Goal: Communication & Community: Answer question/provide support

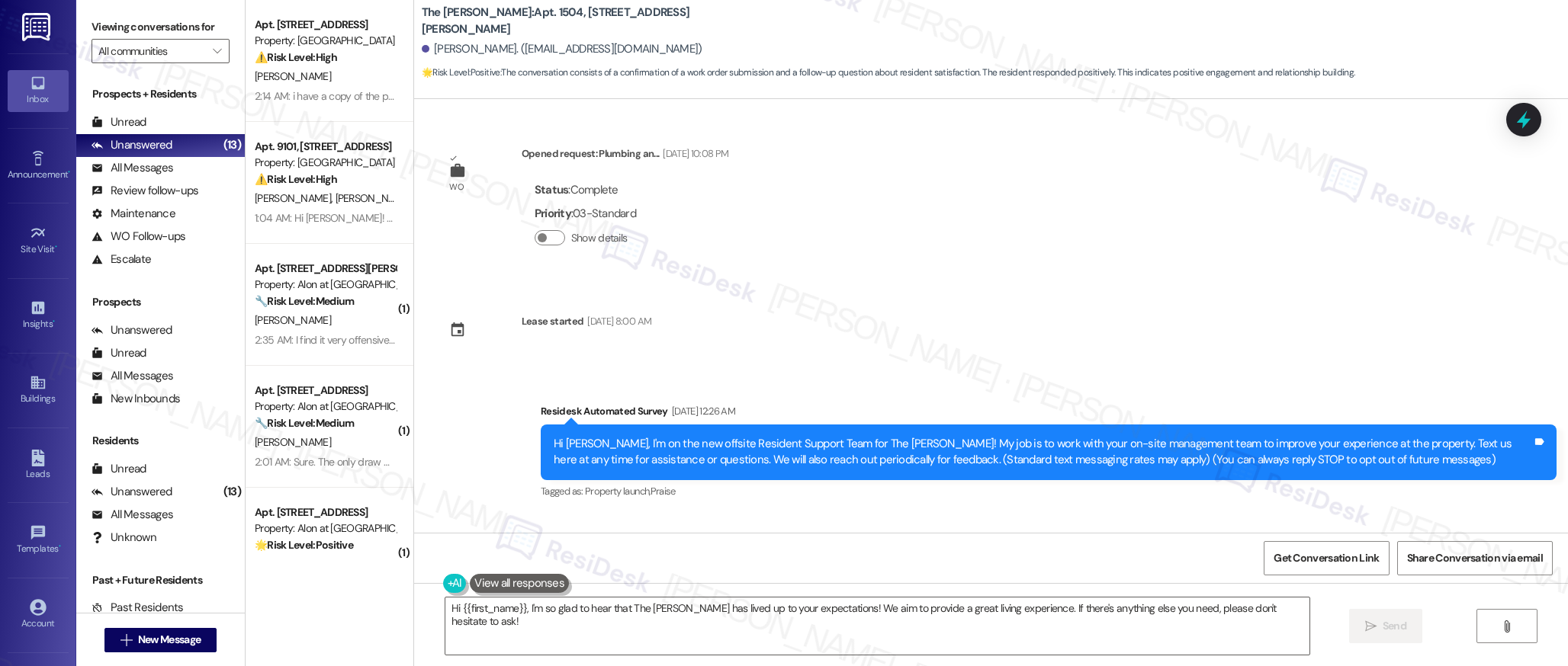
scroll to position [5498, 0]
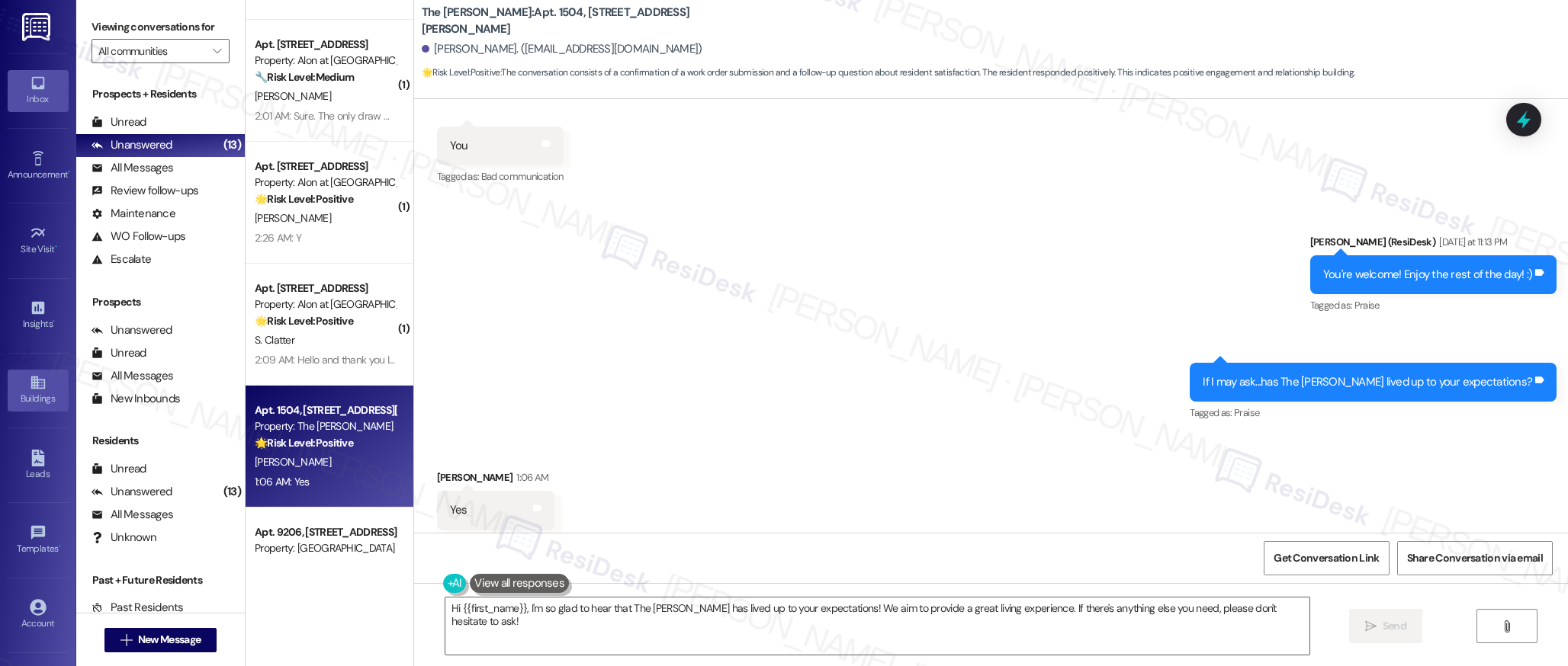
click at [35, 390] on icon at bounding box center [39, 383] width 17 height 17
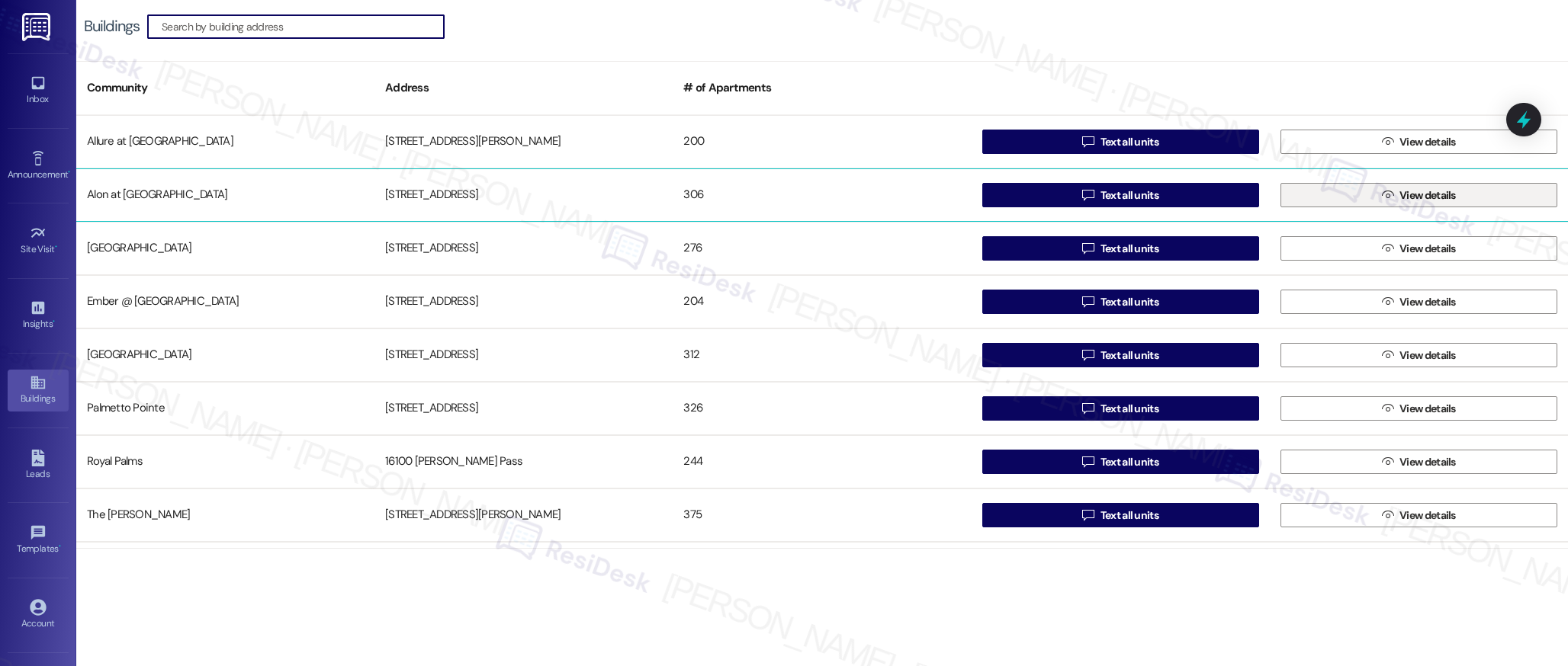
click at [1396, 192] on span "View details" at bounding box center [1427, 196] width 62 height 16
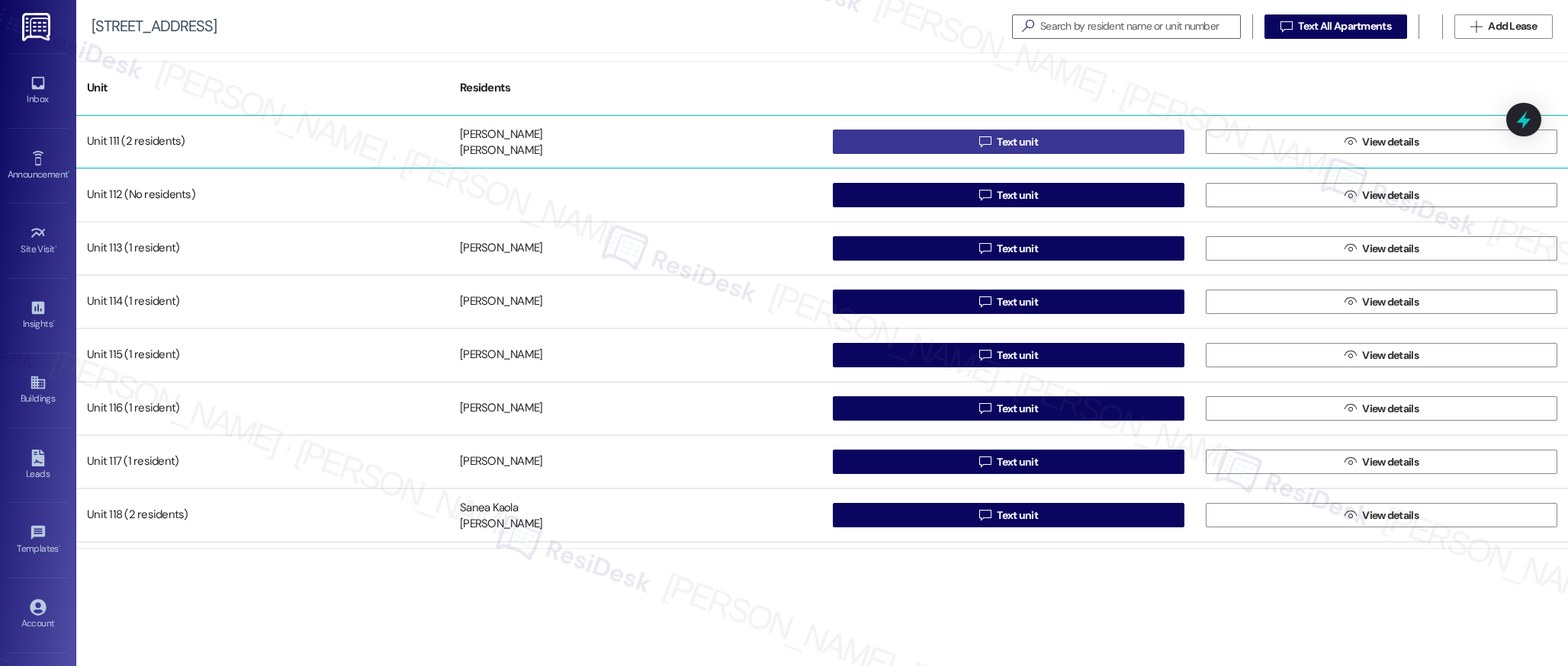
click at [1017, 141] on span "Text unit" at bounding box center [1017, 142] width 41 height 16
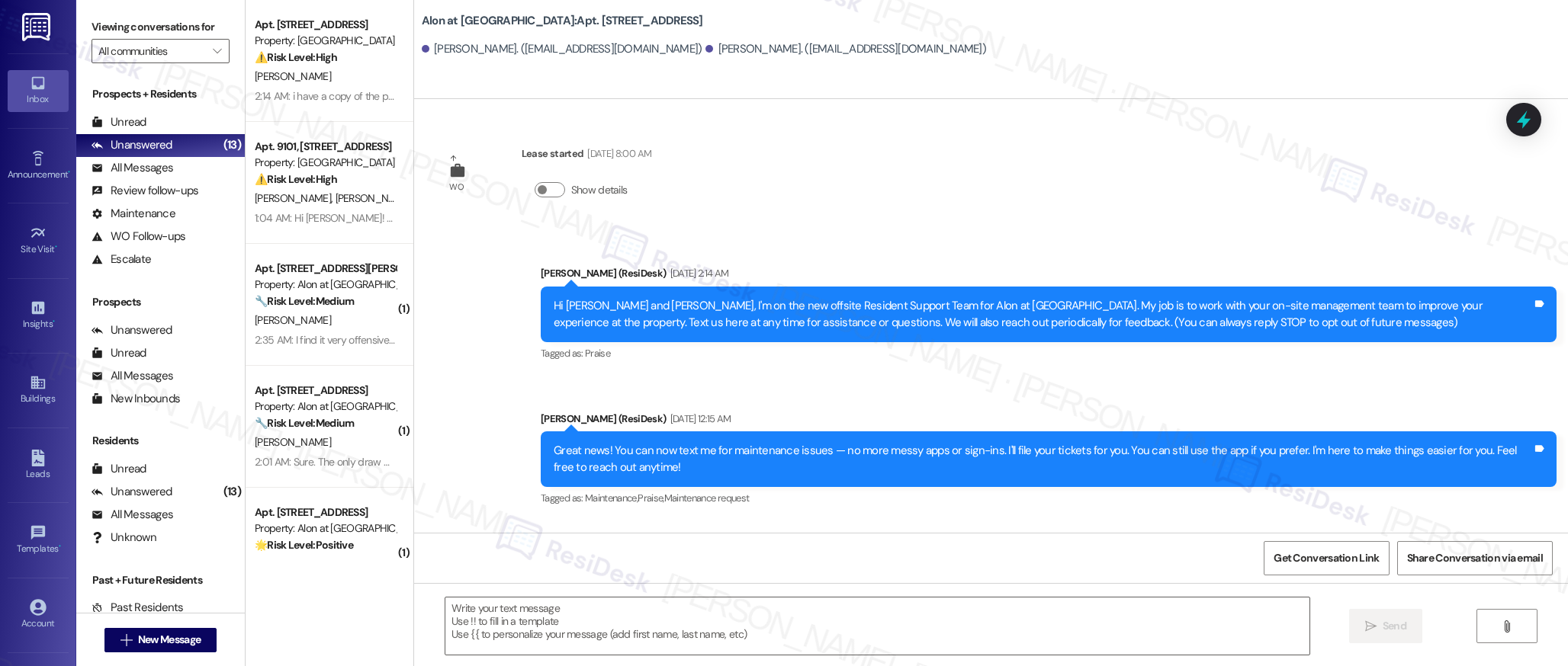
type textarea "Fetching suggested responses. Please feel free to read through the conversation…"
click at [32, 387] on icon at bounding box center [38, 383] width 14 height 13
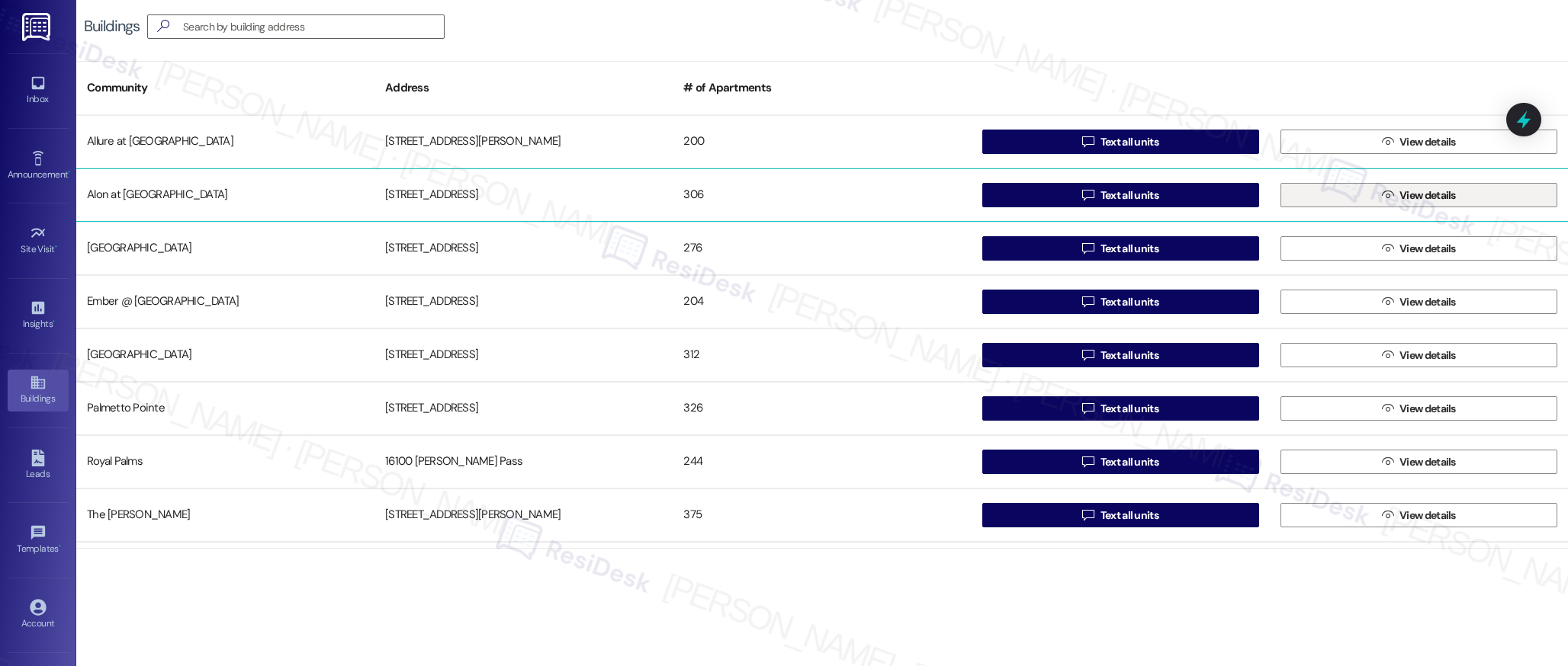
click at [1382, 198] on icon "" at bounding box center [1387, 196] width 12 height 12
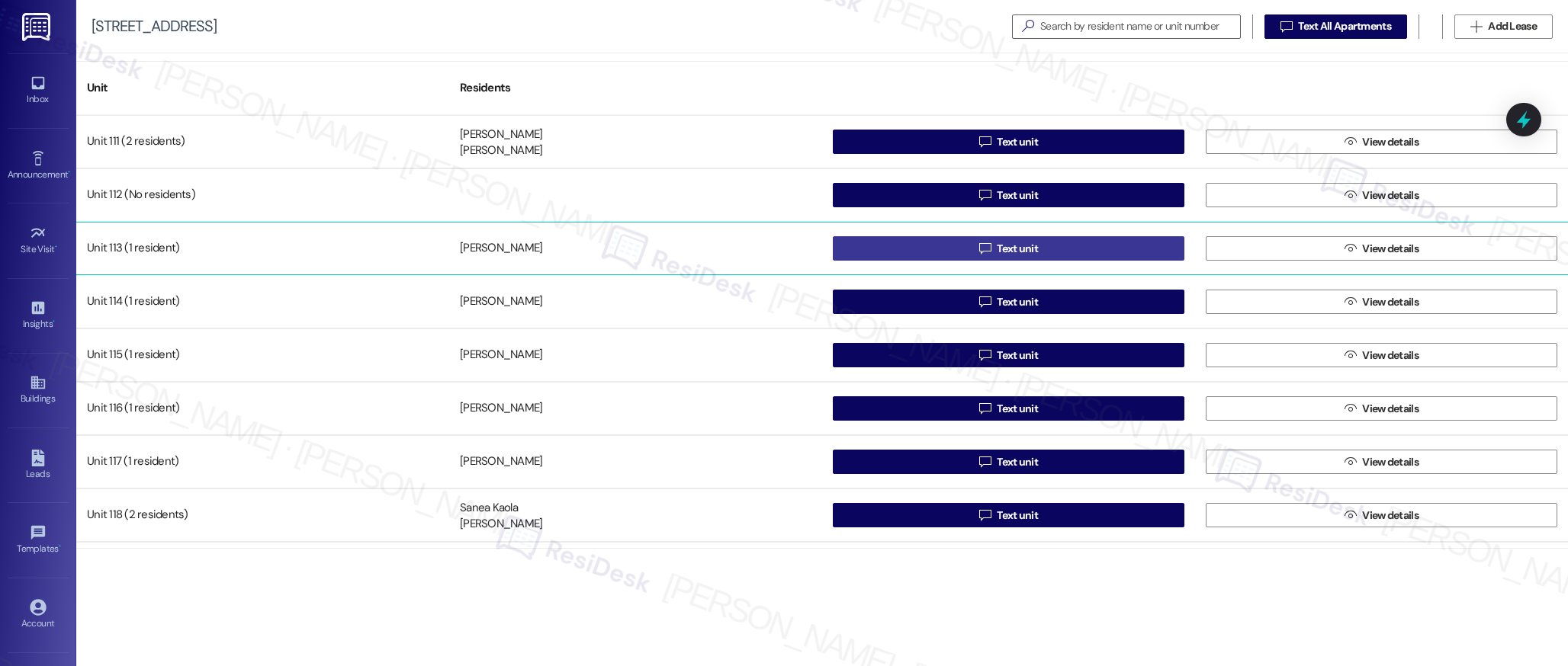
click at [1019, 253] on span "Text unit" at bounding box center [1017, 249] width 41 height 16
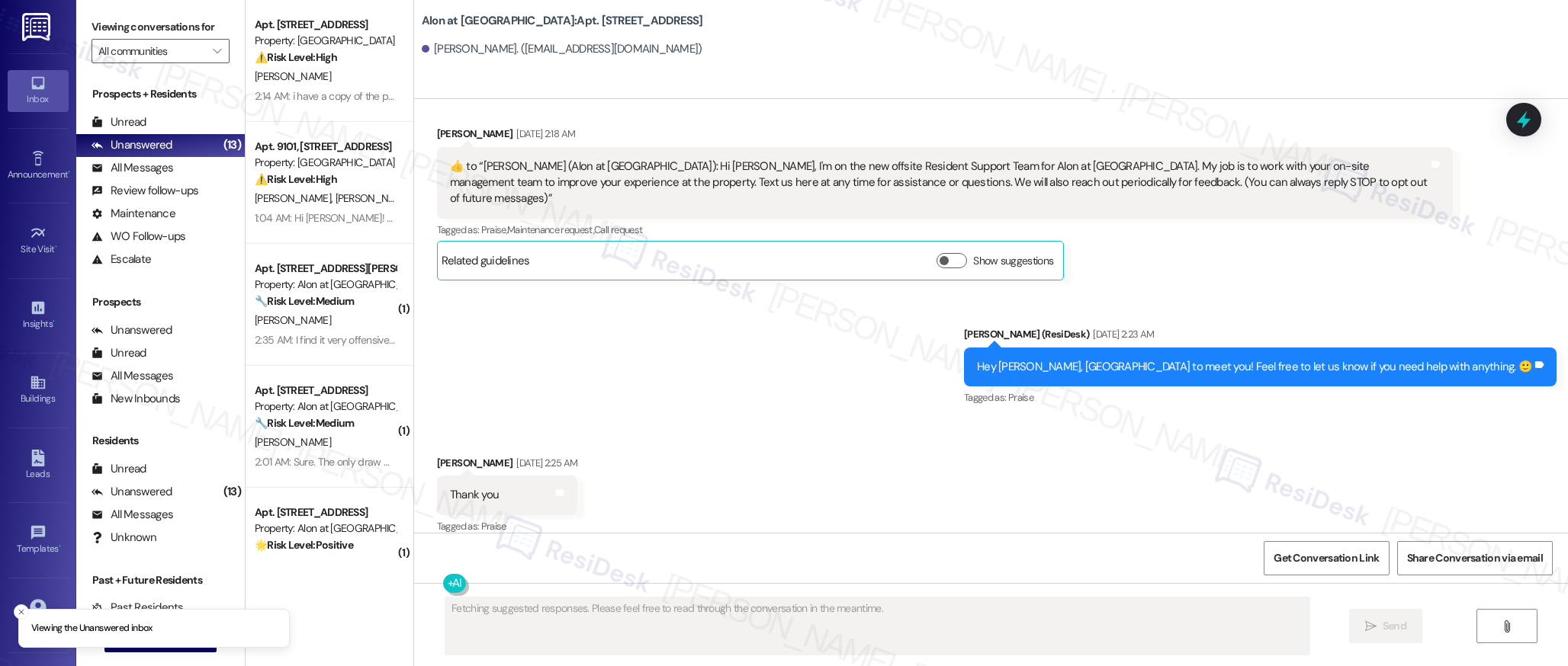
scroll to position [728, 0]
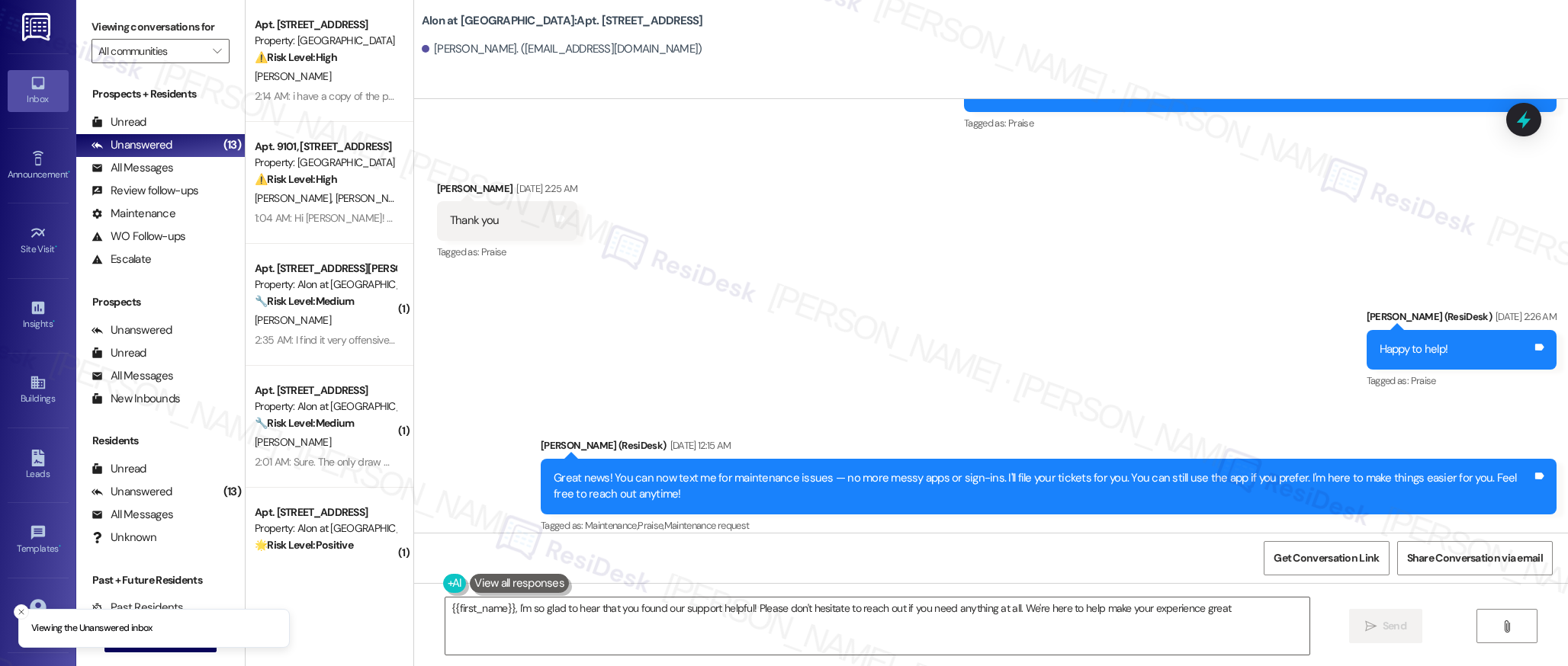
type textarea "{{first_name}}, I'm so glad to hear that you found our support helpful! Please …"
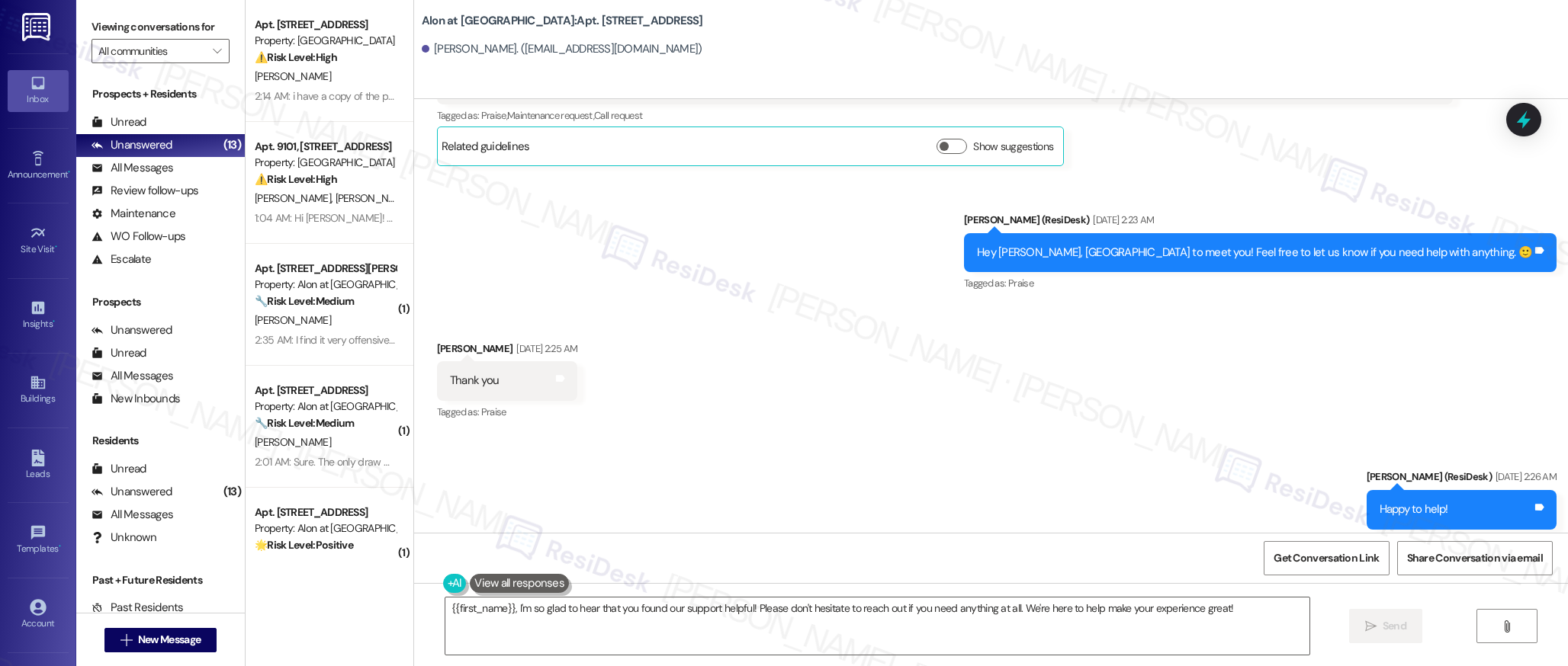
scroll to position [691, 0]
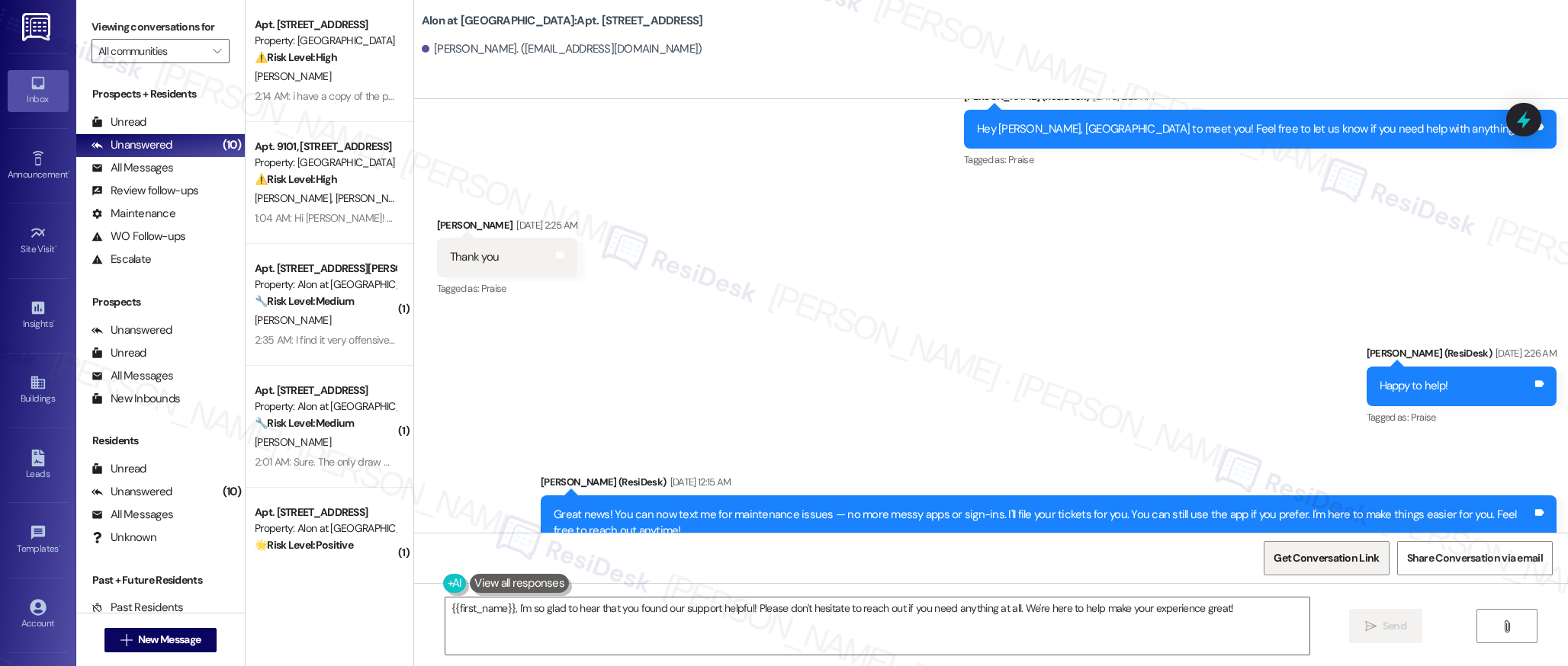
click at [1298, 559] on span "Get Conversation Link" at bounding box center [1325, 558] width 106 height 16
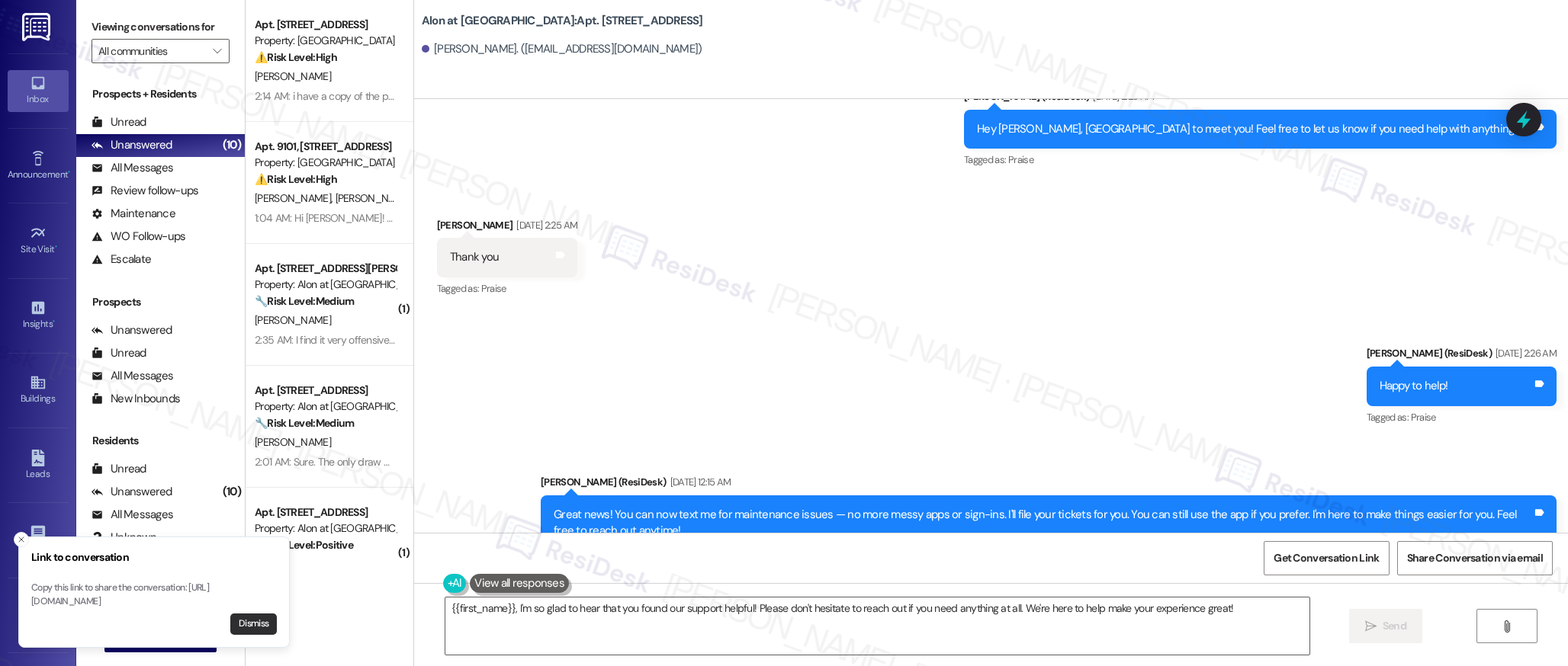
click at [259, 626] on button "Dismiss" at bounding box center [253, 624] width 46 height 22
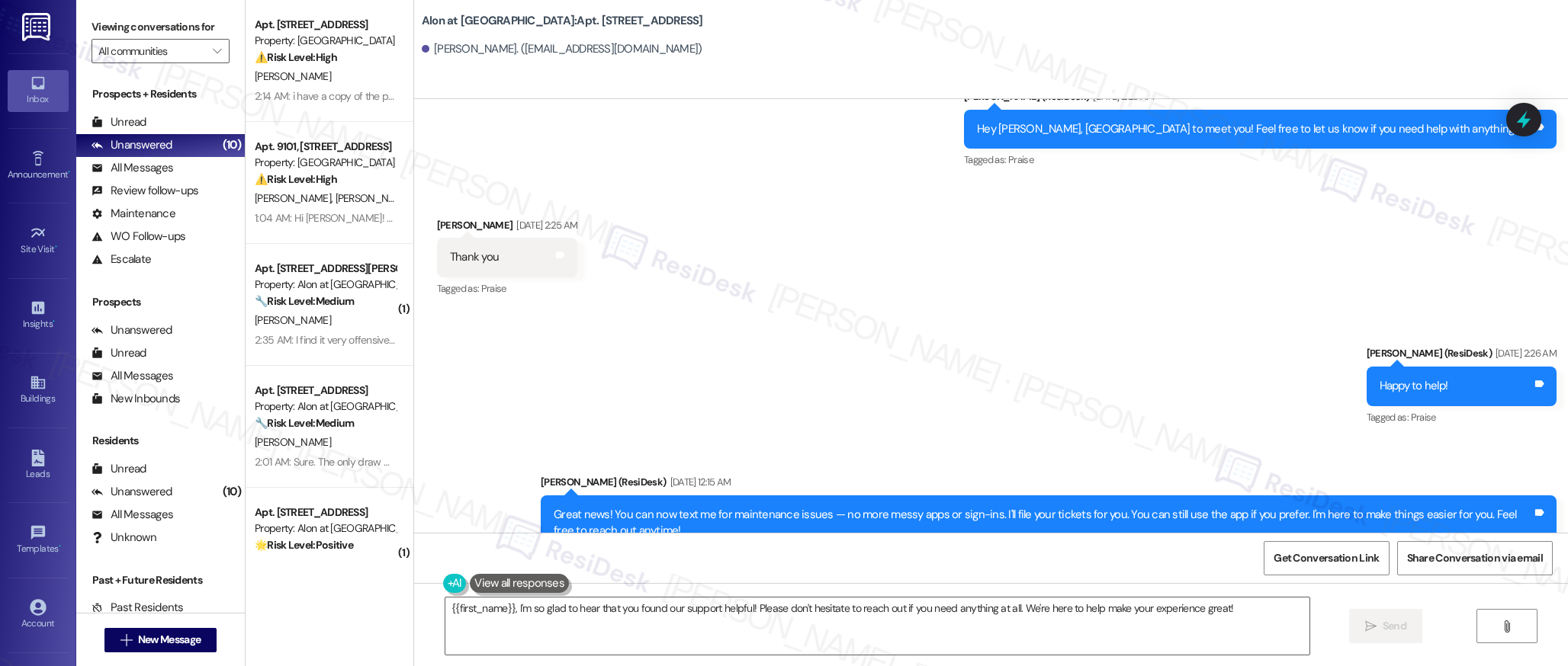
scroll to position [728, 0]
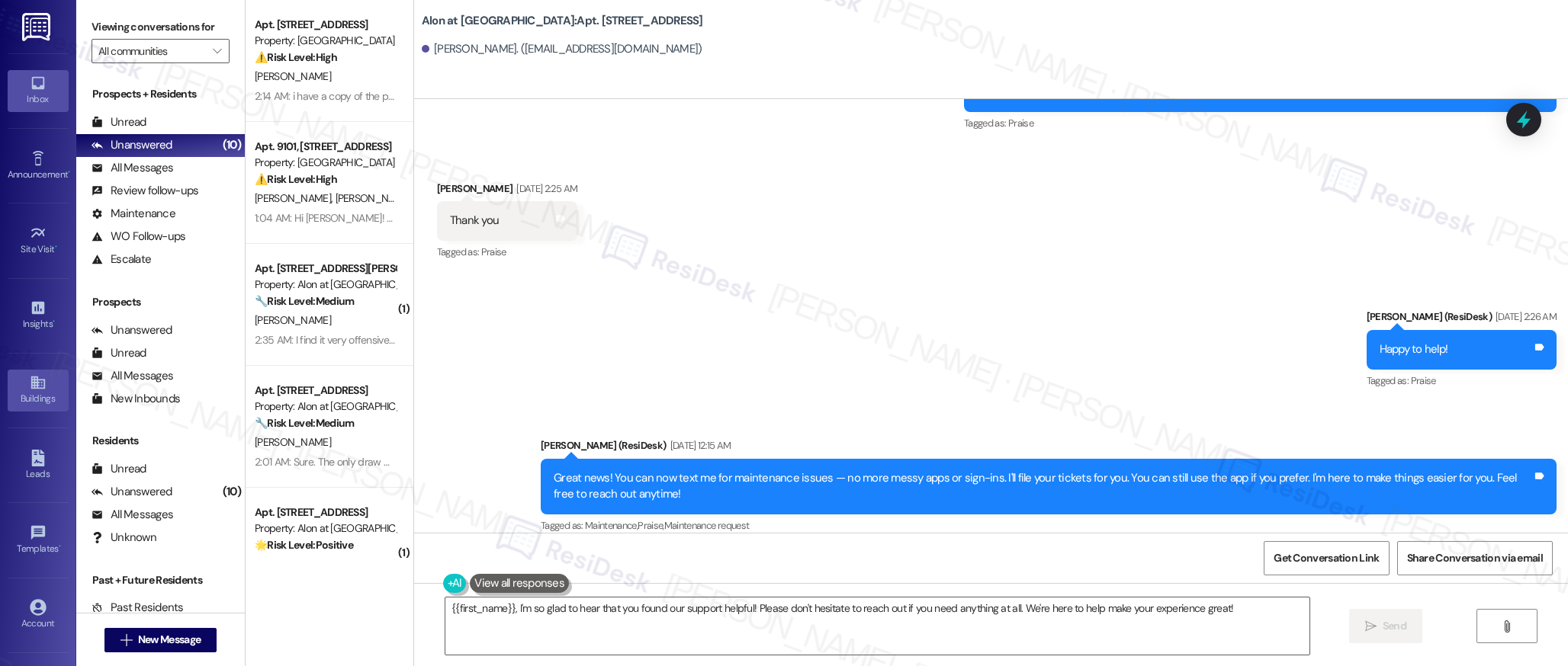
click at [36, 386] on icon at bounding box center [38, 383] width 14 height 13
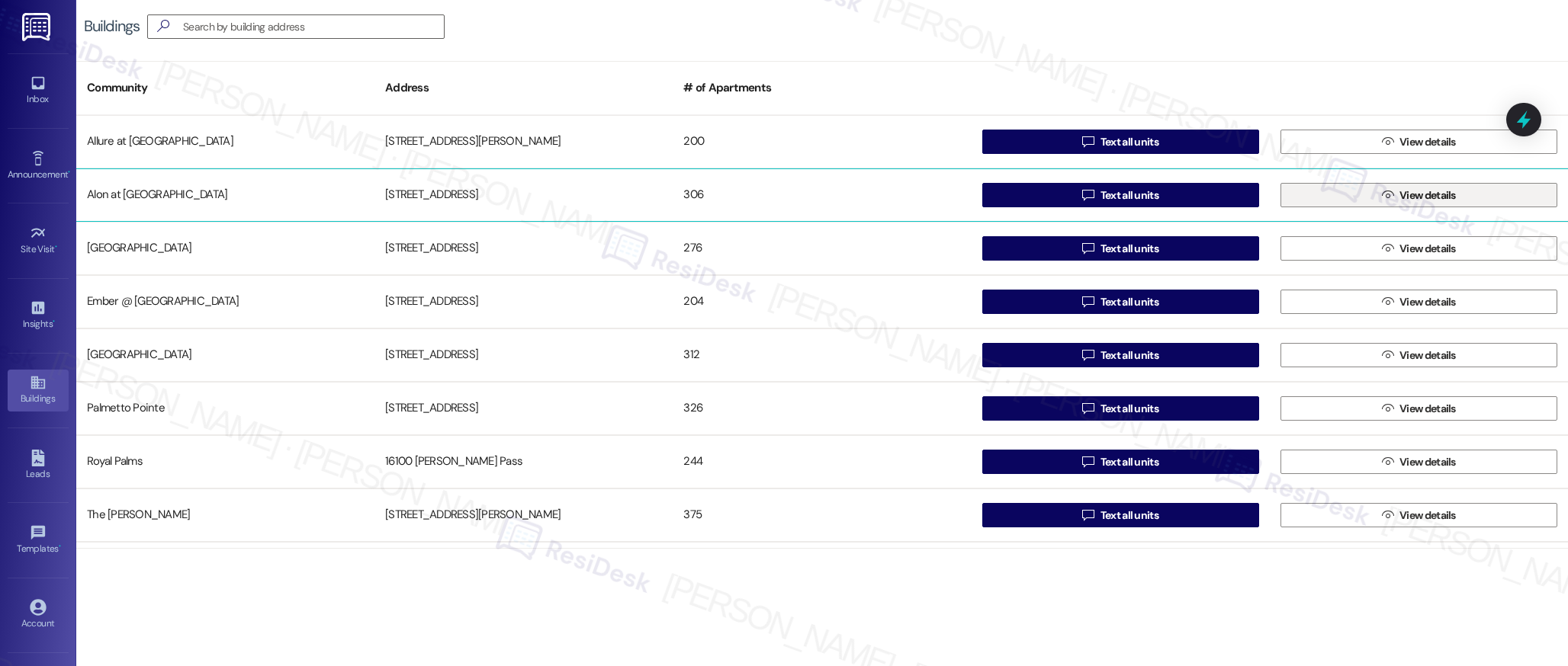
click at [1399, 196] on span "View details" at bounding box center [1427, 196] width 56 height 16
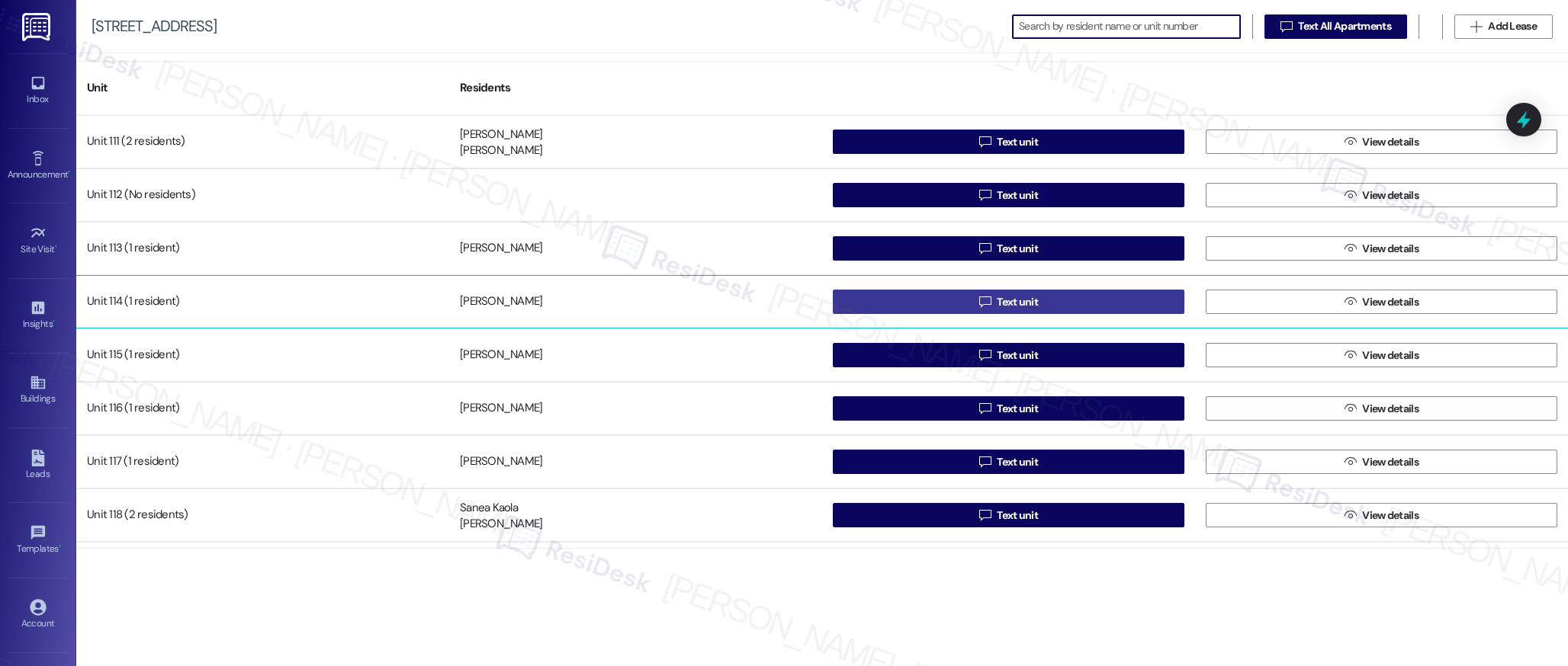
click at [1034, 306] on span "Text unit" at bounding box center [1017, 302] width 41 height 16
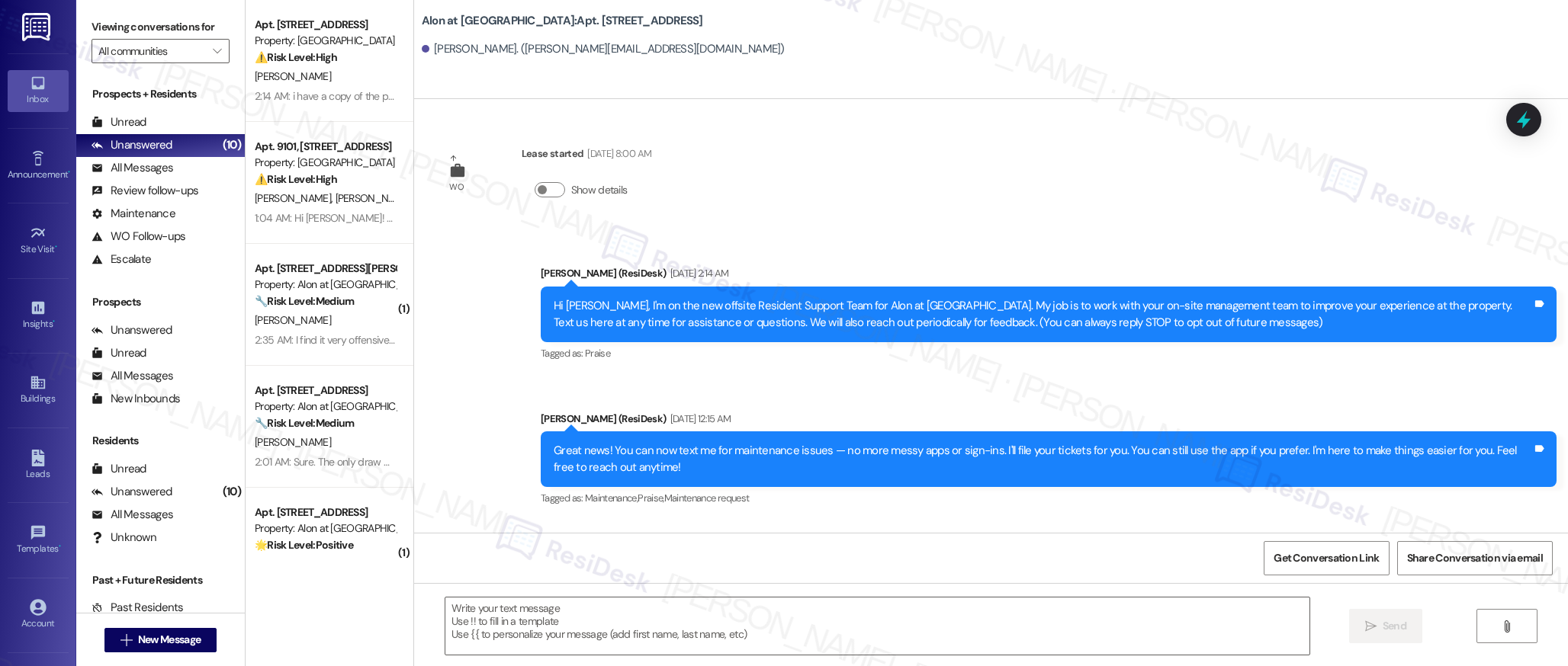
type textarea "Fetching suggested responses. Please feel free to read through the conversation…"
click at [33, 388] on icon at bounding box center [38, 383] width 14 height 13
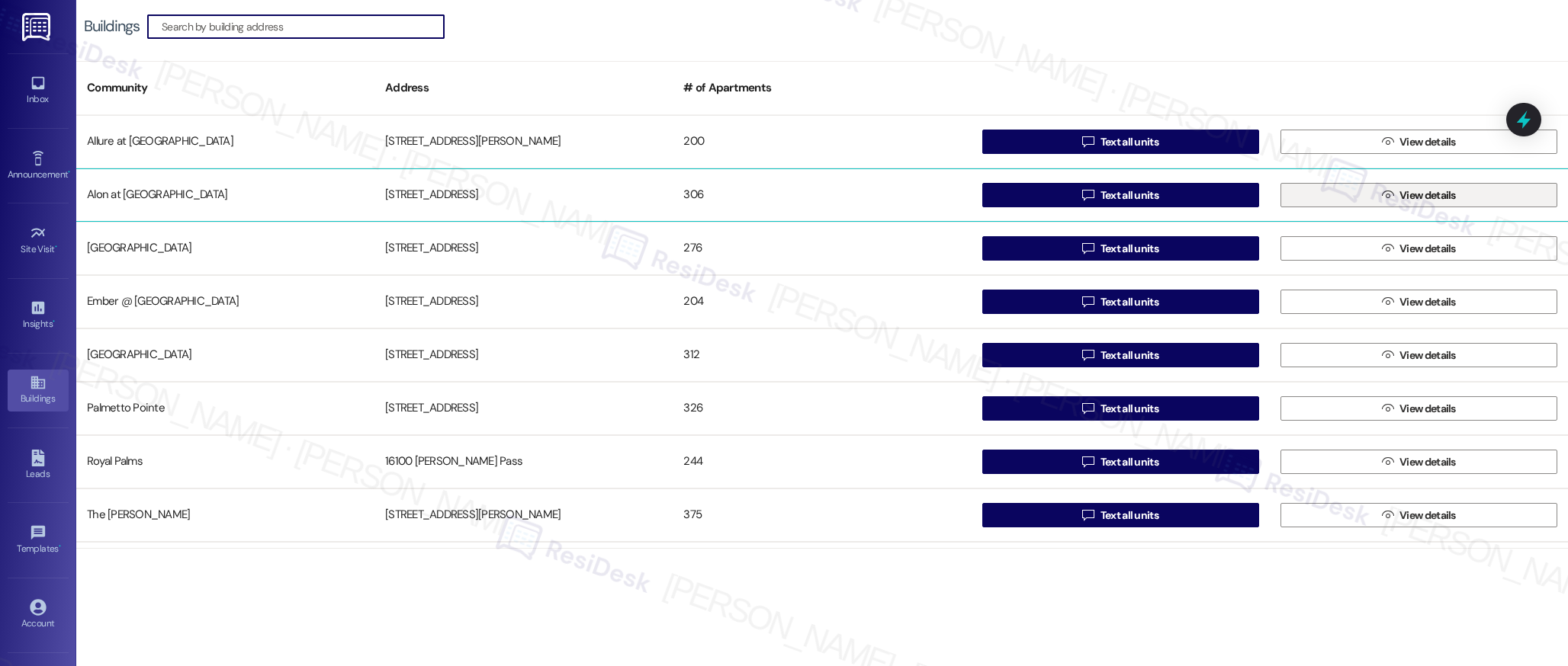
click at [1446, 196] on span "View details" at bounding box center [1427, 196] width 56 height 16
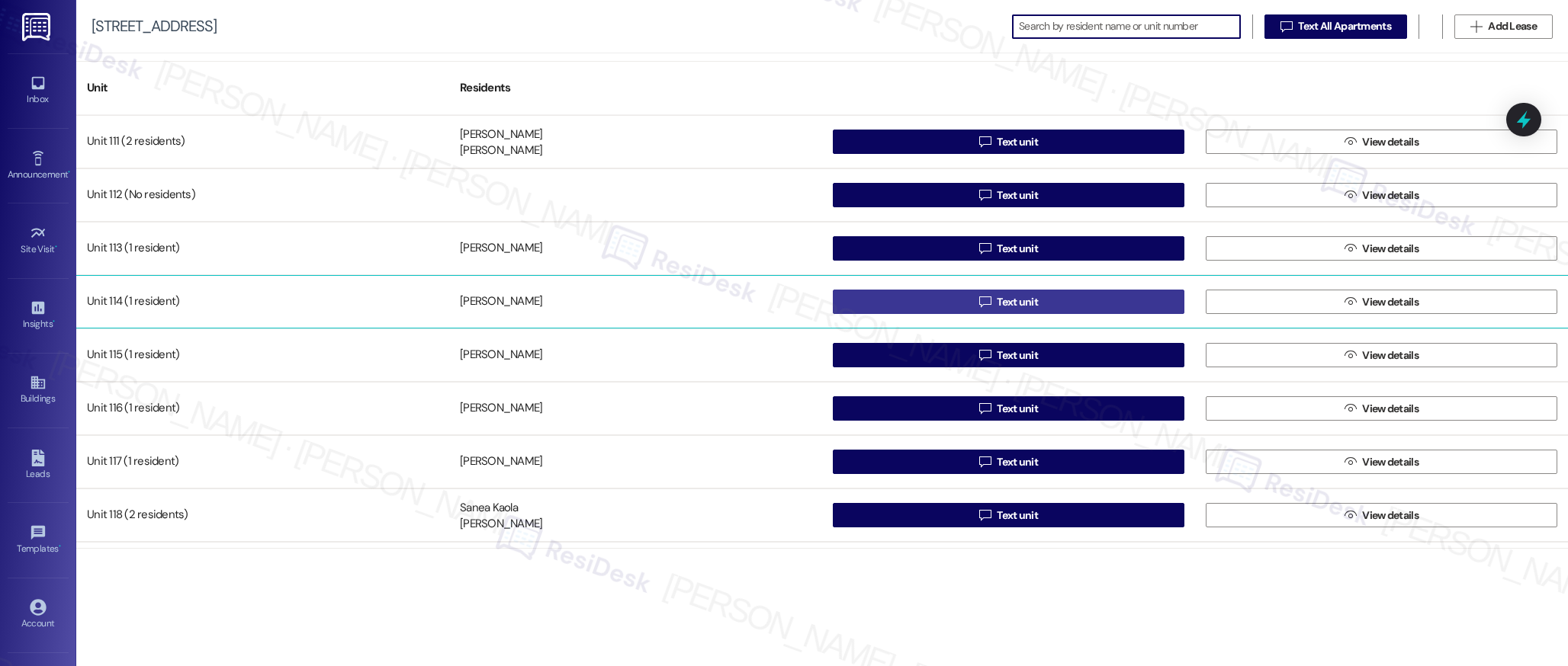
click at [1014, 303] on span "Text unit" at bounding box center [1017, 302] width 41 height 16
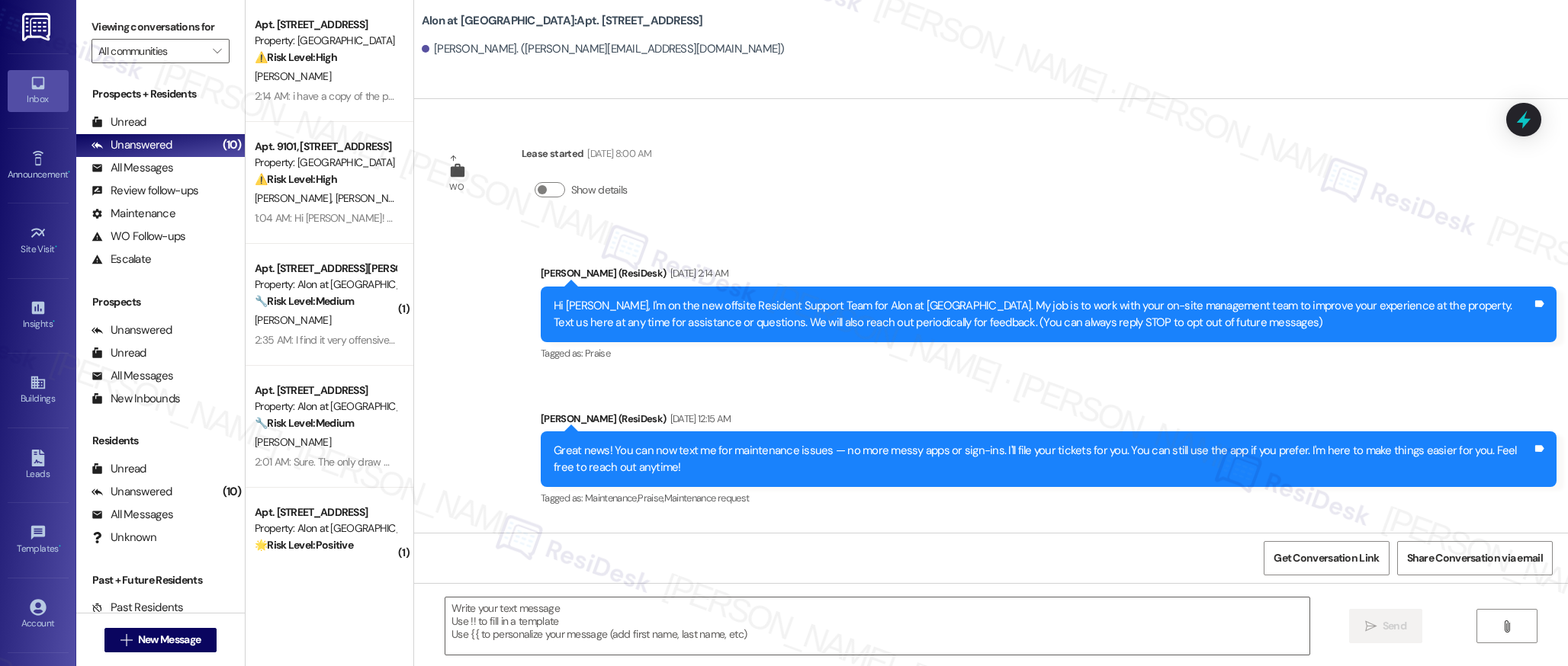
type textarea "Fetching suggested responses. Please feel free to read through the conversation…"
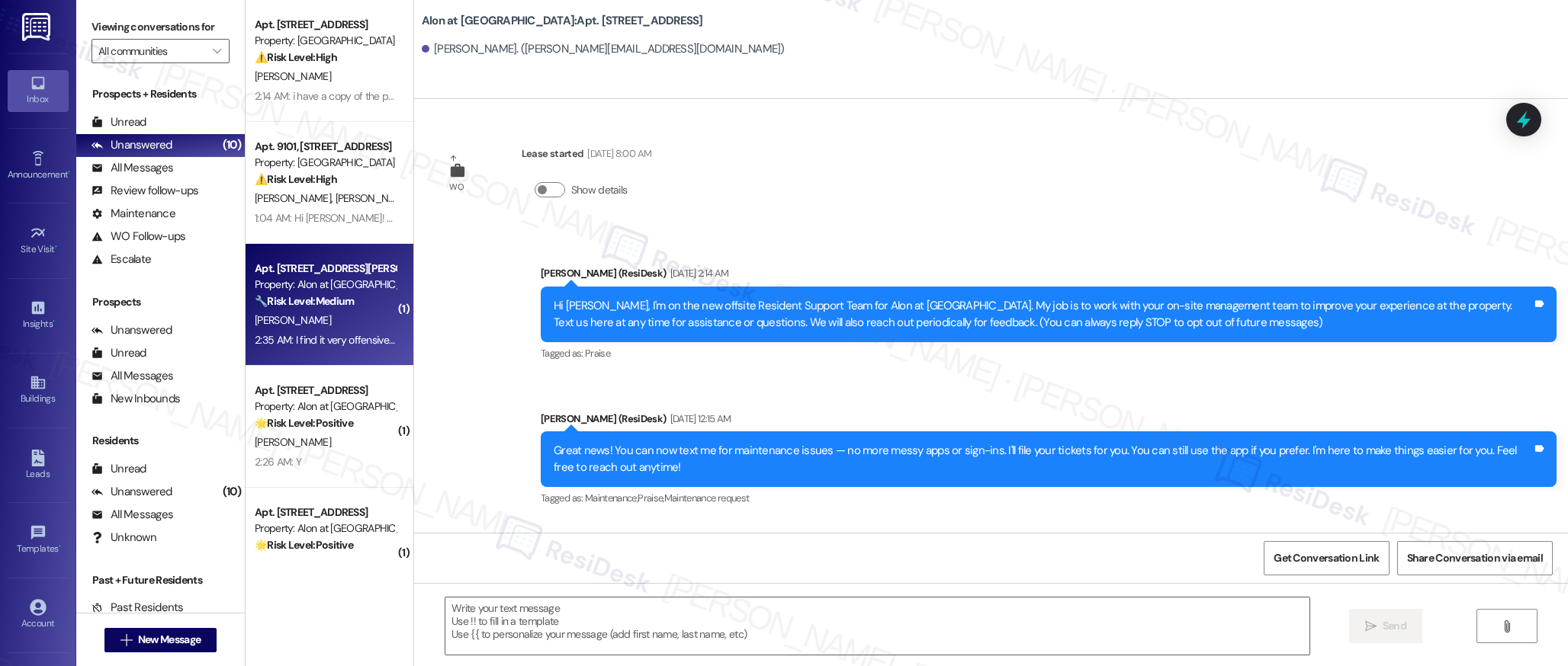
click at [343, 324] on div "[PERSON_NAME]" at bounding box center [325, 320] width 144 height 19
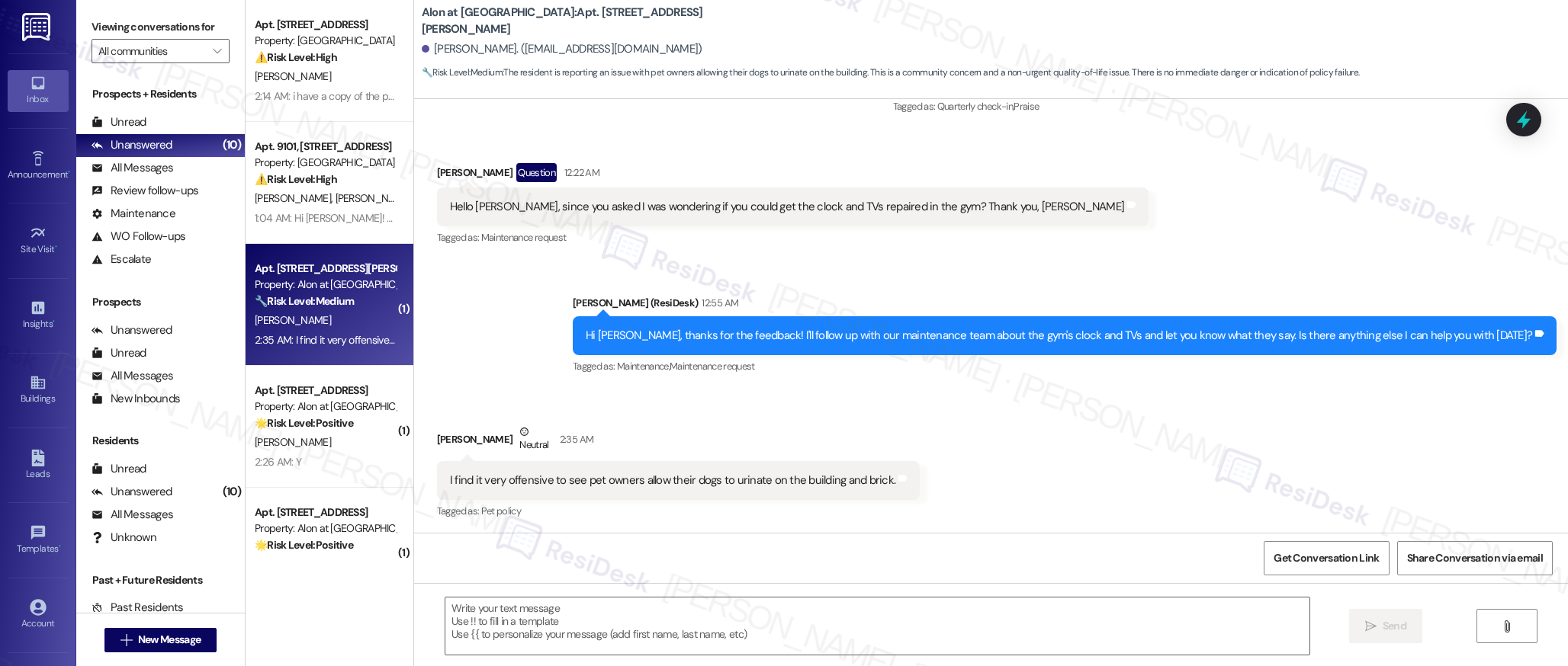
scroll to position [492, 0]
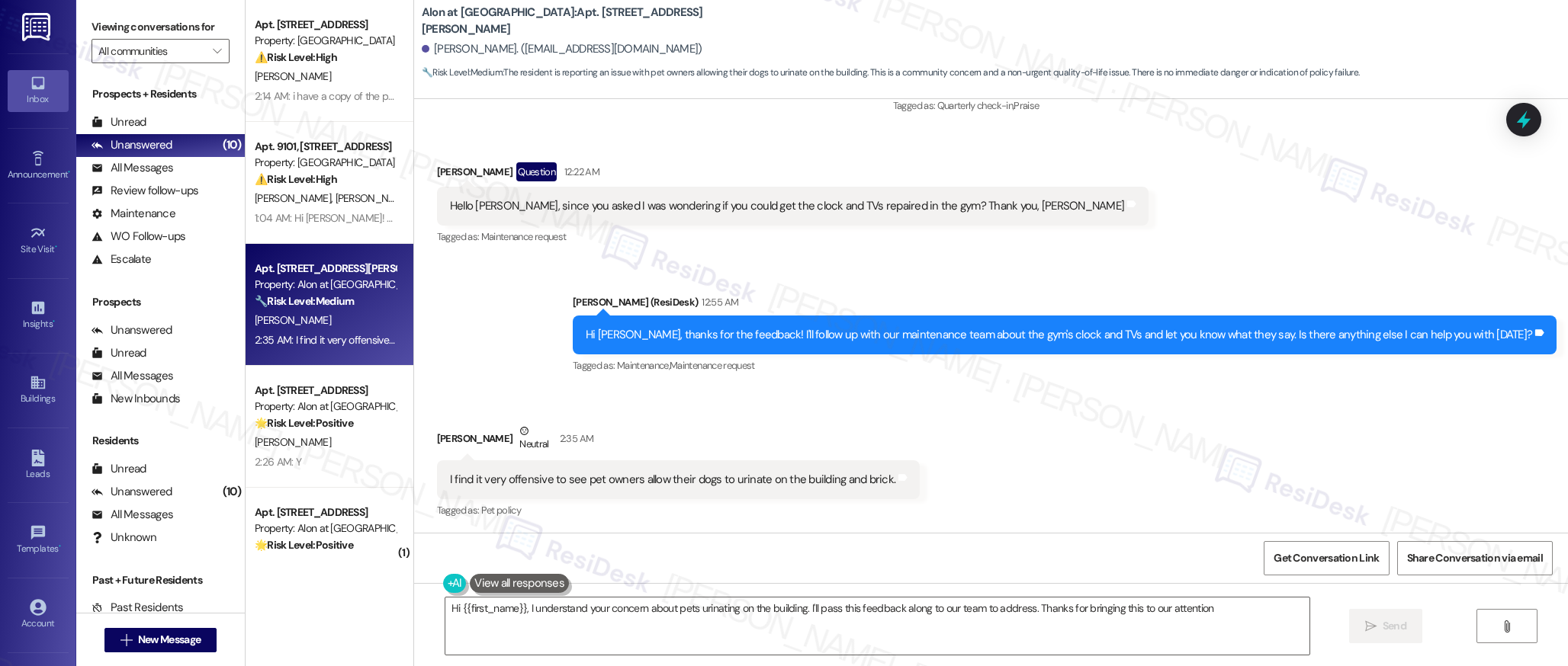
type textarea "Hi {{first_name}}, I understand your concern about pets urinating on the buildi…"
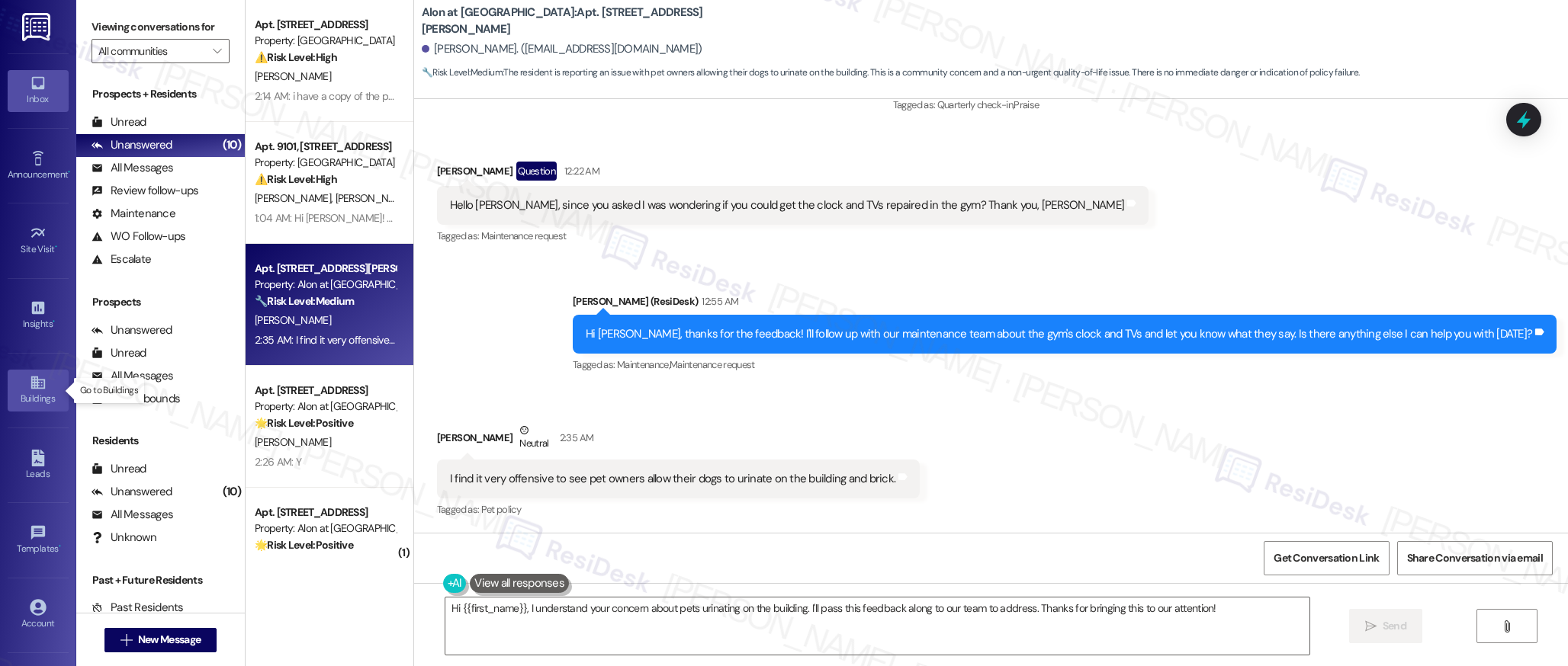
click at [34, 385] on icon at bounding box center [38, 383] width 14 height 13
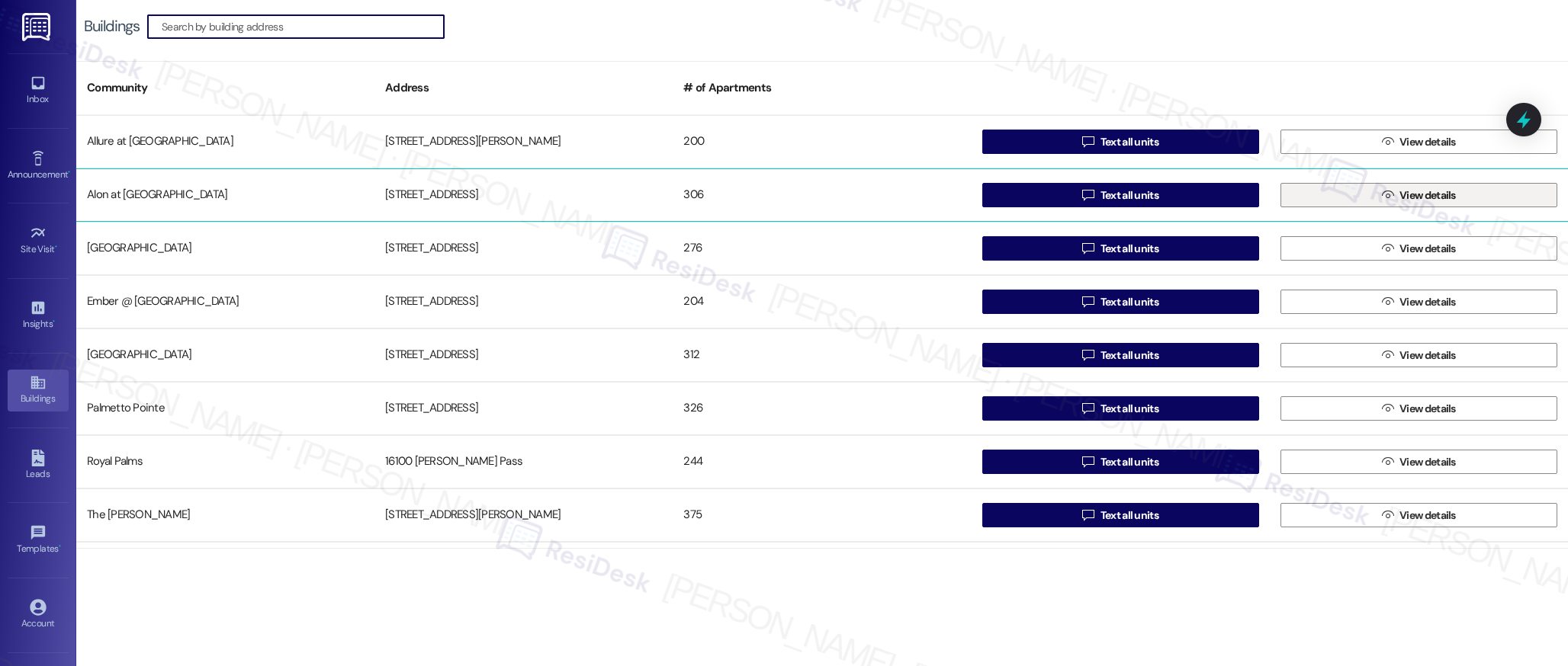
click at [1396, 196] on span "View details" at bounding box center [1427, 196] width 62 height 16
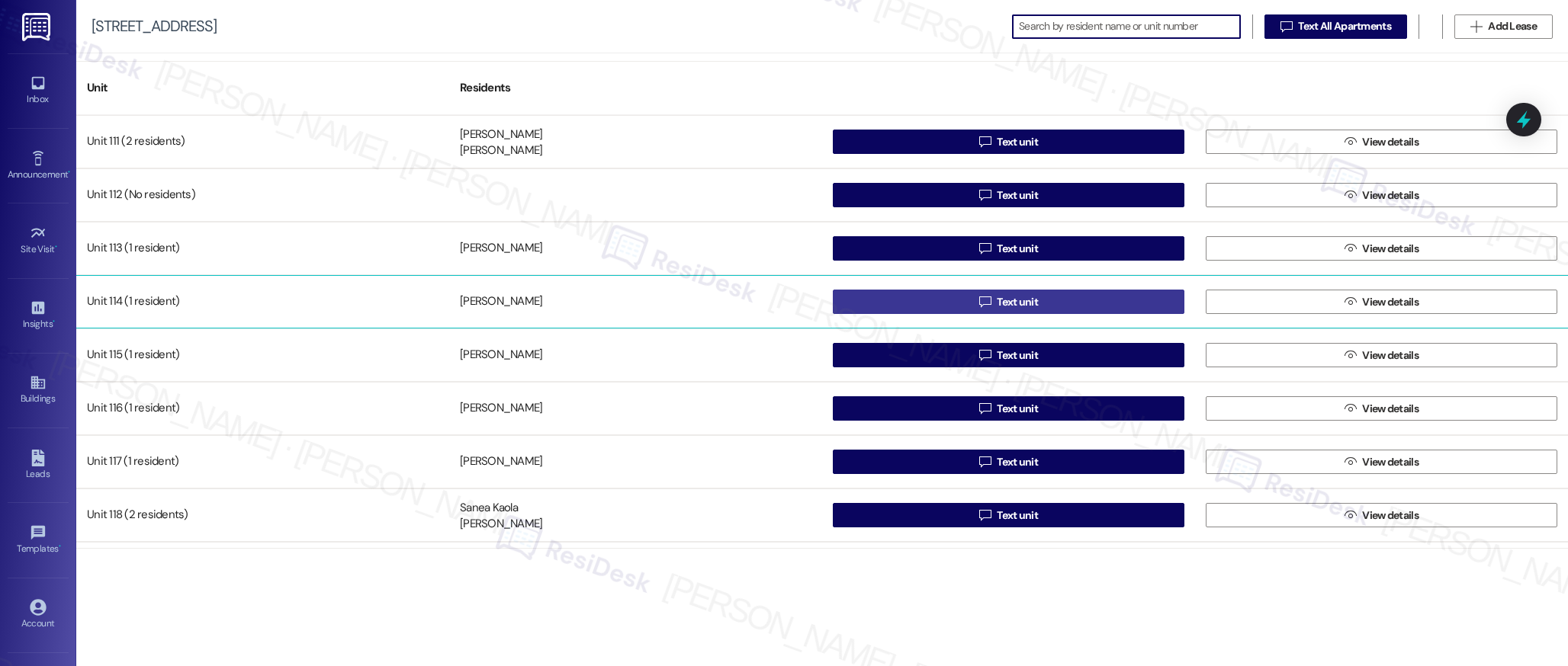
click at [1029, 305] on span "Text unit" at bounding box center [1017, 302] width 41 height 16
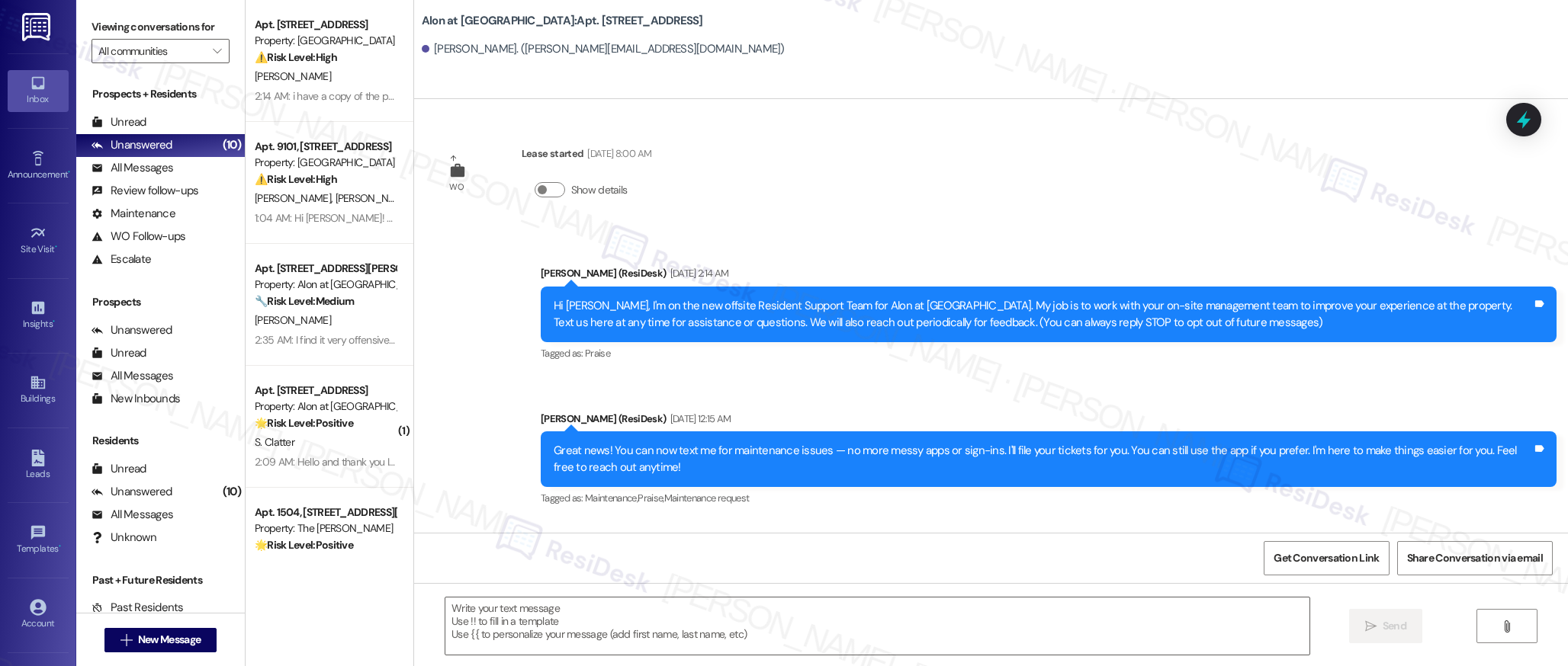
type textarea "Fetching suggested responses. Please feel free to read through the conversation…"
click at [33, 379] on icon at bounding box center [39, 383] width 17 height 17
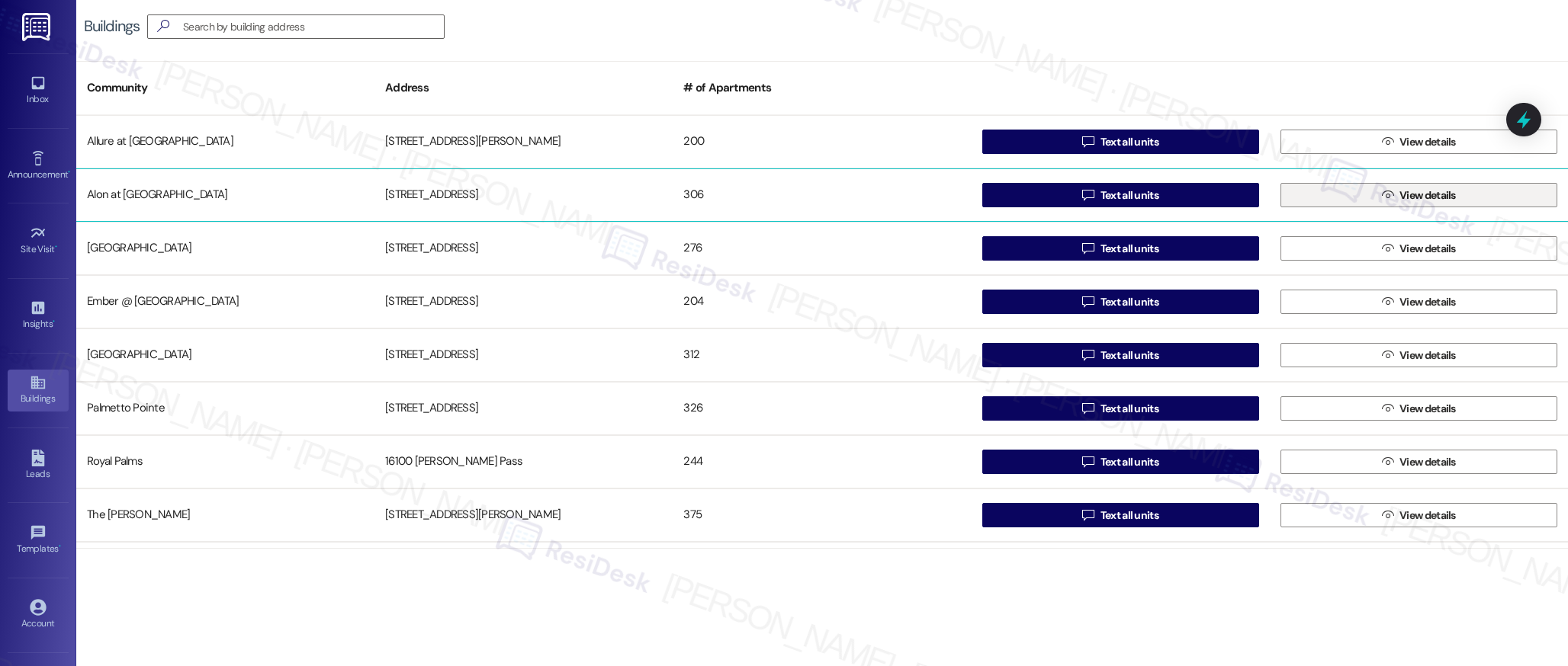
click at [1396, 198] on span "View details" at bounding box center [1427, 196] width 62 height 16
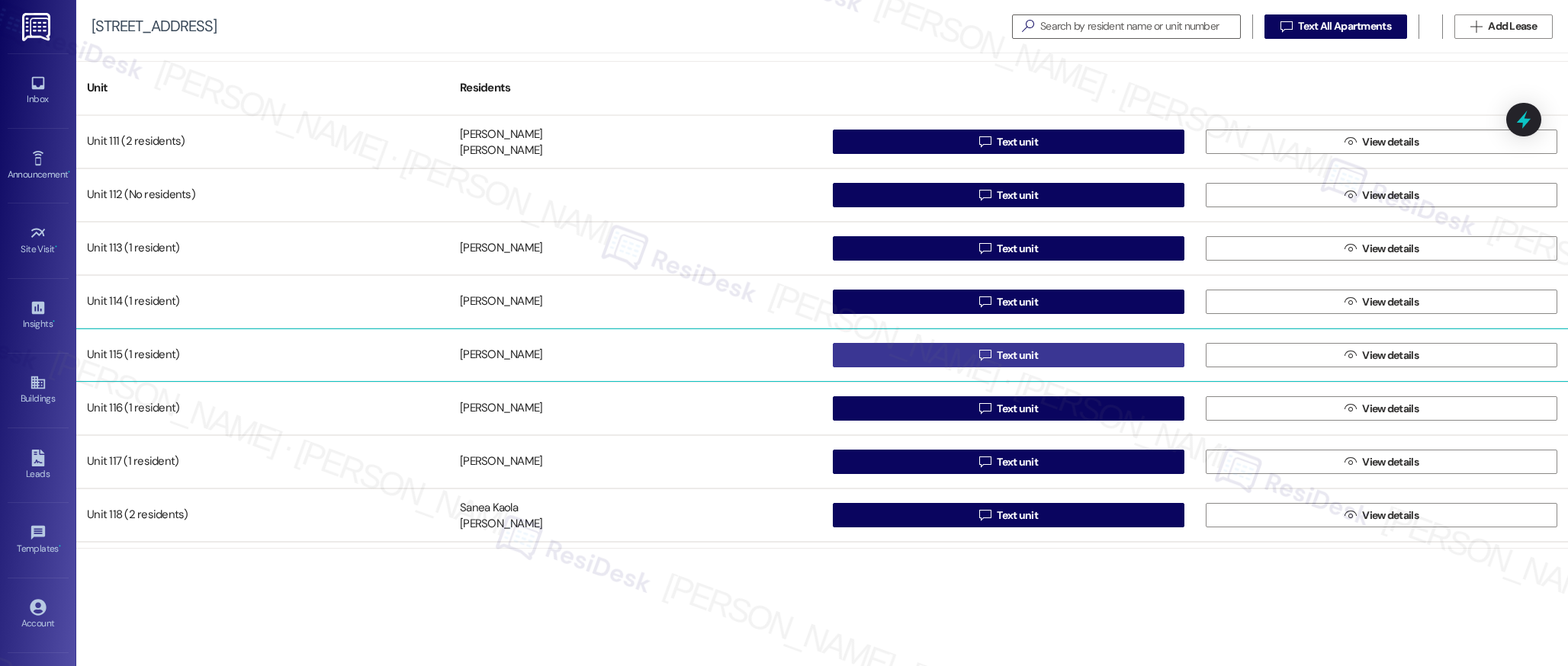
click at [1018, 349] on span "Text unit" at bounding box center [1017, 355] width 41 height 16
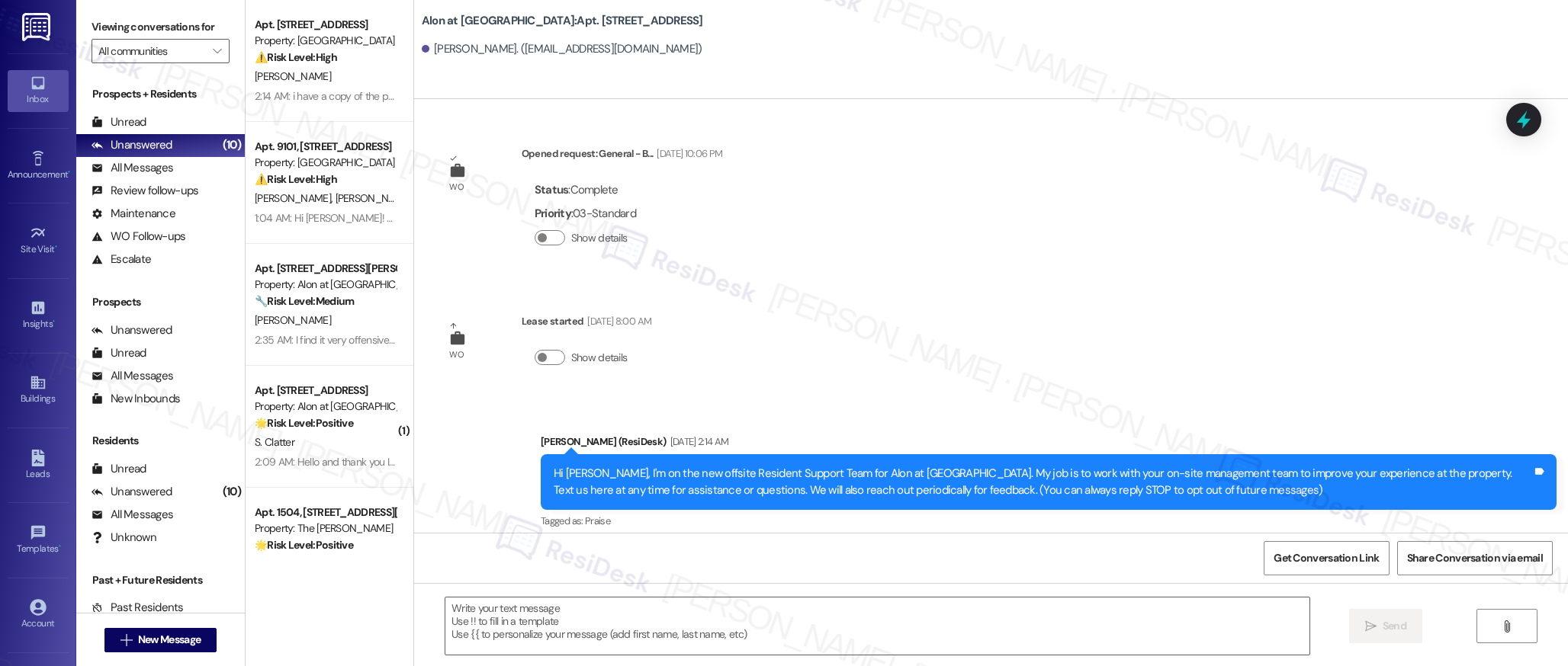
type textarea "Fetching suggested responses. Please feel free to read through the conversation…"
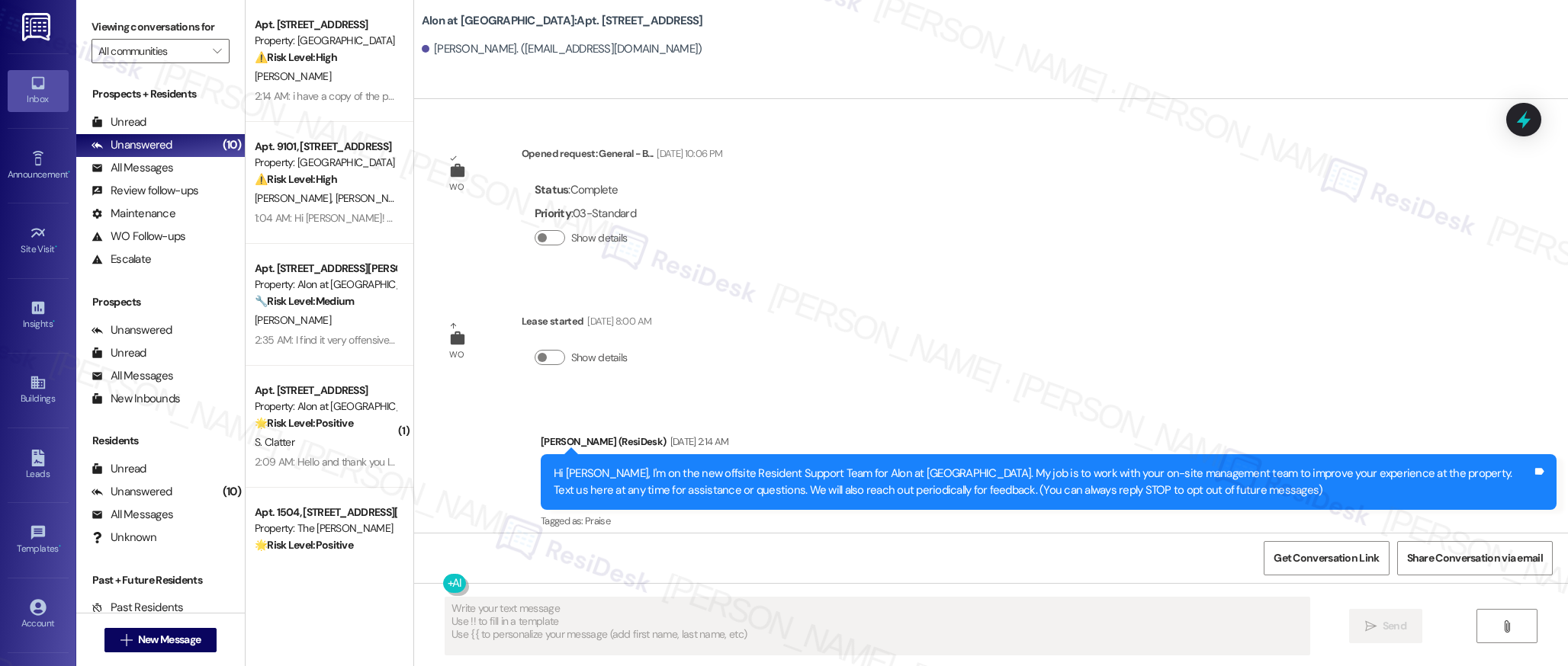
scroll to position [157, 0]
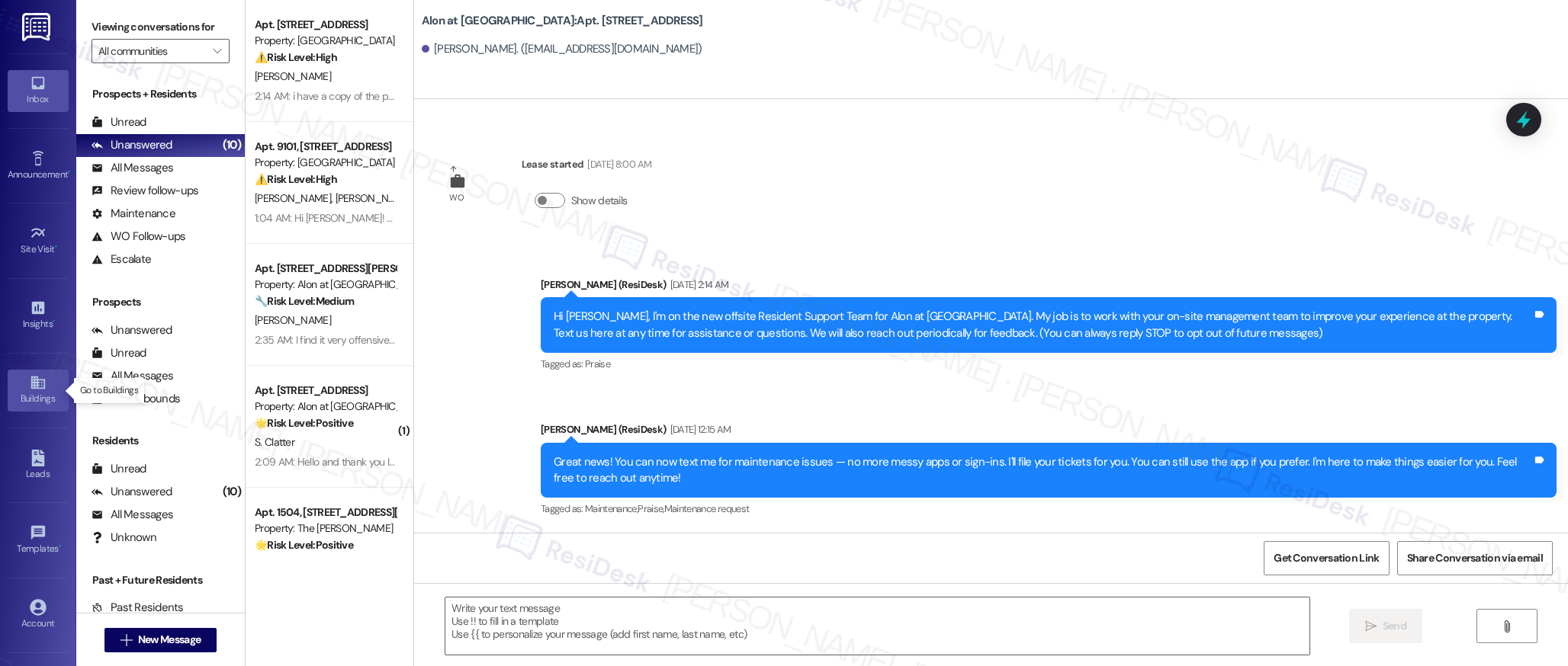
click at [32, 397] on div "Buildings" at bounding box center [38, 399] width 76 height 15
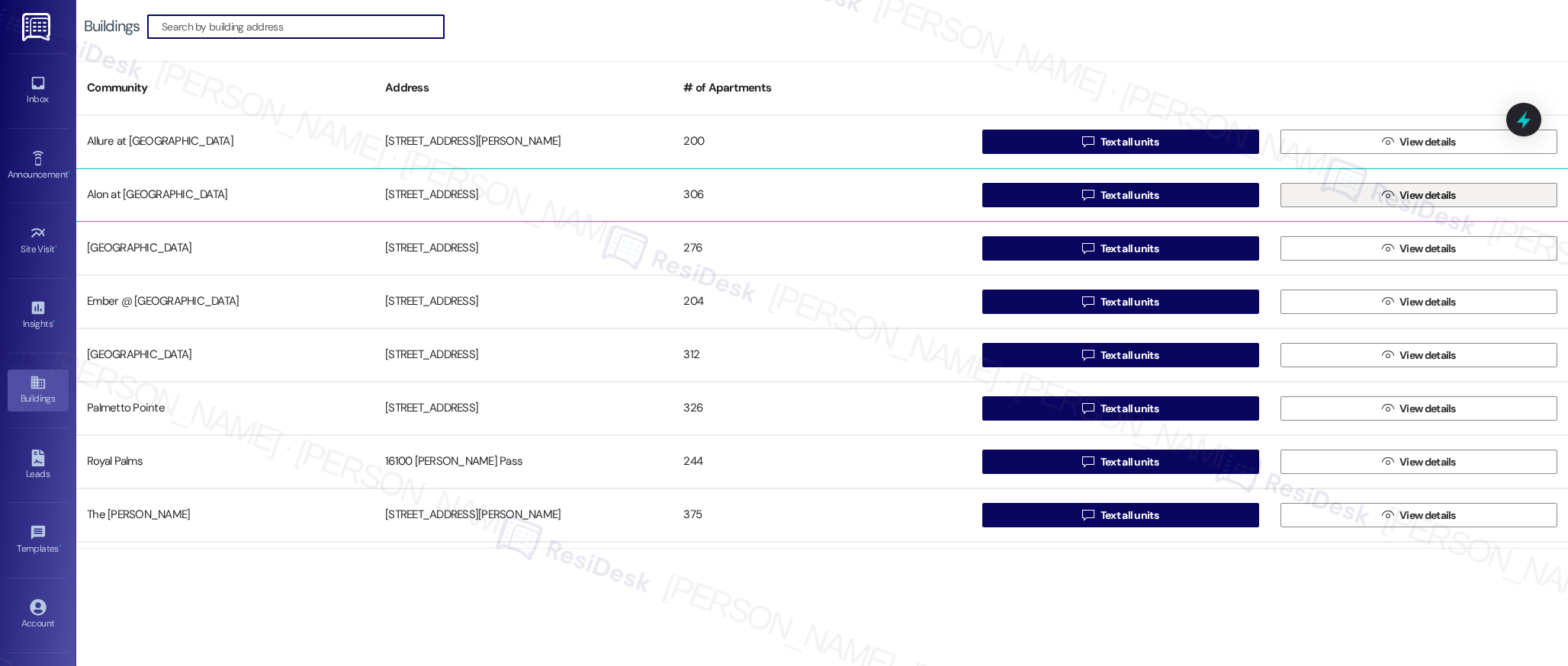
click at [1382, 192] on icon "" at bounding box center [1387, 196] width 12 height 12
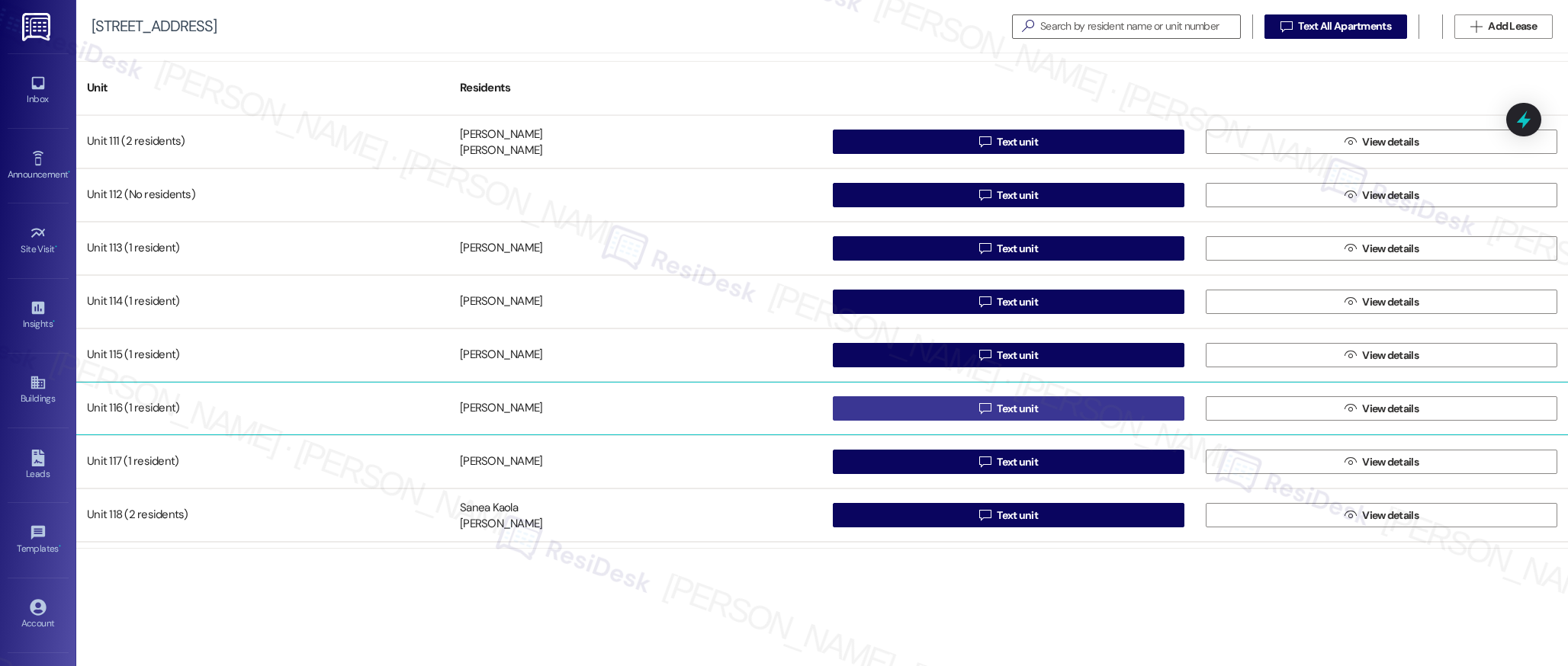
click at [1043, 410] on button " Text unit" at bounding box center [1008, 409] width 351 height 25
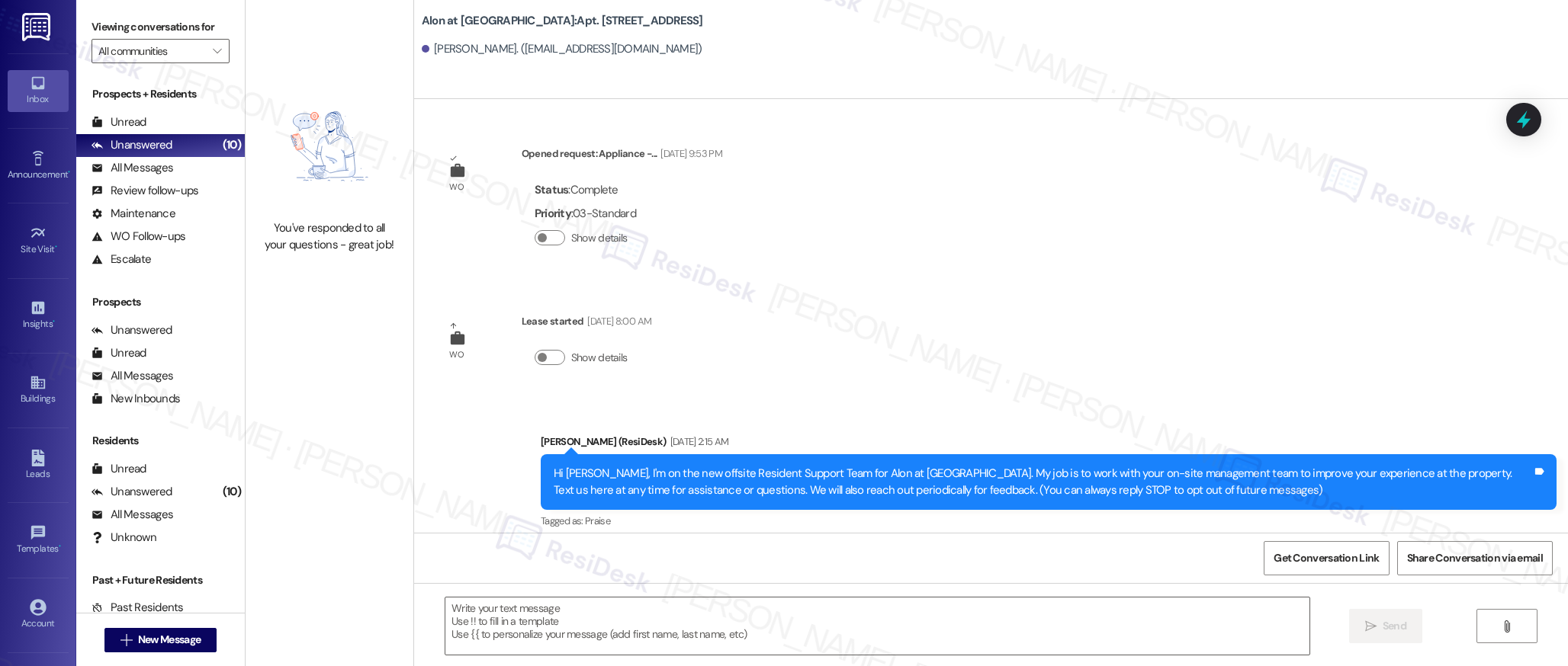
type textarea "Fetching suggested responses. Please feel free to read through the conversation…"
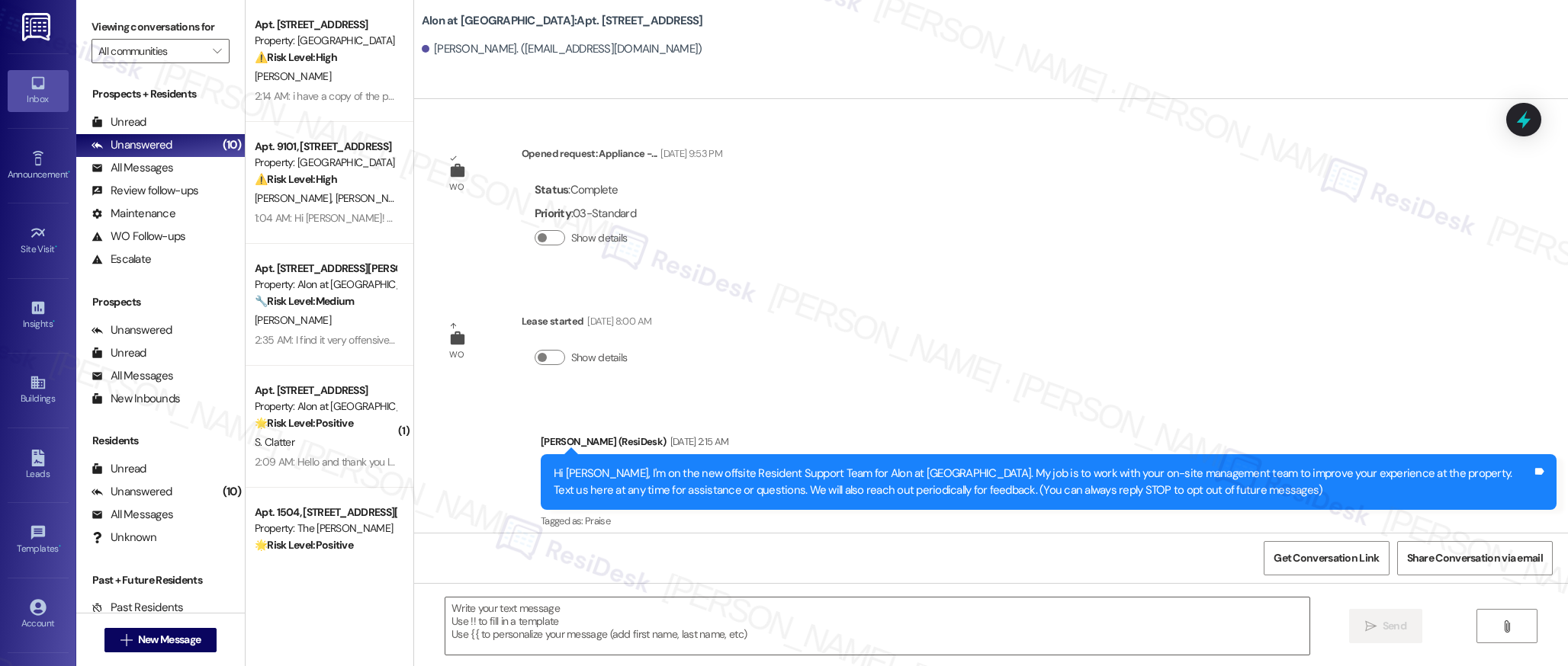
type textarea "Fetching suggested responses. Please feel free to read through the conversation…"
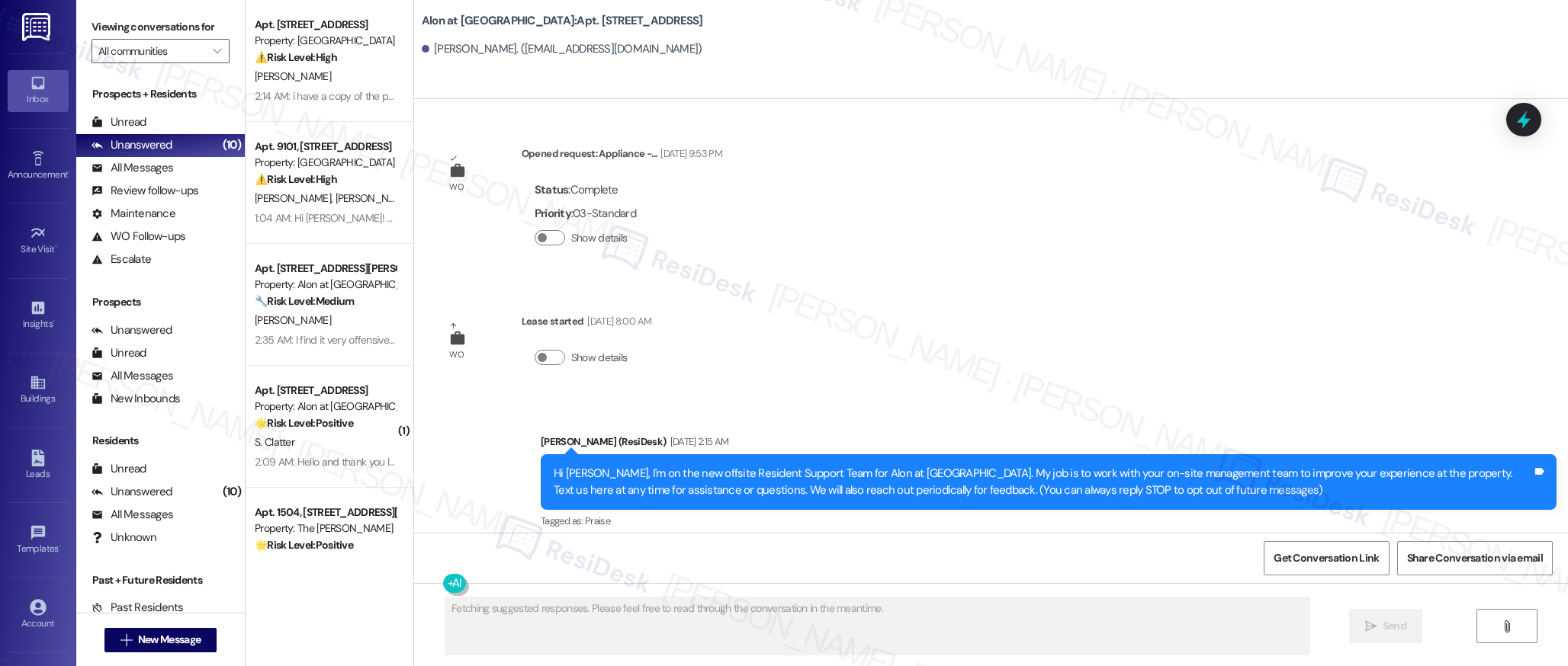
scroll to position [157, 0]
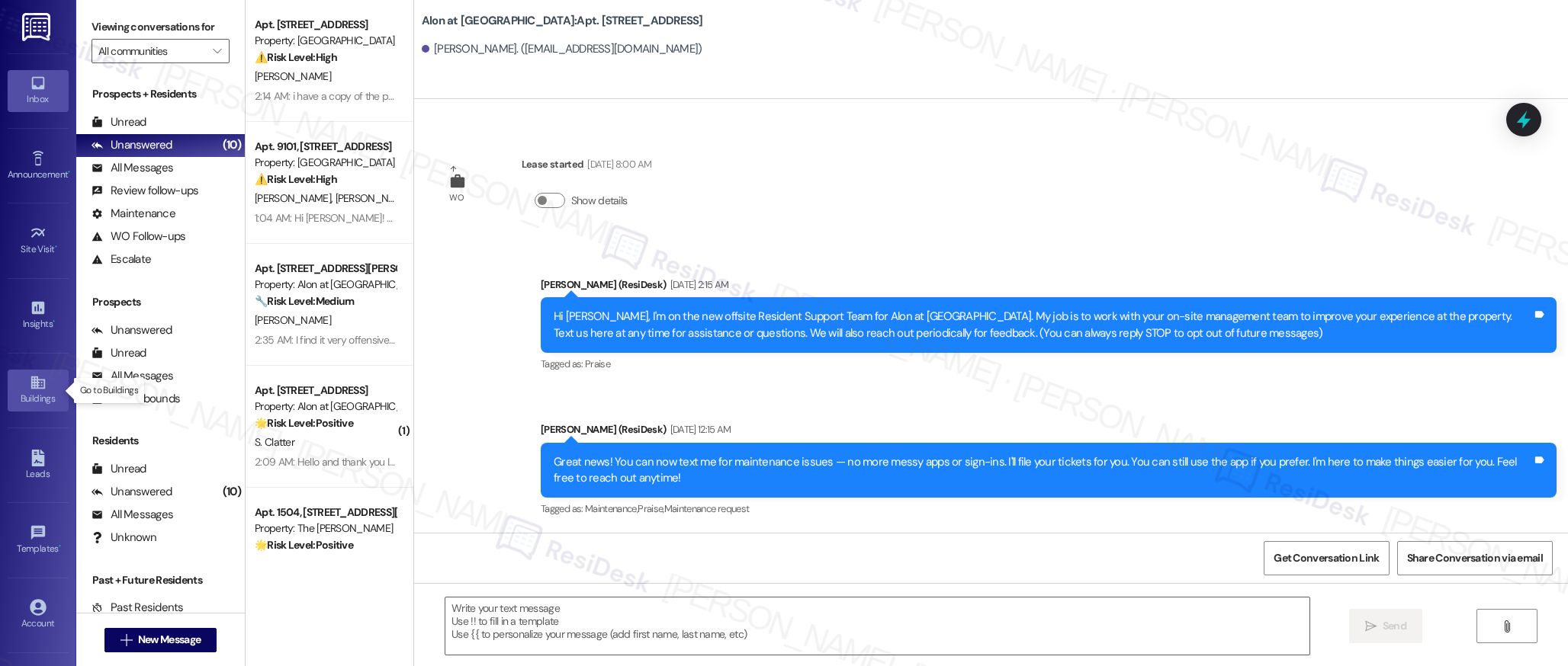
click at [35, 390] on icon at bounding box center [39, 383] width 17 height 17
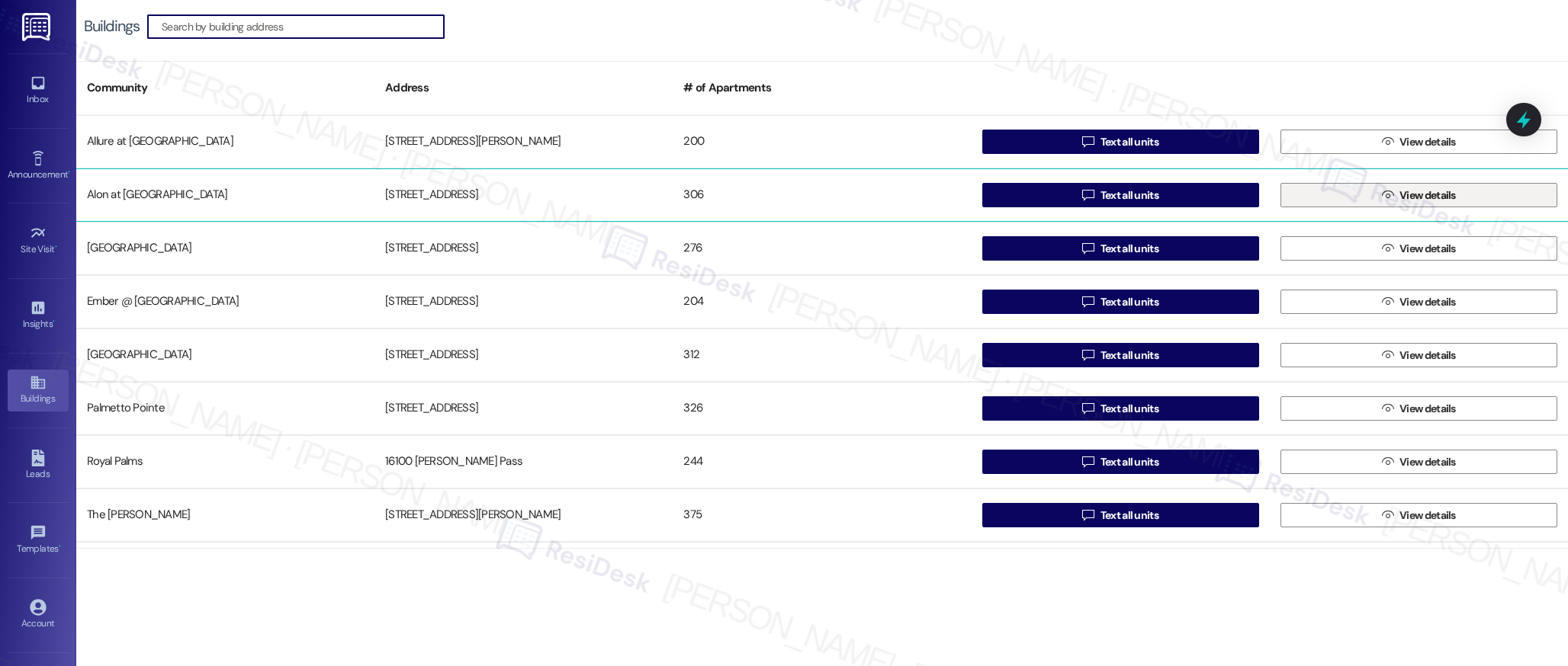
click at [1414, 205] on span " View details" at bounding box center [1419, 196] width 80 height 23
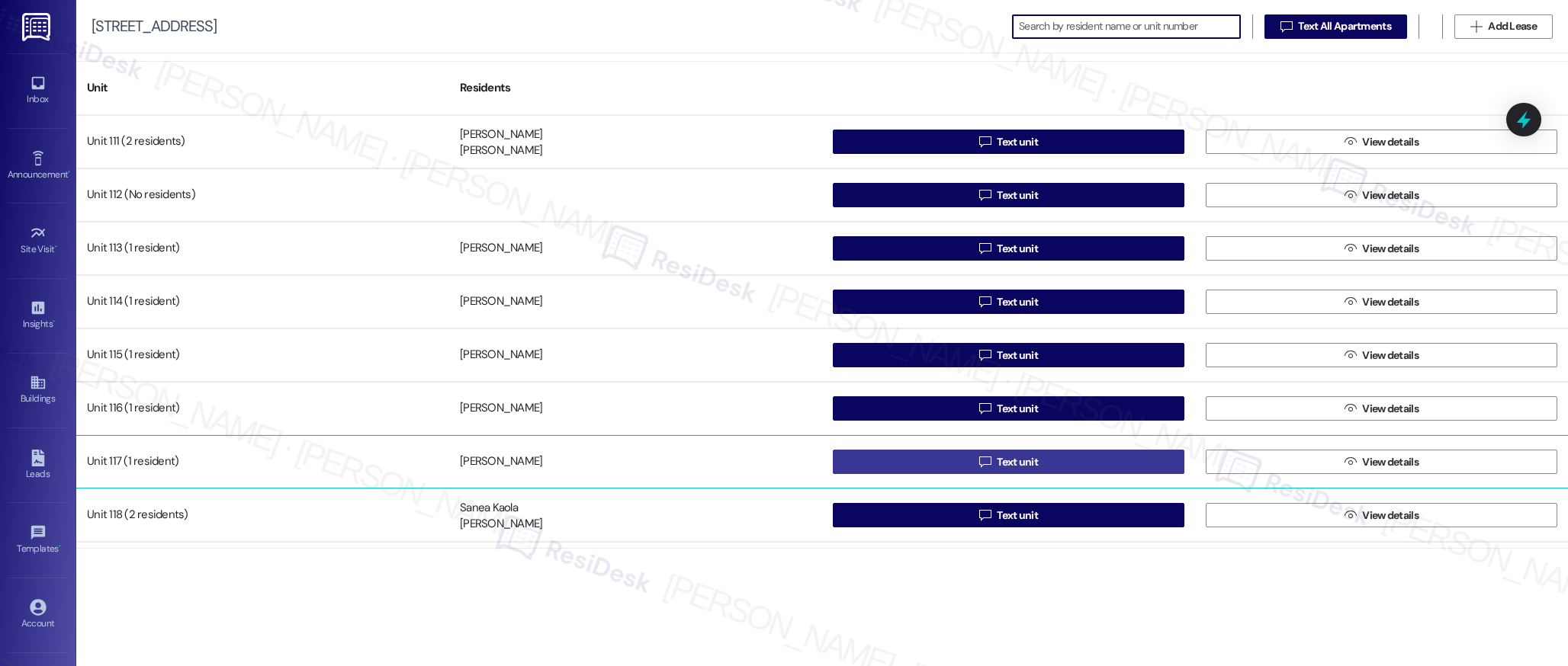
click at [1034, 463] on span "Text unit" at bounding box center [1017, 462] width 41 height 16
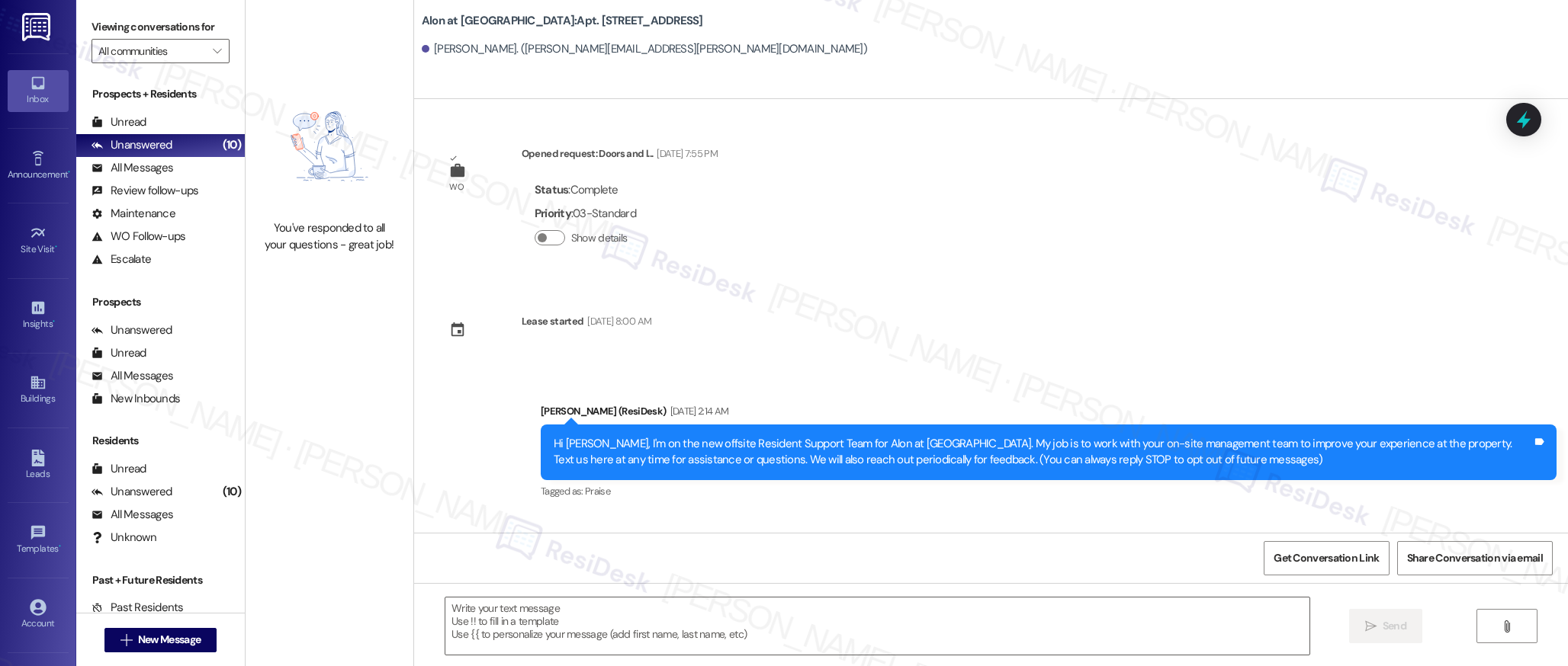
type textarea "Fetching suggested responses. Please feel free to read through the conversation…"
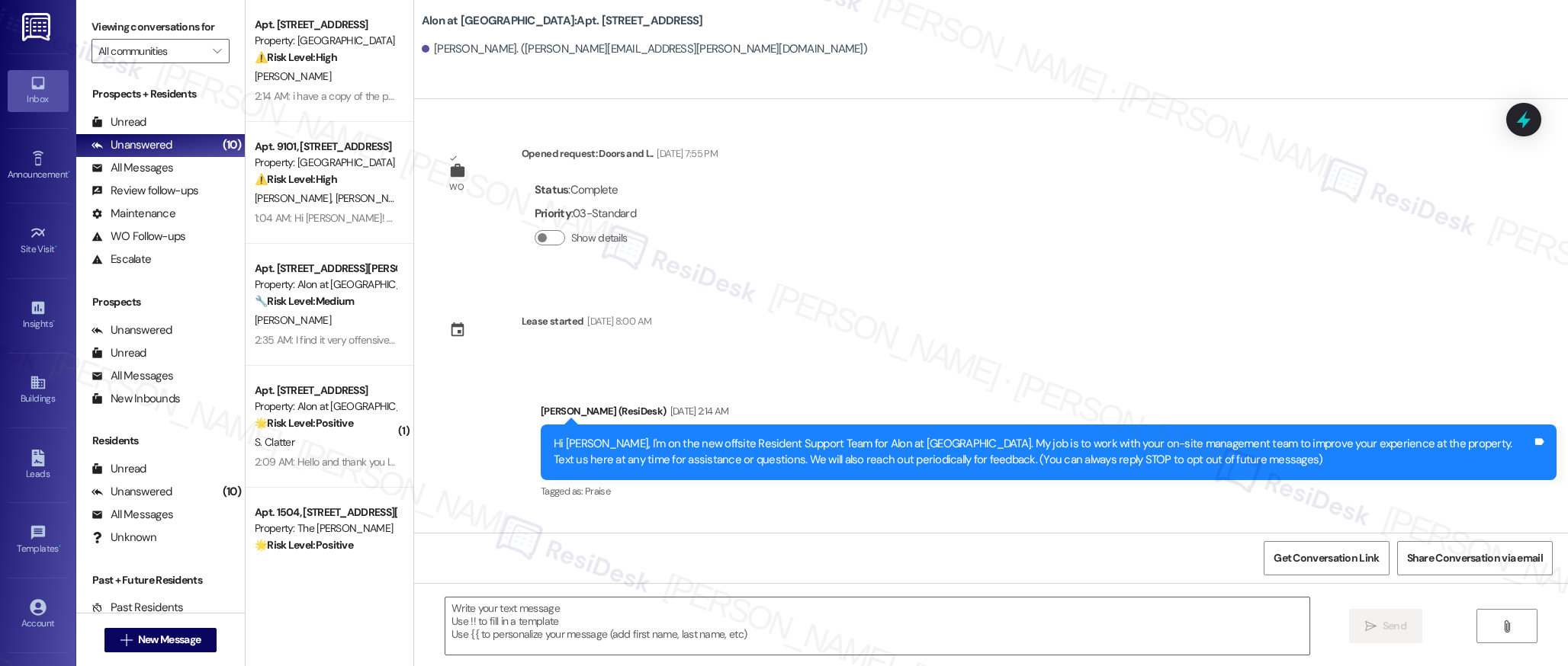
type textarea "Fetching suggested responses. Please feel free to read through the conversation…"
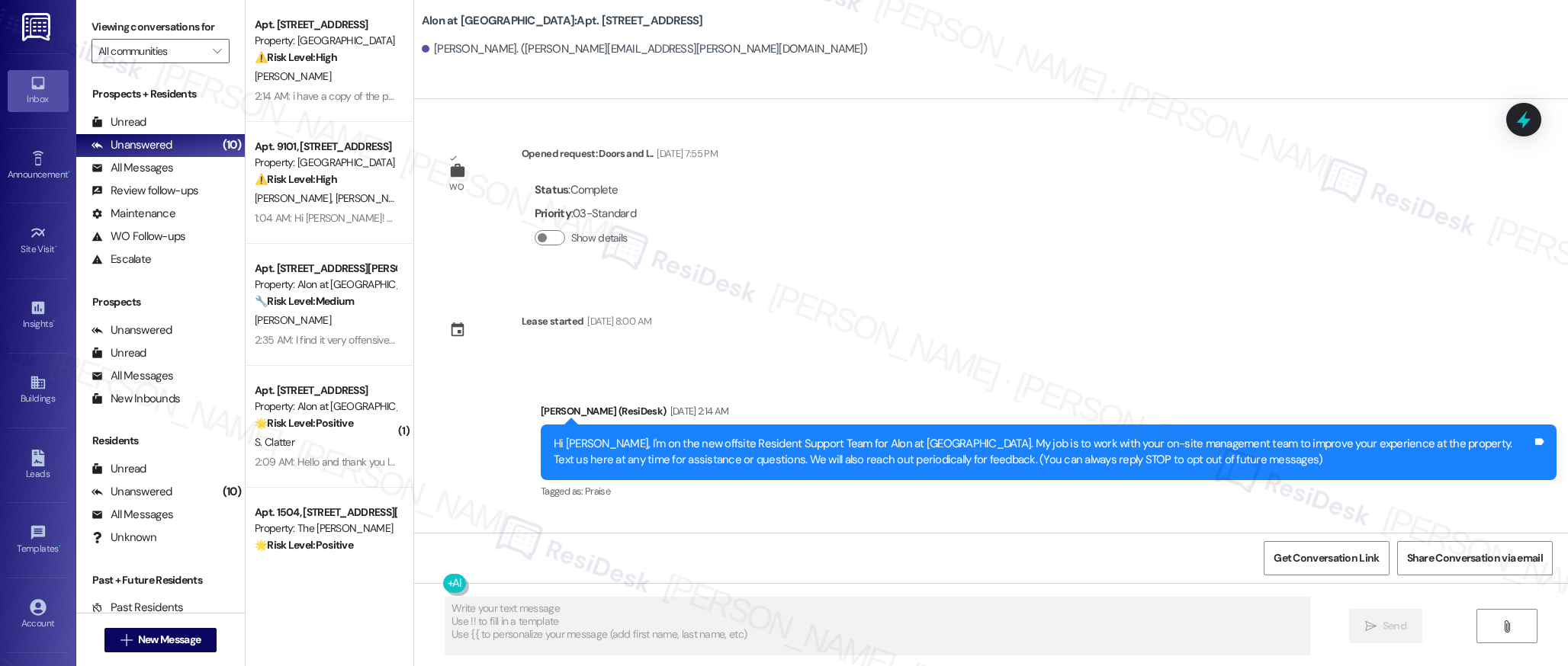
scroll to position [126, 0]
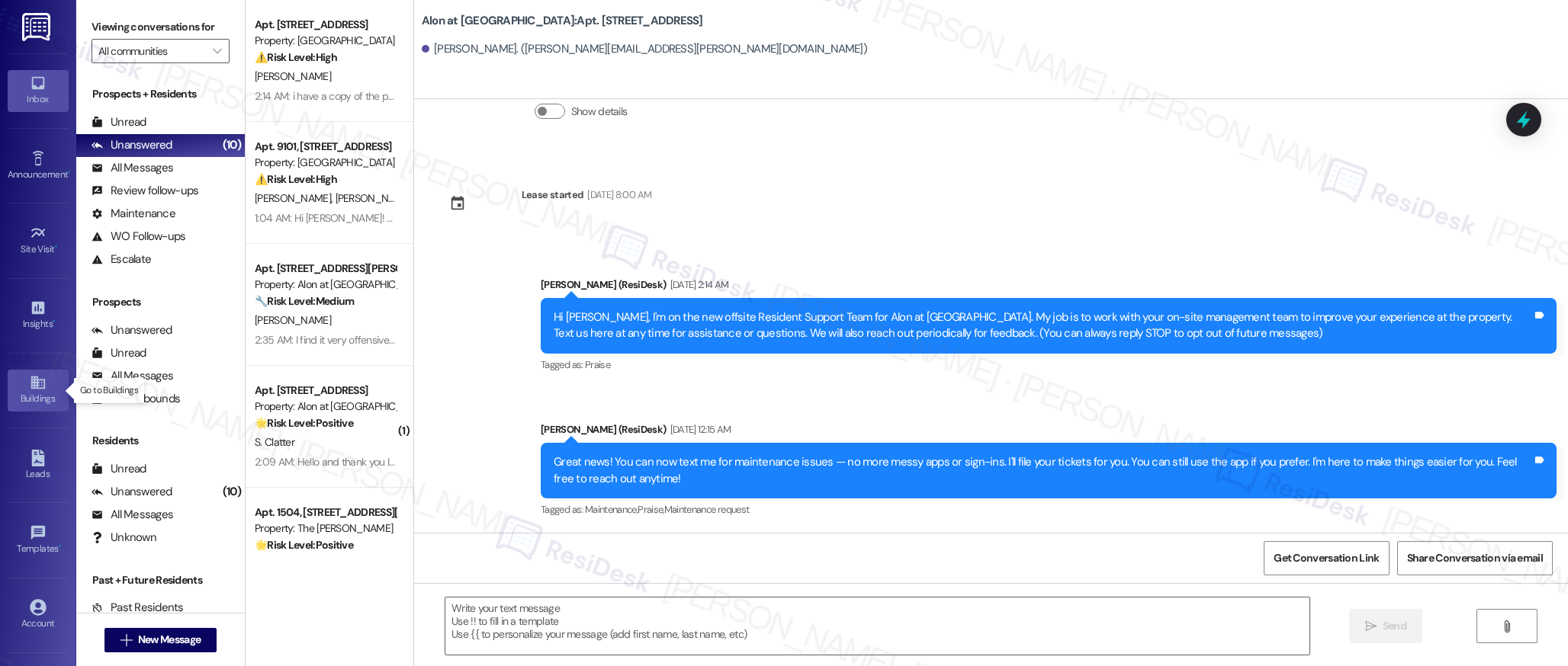
click at [32, 387] on icon at bounding box center [38, 383] width 14 height 13
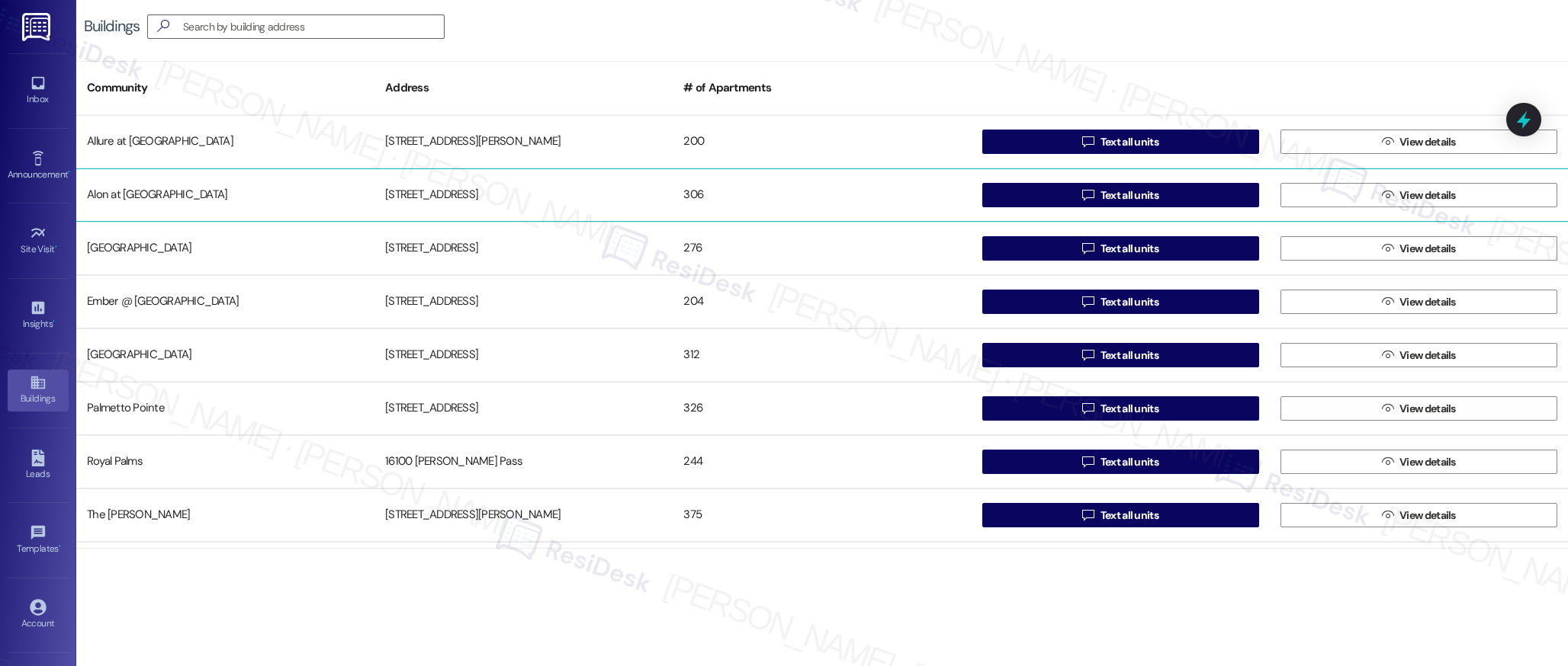
click at [1382, 182] on div " View details" at bounding box center [1418, 196] width 298 height 31
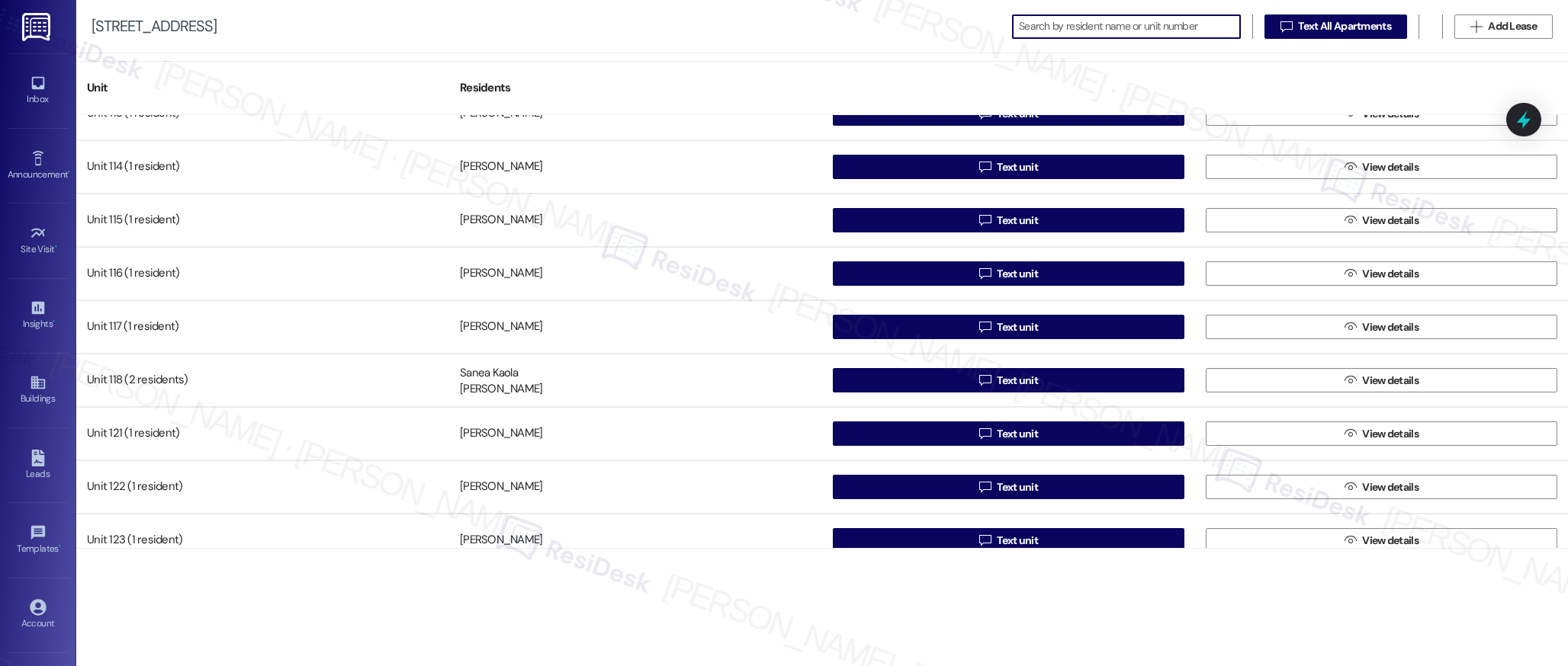
scroll to position [133, 0]
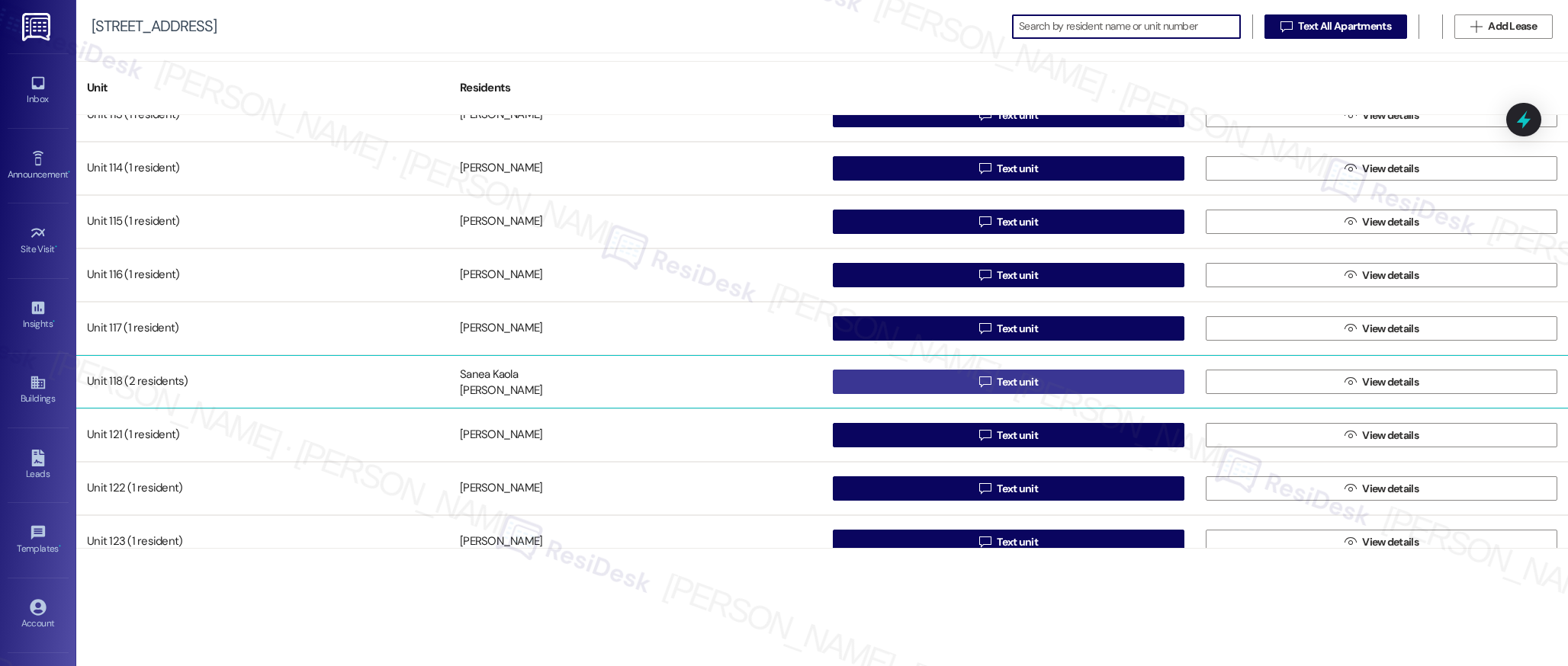
click at [1021, 377] on span "Text unit" at bounding box center [1017, 382] width 41 height 16
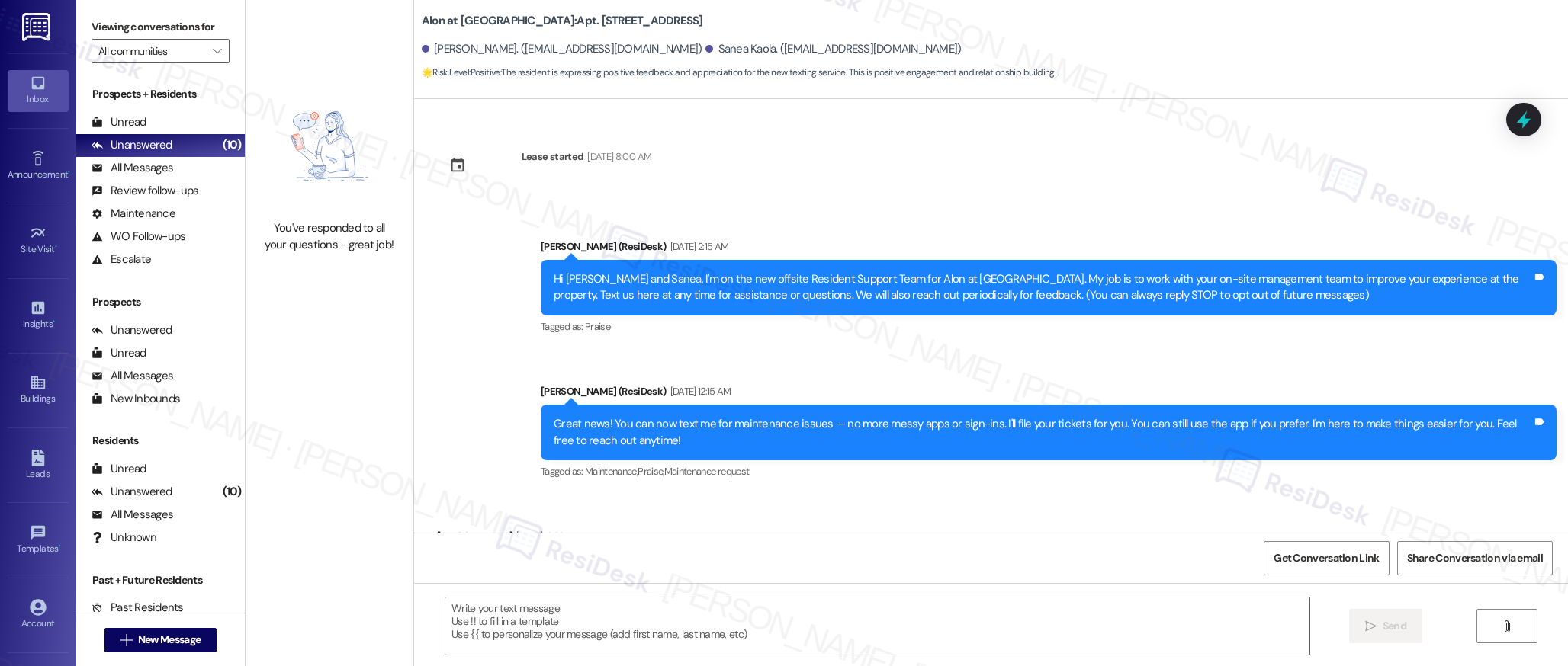
type textarea "Fetching suggested responses. Please feel free to read through the conversation…"
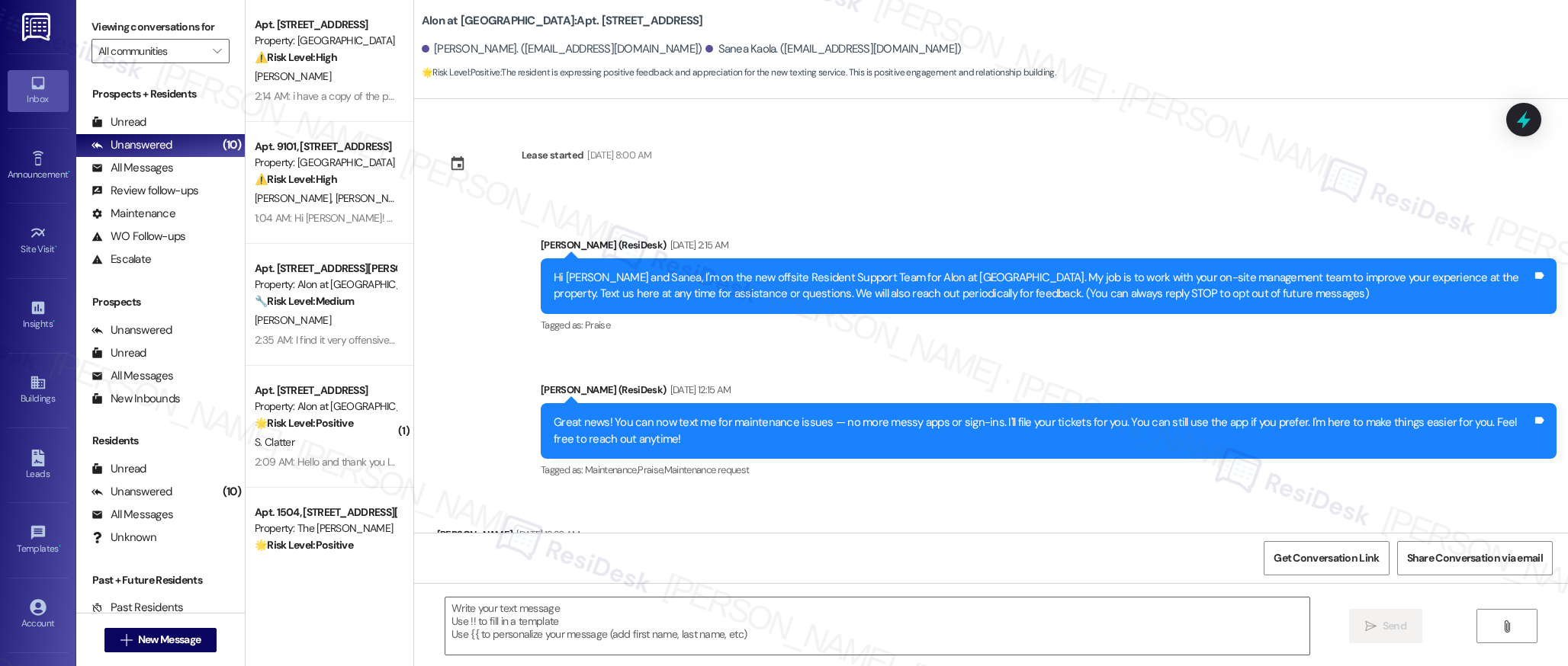
type textarea "Fetching suggested responses. Please feel free to read through the conversation…"
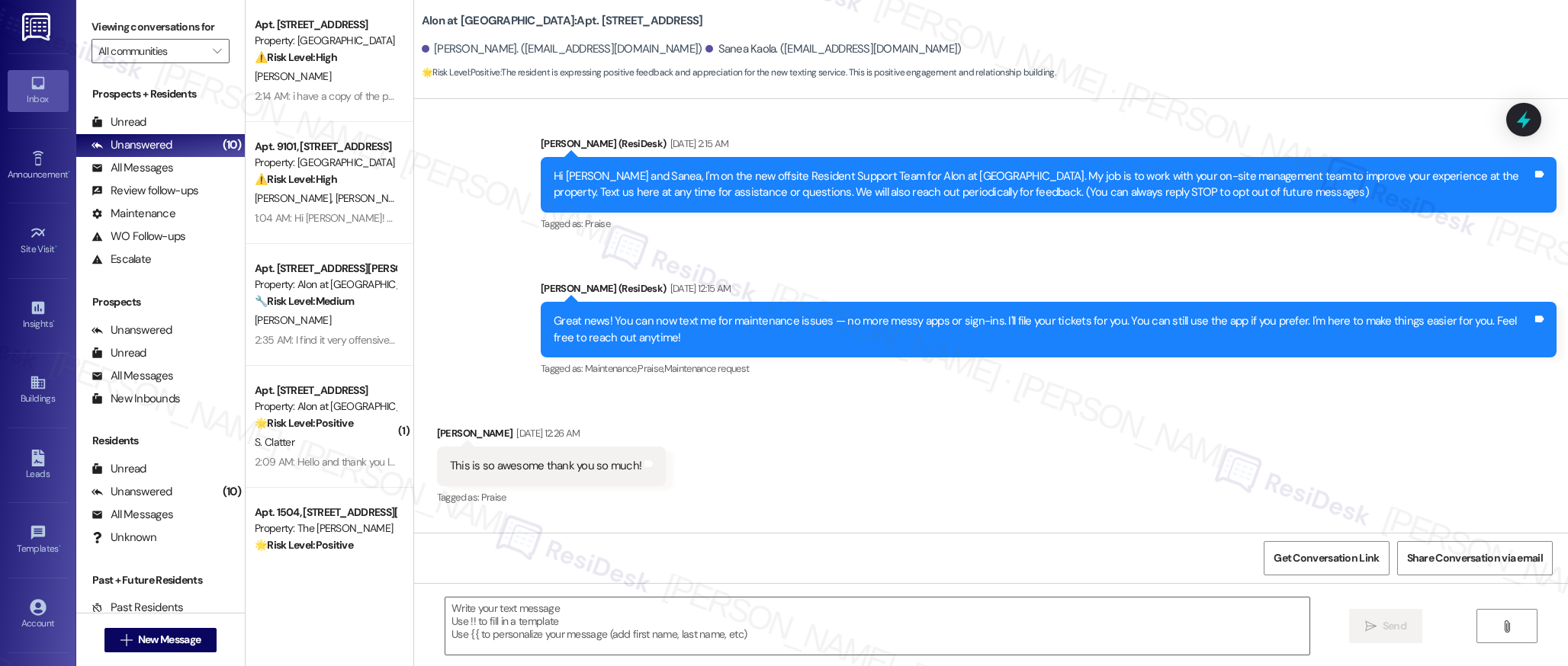
scroll to position [269, 0]
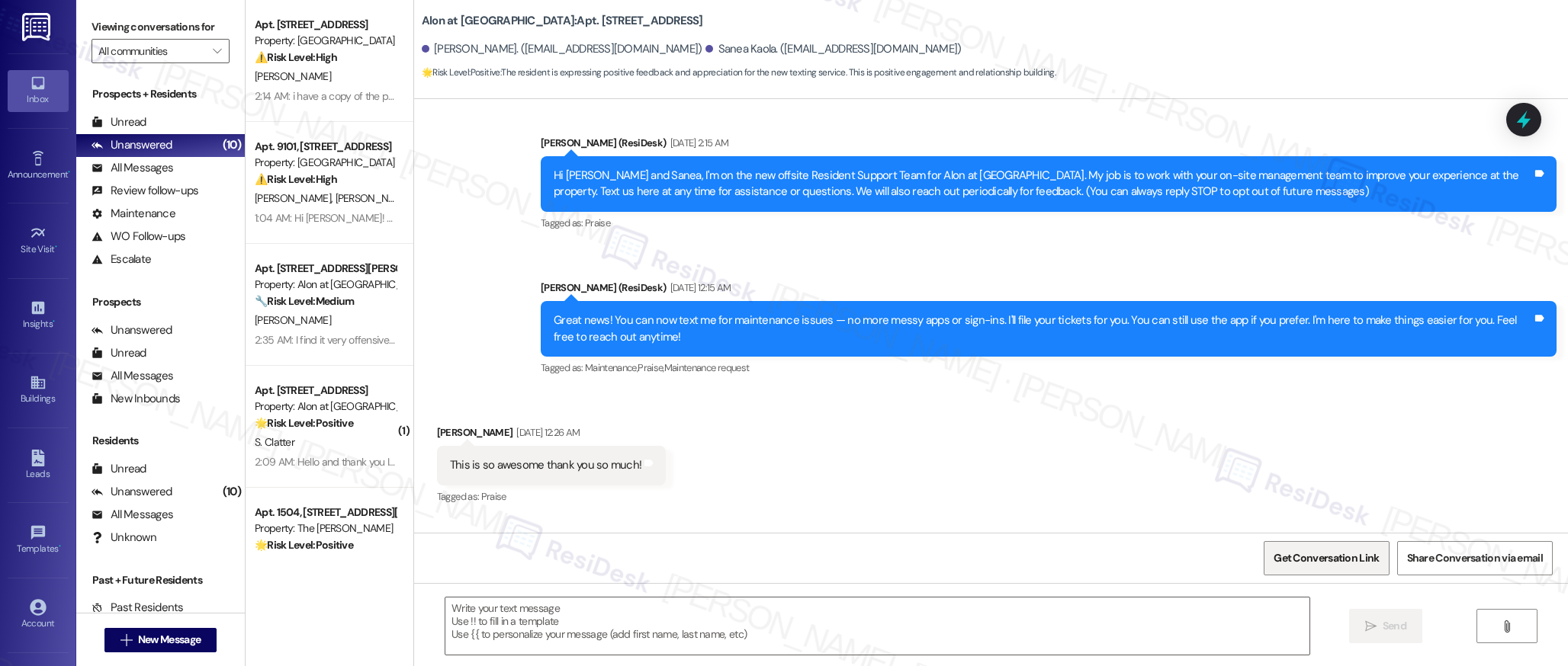
click at [1310, 558] on span "Get Conversation Link" at bounding box center [1325, 558] width 106 height 16
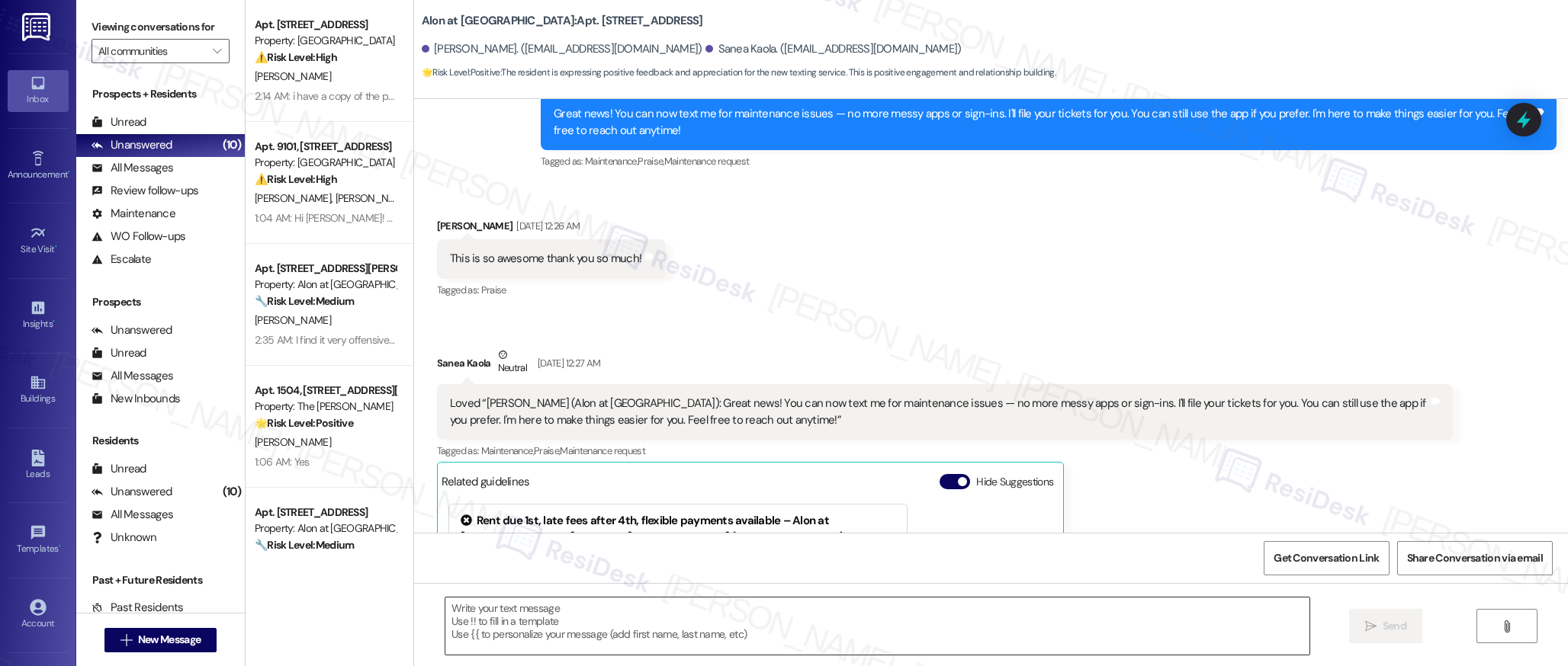
scroll to position [476, 0]
click at [559, 629] on textarea at bounding box center [877, 626] width 864 height 57
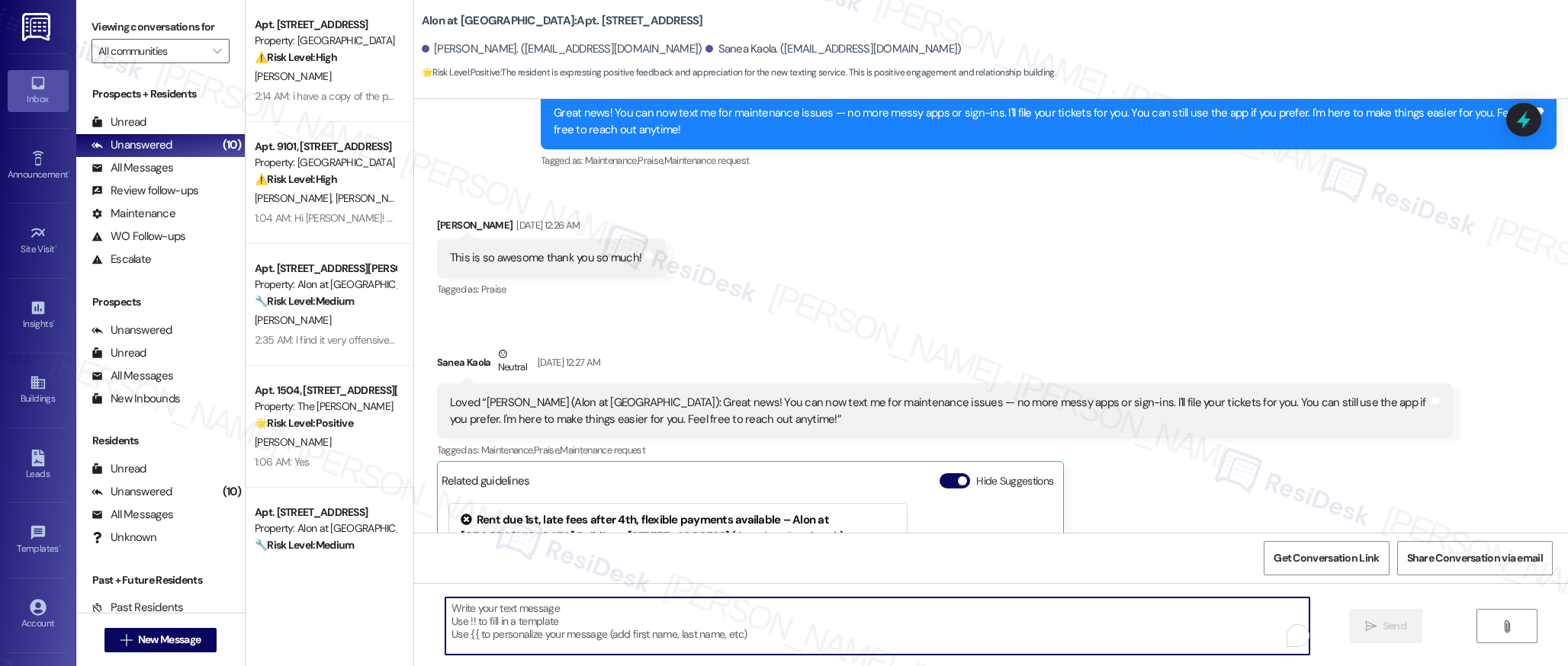
scroll to position [474, 0]
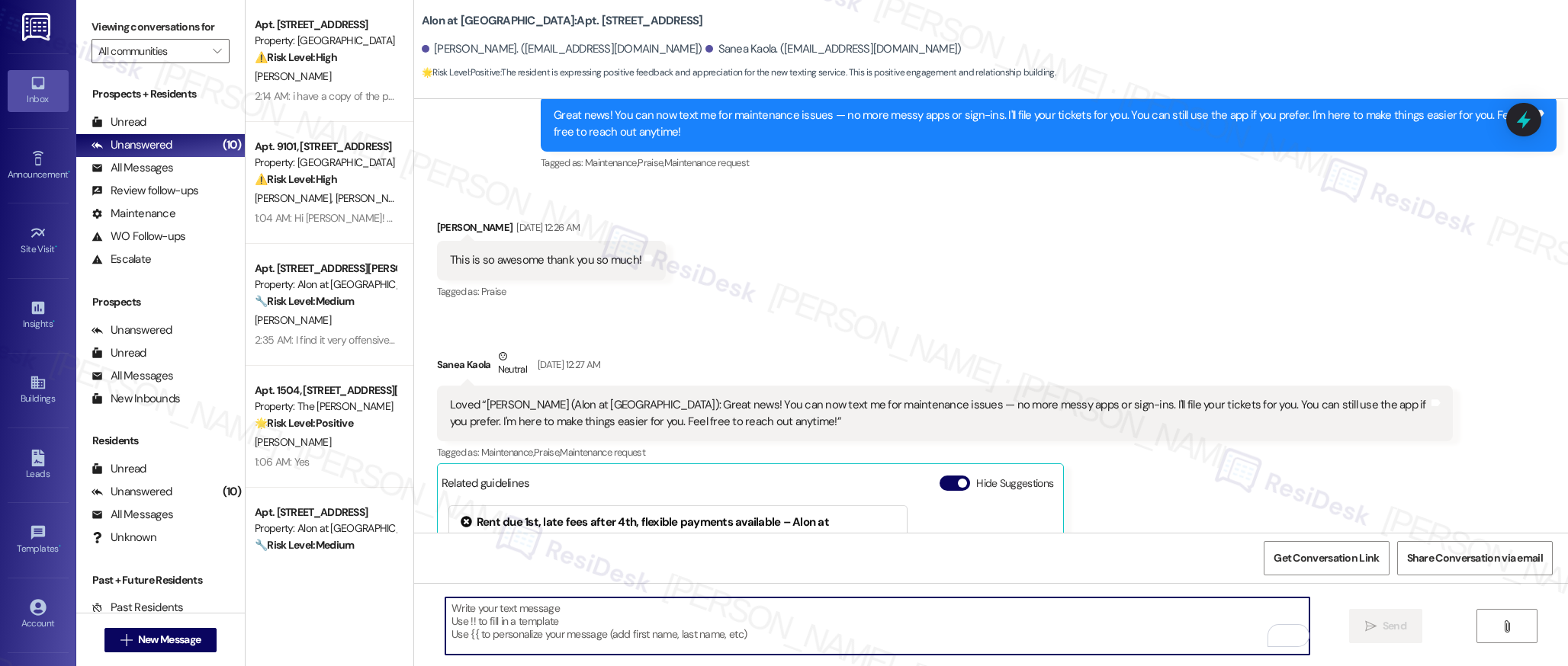
paste textarea "Hi {{first_name}}! I hope you're enjoying your experience at {{property}}! I wa…"
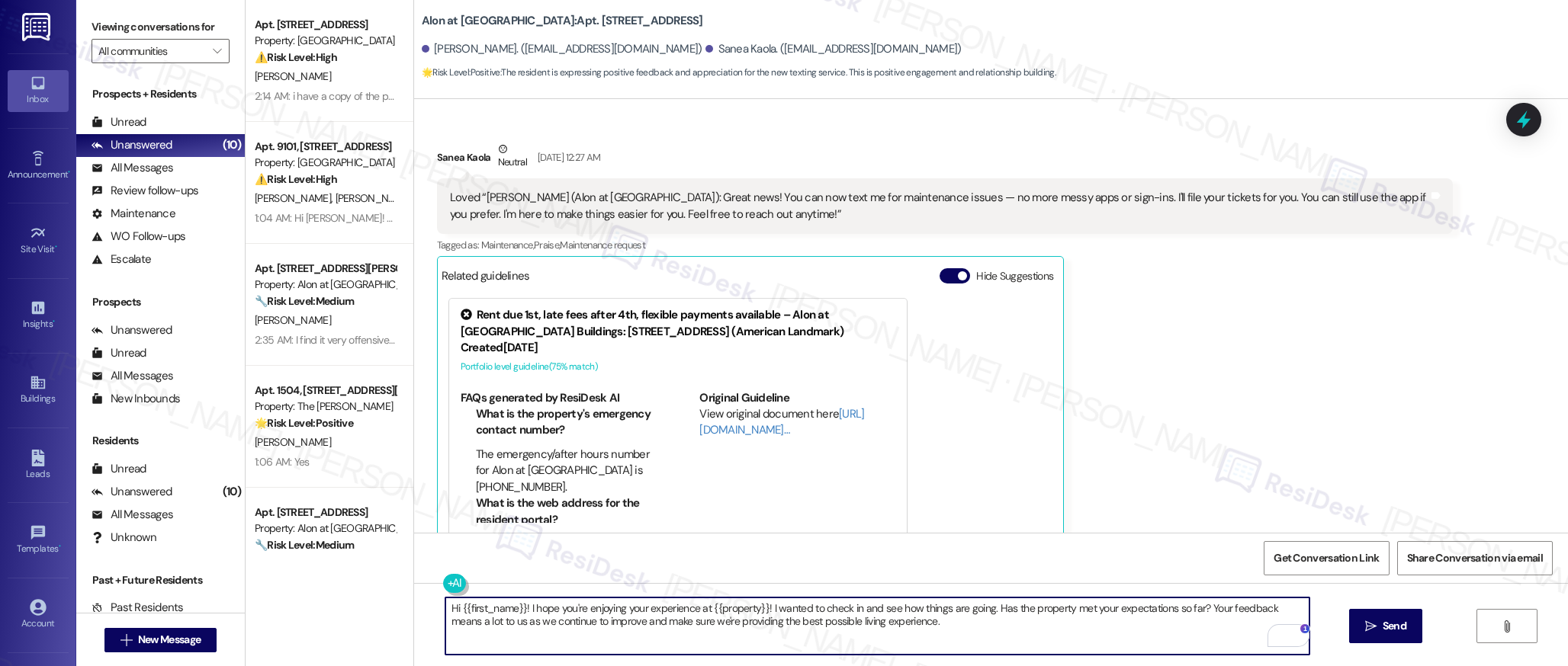
scroll to position [677, 0]
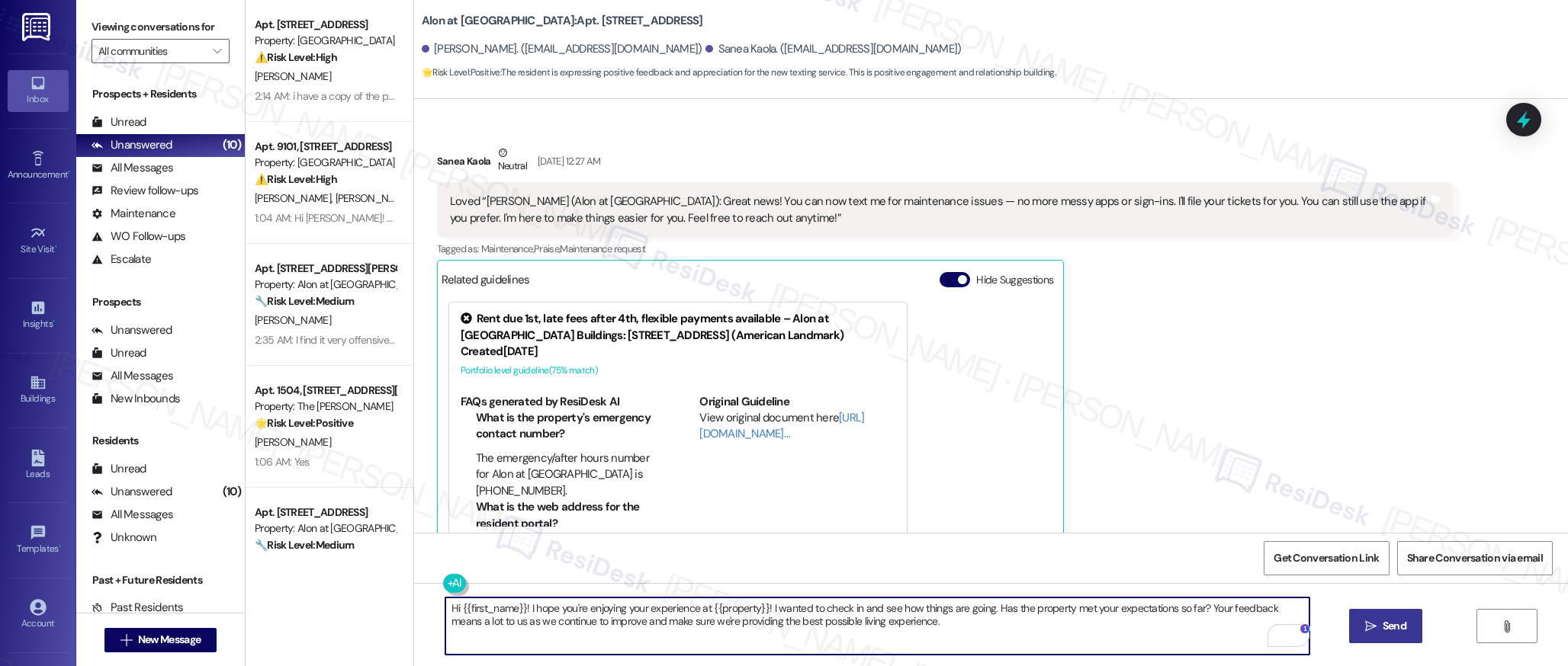
type textarea "Hi {{first_name}}! I hope you're enjoying your experience at {{property}}! I wa…"
drag, startPoint x: 1366, startPoint y: 627, endPoint x: 1318, endPoint y: 545, distance: 95.0
click at [1366, 627] on icon "" at bounding box center [1370, 627] width 12 height 12
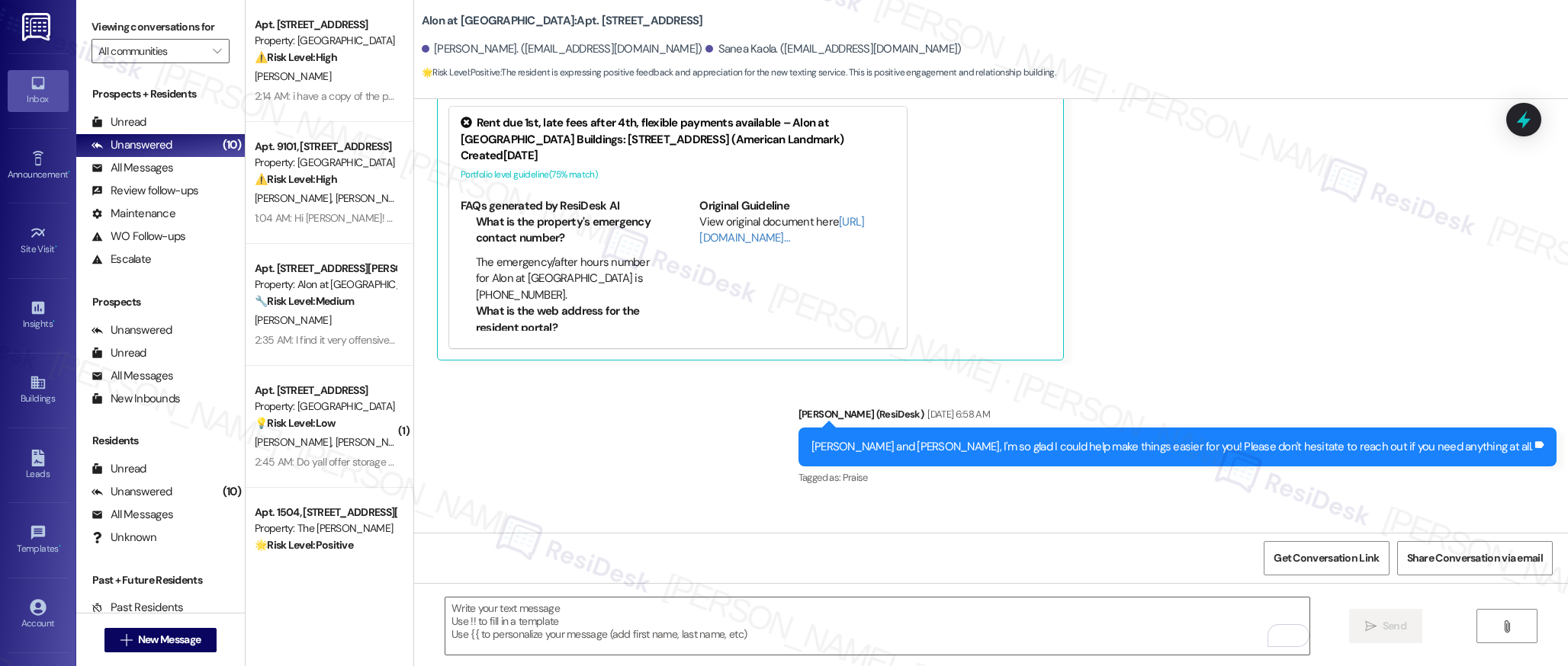
scroll to position [963, 0]
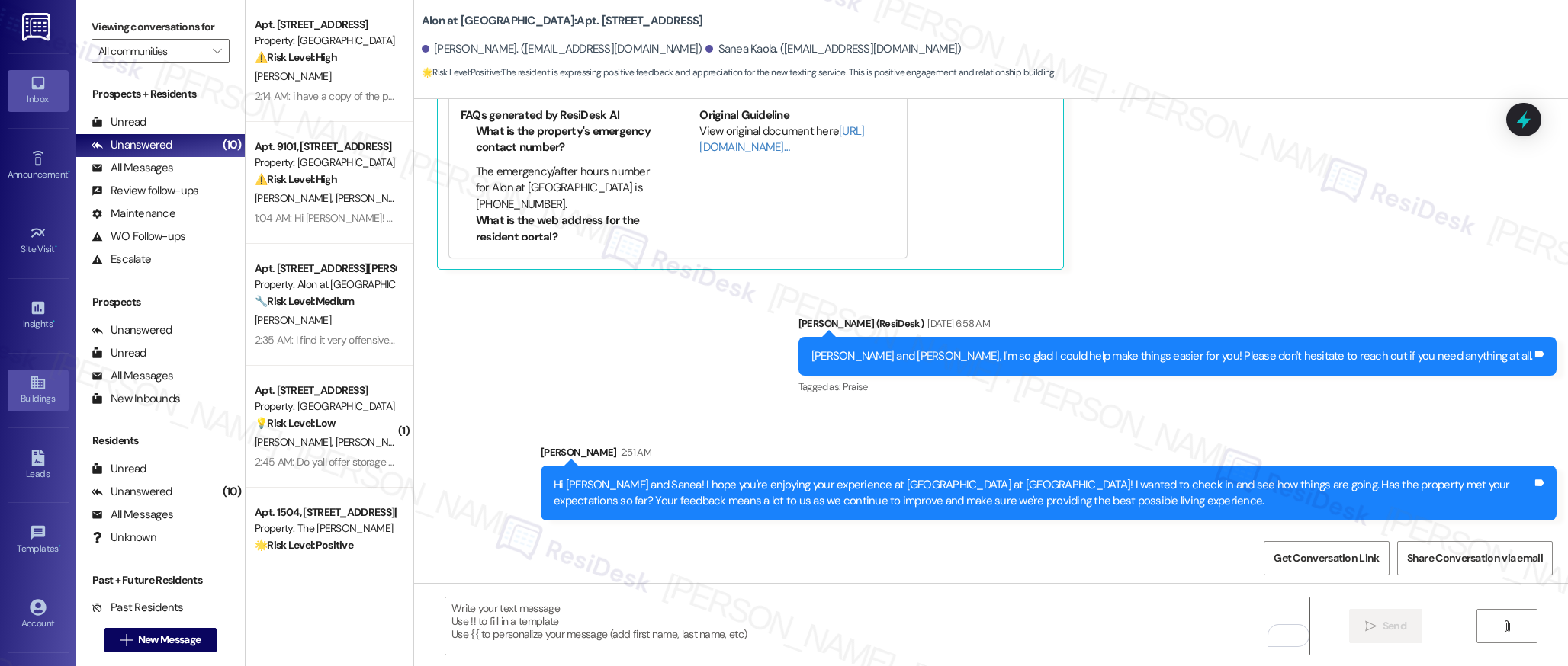
click at [30, 390] on icon at bounding box center [39, 383] width 17 height 17
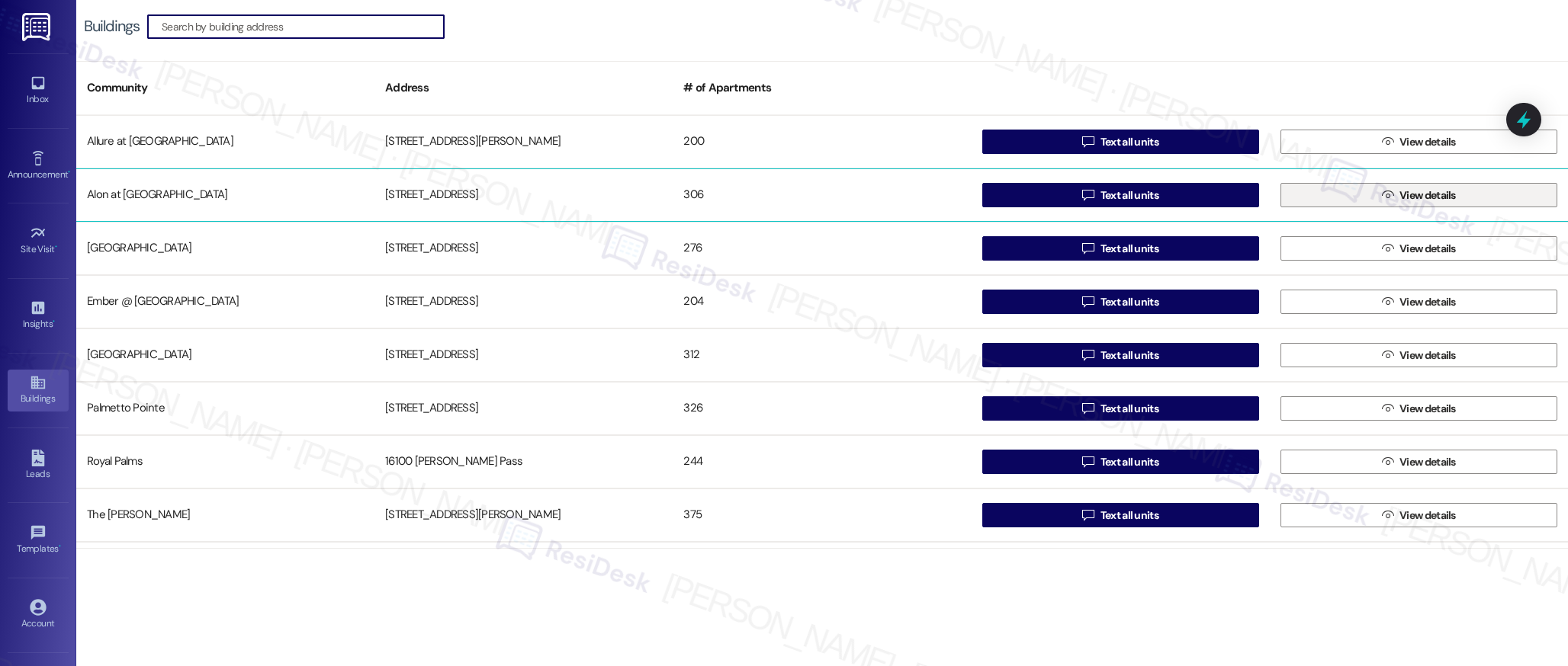
click at [1406, 194] on span "View details" at bounding box center [1427, 196] width 56 height 16
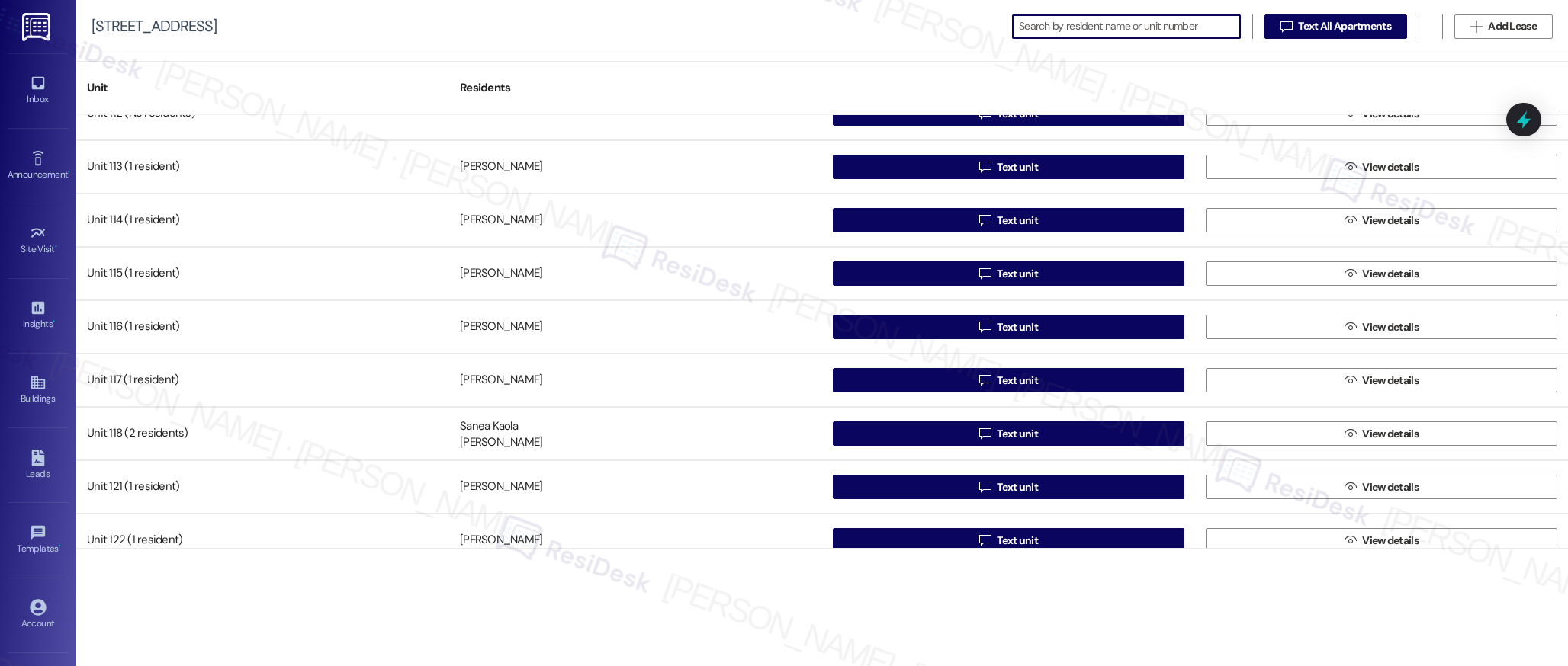
scroll to position [83, 0]
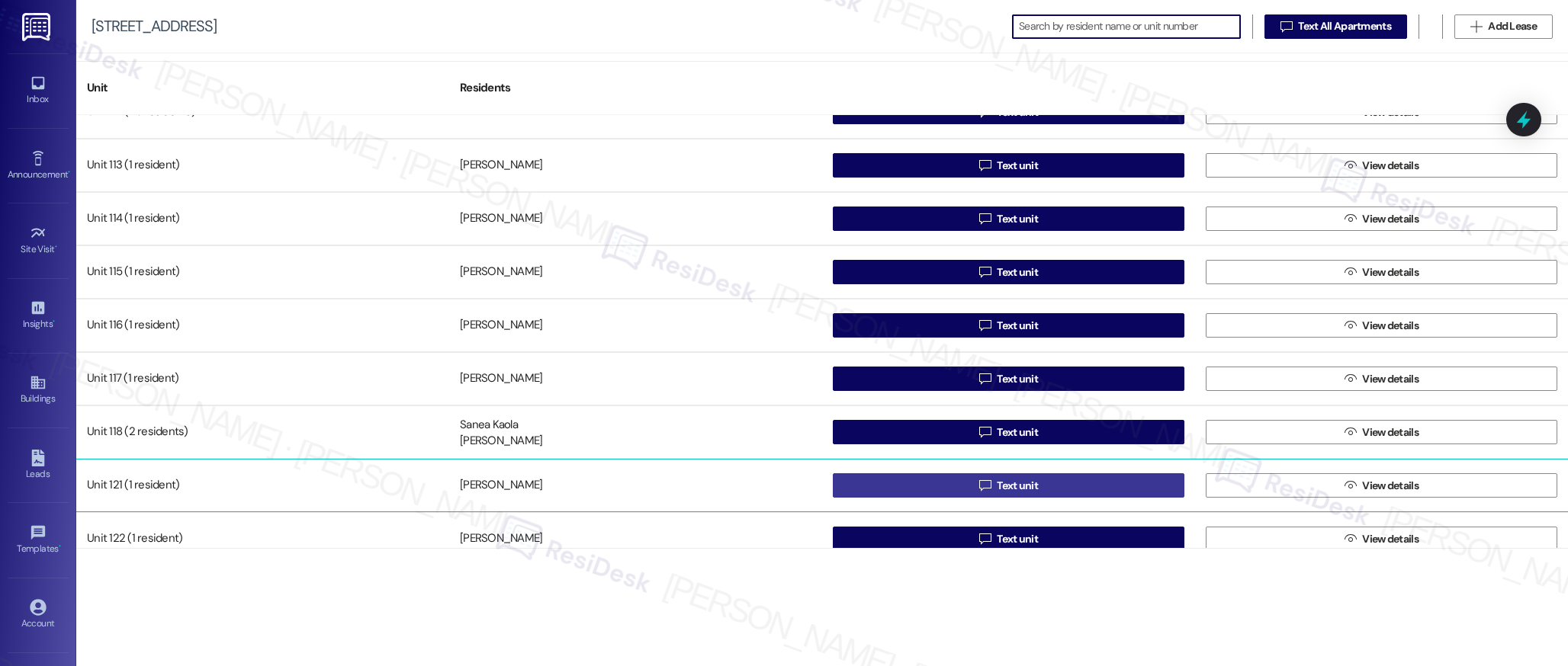
click at [997, 487] on span "Text unit" at bounding box center [1017, 486] width 41 height 16
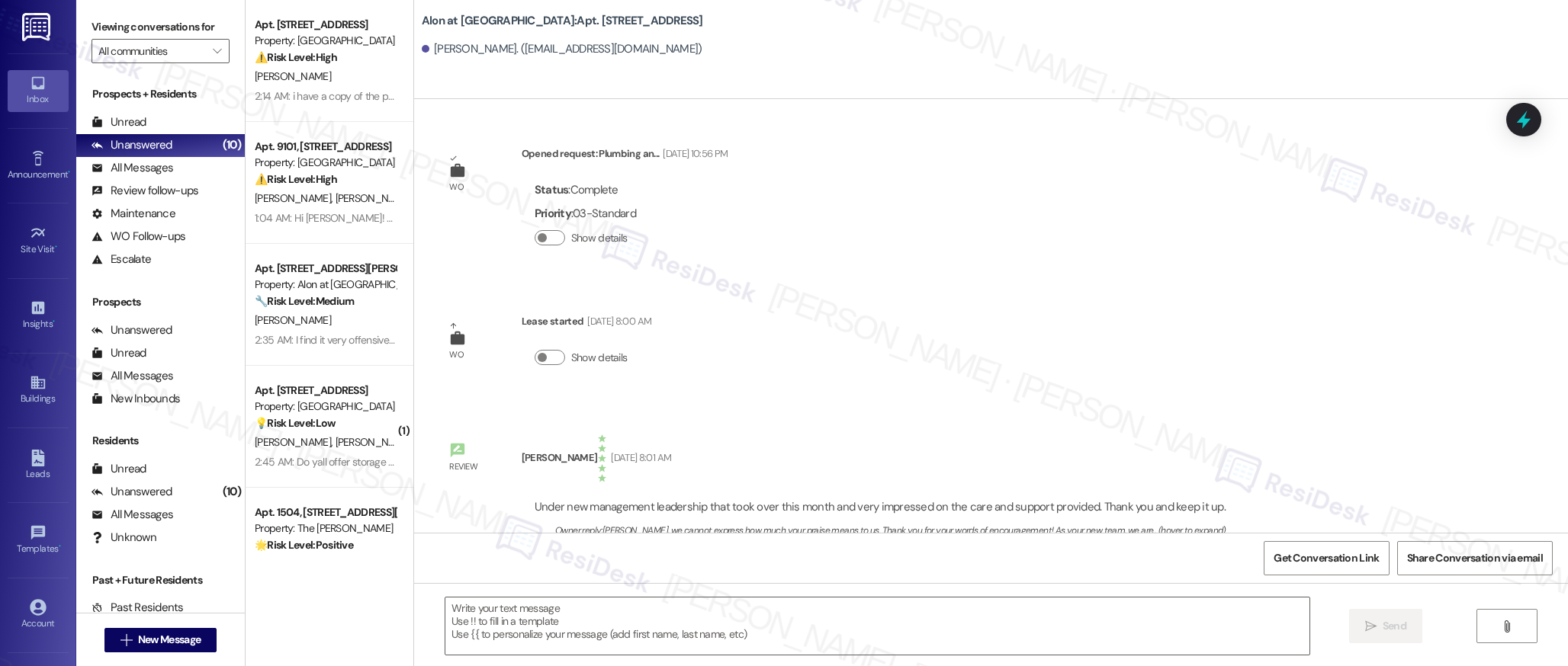
type textarea "Fetching suggested responses. Please feel free to read through the conversation…"
click at [33, 379] on icon at bounding box center [39, 383] width 17 height 17
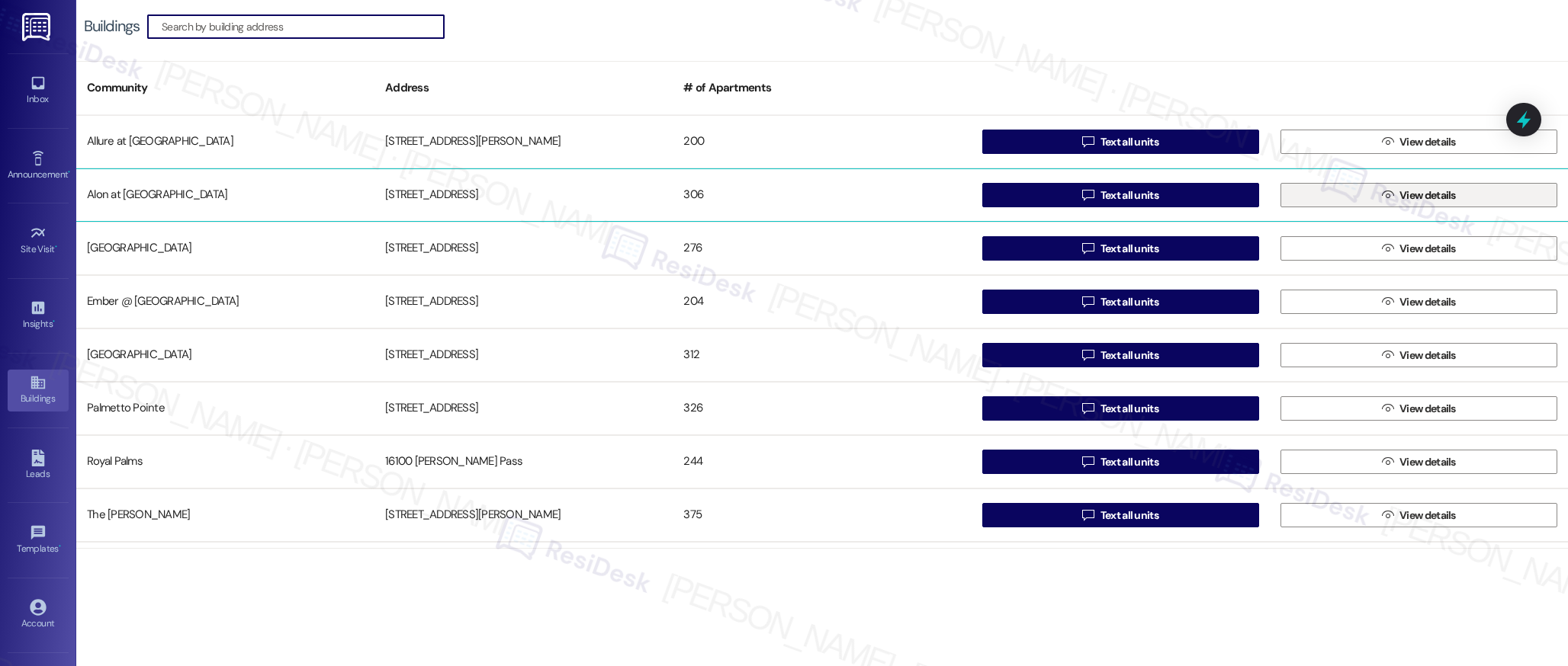
click at [1382, 194] on icon "" at bounding box center [1387, 196] width 12 height 12
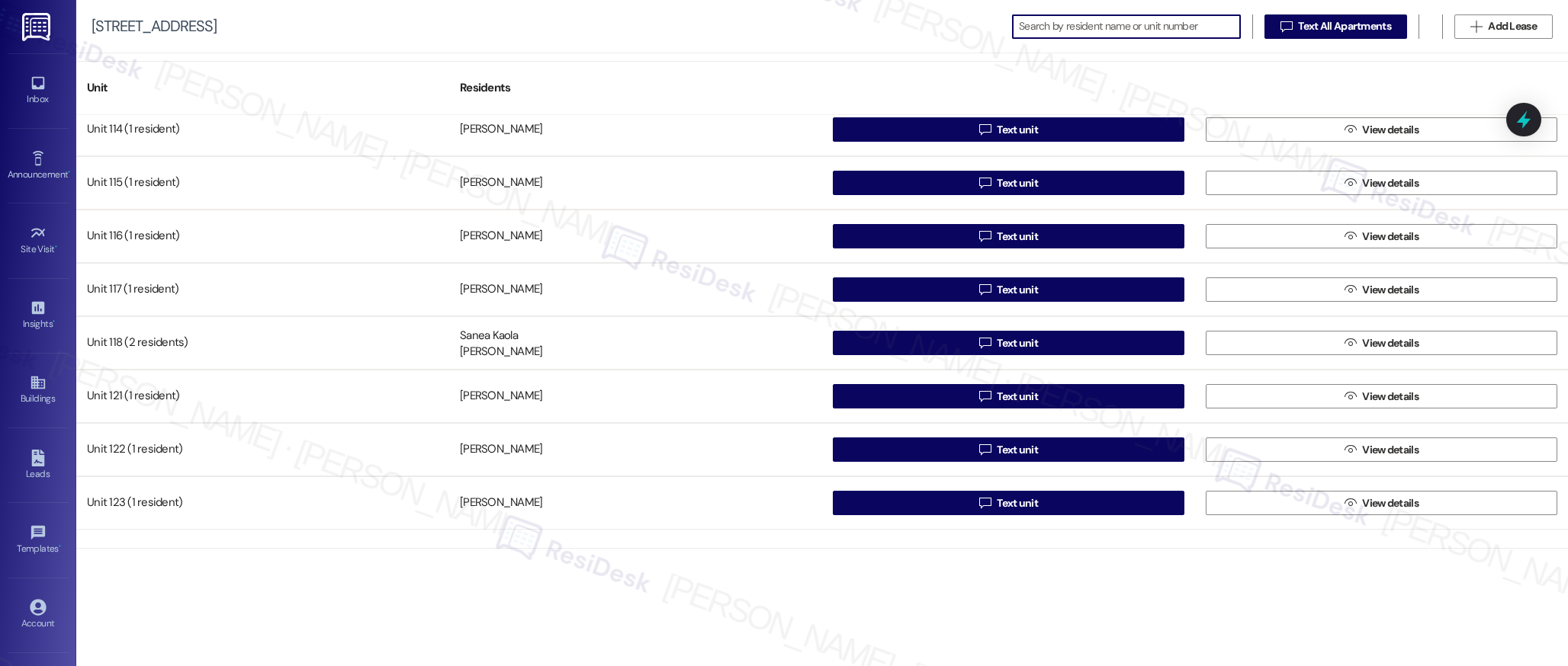
scroll to position [231, 0]
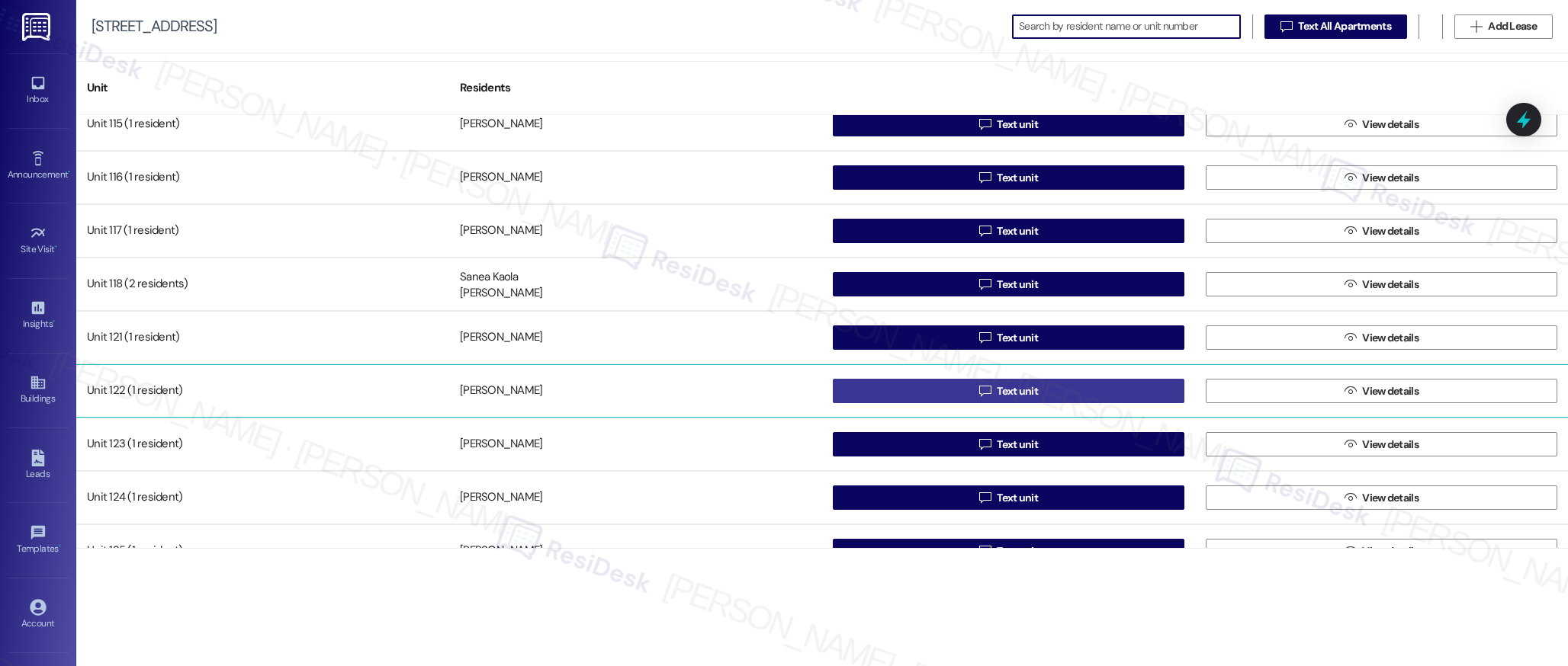
click at [1010, 383] on span " Text unit" at bounding box center [1008, 391] width 65 height 23
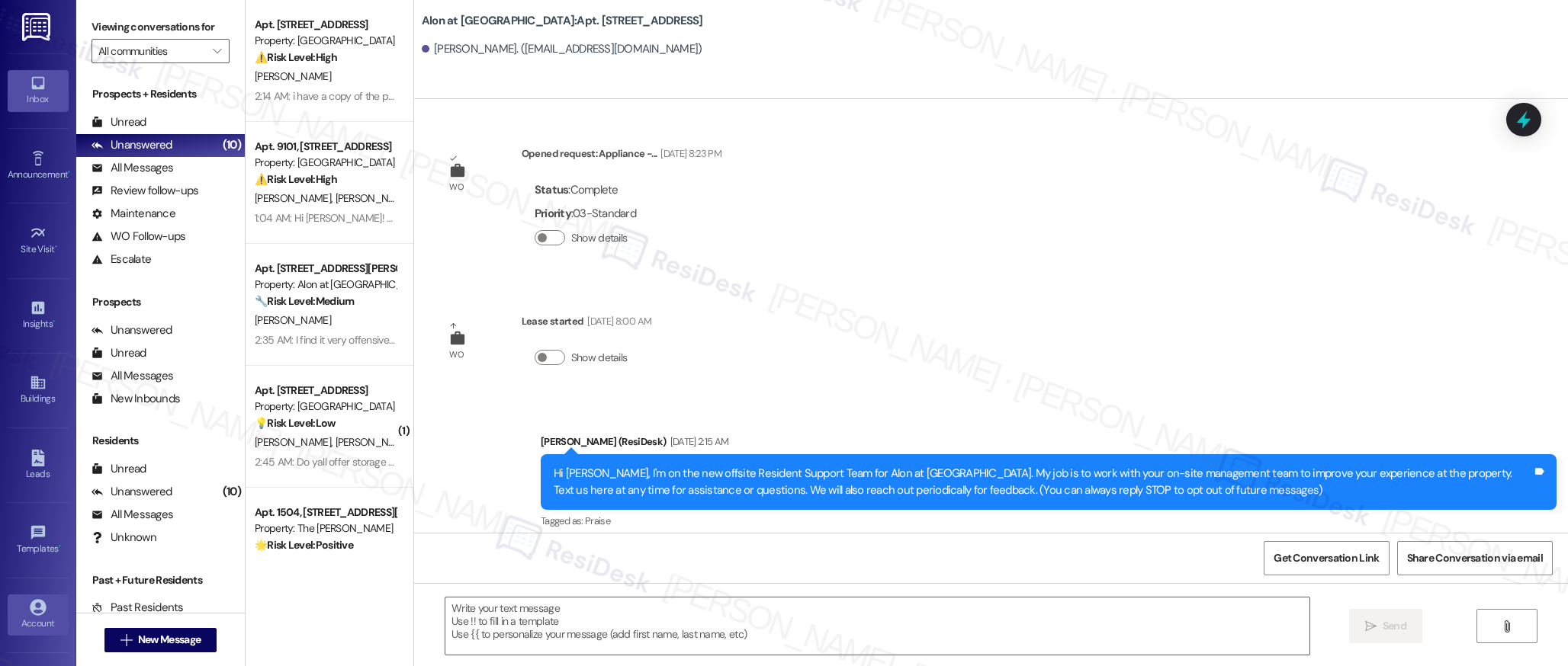
type textarea "Fetching suggested responses. Please feel free to read through the conversation…"
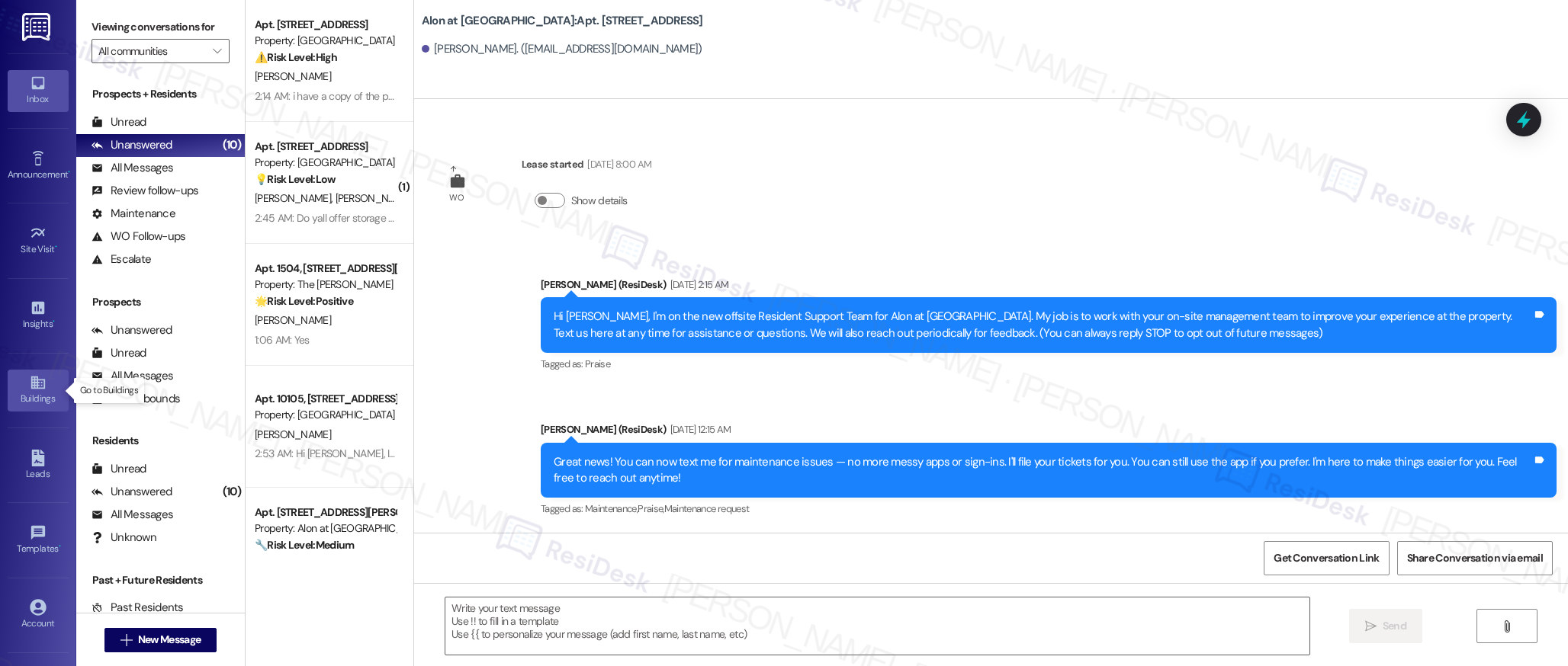
click at [49, 371] on link "Buildings" at bounding box center [38, 390] width 61 height 41
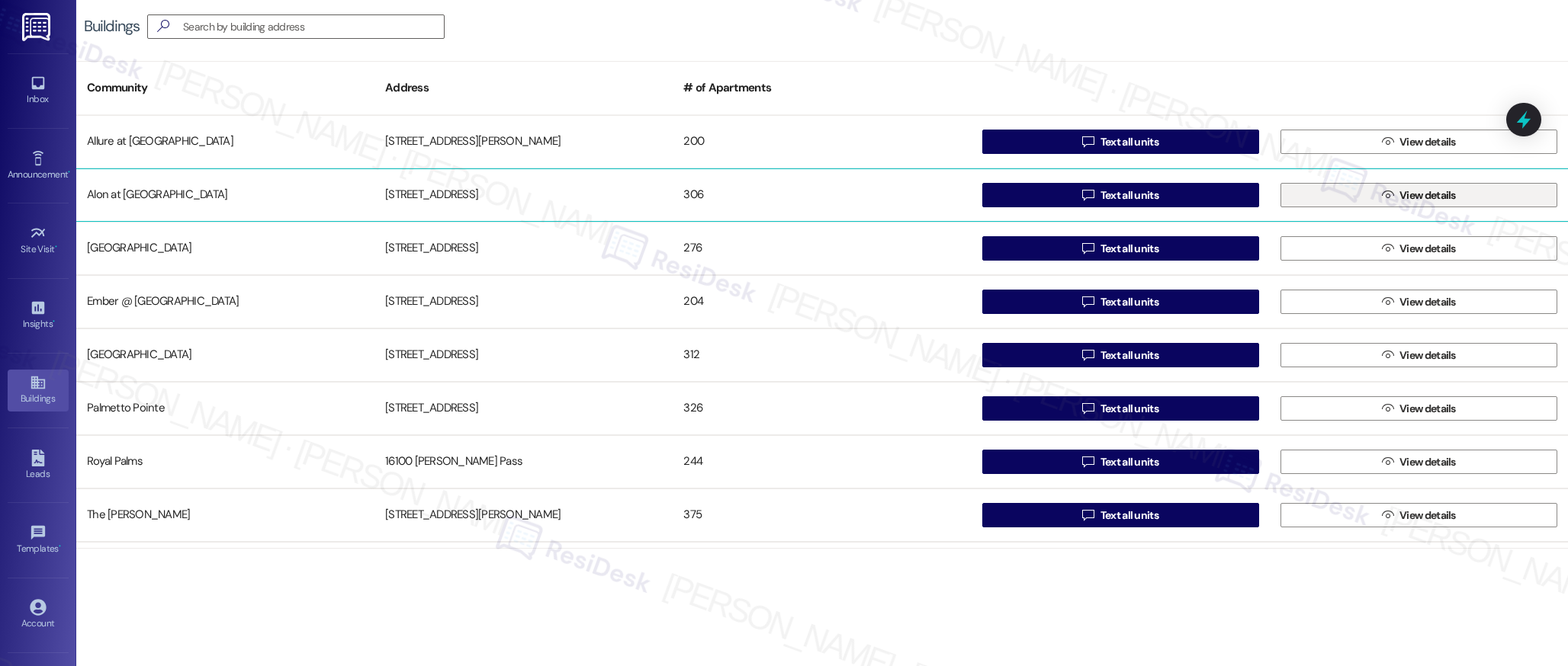
click at [1362, 199] on button " View details" at bounding box center [1418, 196] width 276 height 25
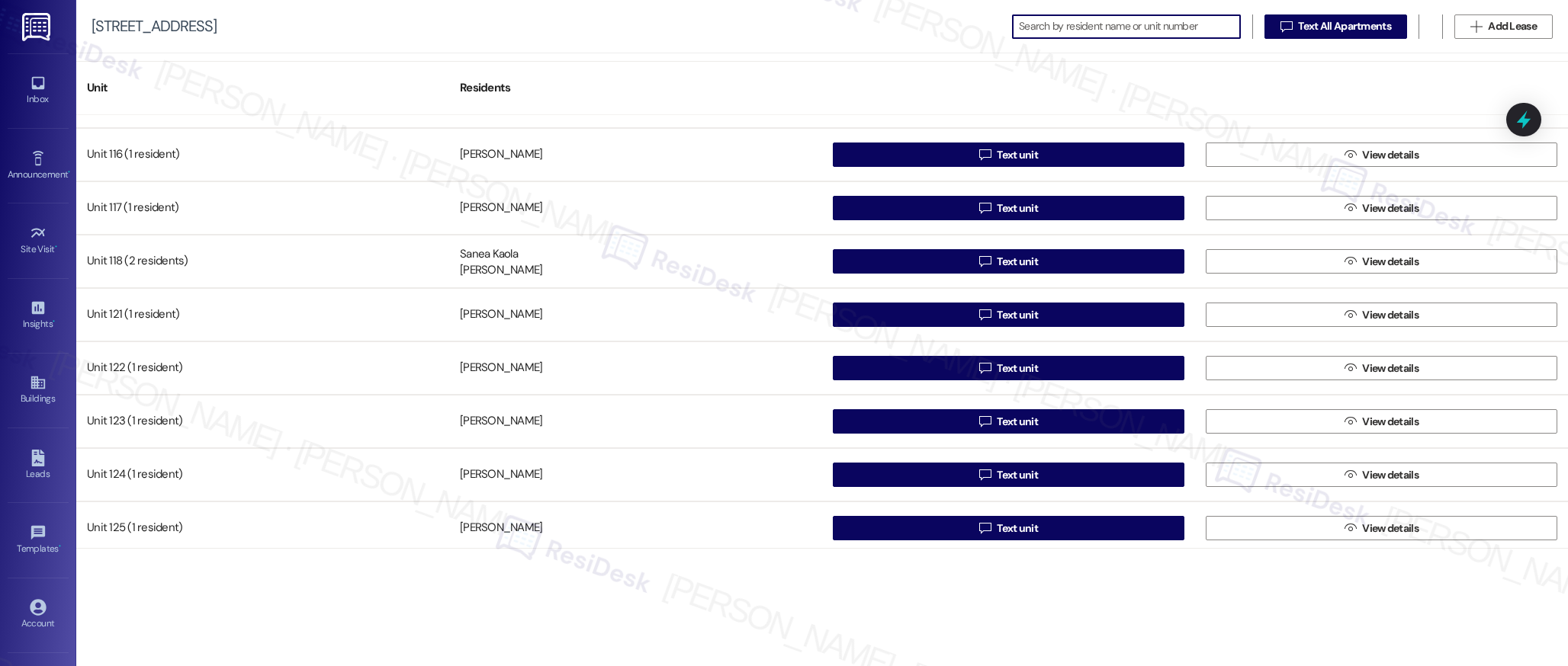
scroll to position [255, 0]
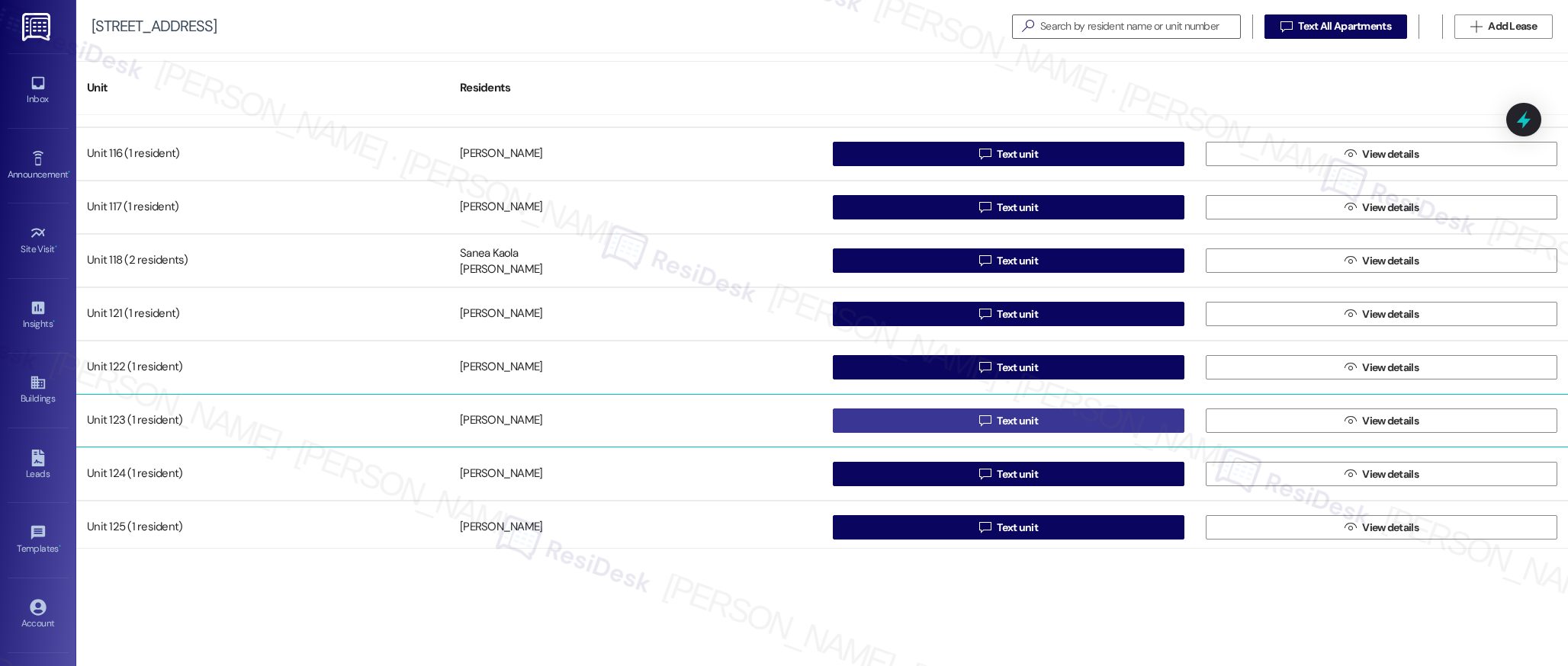
click at [1007, 423] on span "Text unit" at bounding box center [1017, 421] width 41 height 16
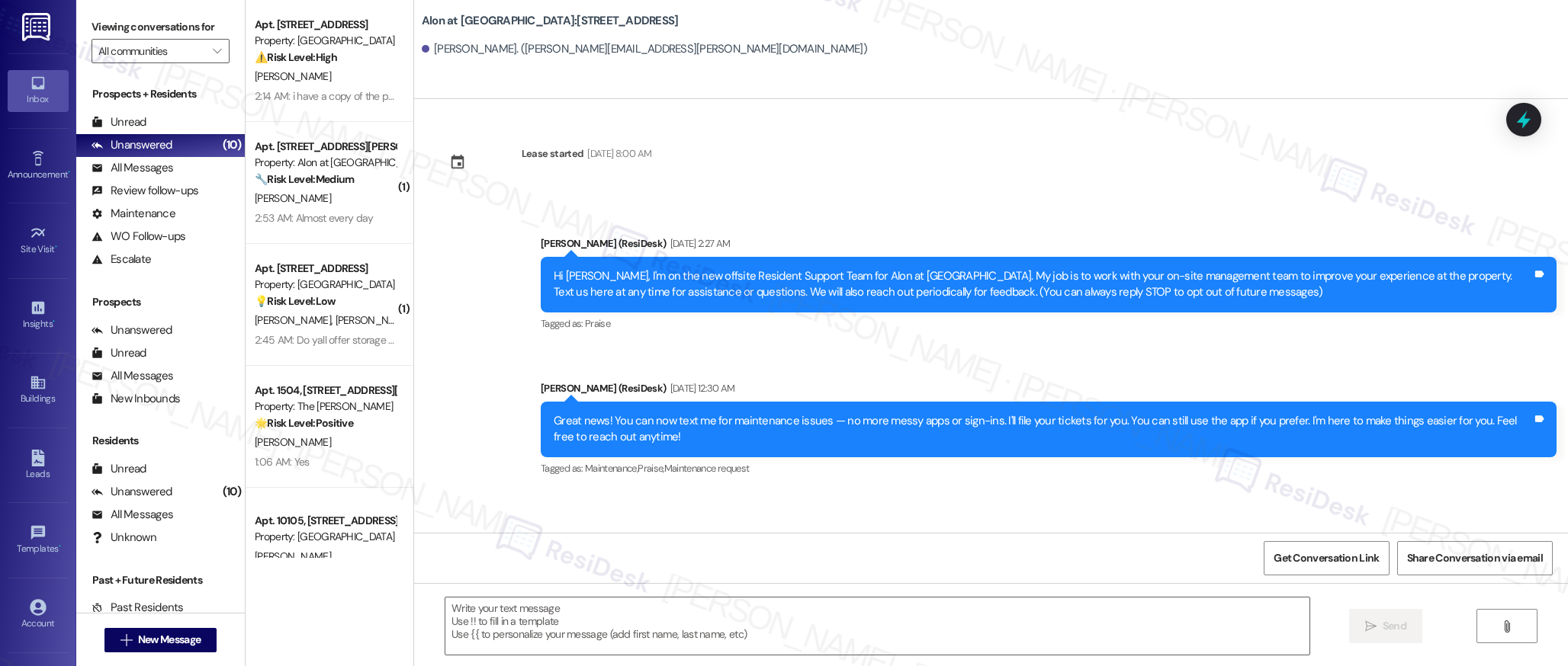
type textarea "Fetching suggested responses. Please feel free to read through the conversation…"
click at [30, 383] on icon at bounding box center [39, 383] width 17 height 17
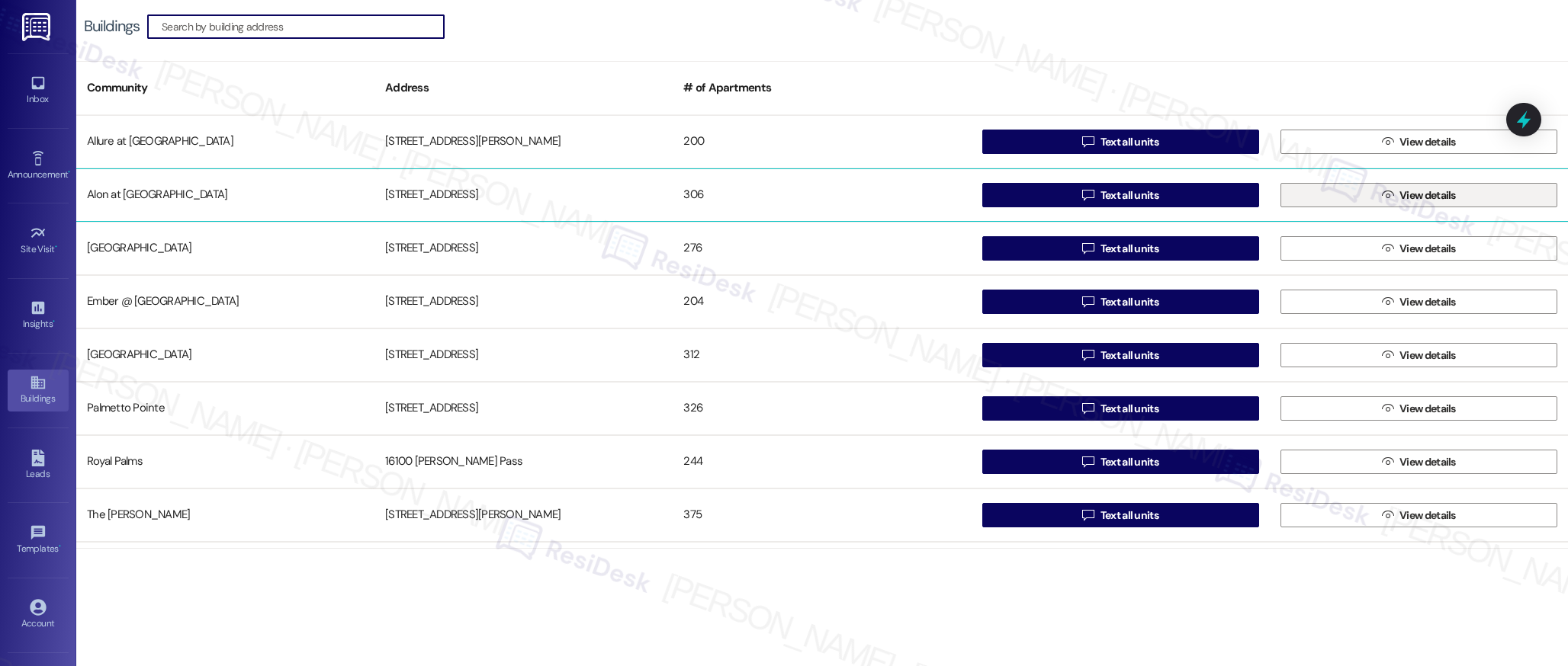
click at [1399, 198] on span "View details" at bounding box center [1427, 196] width 56 height 16
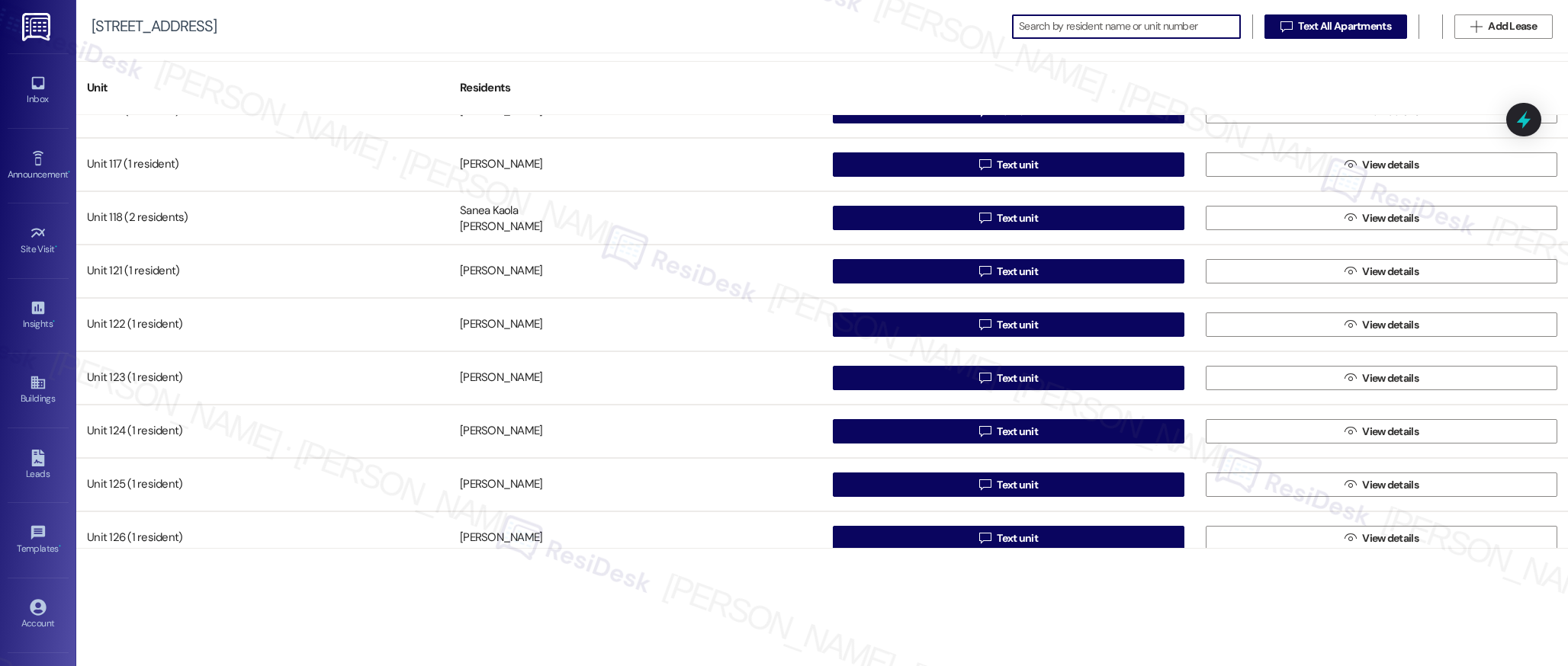
scroll to position [325, 0]
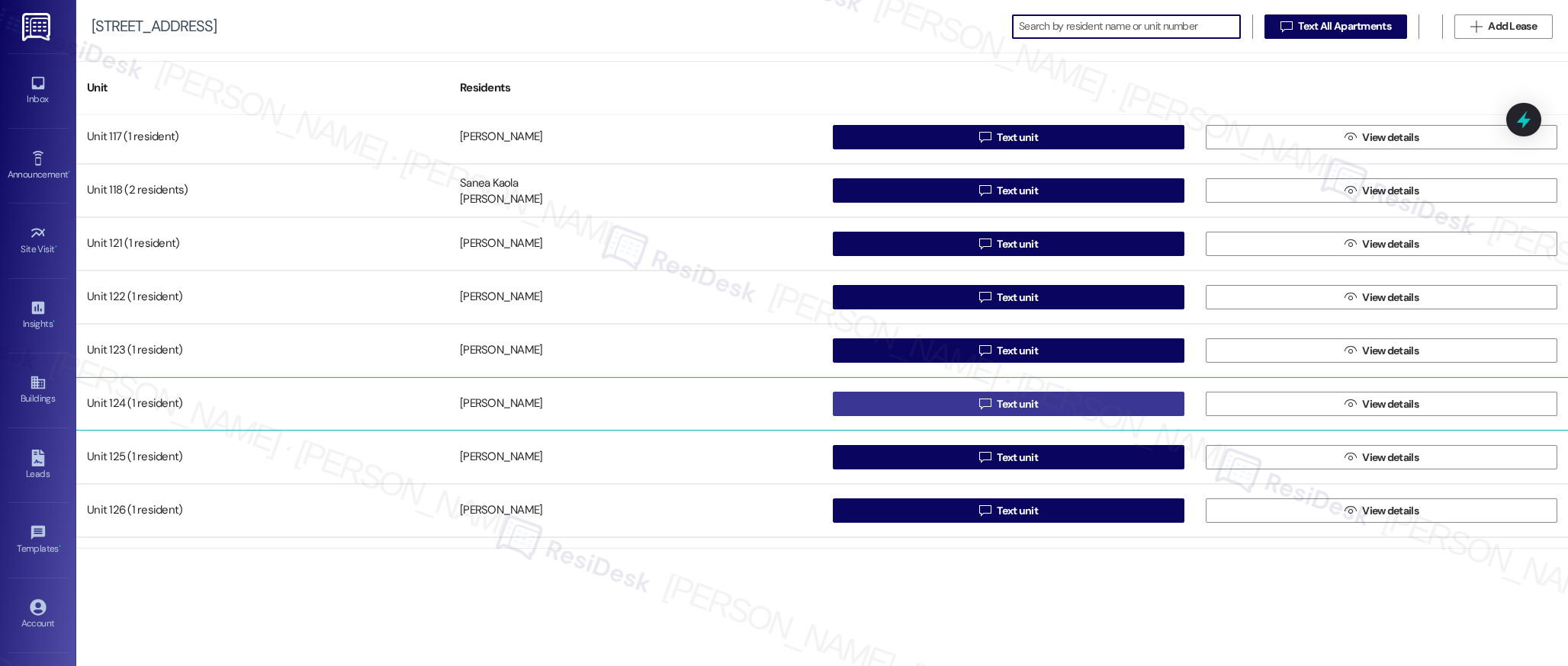
click at [1023, 403] on span "Text unit" at bounding box center [1017, 404] width 41 height 16
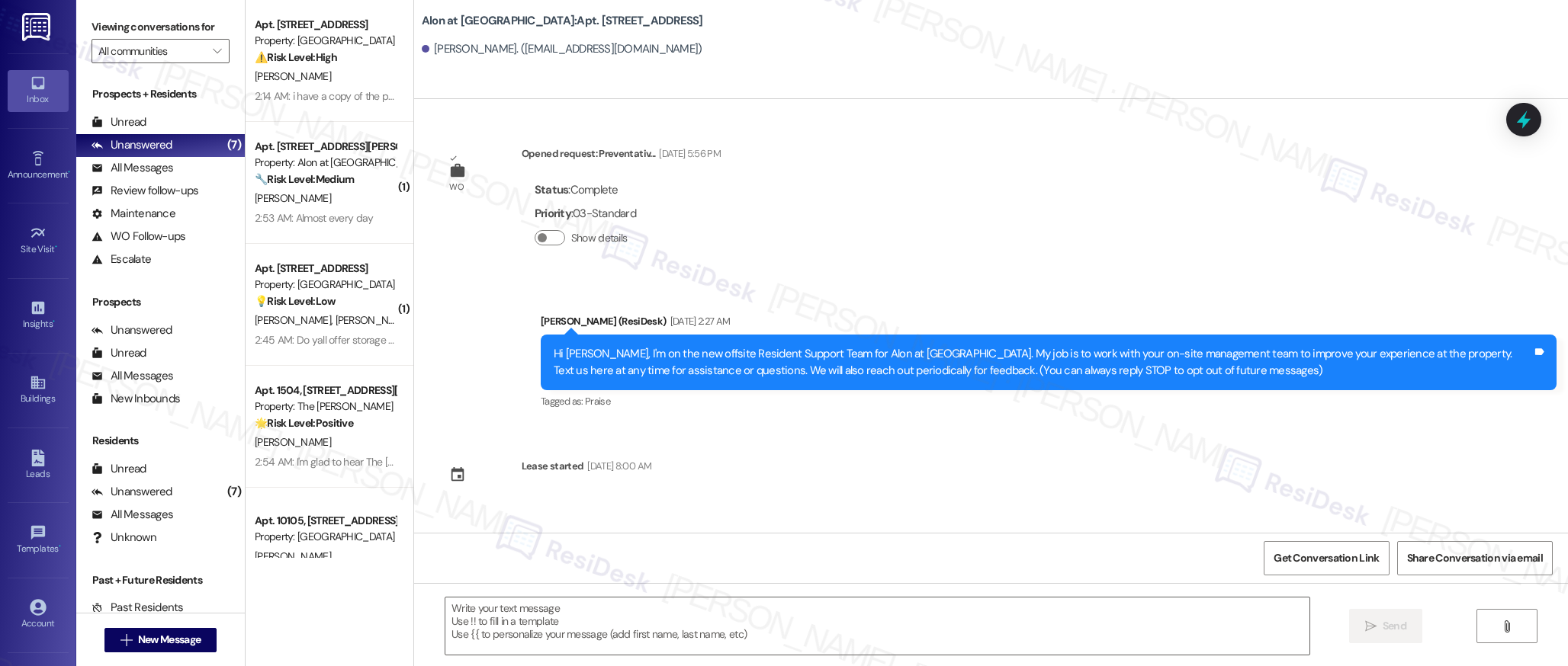
type textarea "Fetching suggested responses. Please feel free to read through the conversation…"
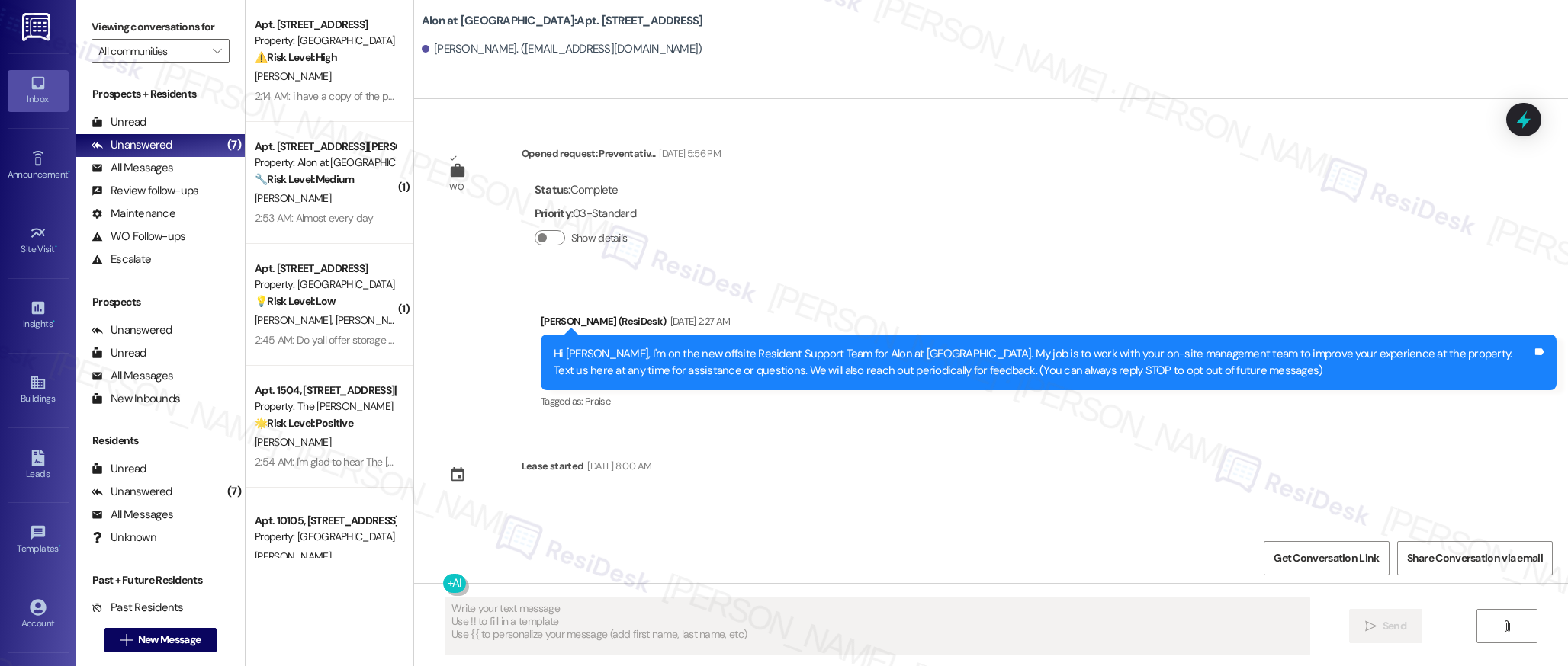
scroll to position [126, 0]
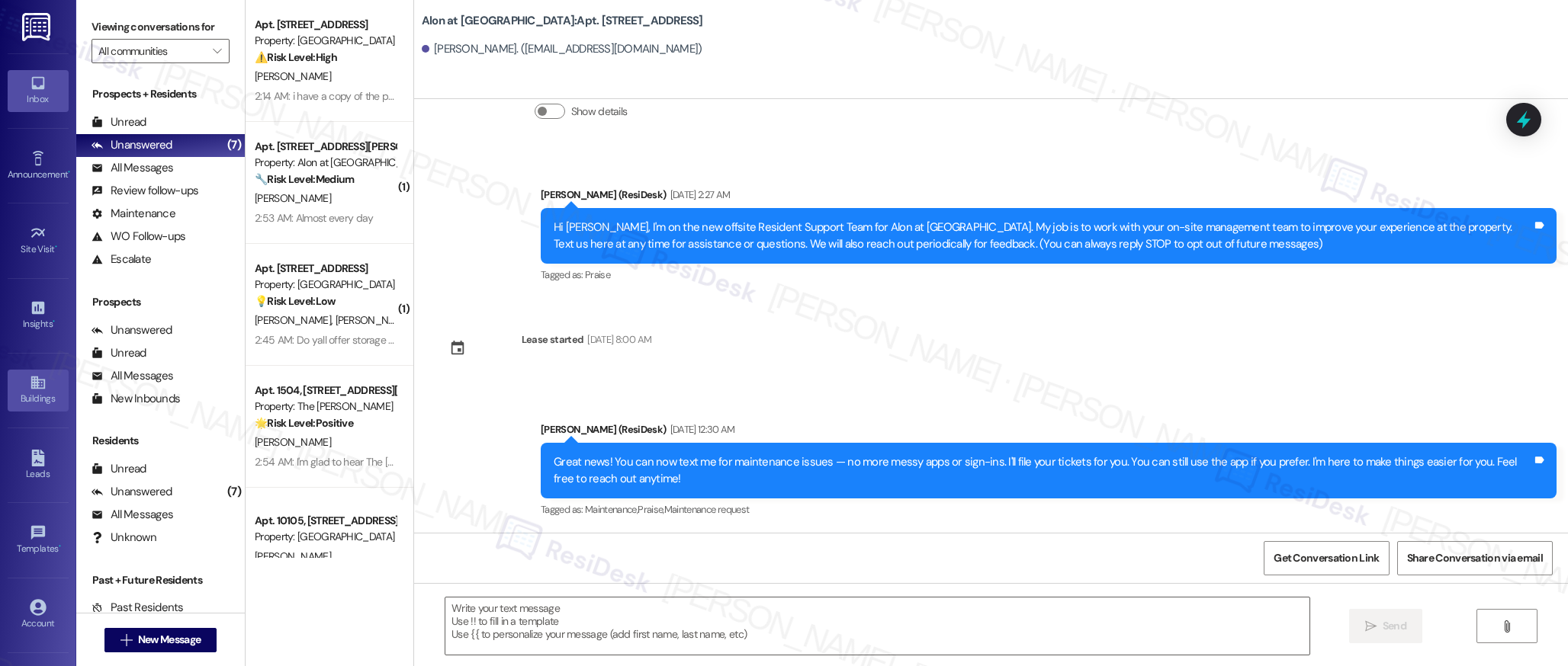
click at [30, 389] on icon at bounding box center [39, 383] width 17 height 17
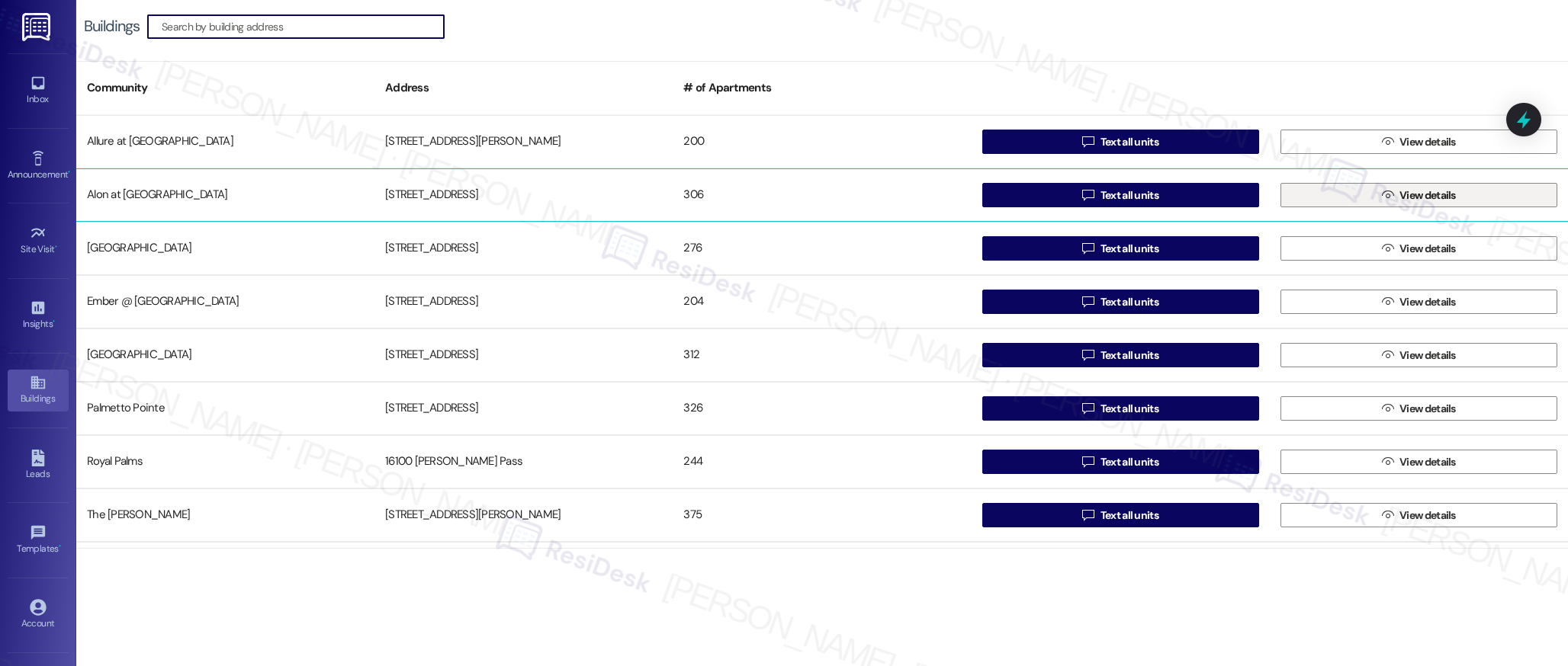
click at [1407, 195] on span "View details" at bounding box center [1427, 196] width 56 height 16
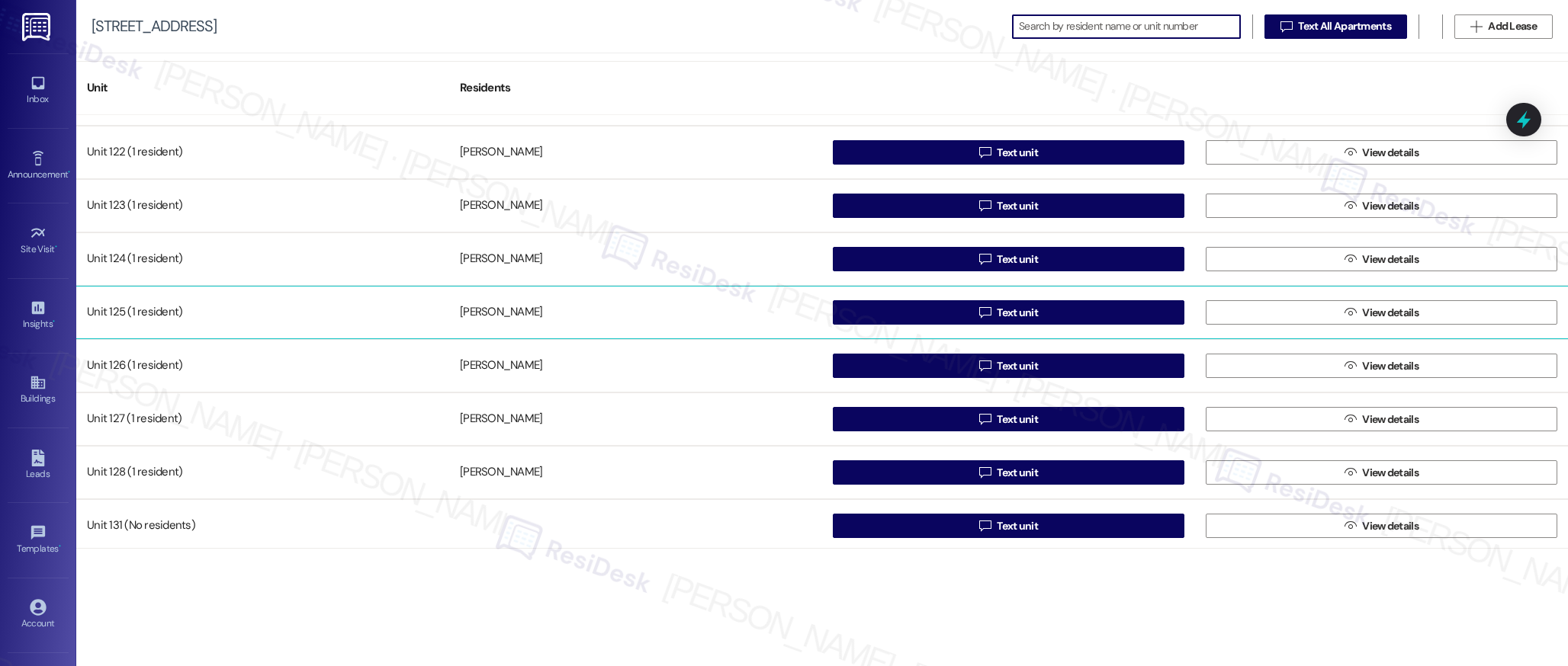
scroll to position [469, 0]
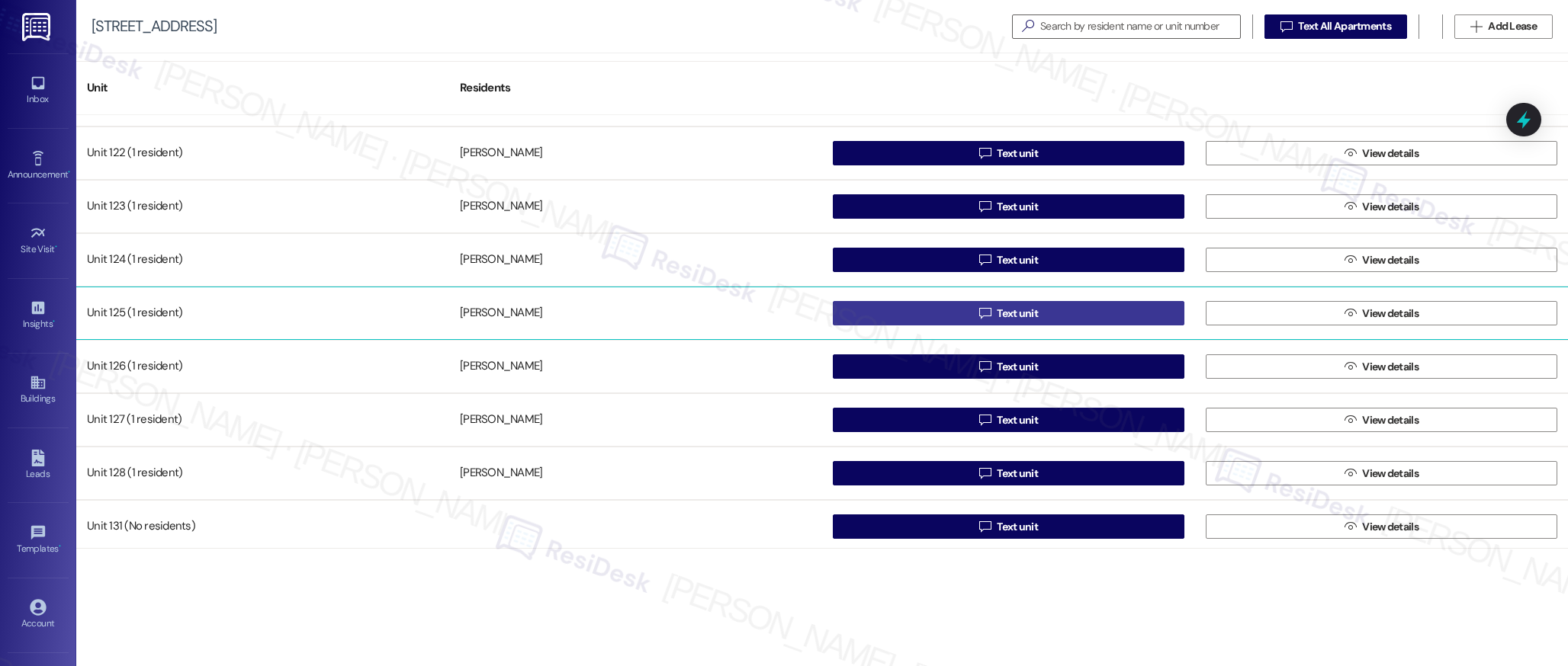
click at [1012, 312] on span "Text unit" at bounding box center [1017, 313] width 41 height 16
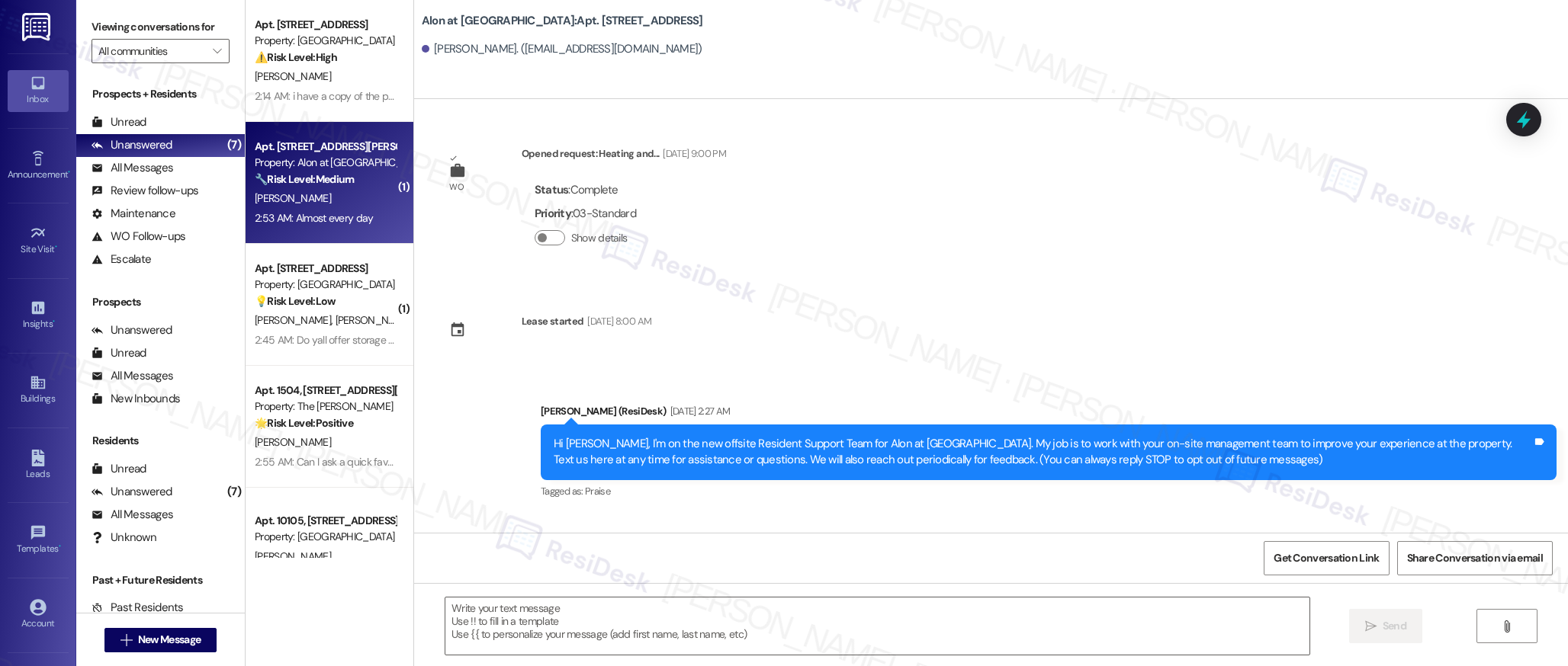
type textarea "Fetching suggested responses. Please feel free to read through the conversation…"
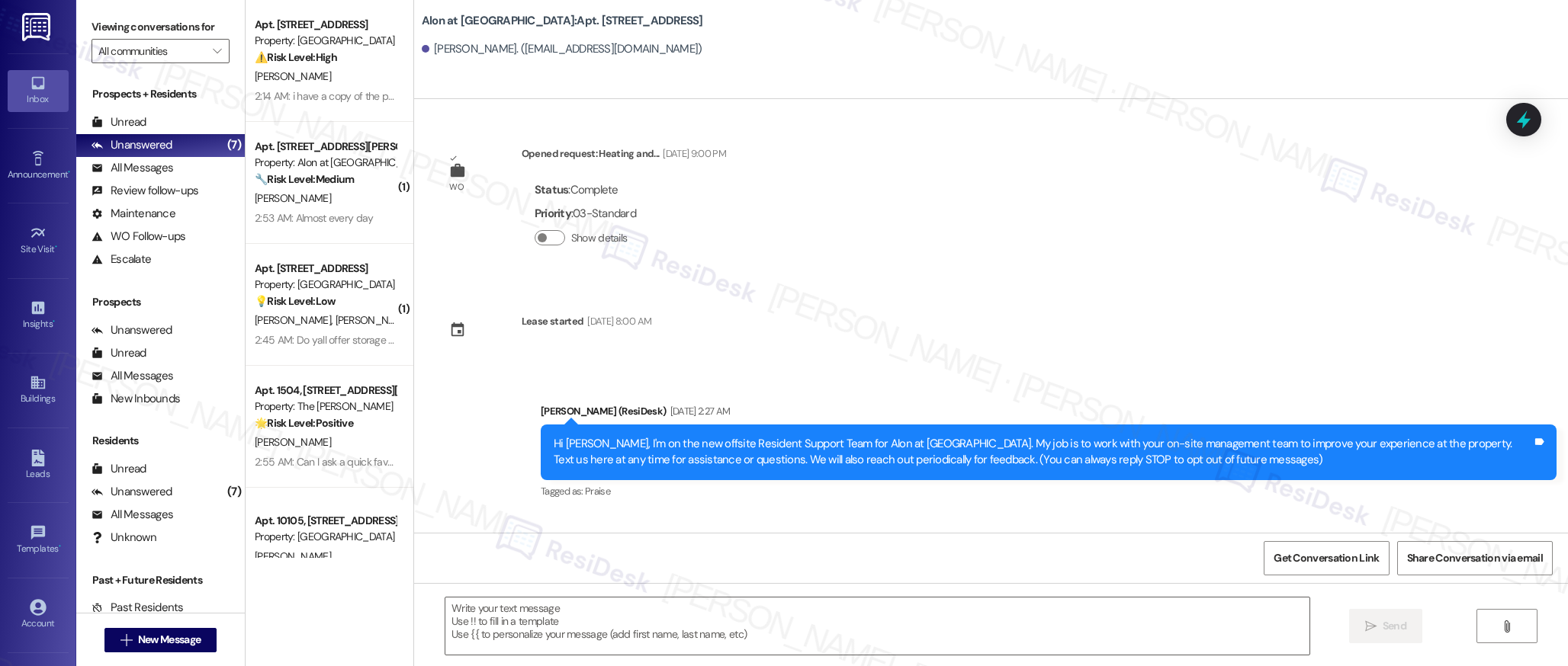
scroll to position [126, 0]
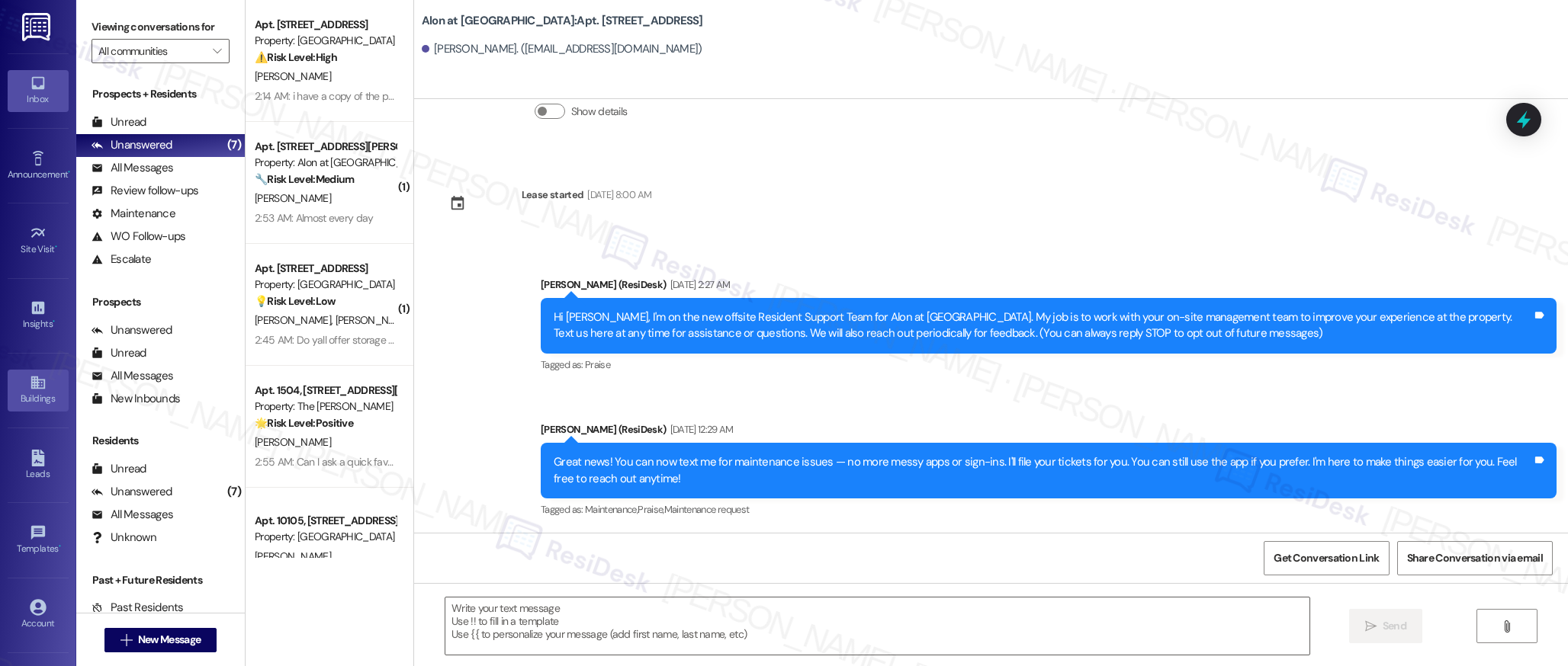
click at [27, 395] on div "Buildings" at bounding box center [38, 399] width 76 height 15
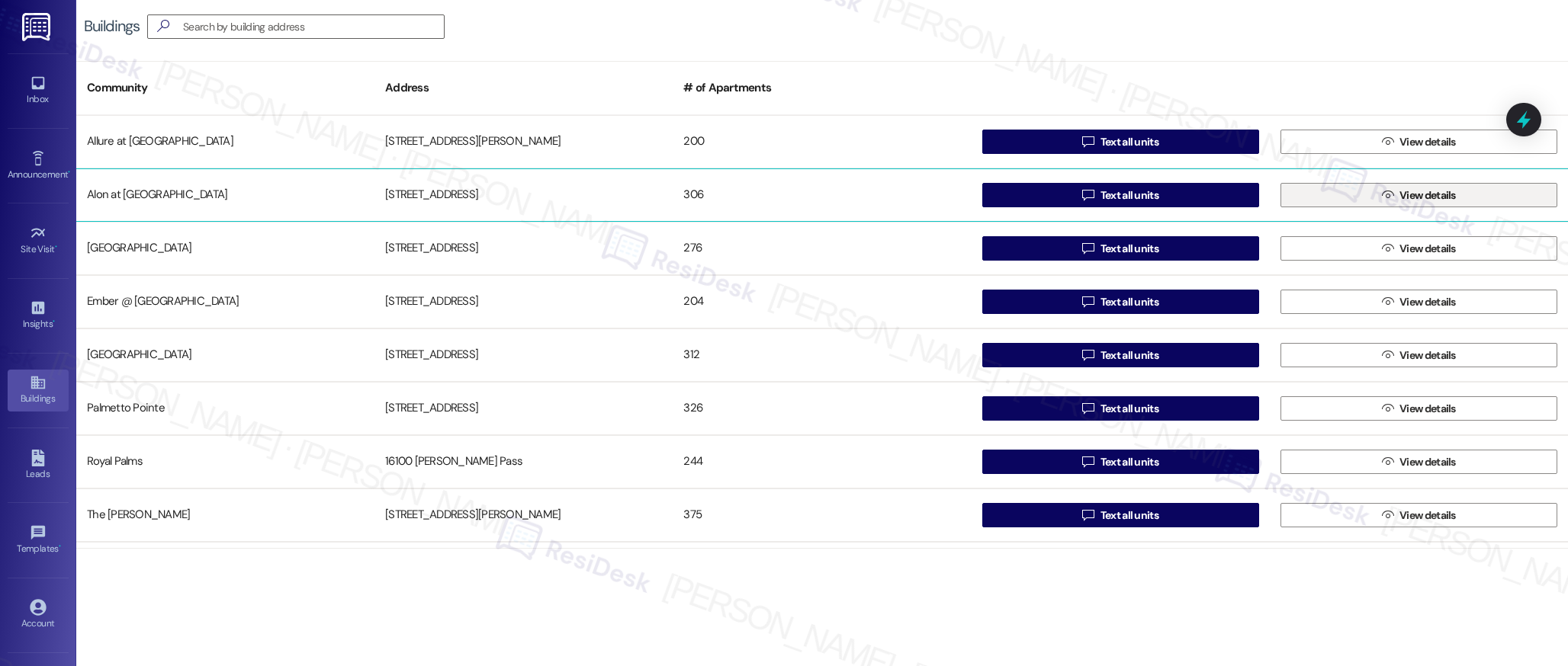
click at [1421, 198] on span "View details" at bounding box center [1427, 196] width 56 height 16
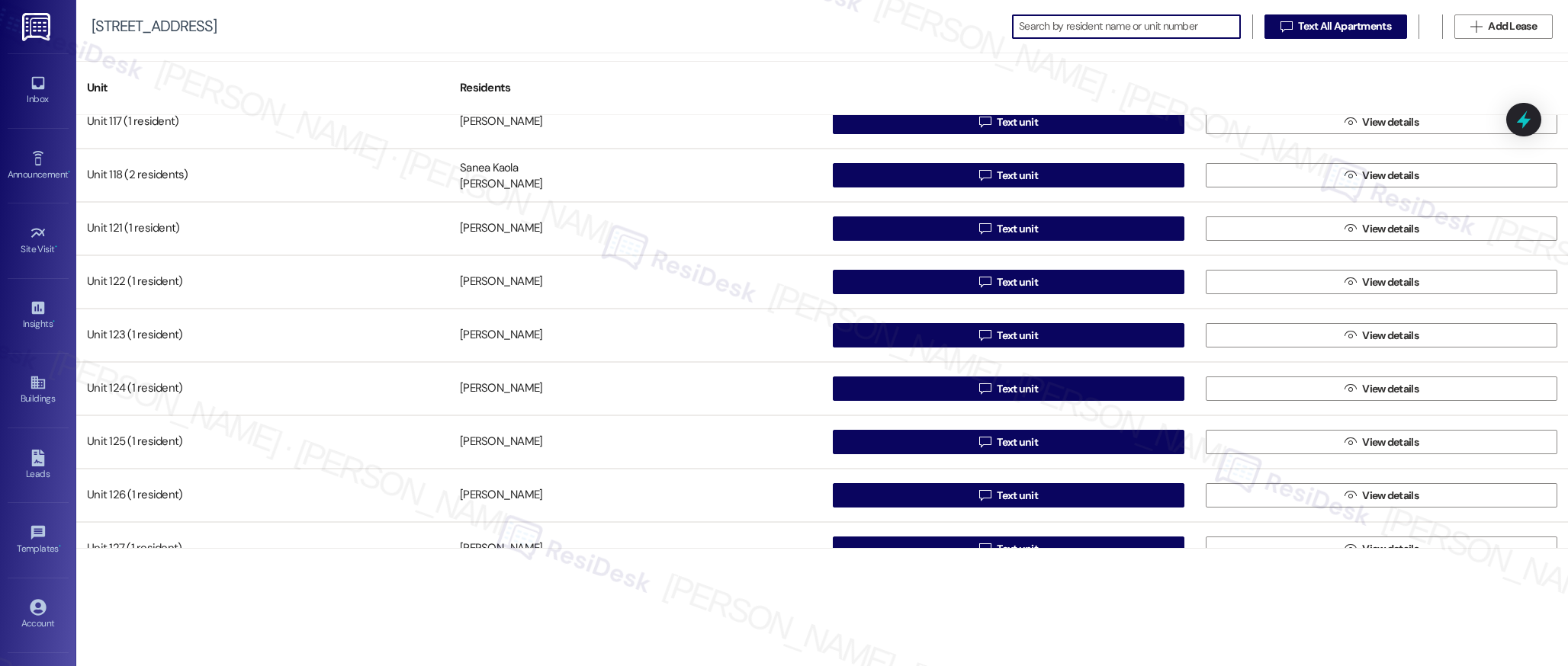
scroll to position [402, 0]
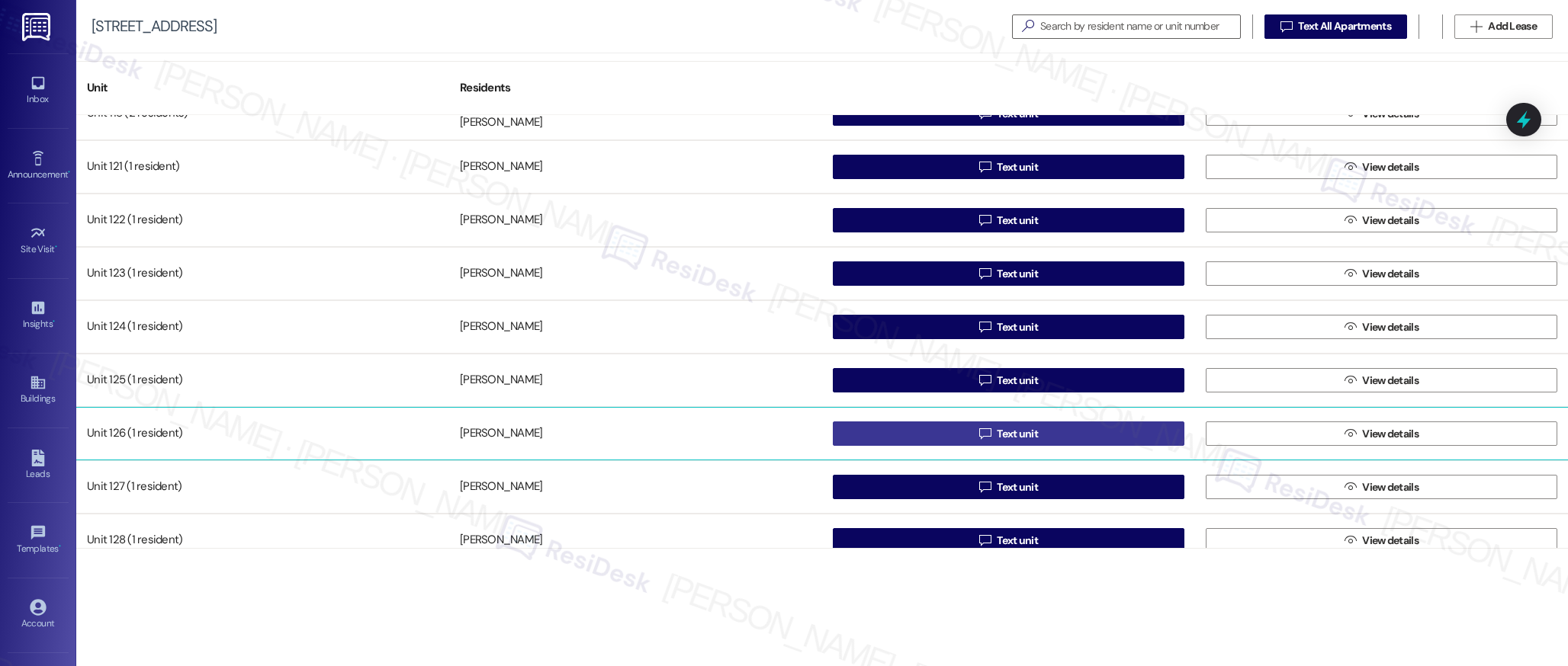
click at [1019, 434] on span "Text unit" at bounding box center [1017, 433] width 41 height 16
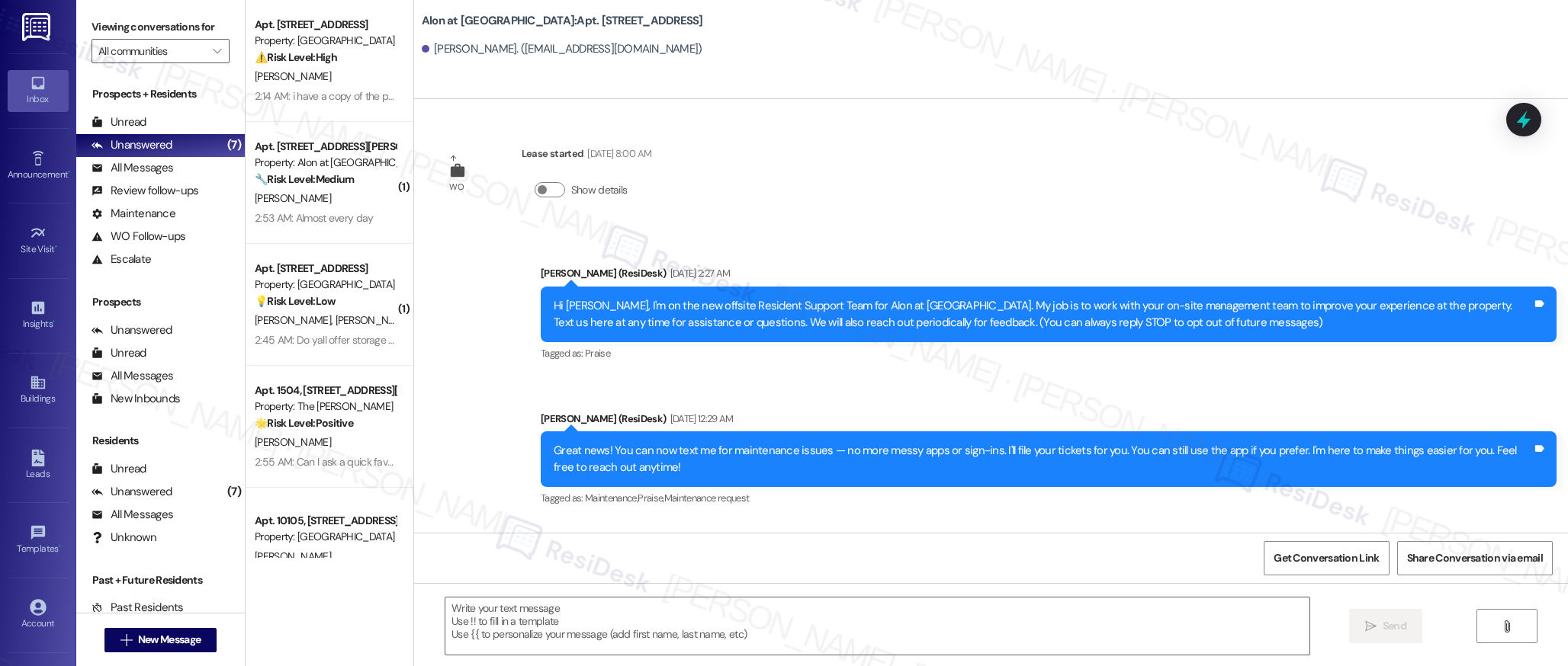
type textarea "Fetching suggested responses. Please feel free to read through the conversation…"
click at [37, 387] on icon at bounding box center [39, 383] width 17 height 17
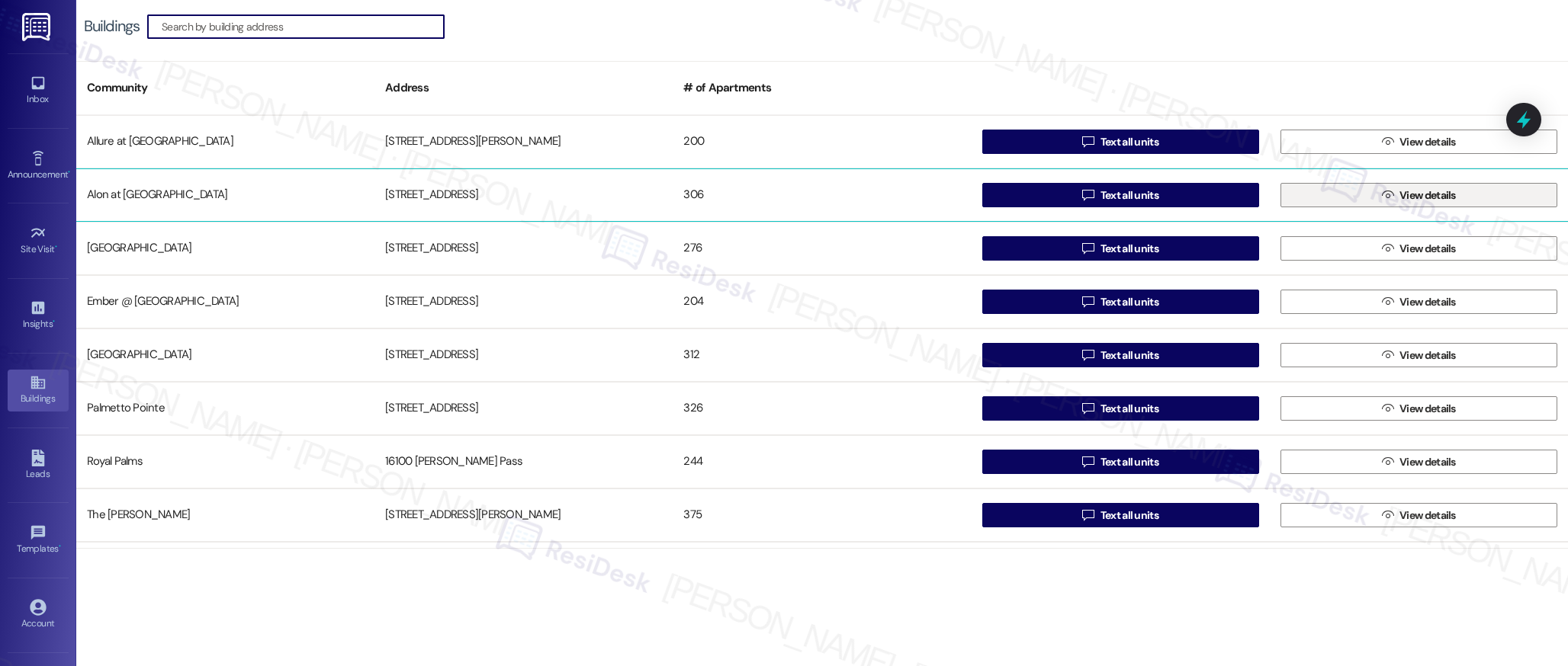
click at [1379, 191] on span " View details" at bounding box center [1419, 196] width 80 height 23
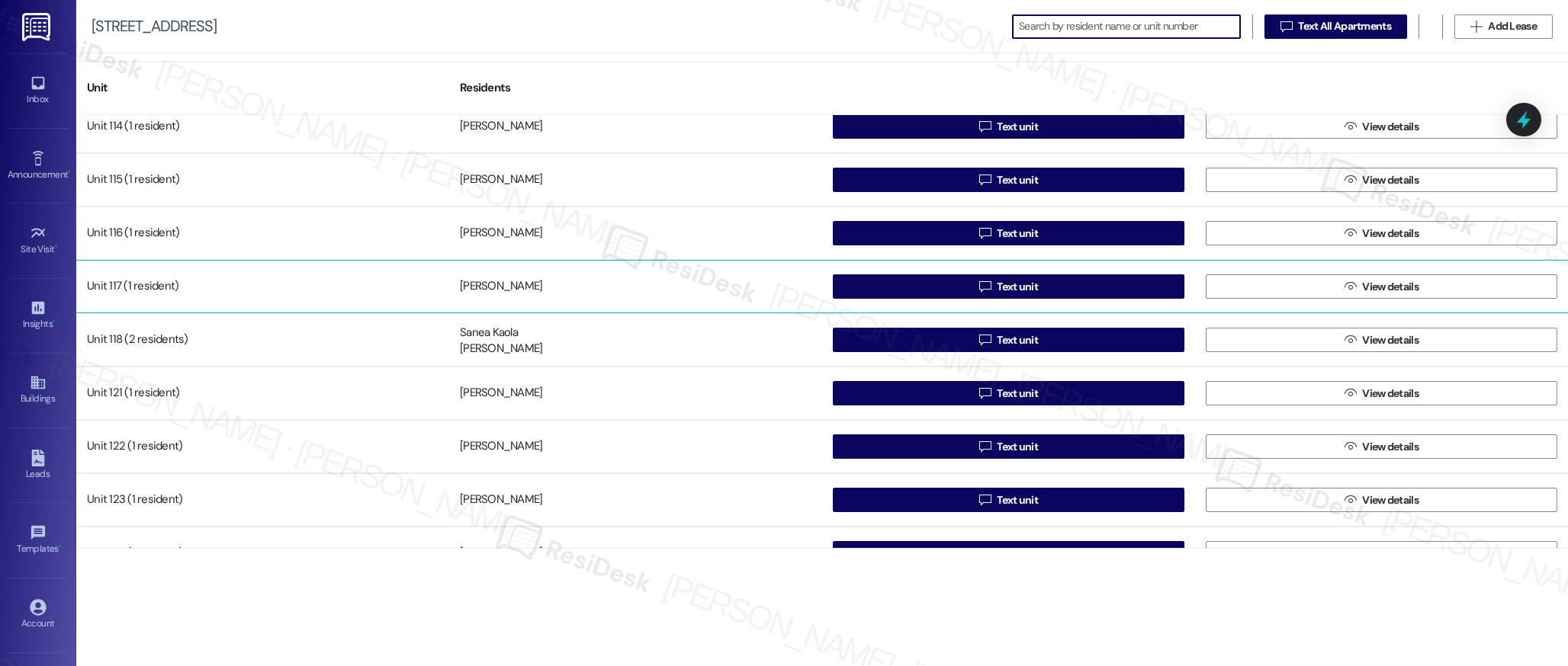
scroll to position [463, 0]
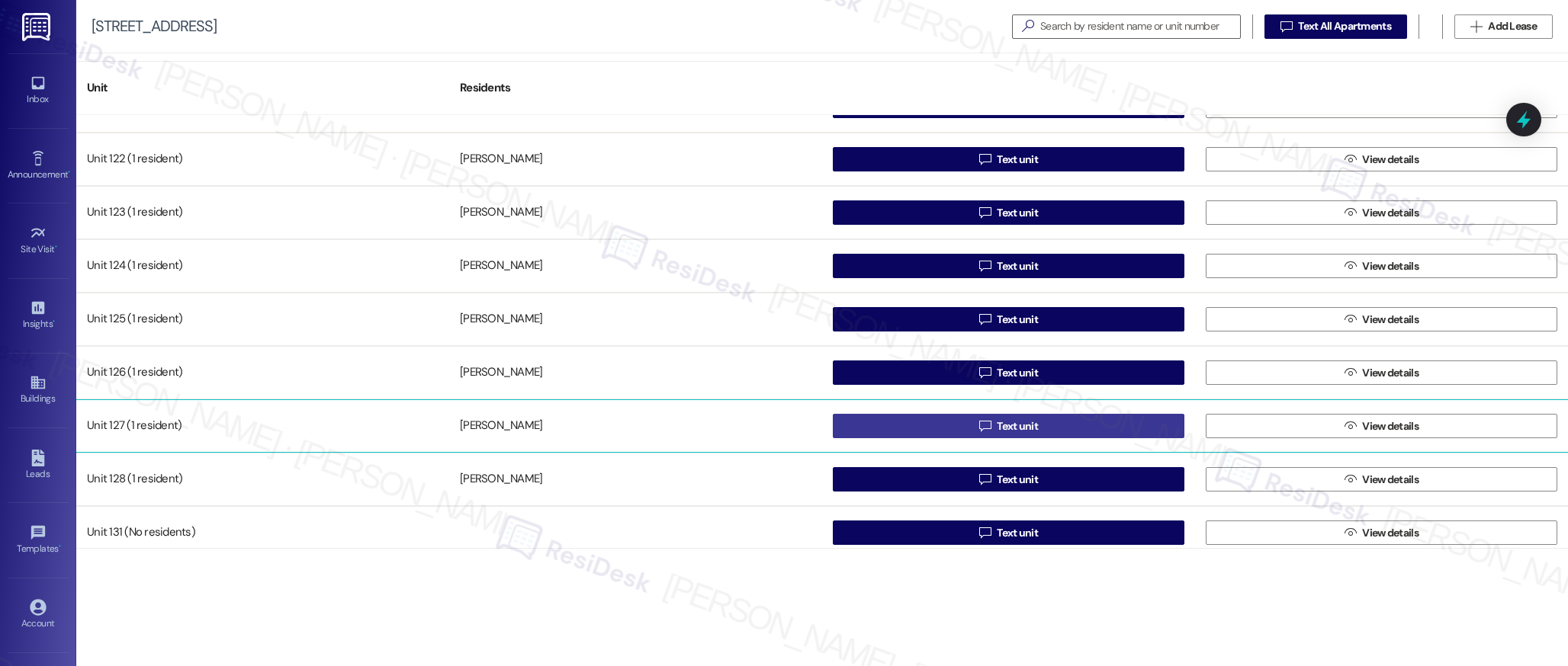
click at [1014, 427] on span "Text unit" at bounding box center [1017, 427] width 41 height 16
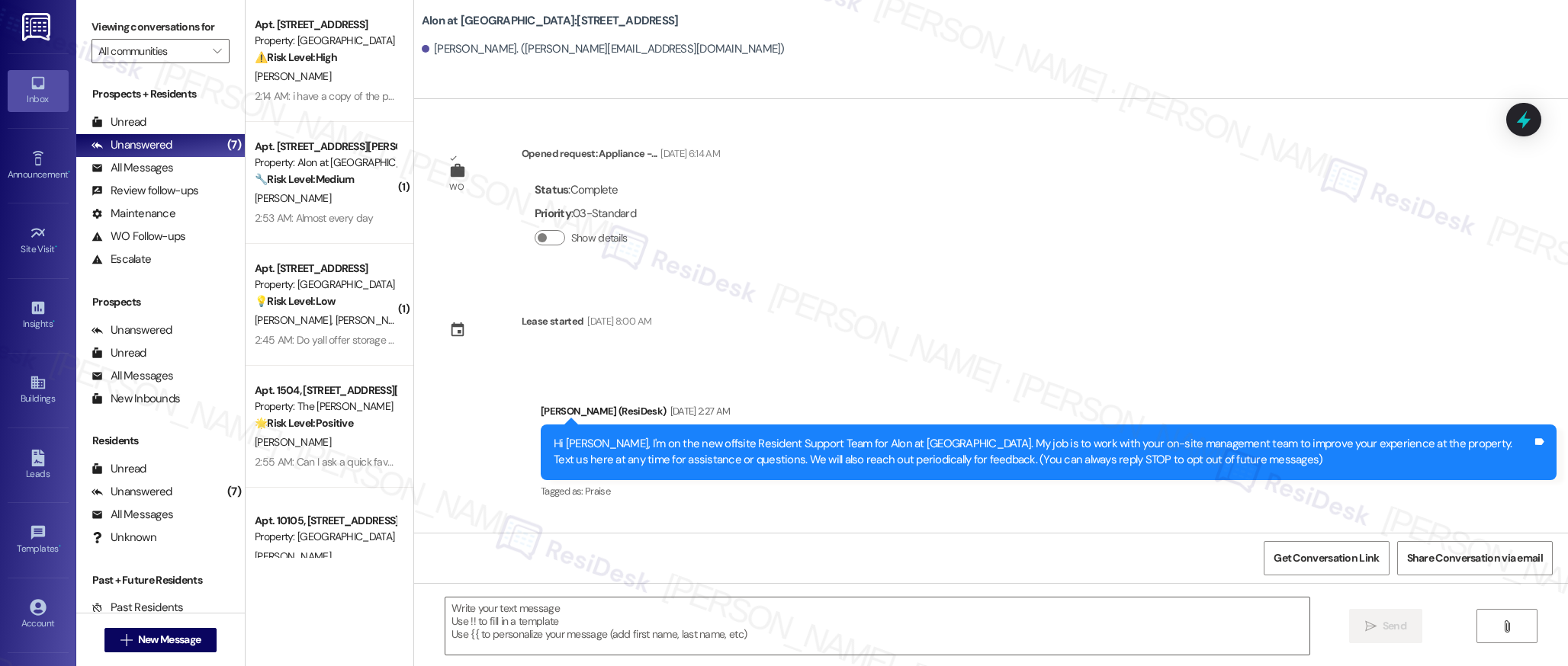
type textarea "Fetching suggested responses. Please feel free to read through the conversation…"
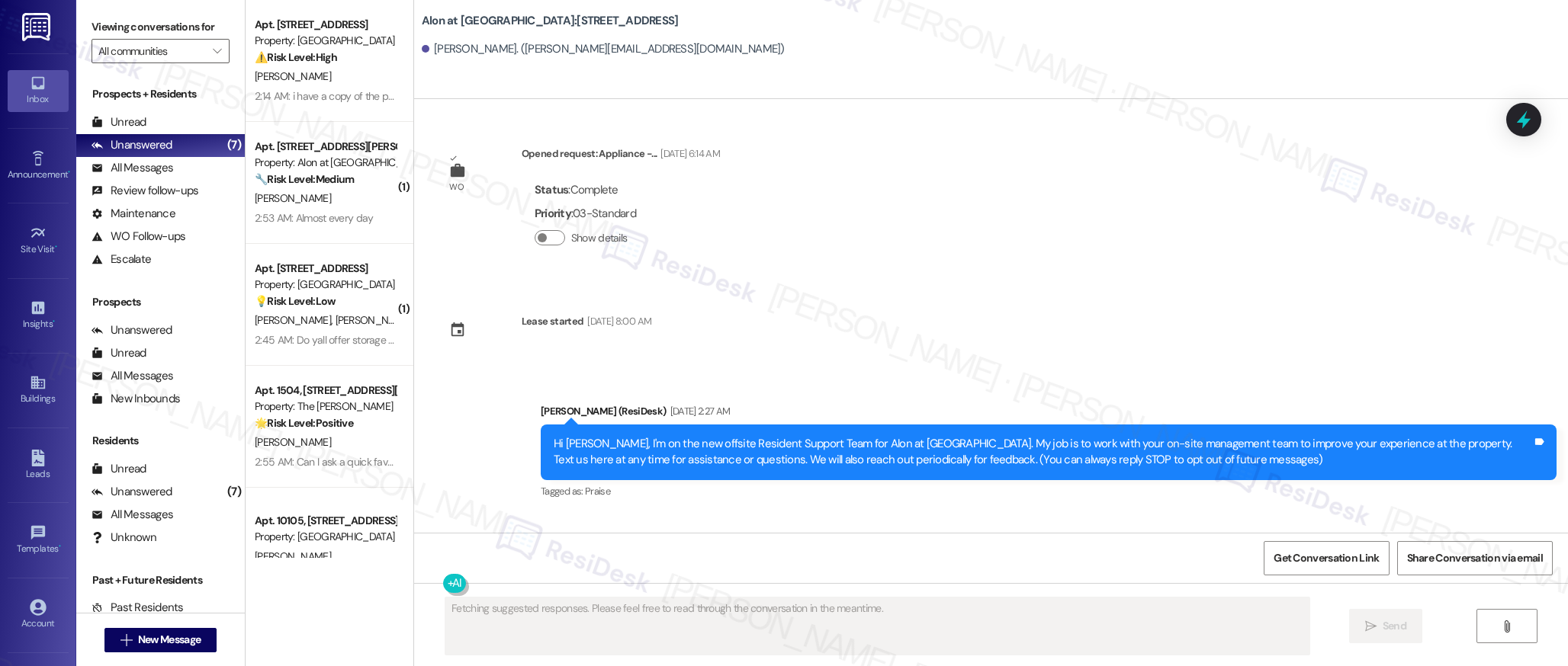
scroll to position [126, 0]
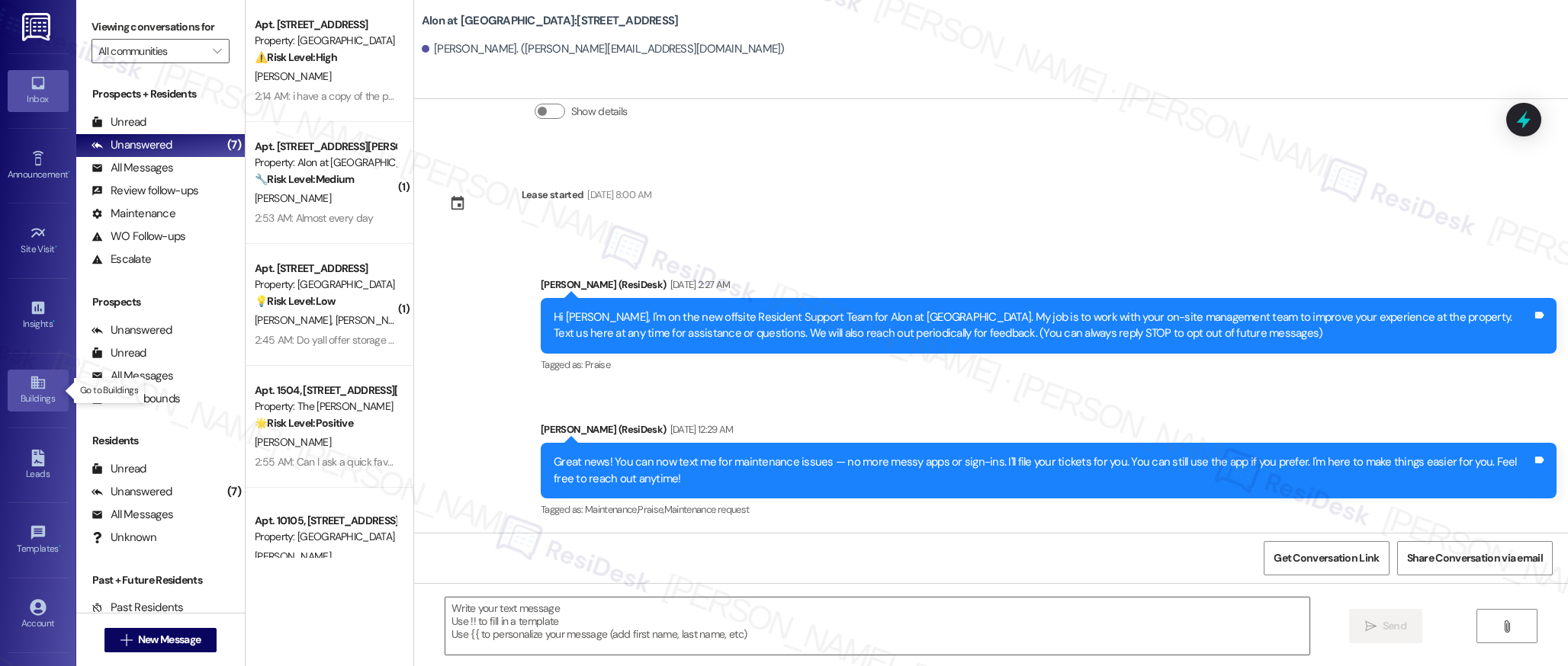
click at [30, 376] on icon at bounding box center [39, 383] width 17 height 17
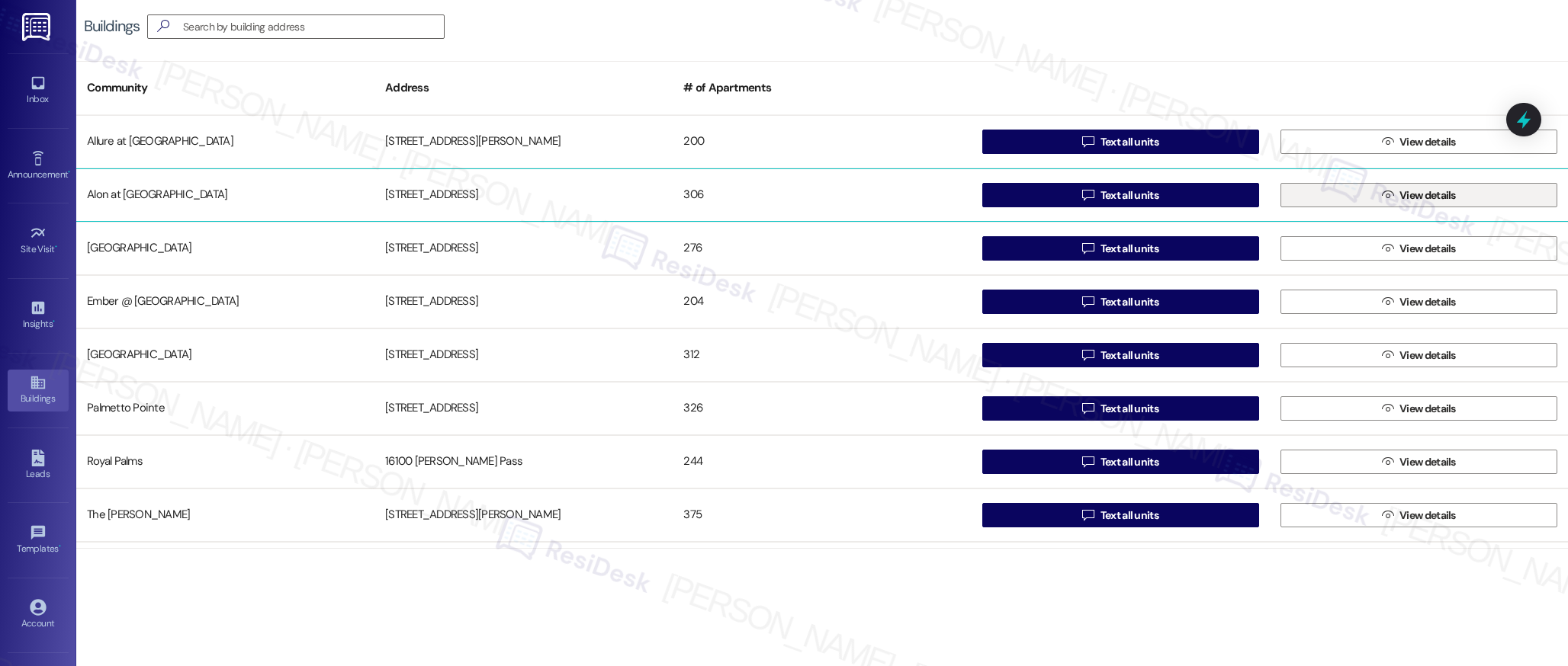
click at [1436, 203] on span " View details" at bounding box center [1419, 196] width 80 height 23
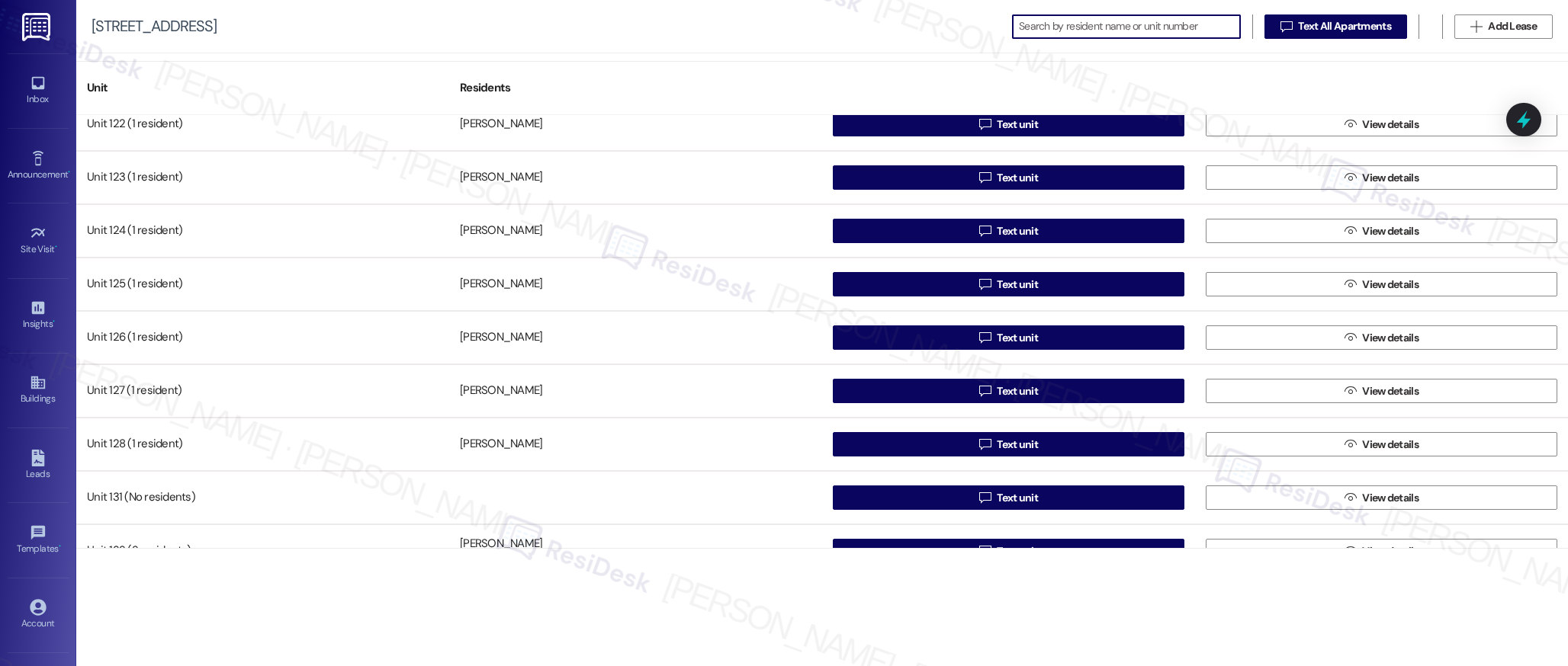
scroll to position [501, 0]
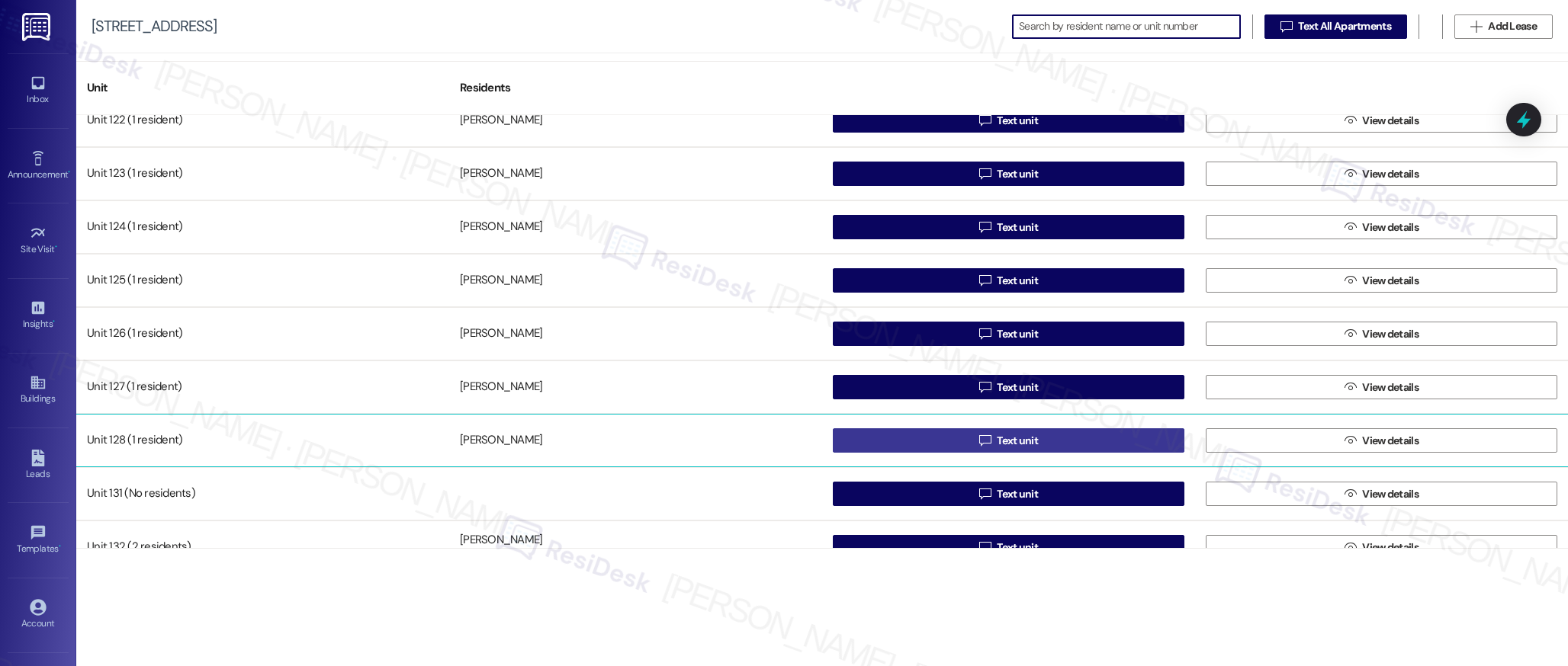
click at [1003, 439] on span "Text unit" at bounding box center [1017, 440] width 41 height 16
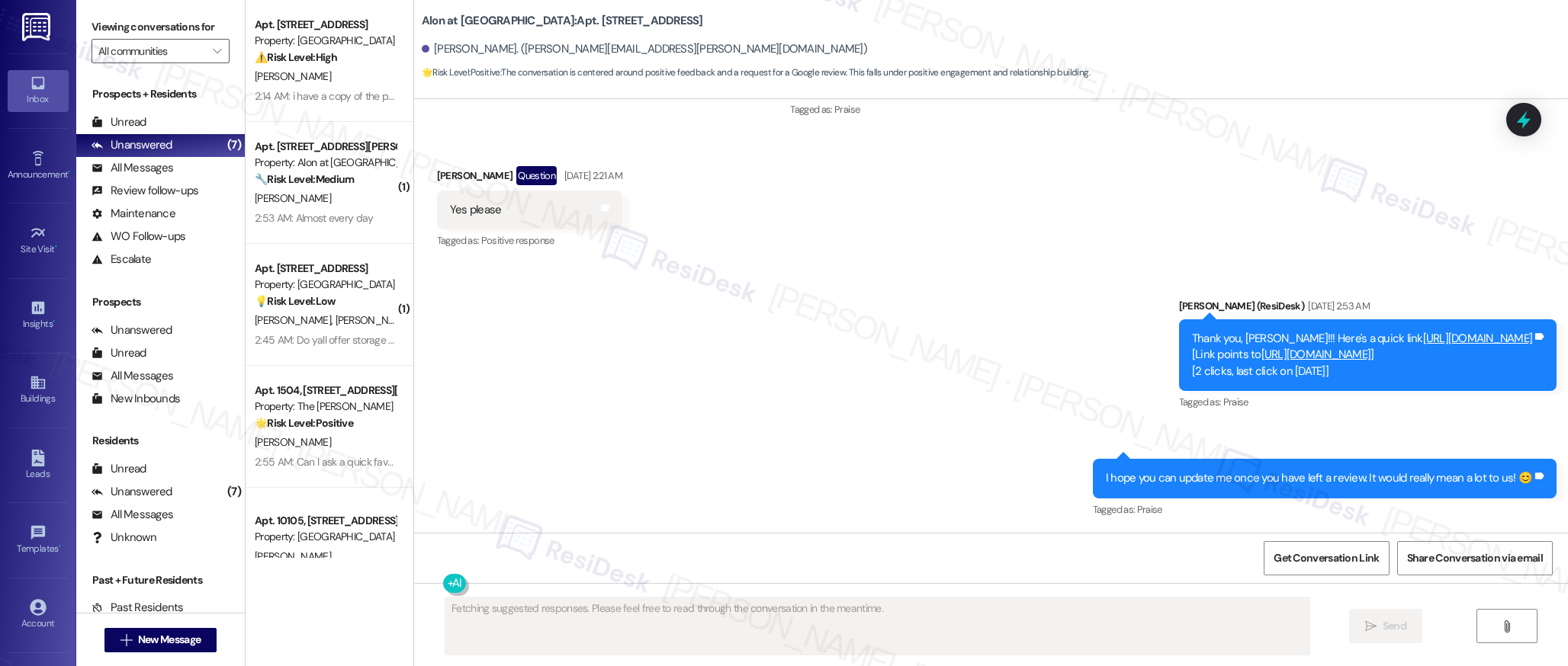
scroll to position [1255, 0]
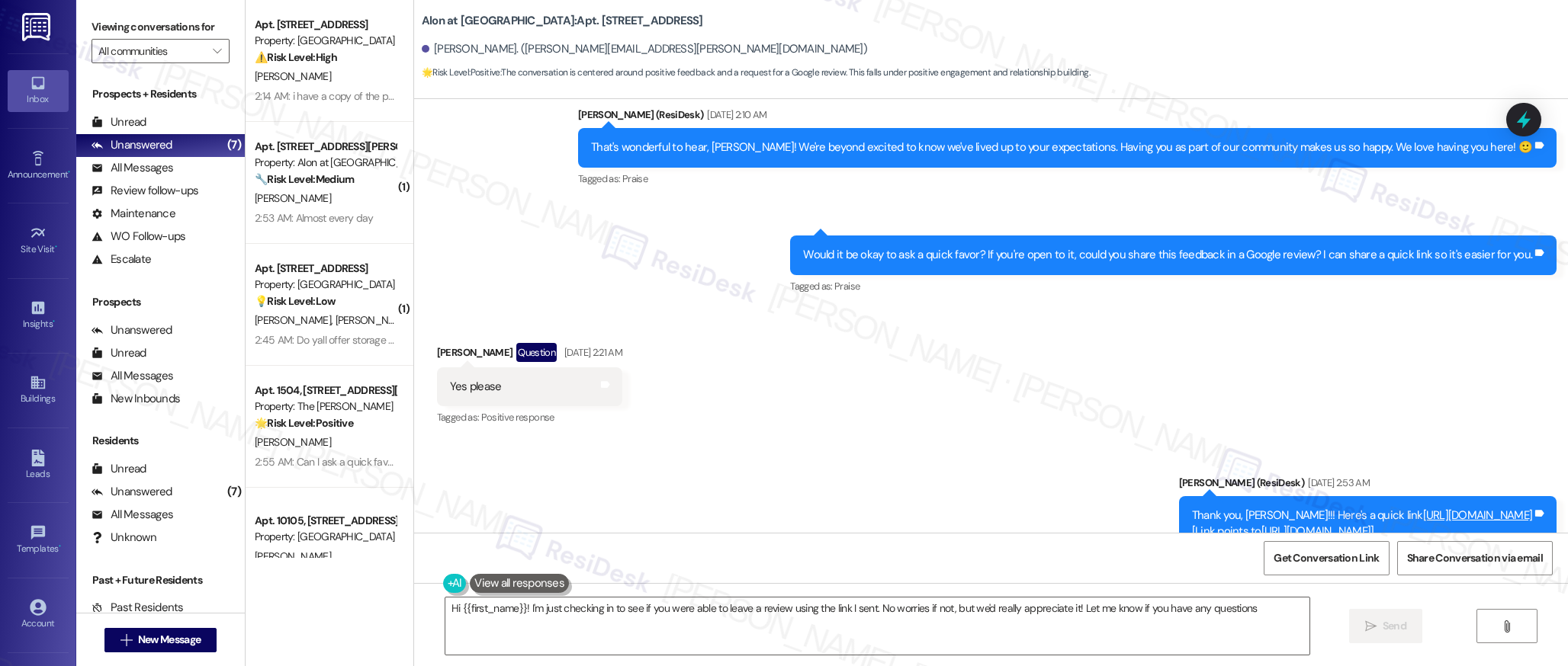
type textarea "Hi {{first_name}}! I'm just checking in to see if you were able to leave a revi…"
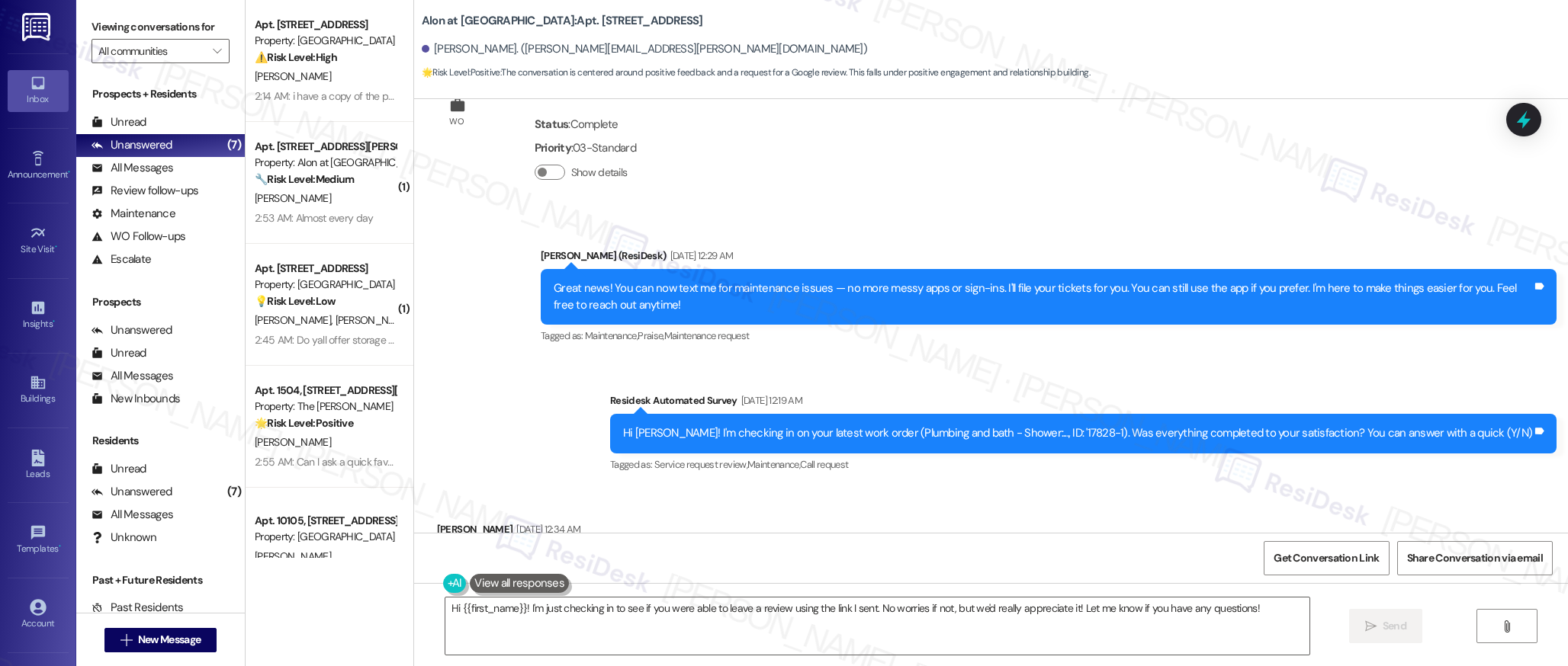
scroll to position [374, 0]
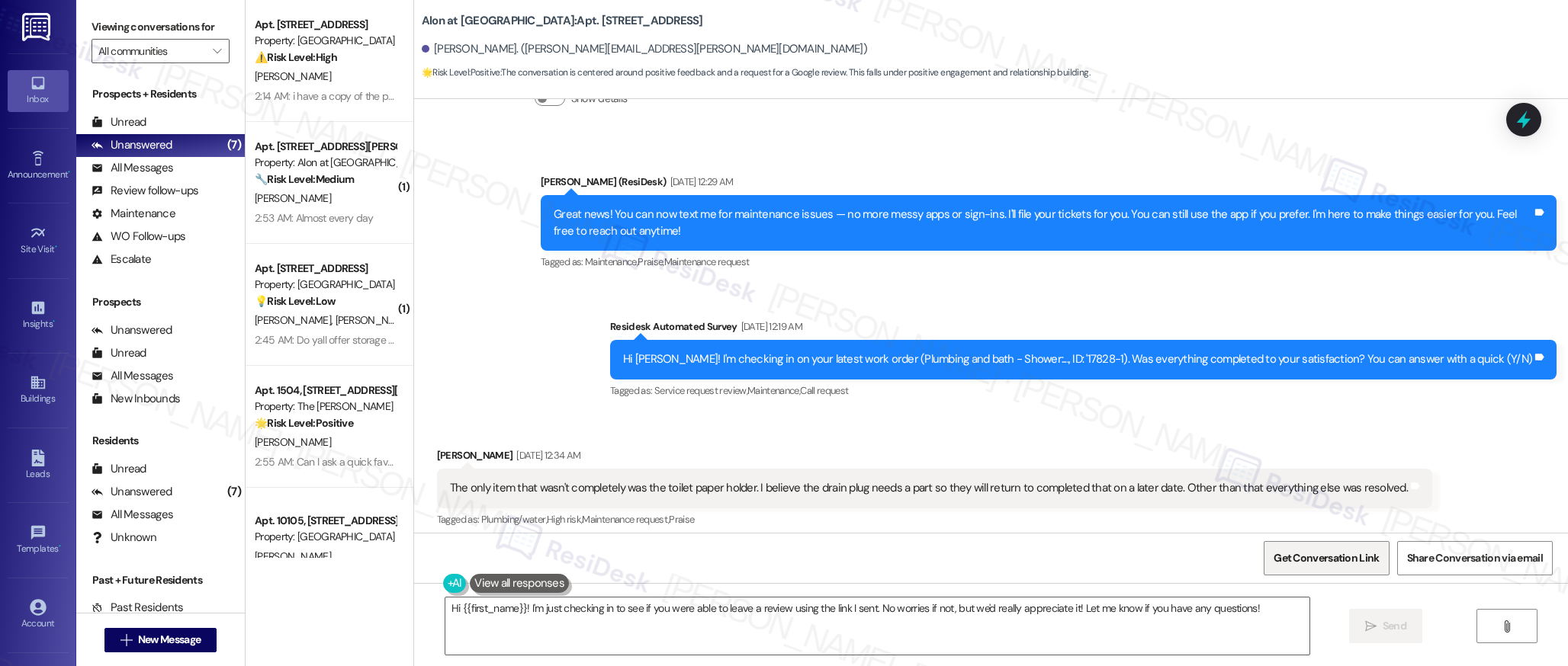
click at [1307, 564] on span "Get Conversation Link" at bounding box center [1325, 558] width 106 height 16
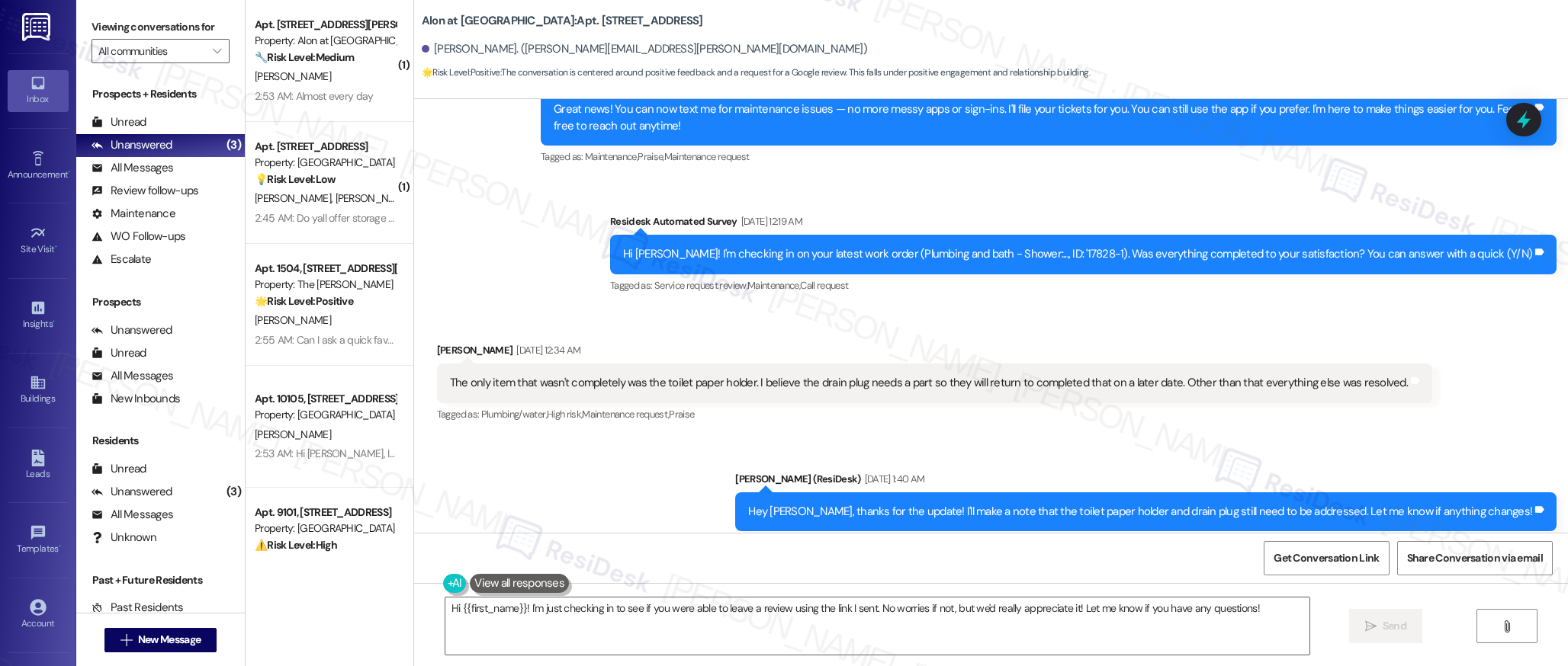
scroll to position [476, 0]
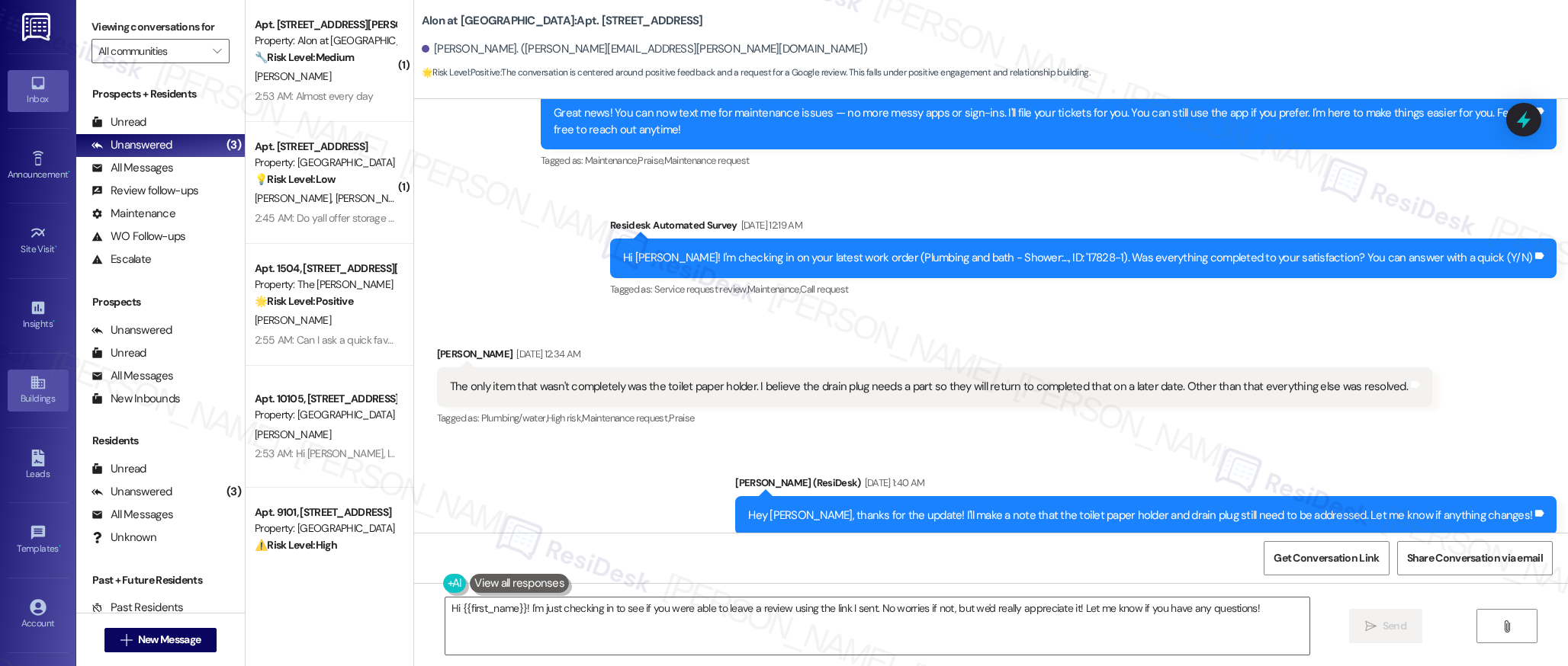
click at [42, 395] on div "Buildings" at bounding box center [38, 399] width 76 height 15
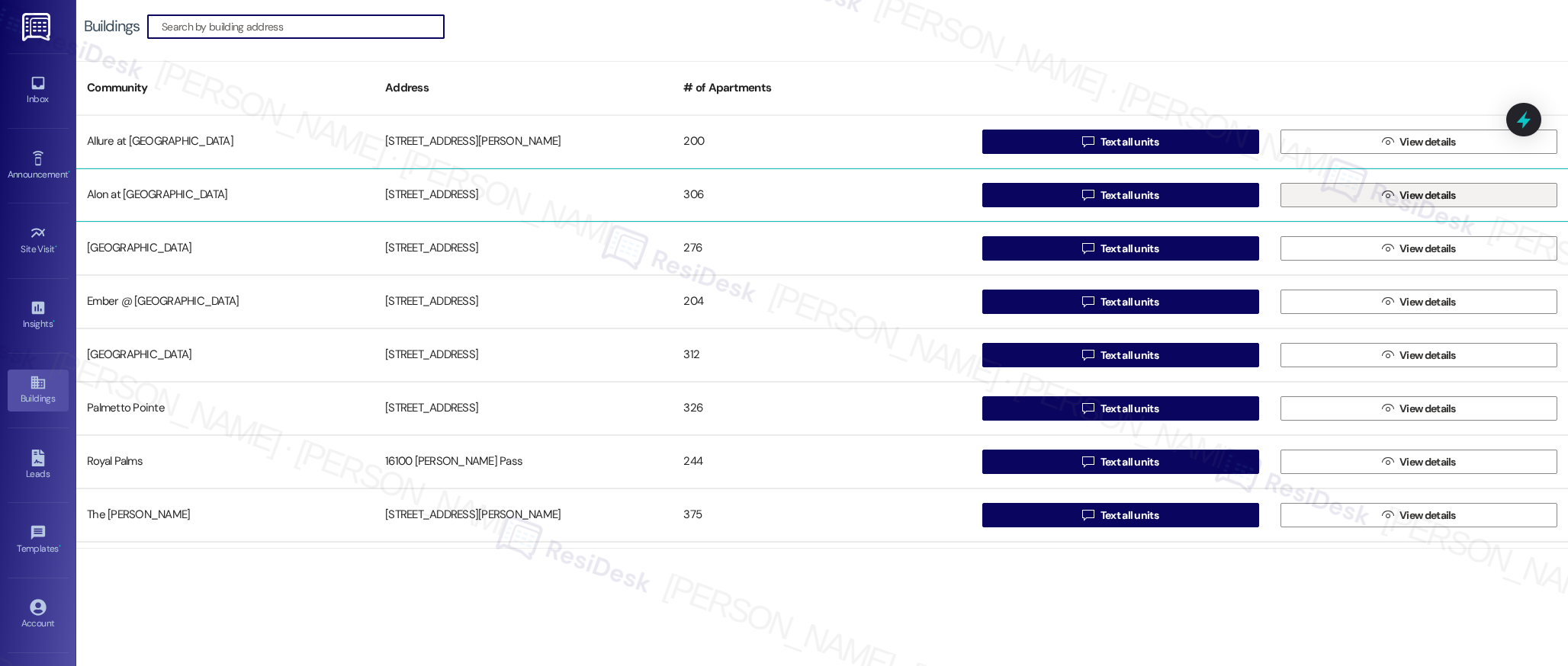
click at [1382, 196] on icon "" at bounding box center [1387, 196] width 12 height 12
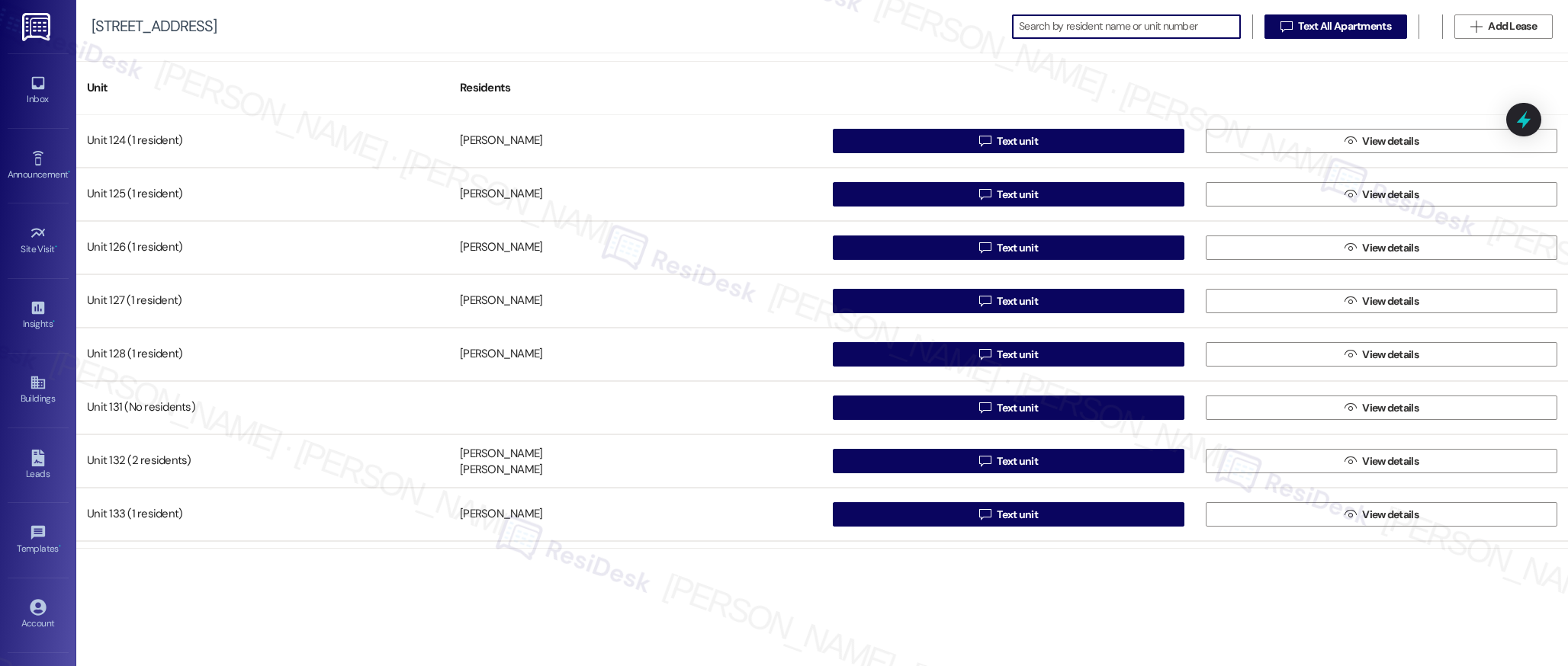
scroll to position [590, 0]
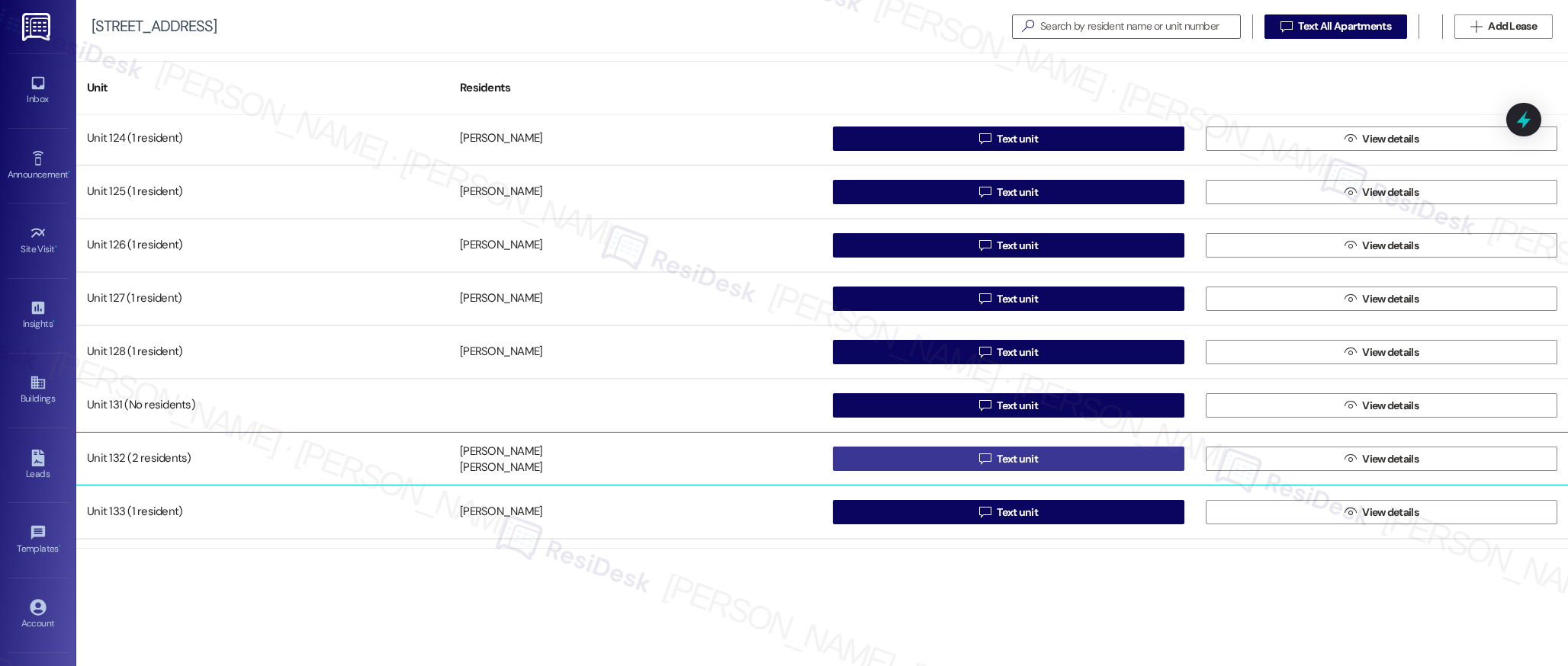
click at [1007, 453] on span "Text unit" at bounding box center [1017, 459] width 41 height 16
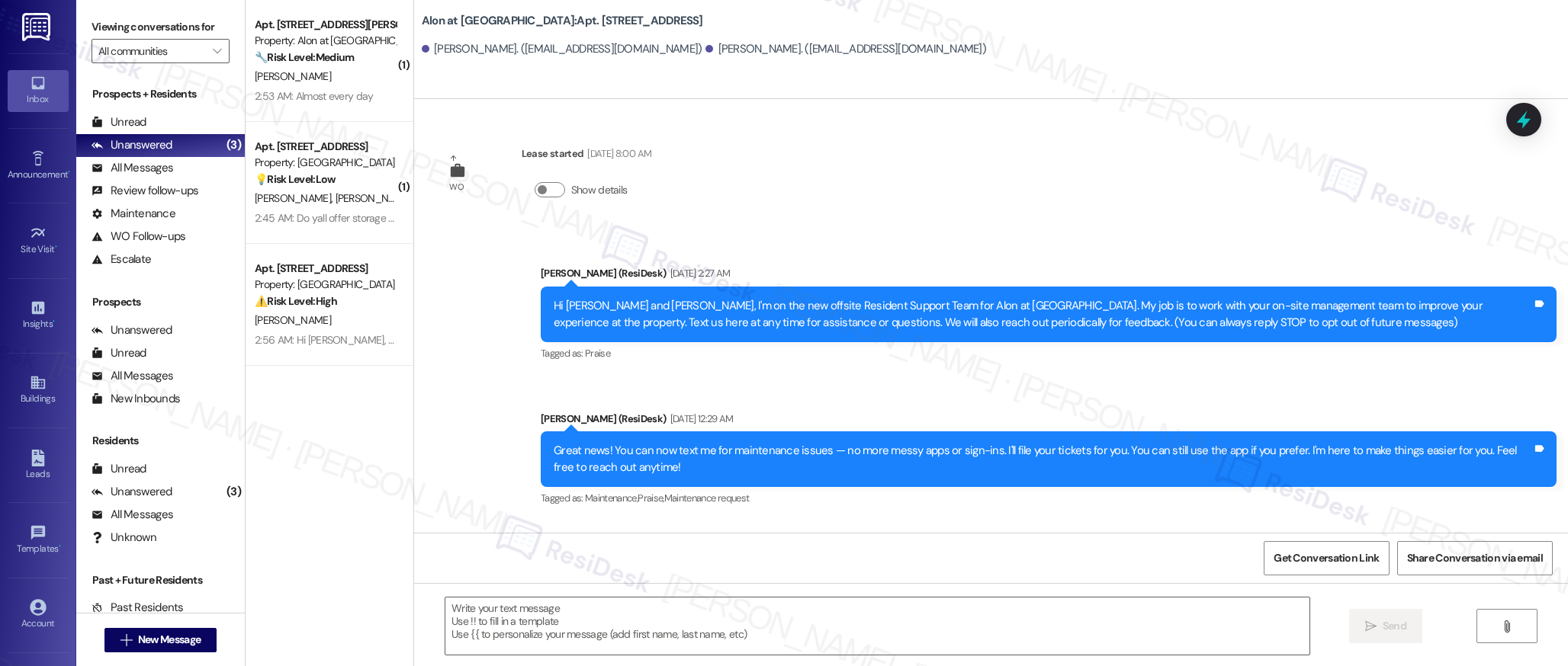
type textarea "Fetching suggested responses. Please feel free to read through the conversation…"
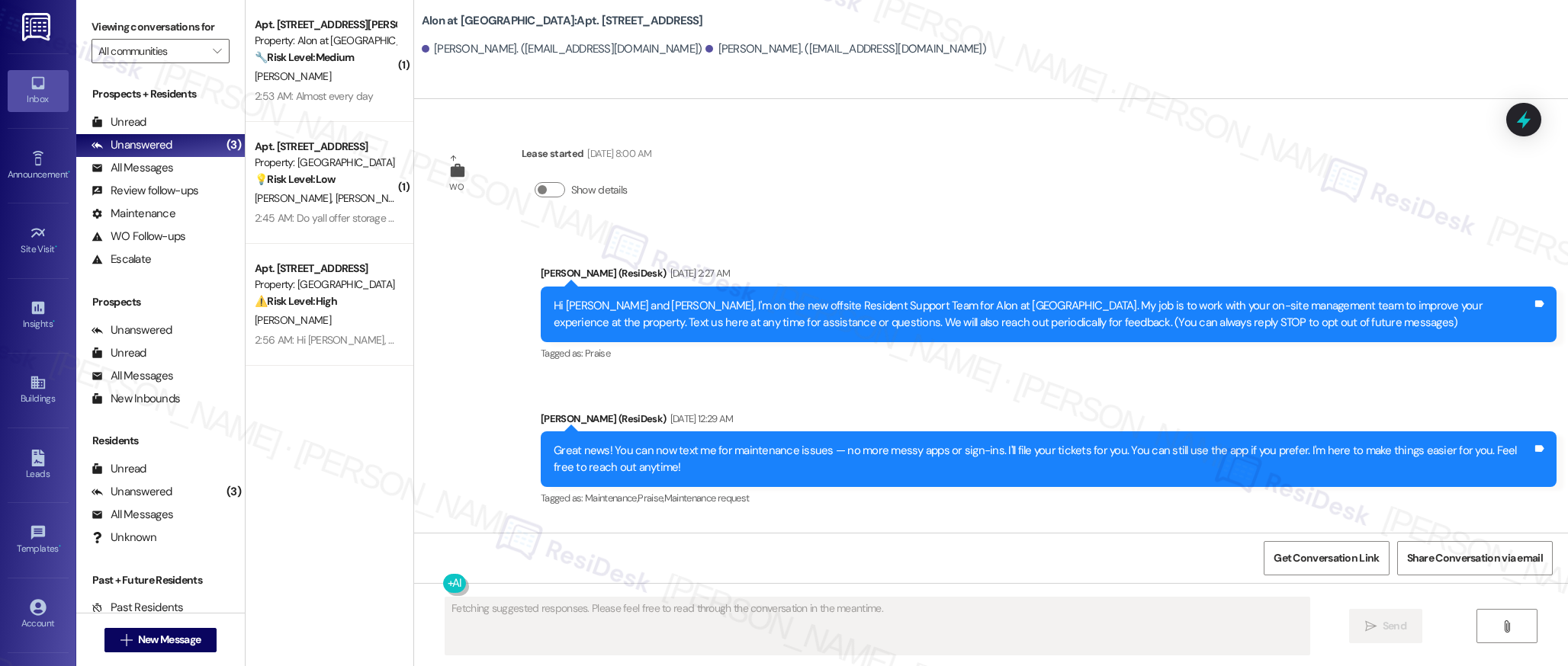
scroll to position [157, 0]
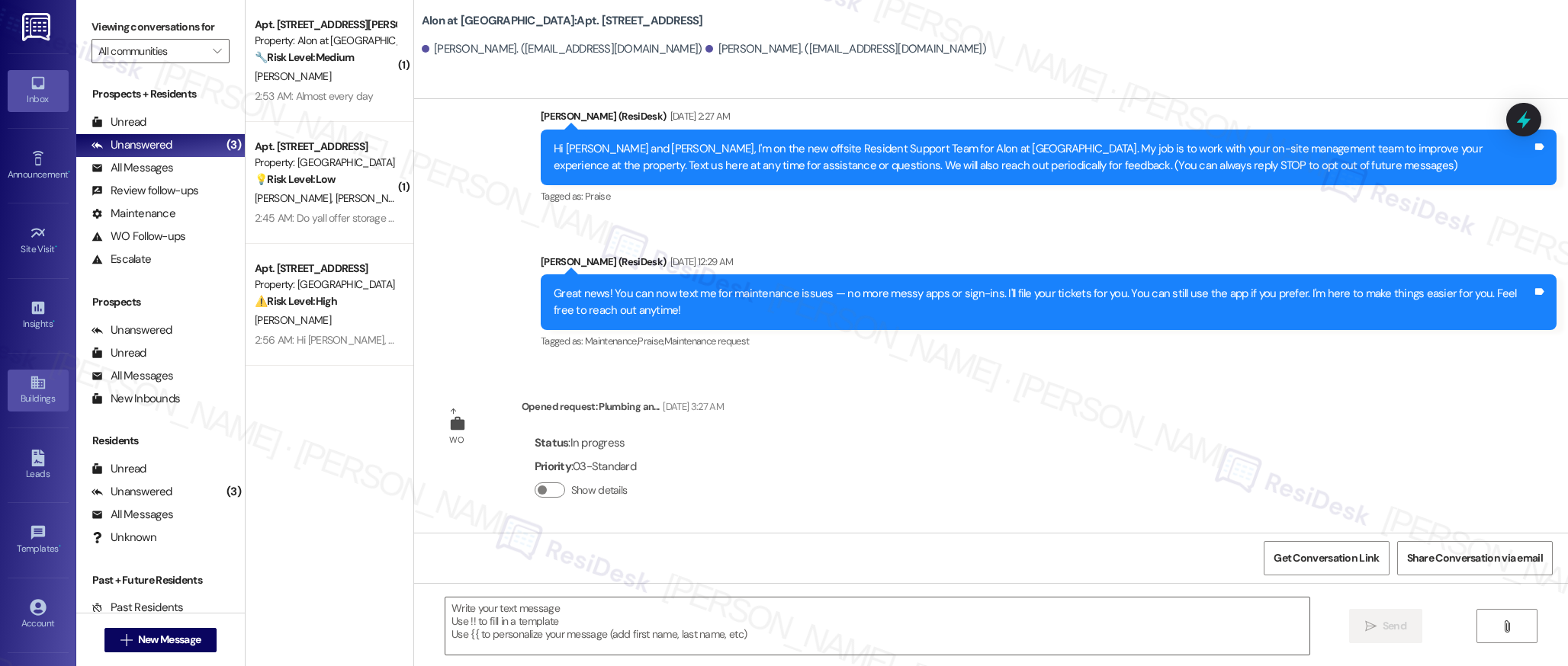
click at [36, 390] on icon at bounding box center [39, 383] width 17 height 17
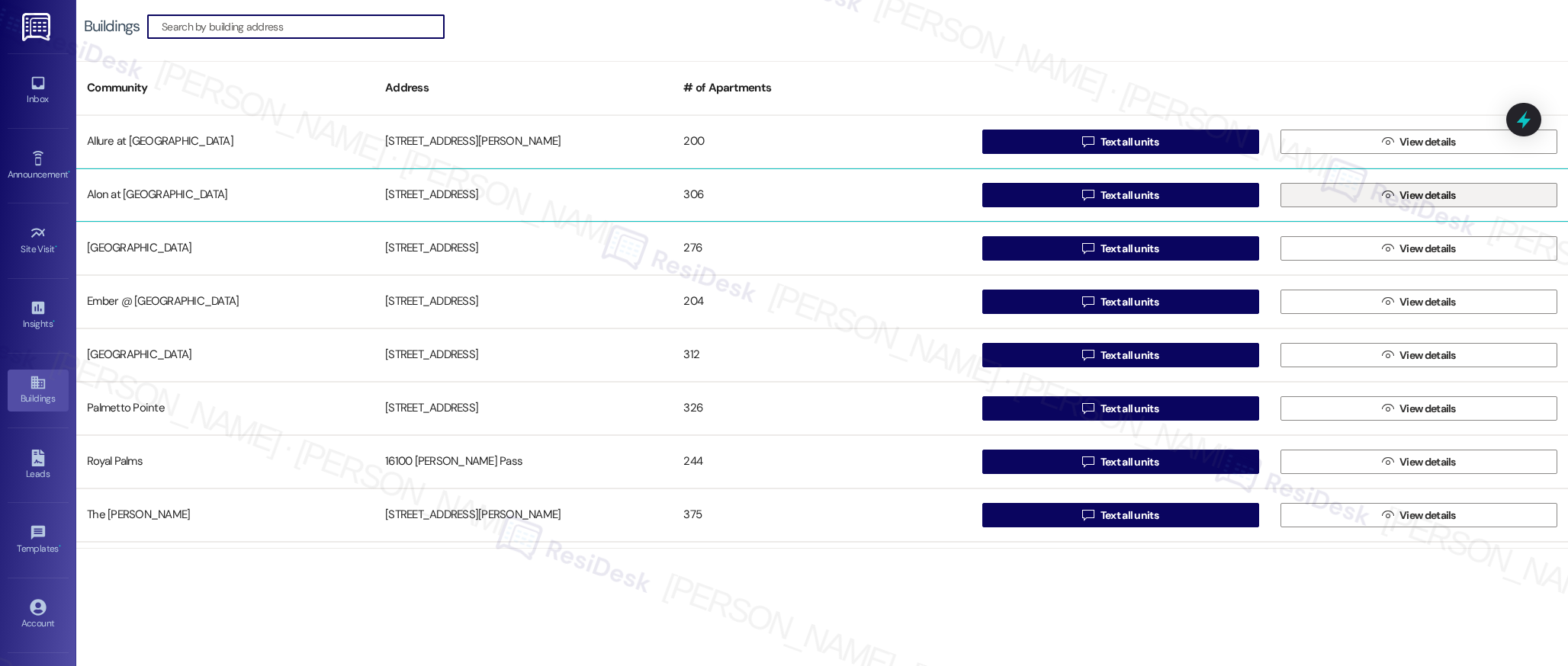
click at [1368, 198] on button " View details" at bounding box center [1418, 196] width 276 height 25
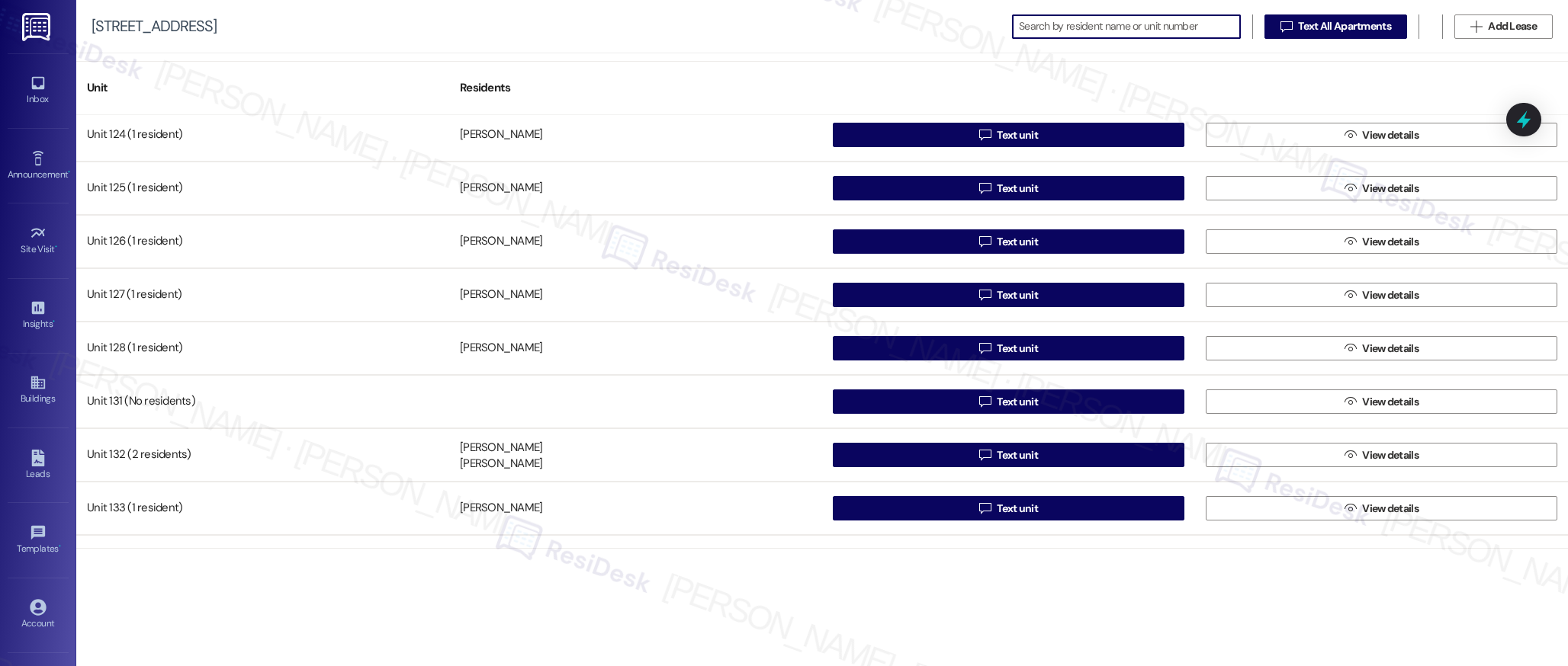
scroll to position [607, 0]
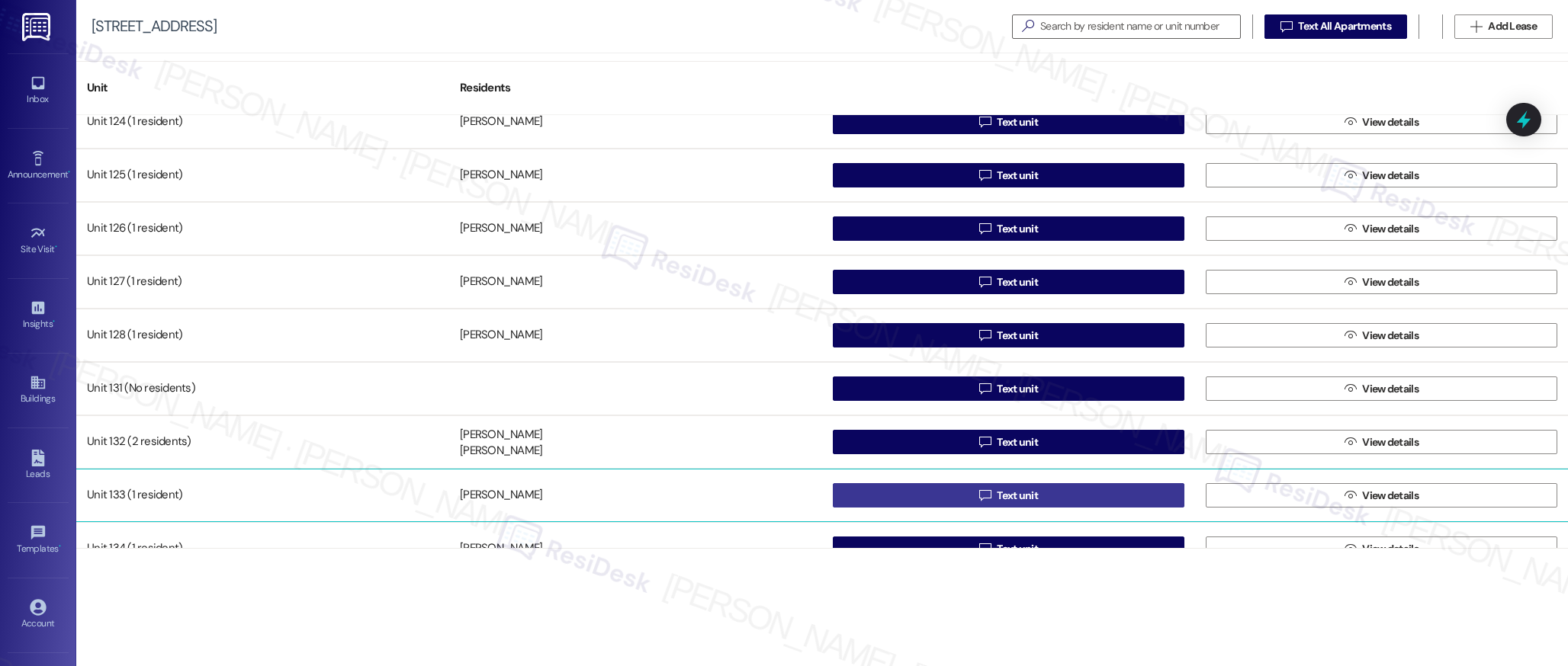
click at [997, 499] on span "Text unit" at bounding box center [1017, 496] width 41 height 16
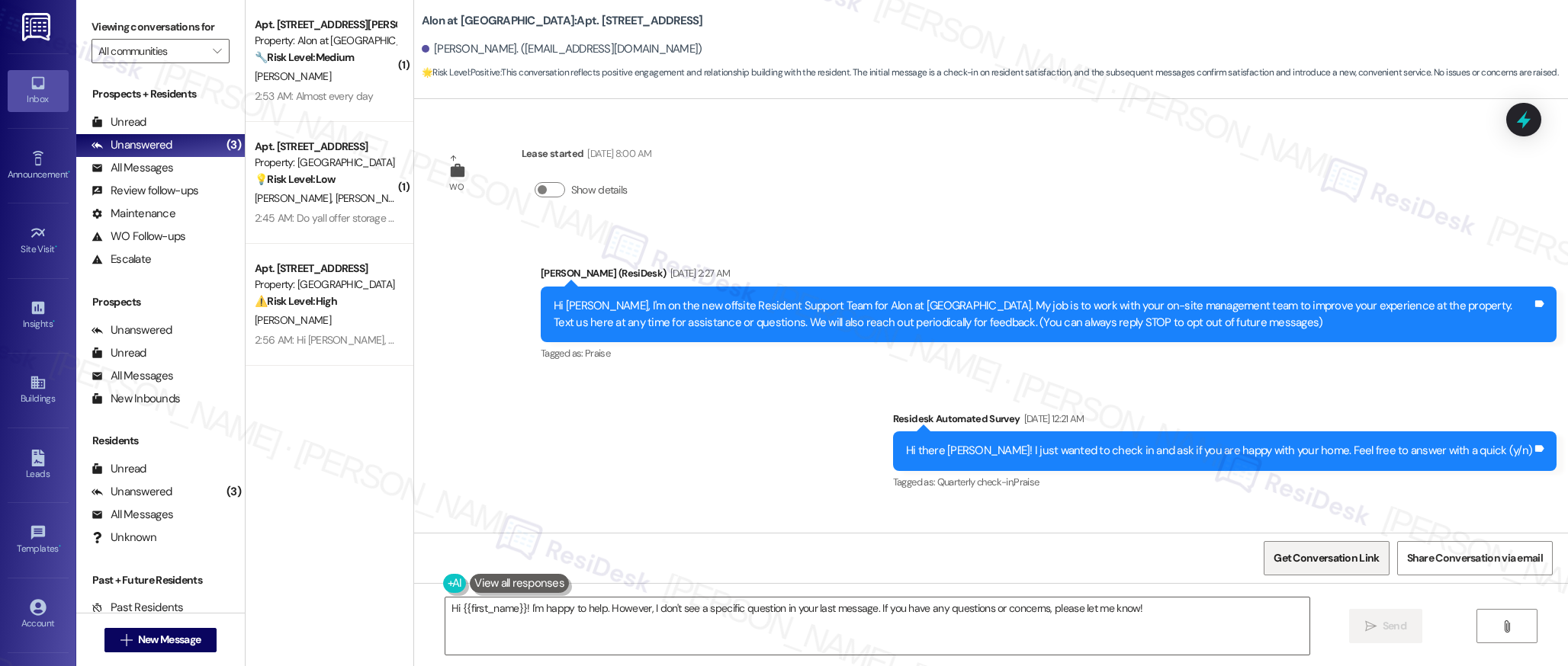
click at [1325, 559] on span "Get Conversation Link" at bounding box center [1325, 558] width 106 height 16
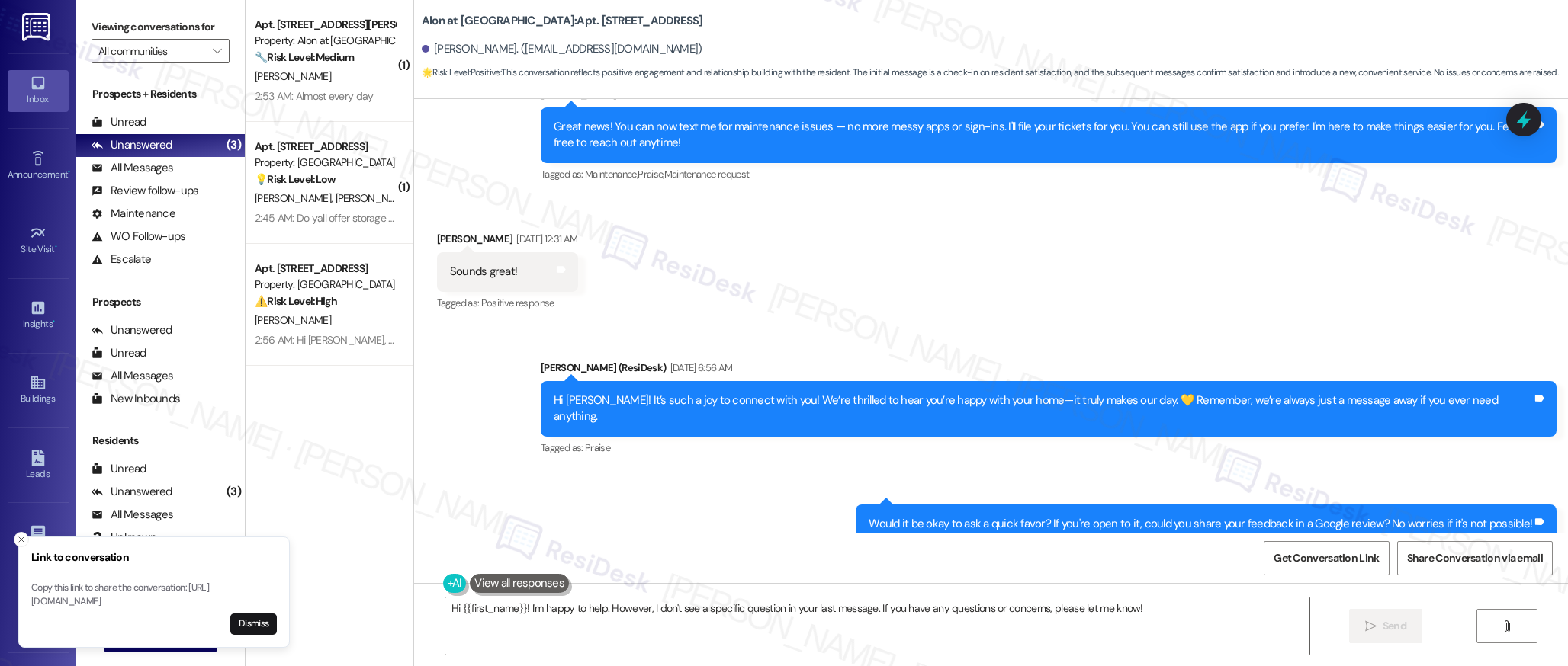
scroll to position [611, 0]
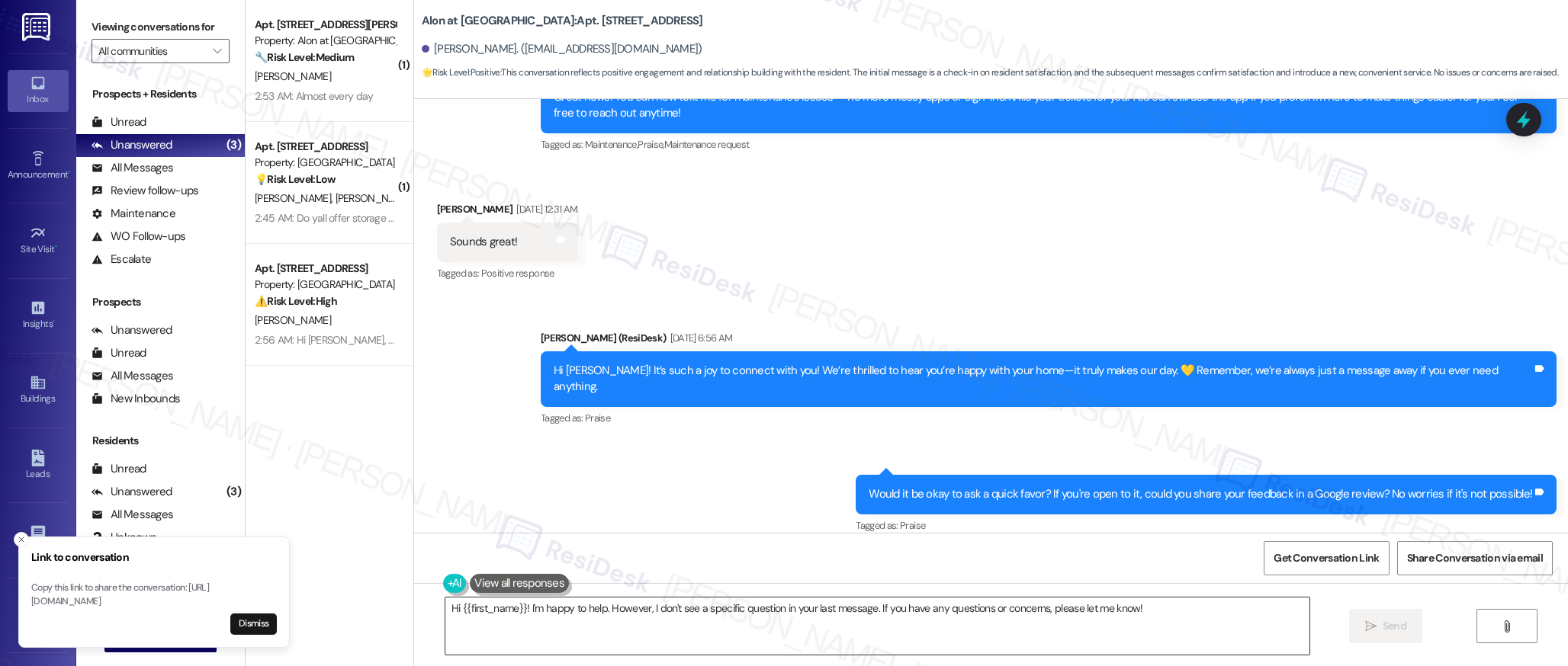
click at [781, 625] on textarea "Hi {{first_name}}! I'm happy to help. However, I don't see a specific question …" at bounding box center [877, 626] width 864 height 57
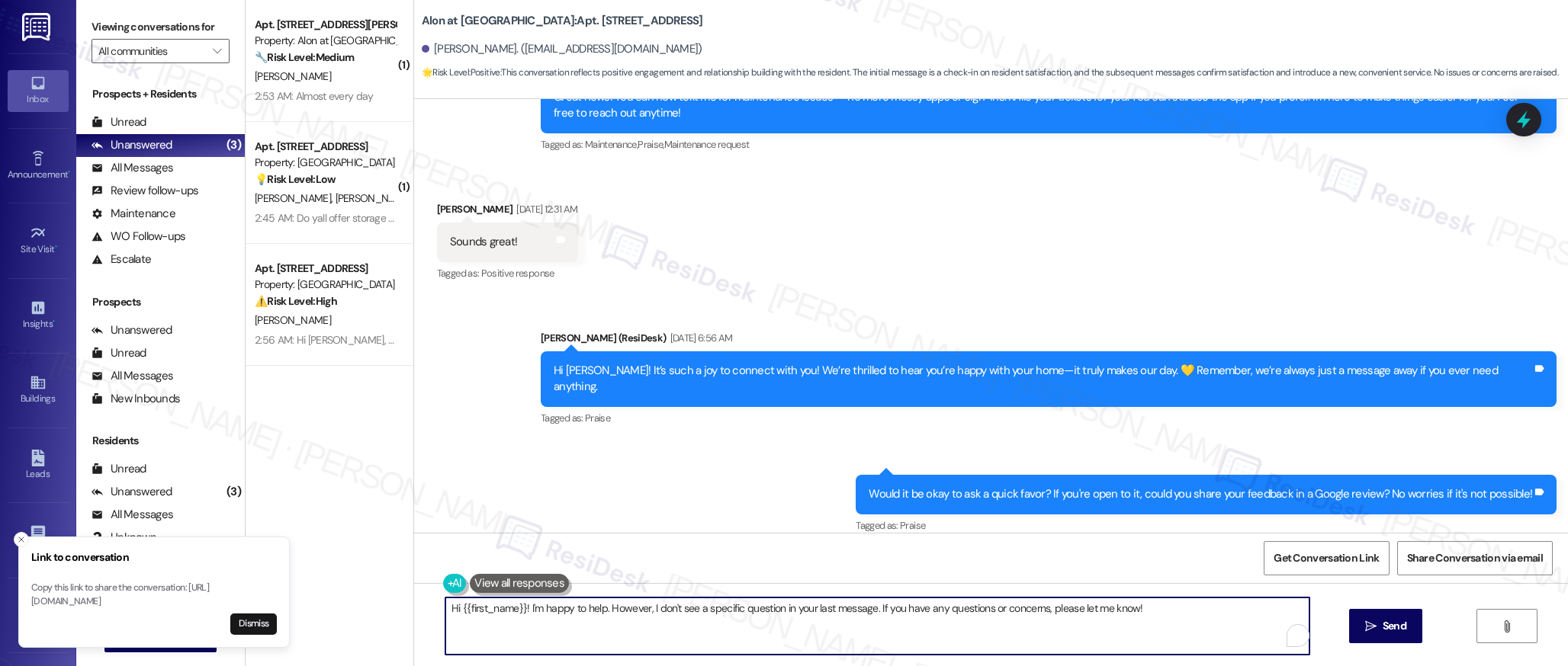
drag, startPoint x: 610, startPoint y: 626, endPoint x: 595, endPoint y: 621, distance: 15.8
click at [608, 625] on textarea "Hi {{first_name}}! I'm happy to help. However, I don't see a specific question …" at bounding box center [877, 626] width 864 height 57
drag, startPoint x: 519, startPoint y: 608, endPoint x: 1133, endPoint y: 624, distance: 614.2
click at [1133, 624] on textarea "Hi {{first_name}}! I'm happy to help. However, I don't see a specific question …" at bounding box center [877, 626] width 864 height 57
paste textarea "I also wanted to check in and see if you have had a chance to leave us a review…"
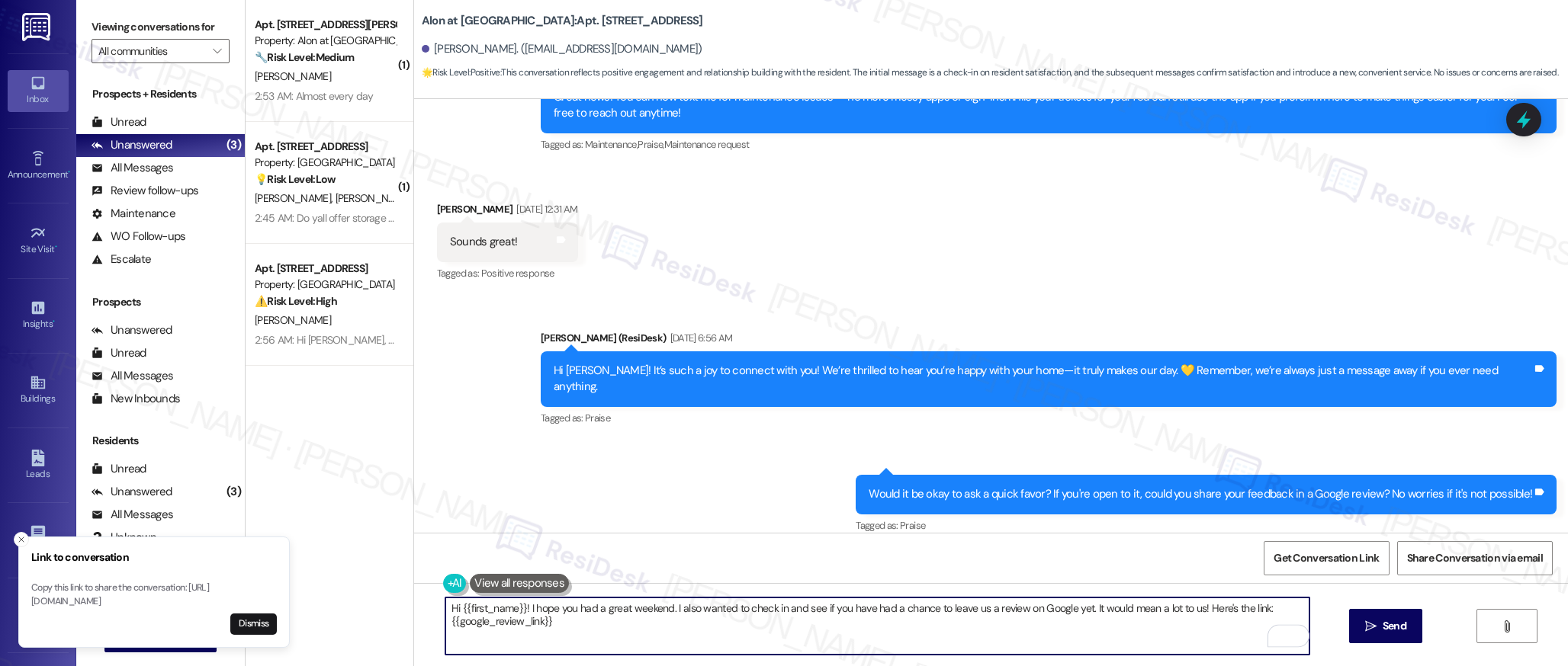
click at [677, 610] on textarea "Hi {{first_name}}! I hope you had a great weekend. I also wanted to check in an…" at bounding box center [877, 626] width 864 height 57
type textarea "Hi {{first_name}}! I hope you had a great weekend. I just wanted to check in an…"
click at [1371, 636] on button " Send" at bounding box center [1385, 626] width 74 height 35
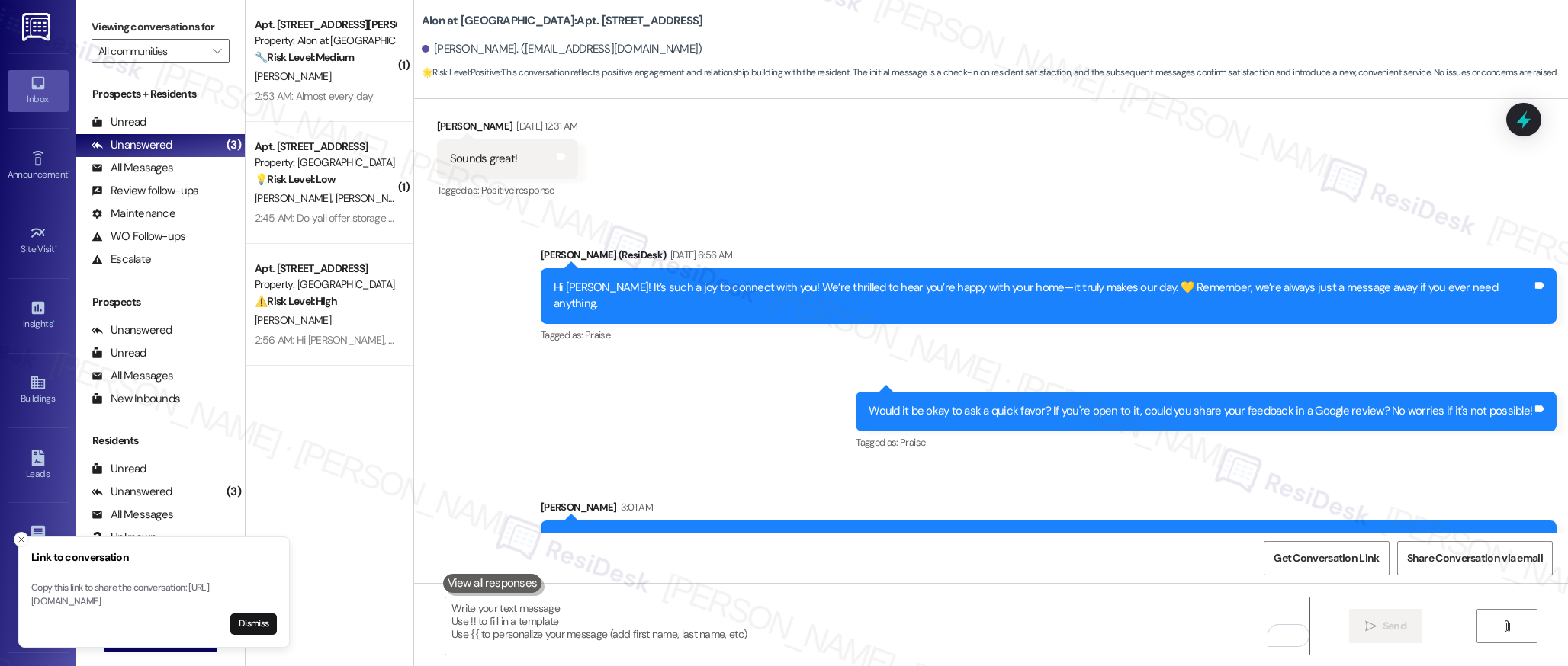
scroll to position [733, 0]
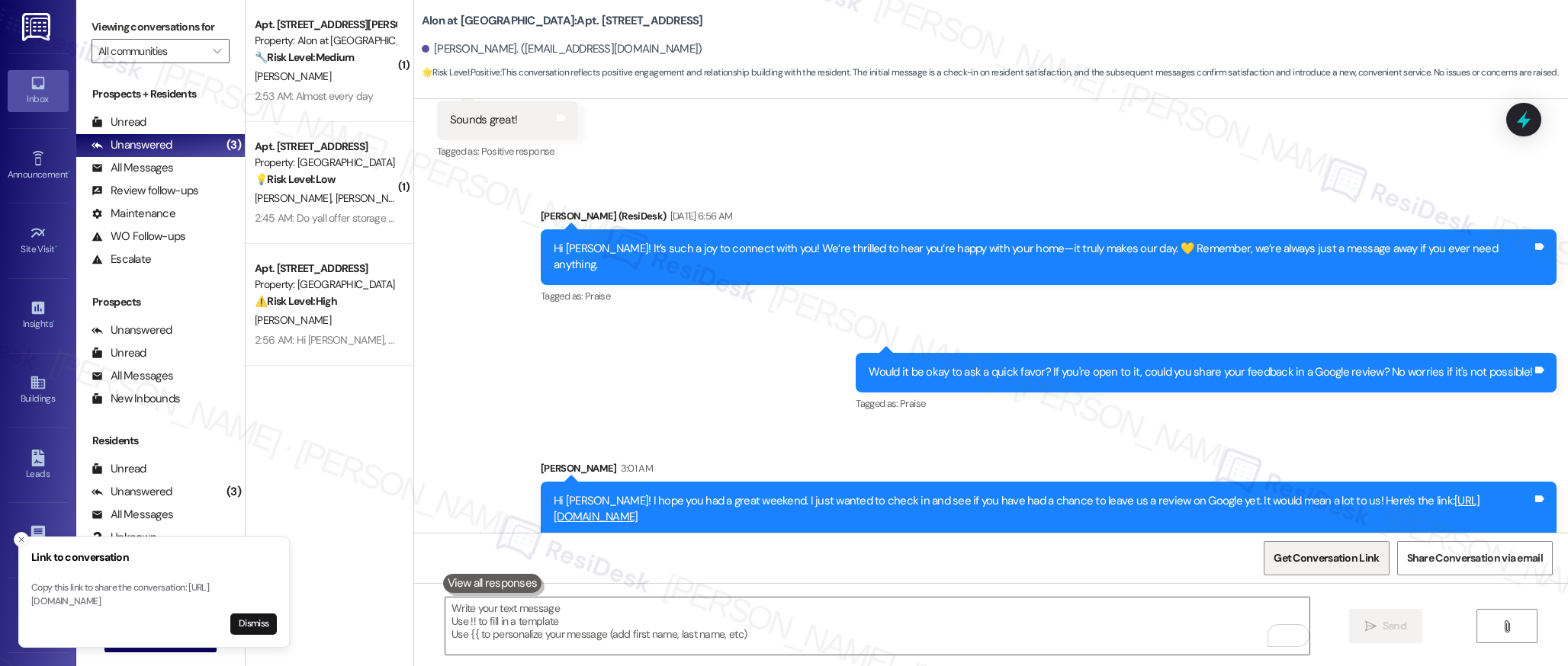
click at [1310, 561] on span "Get Conversation Link" at bounding box center [1325, 558] width 106 height 16
click at [40, 388] on icon at bounding box center [38, 383] width 14 height 13
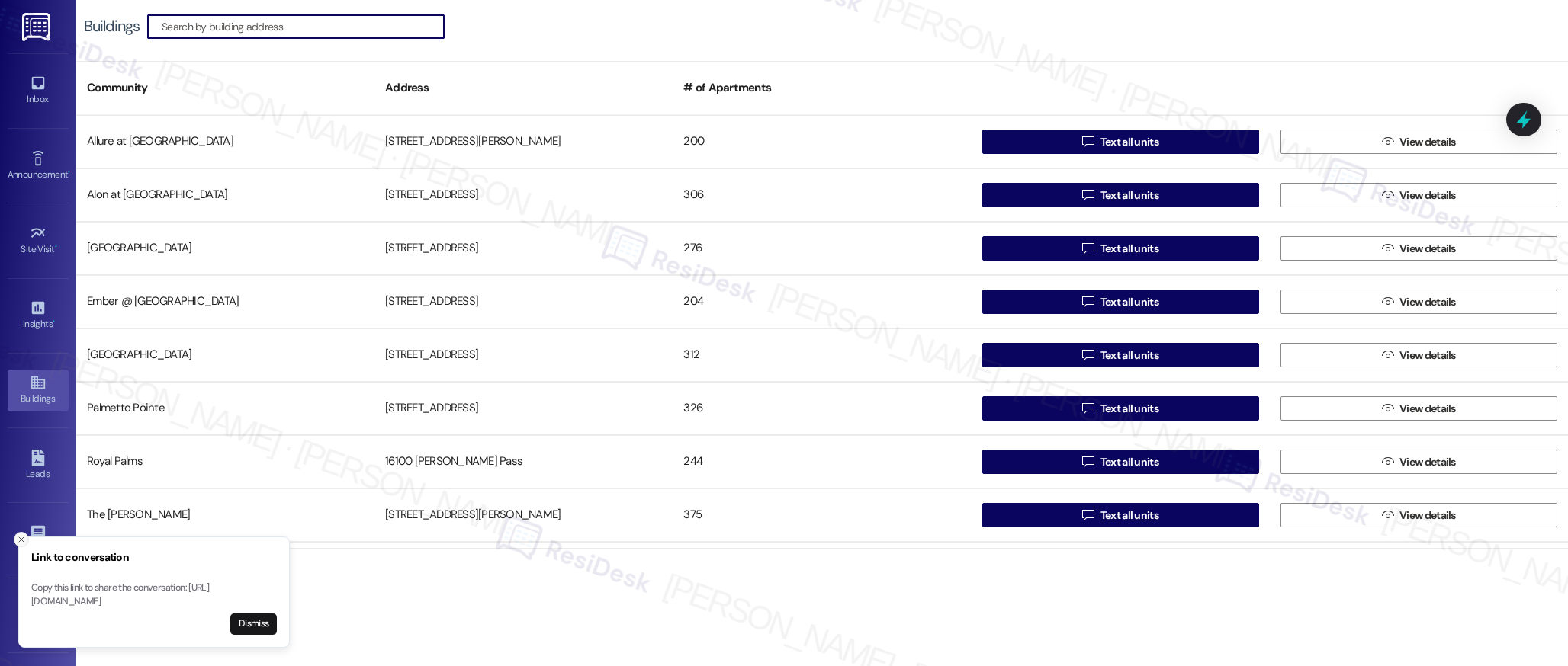
click at [22, 535] on icon "Close toast" at bounding box center [22, 540] width 9 height 9
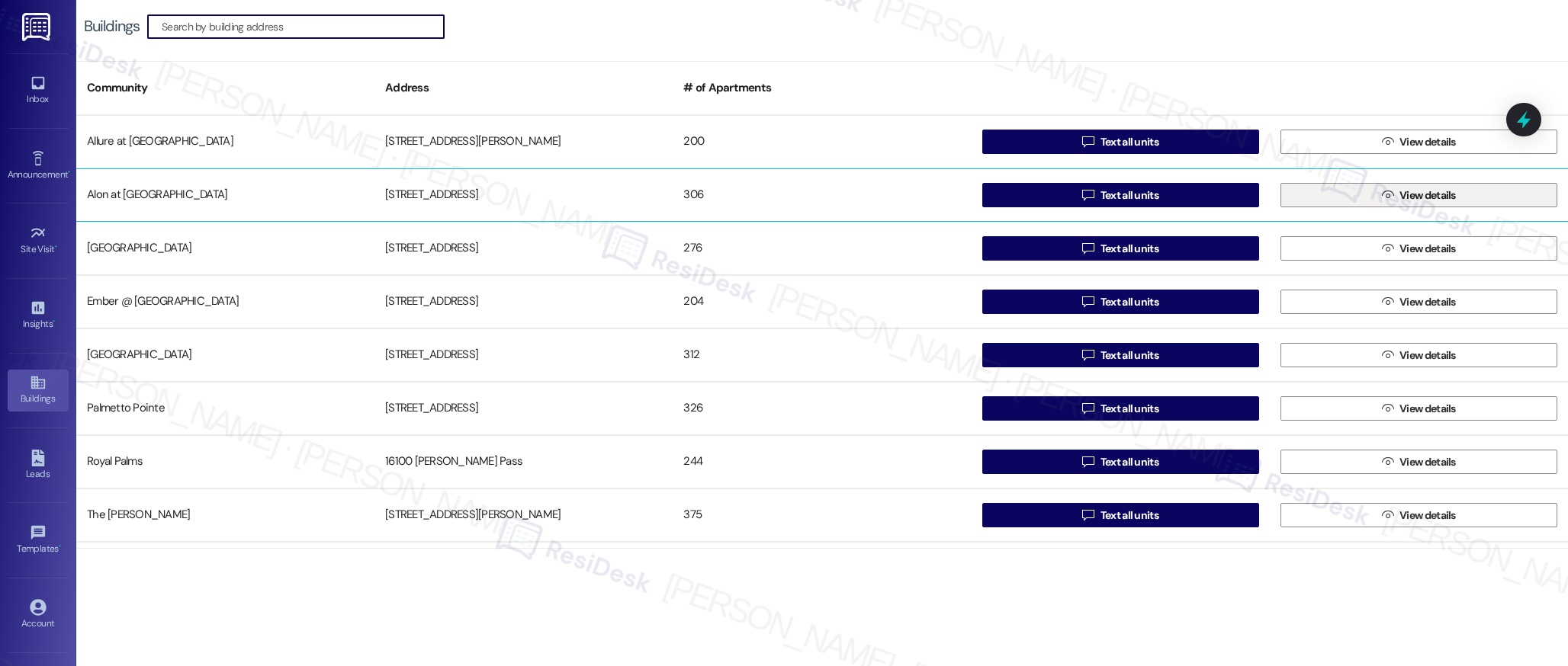
click at [1367, 192] on button " View details" at bounding box center [1418, 196] width 276 height 25
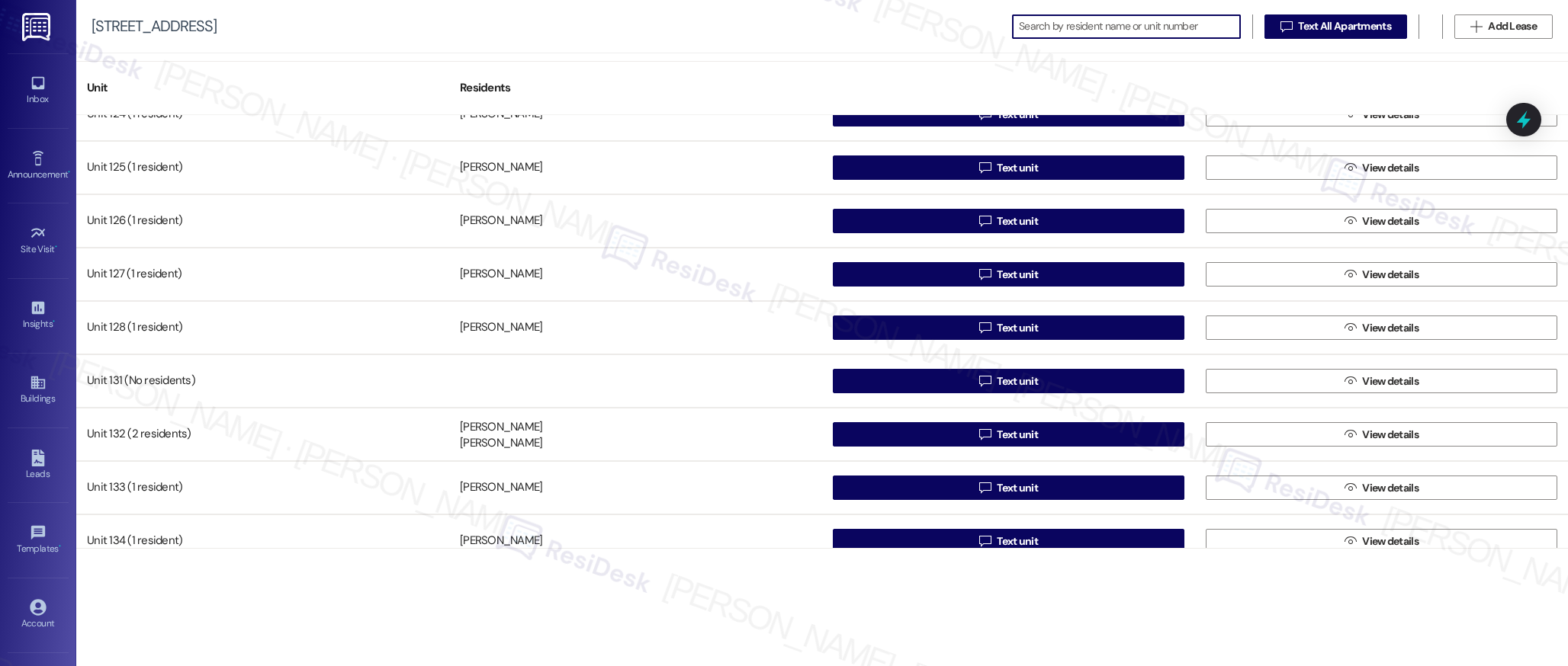
scroll to position [720, 0]
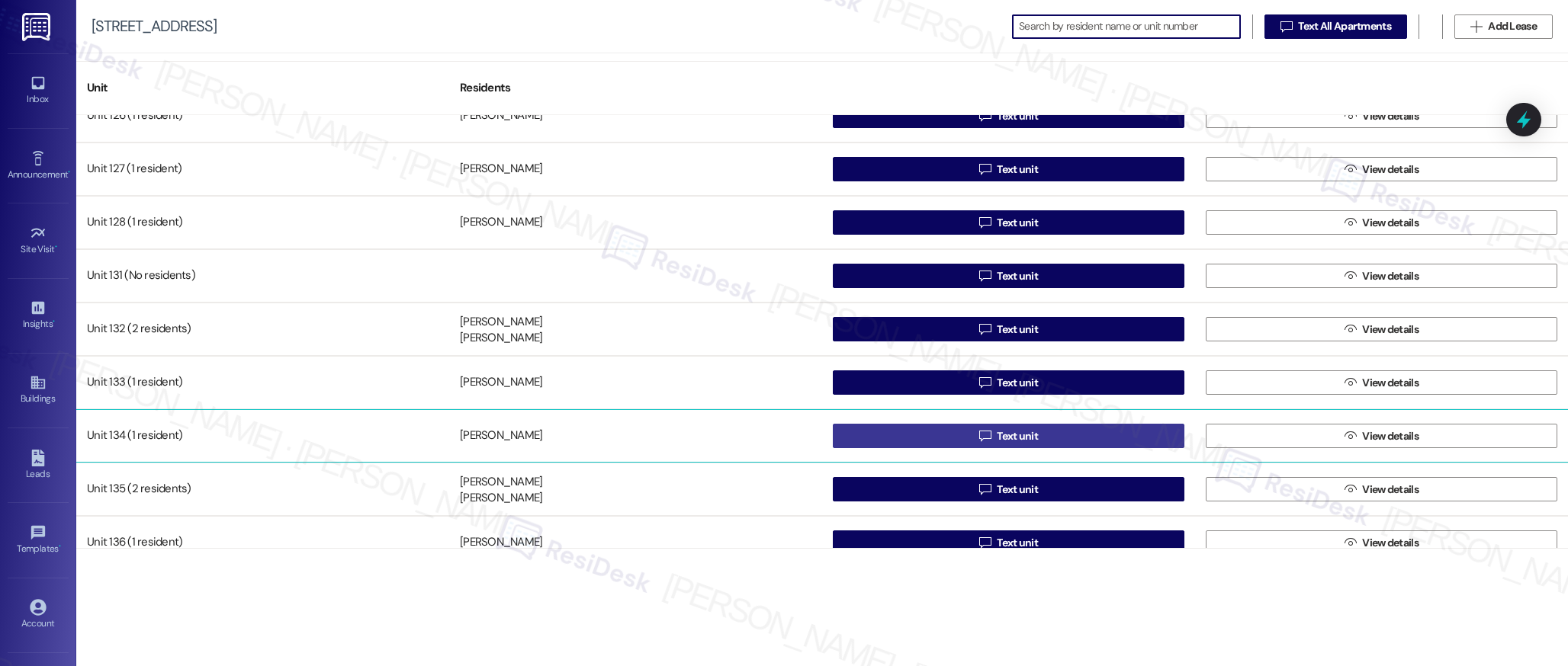
click at [1003, 433] on span "Text unit" at bounding box center [1017, 436] width 41 height 16
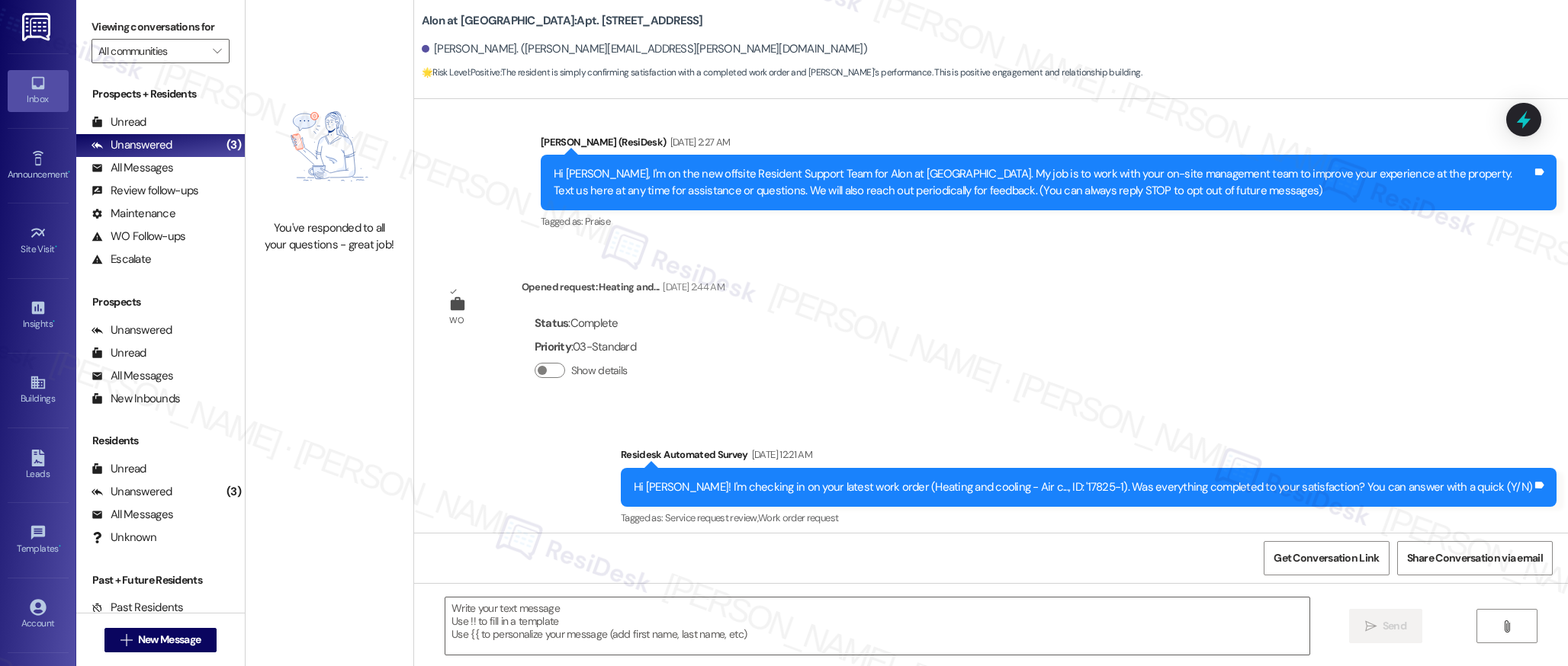
type textarea "Fetching suggested responses. Please feel free to read through the conversation…"
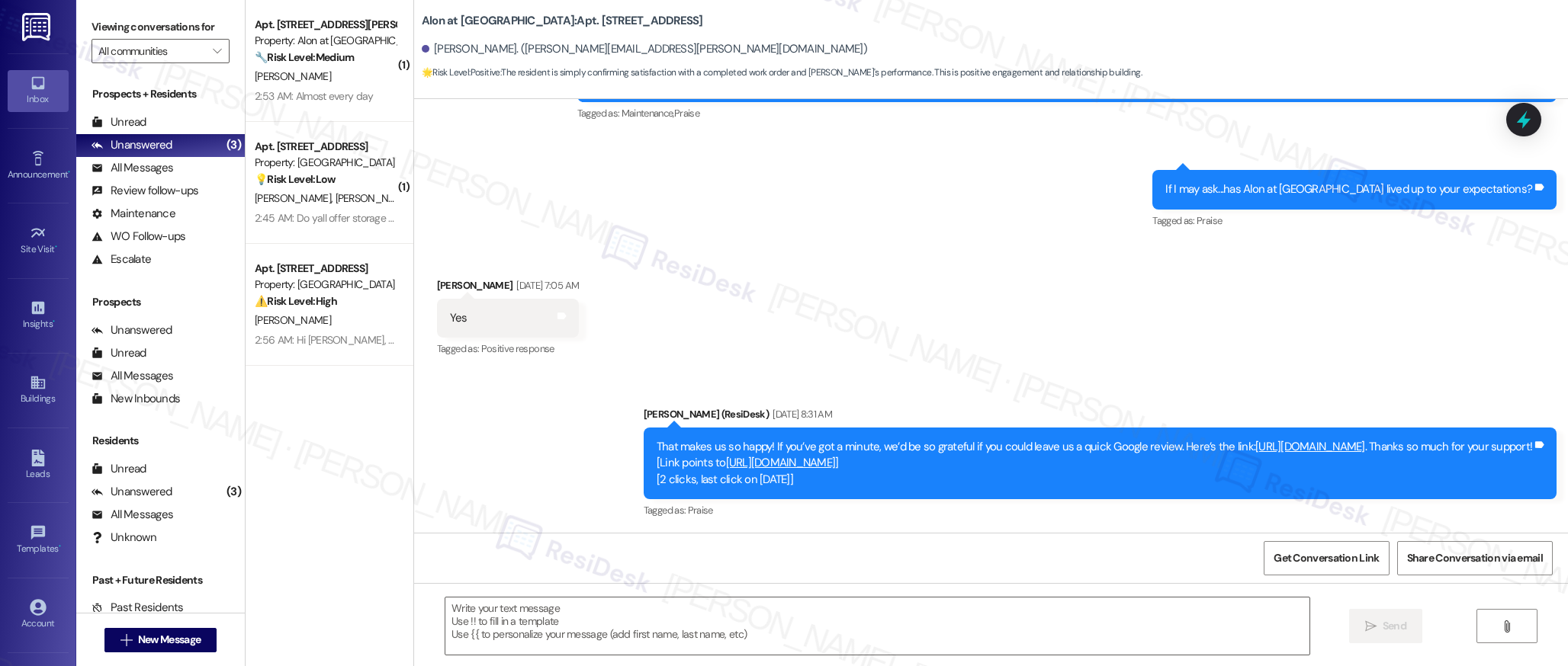
scroll to position [1232, 0]
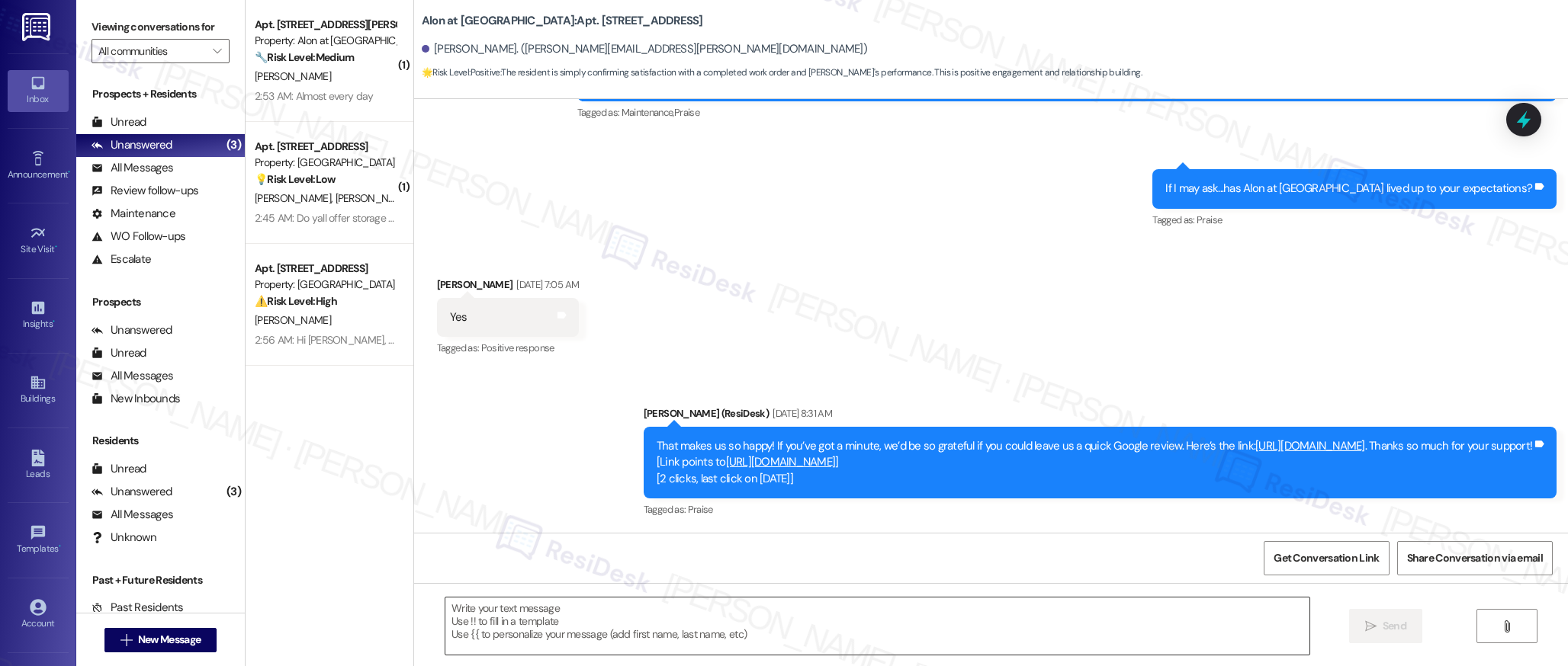
click at [720, 624] on textarea at bounding box center [877, 626] width 864 height 57
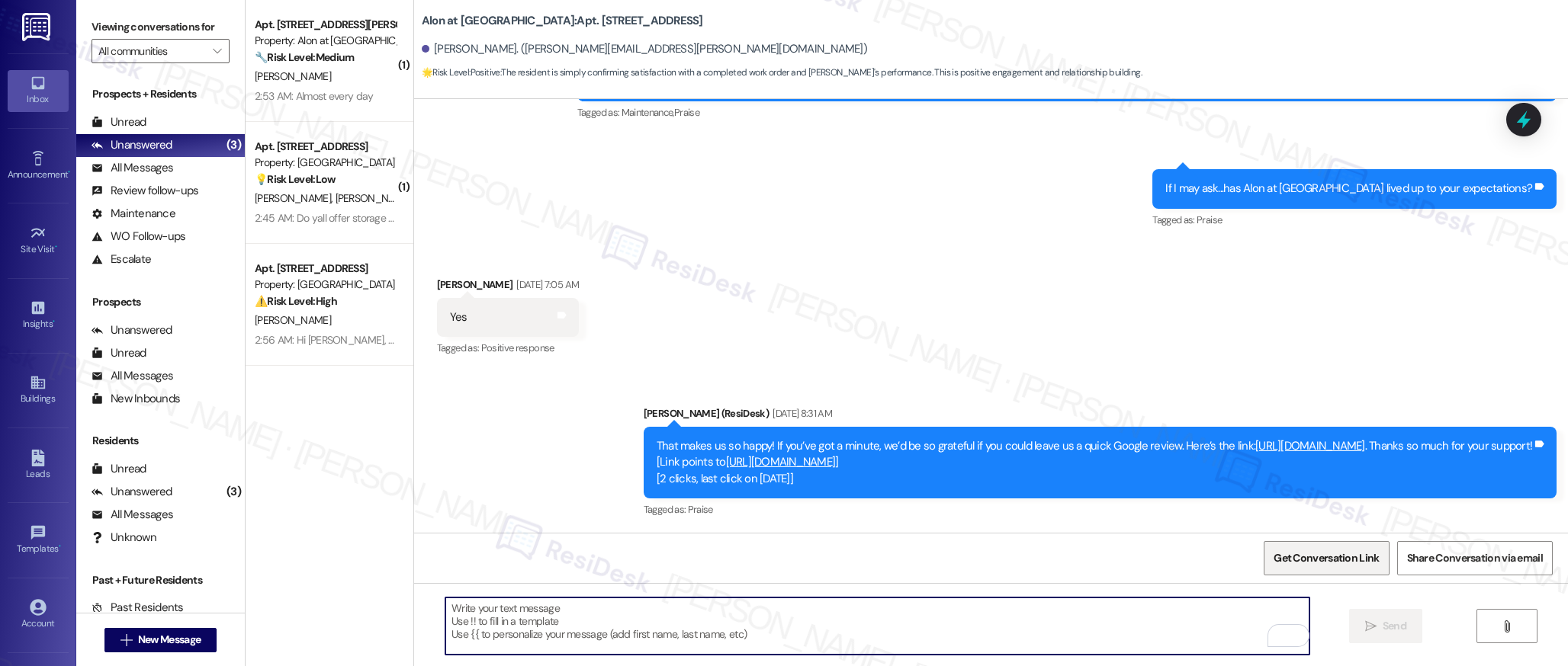
click at [1328, 561] on span "Get Conversation Link" at bounding box center [1325, 558] width 106 height 16
click at [705, 629] on textarea "To enrich screen reader interactions, please activate Accessibility in Grammarl…" at bounding box center [877, 626] width 864 height 57
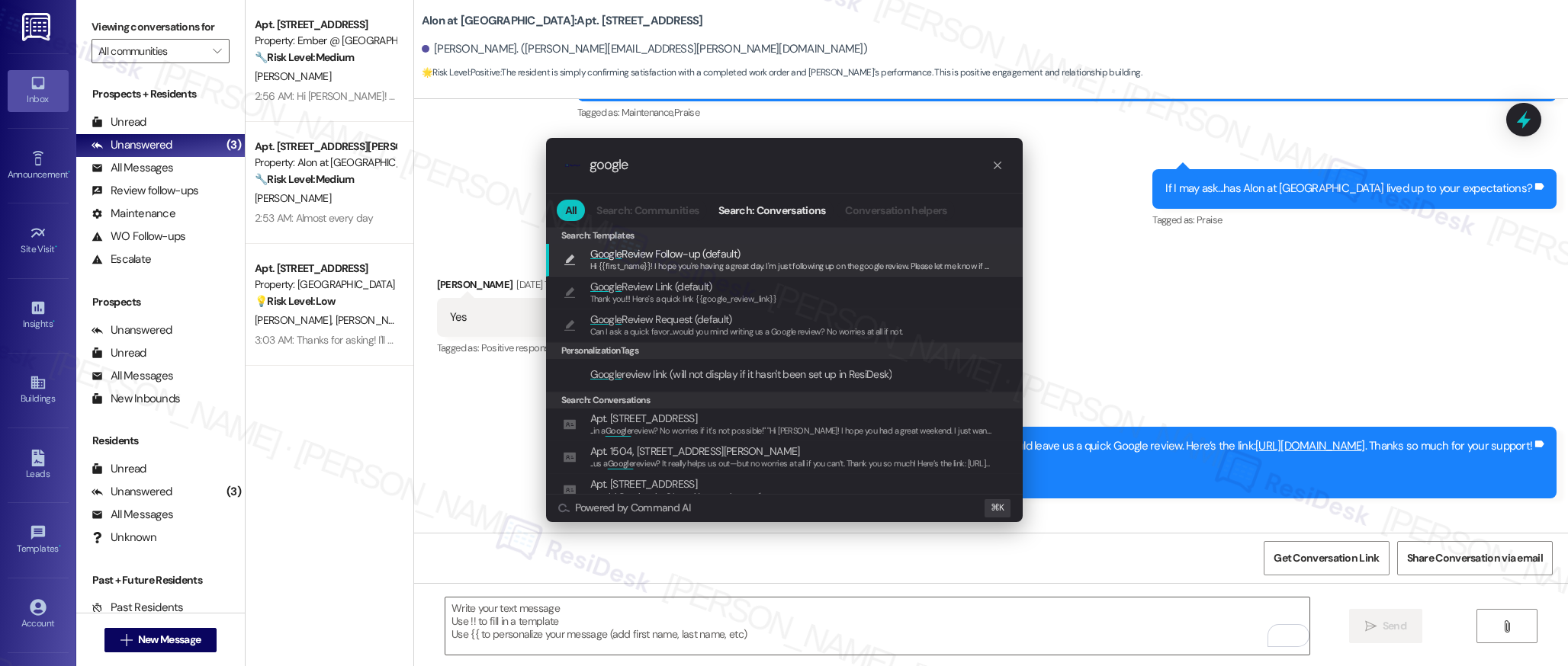
type input "google"
click at [737, 267] on span "Hi {{first_name}}! I hope you're having a great day. I'm just following up on t…" at bounding box center [930, 266] width 679 height 11
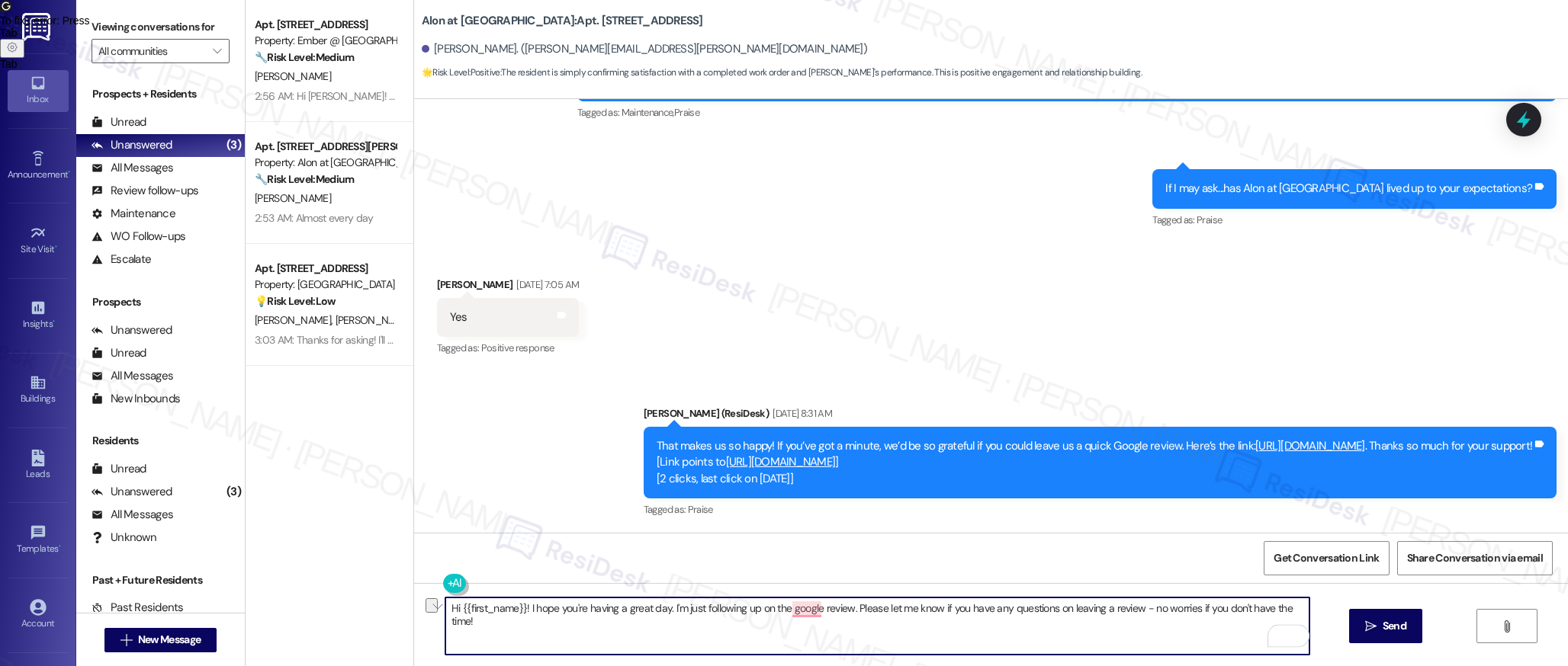
drag, startPoint x: 567, startPoint y: 609, endPoint x: 1281, endPoint y: 621, distance: 714.1
click at [1281, 621] on textarea "Hi {{first_name}}! I hope you're having a great day. I'm just following up on t…" at bounding box center [877, 626] width 864 height 57
paste textarea "I also wanted to check in and see if you have had a chance to leave us a review…"
click at [675, 610] on textarea "Hi {{first_name}}! I hope you had a great weekend! I also wanted to check in an…" at bounding box center [877, 626] width 864 height 57
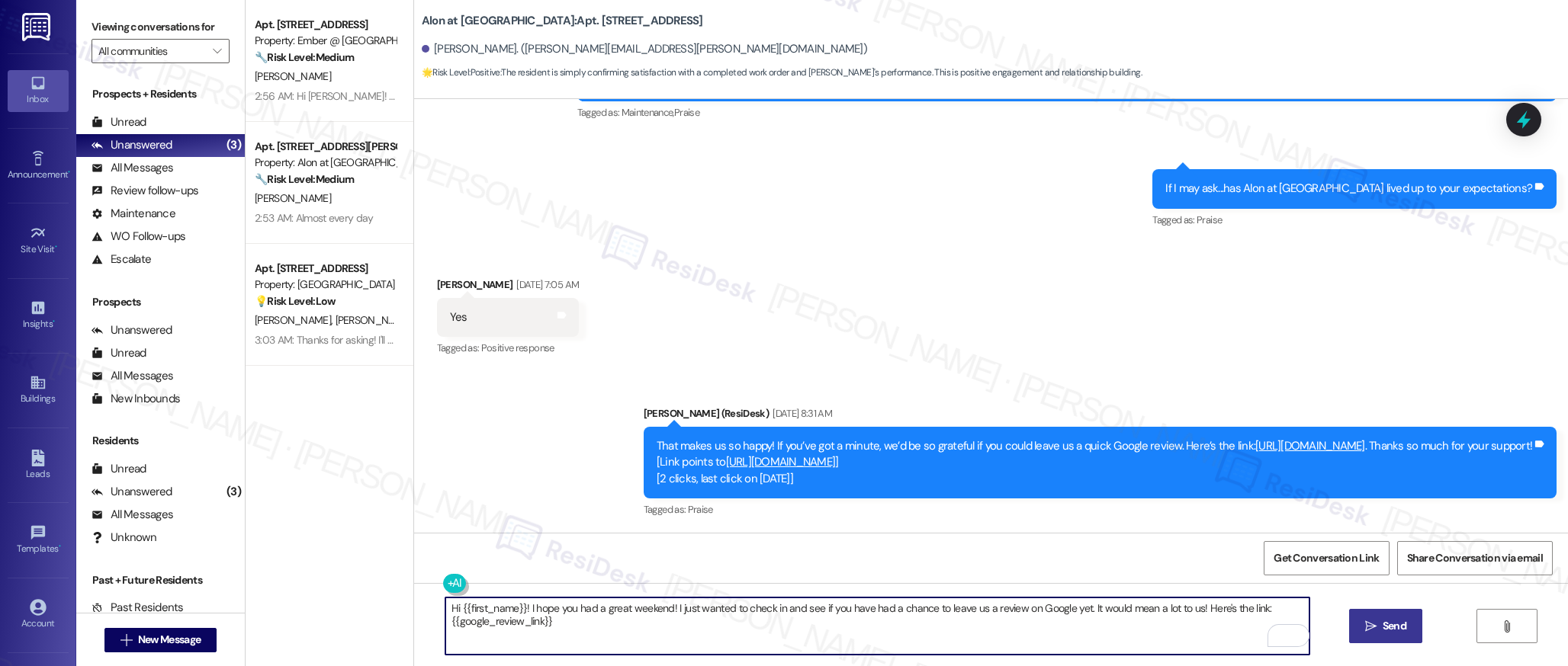
type textarea "Hi {{first_name}}! I hope you had a great weekend! I just wanted to check in an…"
click at [1376, 629] on span " Send" at bounding box center [1385, 626] width 48 height 16
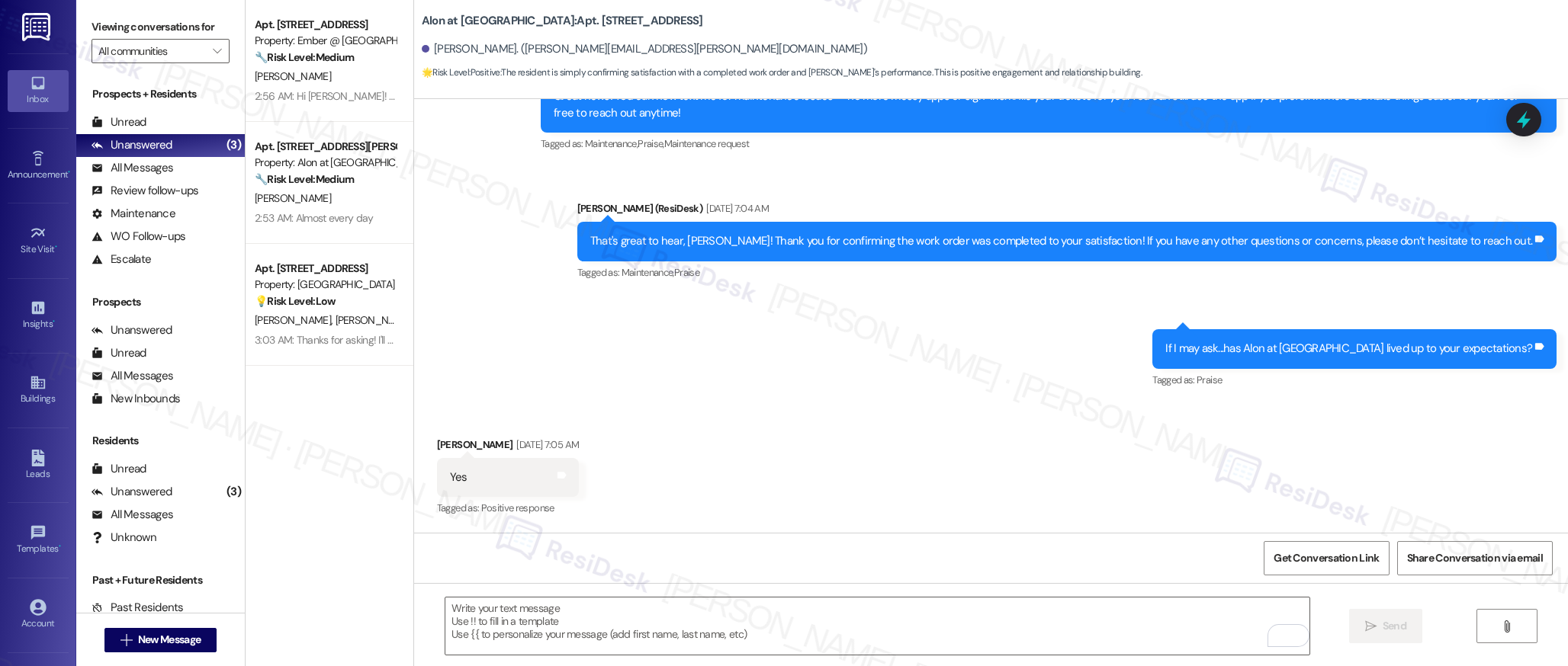
scroll to position [1354, 0]
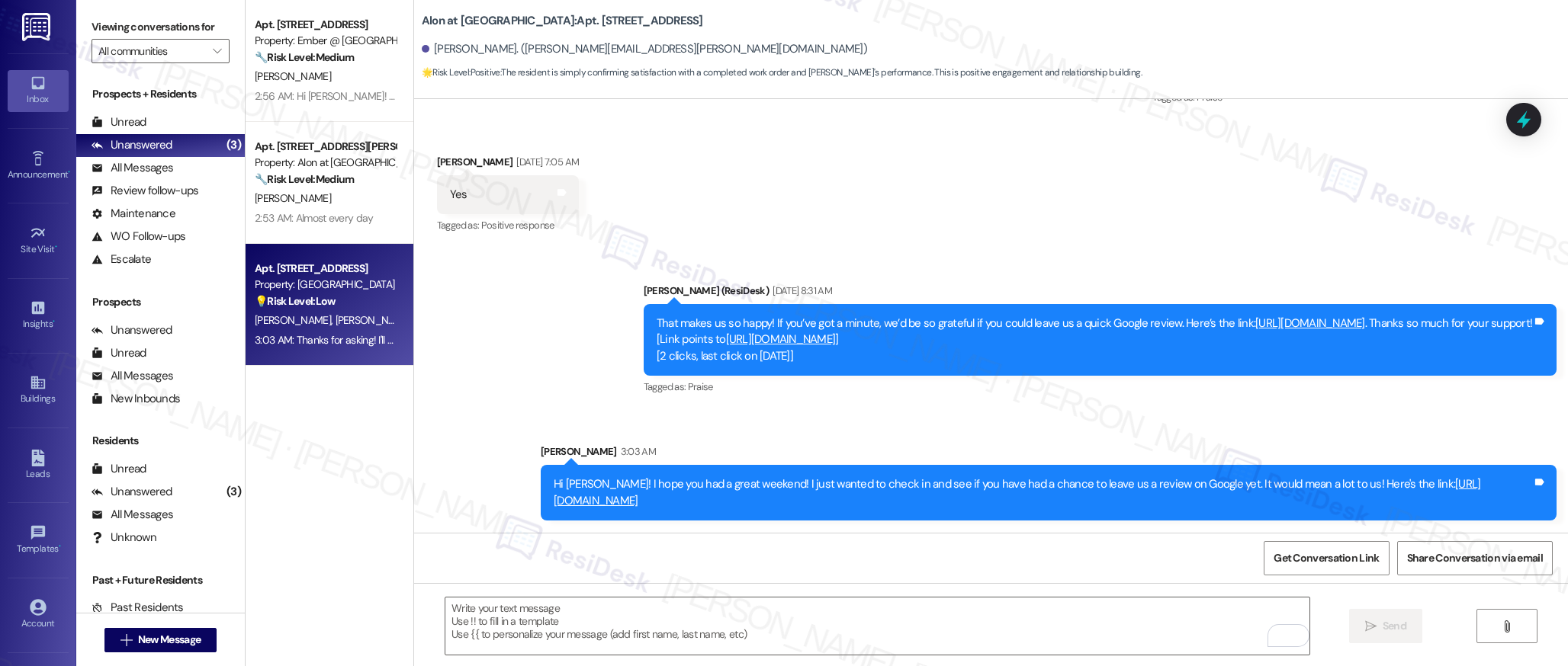
click at [340, 293] on div "Property: [GEOGRAPHIC_DATA]" at bounding box center [325, 284] width 141 height 16
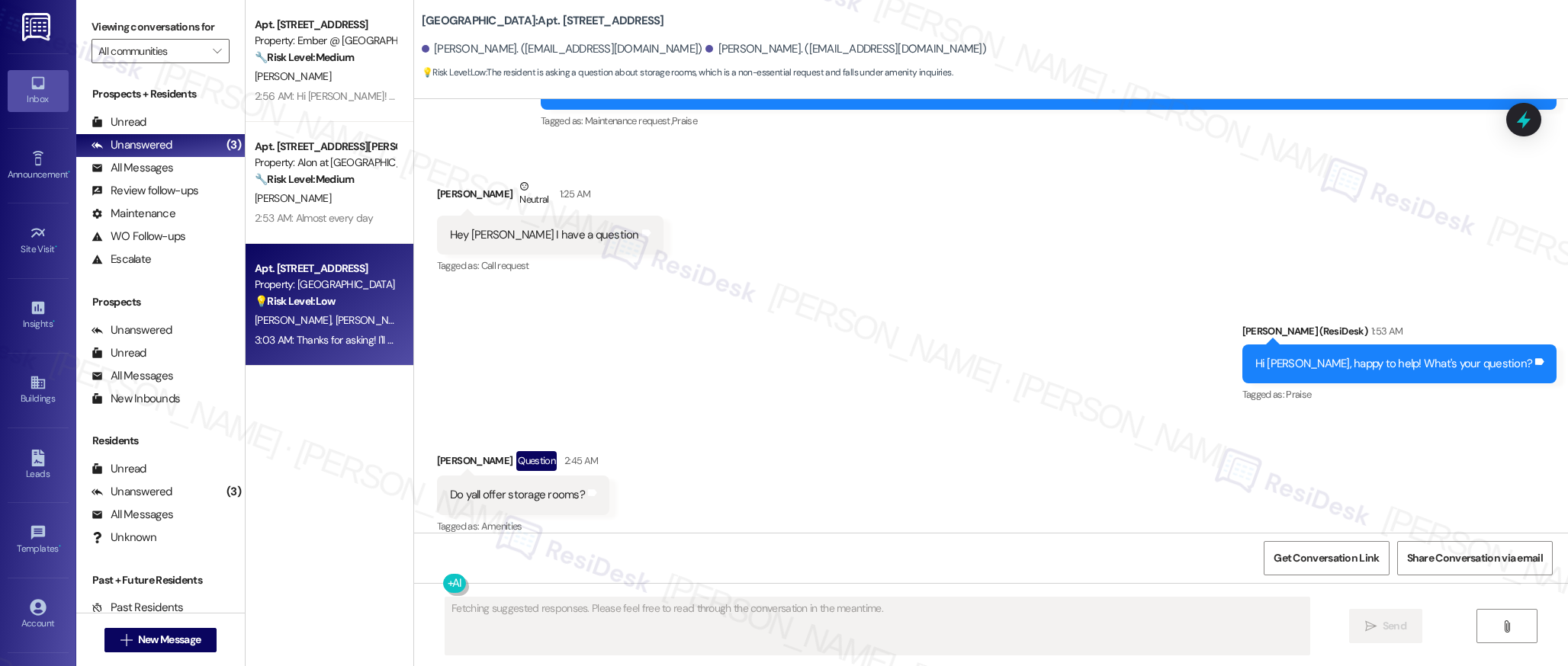
scroll to position [660, 0]
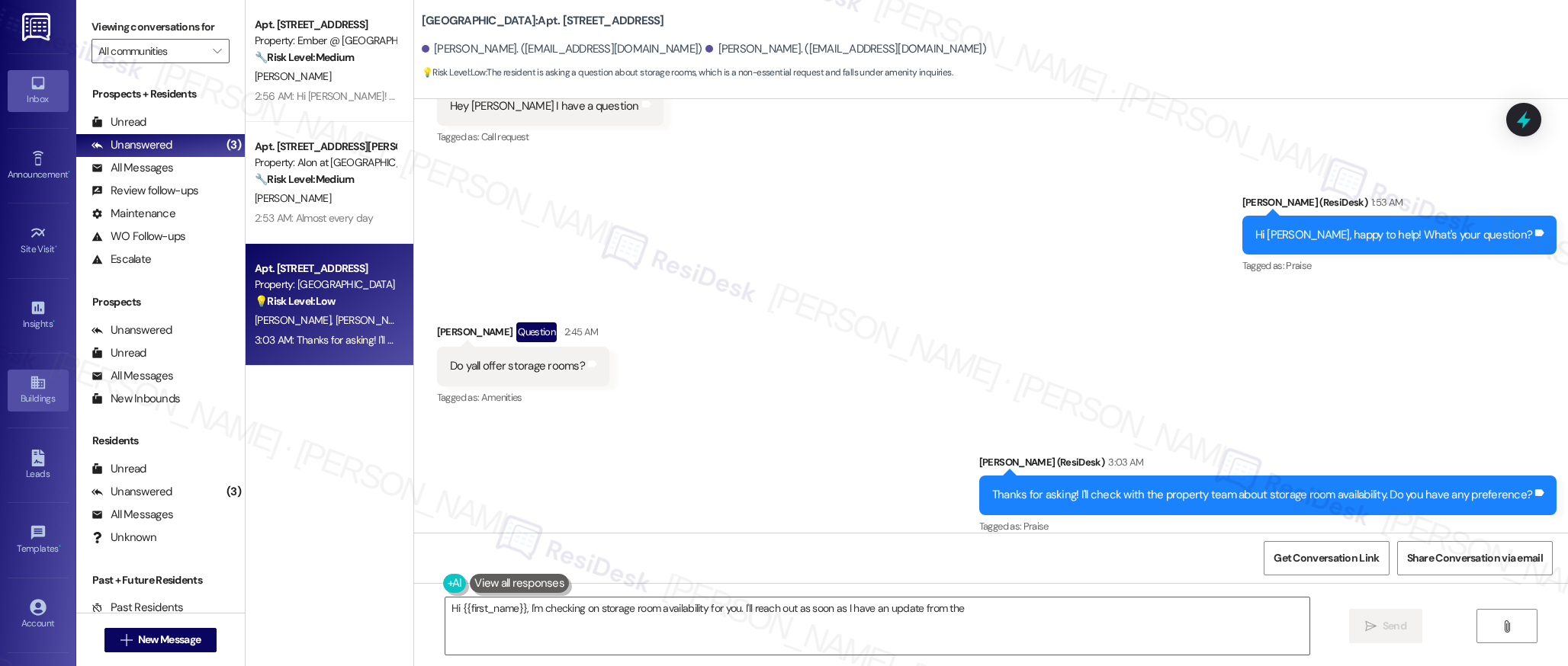
type textarea "Hi {{first_name}}, I'm checking on storage room availability for you. I'll reac…"
click at [37, 393] on div "Buildings" at bounding box center [38, 399] width 76 height 15
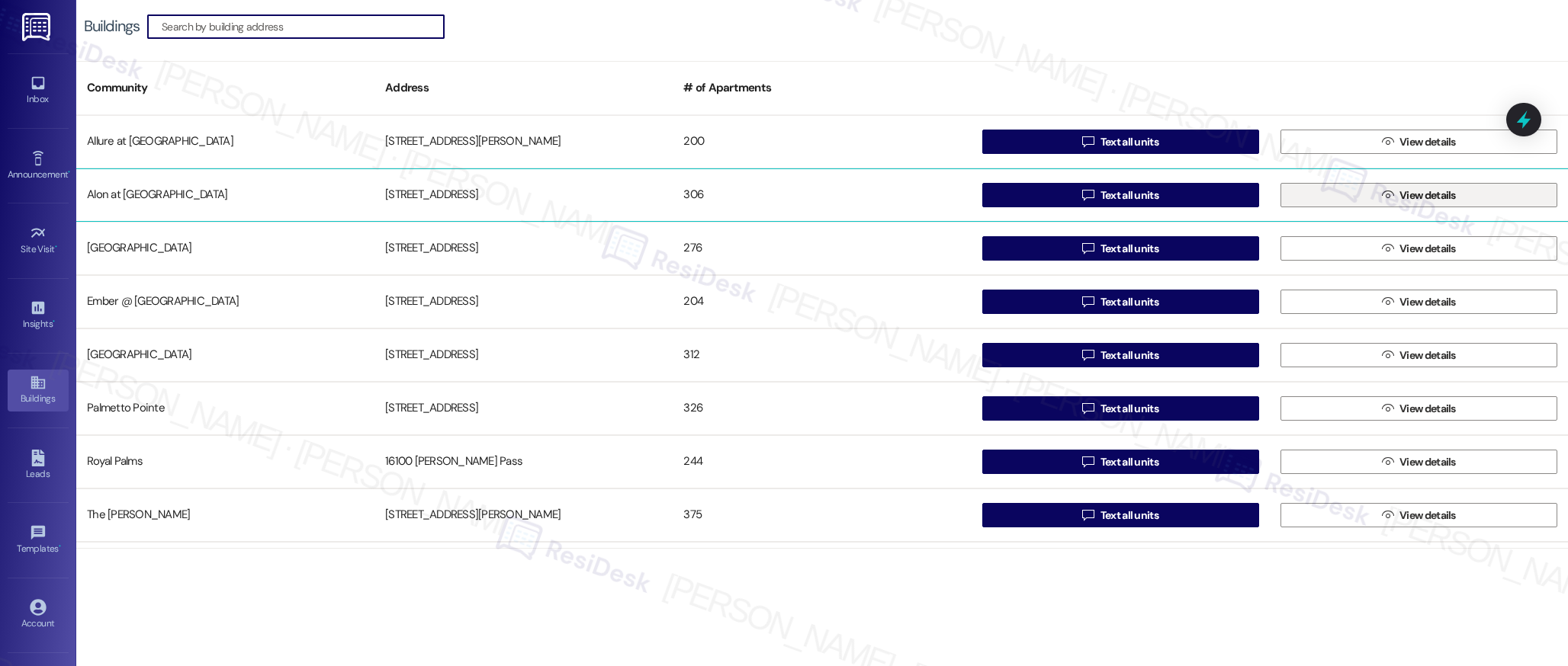
click at [1455, 195] on button " View details" at bounding box center [1418, 196] width 276 height 25
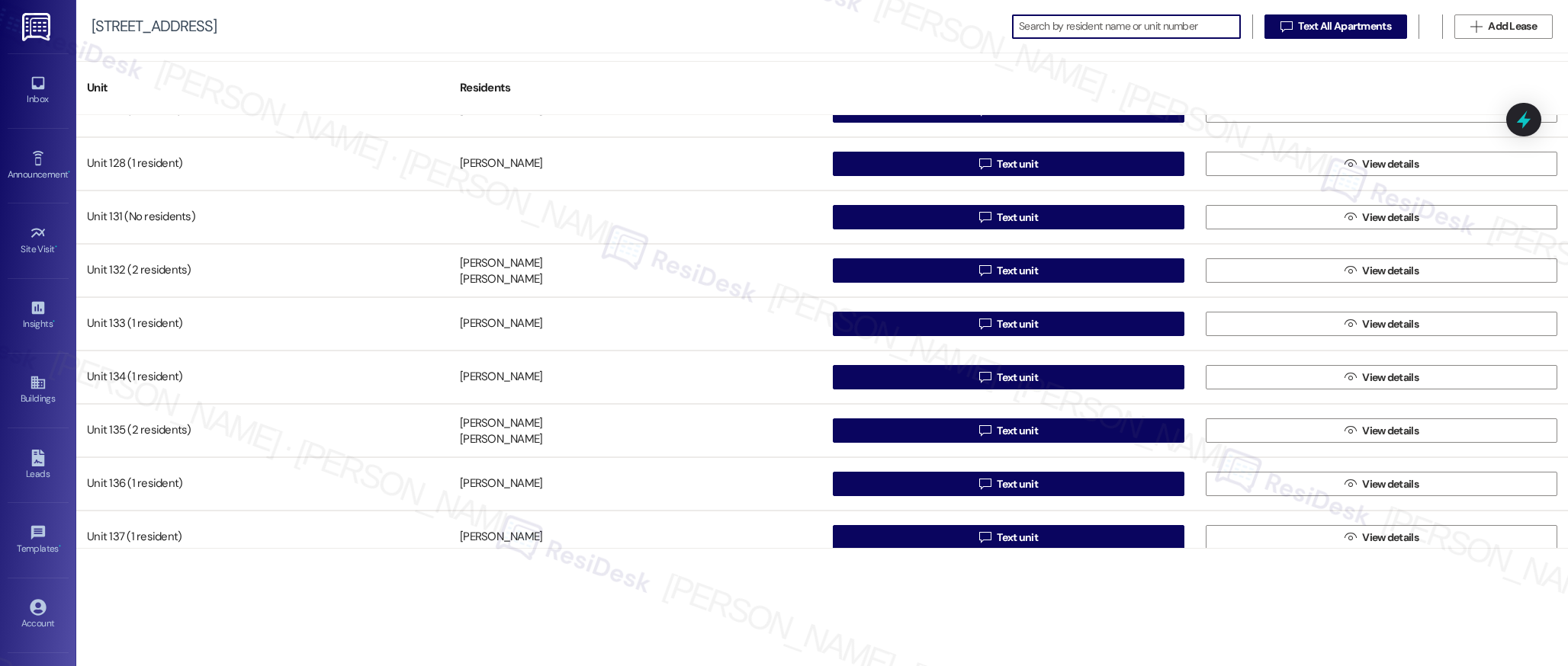
scroll to position [792, 0]
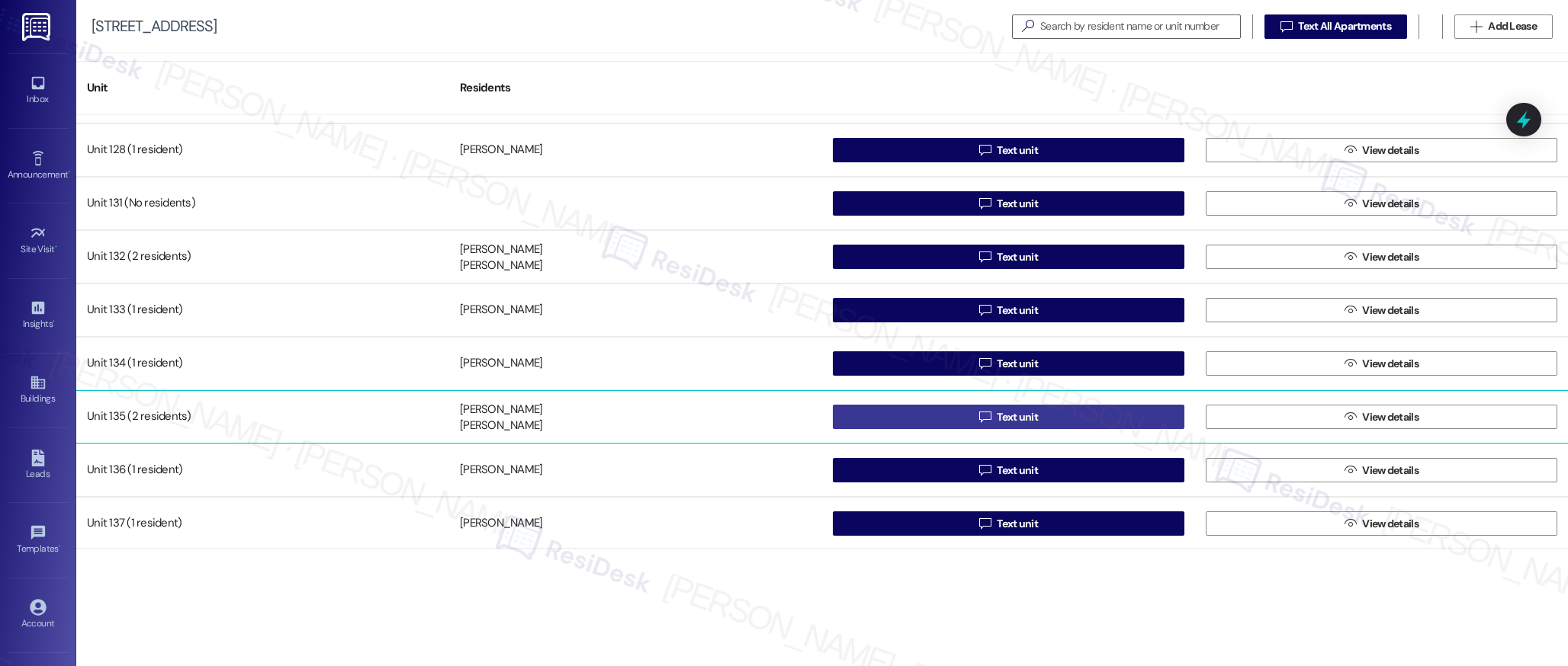
click at [1015, 413] on span "Text unit" at bounding box center [1017, 417] width 41 height 16
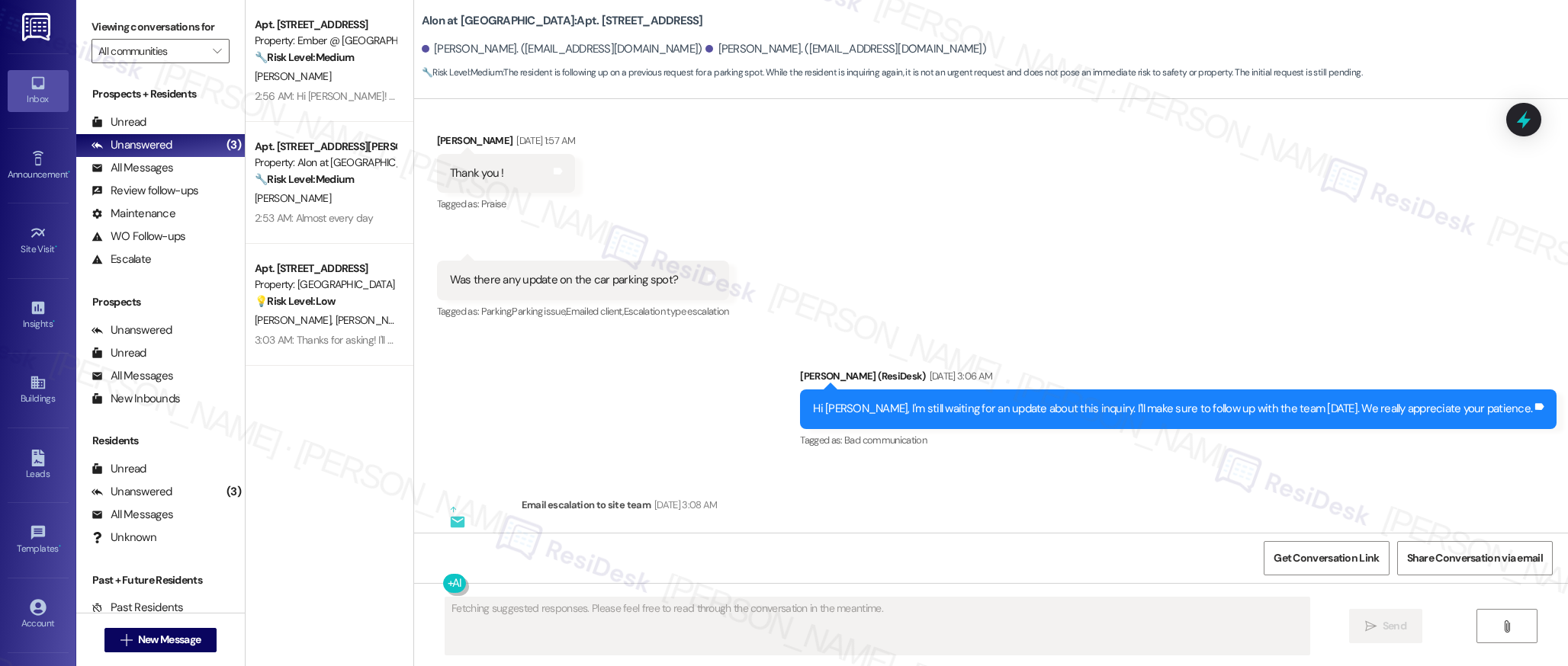
scroll to position [2200, 0]
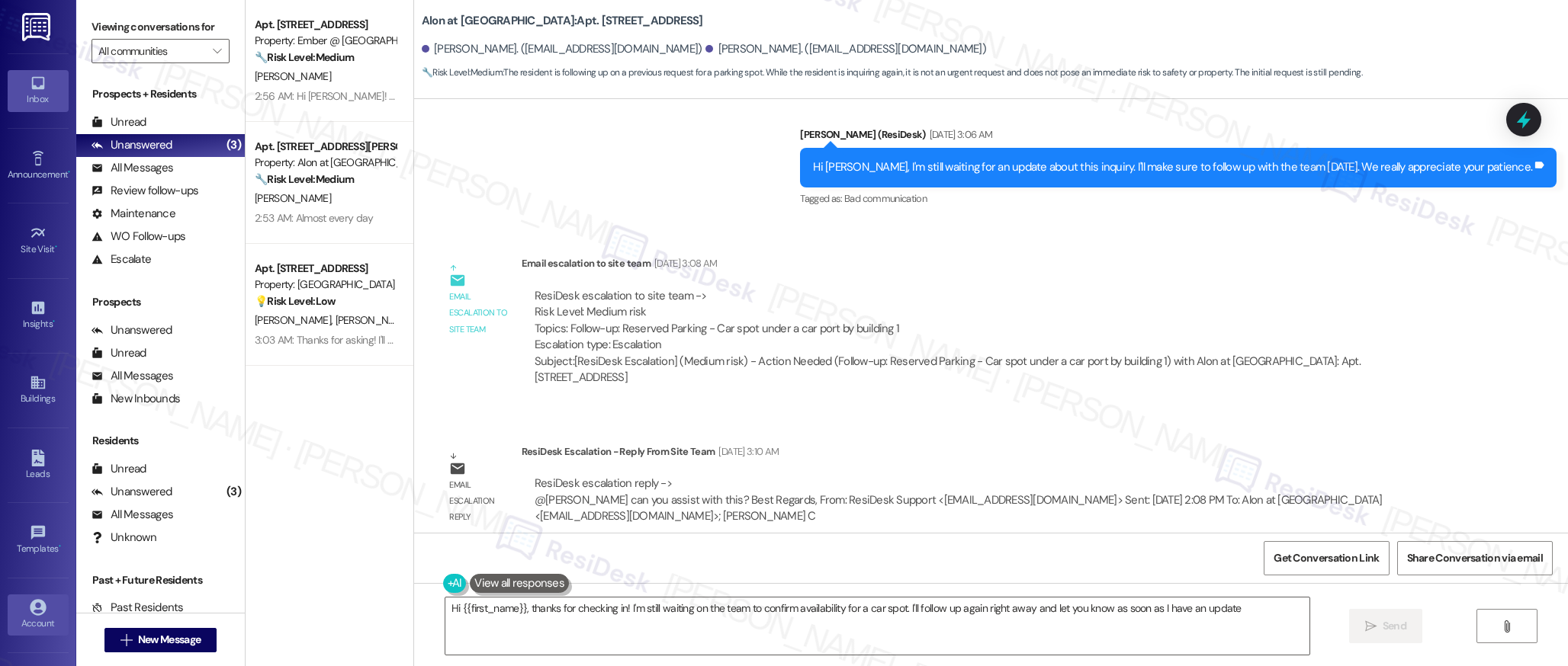
type textarea "Hi {{first_name}}, thanks for checking in! I'm still waiting on the team to con…"
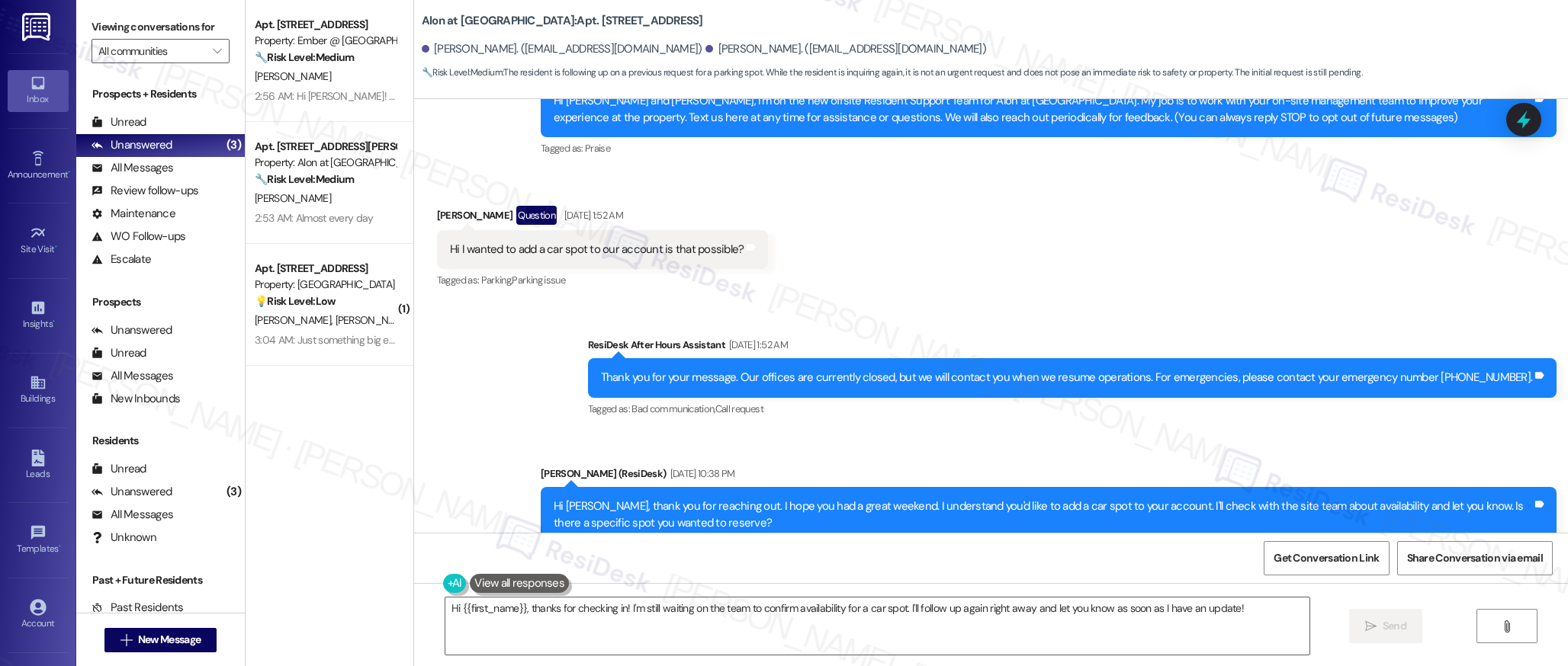
scroll to position [370, 0]
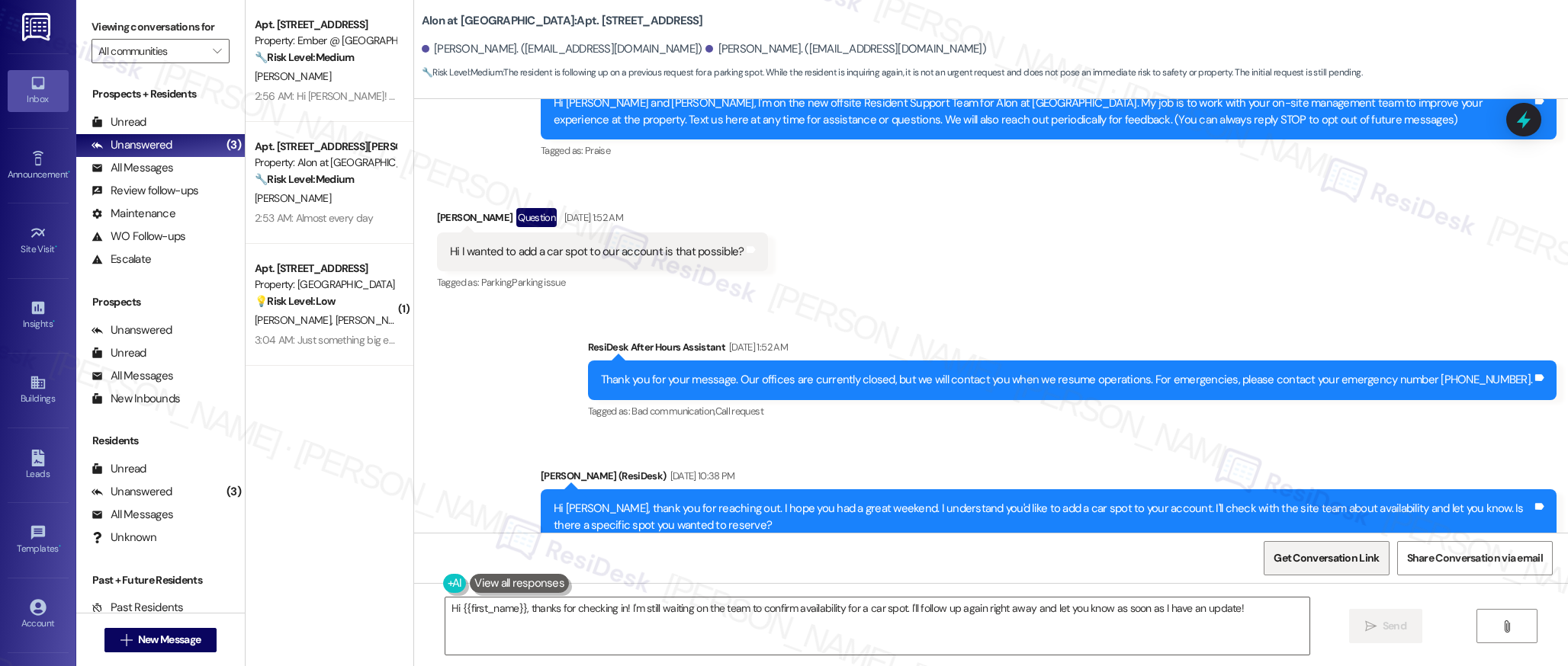
click at [1325, 561] on span "Get Conversation Link" at bounding box center [1325, 558] width 106 height 16
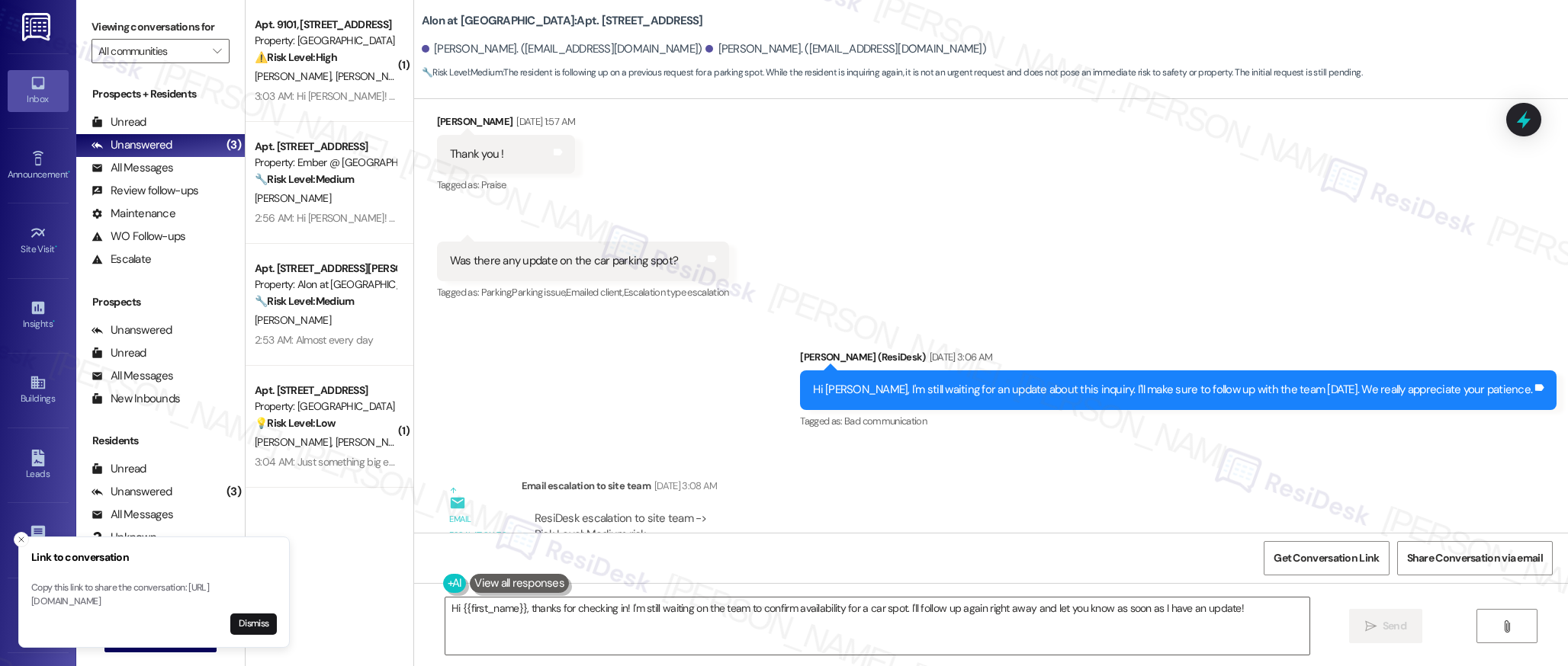
scroll to position [2029, 0]
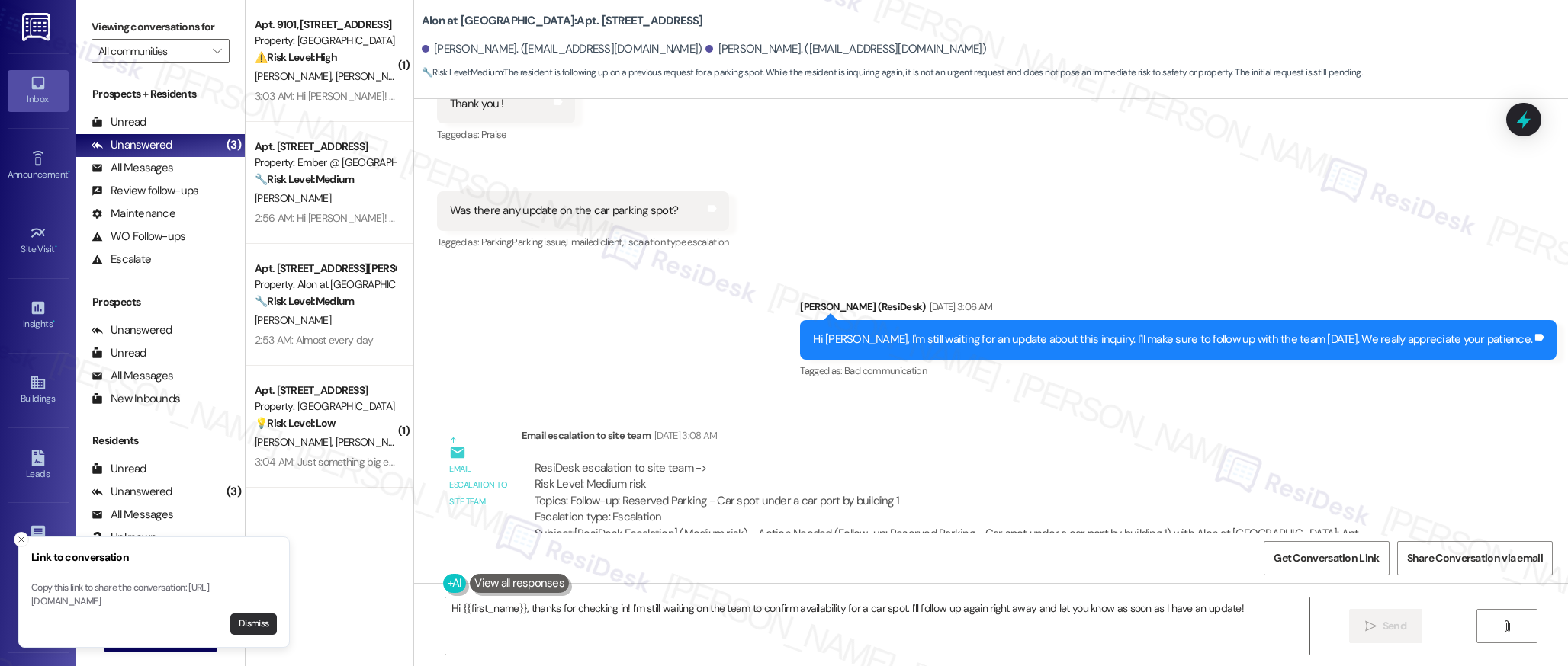
click at [253, 624] on button "Dismiss" at bounding box center [253, 624] width 46 height 22
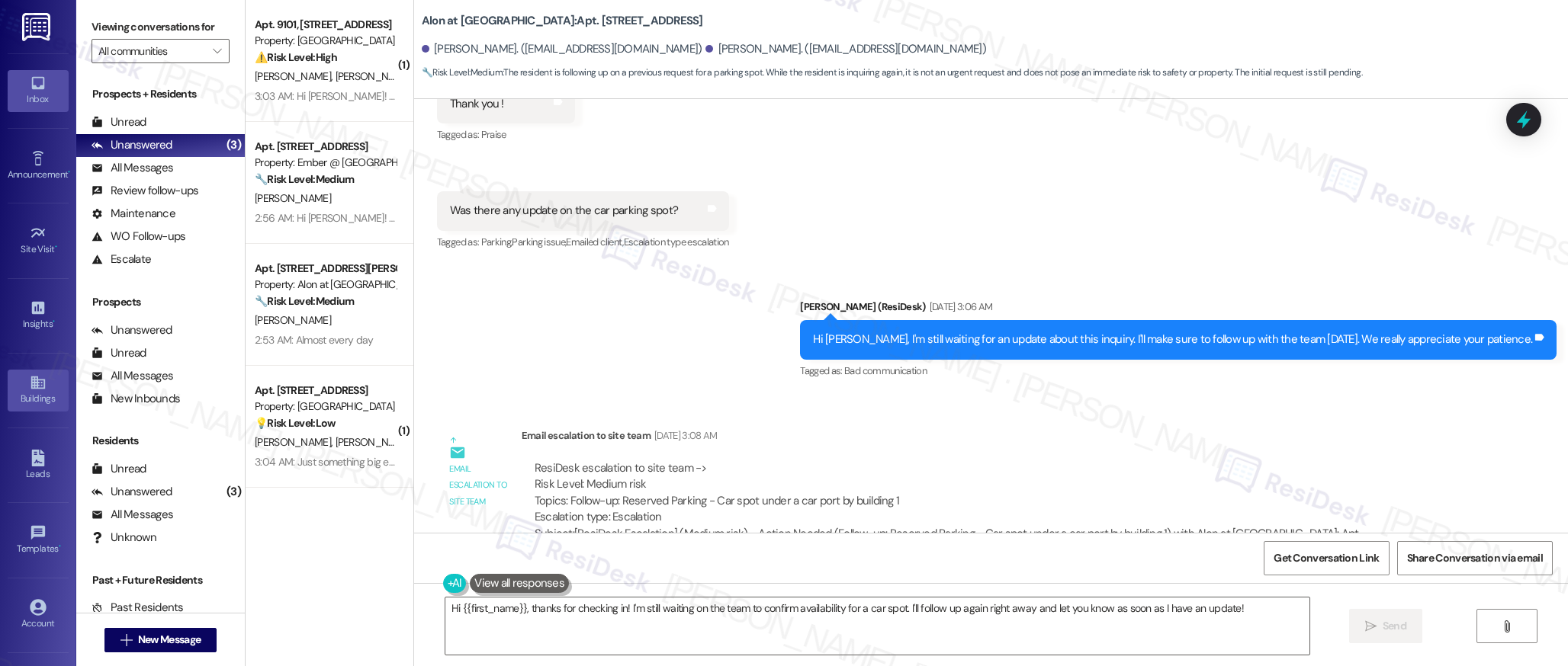
click at [27, 394] on div "Buildings" at bounding box center [38, 399] width 76 height 15
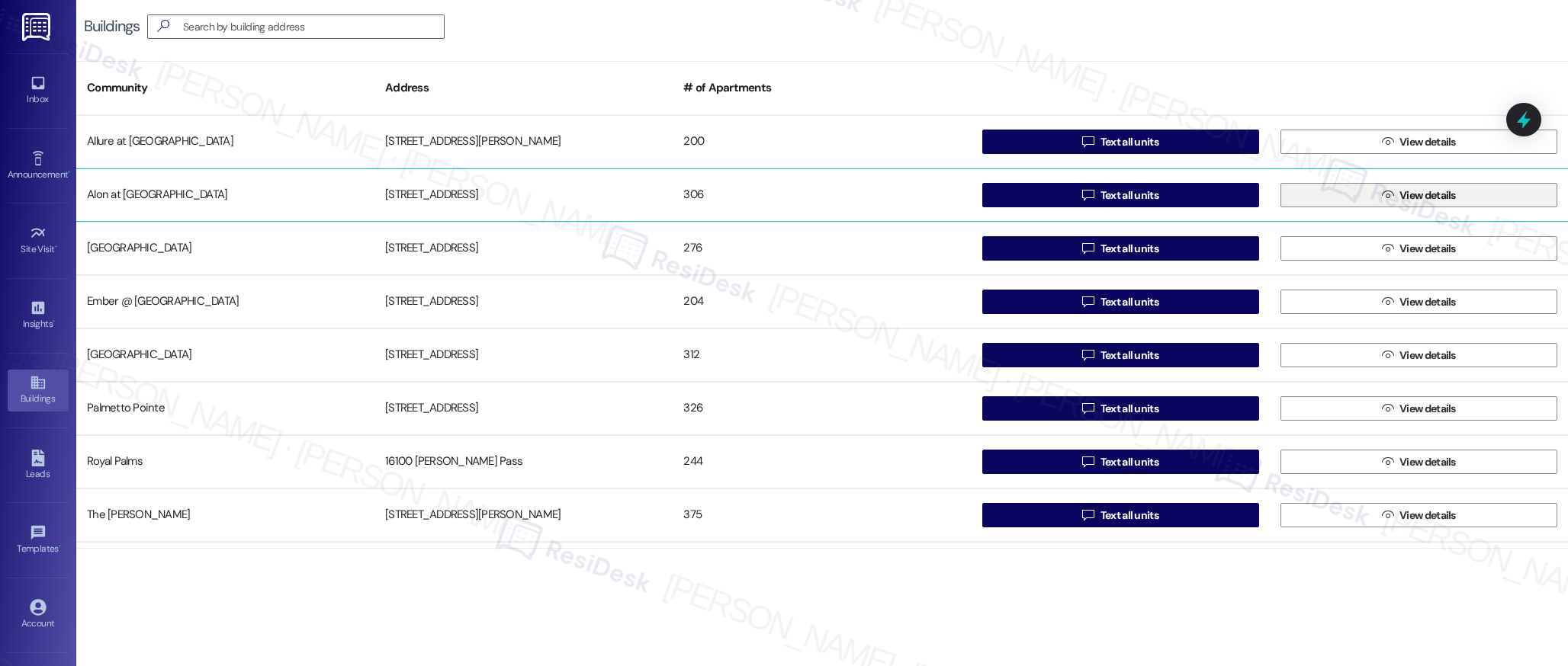
click at [1429, 196] on span "View details" at bounding box center [1427, 196] width 56 height 16
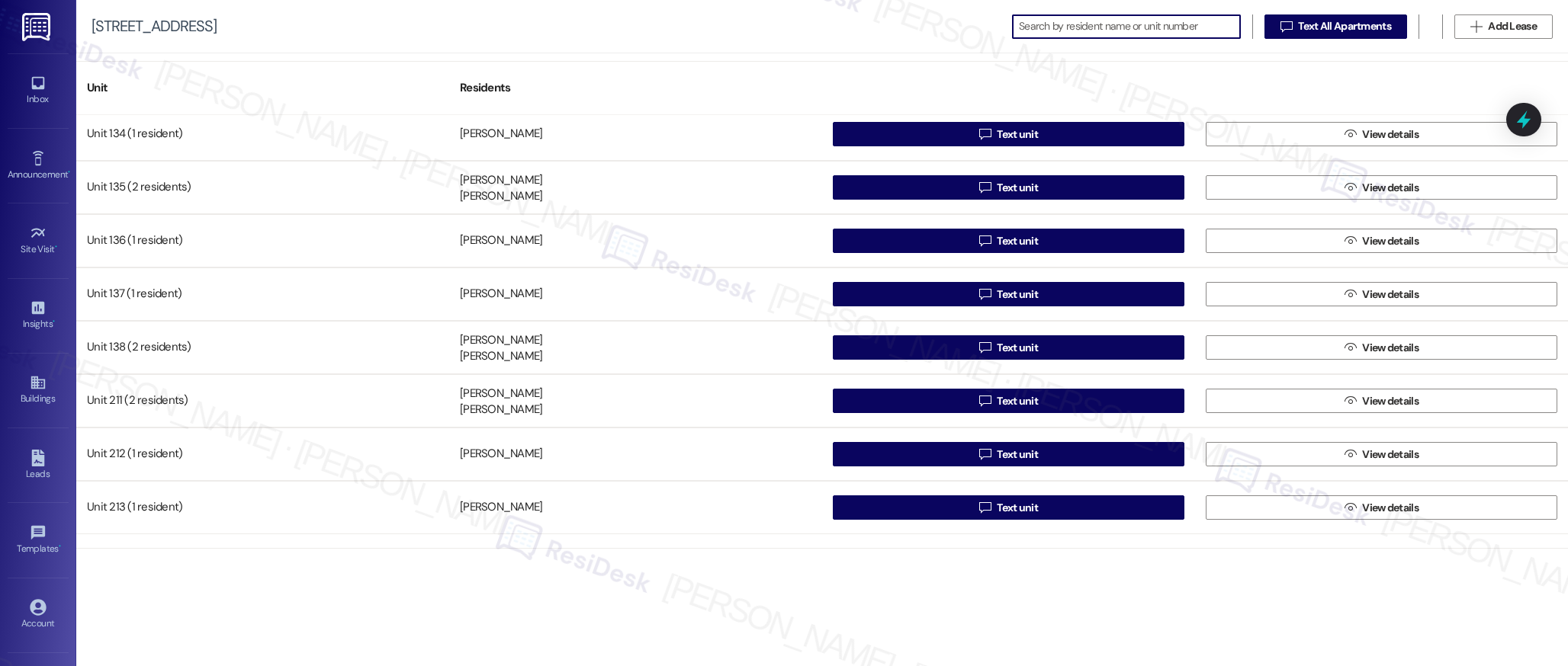
scroll to position [880, 0]
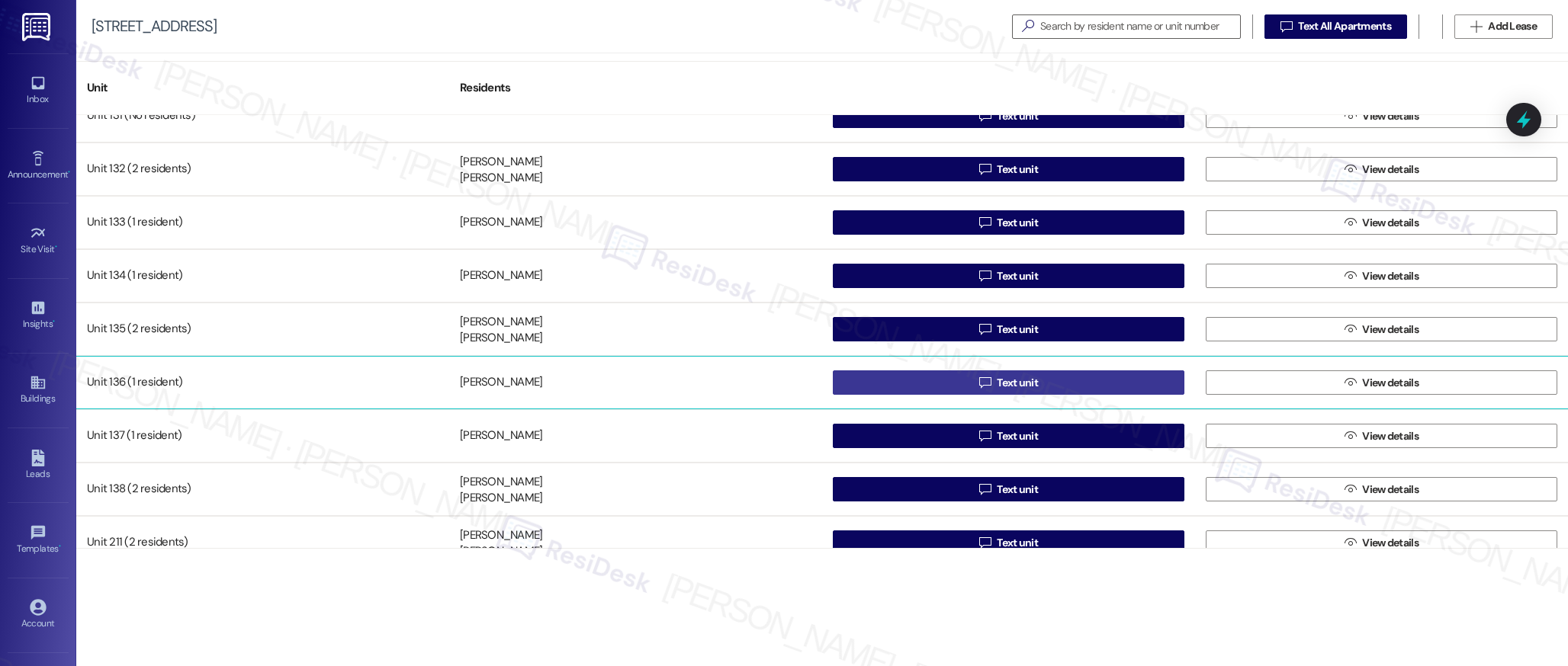
click at [1010, 381] on span "Text unit" at bounding box center [1017, 383] width 41 height 16
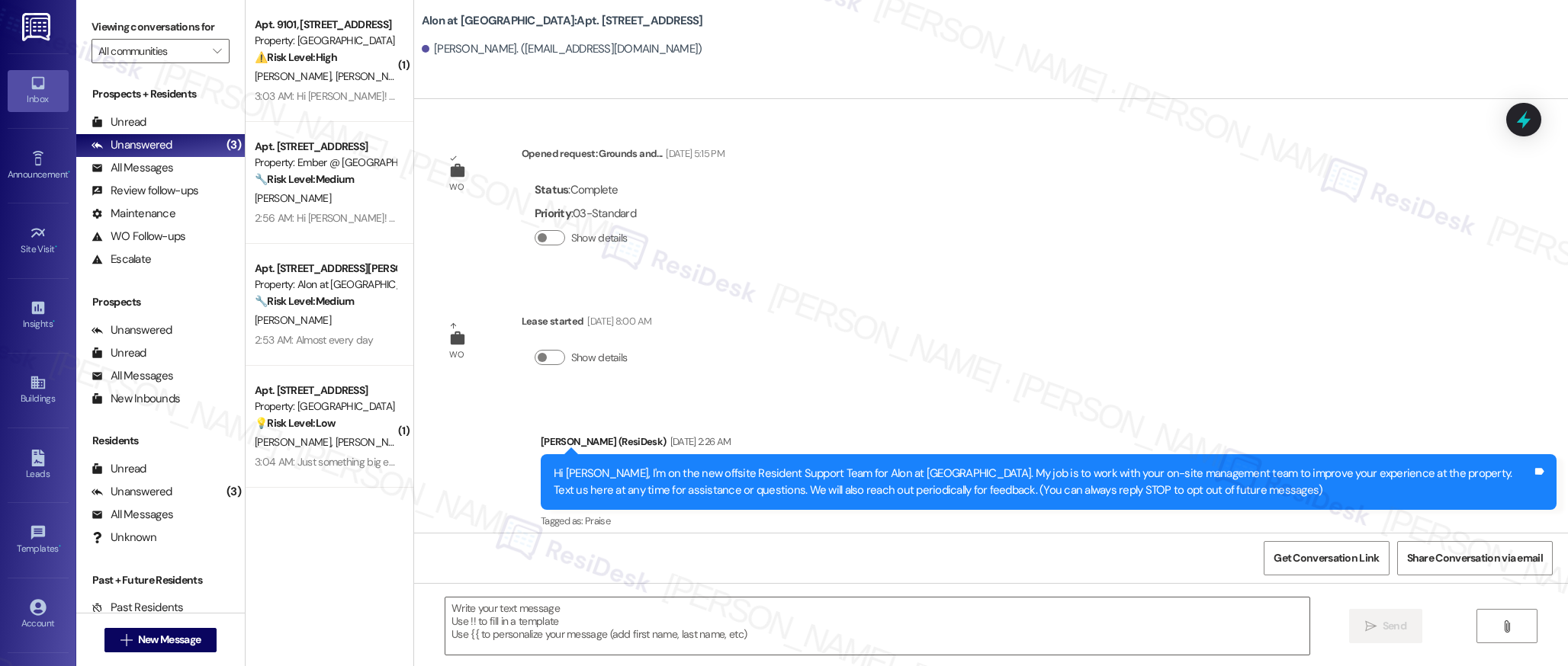
type textarea "Fetching suggested responses. Please feel free to read through the conversation…"
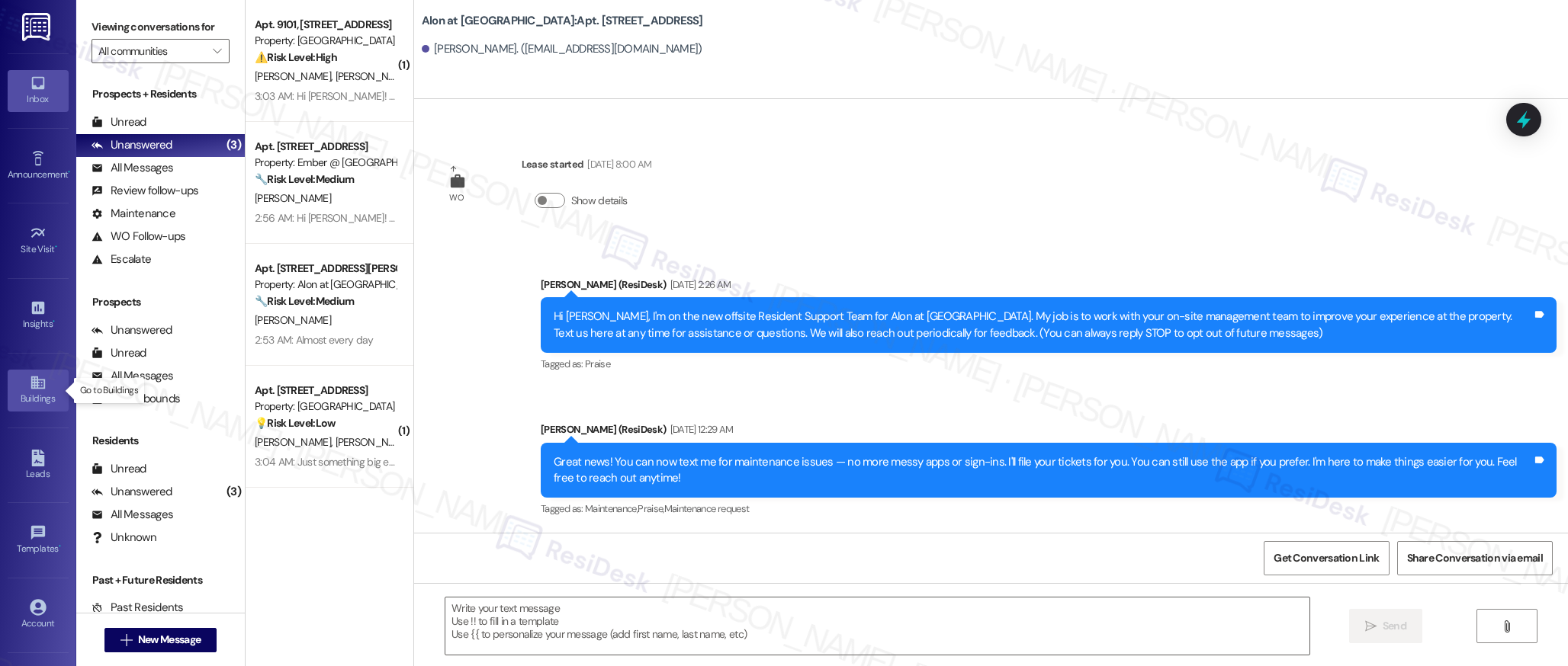
click at [38, 391] on div "Buildings" at bounding box center [38, 399] width 76 height 15
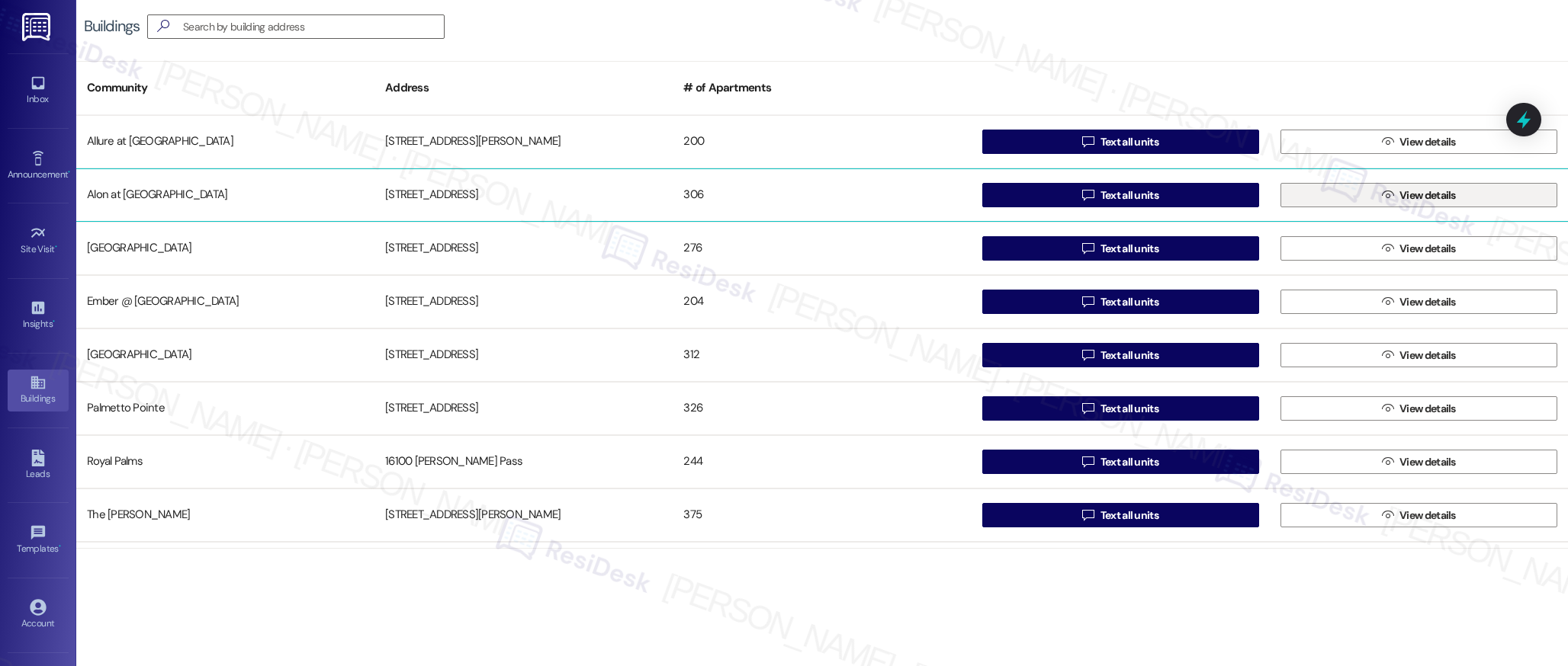
click at [1392, 198] on div "Allure at Shavano [STREET_ADDRESS][PERSON_NAME]  Text all units  View details…" at bounding box center [822, 332] width 1492 height 433
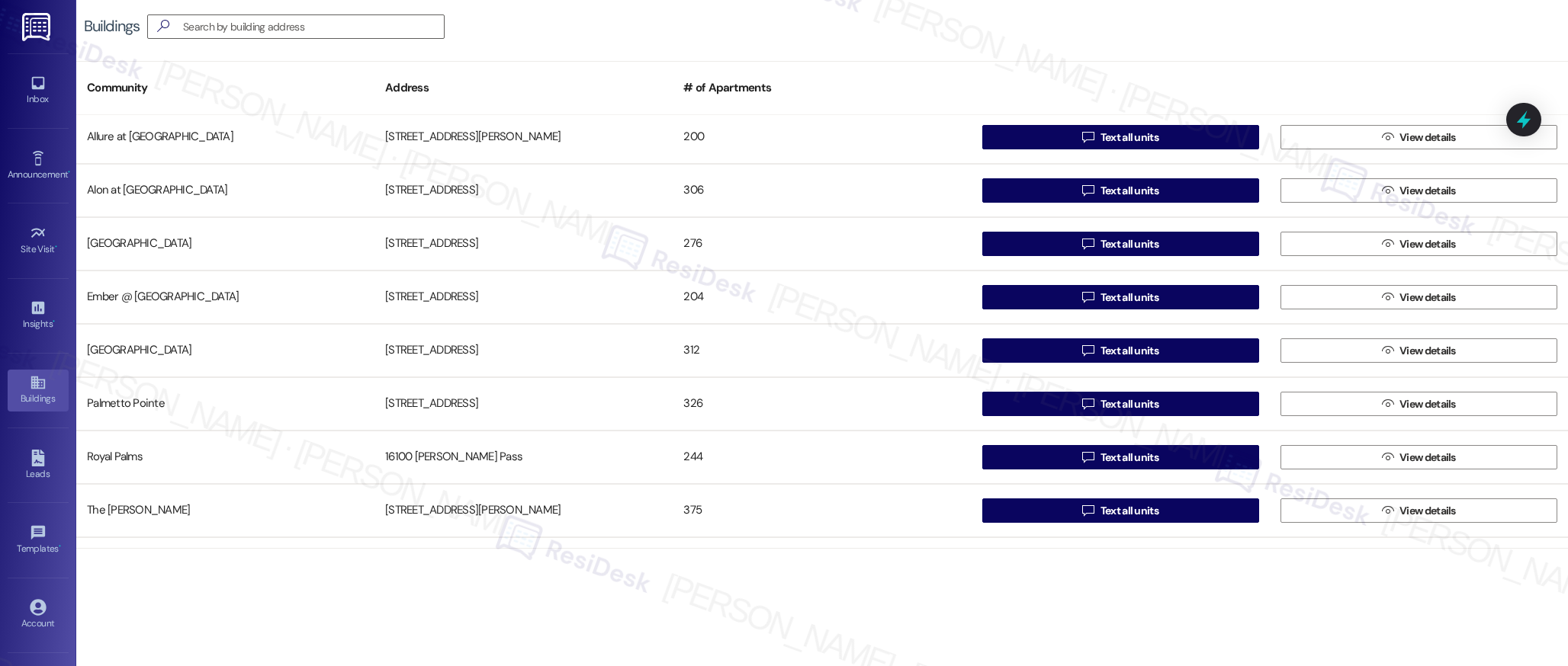
scroll to position [8, 0]
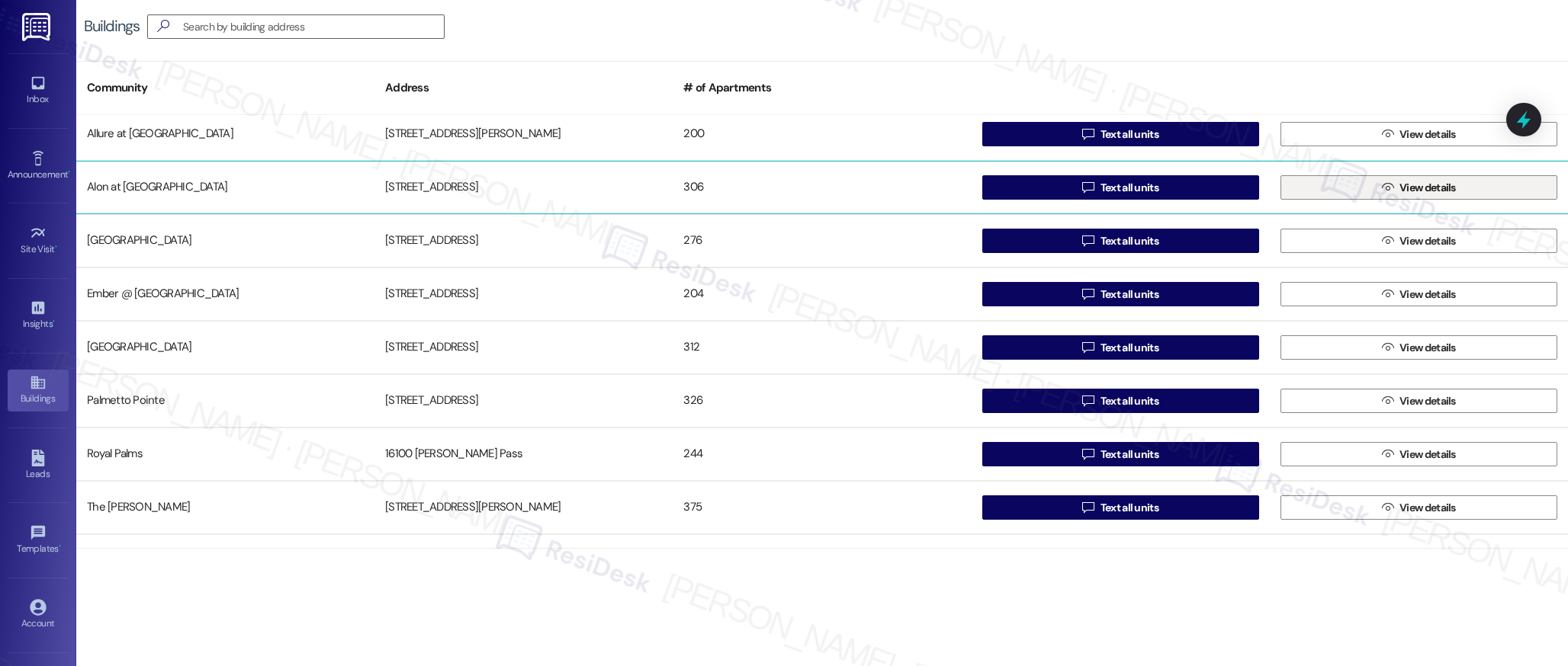
click at [1426, 189] on span "View details" at bounding box center [1427, 188] width 56 height 16
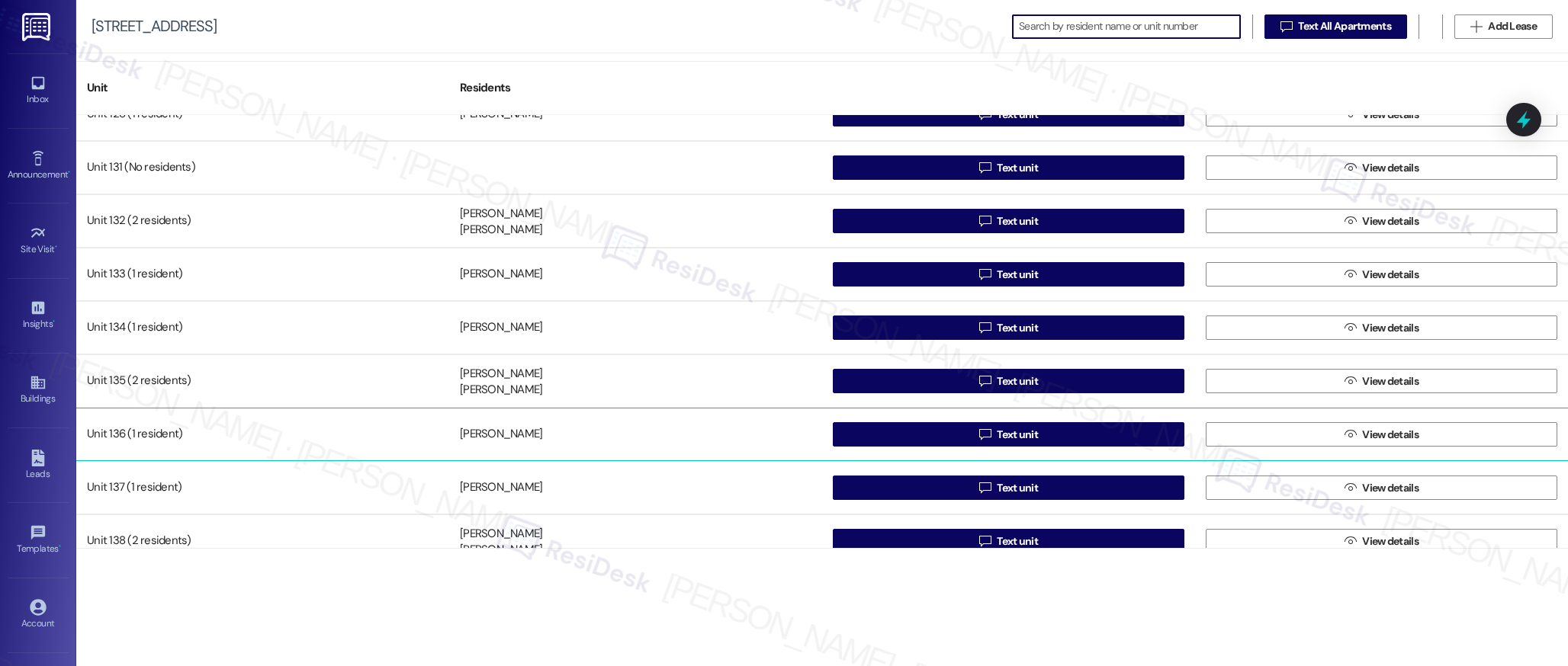
scroll to position [835, 0]
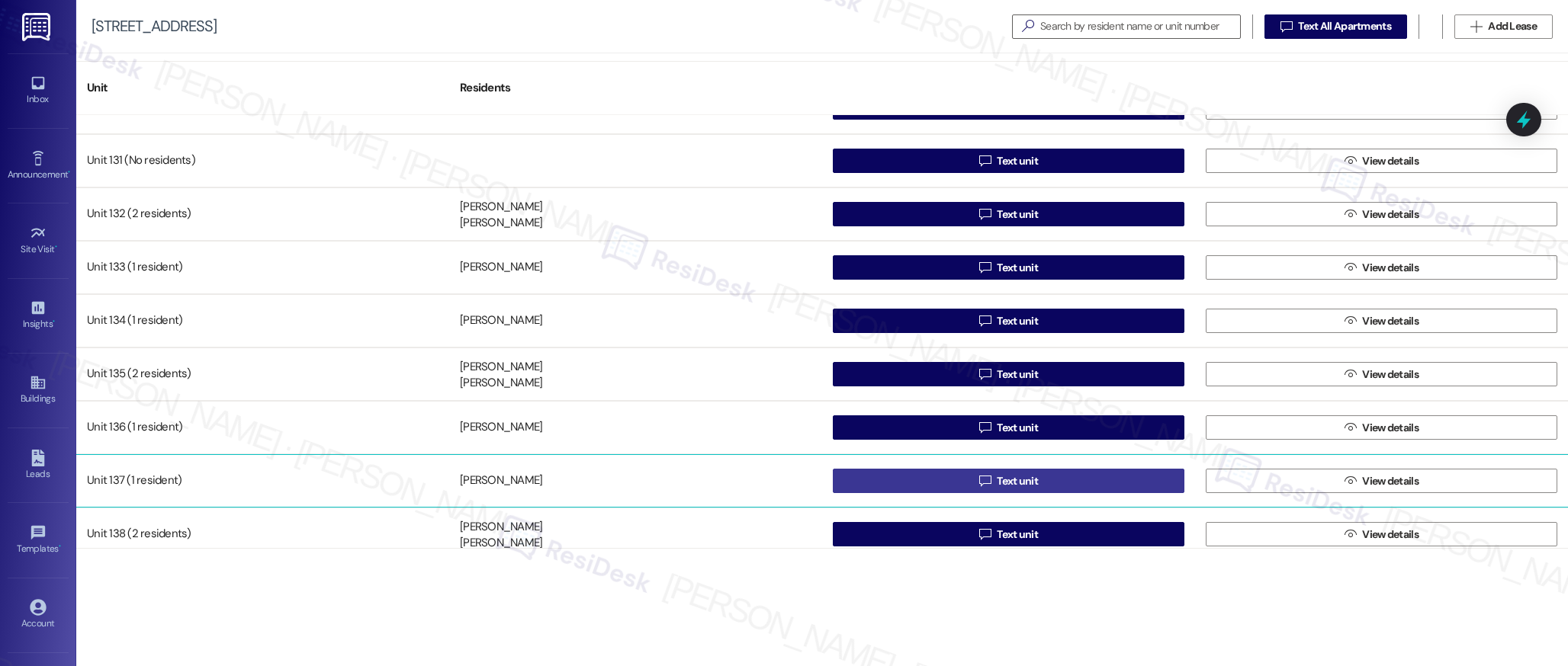
click at [1027, 484] on span "Text unit" at bounding box center [1017, 481] width 41 height 16
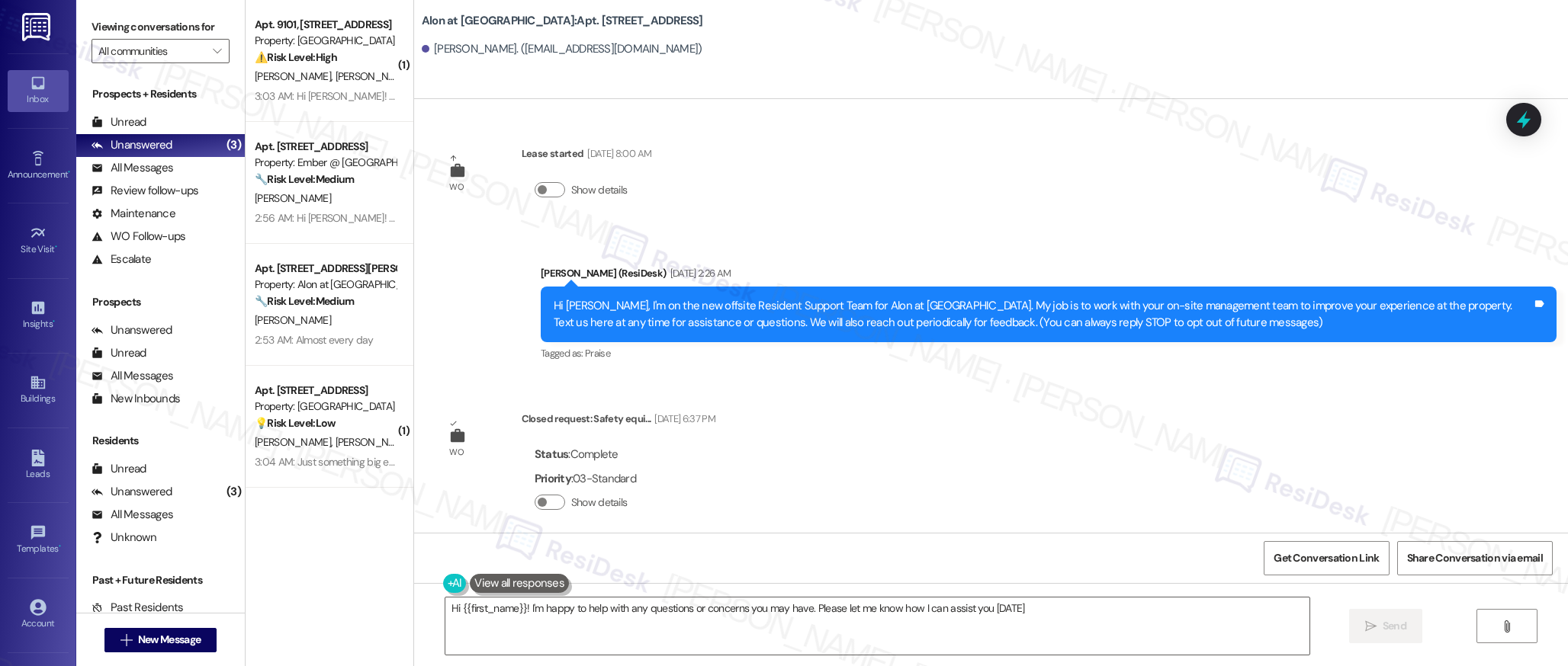
type textarea "Hi {{first_name}}! I'm happy to help with any questions or concerns you may hav…"
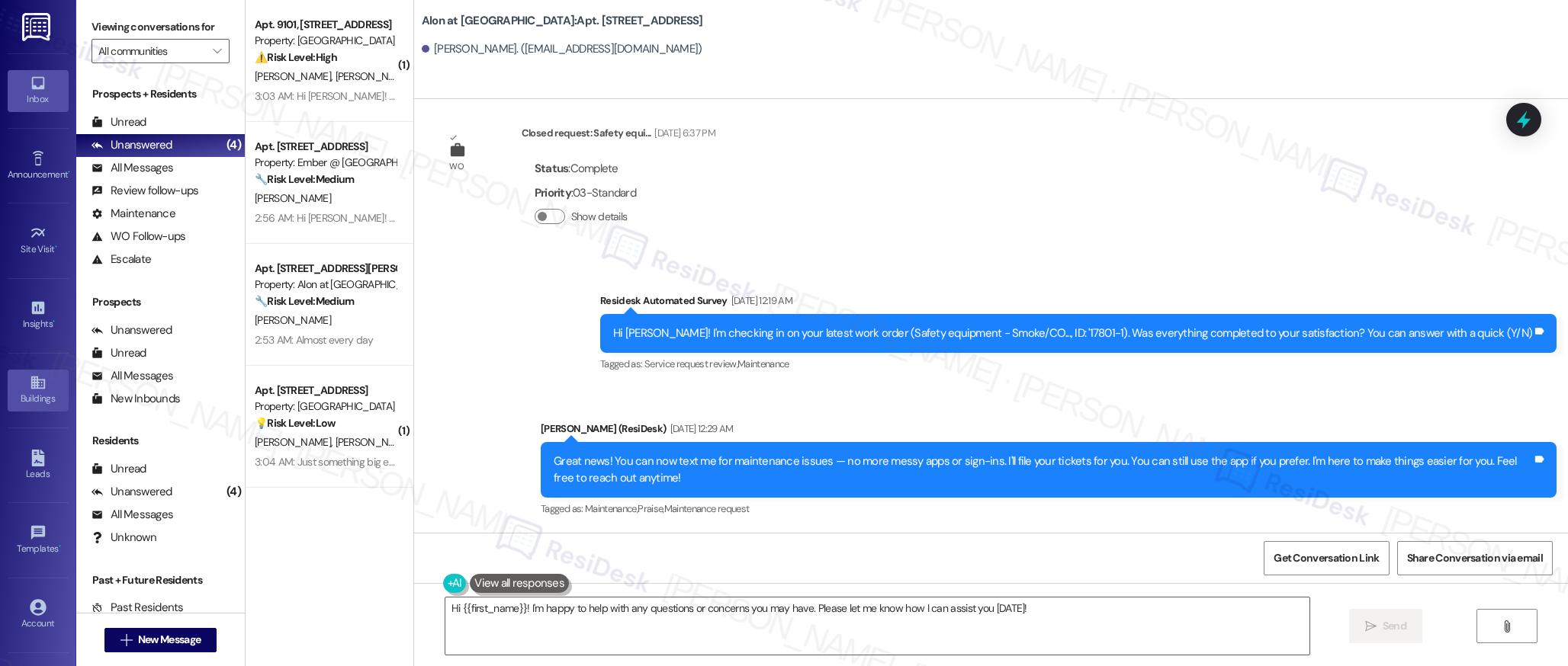
click at [31, 377] on icon at bounding box center [38, 383] width 14 height 13
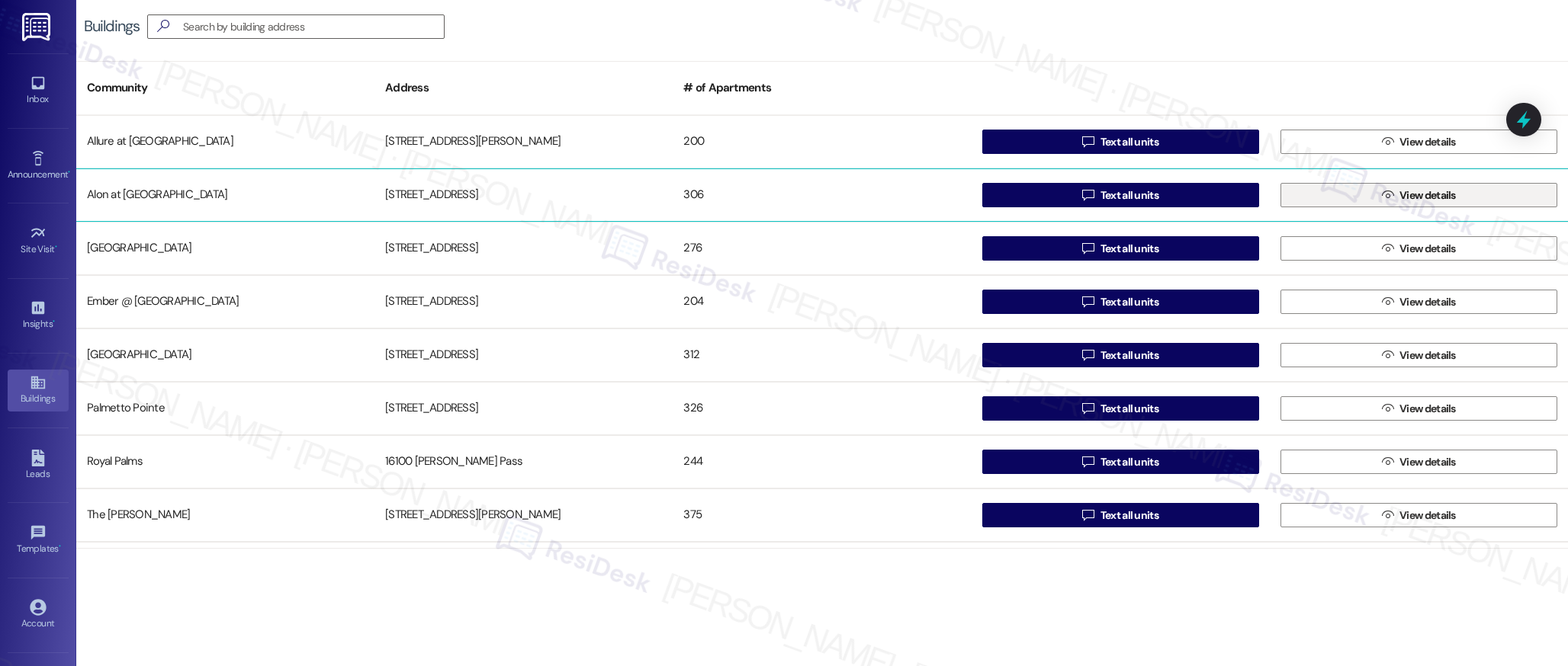
click at [1382, 198] on icon "" at bounding box center [1387, 196] width 12 height 12
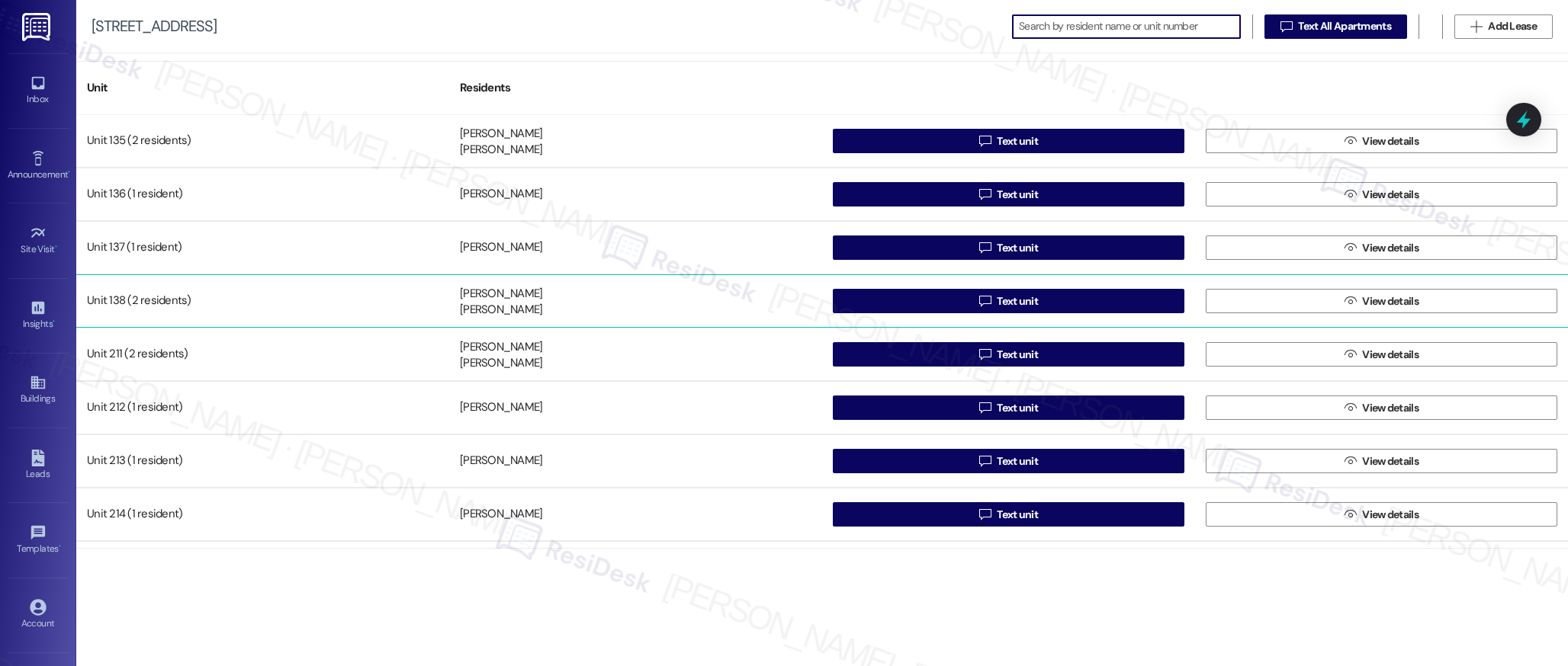
scroll to position [1067, 0]
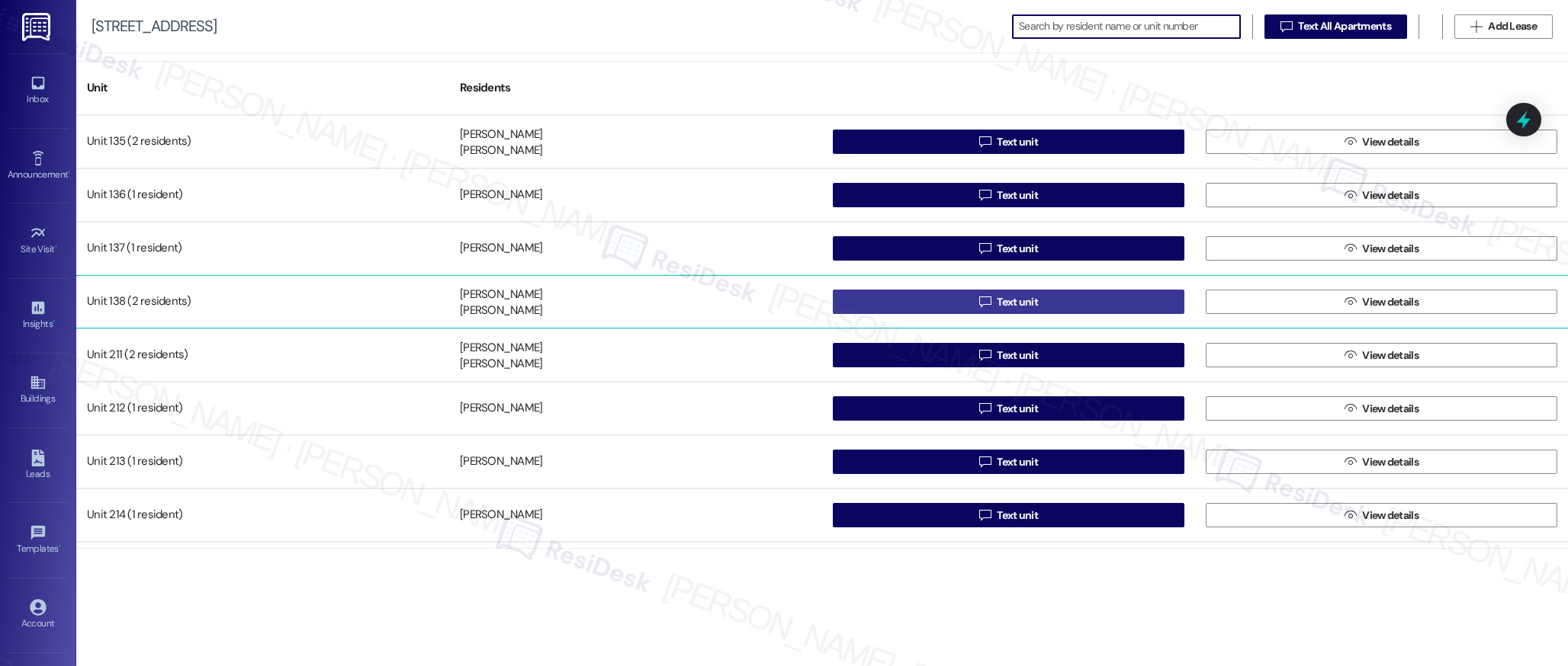
click at [1010, 303] on span "Text unit" at bounding box center [1017, 302] width 41 height 16
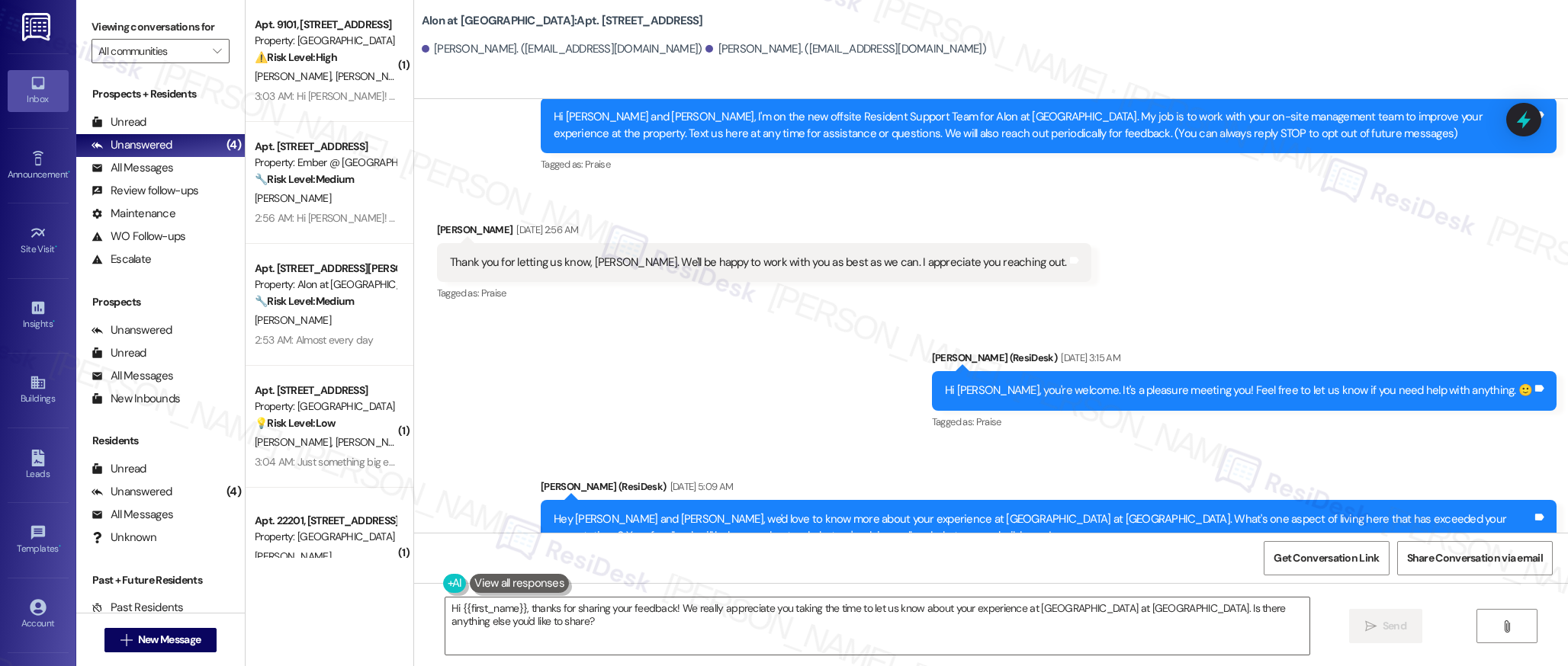
scroll to position [356, 0]
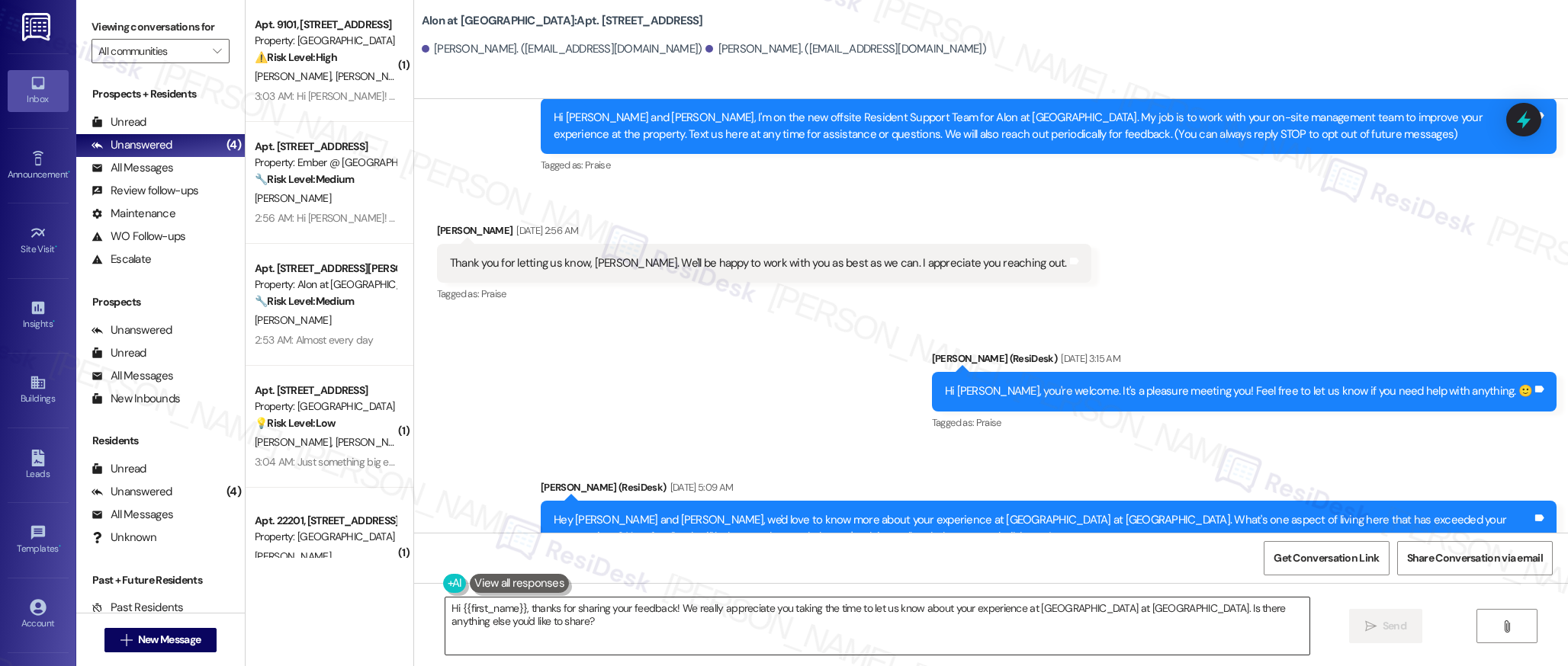
click at [669, 606] on textarea "Hi {{first_name}}, thanks for sharing your feedback! We really appreciate you t…" at bounding box center [877, 626] width 864 height 57
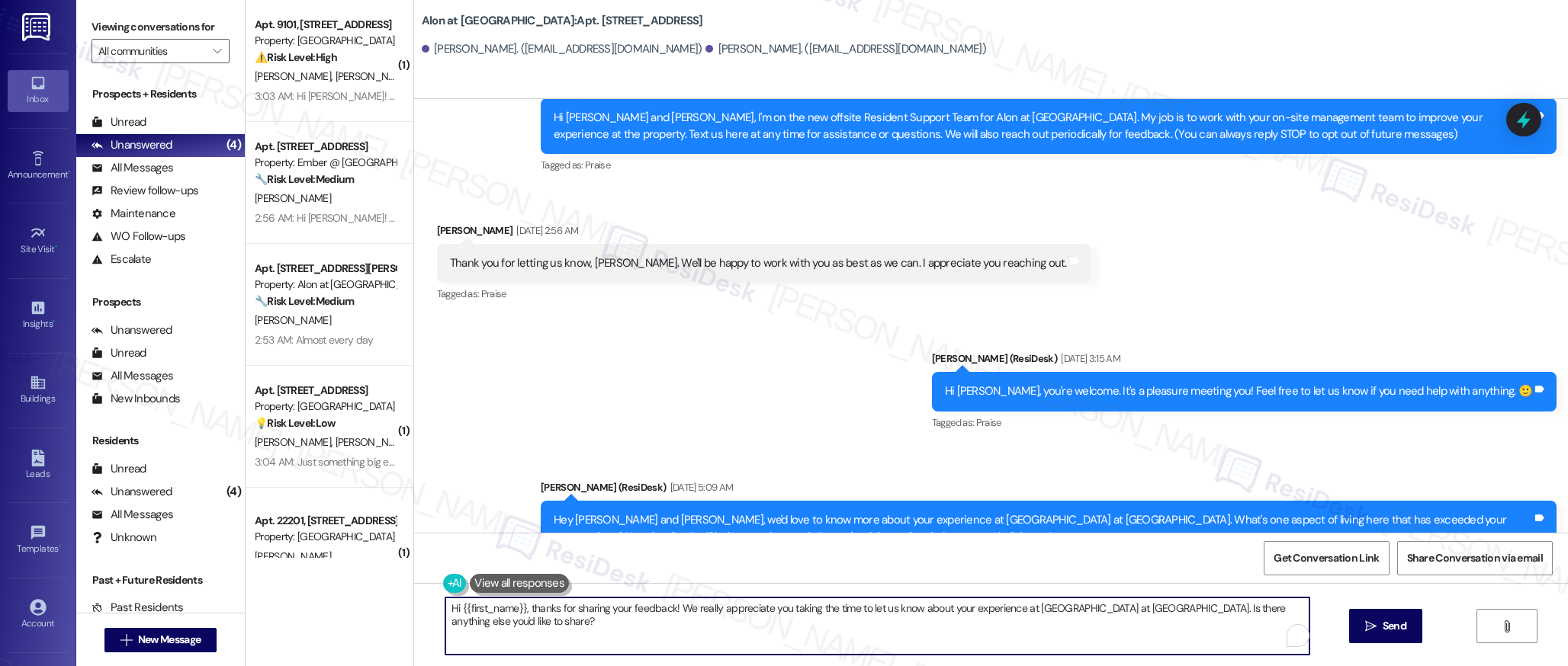
click at [669, 606] on textarea "Hi {{first_name}}, thanks for sharing your feedback! We really appreciate you t…" at bounding box center [877, 626] width 864 height 57
type textarea "="
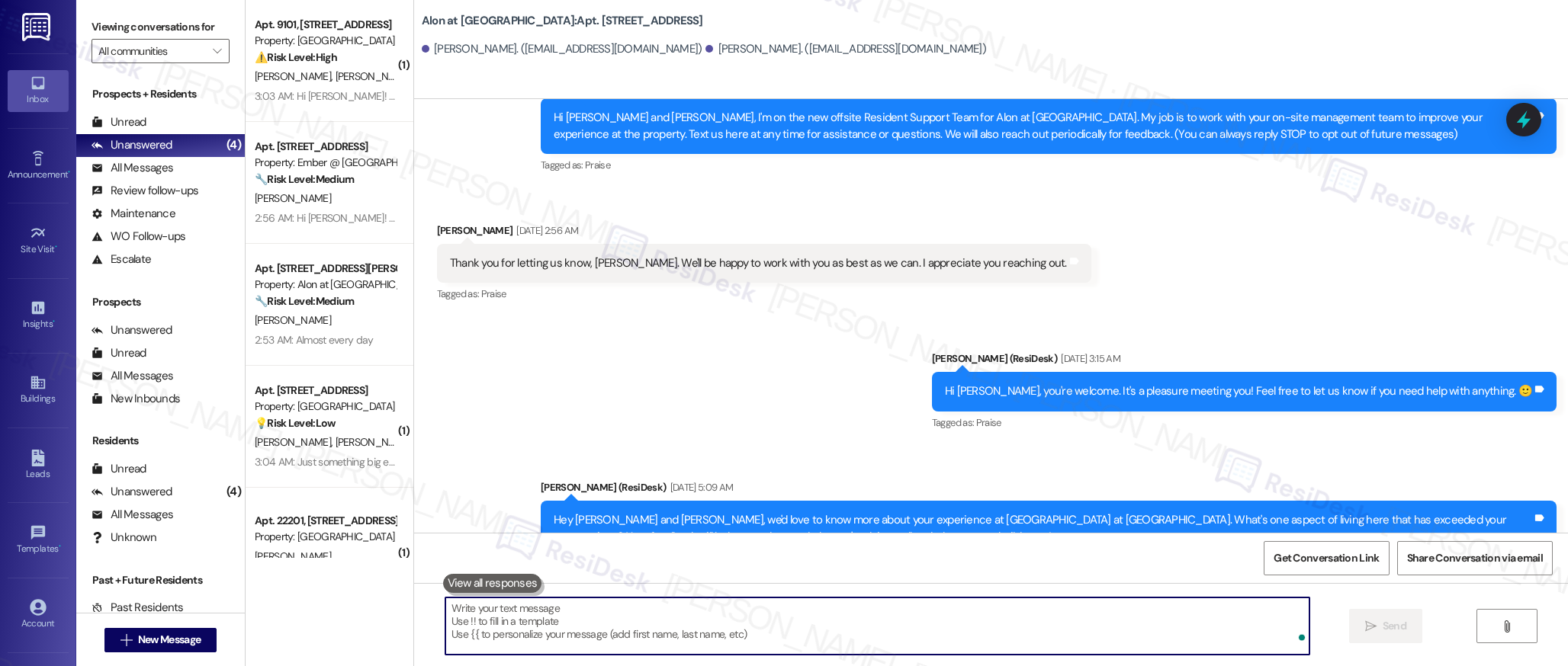
paste textarea "Hi {{first_name}}! I hope you're enjoying your experience at {{property}}! I wa…"
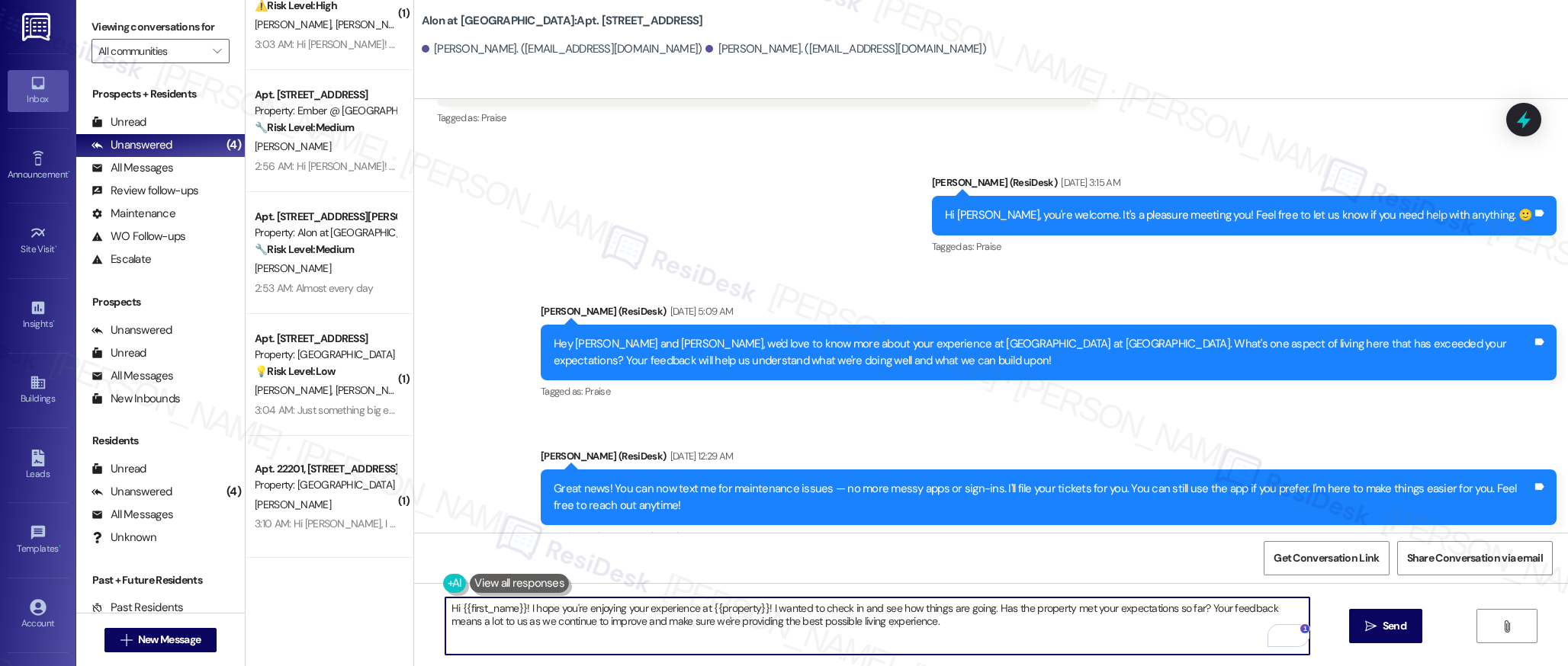
scroll to position [560, 0]
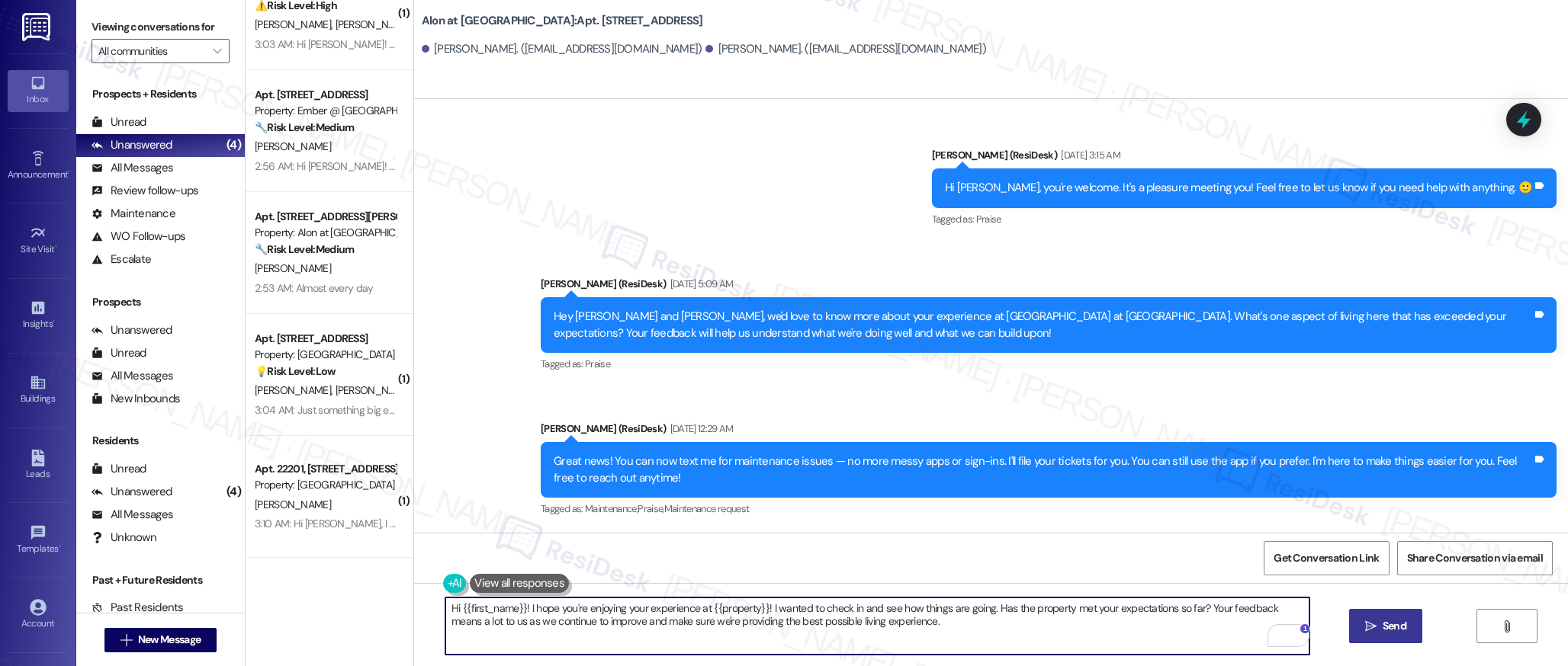
type textarea "Hi {{first_name}}! I hope you're enjoying your experience at {{property}}! I wa…"
click at [1369, 617] on button " Send" at bounding box center [1385, 626] width 74 height 35
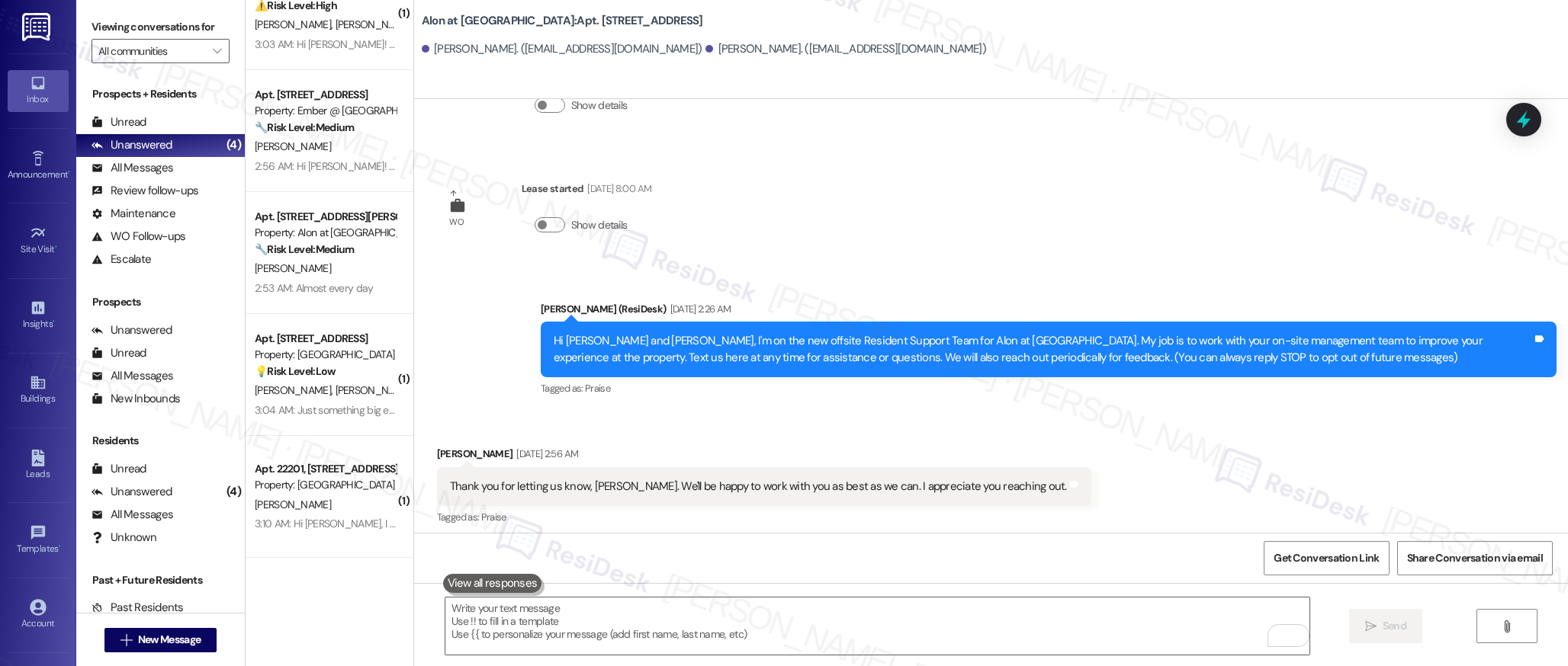
scroll to position [129, 0]
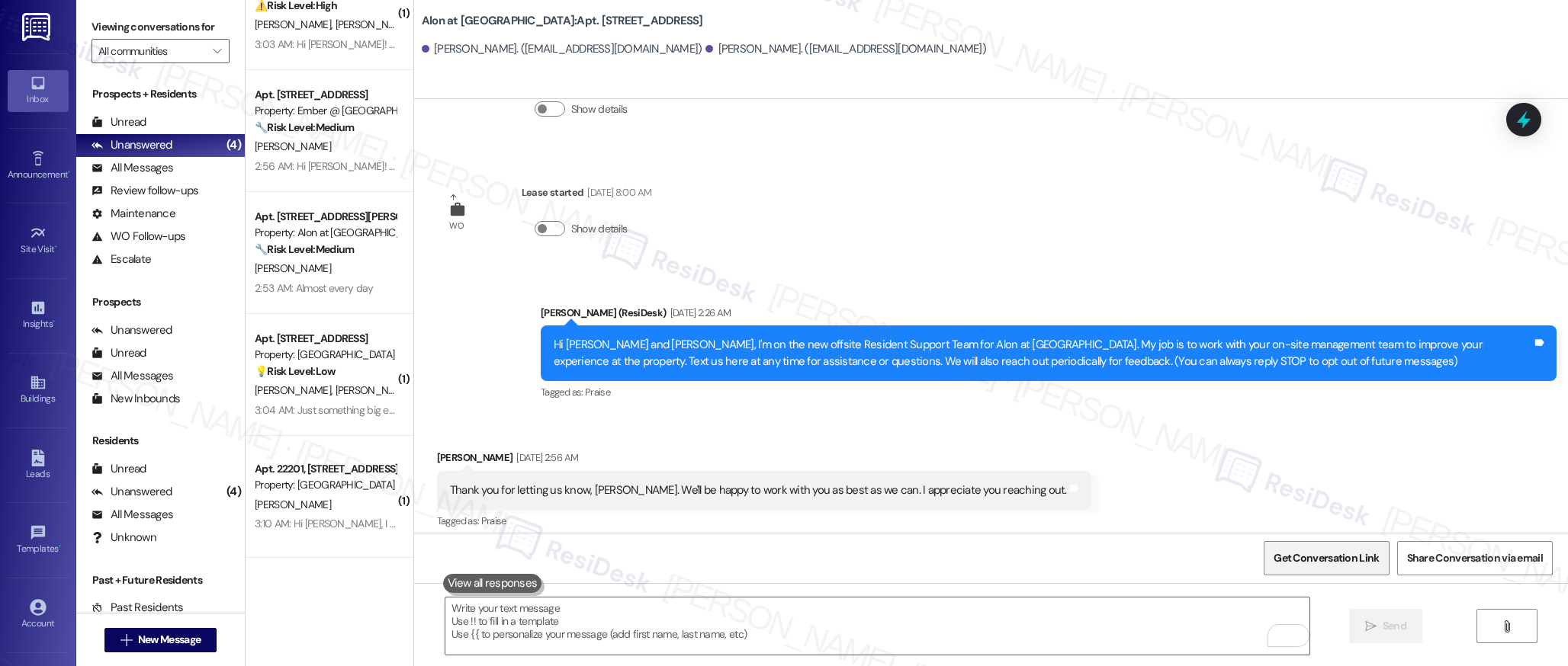
click at [1292, 559] on span "Get Conversation Link" at bounding box center [1325, 558] width 106 height 16
click at [31, 406] on div "Buildings" at bounding box center [38, 399] width 76 height 15
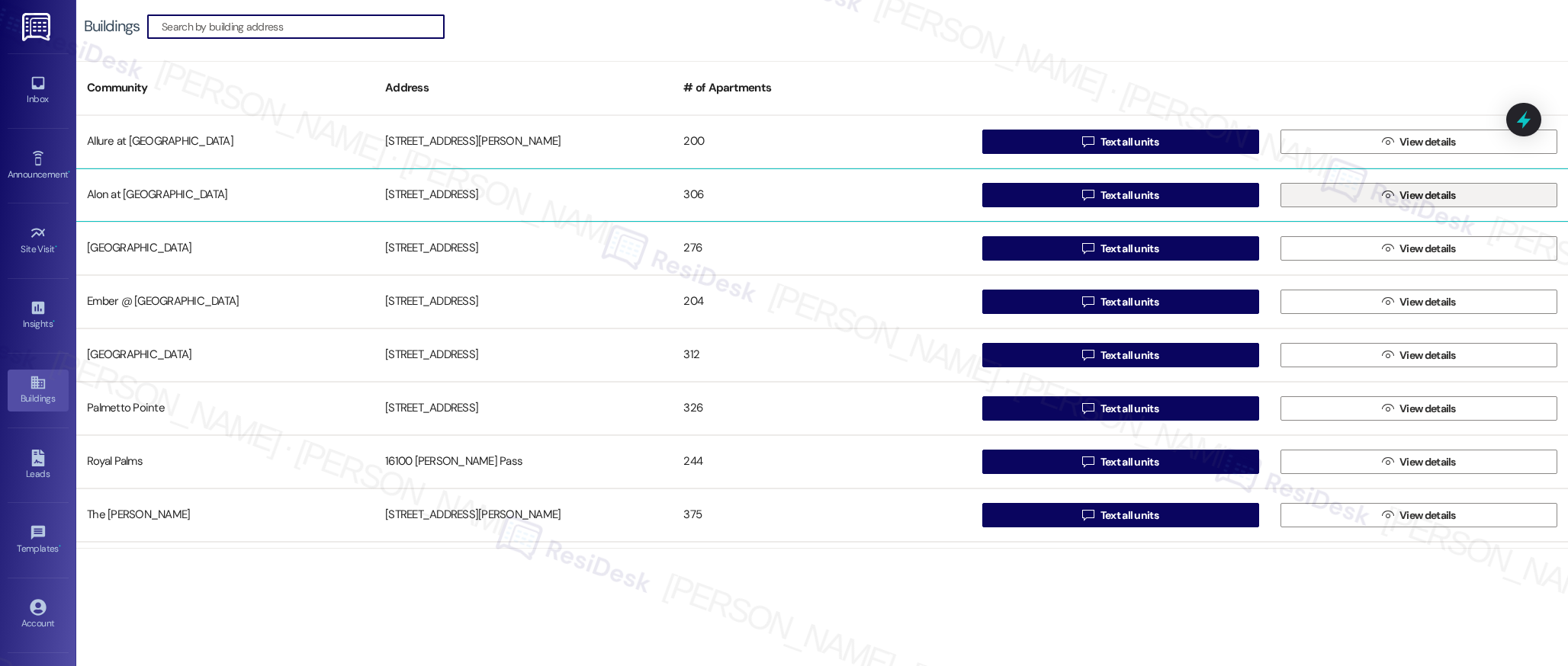
click at [1399, 196] on span "View details" at bounding box center [1427, 196] width 56 height 16
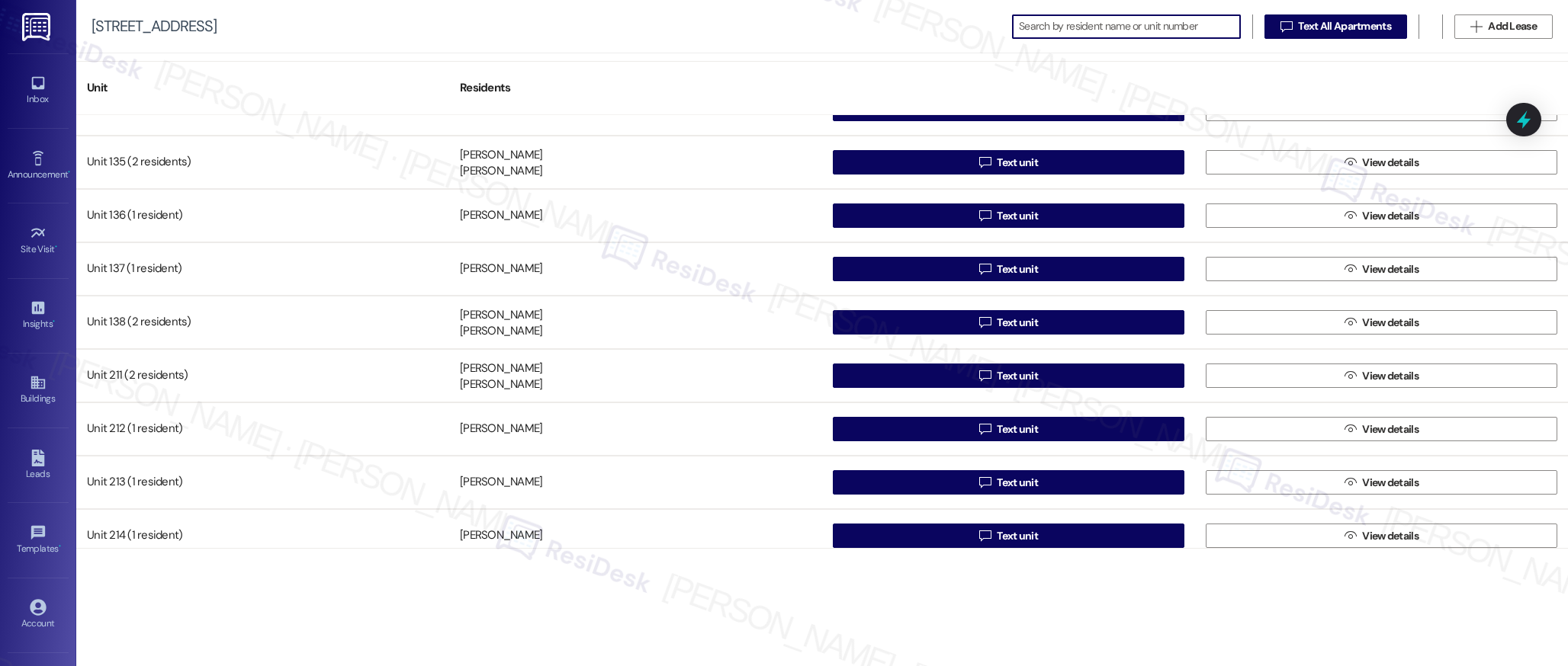
scroll to position [1047, 0]
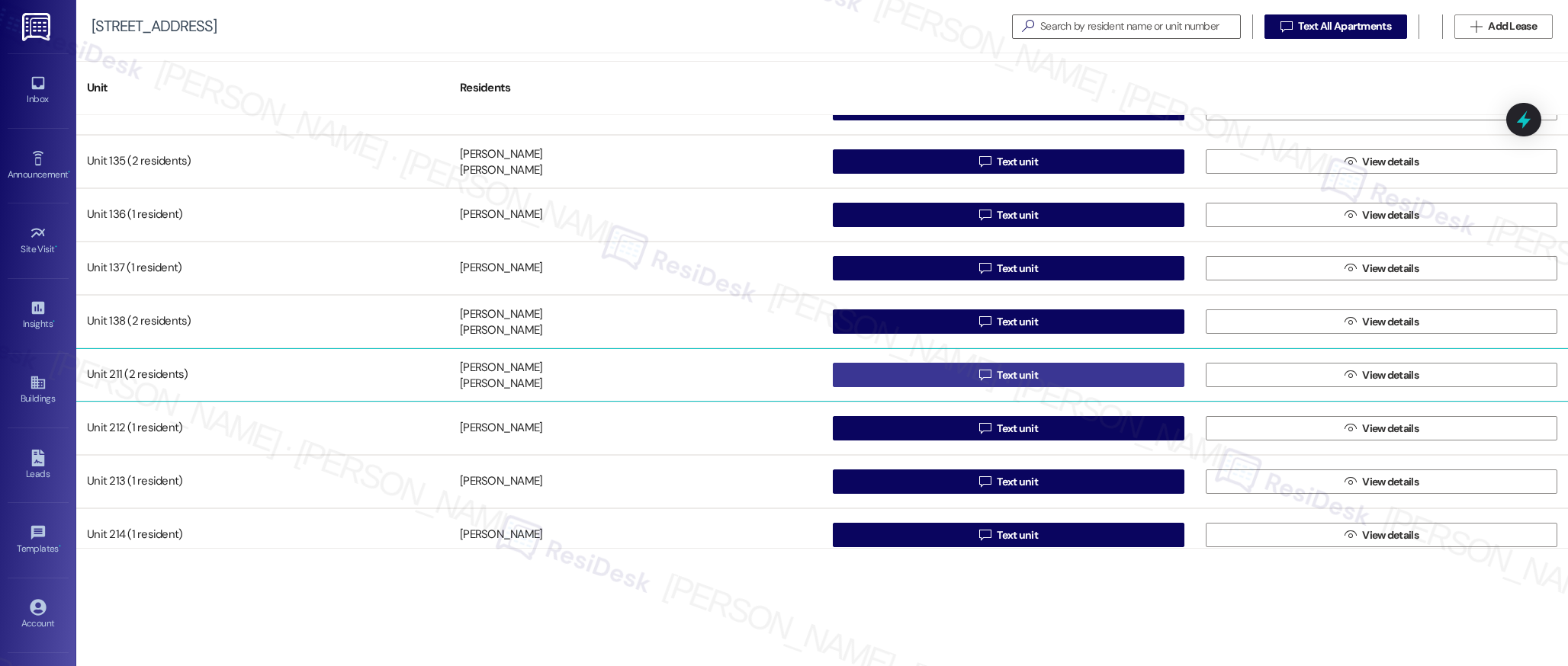
click at [1000, 377] on span "Text unit" at bounding box center [1017, 375] width 41 height 16
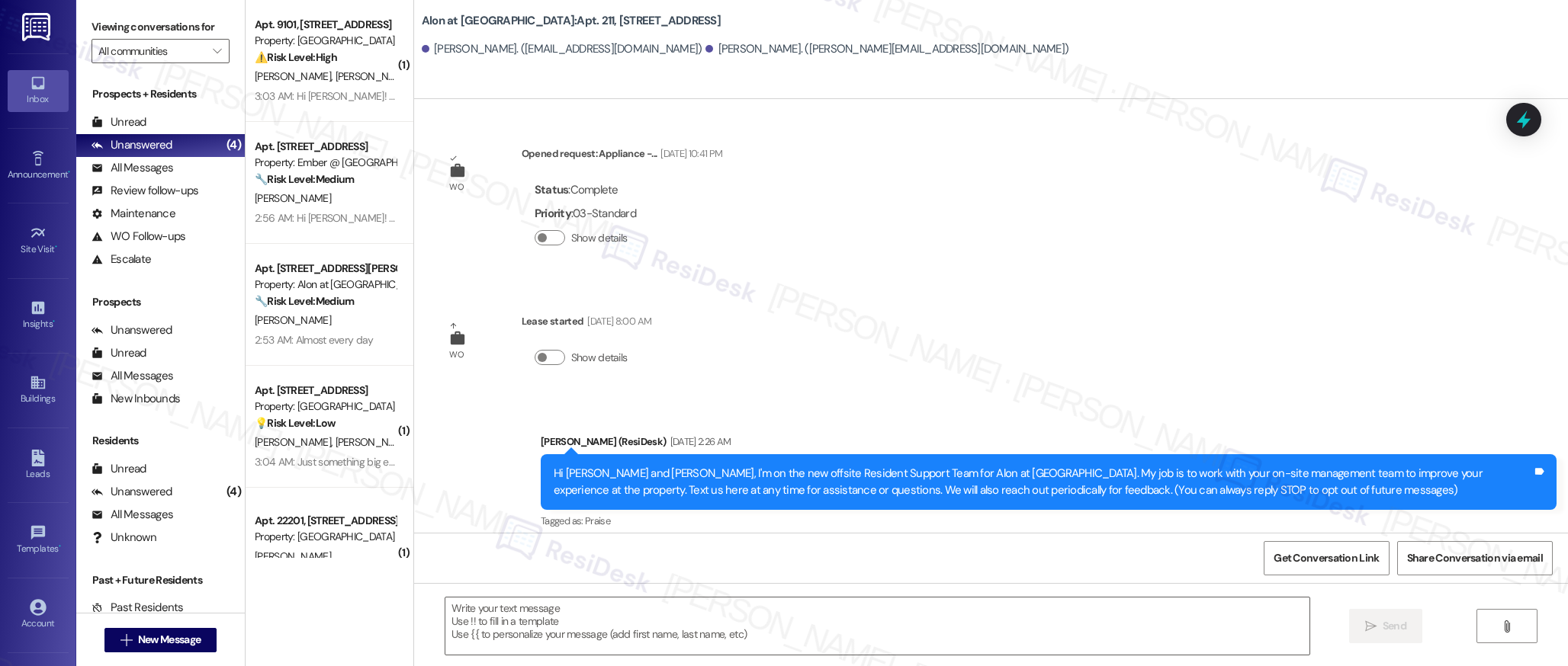
type textarea "Fetching suggested responses. Please feel free to read through the conversation…"
drag, startPoint x: 30, startPoint y: 385, endPoint x: 13, endPoint y: 382, distance: 17.3
click at [31, 385] on icon at bounding box center [38, 383] width 14 height 13
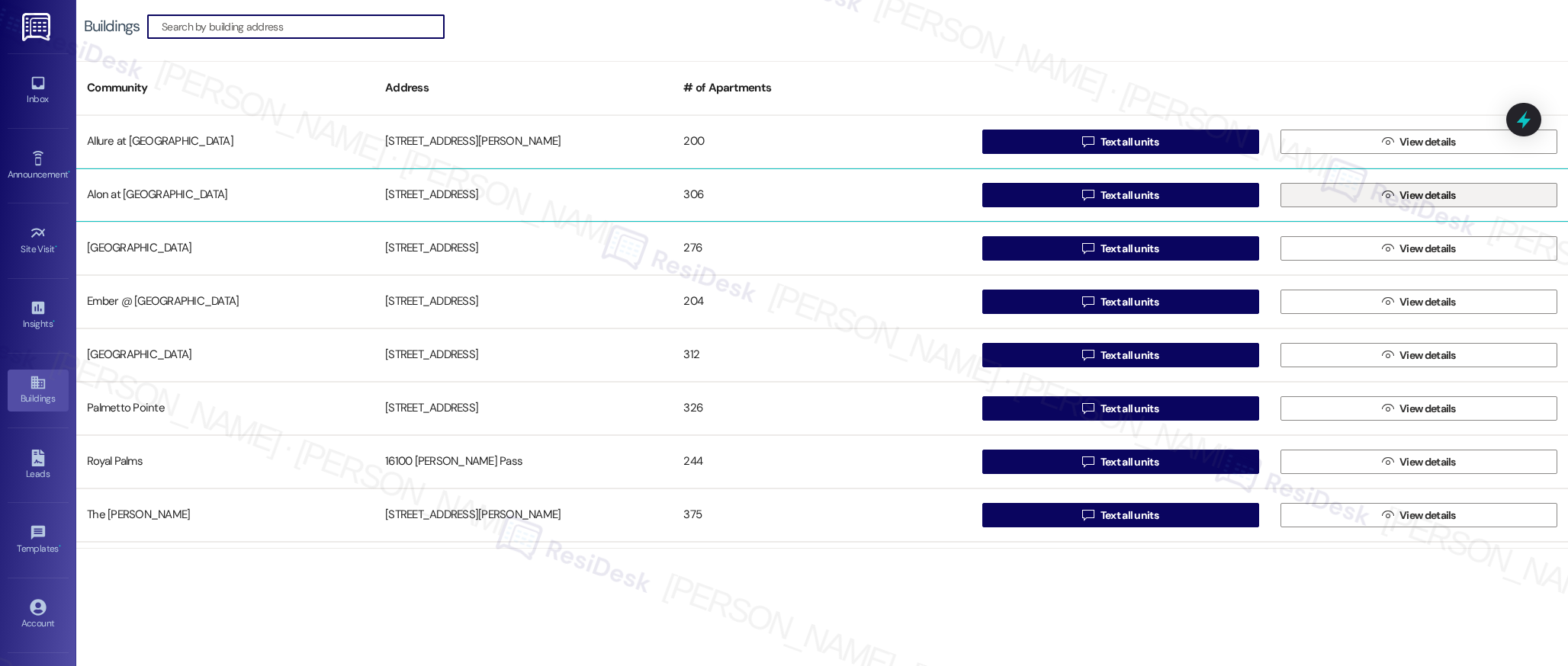
click at [1399, 190] on span "View details" at bounding box center [1427, 196] width 56 height 16
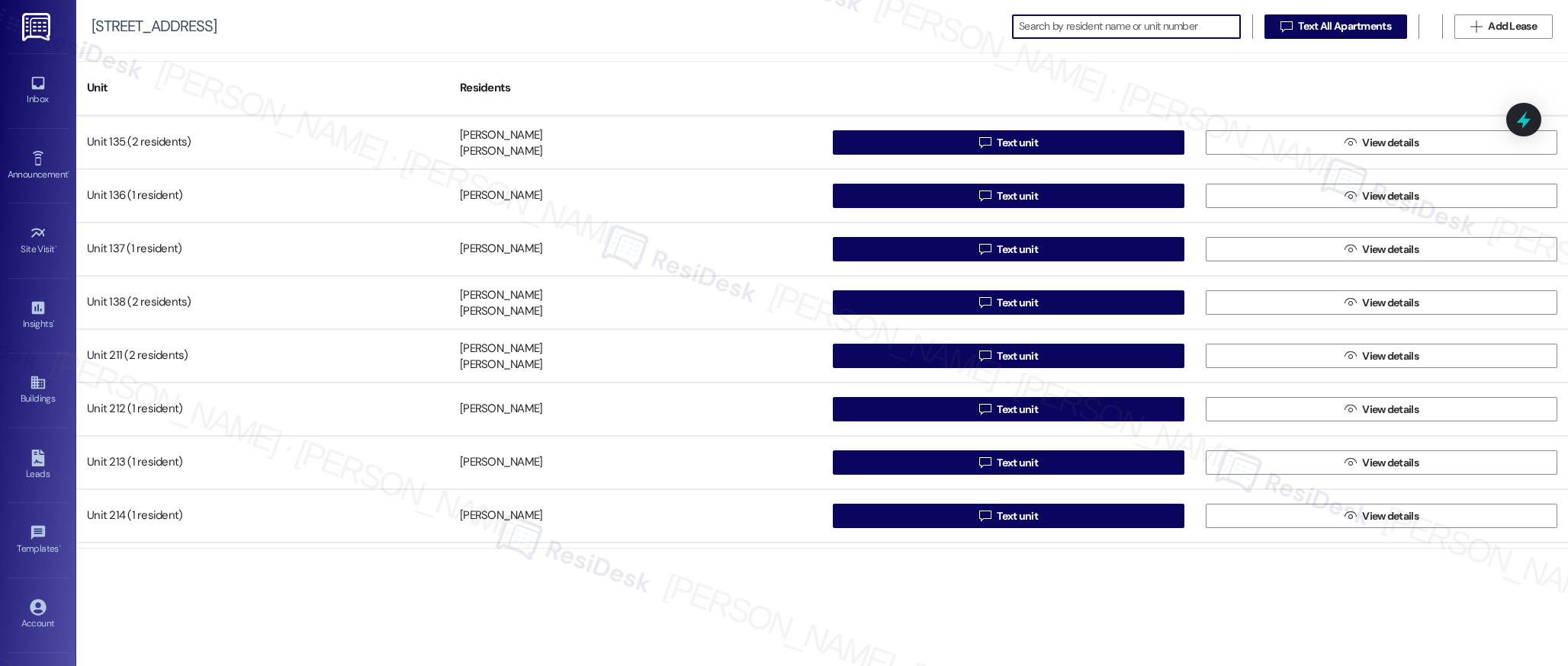
scroll to position [1069, 0]
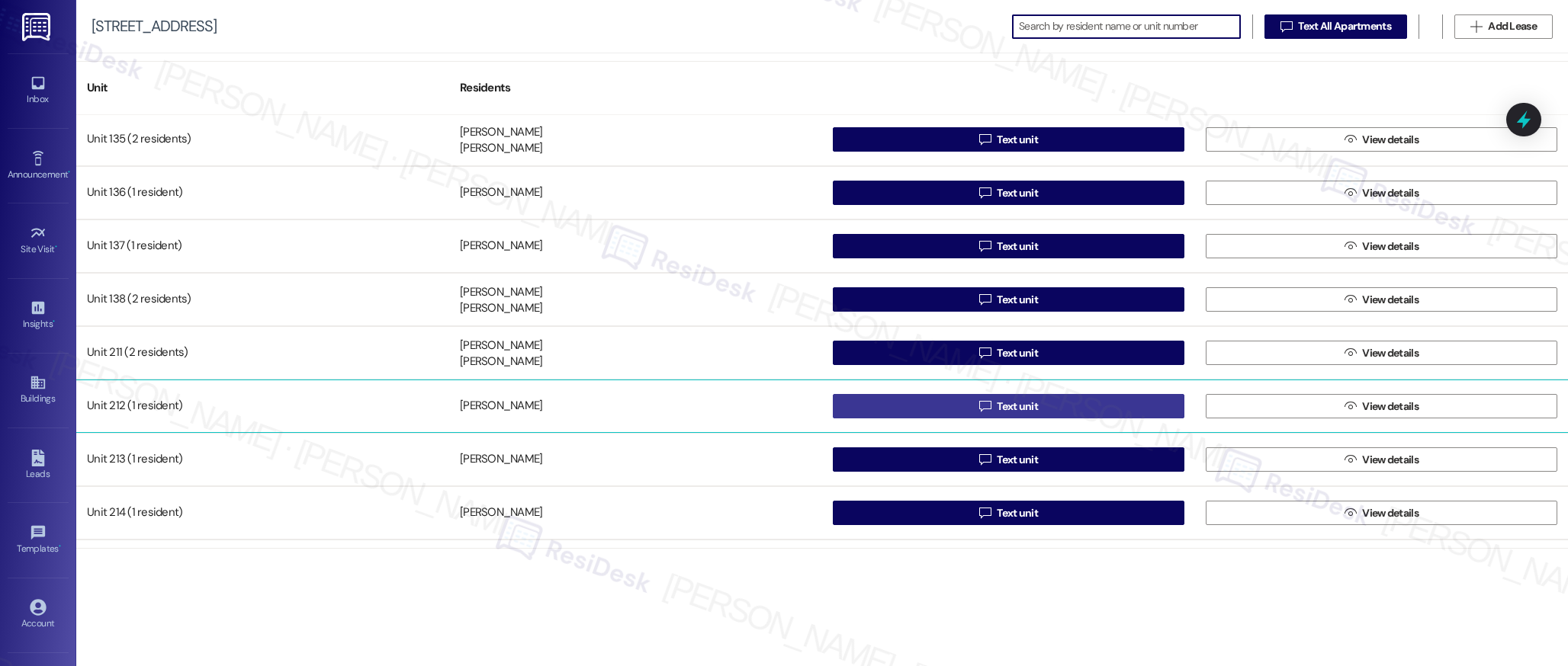
click at [997, 403] on span "Text unit" at bounding box center [1017, 407] width 41 height 16
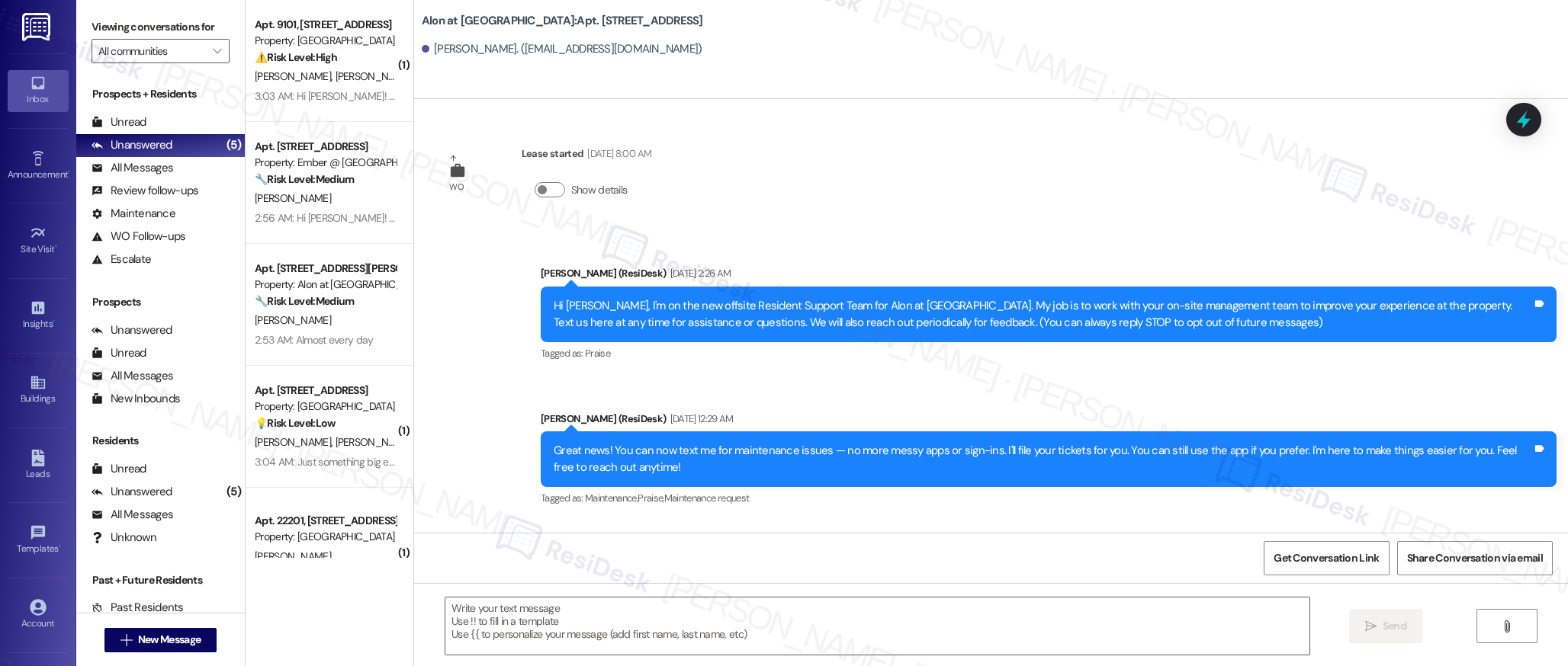
type textarea "Fetching suggested responses. Please feel free to read through the conversation…"
click at [37, 386] on icon at bounding box center [39, 383] width 17 height 17
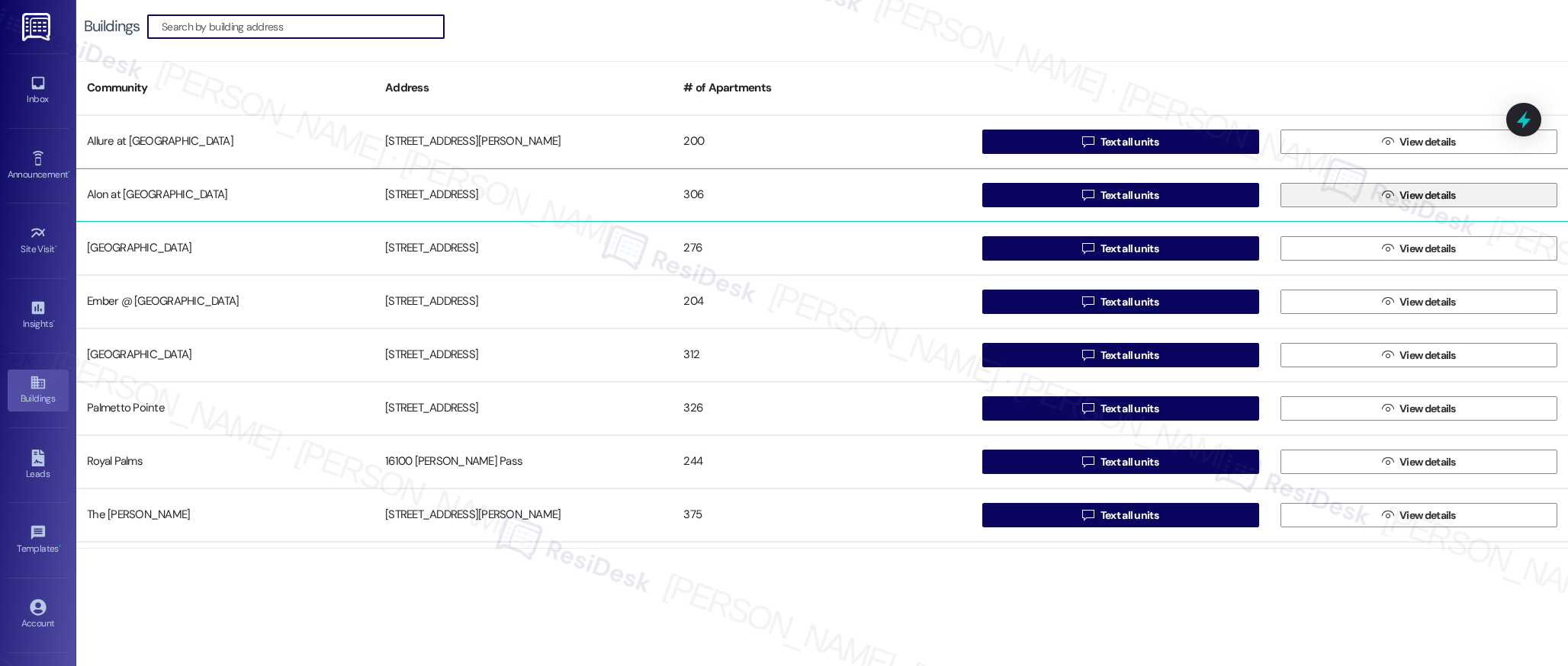
click at [1393, 186] on span " View details" at bounding box center [1419, 196] width 80 height 23
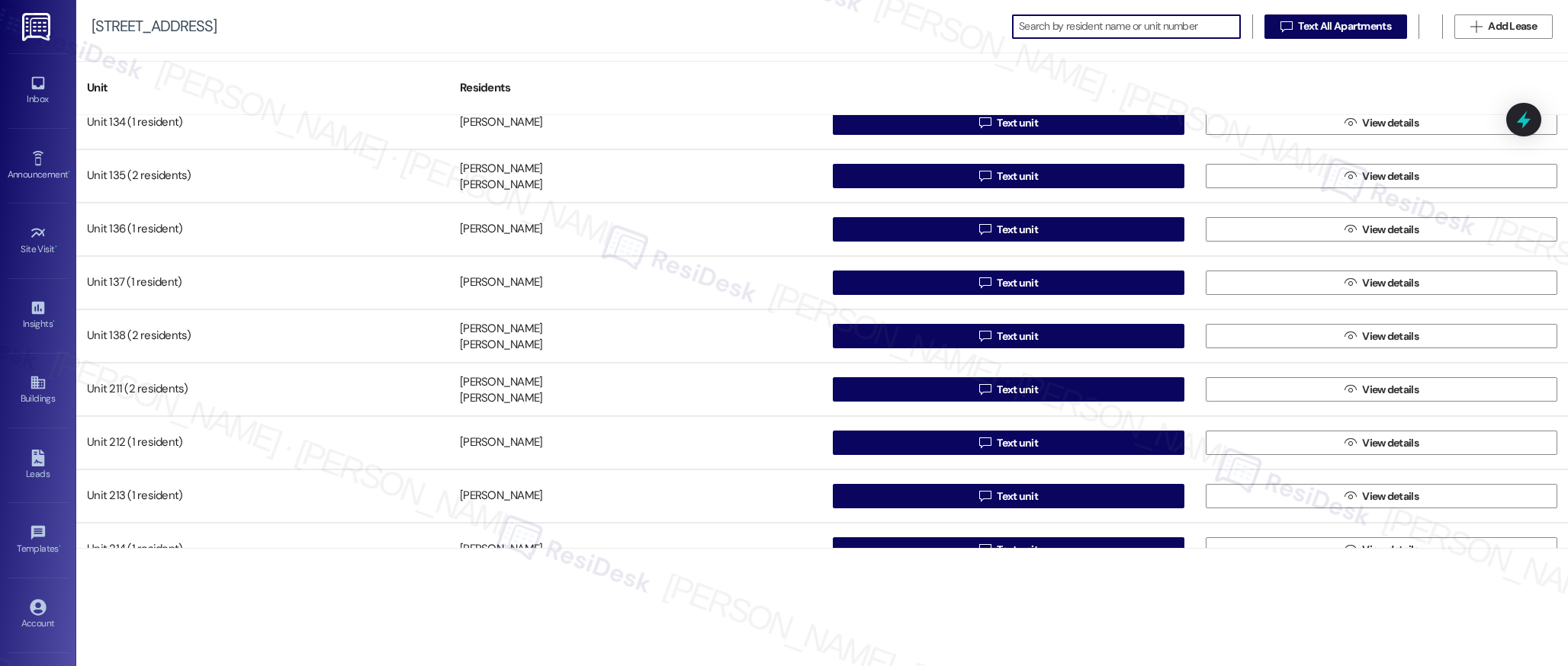
scroll to position [1072, 0]
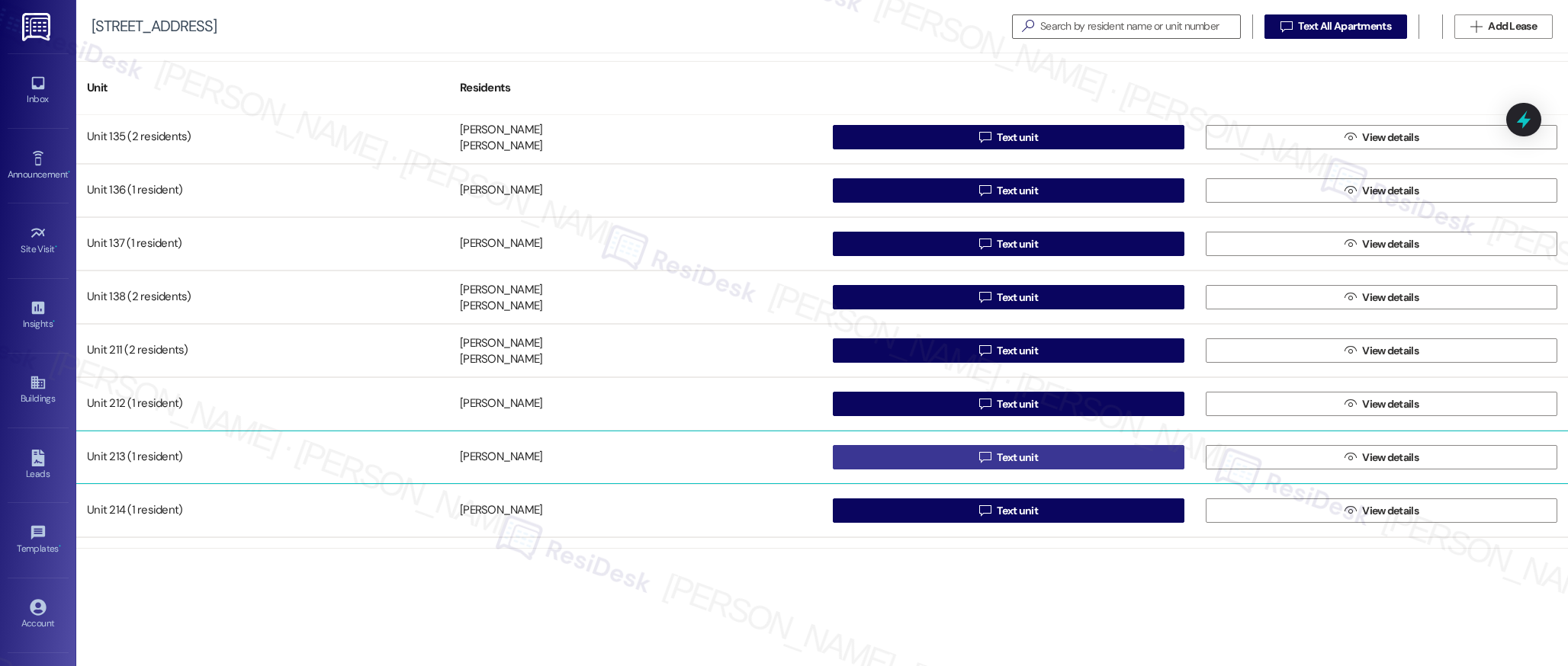
click at [993, 454] on span "Text unit" at bounding box center [1017, 457] width 47 height 16
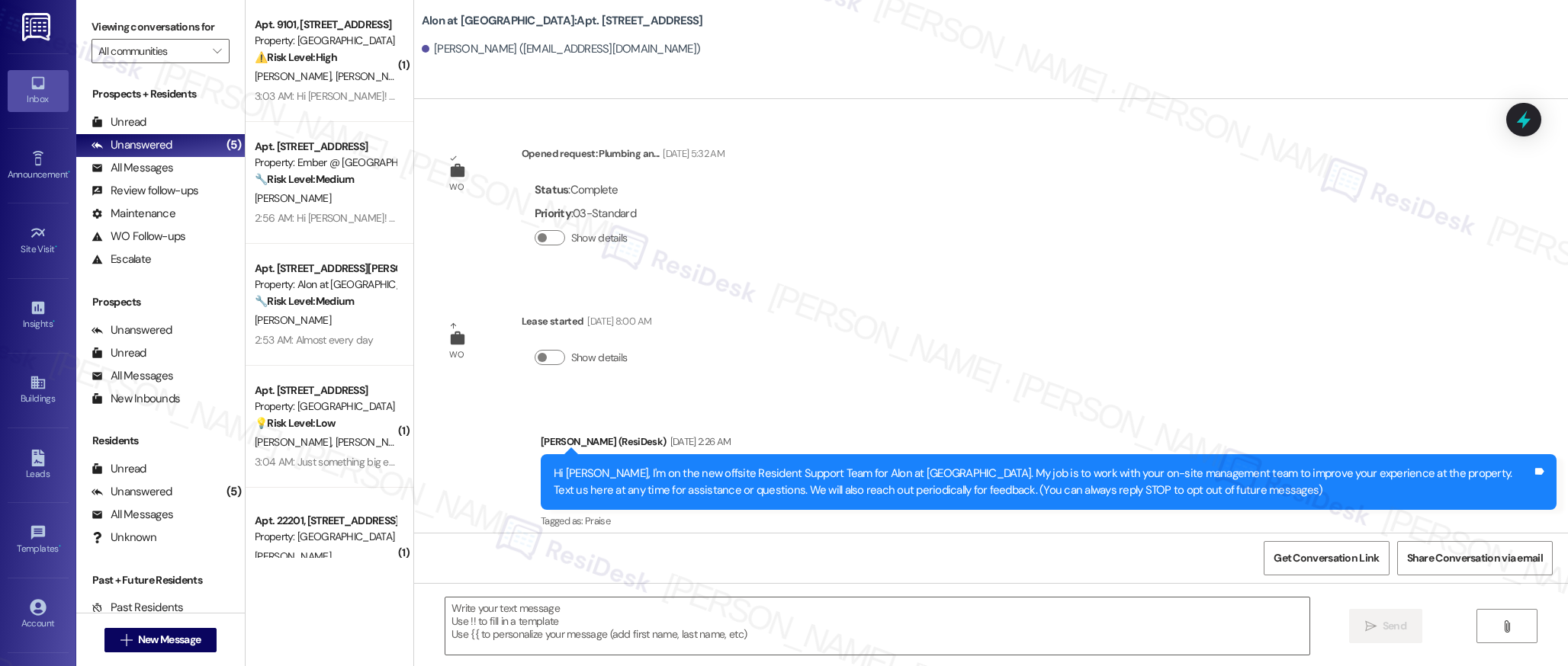
type textarea "Fetching suggested responses. Please feel free to read through the conversation…"
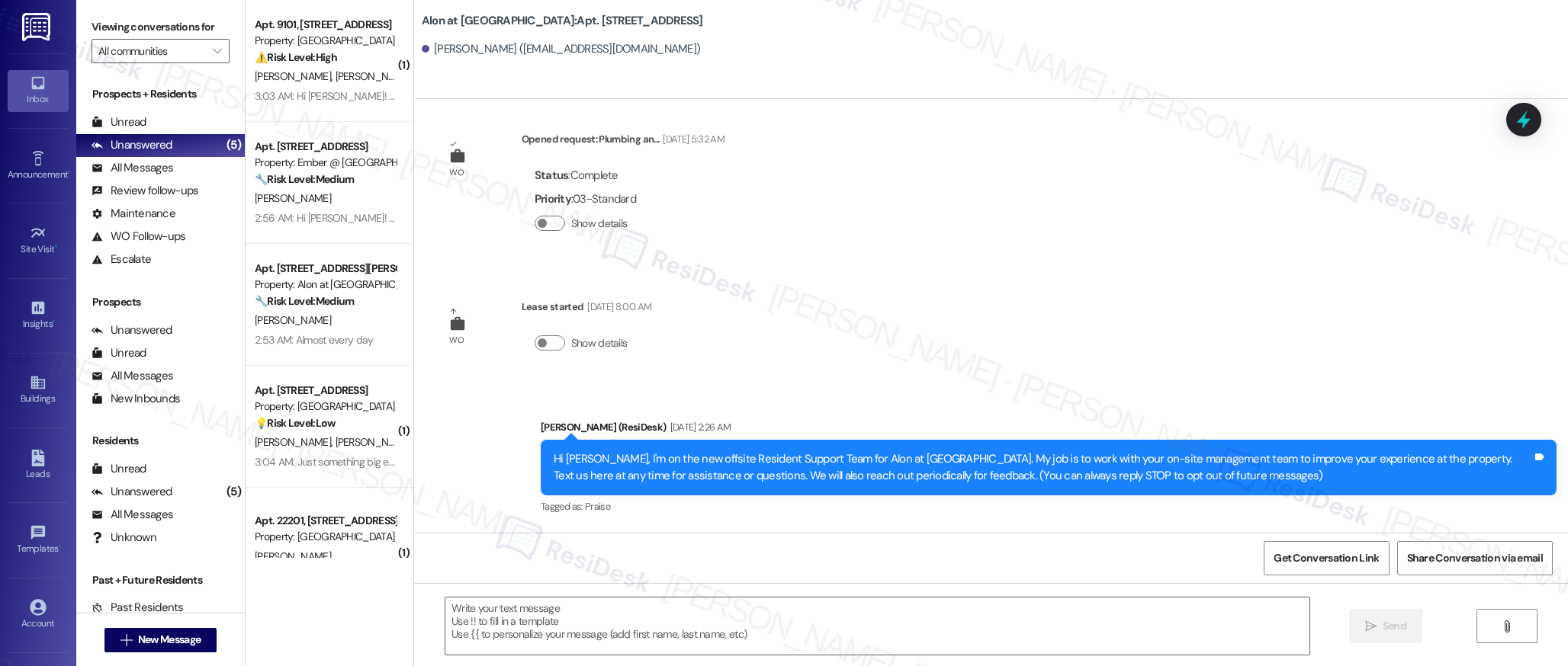
scroll to position [157, 0]
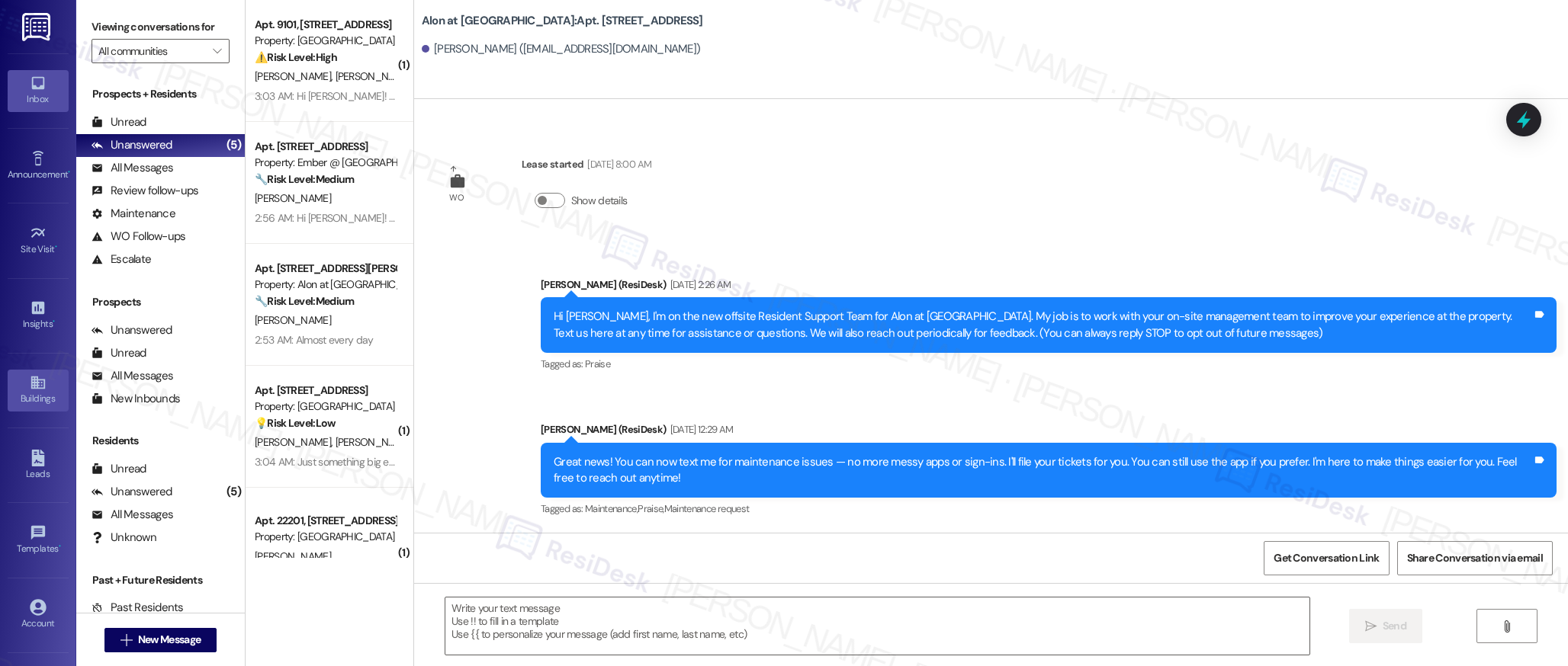
click at [17, 384] on link "Buildings" at bounding box center [38, 390] width 61 height 41
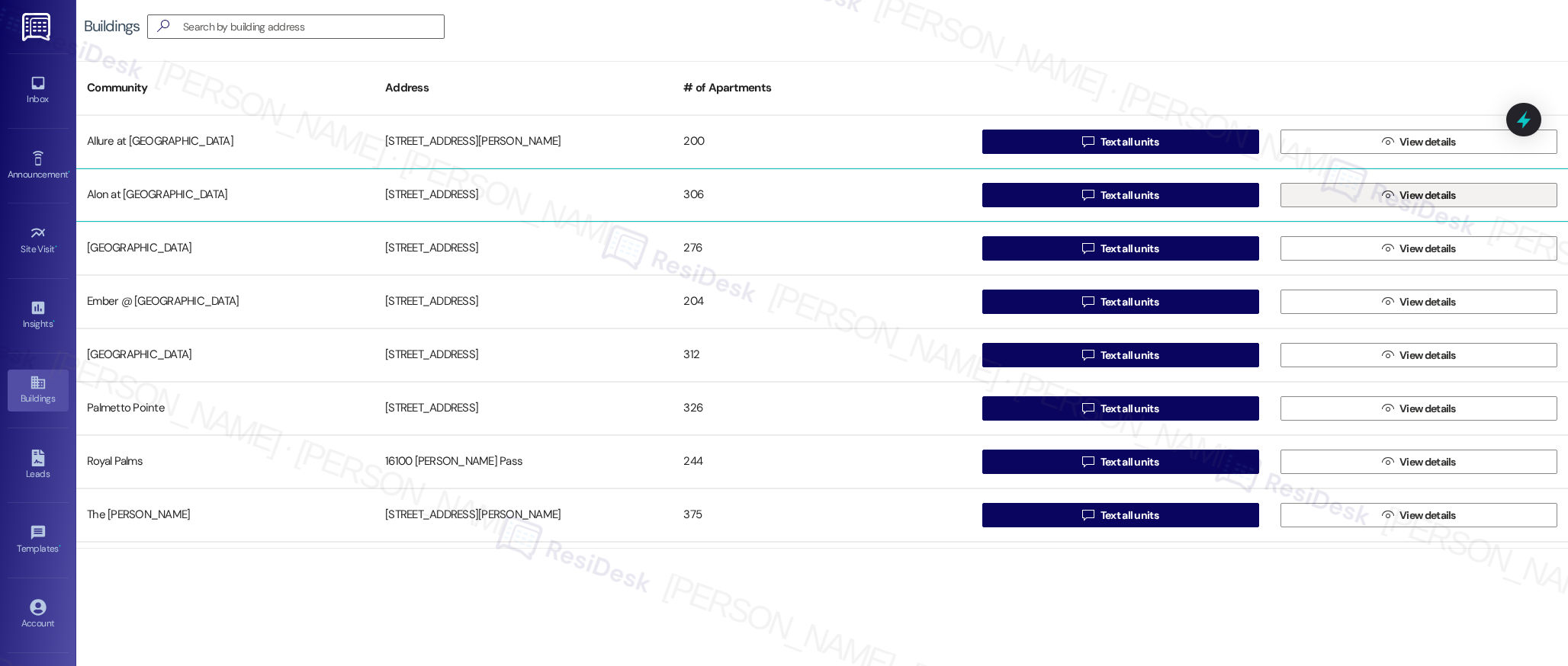
click at [1369, 189] on button " View details" at bounding box center [1418, 196] width 276 height 25
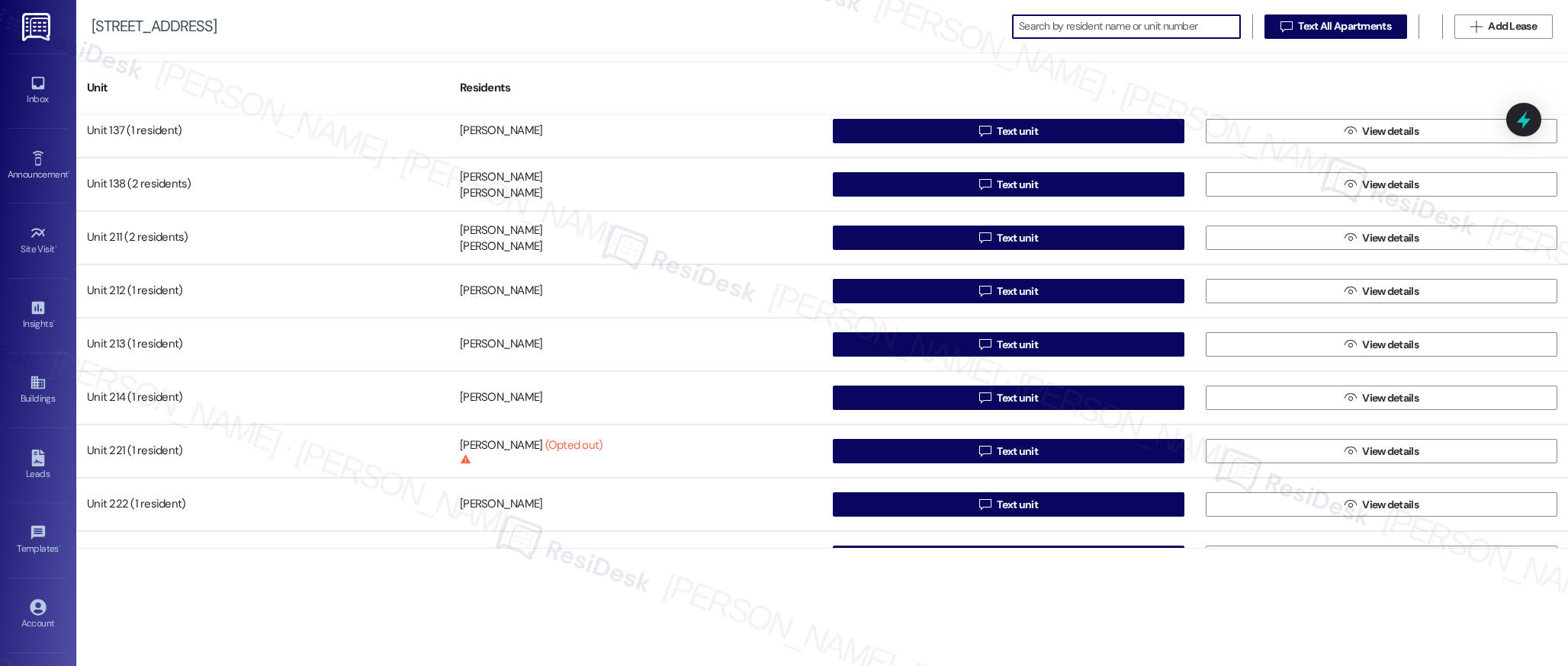
scroll to position [1189, 0]
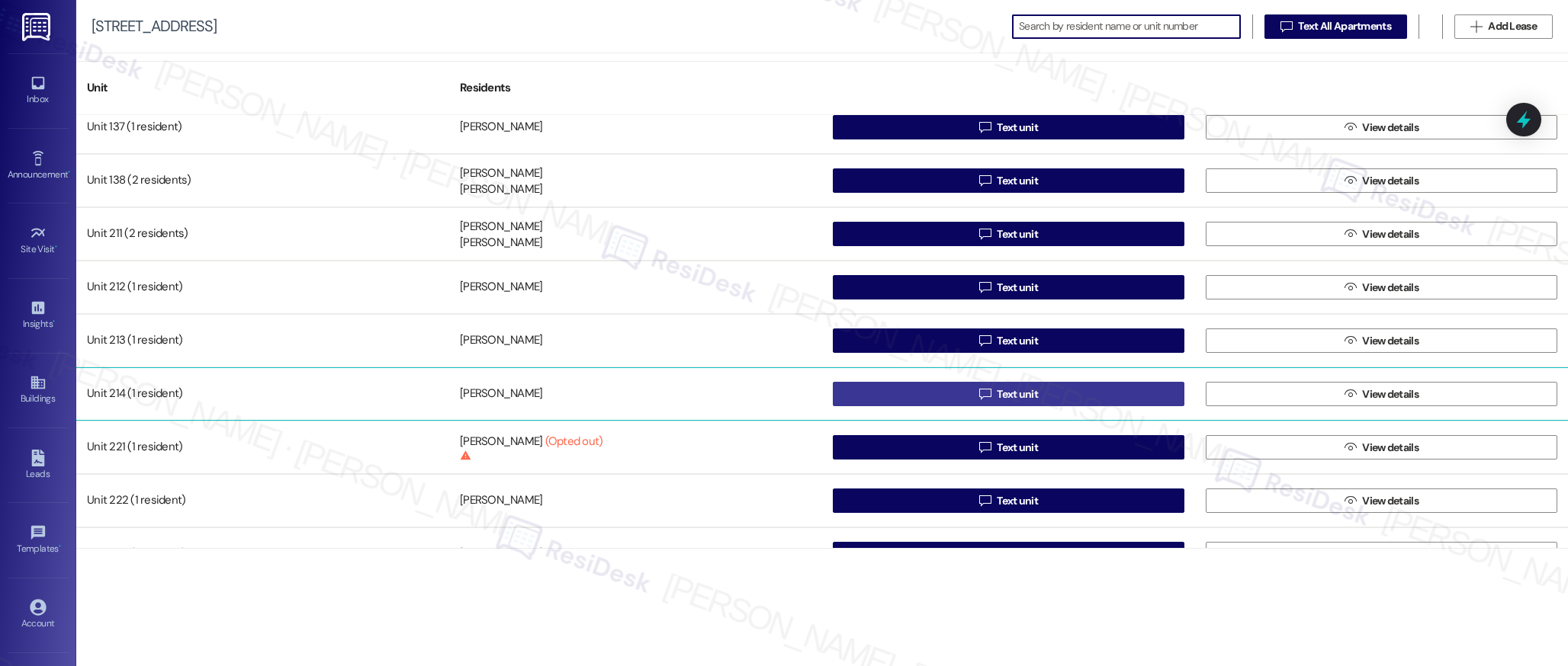
click at [1014, 394] on span "Text unit" at bounding box center [1017, 394] width 41 height 16
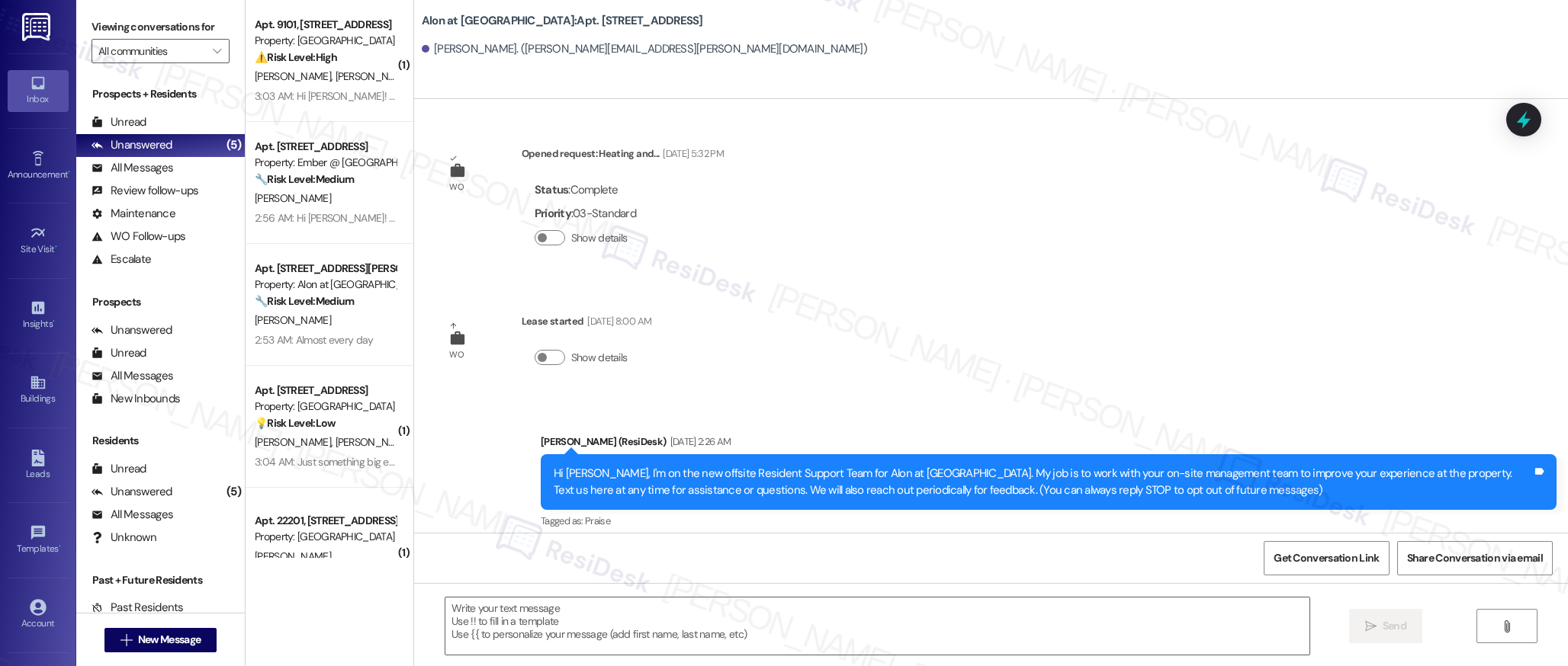
type textarea "Fetching suggested responses. Please feel free to read through the conversation…"
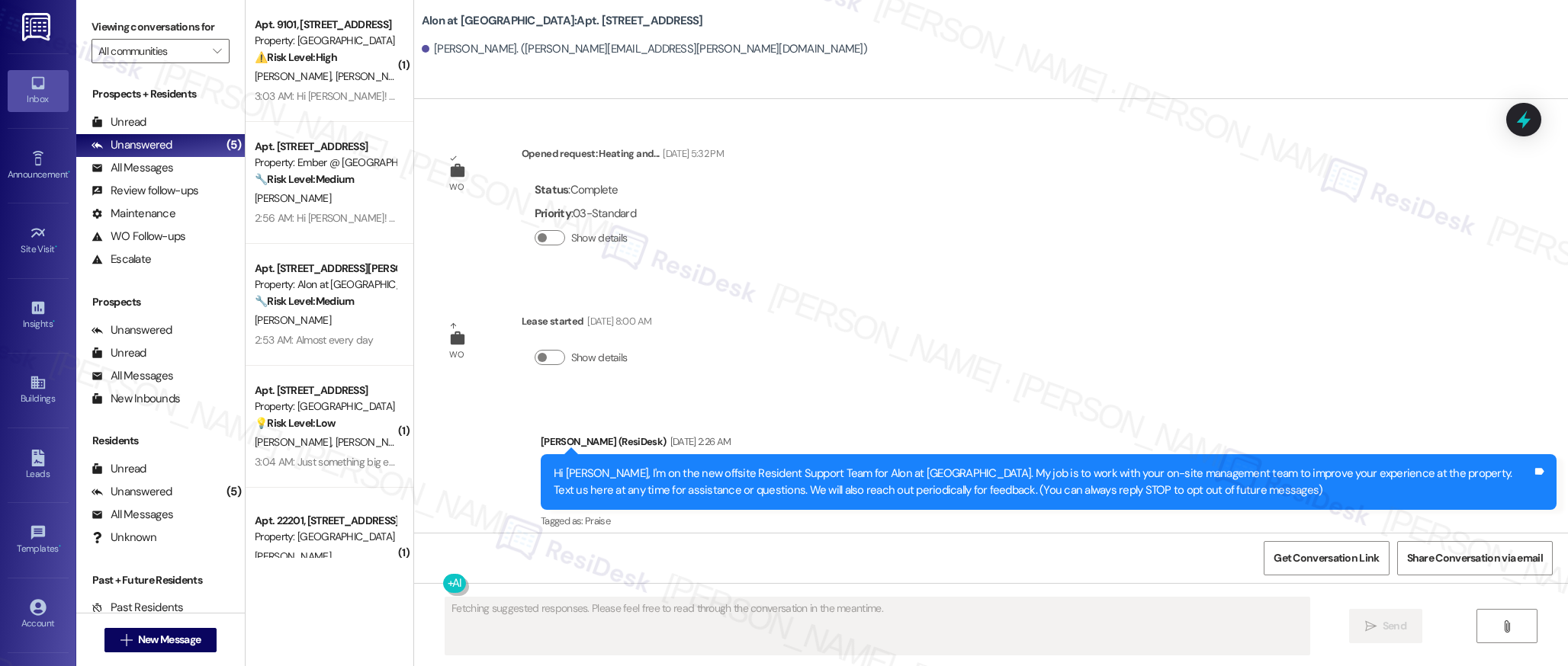
scroll to position [157, 0]
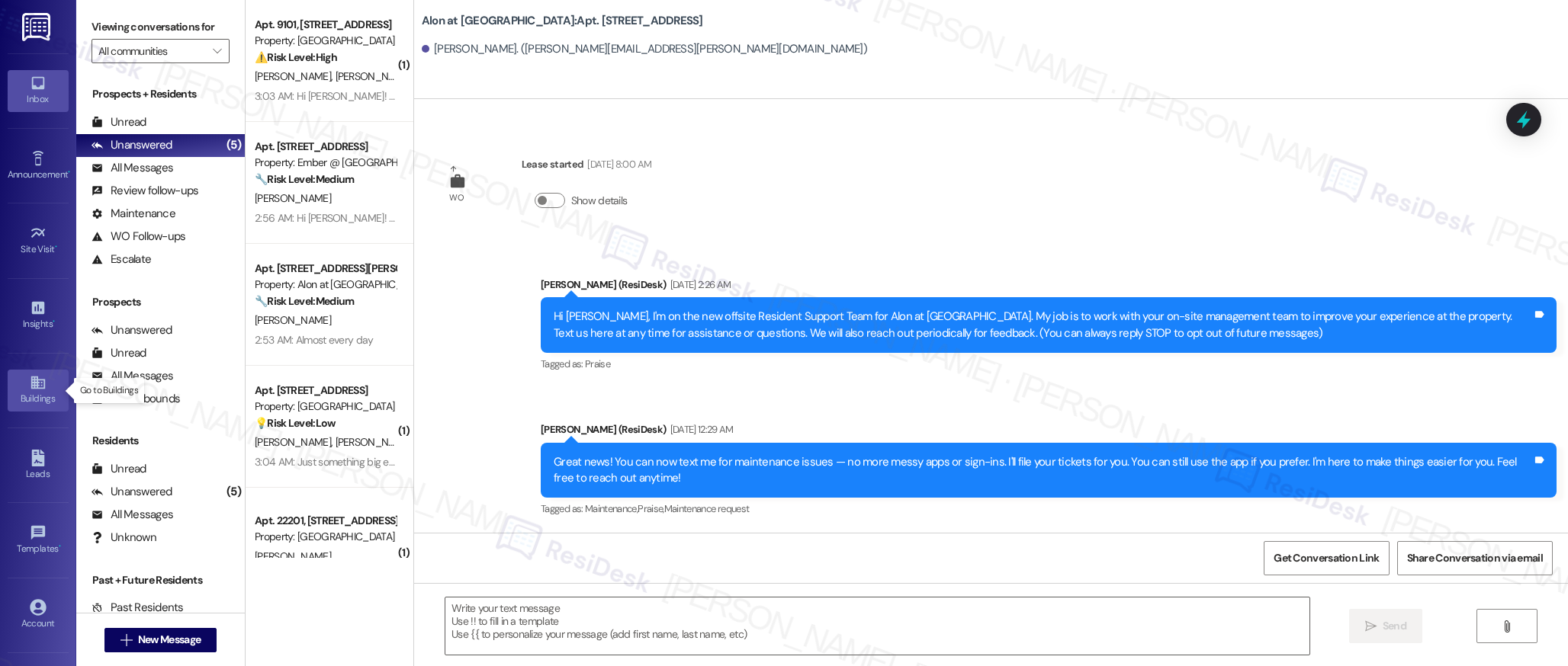
click at [33, 395] on div "Buildings" at bounding box center [38, 399] width 76 height 15
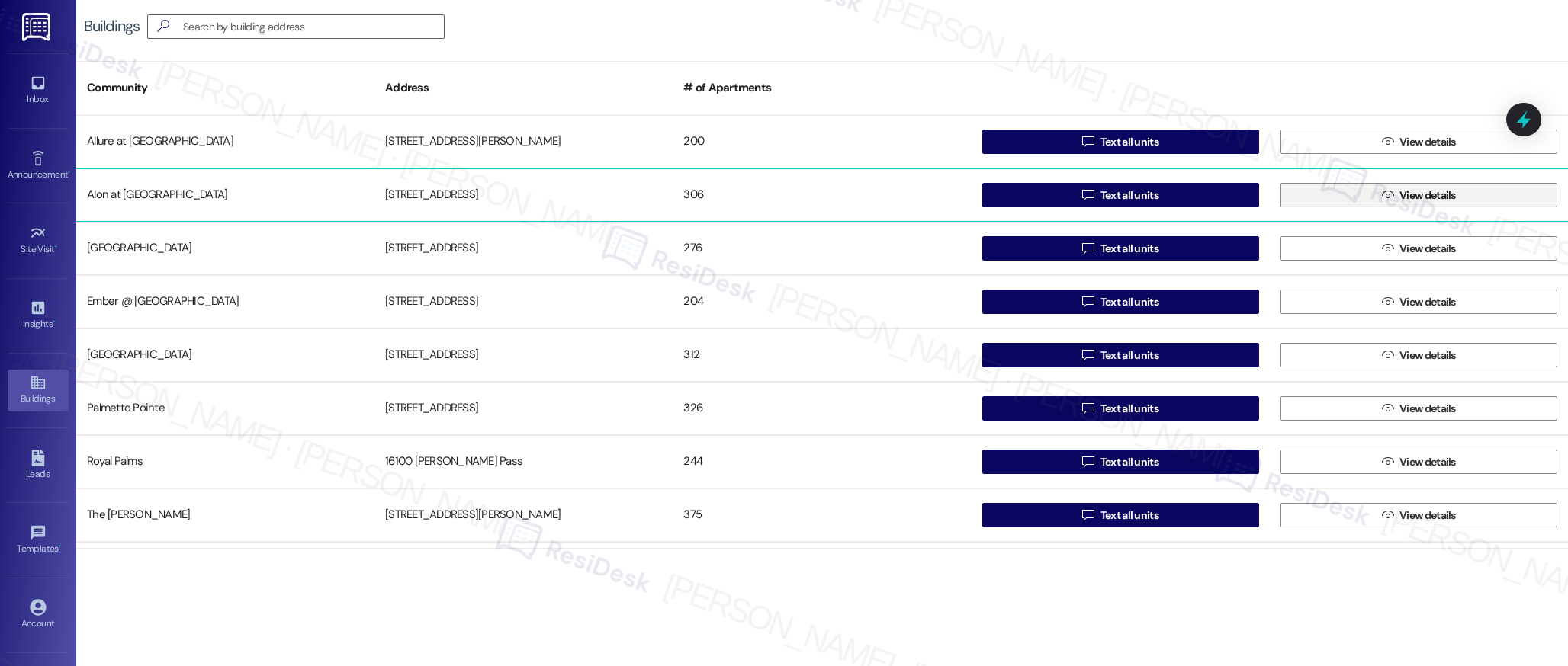
click at [1432, 195] on span "View details" at bounding box center [1427, 196] width 56 height 16
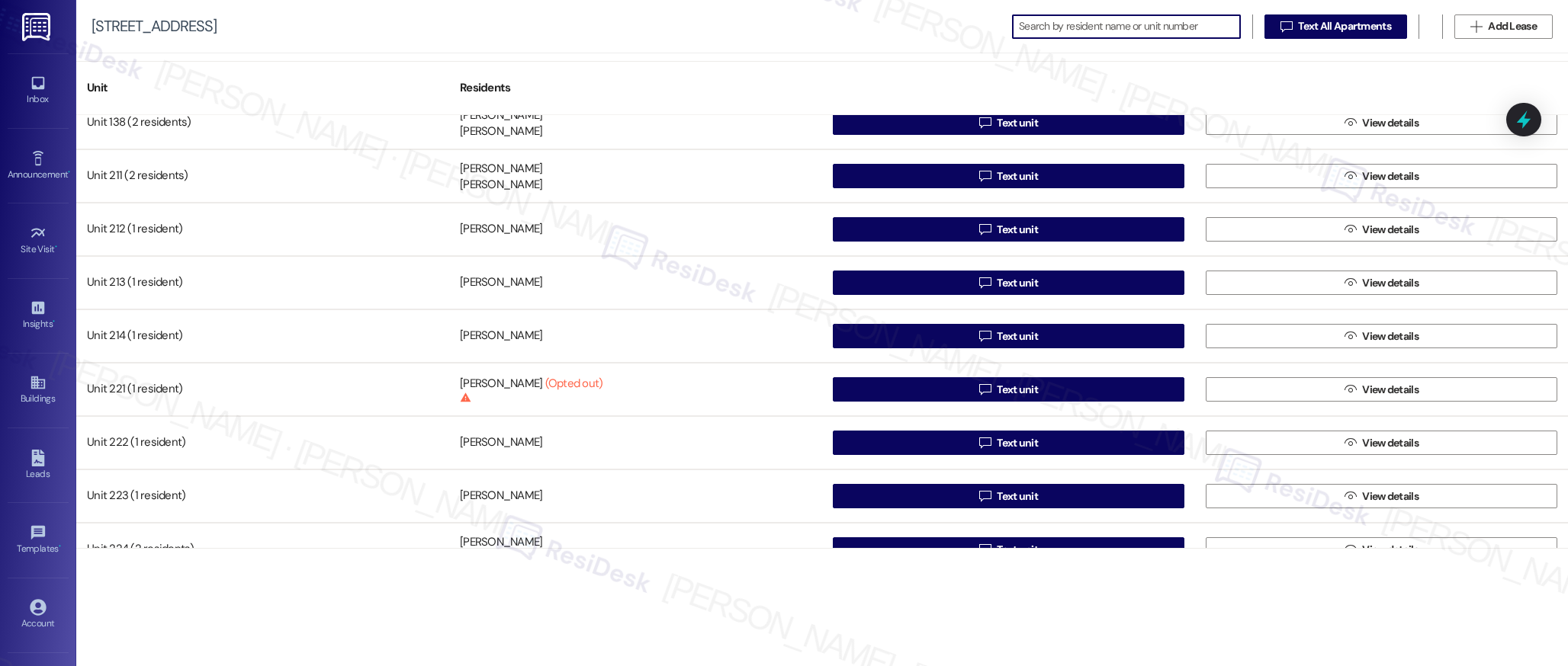
scroll to position [1257, 0]
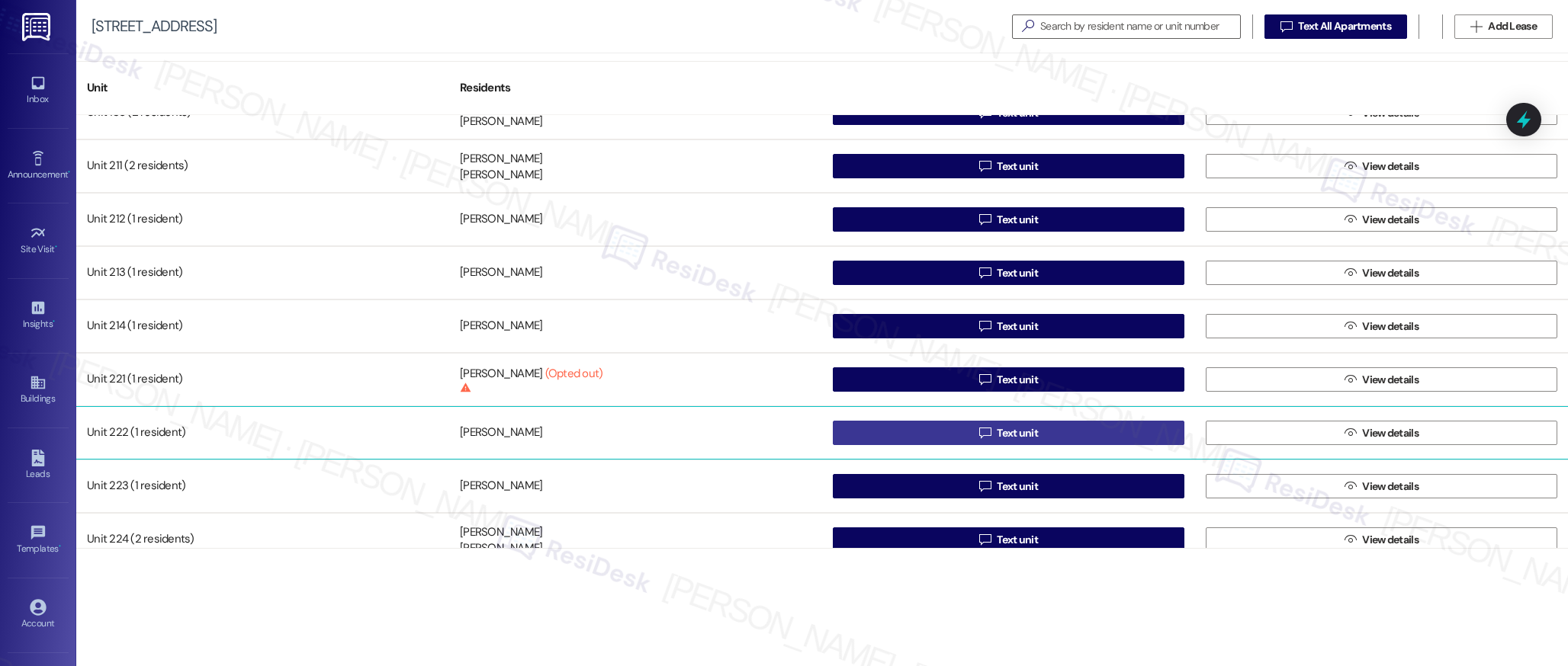
click at [1017, 435] on span "Text unit" at bounding box center [1017, 433] width 41 height 16
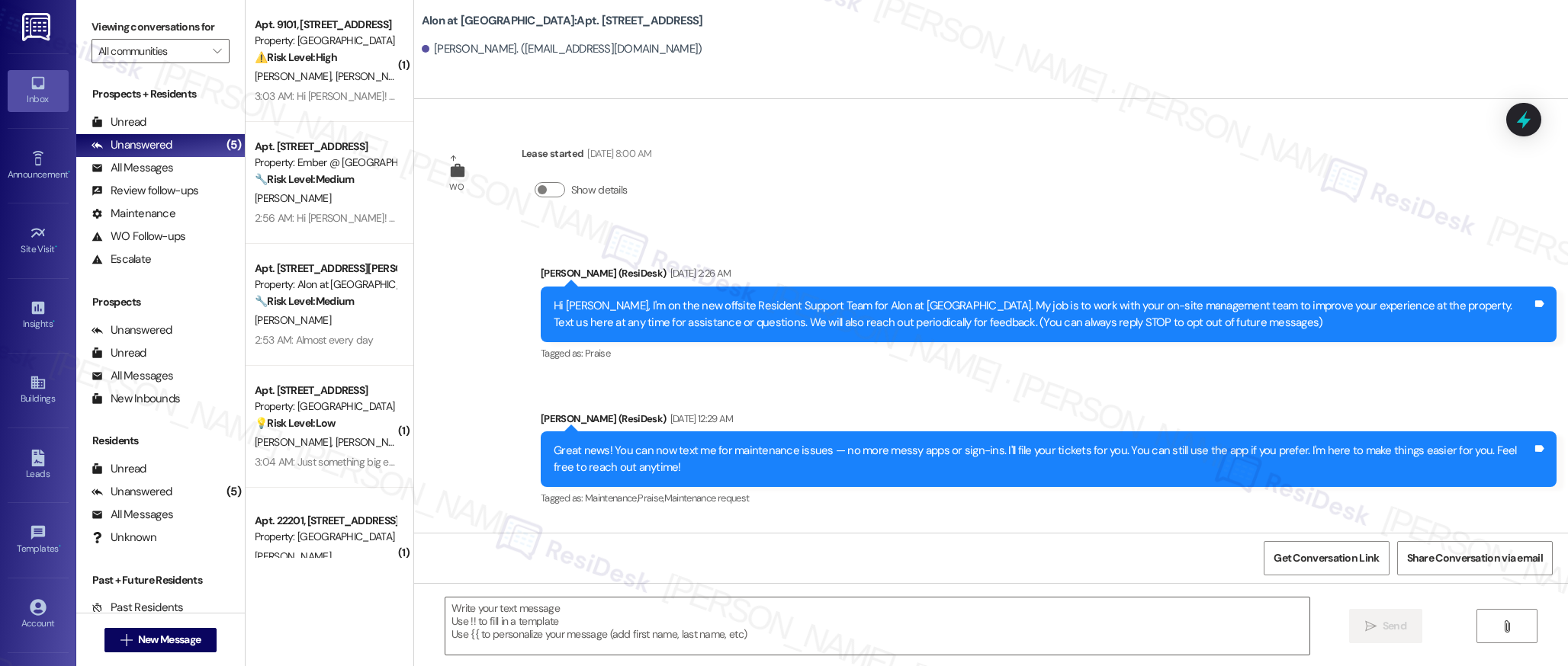
type textarea "Fetching suggested responses. Please feel free to read through the conversation…"
click at [39, 386] on icon at bounding box center [39, 383] width 17 height 17
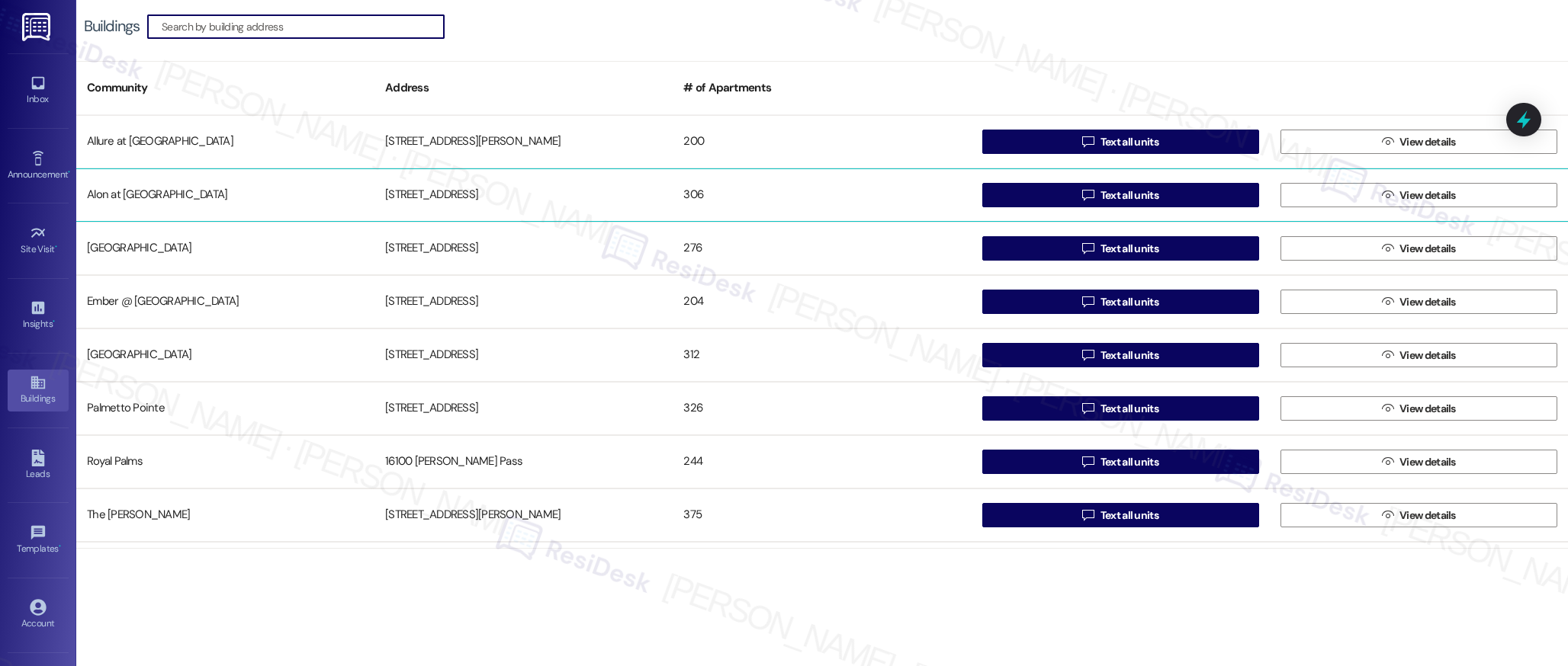
scroll to position [2, 0]
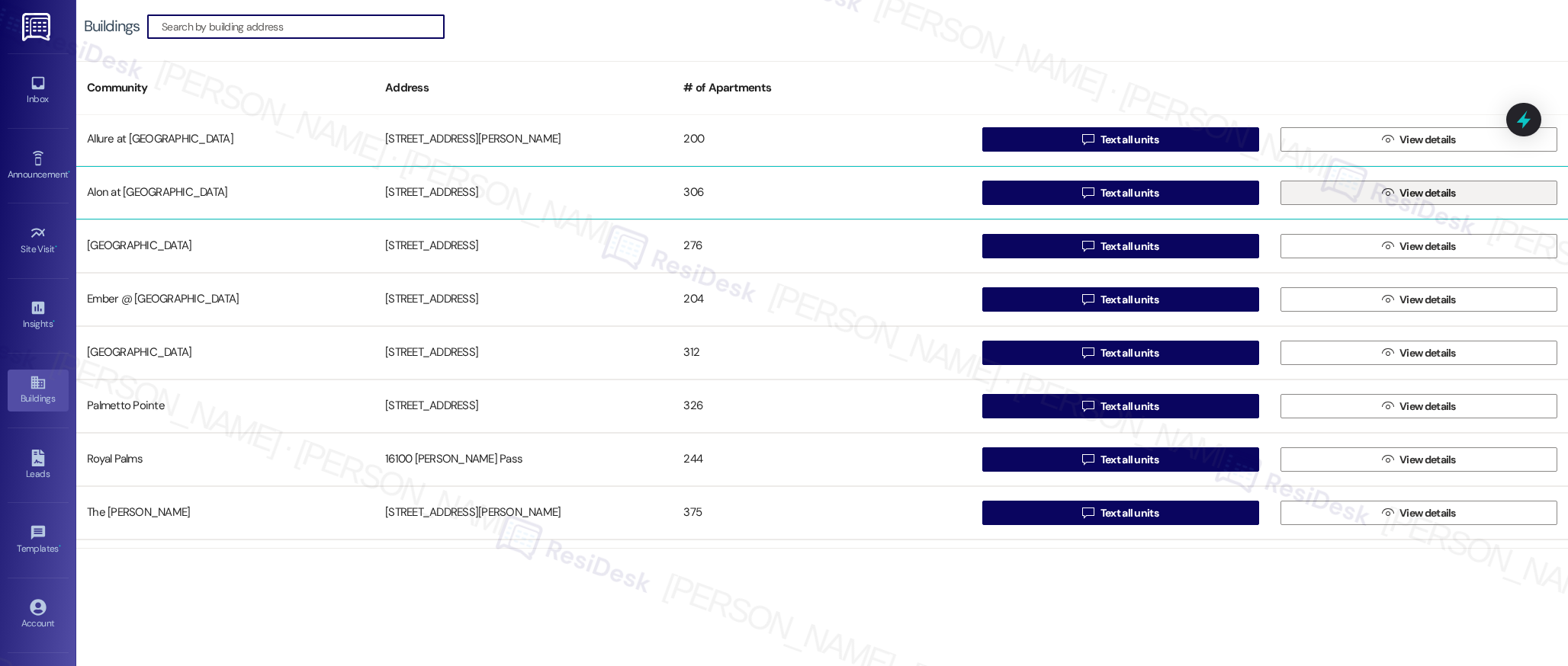
click at [1399, 194] on span "View details" at bounding box center [1427, 193] width 56 height 16
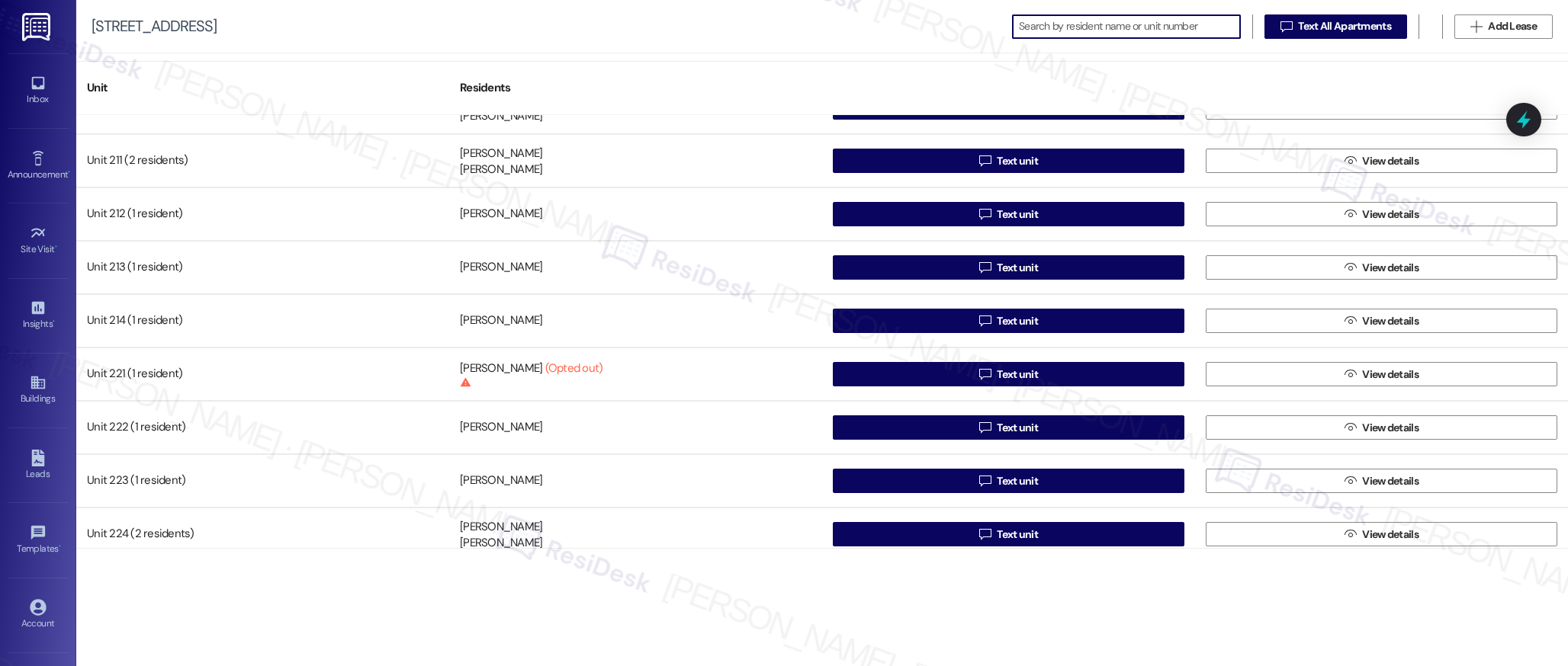
scroll to position [1263, 0]
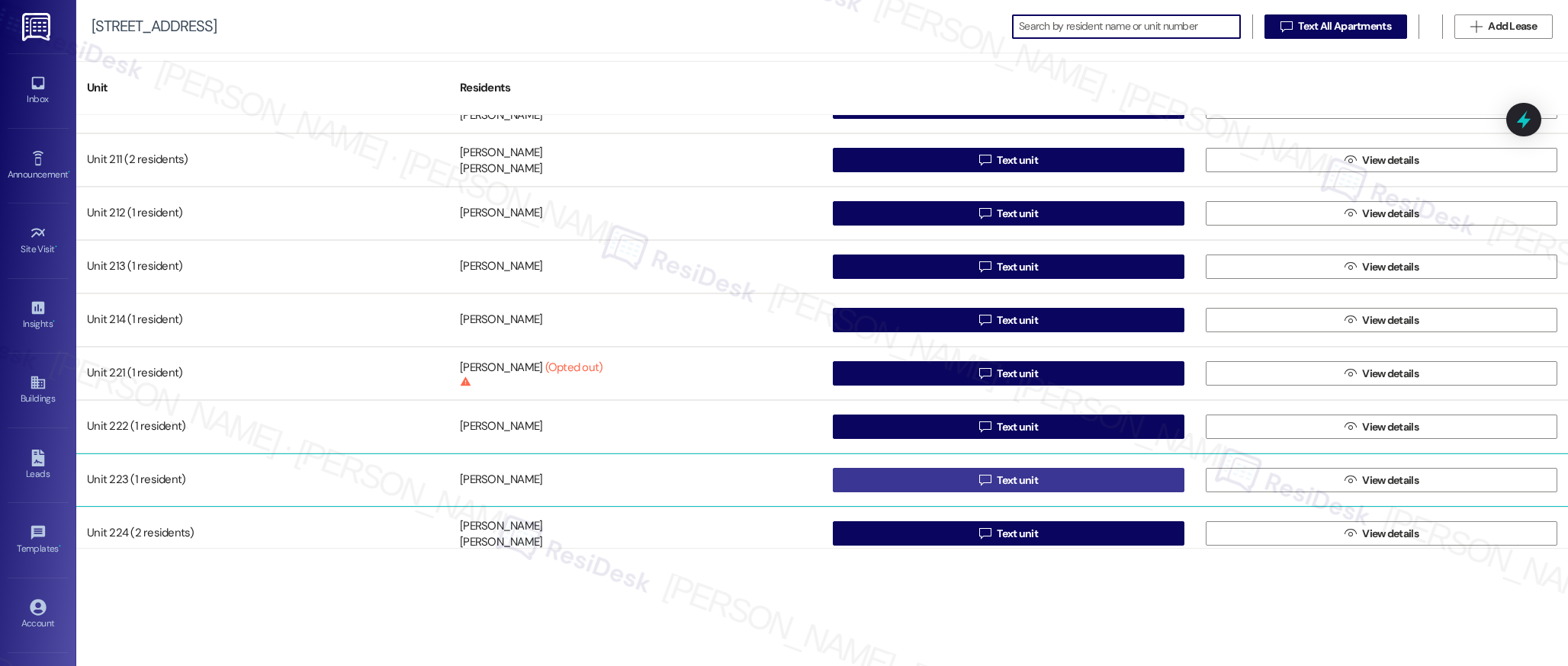
click at [1011, 479] on span "Text unit" at bounding box center [1017, 480] width 41 height 16
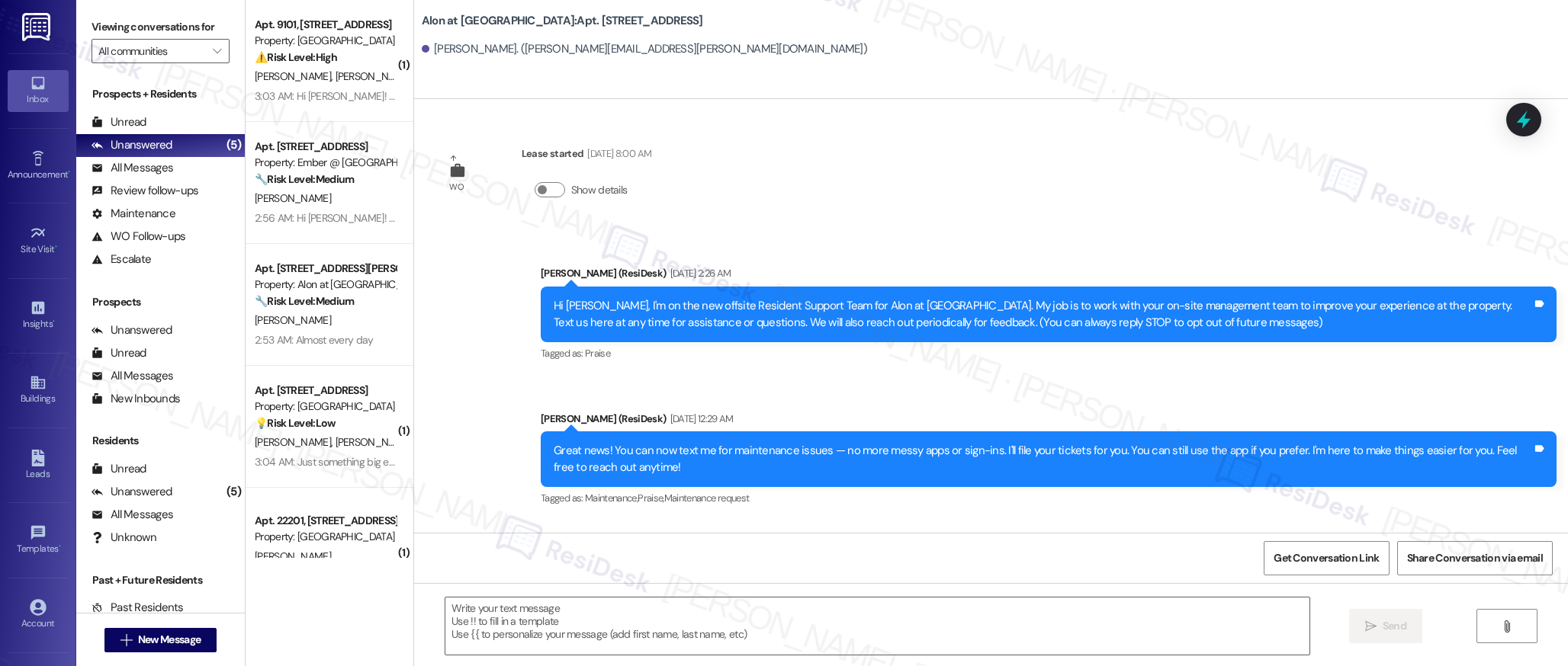
type textarea "Fetching suggested responses. Please feel free to read through the conversation…"
click at [37, 392] on div "Buildings" at bounding box center [38, 399] width 76 height 15
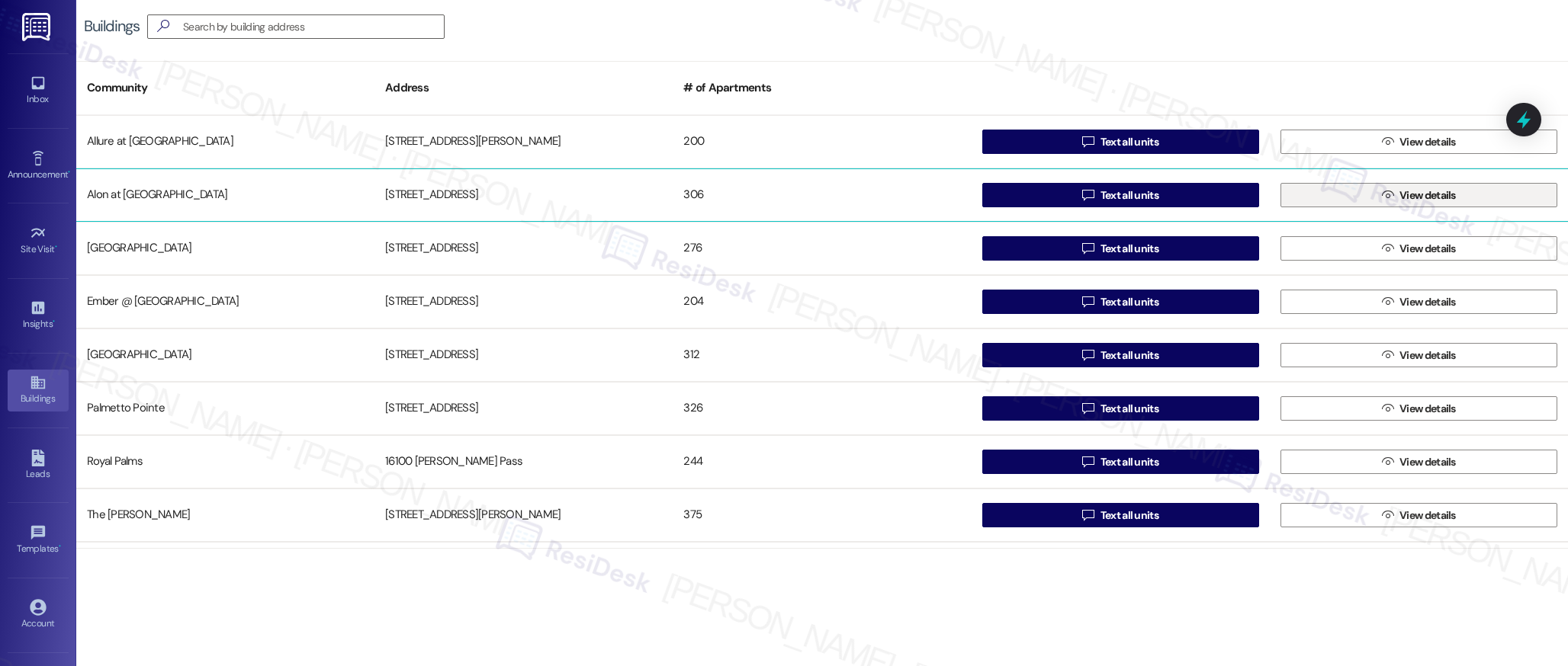
click at [1382, 190] on icon "" at bounding box center [1387, 196] width 12 height 12
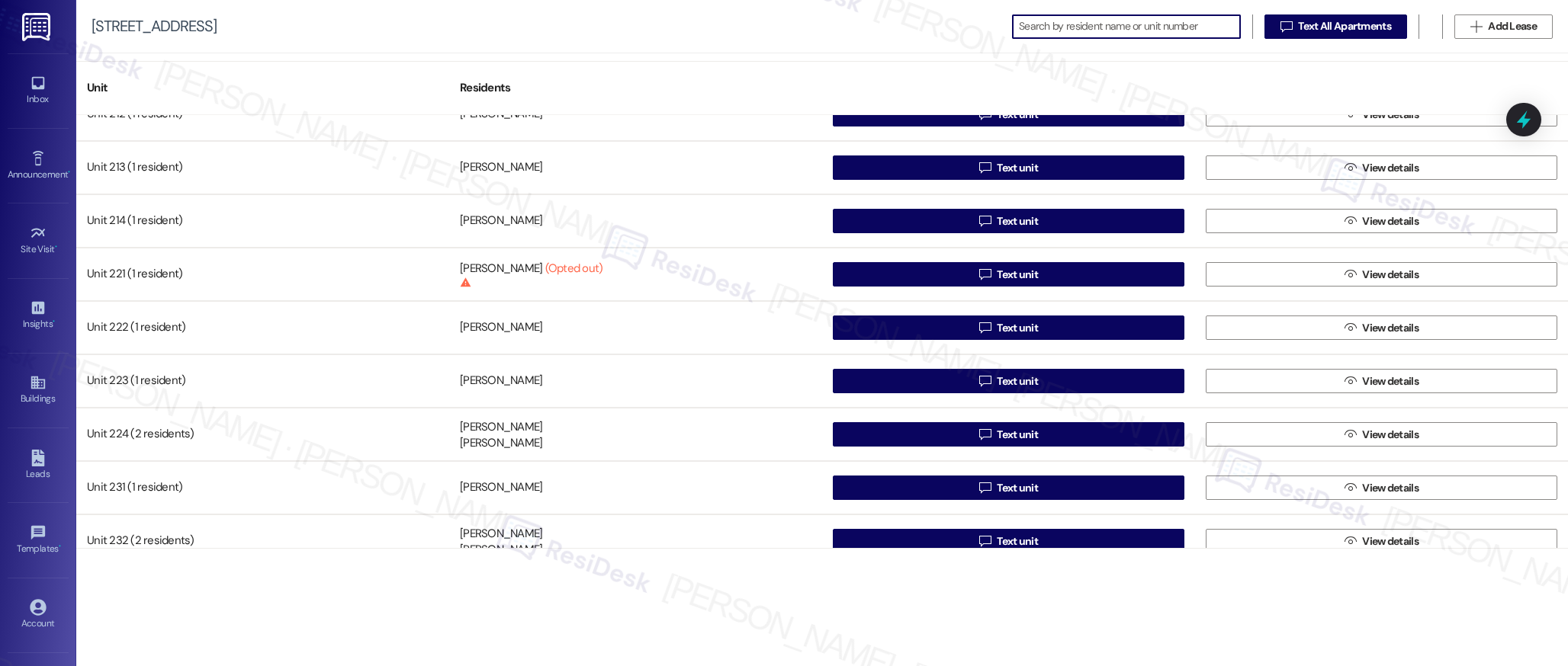
scroll to position [1366, 0]
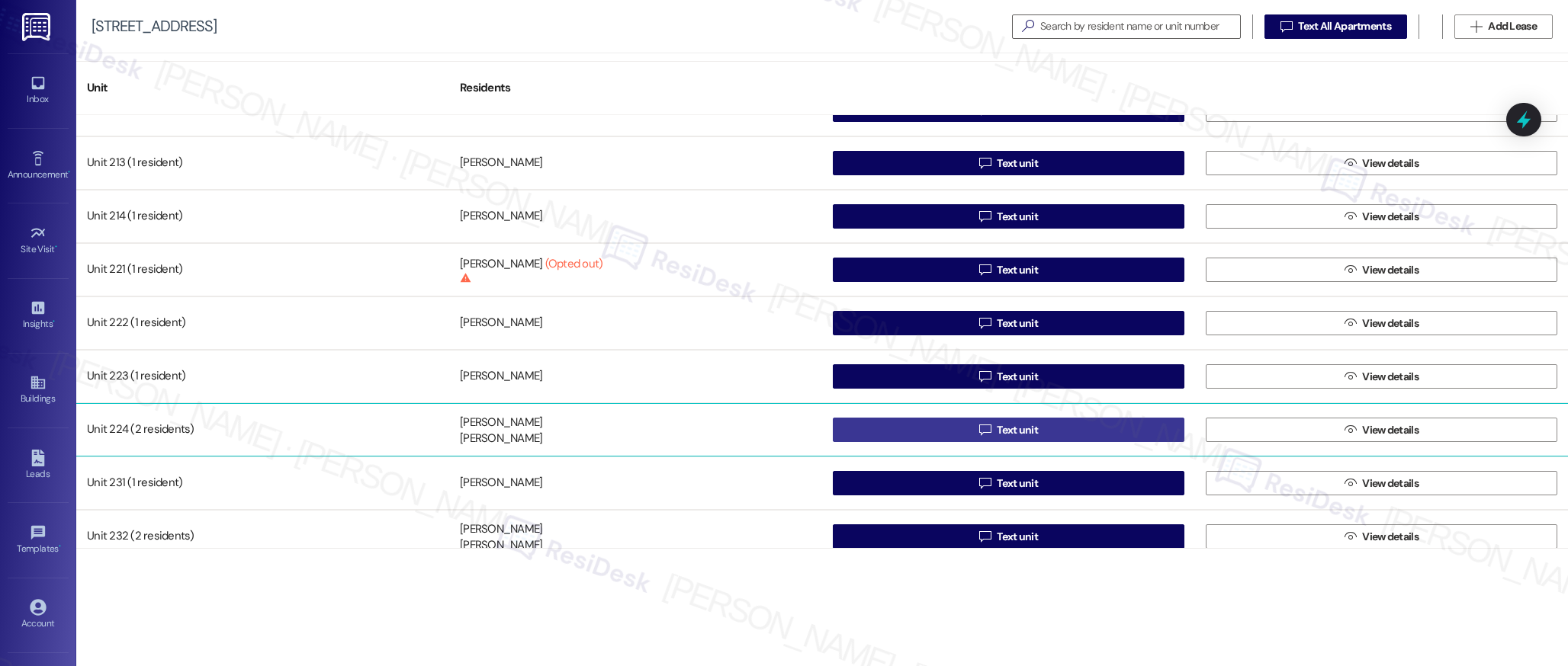
click at [1010, 441] on button " Text unit" at bounding box center [1008, 430] width 351 height 25
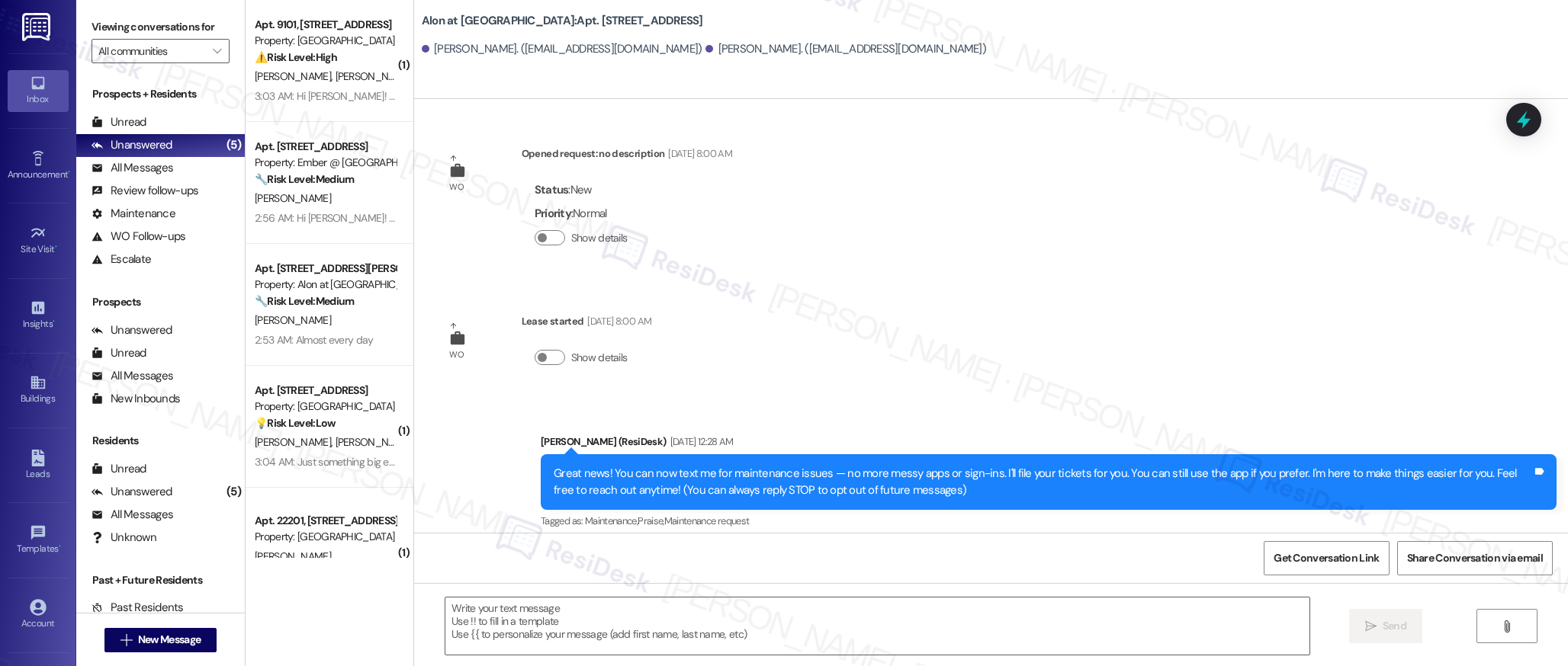
type textarea "Fetching suggested responses. Please feel free to read through the conversation…"
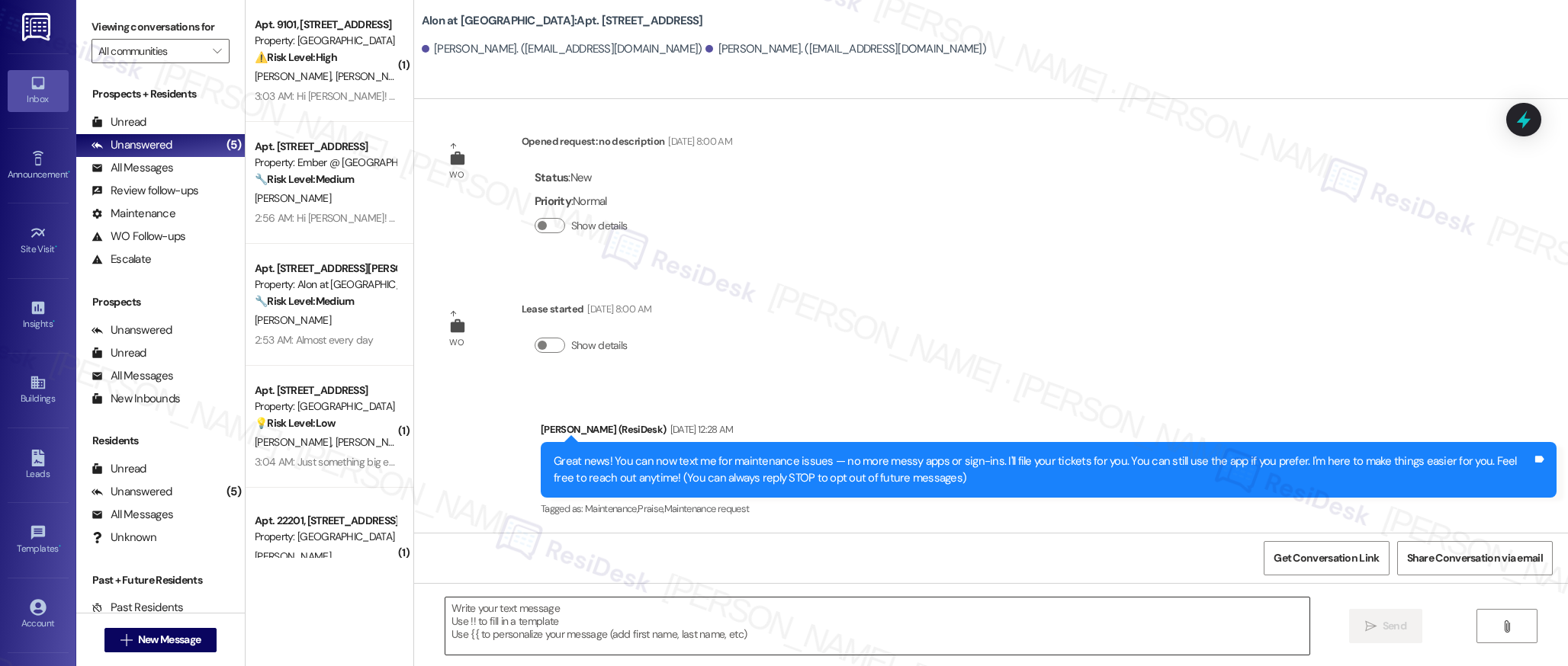
click at [594, 620] on textarea at bounding box center [877, 626] width 864 height 57
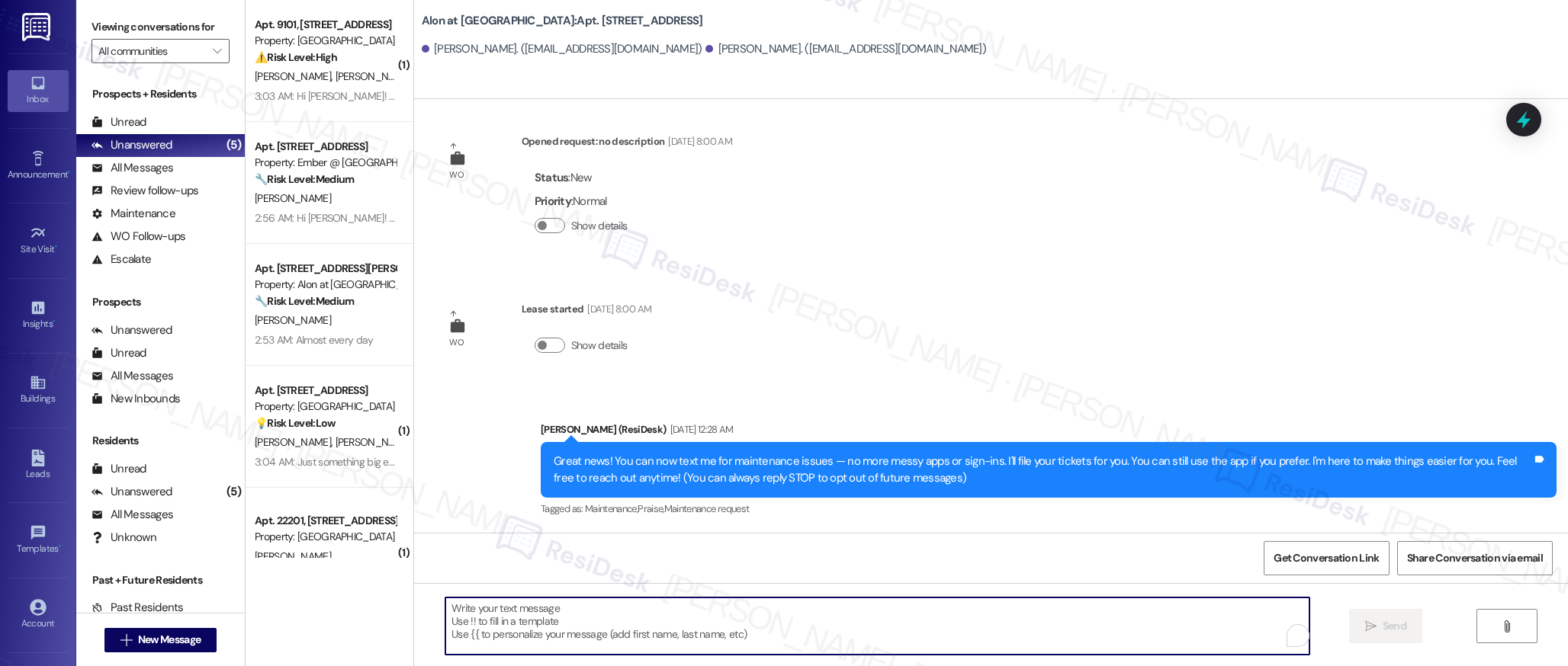
paste textarea "Hi {{first_name}}! I'm on the new offsite Resident Support Team for {{property}…"
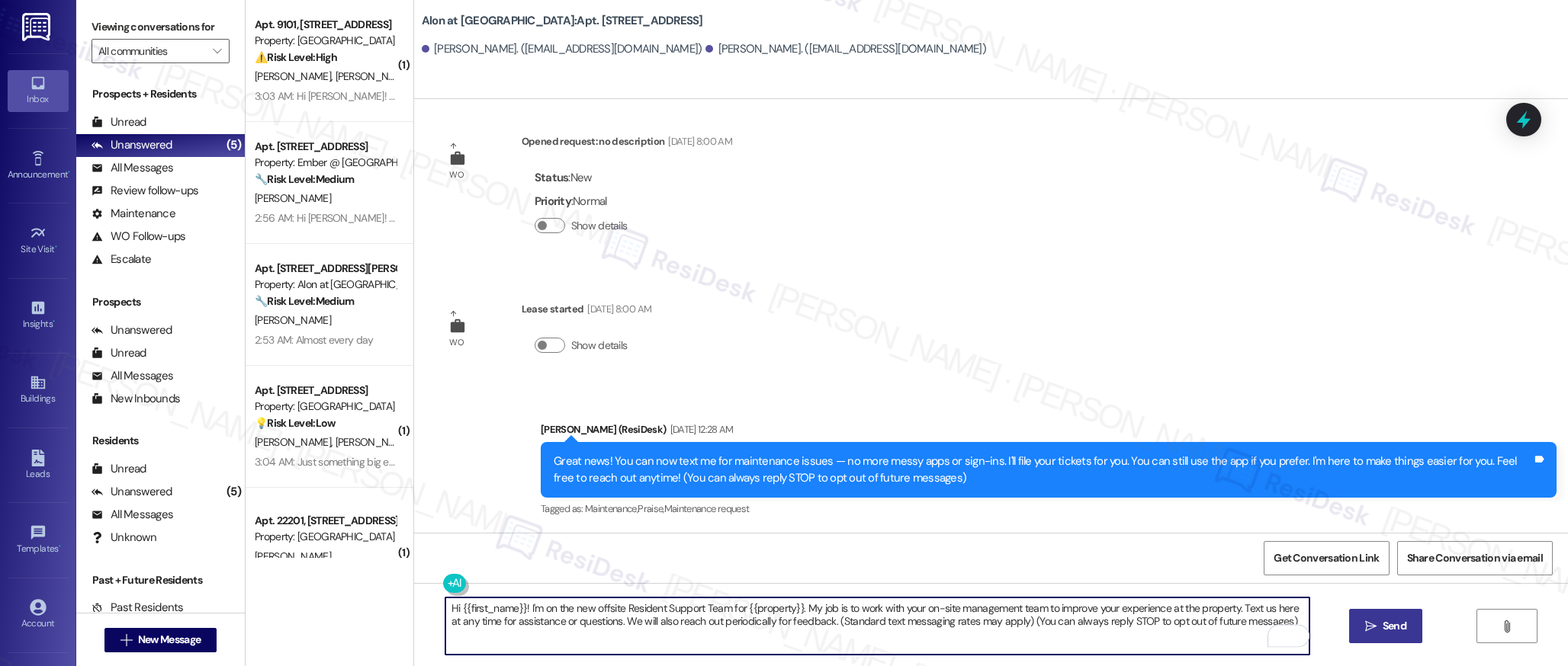
type textarea "Hi {{first_name}}! I'm on the new offsite Resident Support Team for {{property}…"
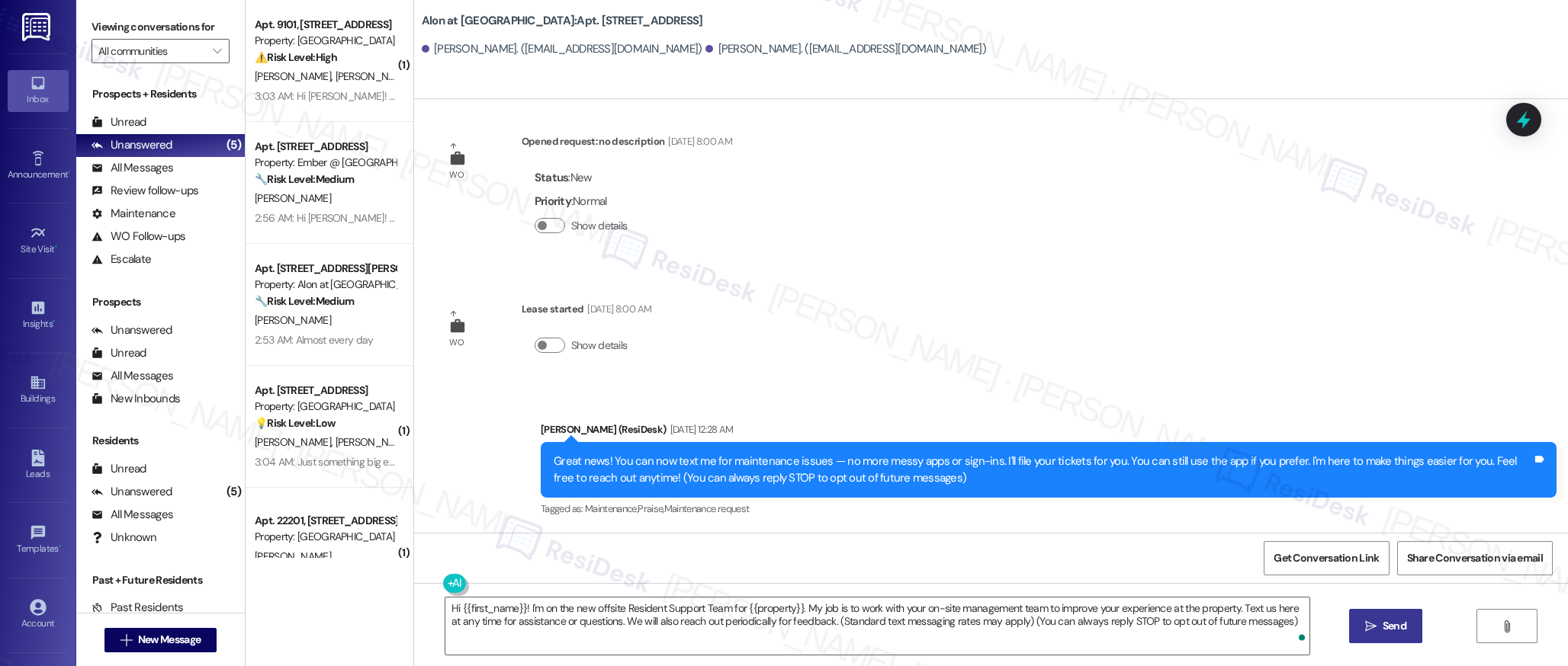
click at [1384, 619] on span "Send" at bounding box center [1394, 626] width 24 height 16
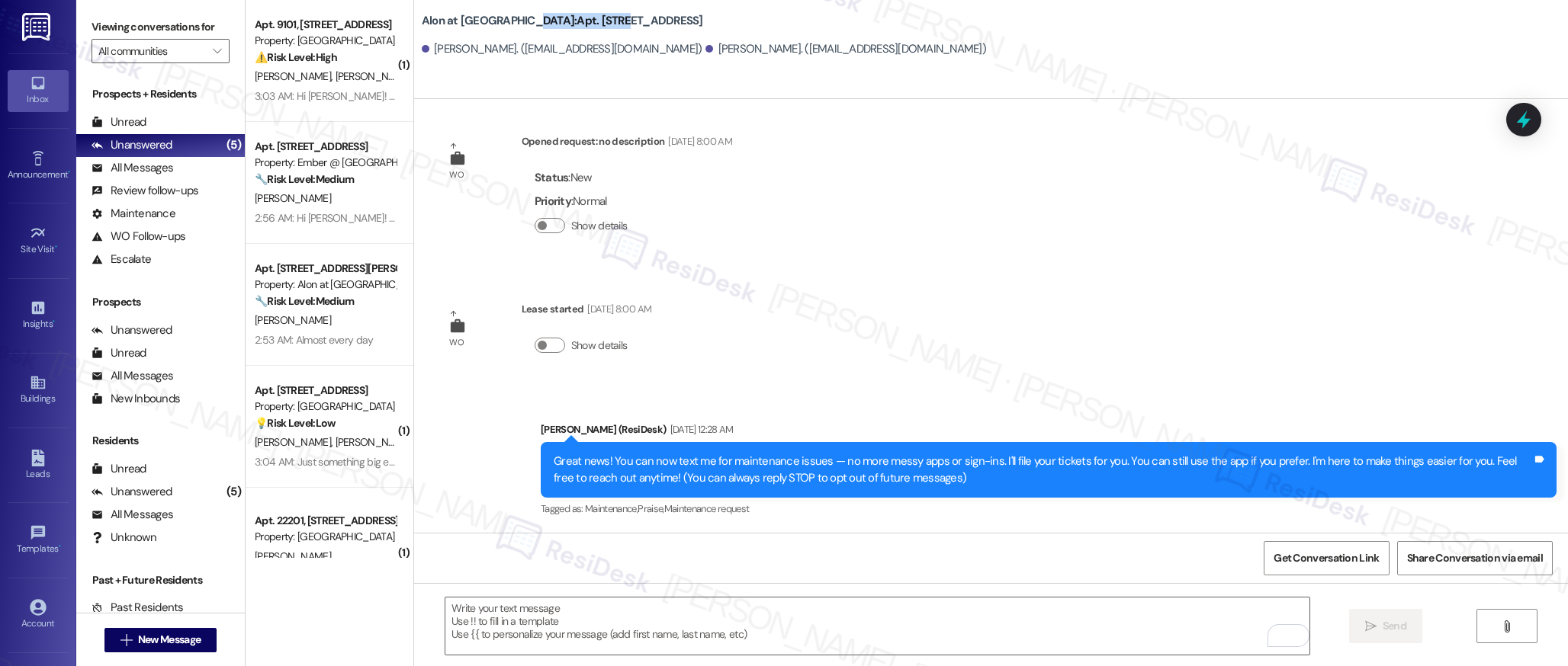
drag, startPoint x: 532, startPoint y: 22, endPoint x: 502, endPoint y: 22, distance: 30.0
click at [502, 22] on b "Alon at [GEOGRAPHIC_DATA]: Apt. [STREET_ADDRESS]" at bounding box center [562, 21] width 281 height 16
copy b ": Apt. 224,"
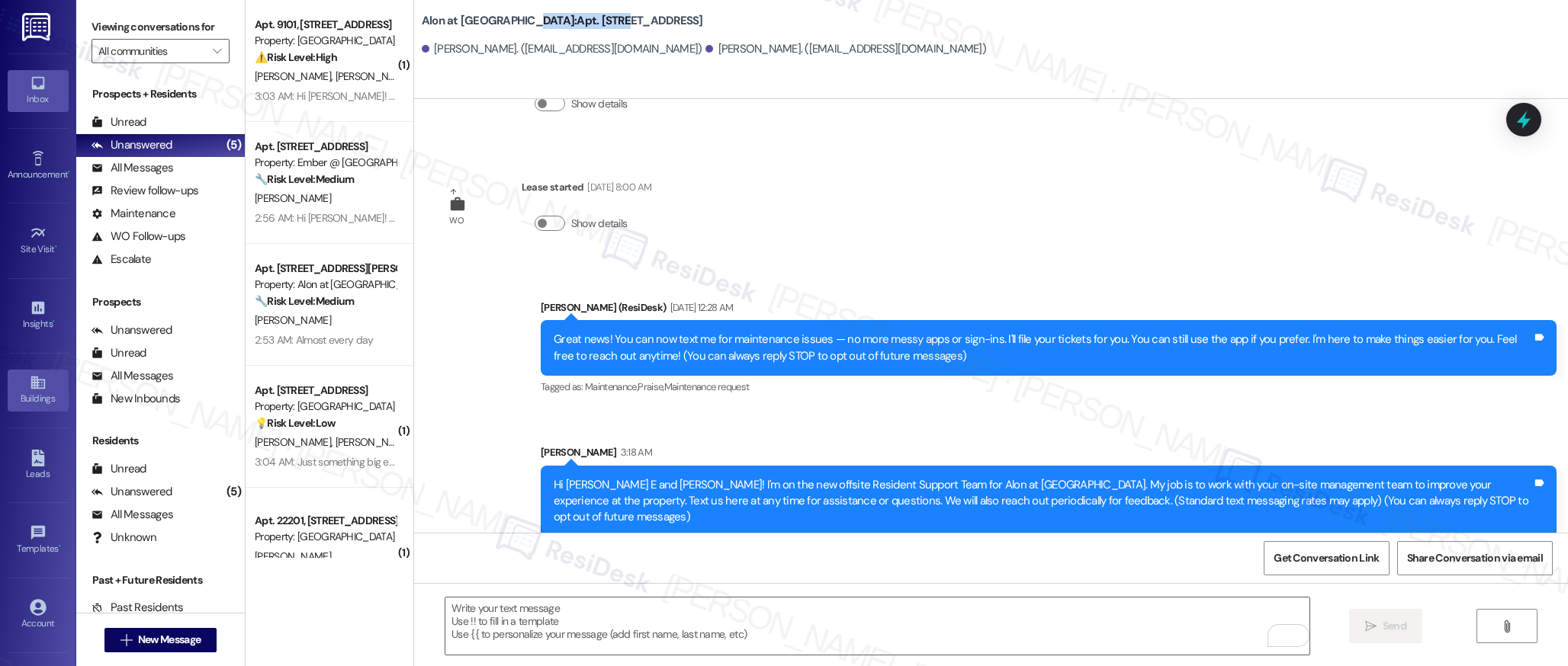
click at [37, 390] on icon at bounding box center [39, 383] width 17 height 17
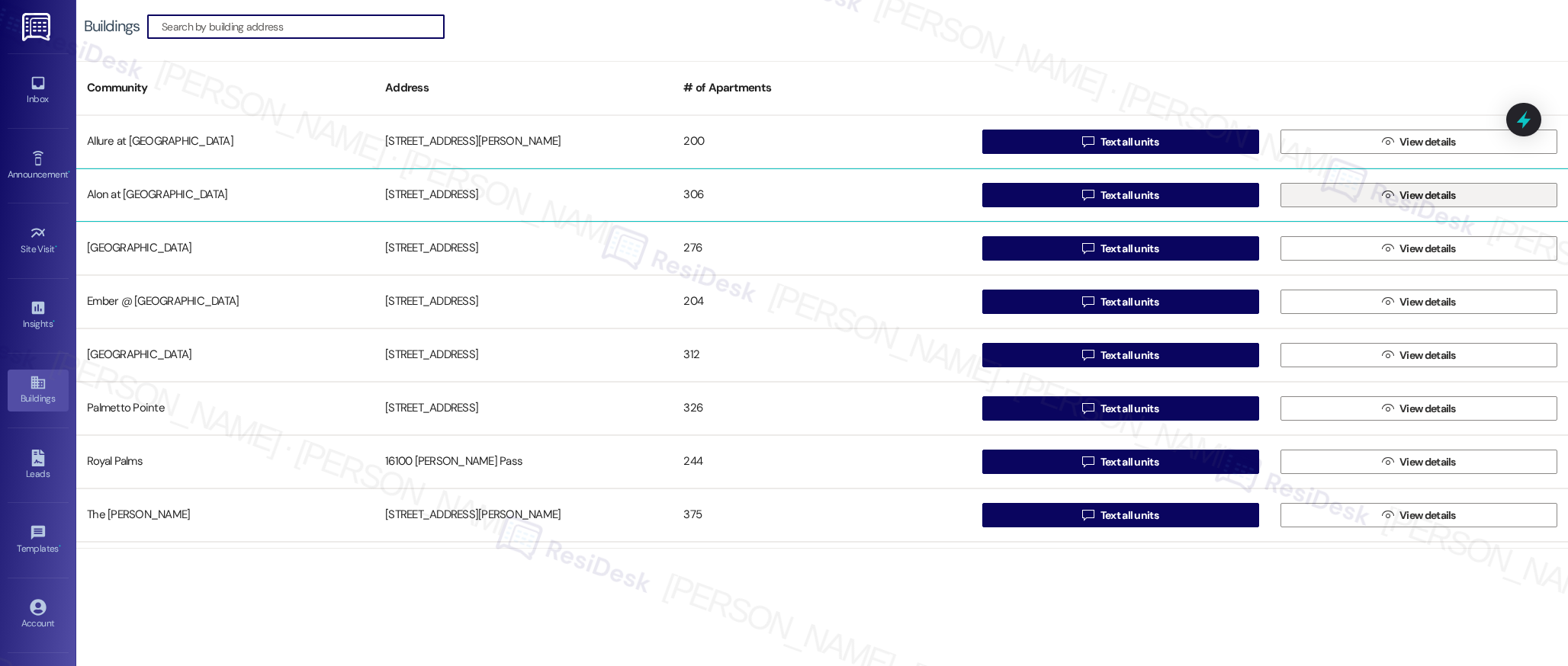
click at [1359, 191] on button " View details" at bounding box center [1418, 196] width 276 height 25
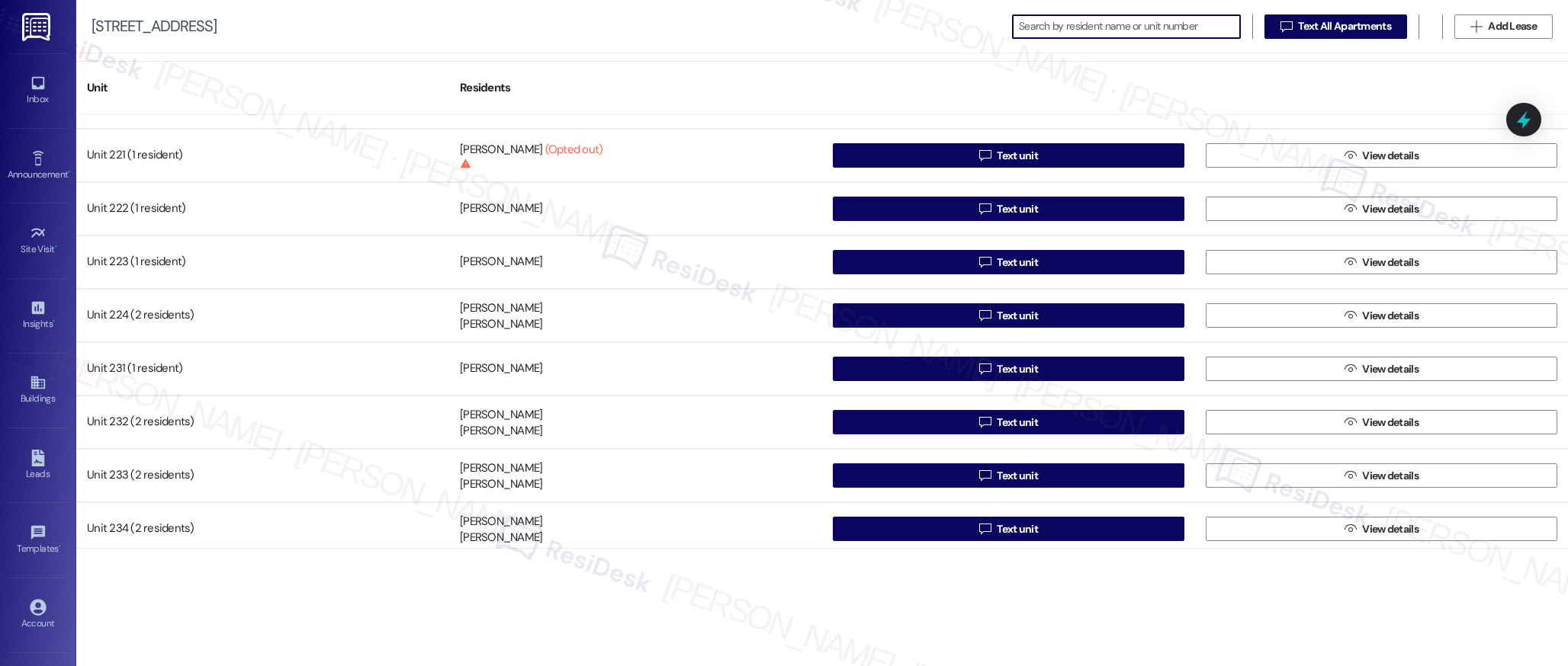
scroll to position [1517, 0]
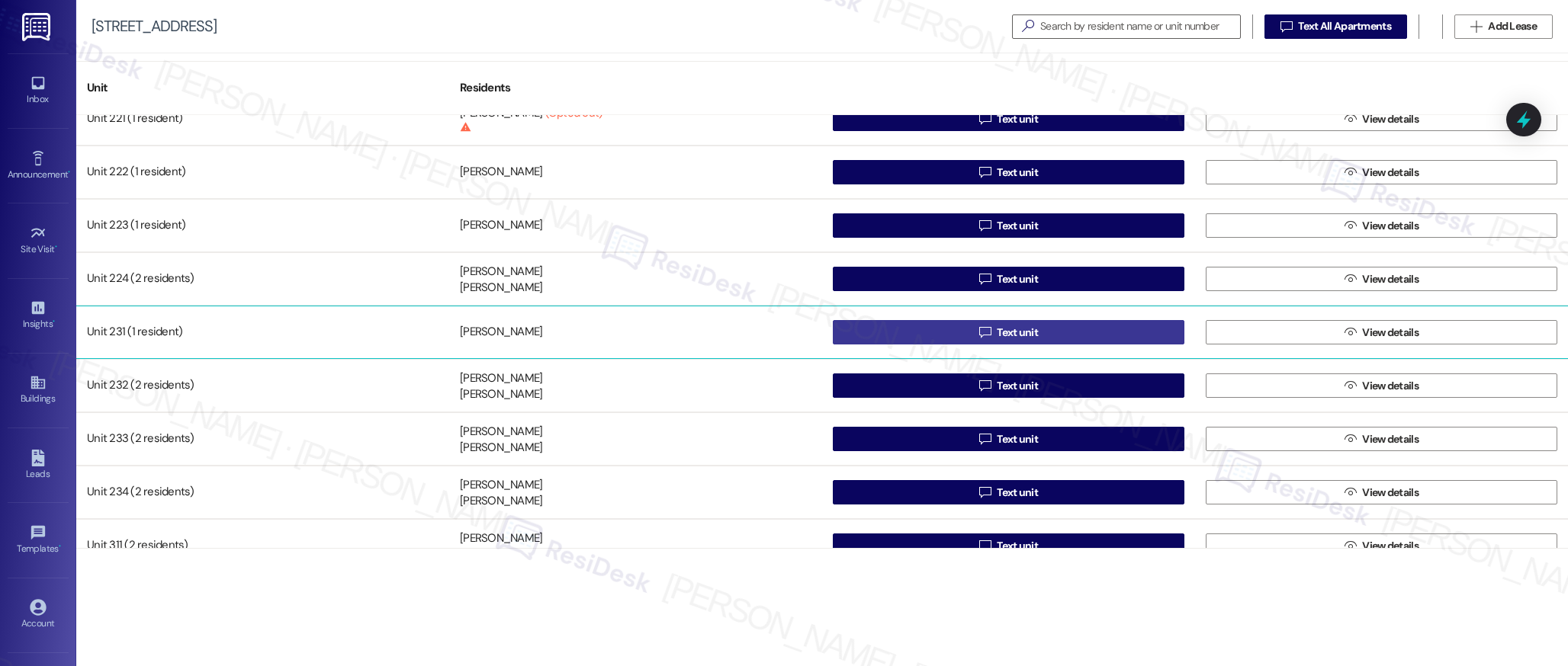
click at [1031, 330] on span "Text unit" at bounding box center [1017, 333] width 41 height 16
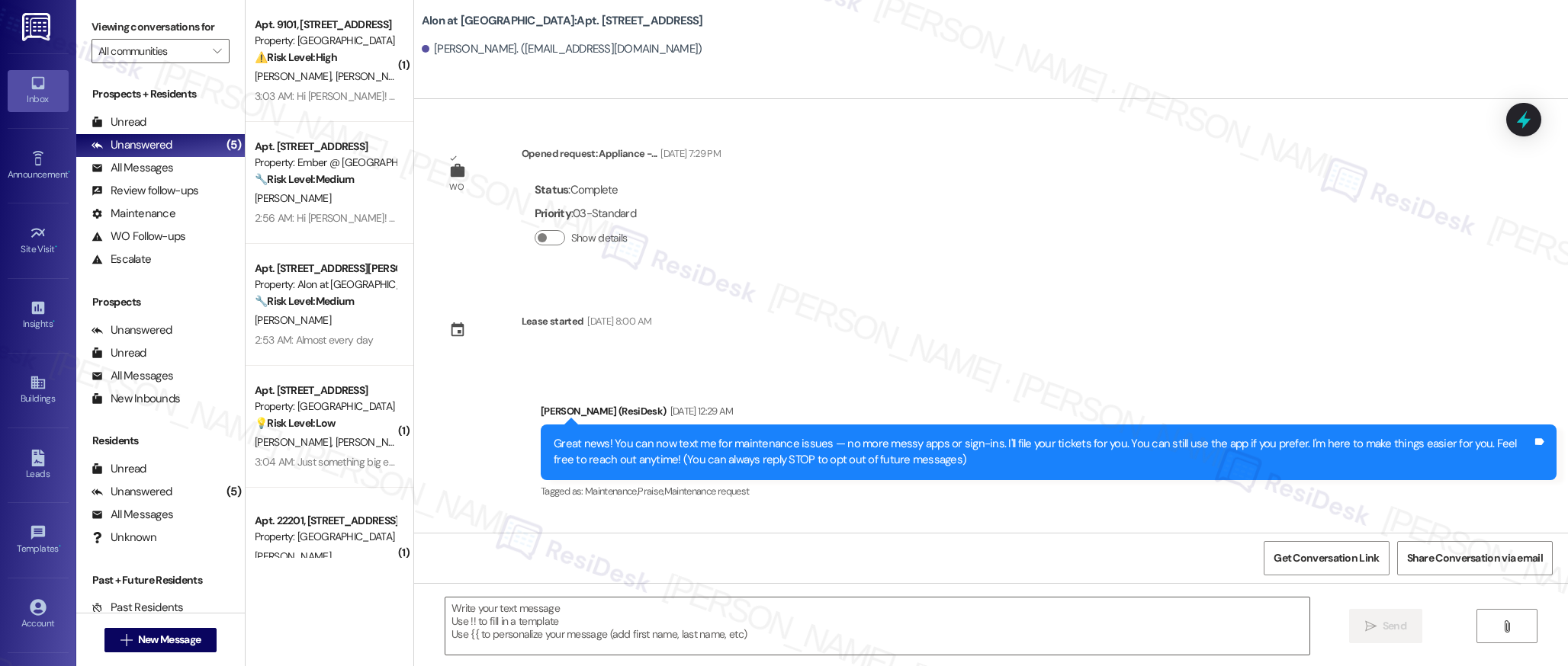
type textarea "Fetching suggested responses. Please feel free to read through the conversation…"
click at [638, 620] on textarea at bounding box center [877, 626] width 864 height 57
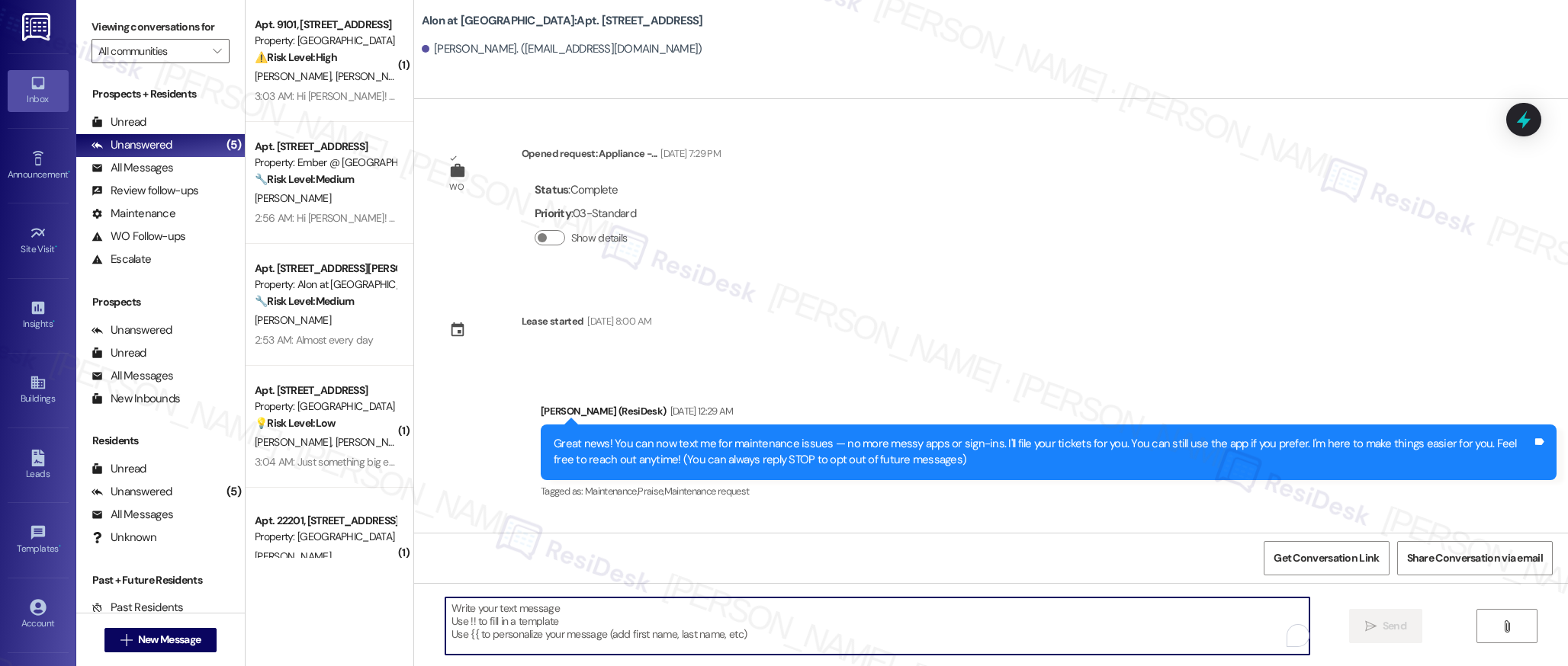
paste textarea "Hi {{first_name}}! I'm on the new offsite Resident Support Team for {{property}…"
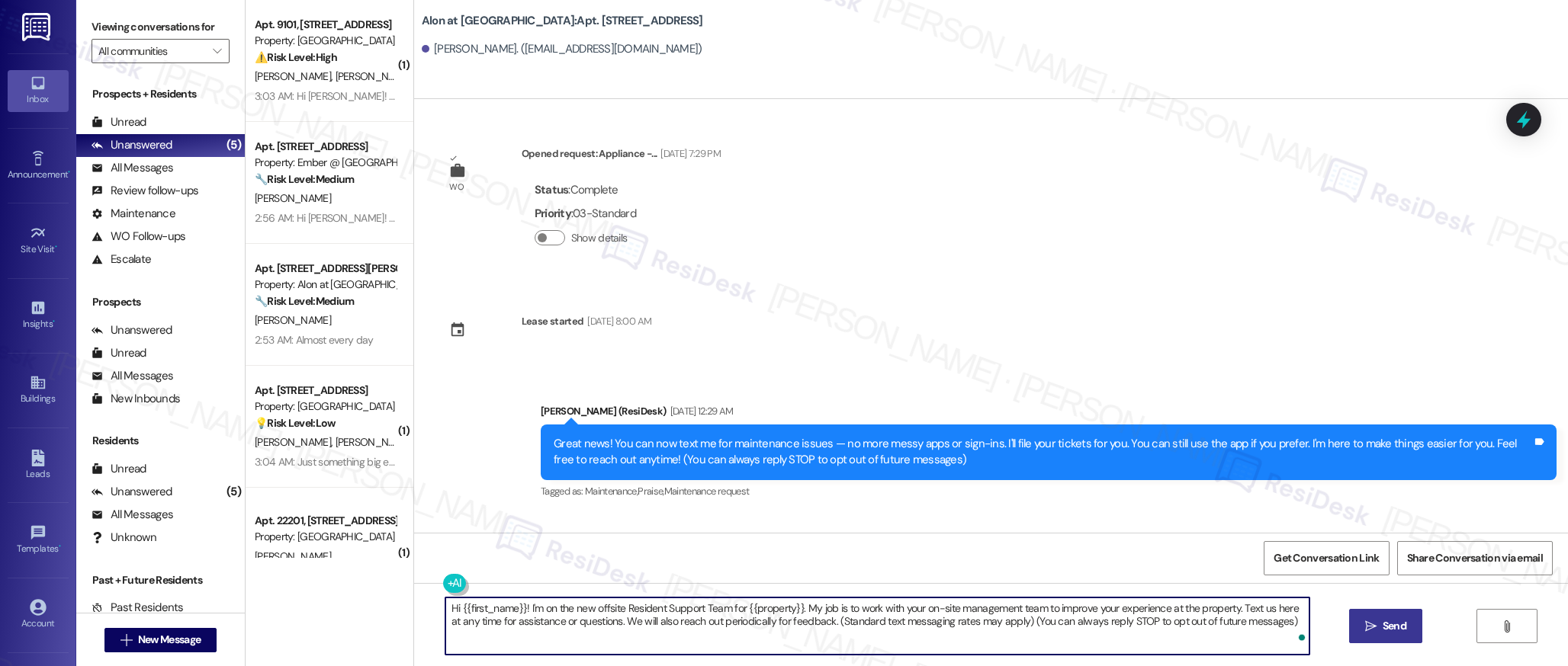
type textarea "Hi {{first_name}}! I'm on the new offsite Resident Support Team for {{property}…"
click at [1392, 622] on span "Send" at bounding box center [1394, 626] width 24 height 16
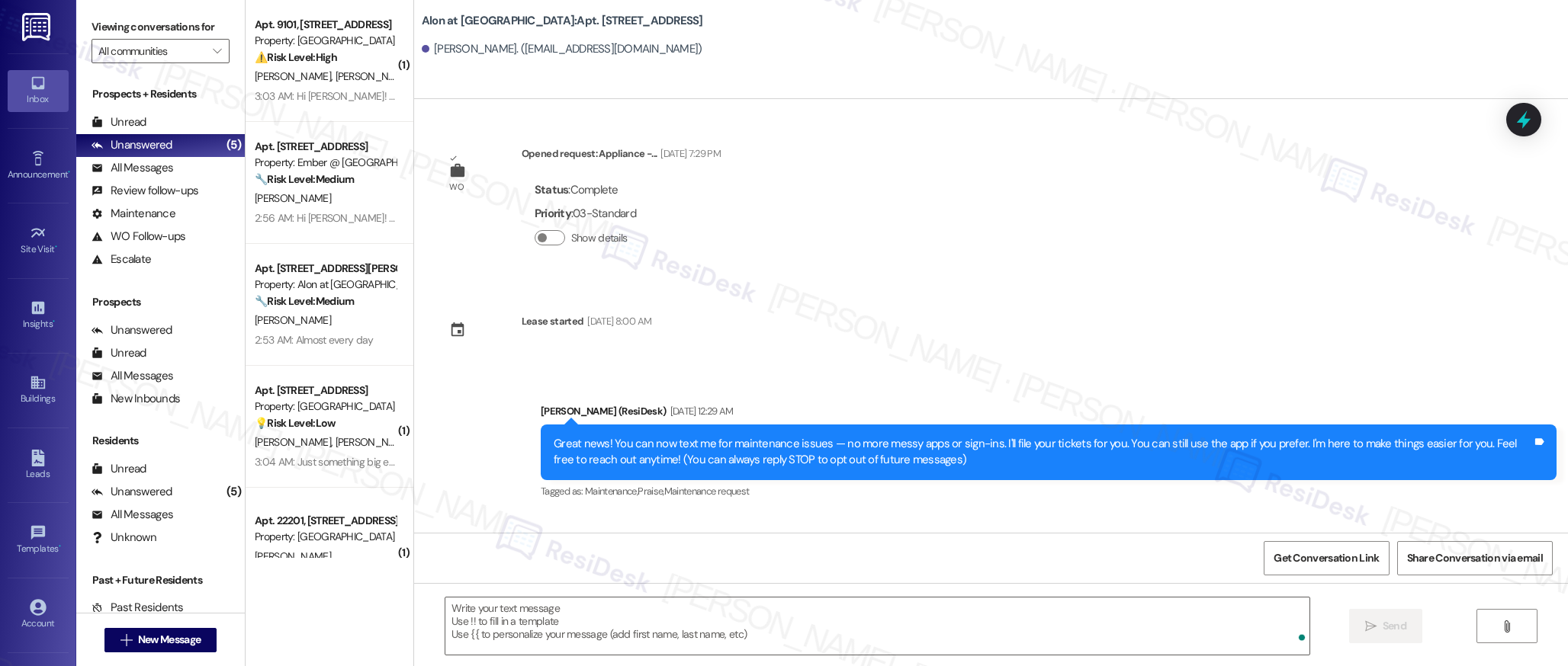
scroll to position [105, 0]
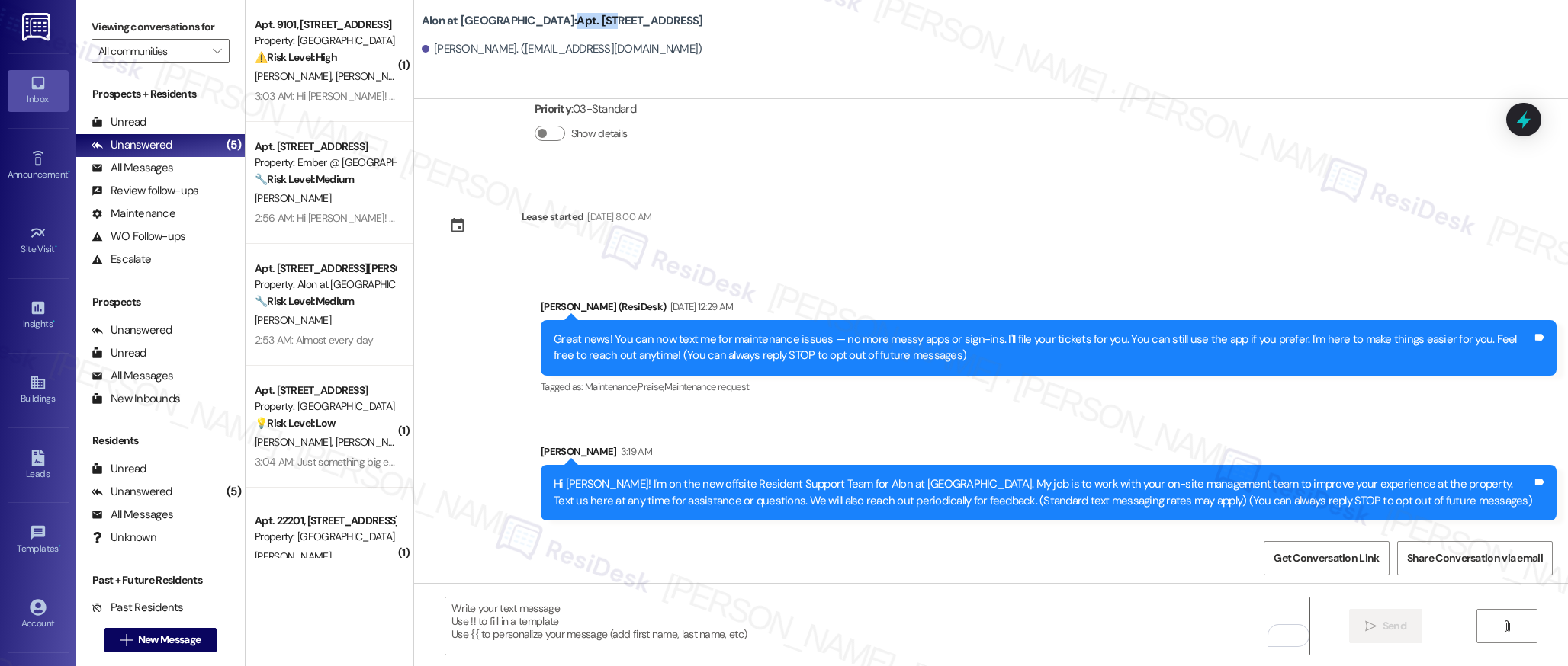
drag, startPoint x: 546, startPoint y: 21, endPoint x: 509, endPoint y: 23, distance: 37.1
click at [509, 23] on b "Alon at Castle Hills: Apt. 231, 1835 Lockhill Selma Rd" at bounding box center [562, 21] width 281 height 16
copy b "Apt. 231"
click at [39, 393] on div "Buildings" at bounding box center [38, 399] width 76 height 15
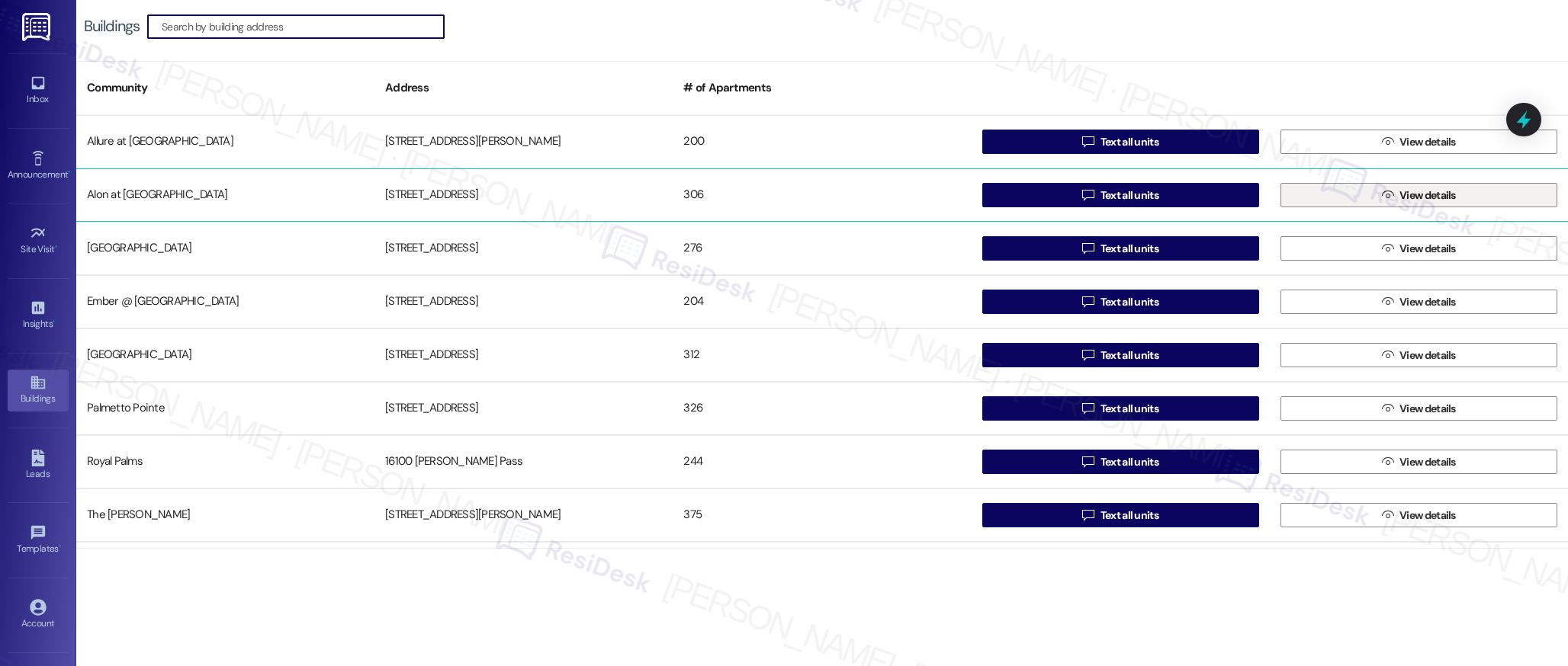
click at [1382, 193] on icon "" at bounding box center [1387, 196] width 12 height 12
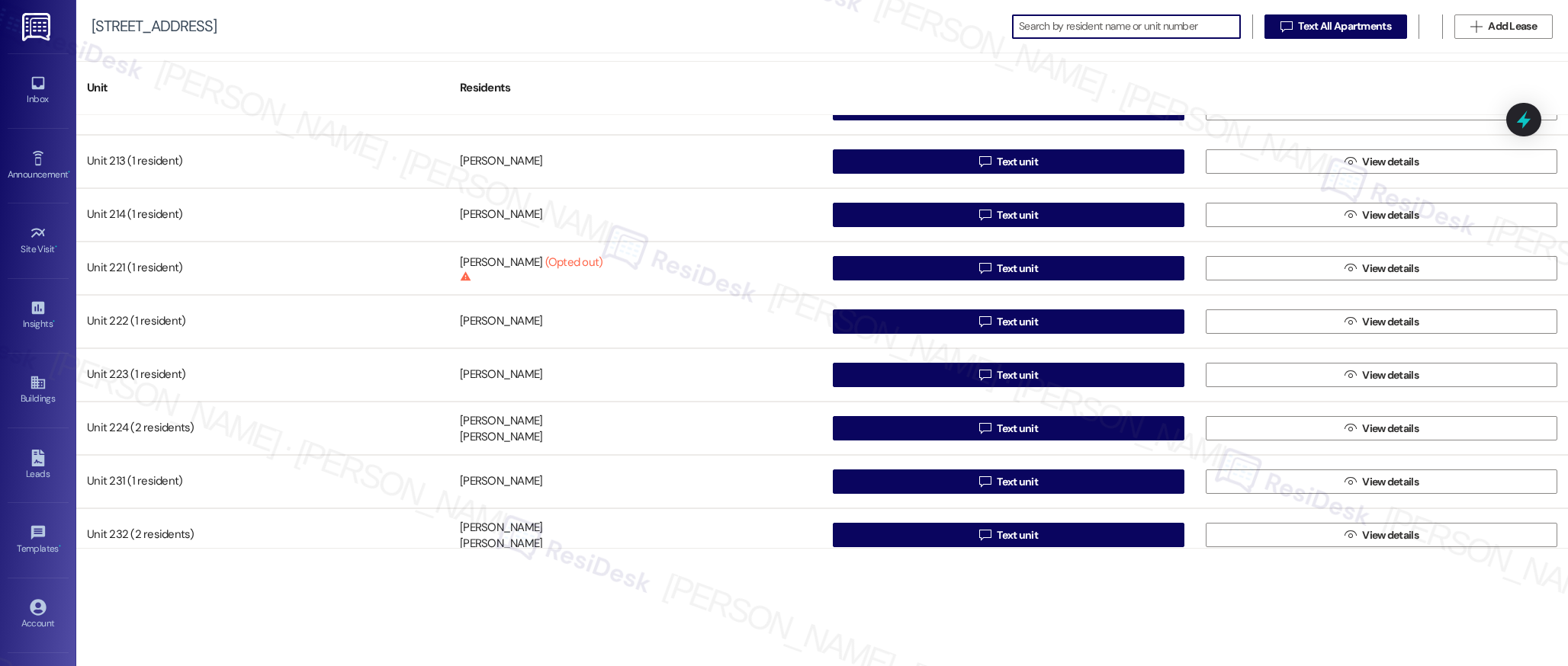
scroll to position [1460, 0]
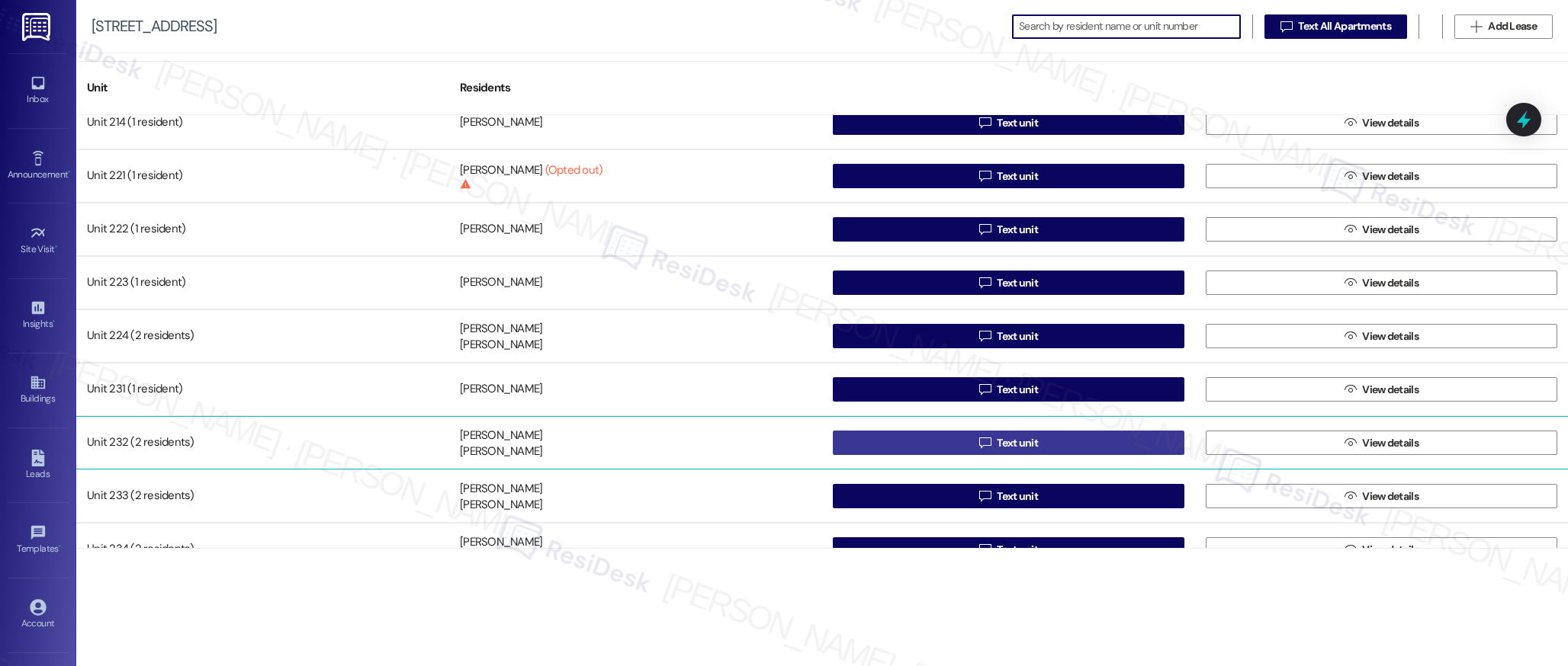
click at [1027, 444] on span "Text unit" at bounding box center [1017, 443] width 41 height 16
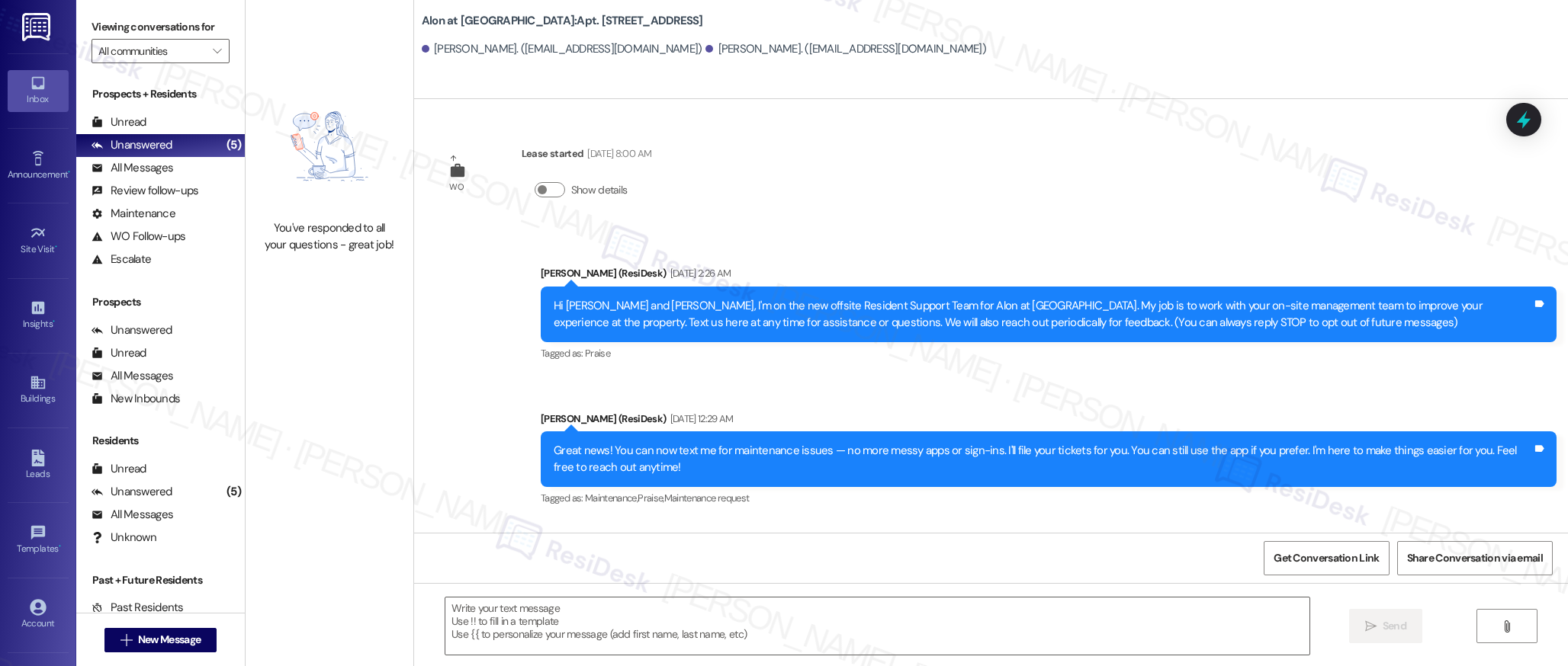
type textarea "Fetching suggested responses. Please feel free to read through the conversation…"
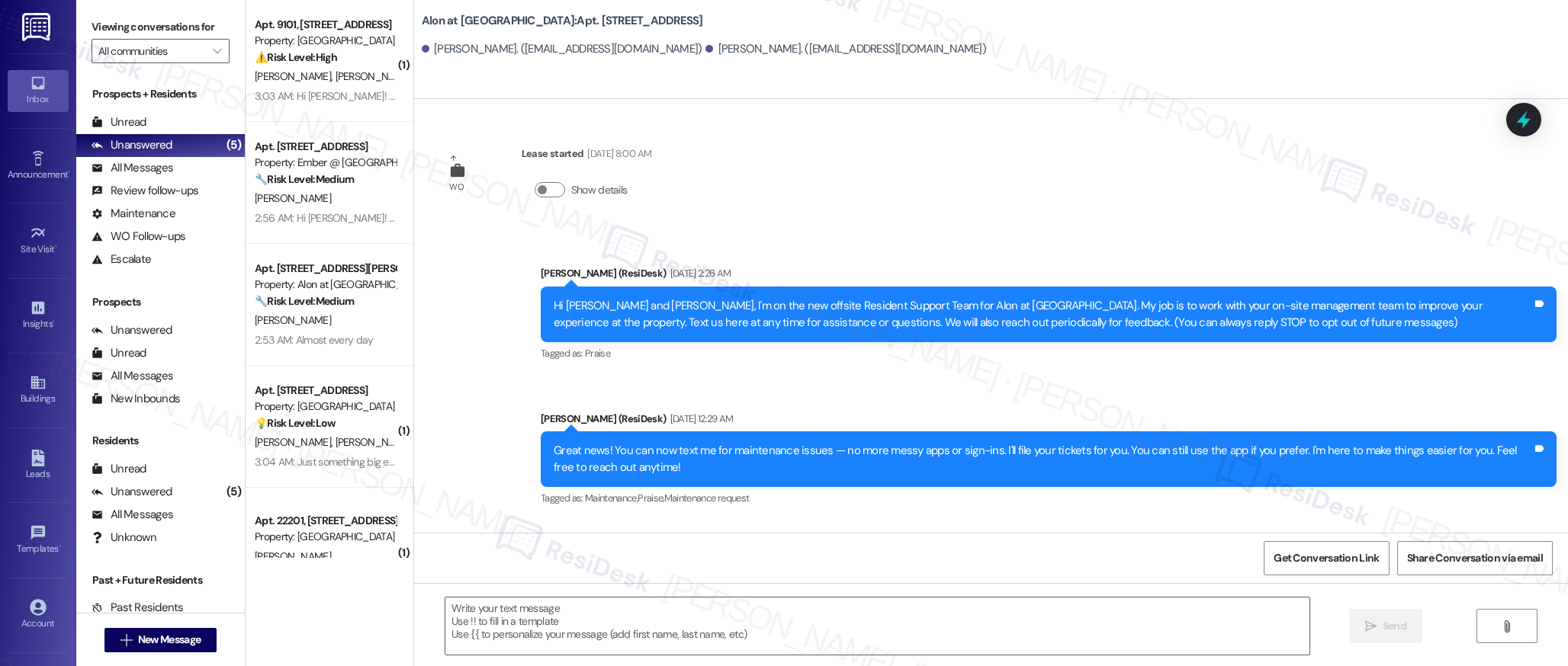
type textarea "Fetching suggested responses. Please feel free to read through the conversation…"
click at [22, 394] on div "Buildings" at bounding box center [38, 399] width 76 height 15
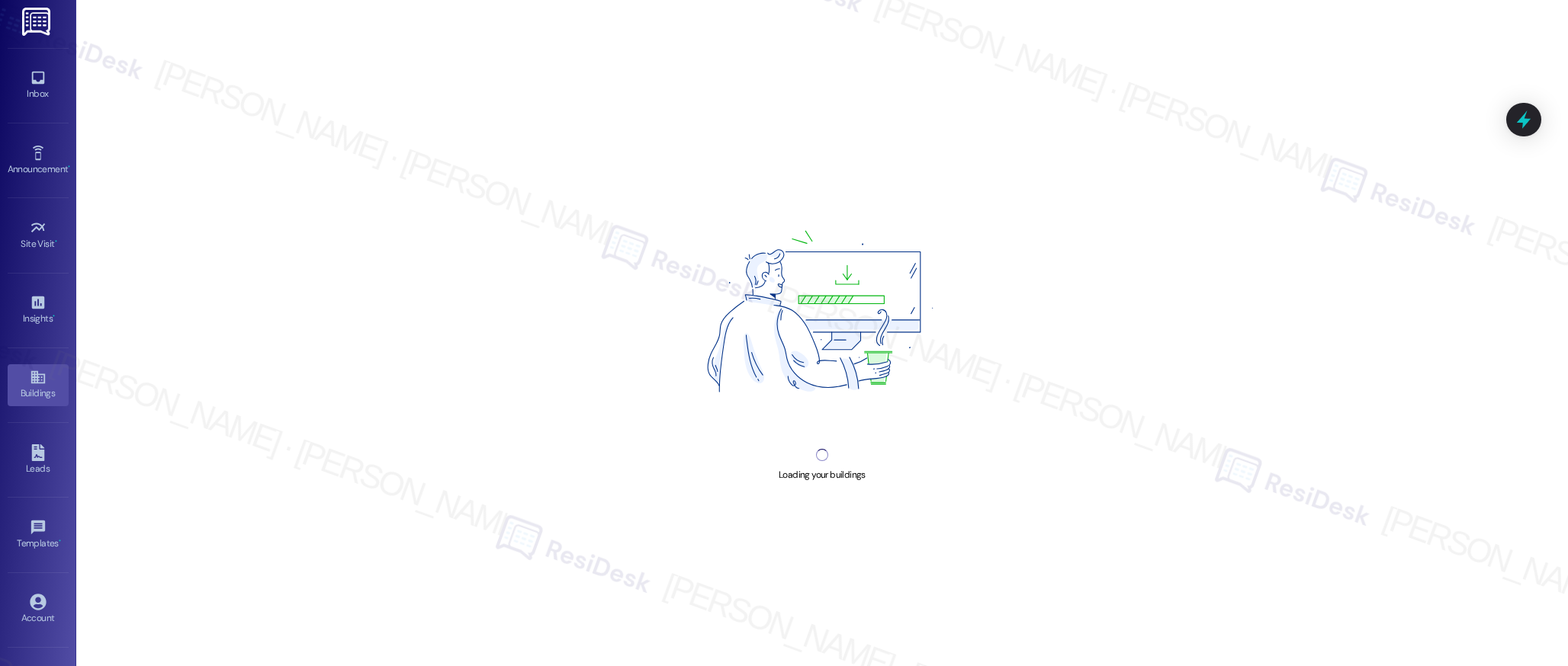
scroll to position [7, 0]
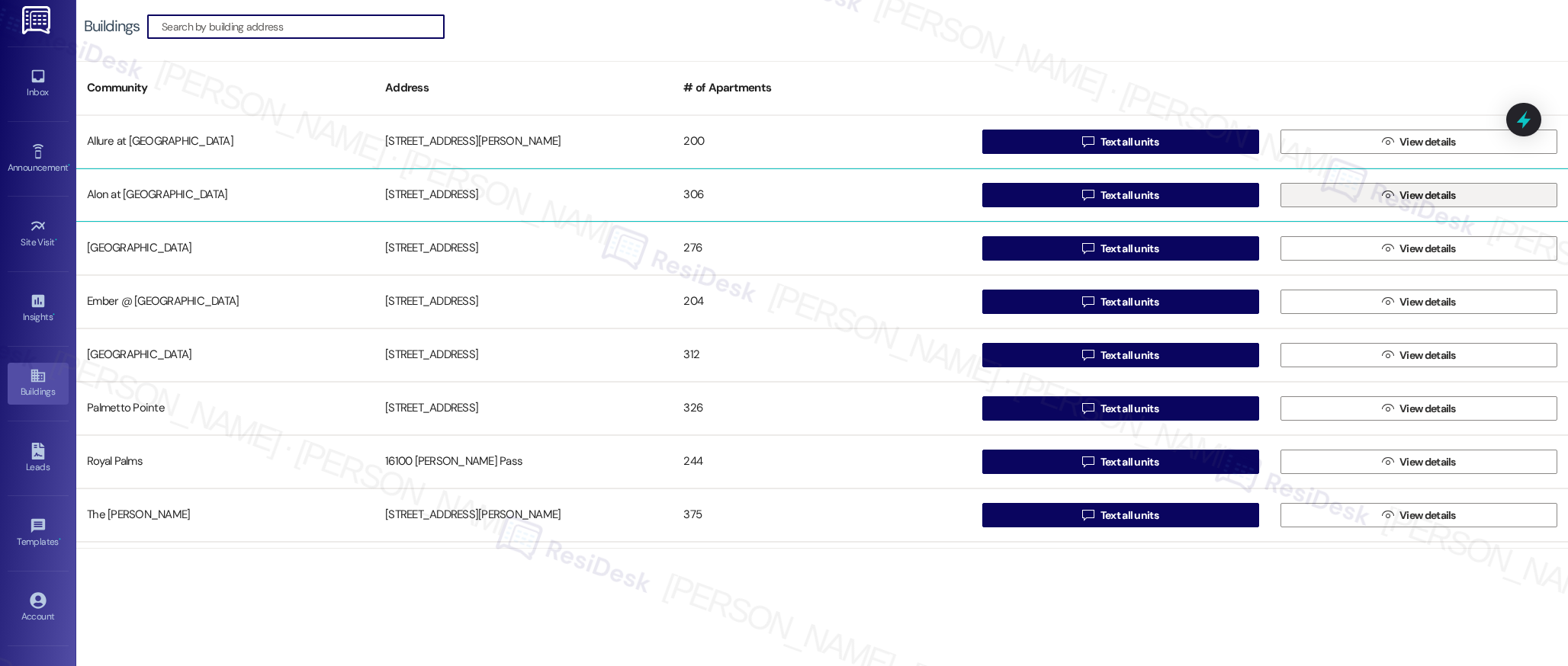
click at [1407, 198] on span "View details" at bounding box center [1427, 196] width 56 height 16
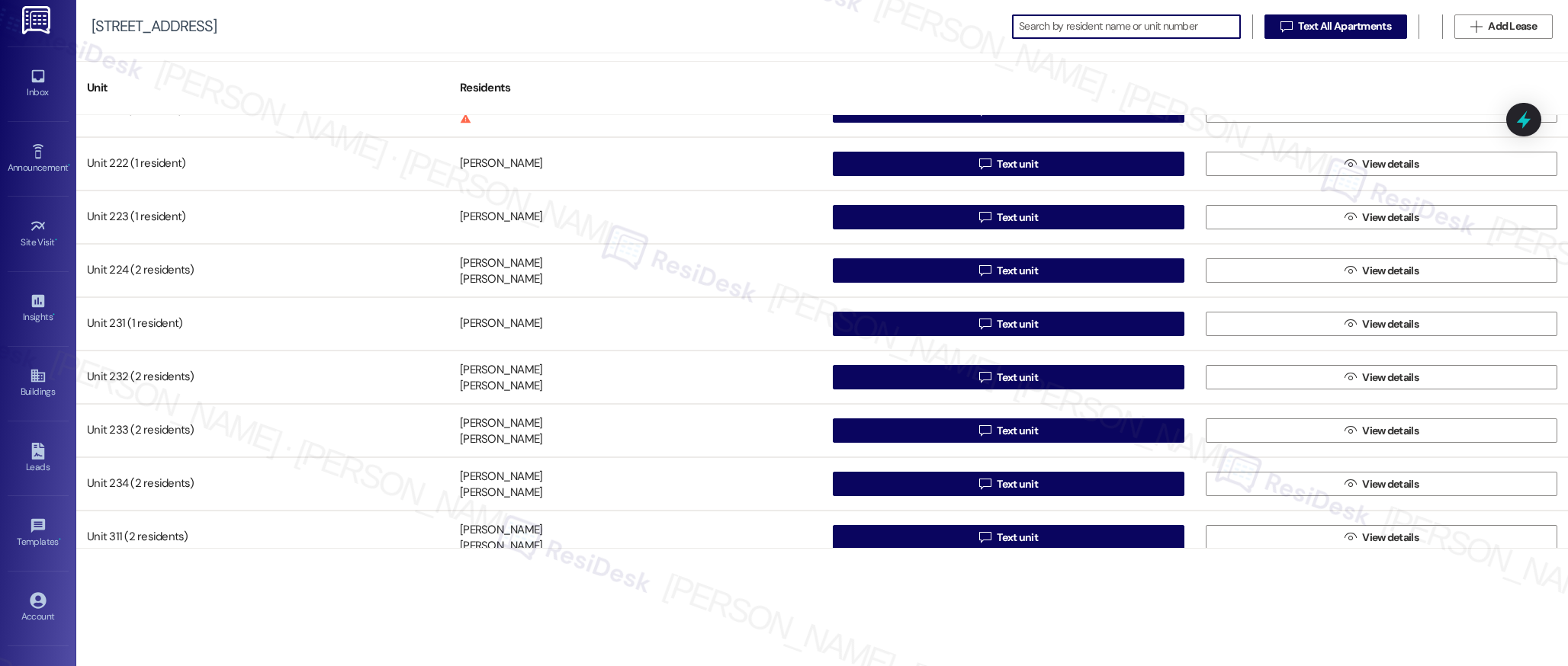
scroll to position [1528, 0]
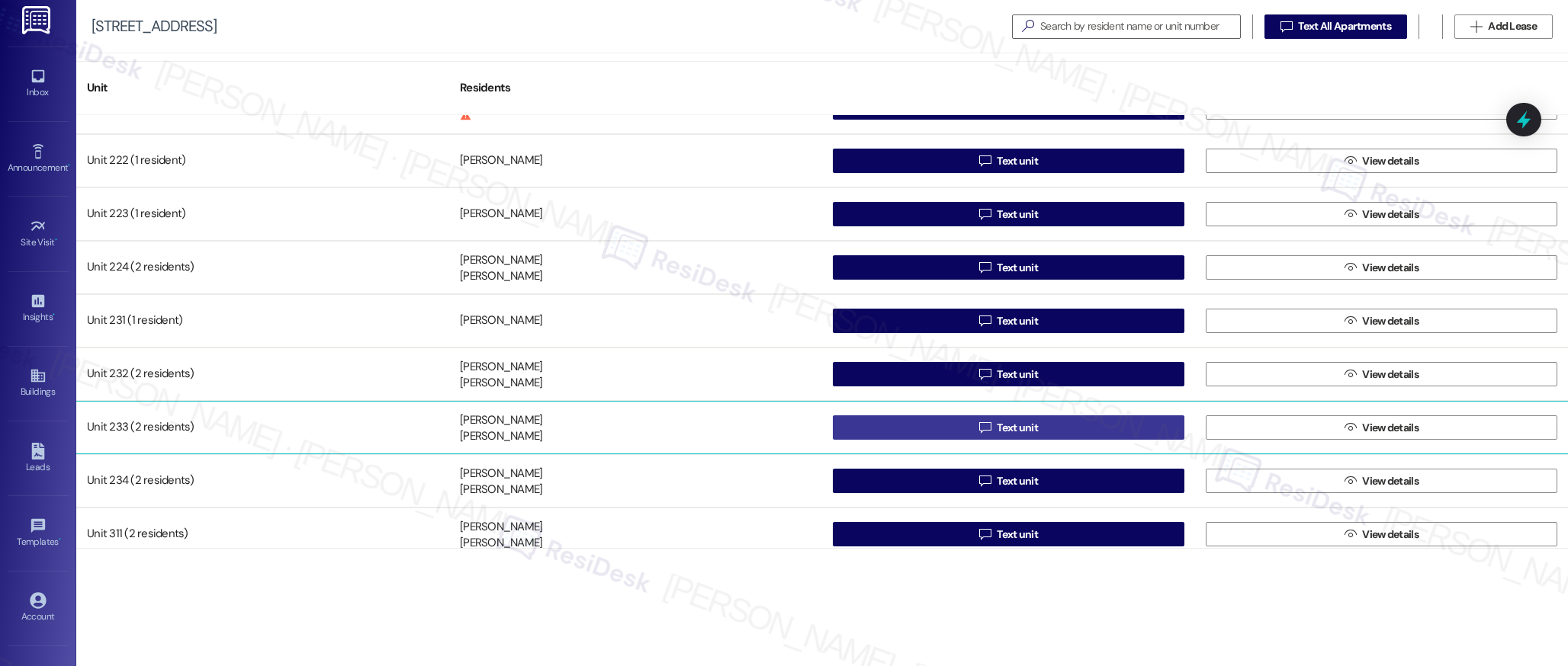
click at [1012, 427] on span "Text unit" at bounding box center [1017, 428] width 41 height 16
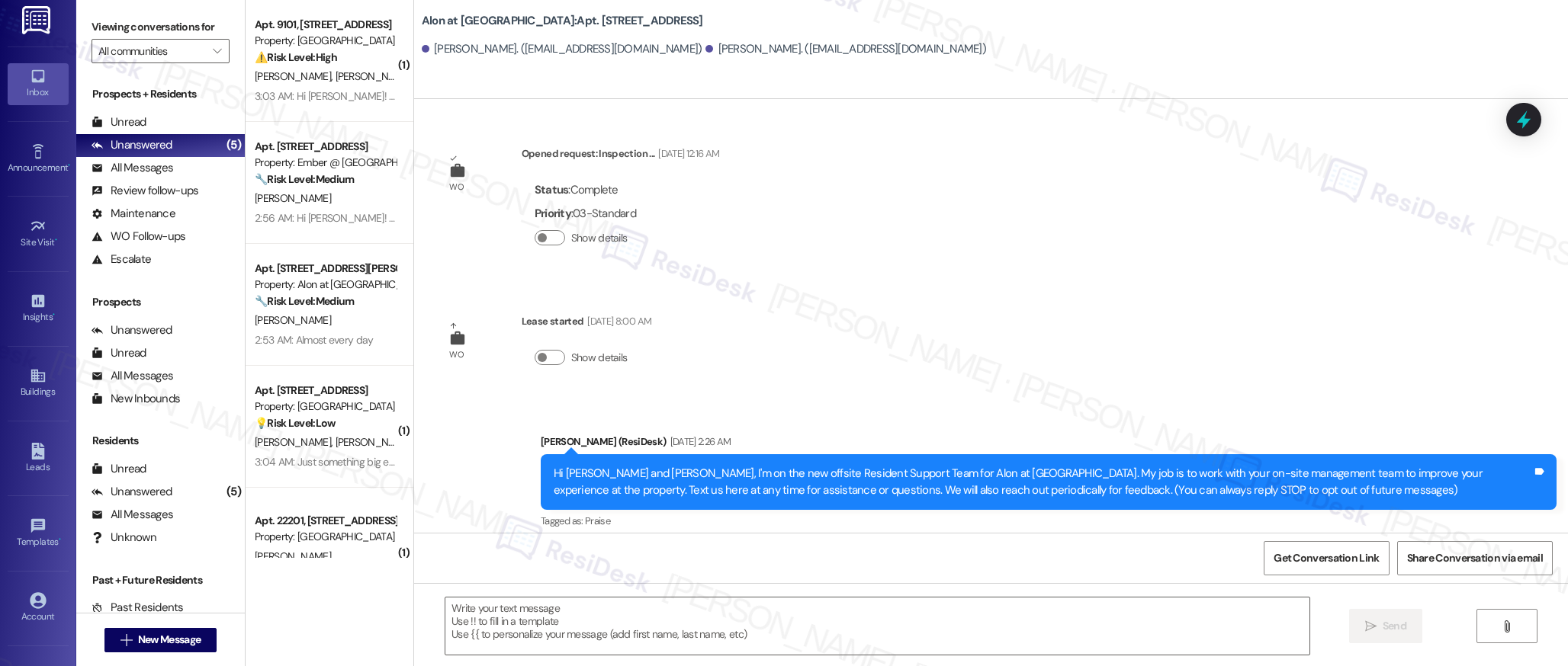
type textarea "Fetching suggested responses. Please feel free to read through the conversation…"
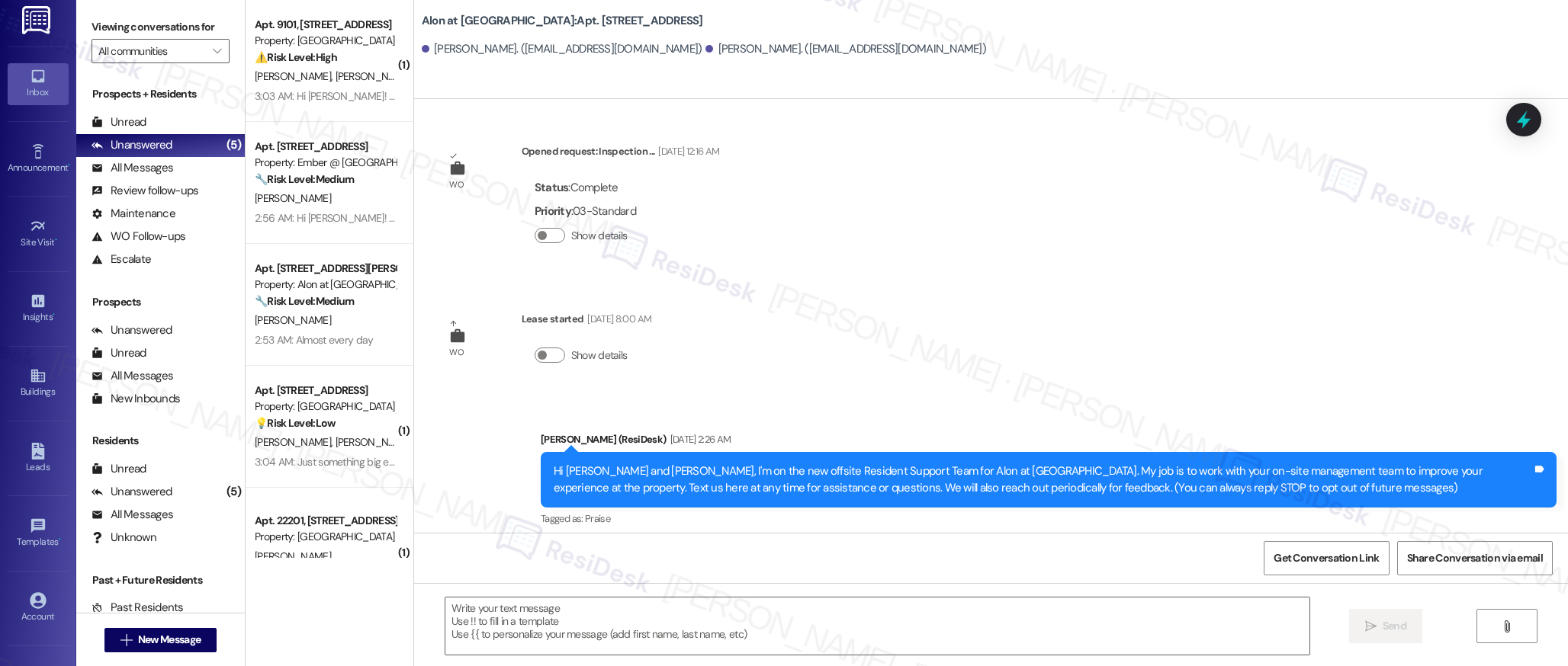
scroll to position [325, 0]
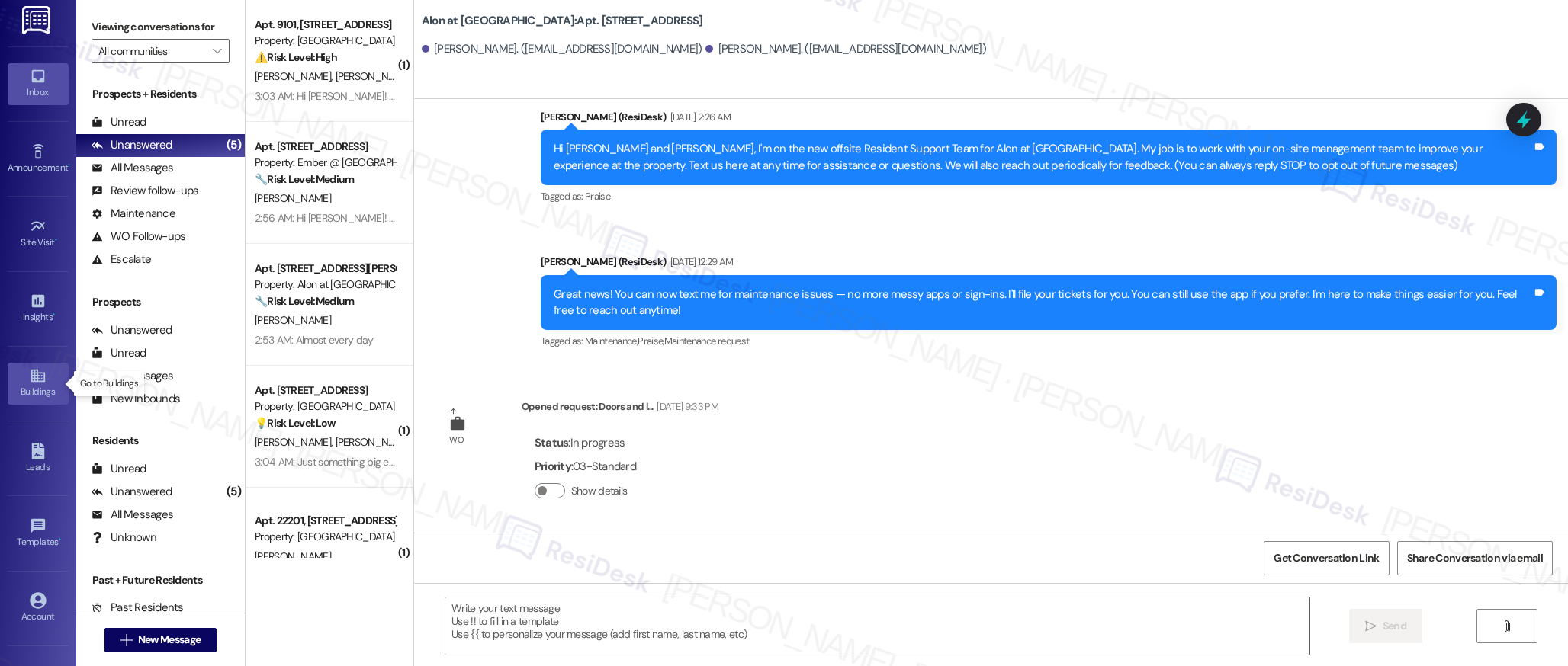
click at [31, 380] on icon at bounding box center [38, 376] width 14 height 13
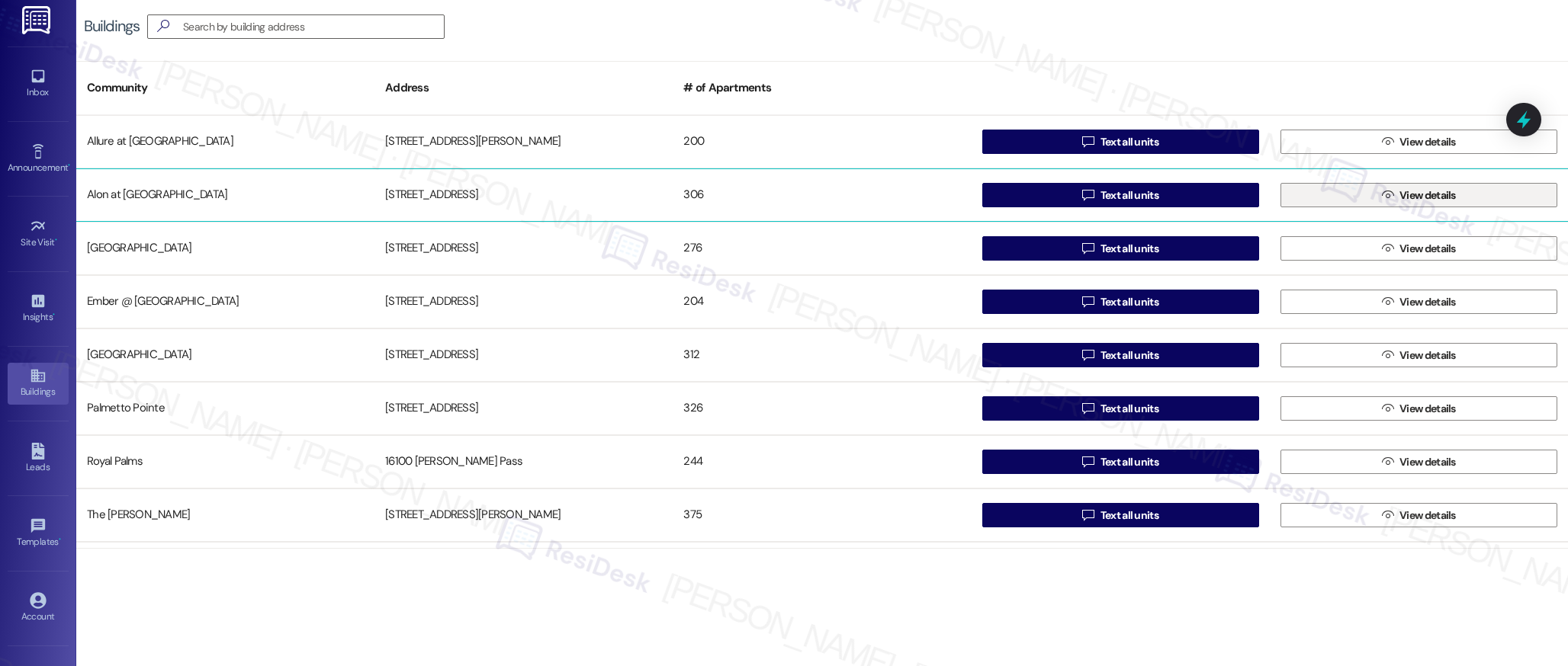
click at [1389, 196] on span " View details" at bounding box center [1419, 196] width 80 height 23
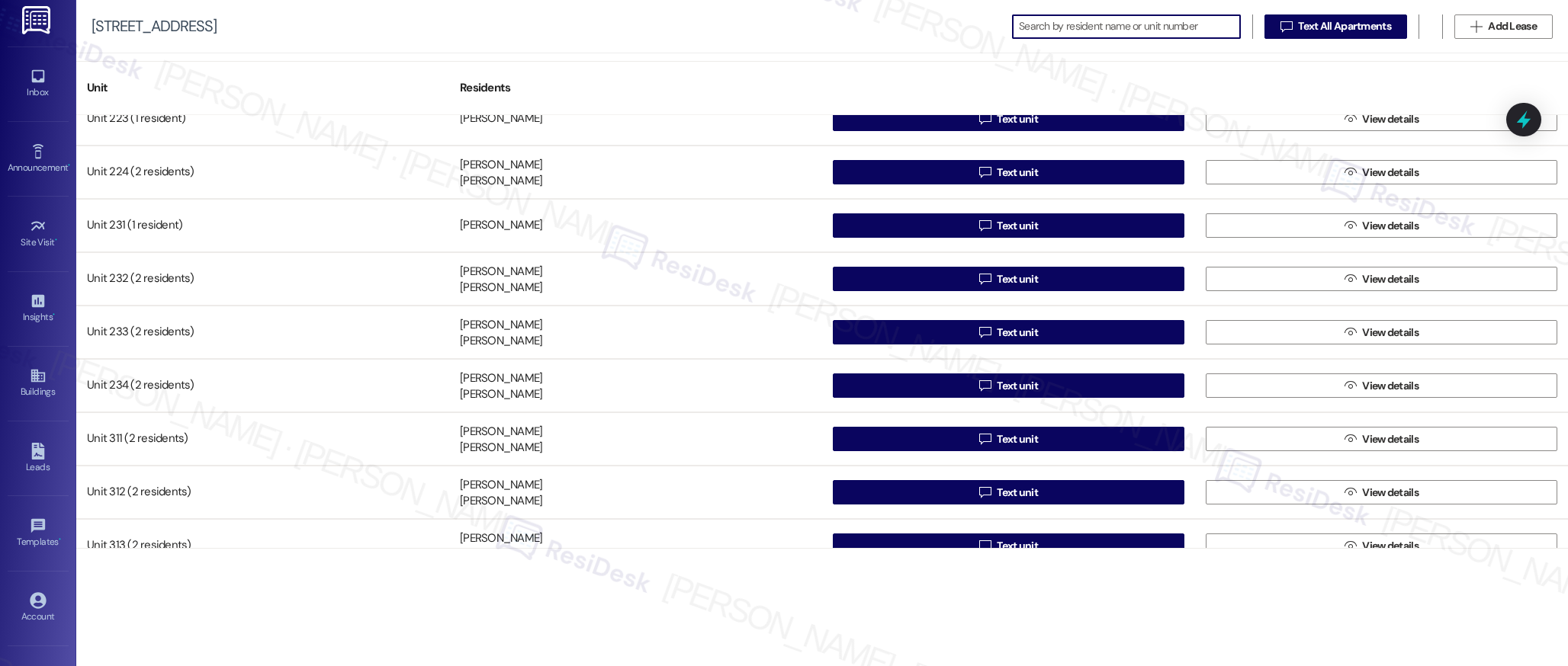
scroll to position [1622, 0]
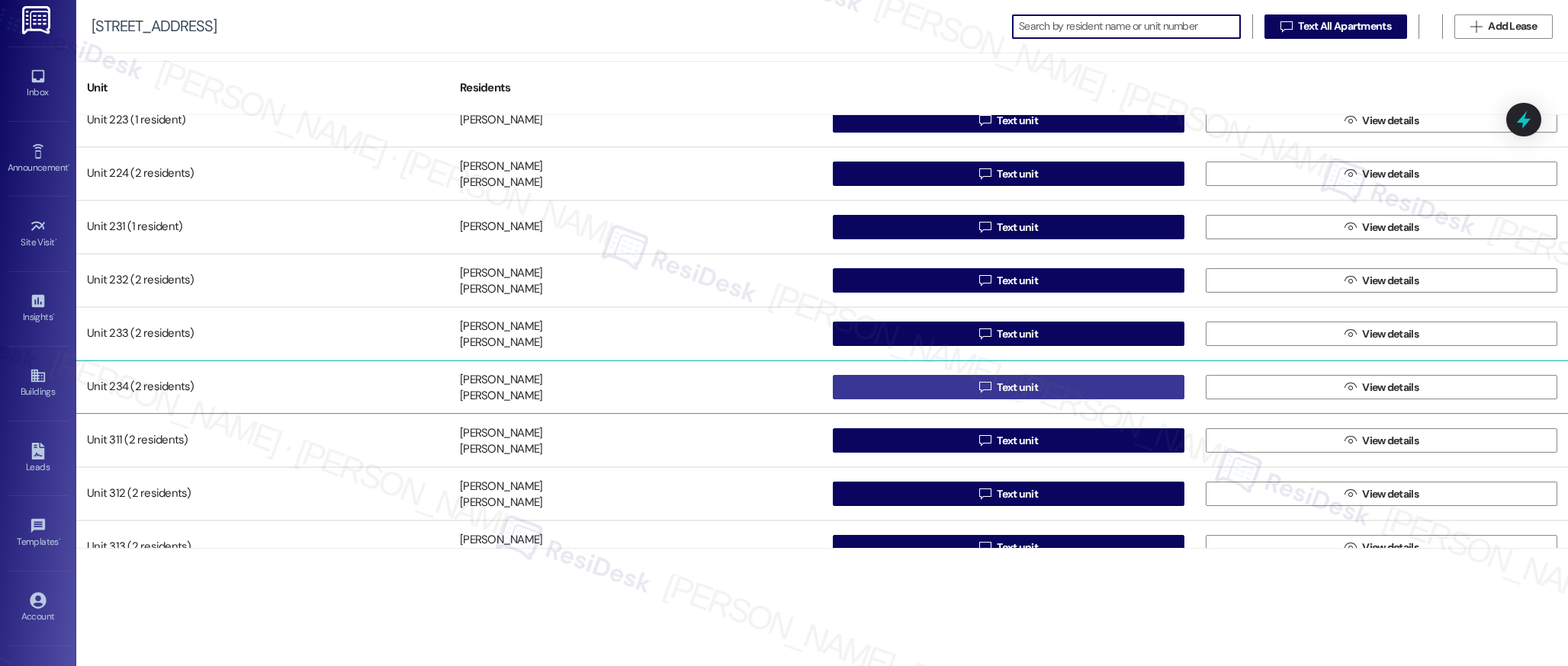
click at [1002, 387] on span "Text unit" at bounding box center [1017, 387] width 41 height 16
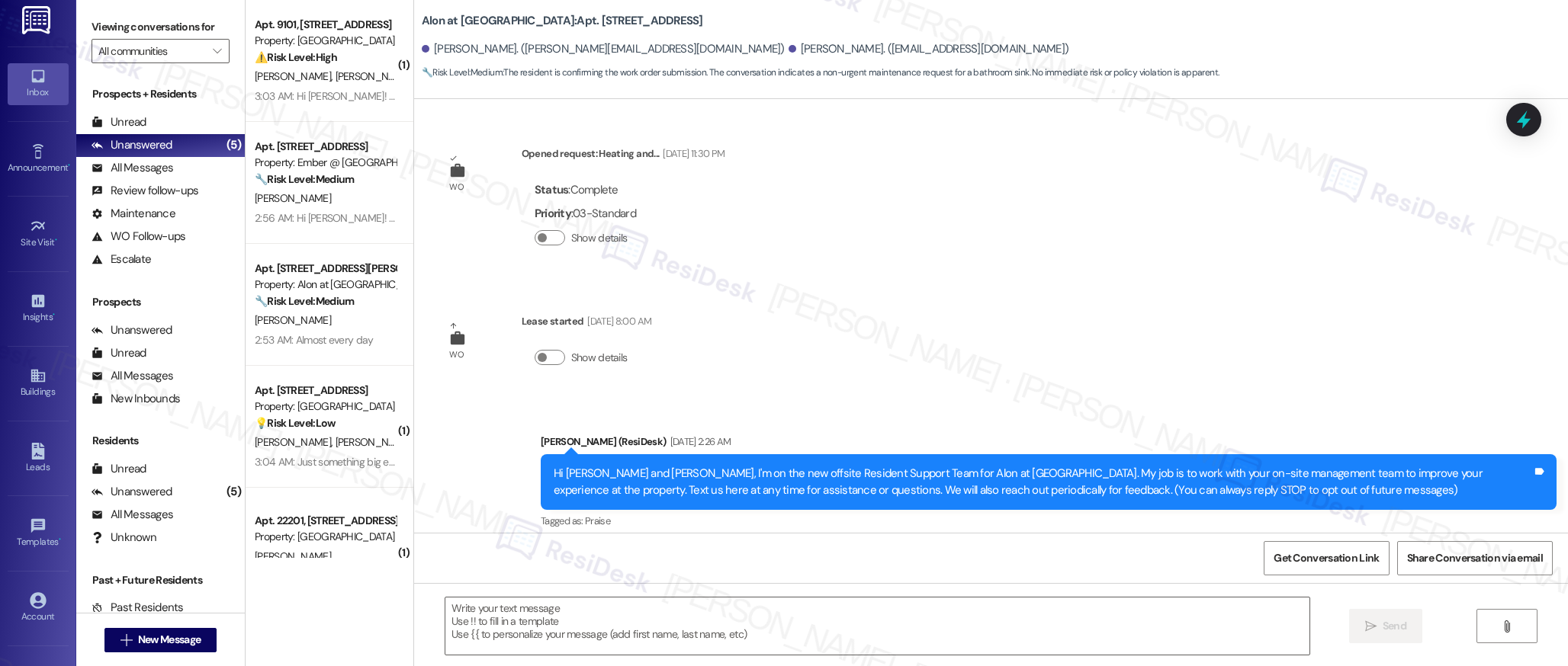
scroll to position [2854, 0]
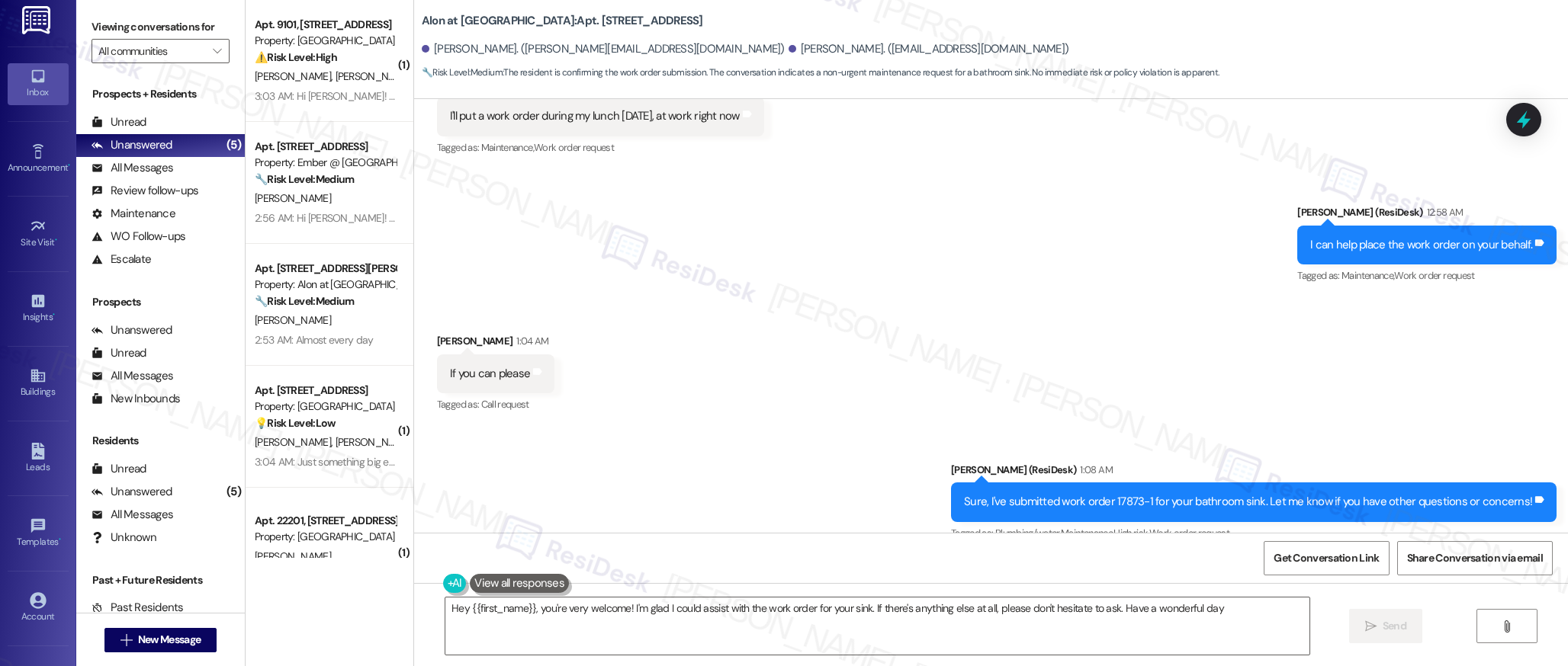
type textarea "Hey {{first_name}}, you're very welcome! I'm glad I could assist with the work …"
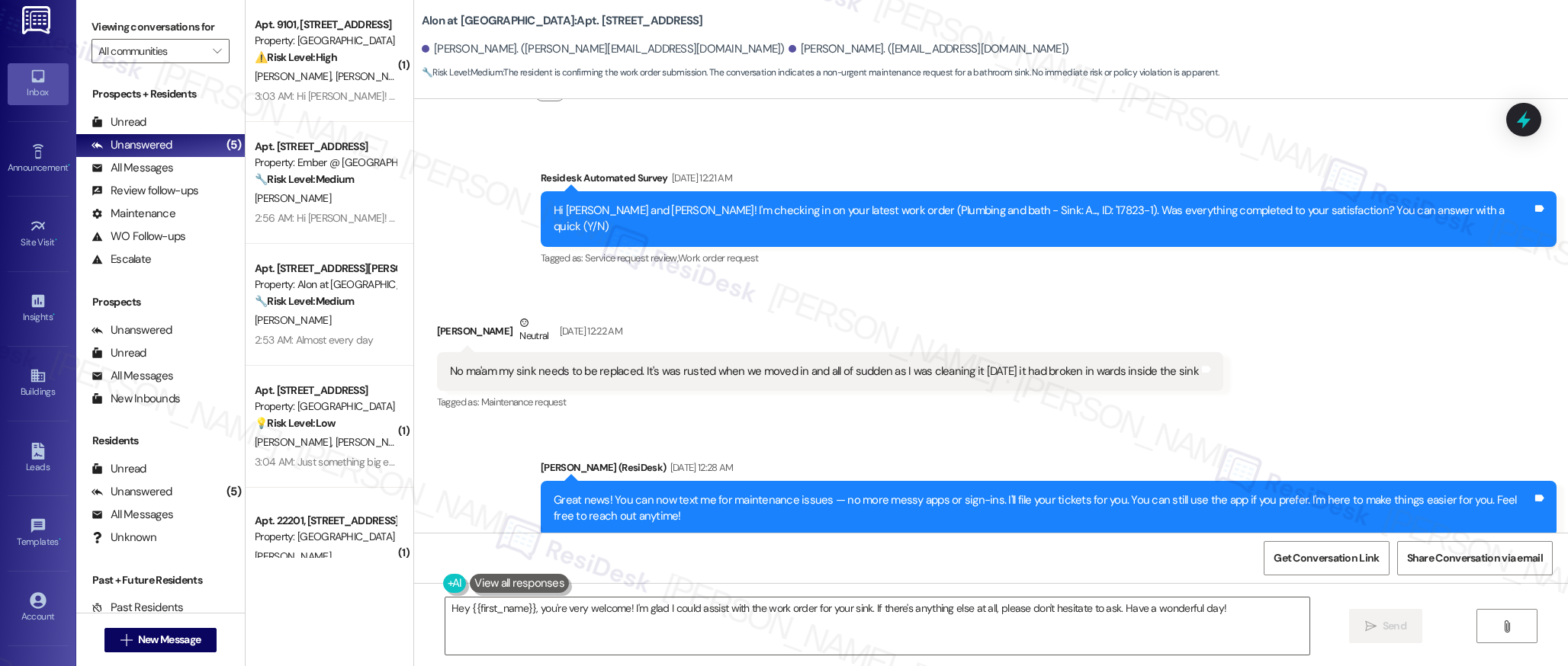
scroll to position [597, 0]
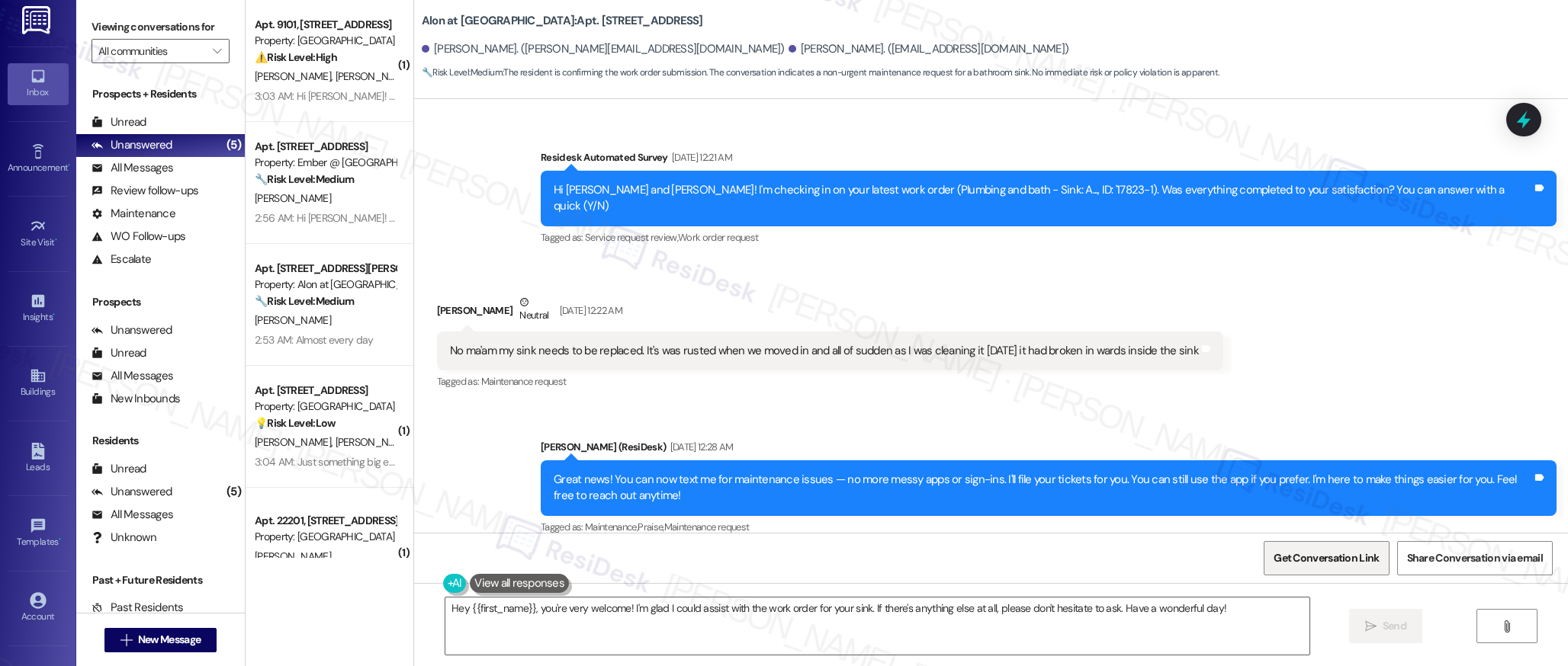
click at [1320, 559] on span "Get Conversation Link" at bounding box center [1325, 558] width 106 height 16
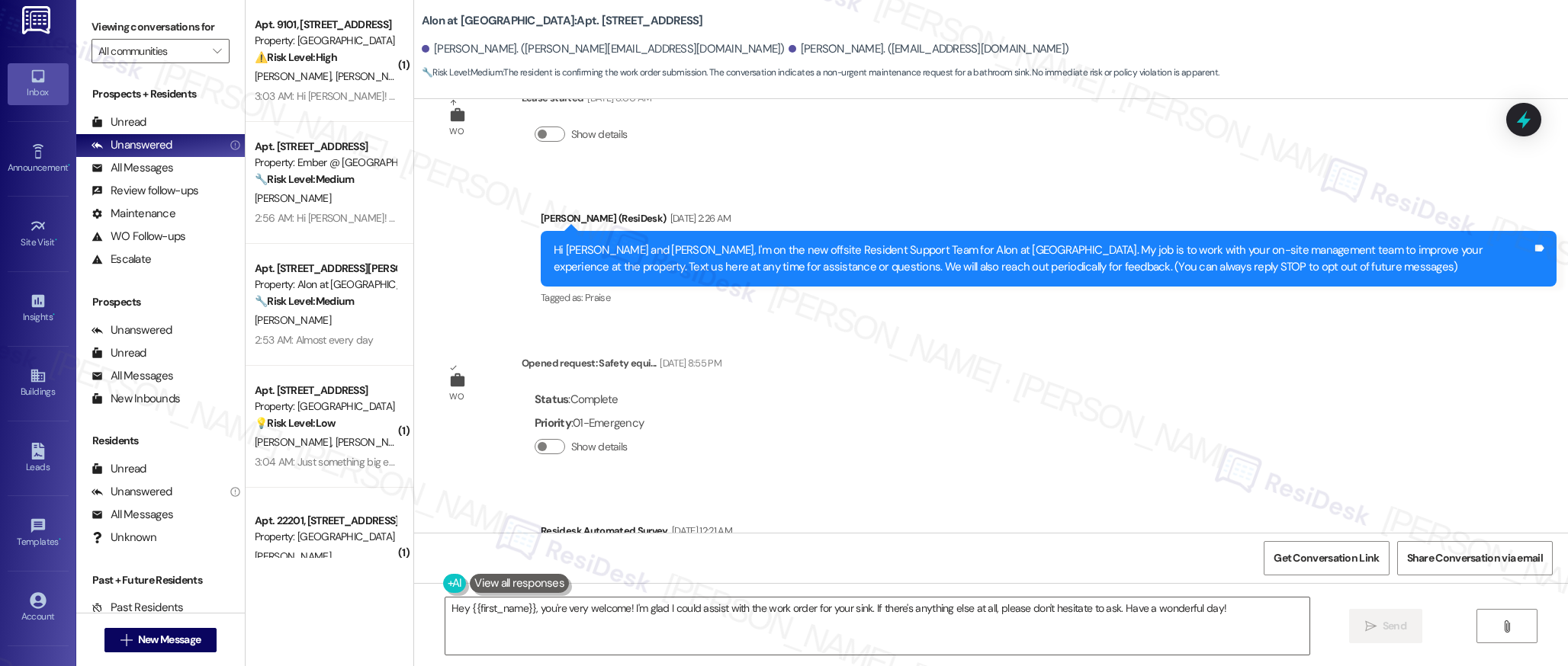
scroll to position [0, 0]
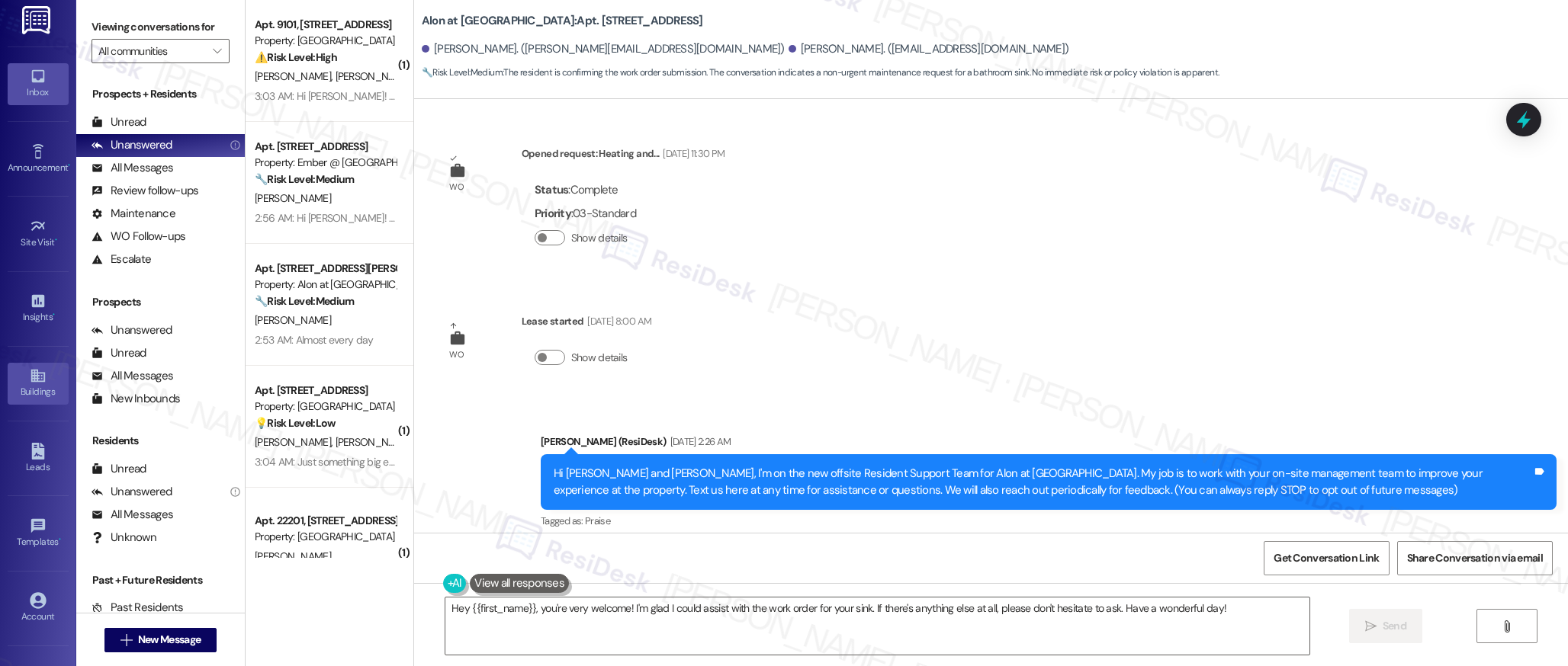
click at [25, 387] on div "Buildings" at bounding box center [38, 392] width 76 height 15
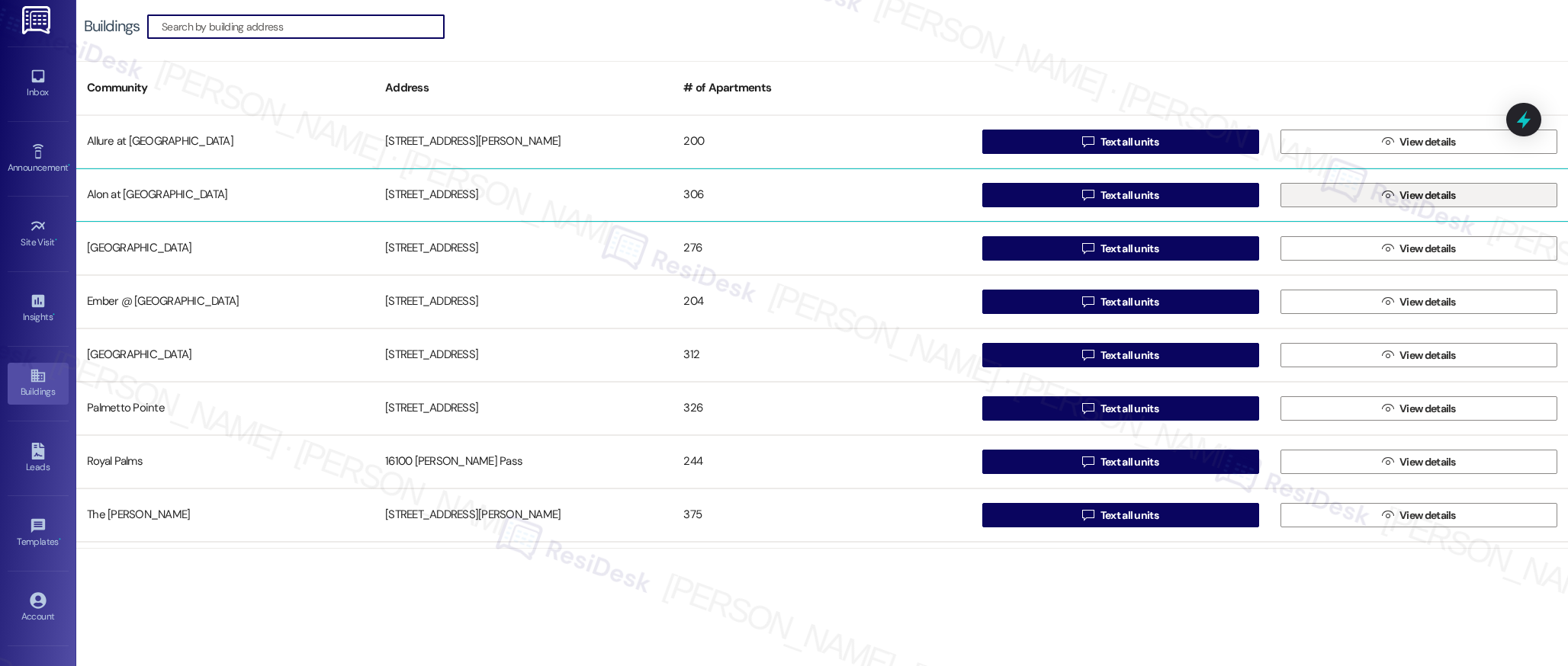
click at [1389, 194] on span " View details" at bounding box center [1419, 196] width 80 height 23
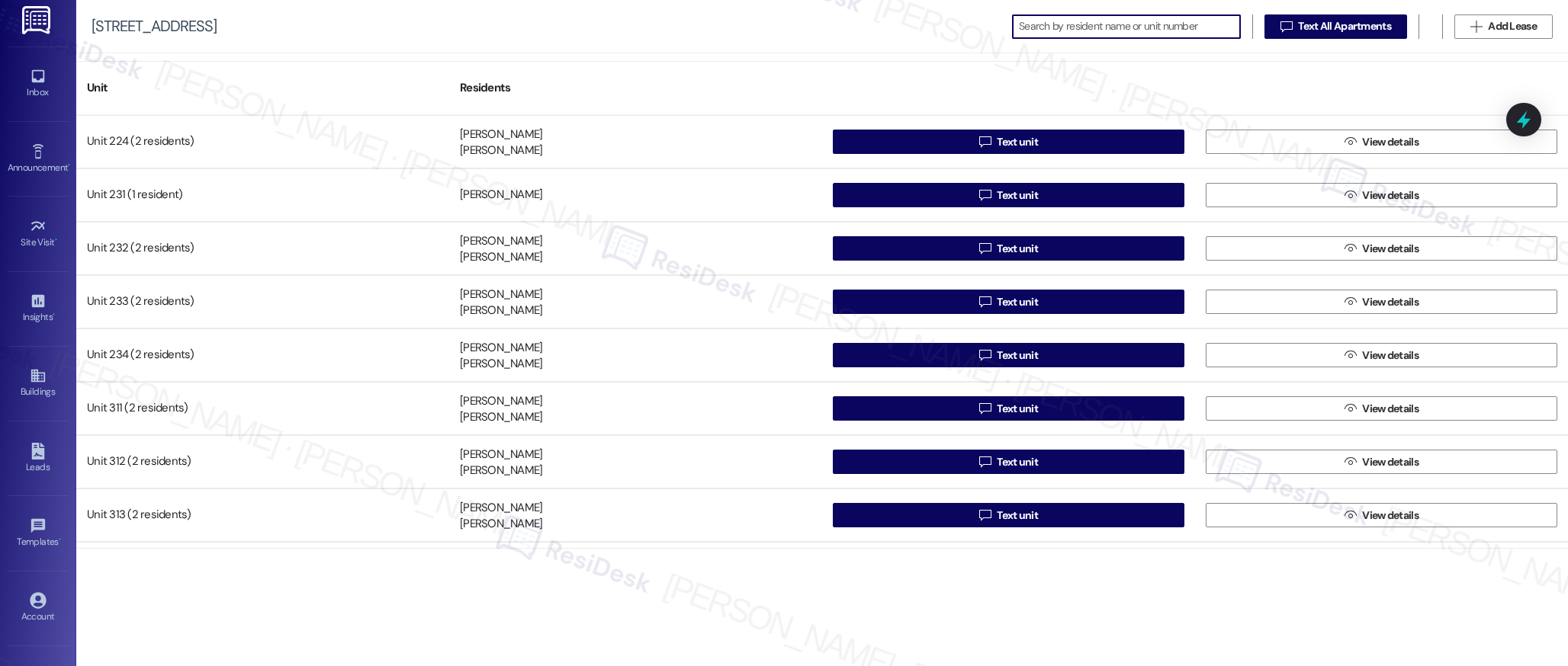
scroll to position [1705, 0]
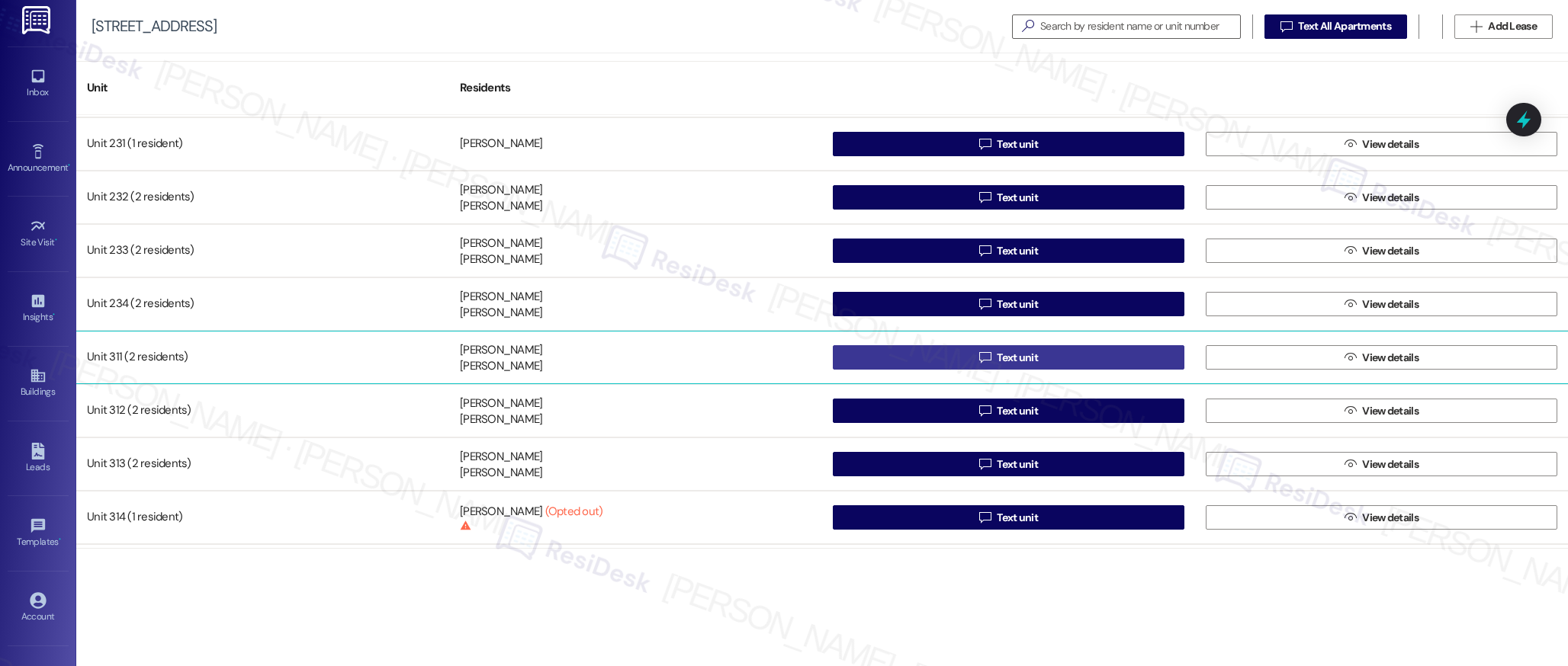
click at [1012, 356] on span "Text unit" at bounding box center [1017, 357] width 41 height 16
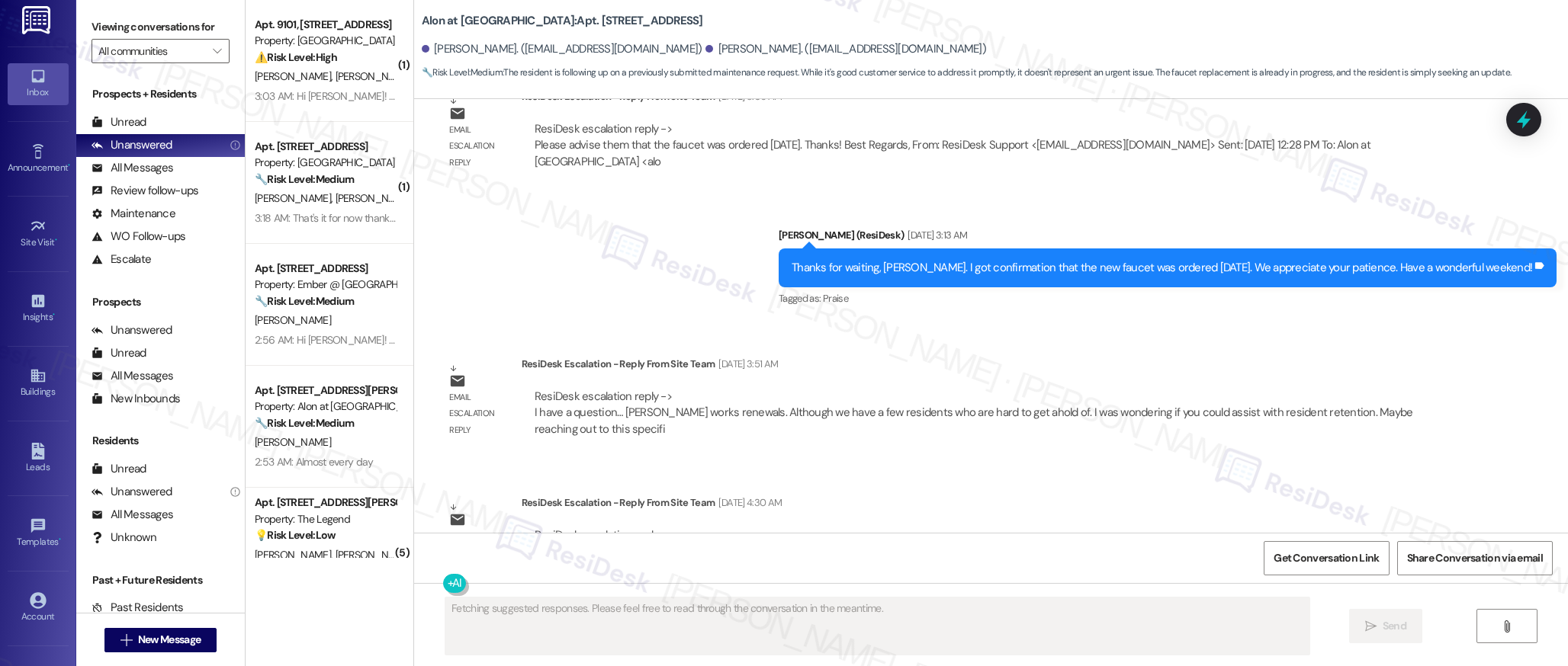
scroll to position [2971, 0]
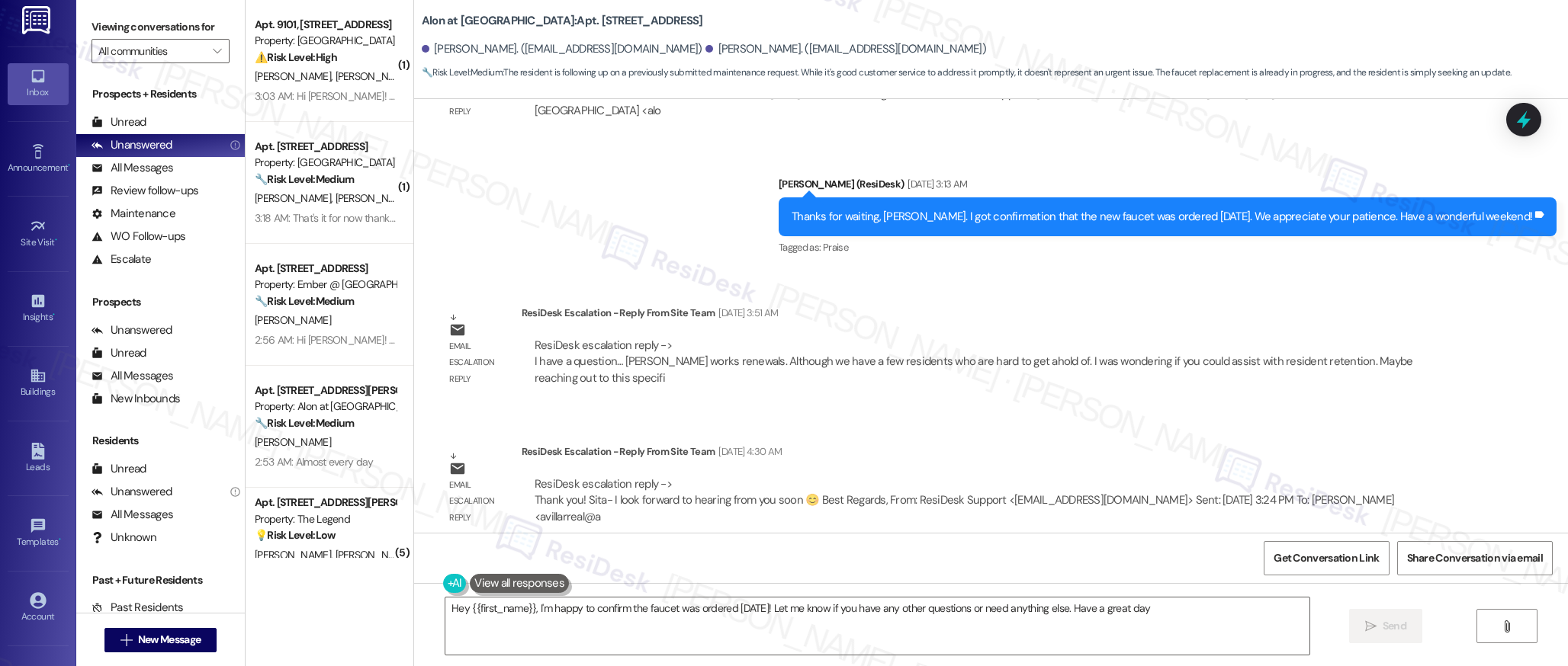
type textarea "Hey {{first_name}}, I'm happy to confirm the faucet was ordered yesterday! Let …"
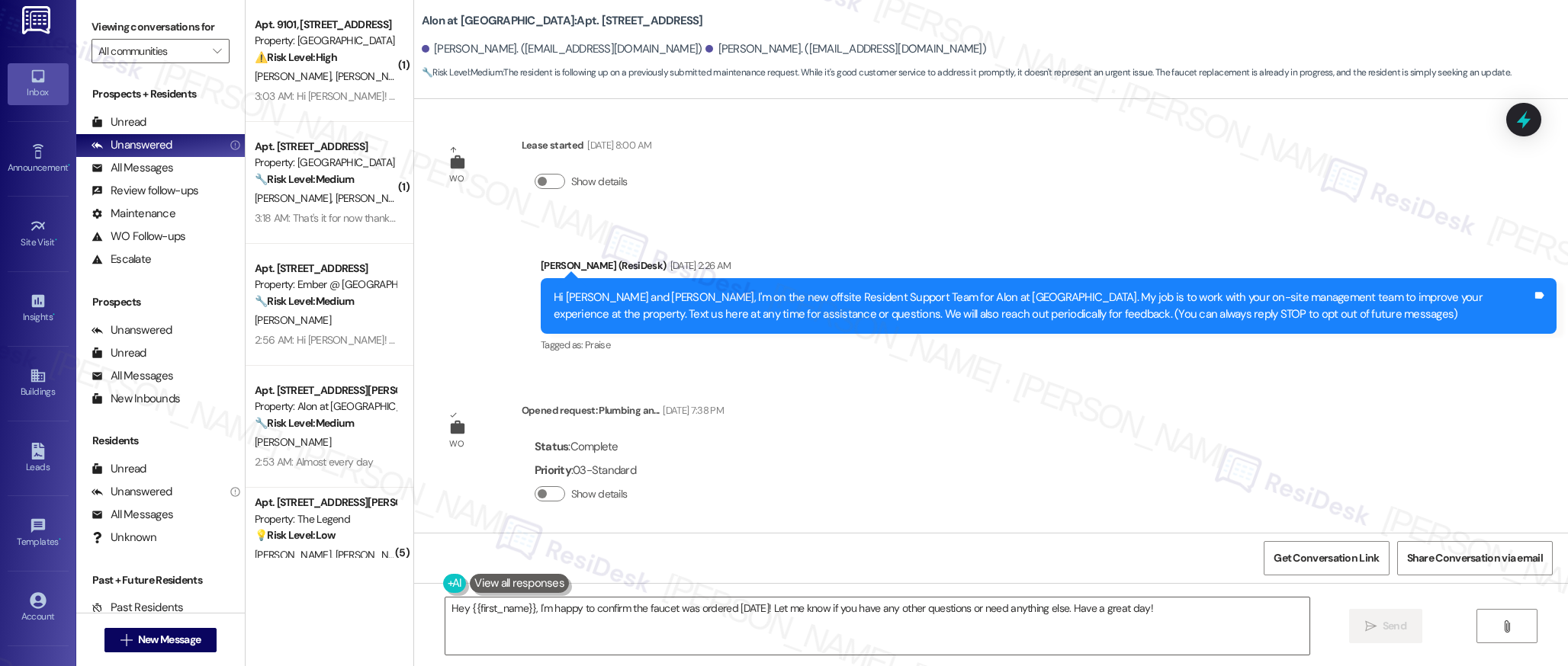
scroll to position [0, 0]
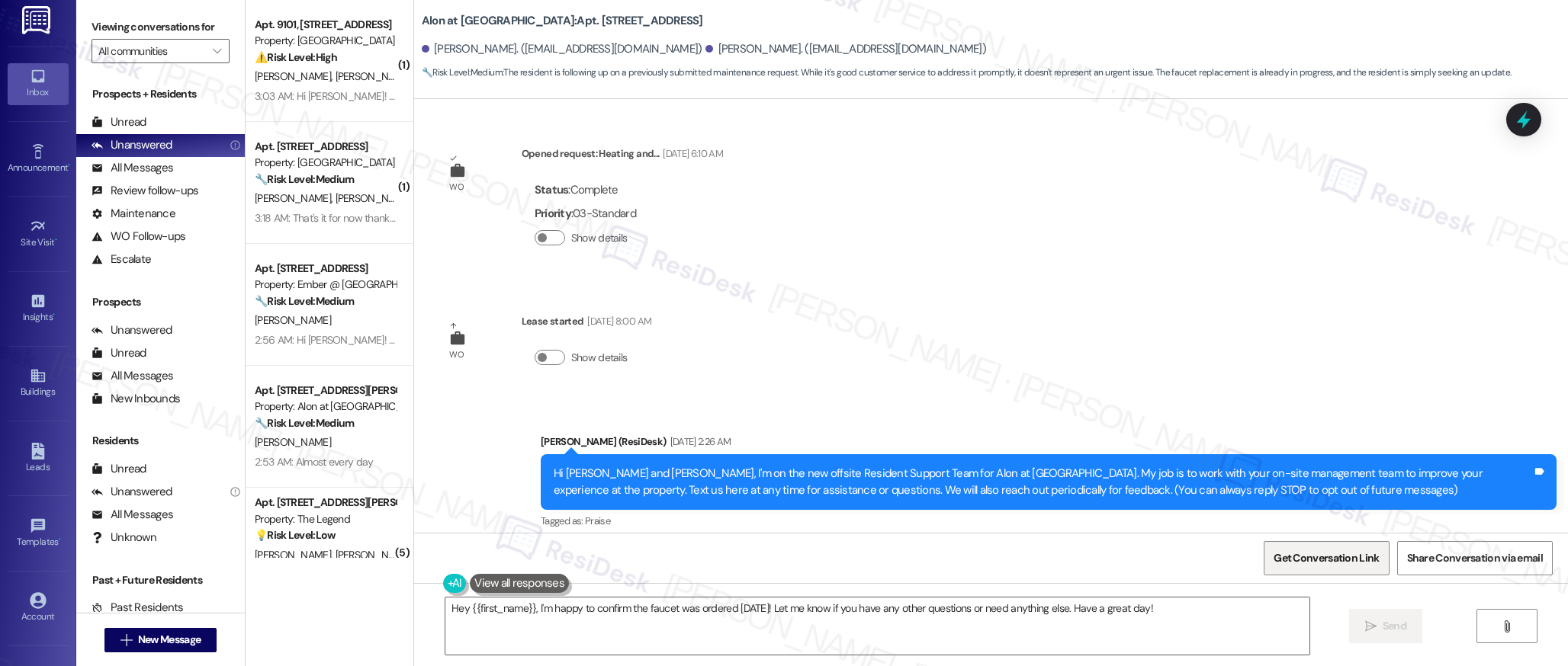
click at [1315, 560] on span "Get Conversation Link" at bounding box center [1325, 558] width 106 height 16
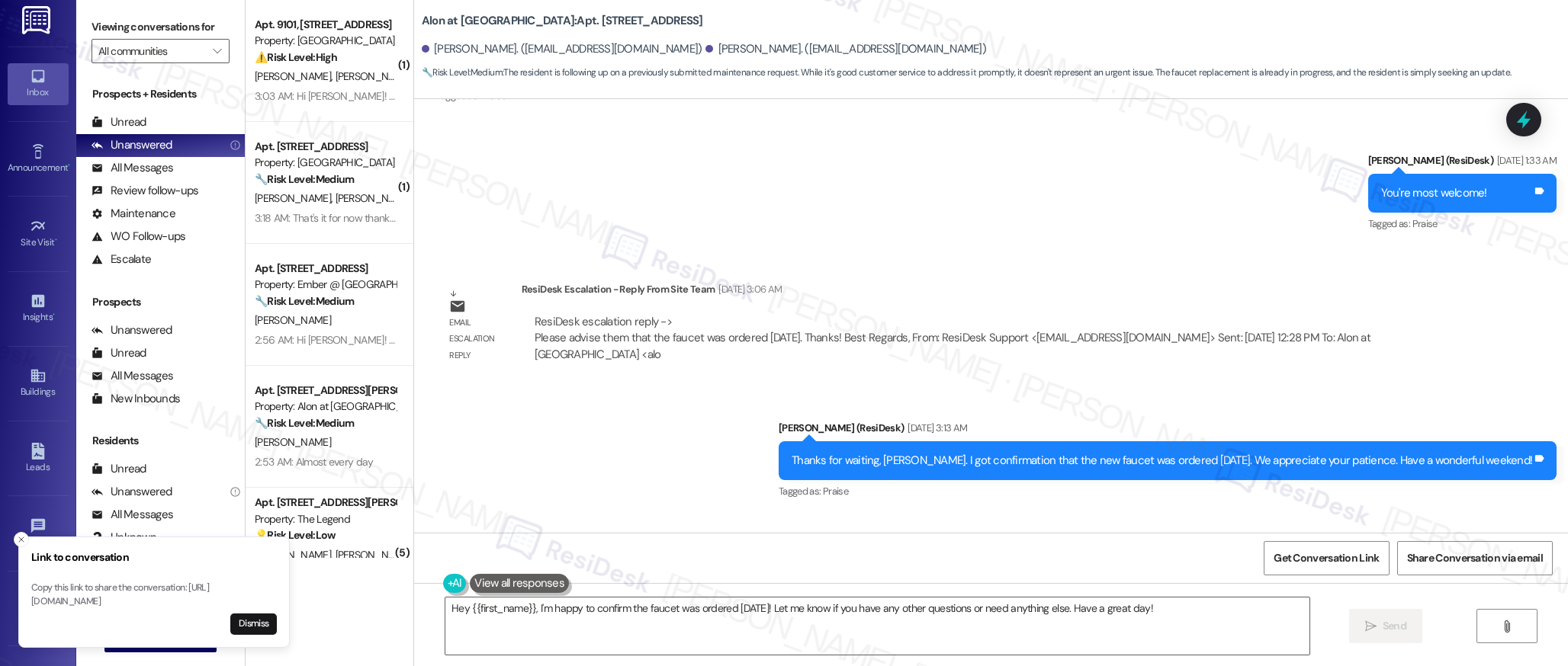
scroll to position [2732, 0]
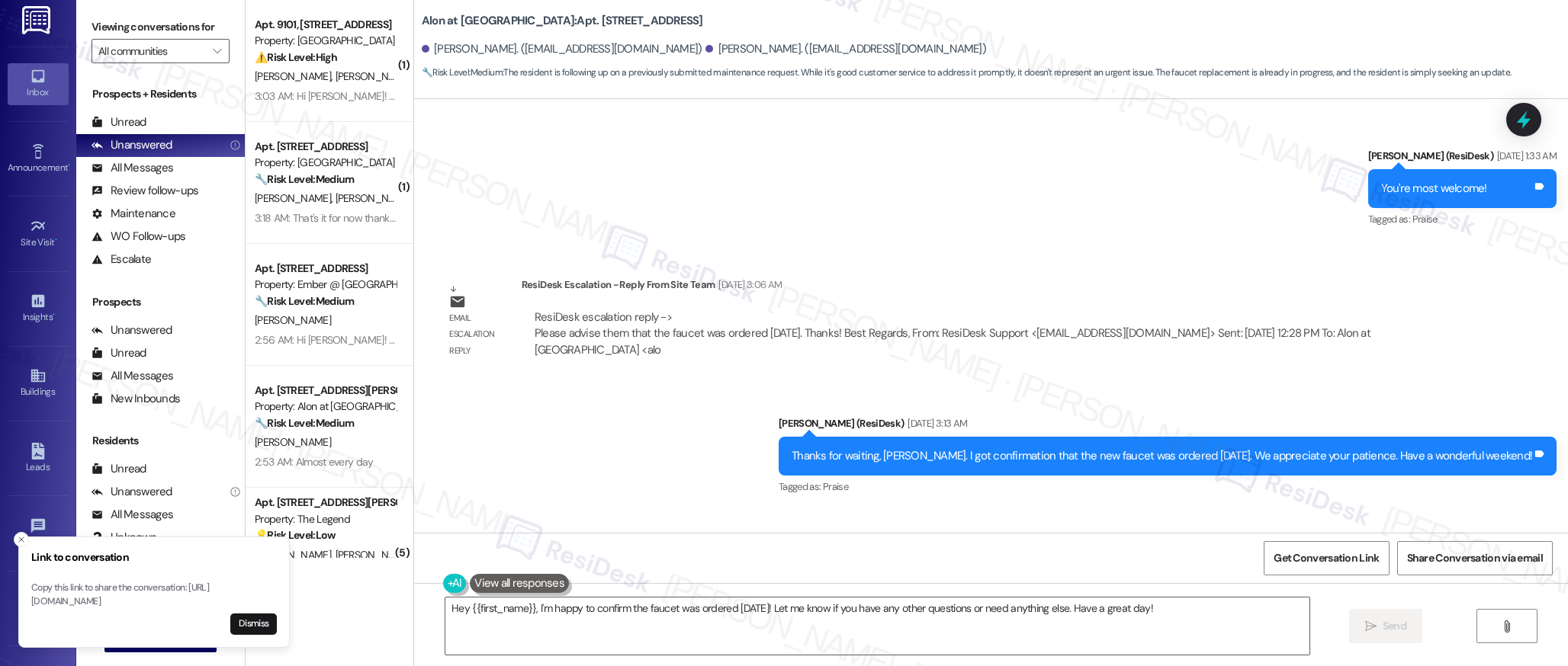
click at [840, 335] on div "ResiDesk escalation reply -> Please advise them that the faucet was ordered yes…" at bounding box center [987, 333] width 908 height 49
drag, startPoint x: 836, startPoint y: 316, endPoint x: 515, endPoint y: 315, distance: 321.0
click at [521, 315] on div "ResiDesk escalation reply -> Please advise them that the faucet was ordered yes…" at bounding box center [987, 333] width 931 height 72
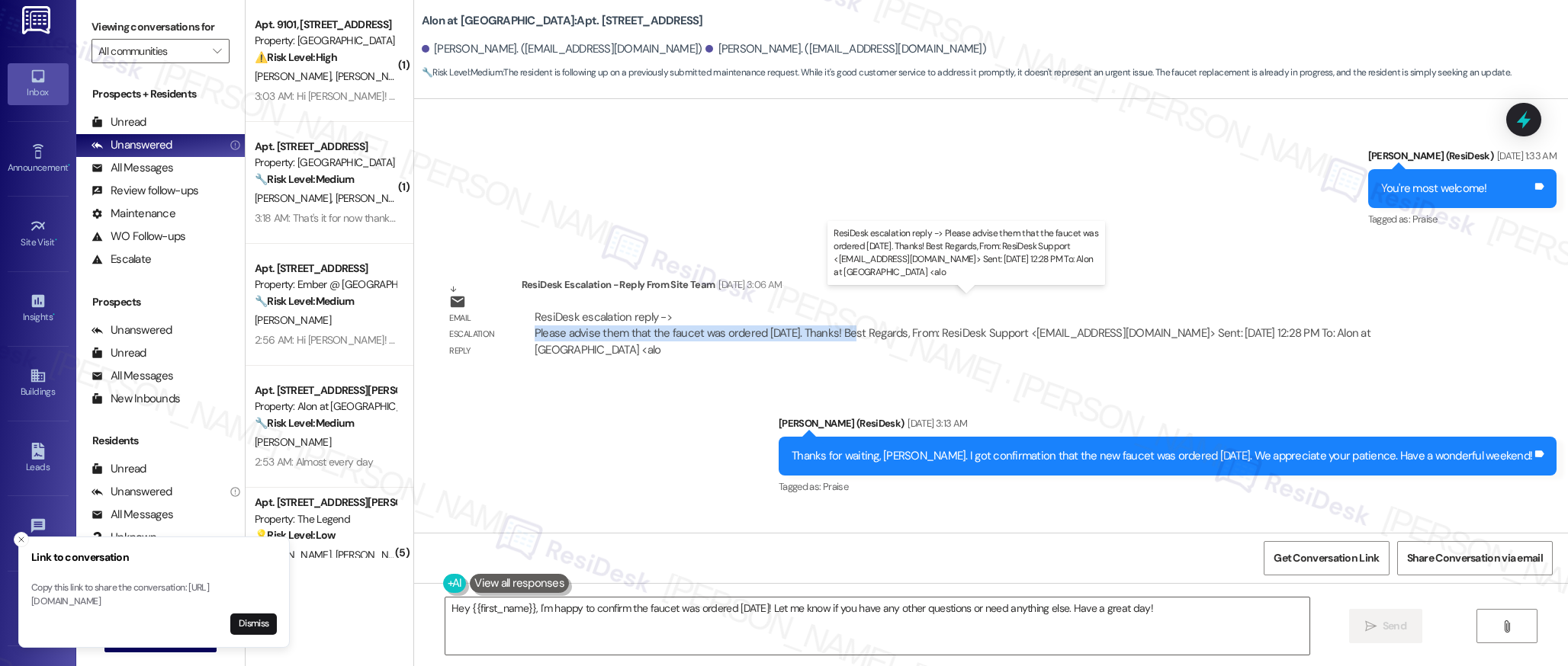
copy div "Please advise them that the faucet was ordered yesterday. Thanks!"
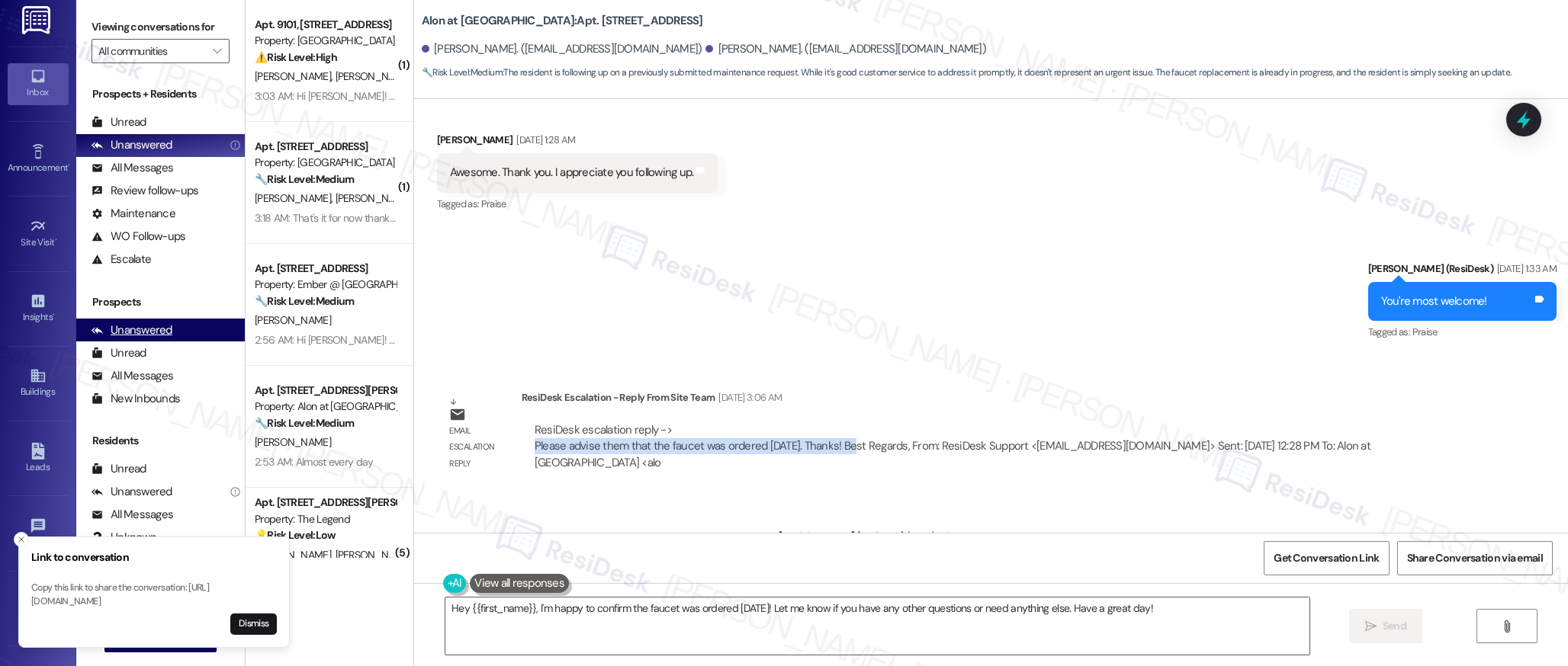
scroll to position [2611, 0]
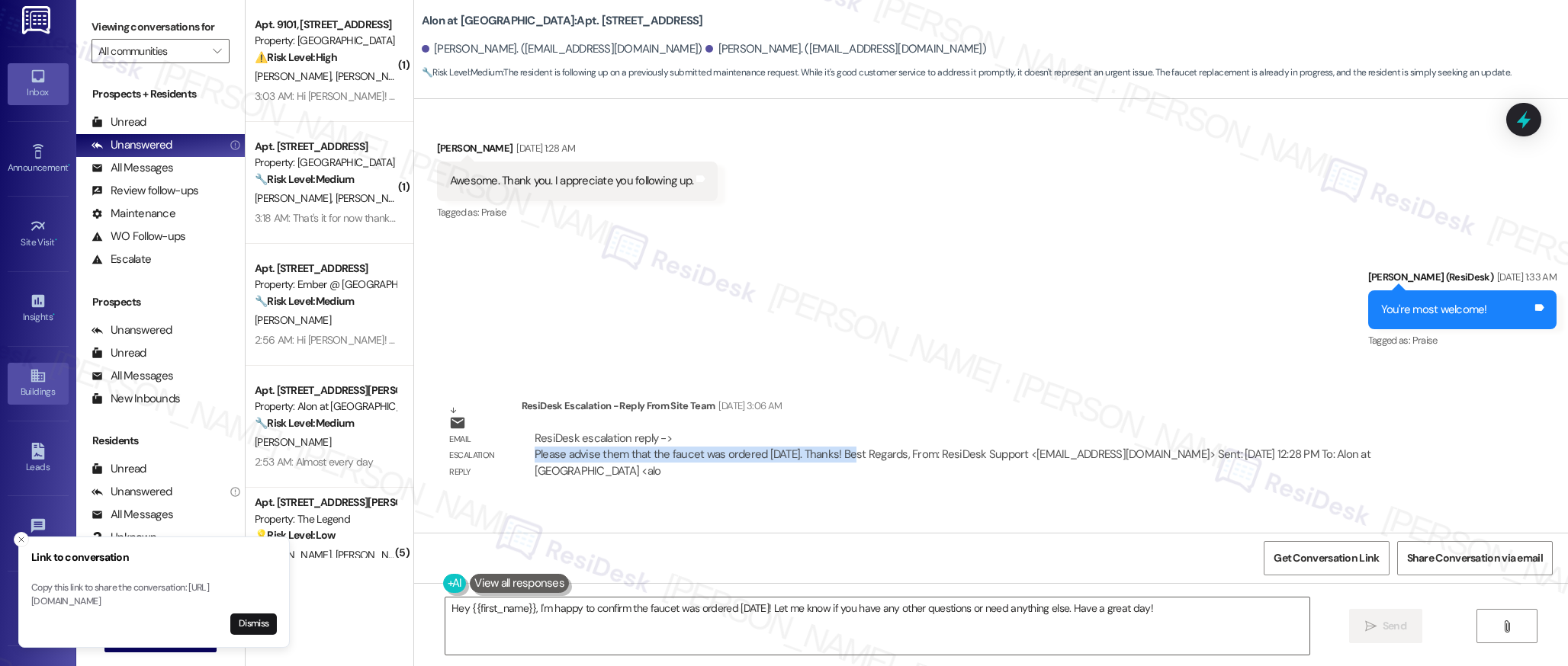
click at [36, 373] on icon at bounding box center [38, 376] width 14 height 13
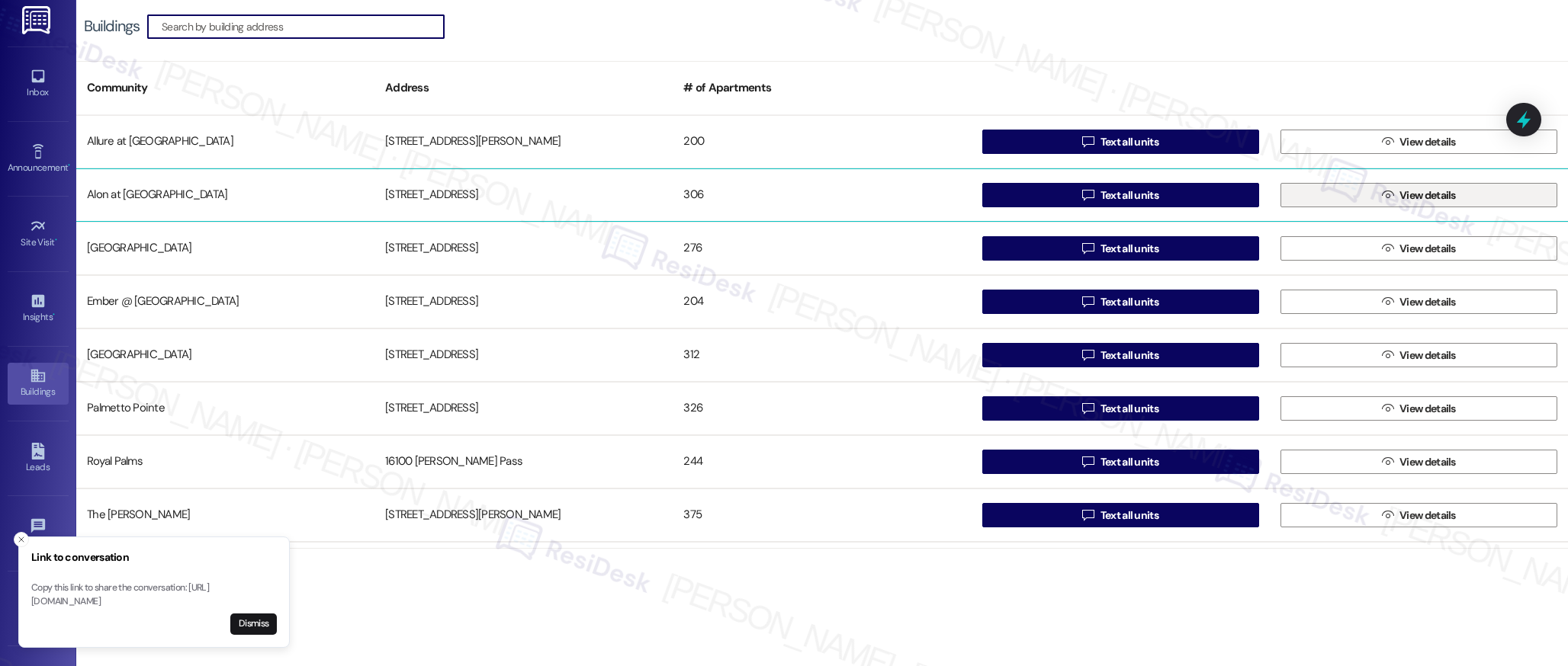
click at [1362, 199] on button " View details" at bounding box center [1418, 196] width 276 height 25
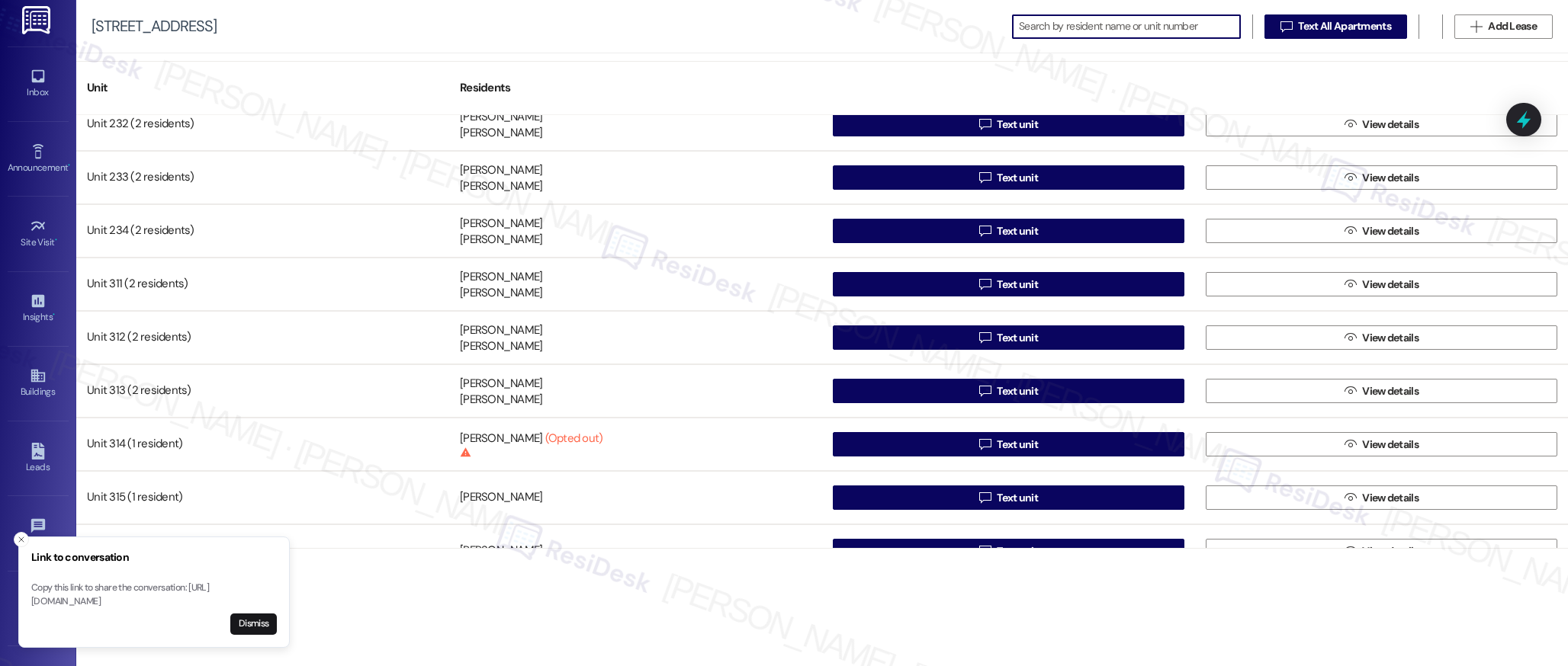
scroll to position [1809, 0]
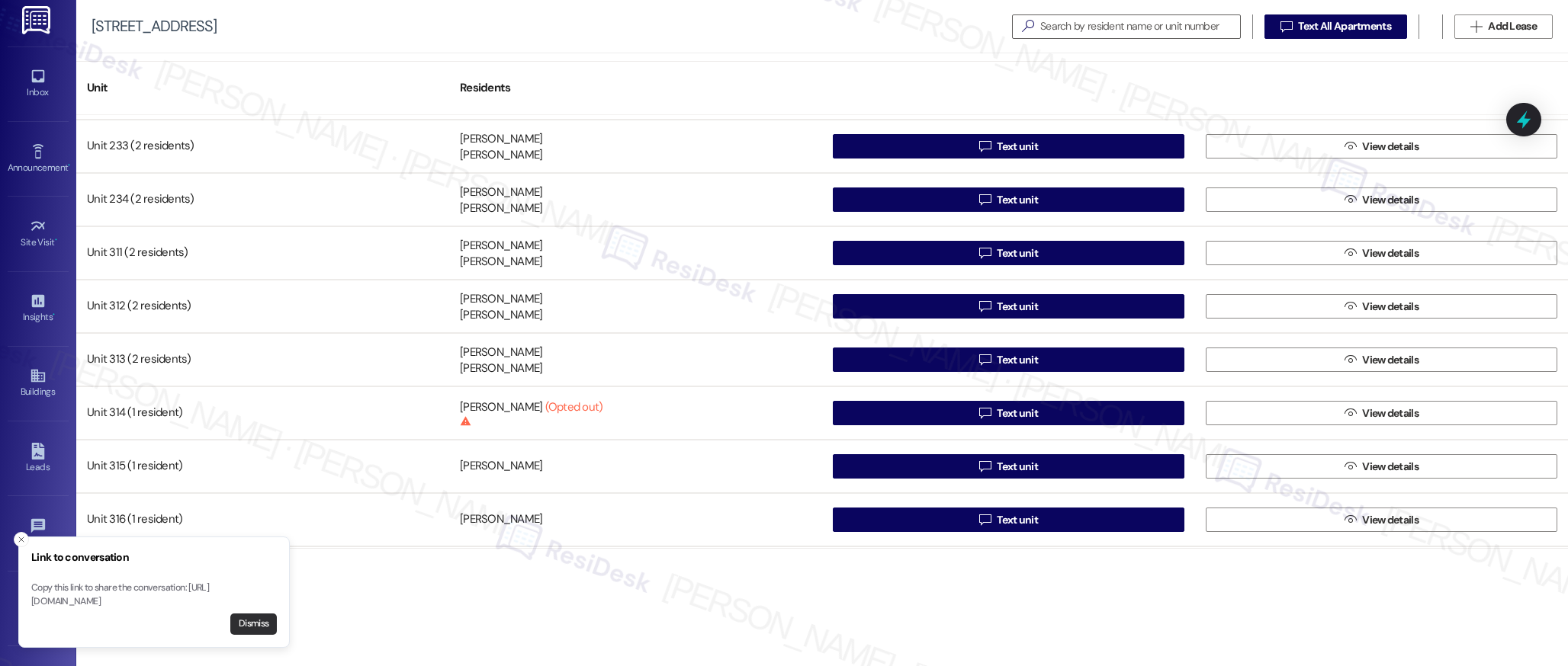
click at [257, 624] on button "Dismiss" at bounding box center [253, 624] width 46 height 22
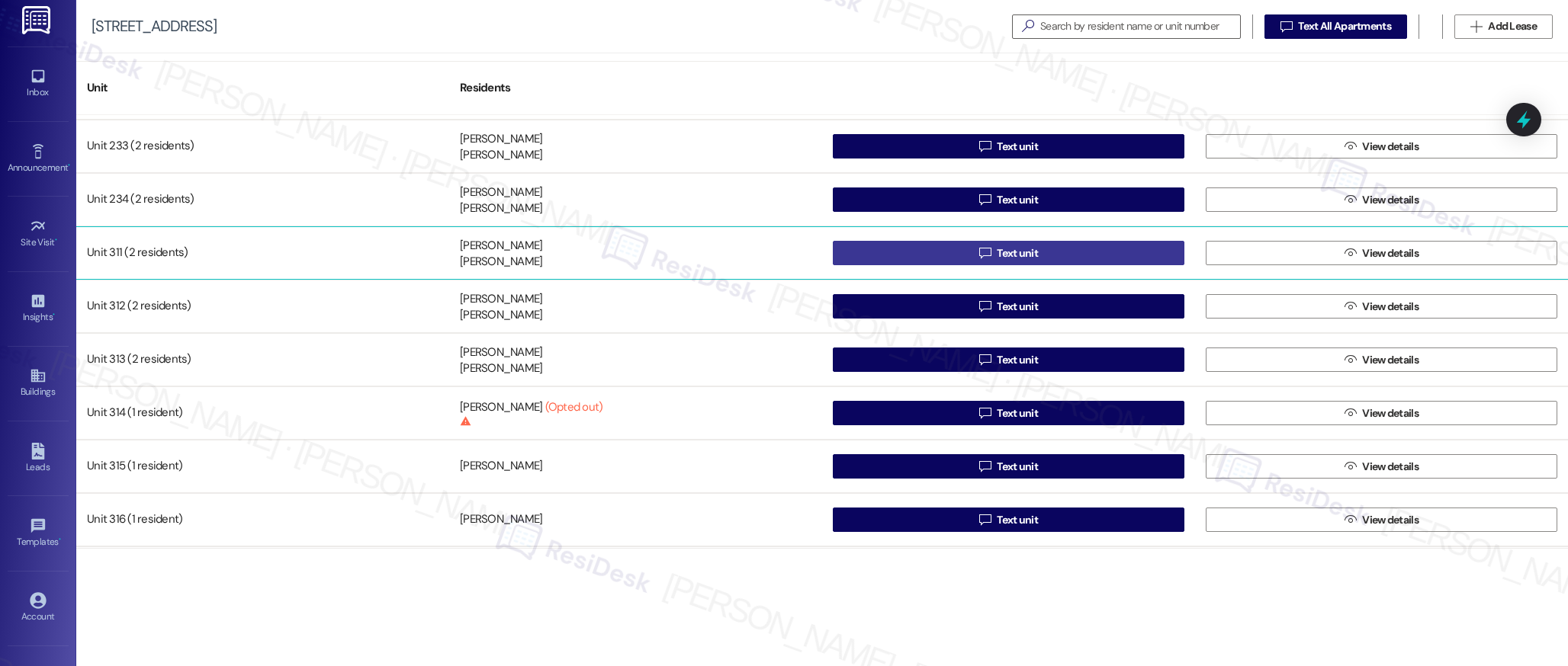
click at [1014, 253] on span "Text unit" at bounding box center [1017, 253] width 41 height 16
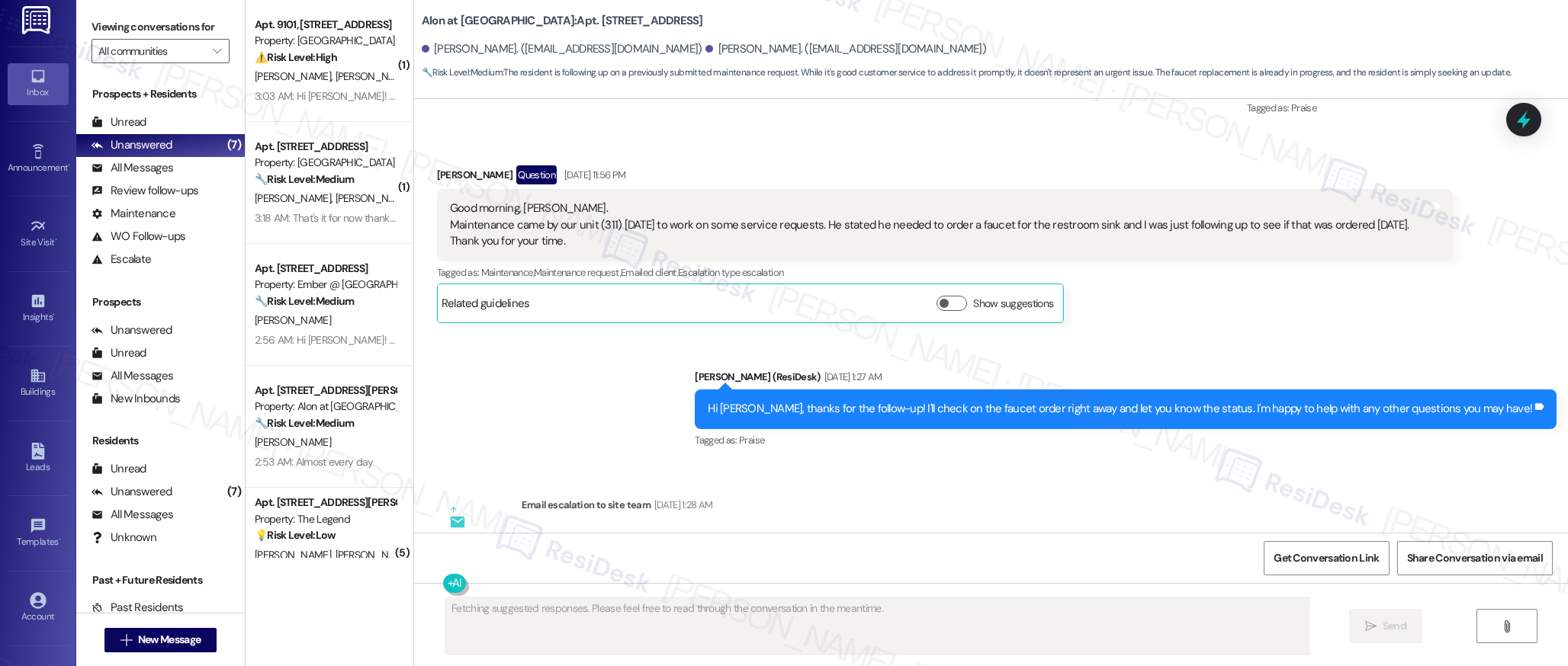
scroll to position [2297, 0]
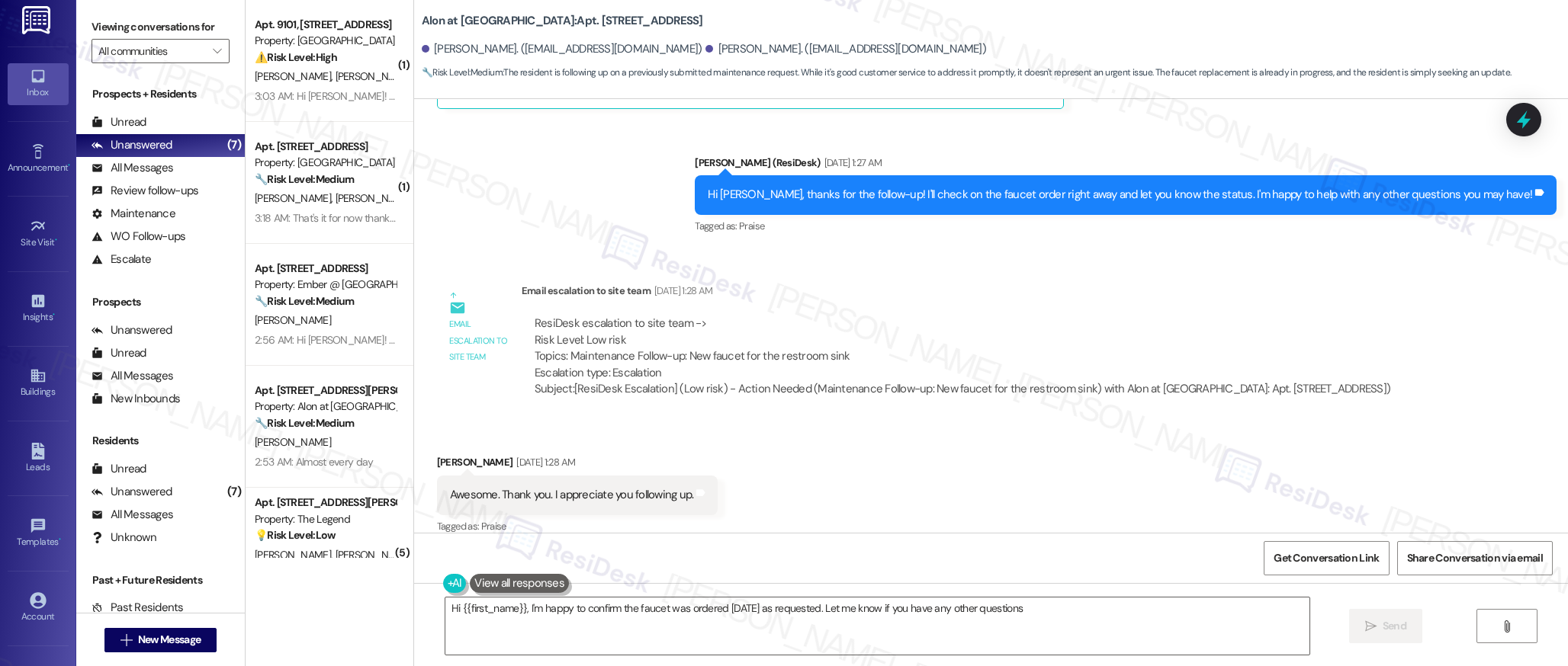
type textarea "Hi {{first_name}}, I'm happy to confirm the faucet was ordered yesterday as req…"
click at [31, 379] on icon at bounding box center [38, 376] width 14 height 13
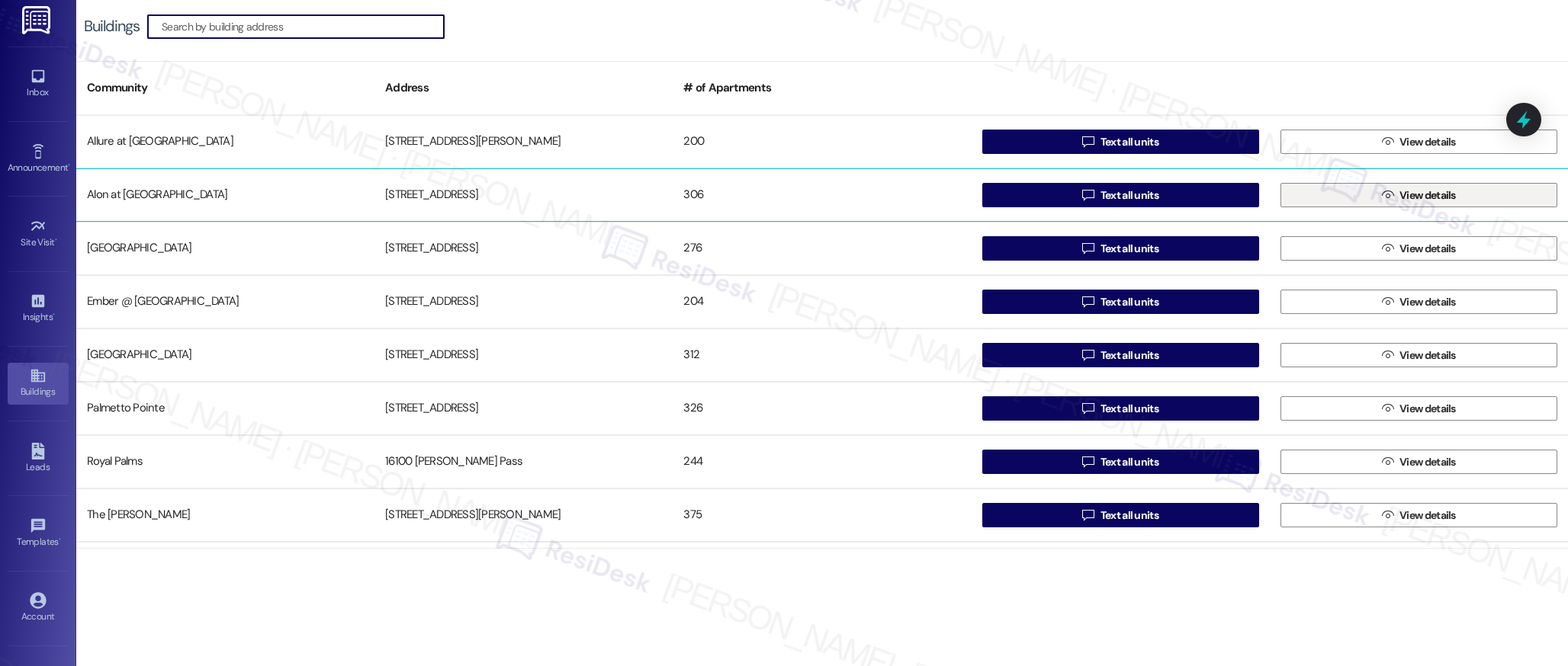
click at [1366, 200] on button " View details" at bounding box center [1418, 196] width 276 height 25
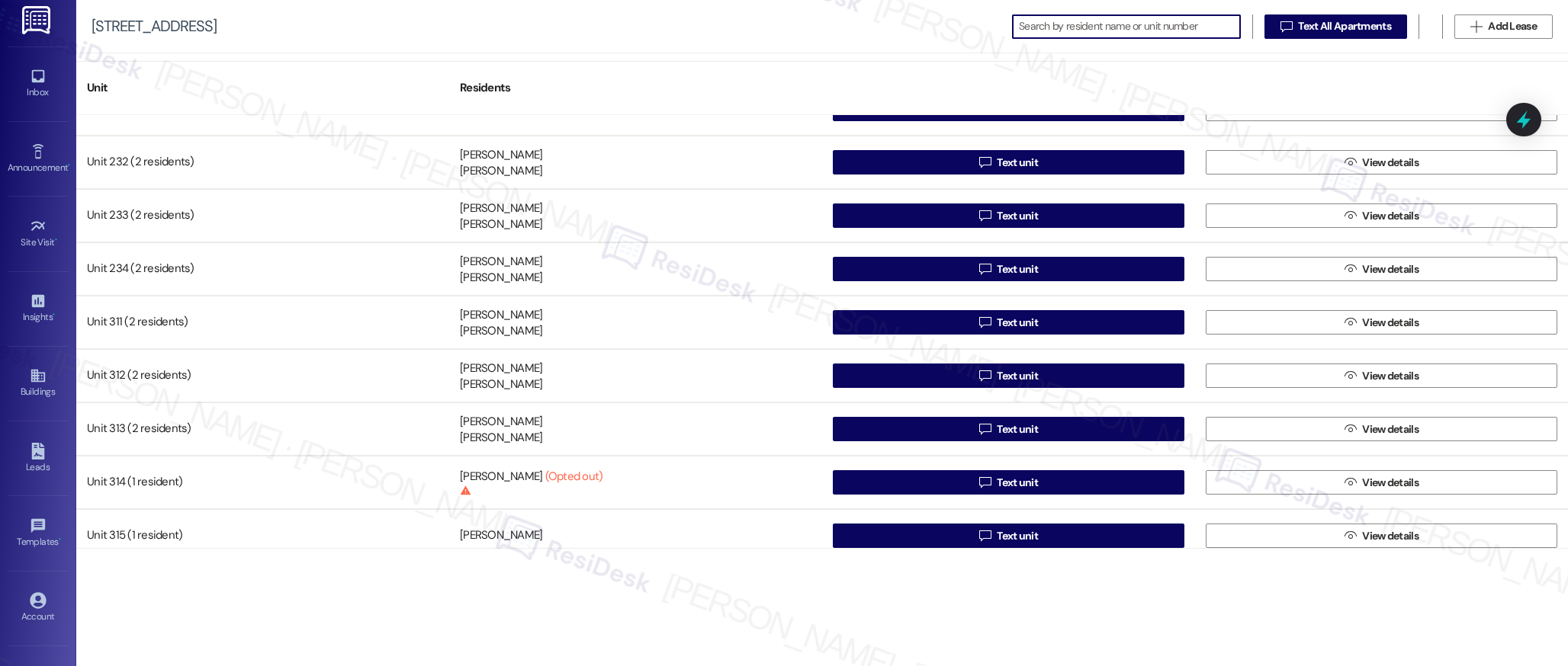
scroll to position [1739, 0]
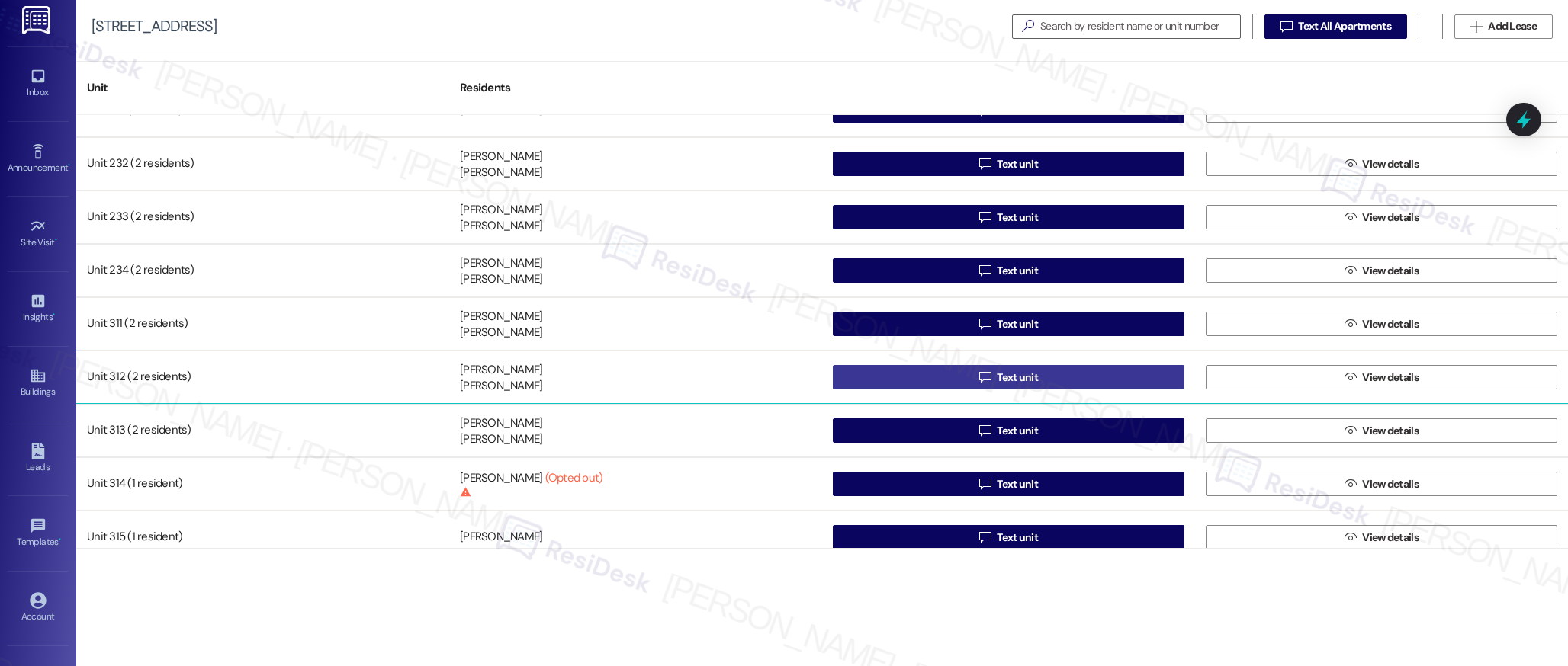
click at [1027, 375] on span "Text unit" at bounding box center [1017, 377] width 41 height 16
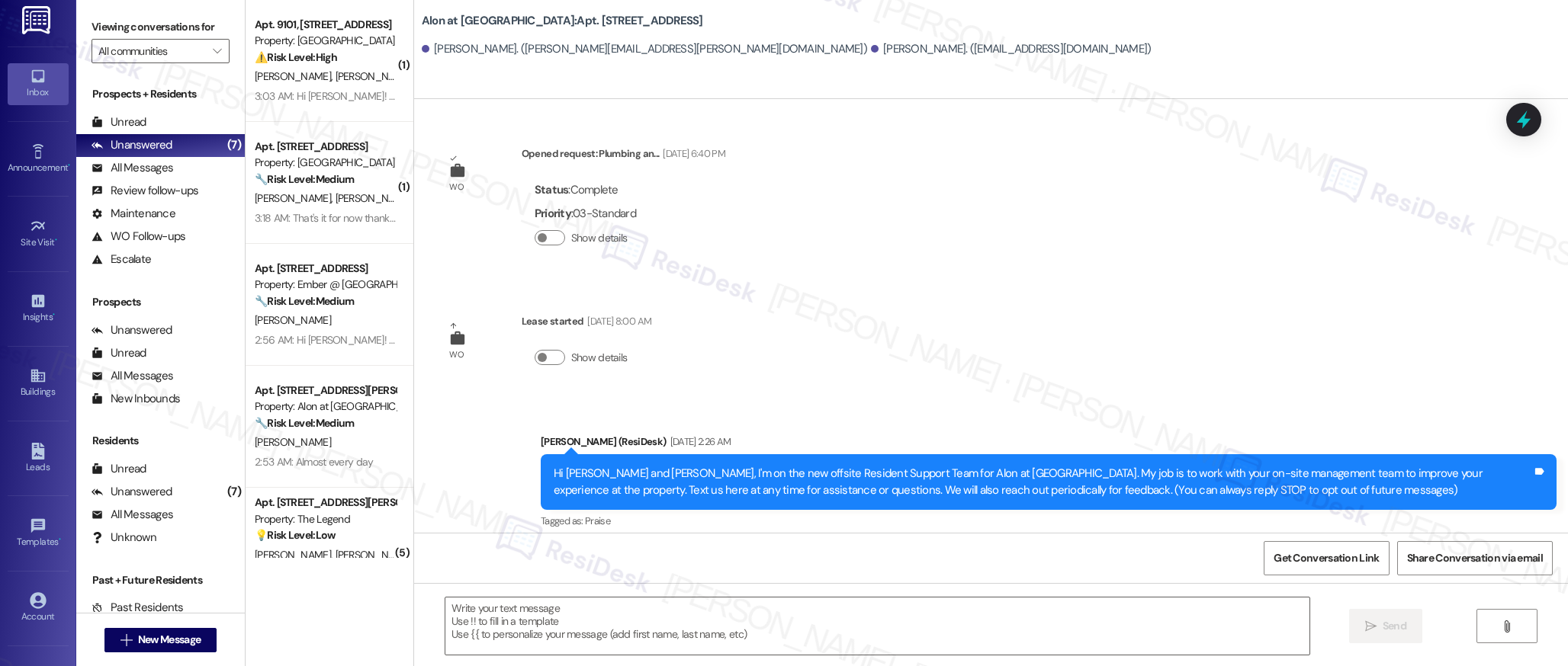
type textarea "Fetching suggested responses. Please feel free to read through the conversation…"
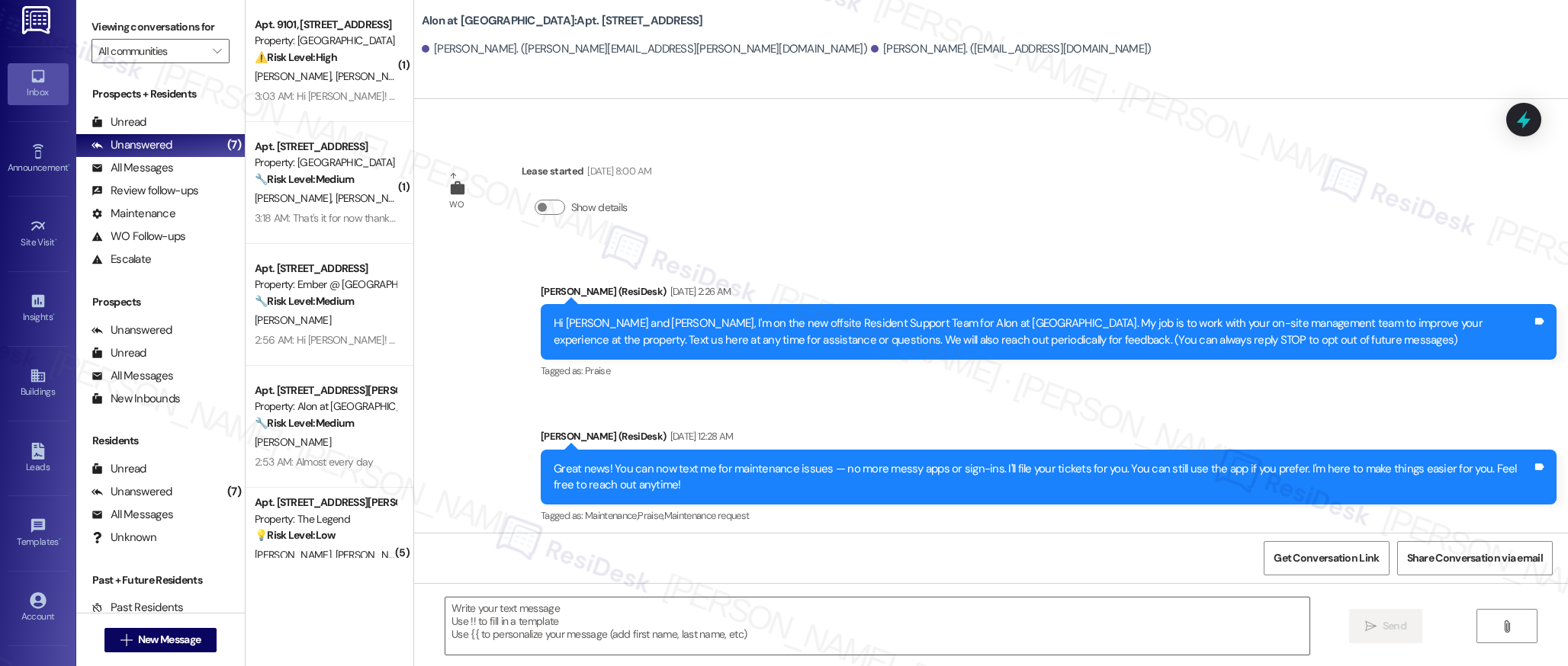
scroll to position [157, 0]
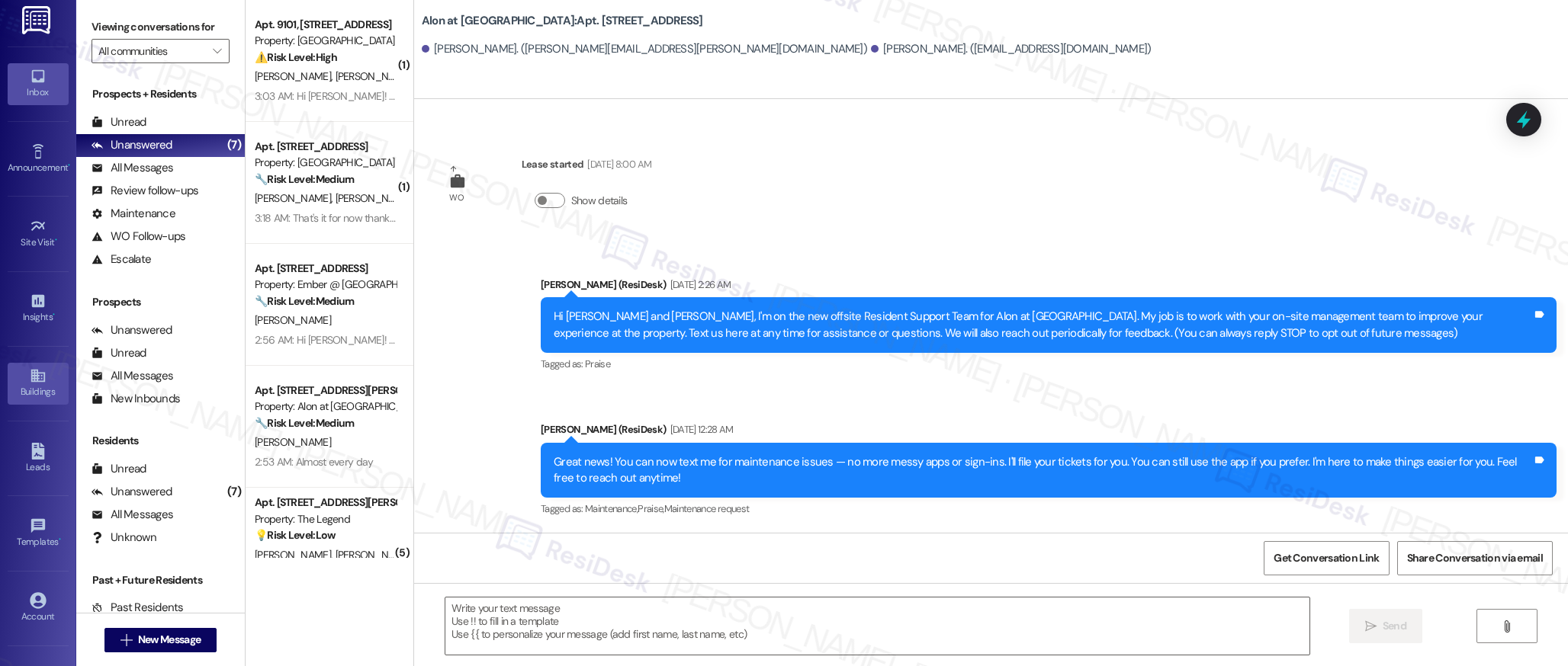
click at [38, 394] on div "Buildings" at bounding box center [38, 392] width 76 height 15
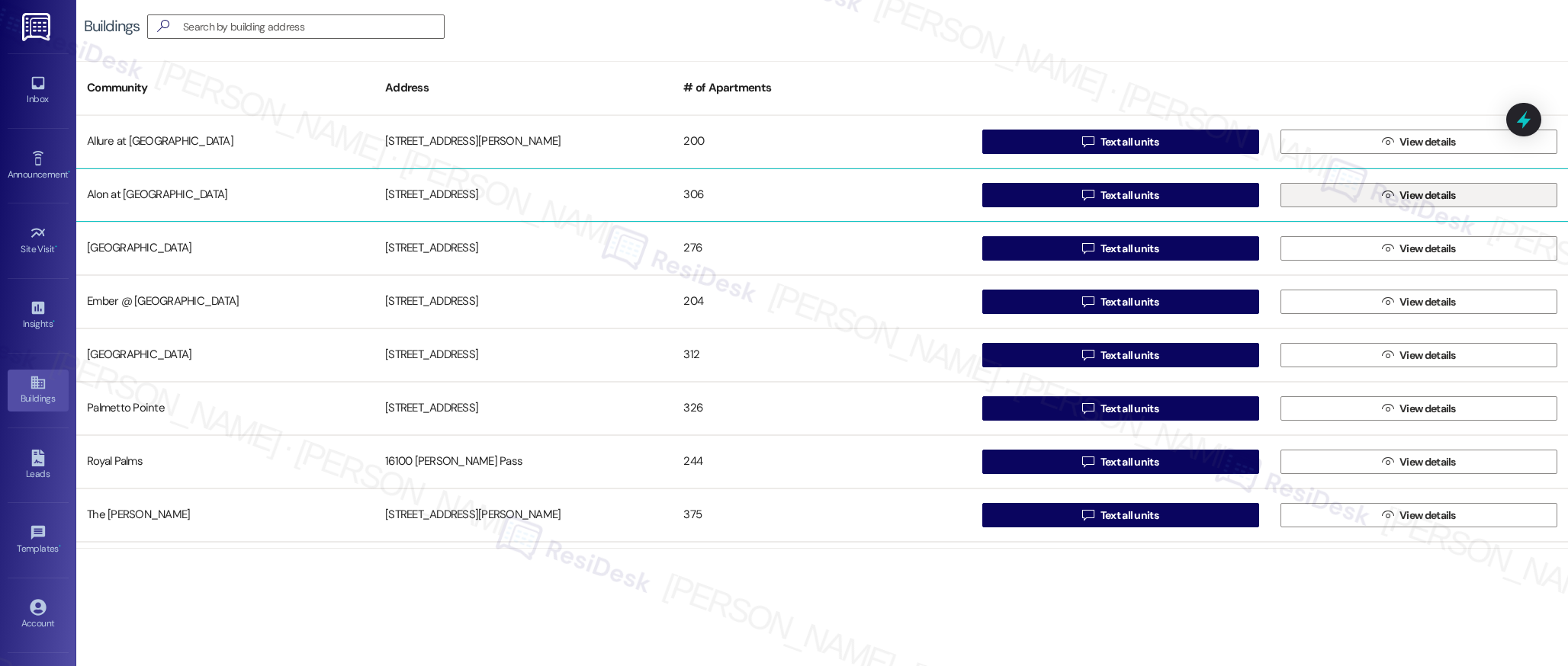
click at [1432, 196] on span "View details" at bounding box center [1427, 196] width 56 height 16
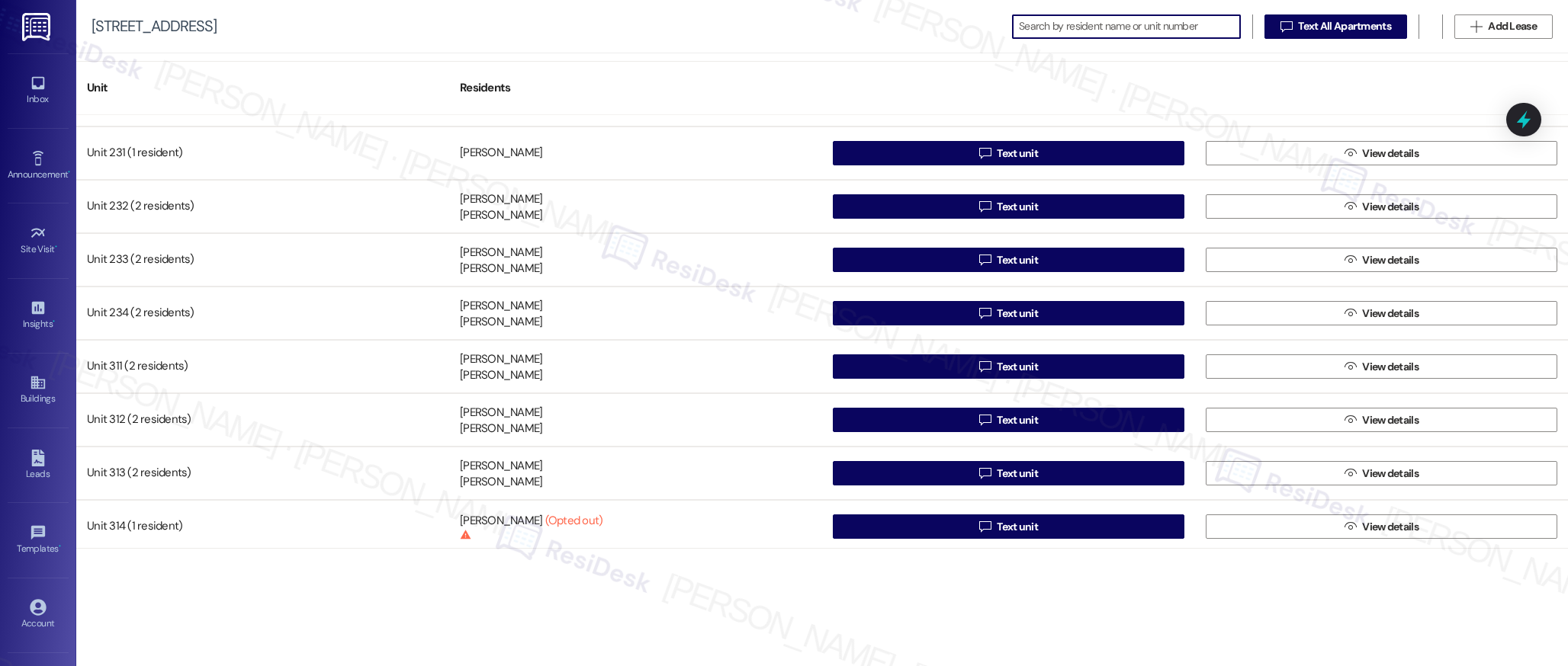
scroll to position [1741, 0]
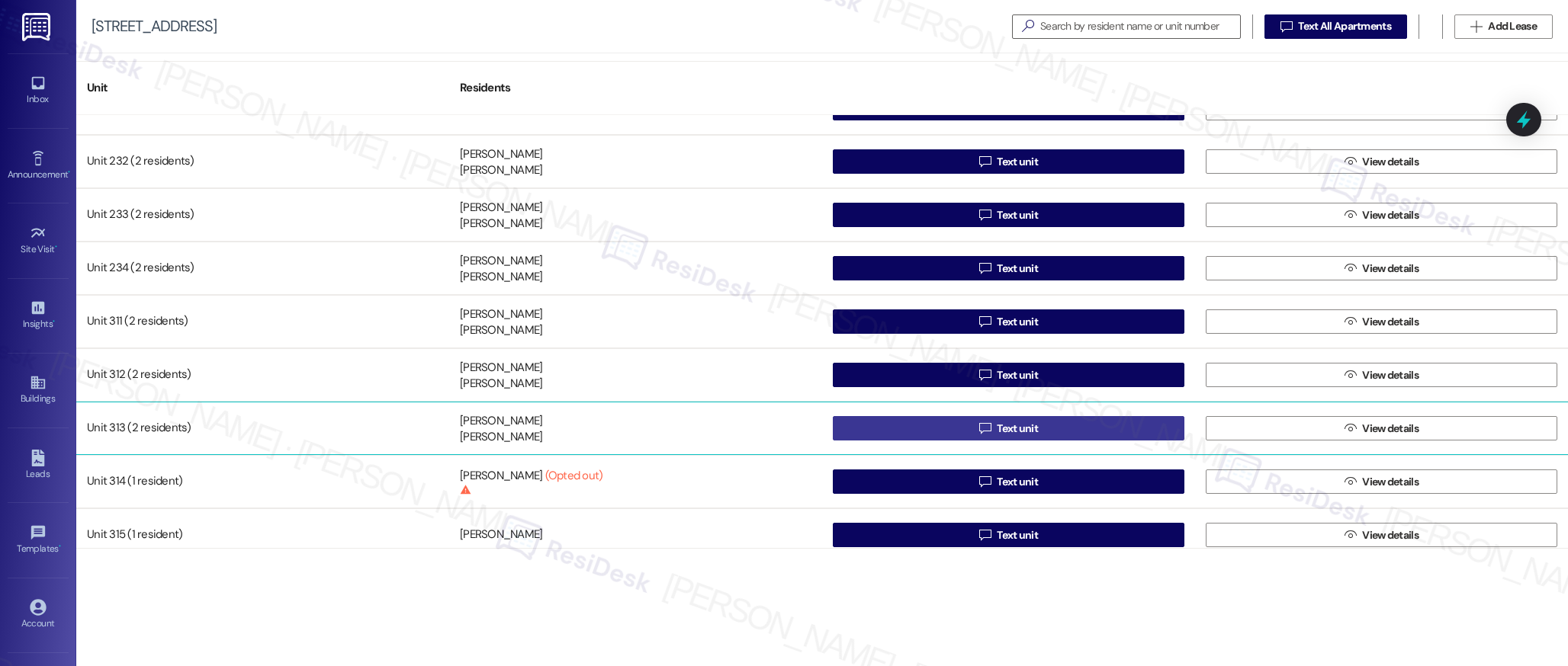
click at [997, 431] on span "Text unit" at bounding box center [1017, 429] width 41 height 16
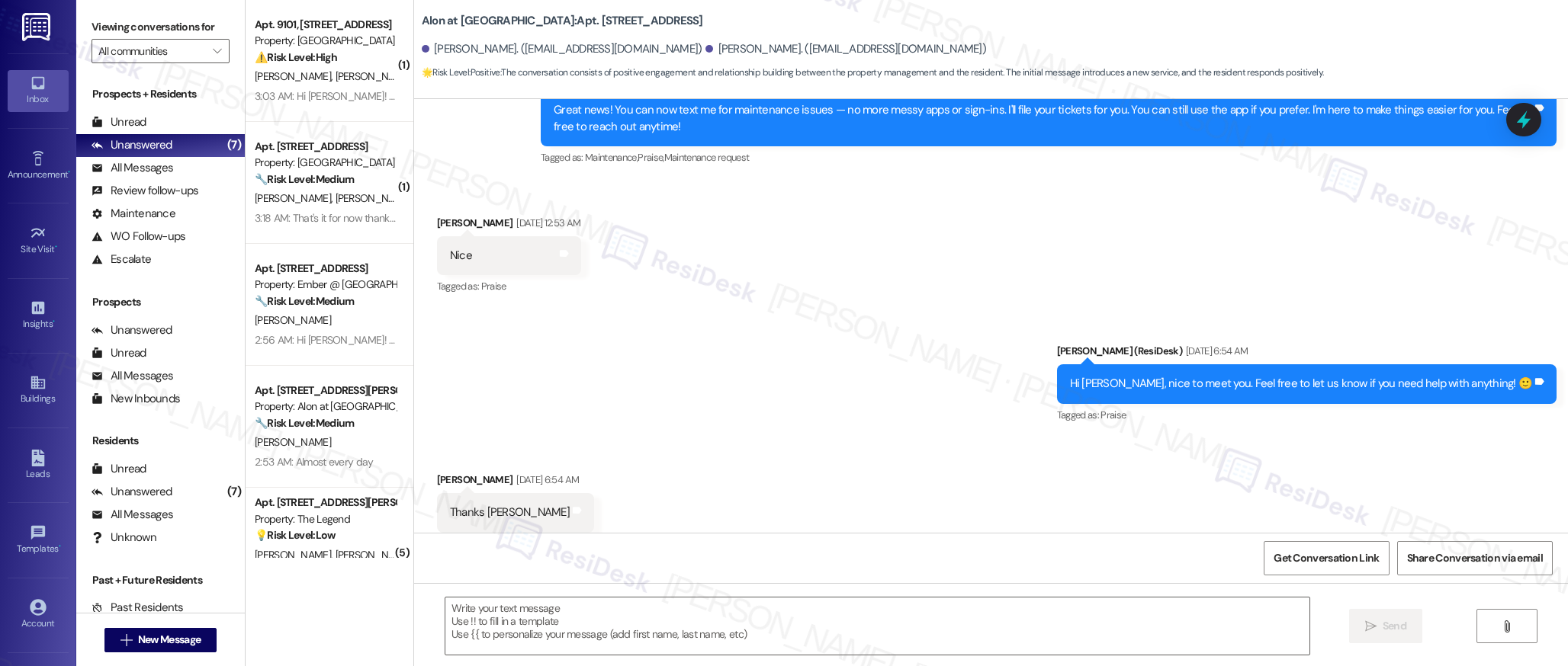
type textarea "Fetching suggested responses. Please feel free to read through the conversation…"
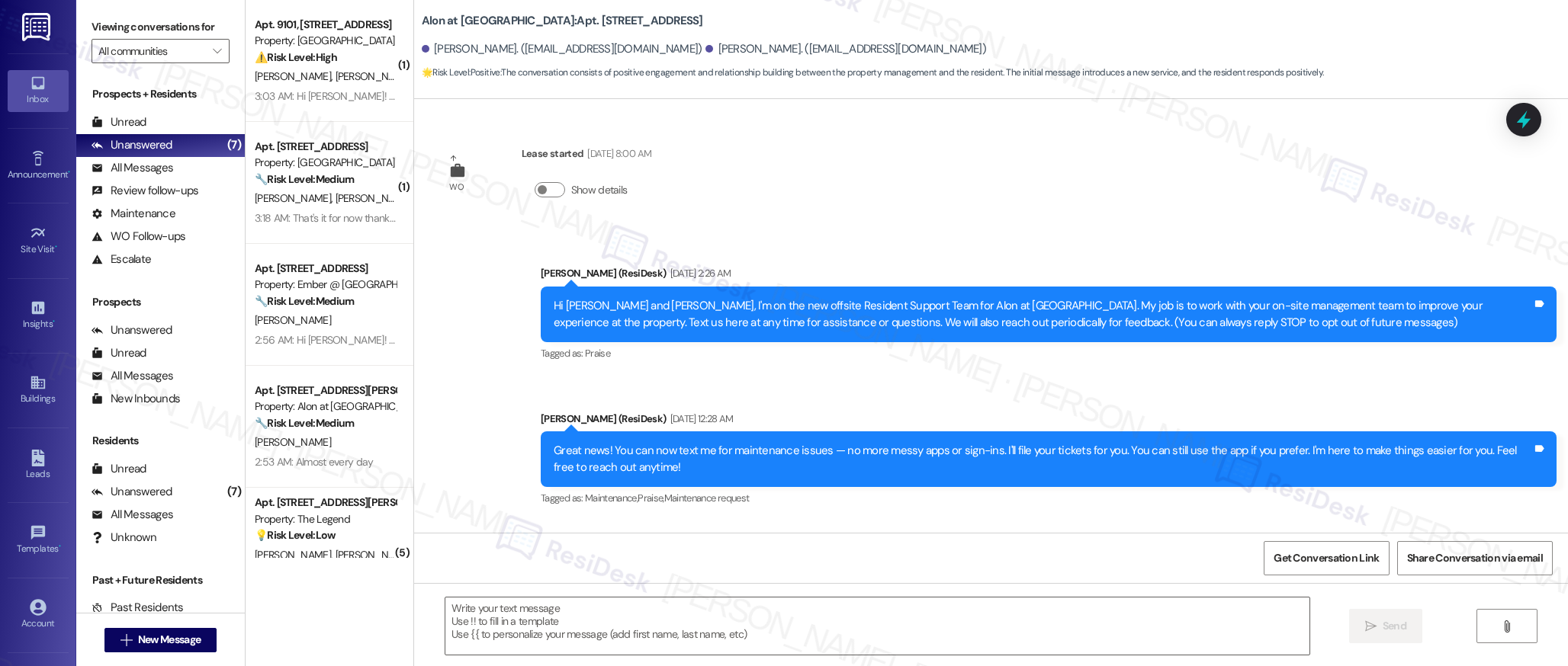
scroll to position [504, 0]
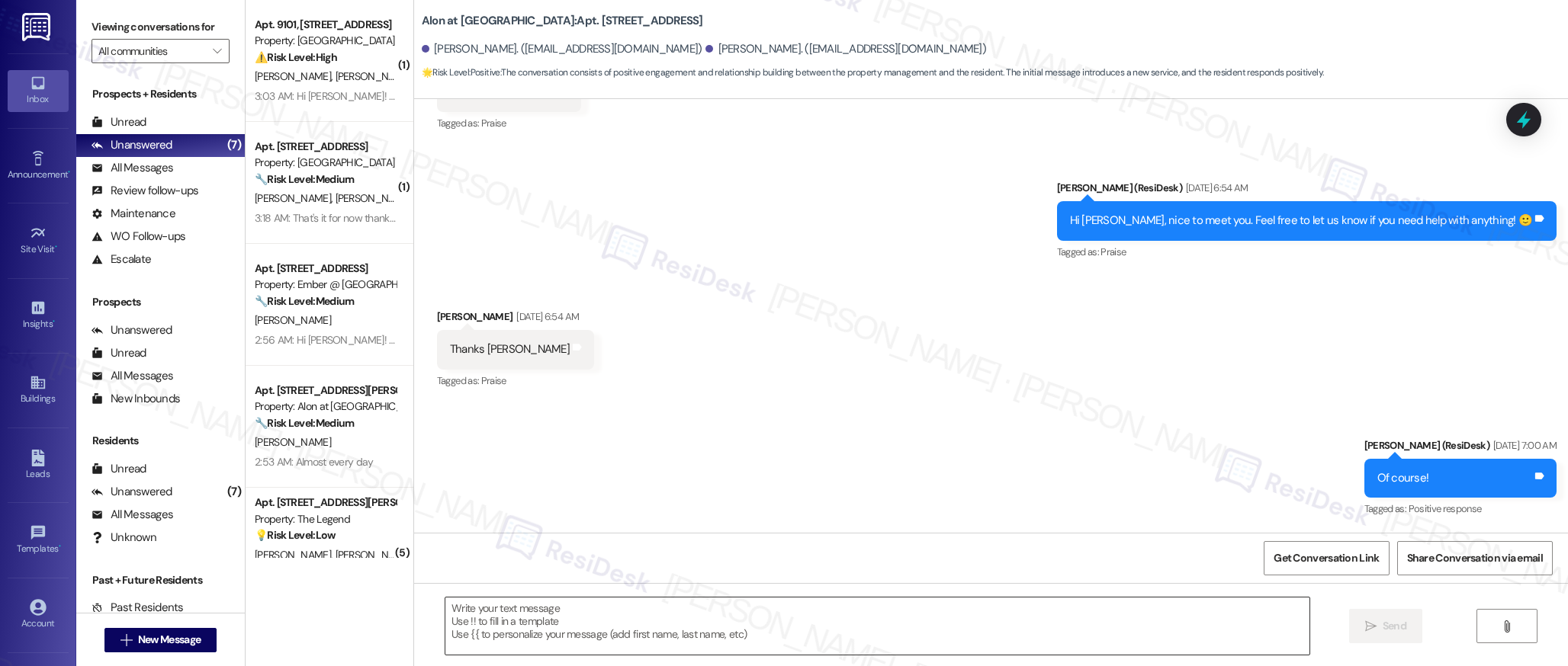
click at [610, 633] on textarea at bounding box center [877, 626] width 864 height 57
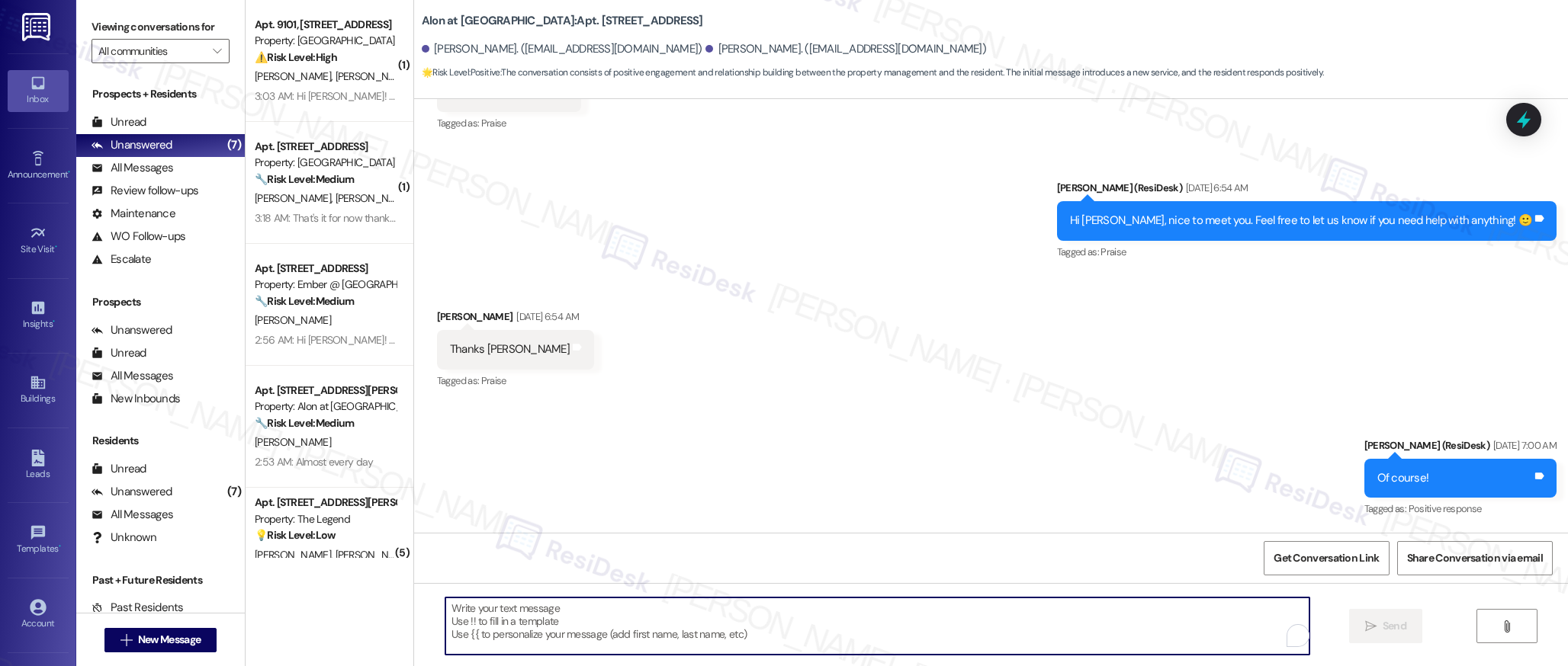
paste textarea "Hi {{first_name}}! I hope you're enjoying your experience at {{property}}! I wa…"
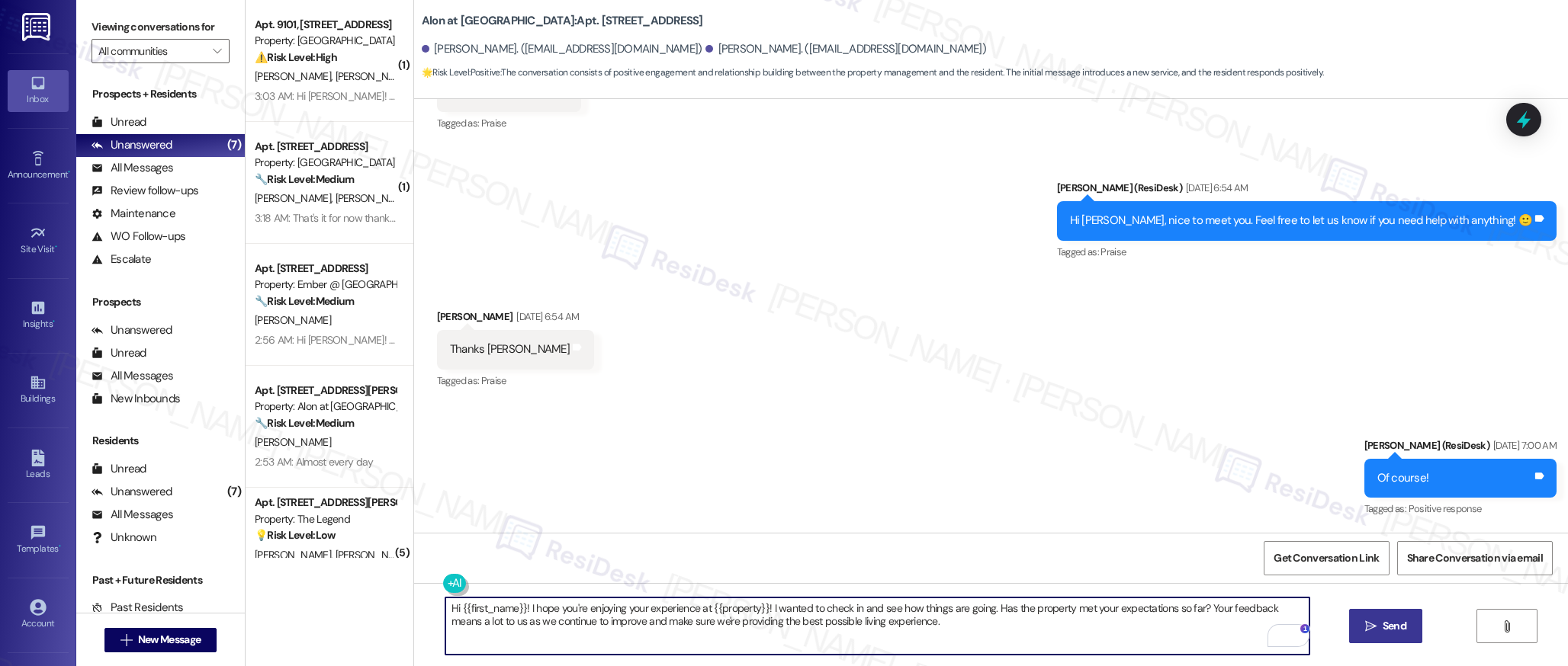
type textarea "Hi {{first_name}}! I hope you're enjoying your experience at {{property}}! I wa…"
click at [1374, 624] on span " Send" at bounding box center [1385, 626] width 48 height 16
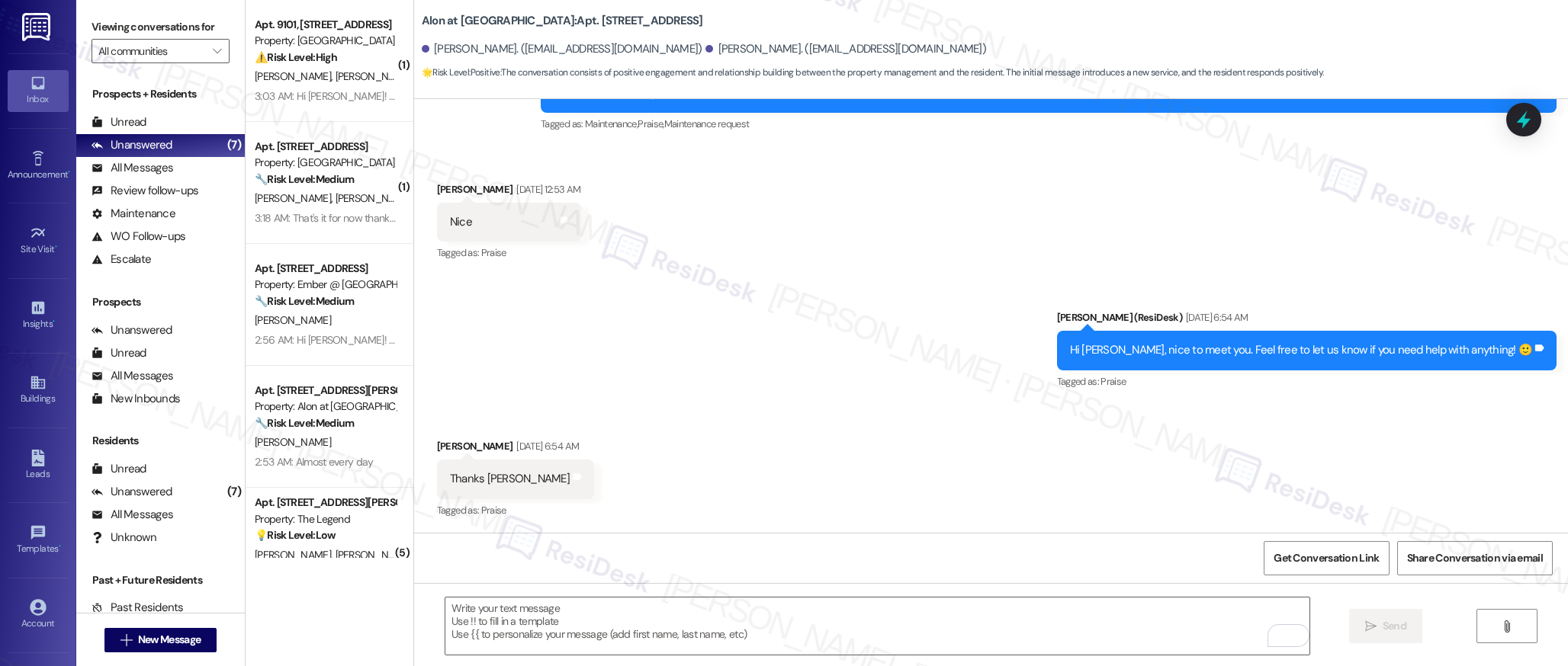
scroll to position [375, 0]
click at [1302, 559] on span "Get Conversation Link" at bounding box center [1325, 558] width 106 height 16
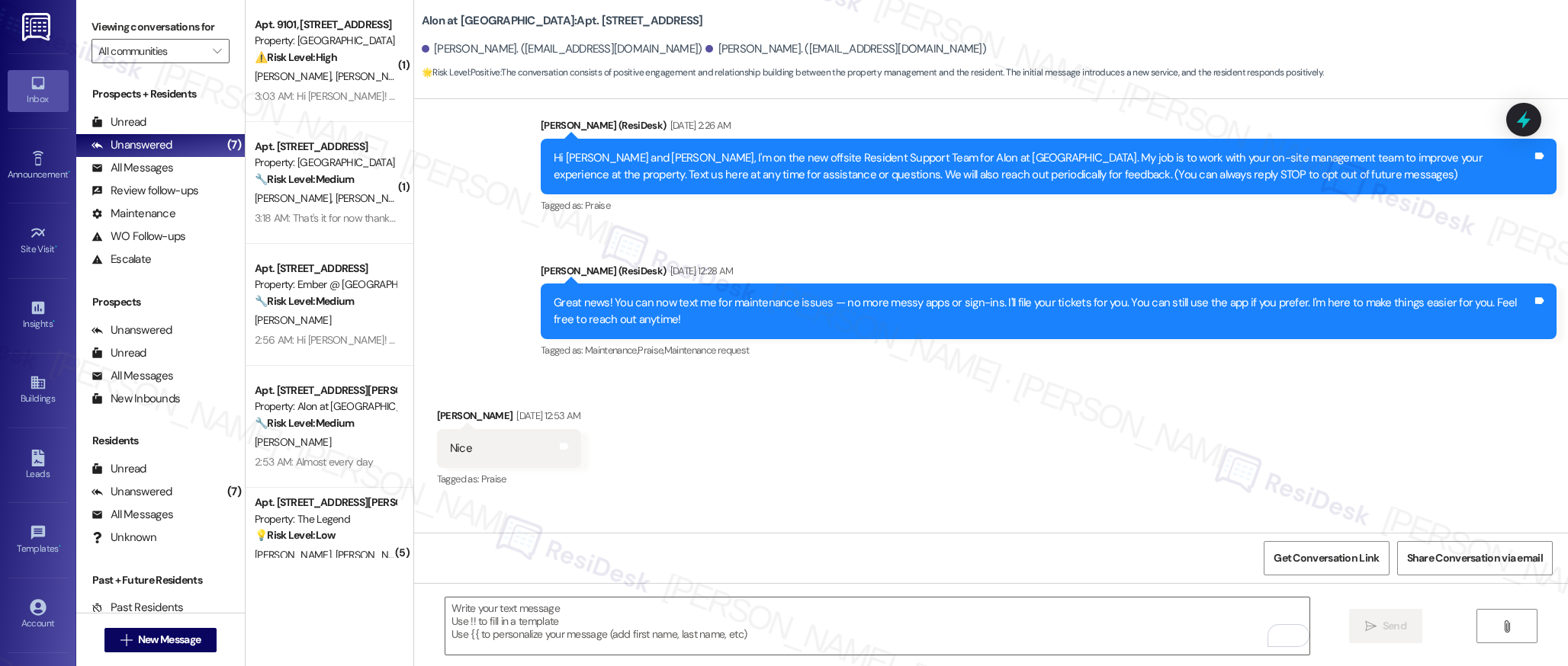
scroll to position [223, 0]
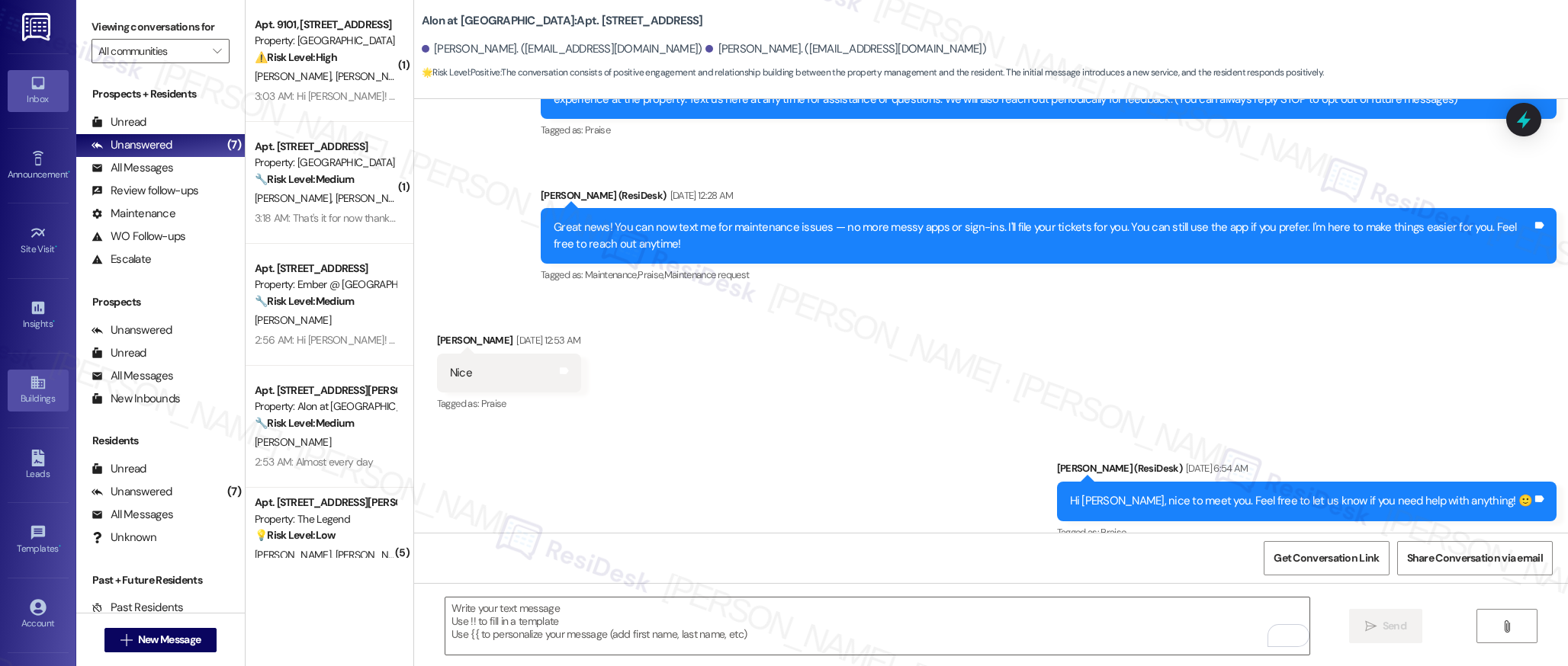
click at [32, 390] on icon at bounding box center [39, 383] width 17 height 17
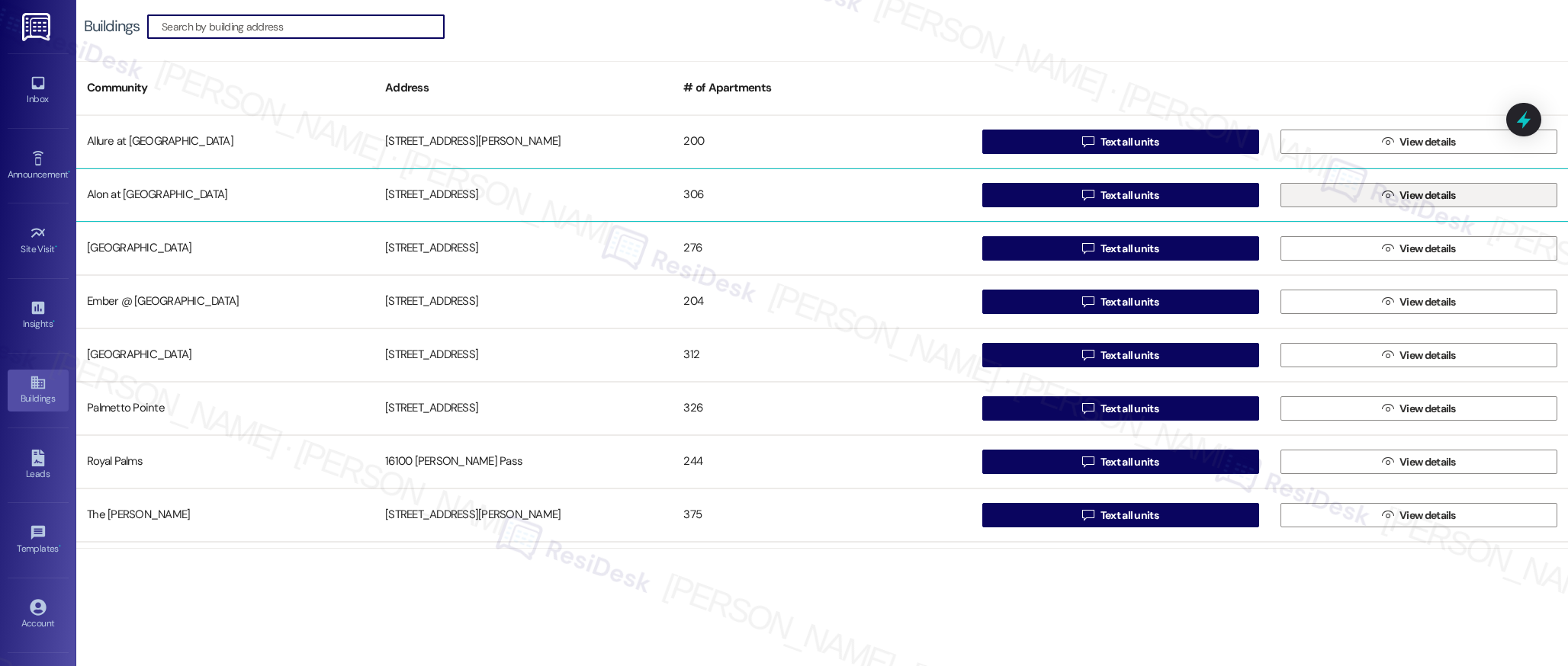
click at [1399, 191] on span "View details" at bounding box center [1427, 196] width 56 height 16
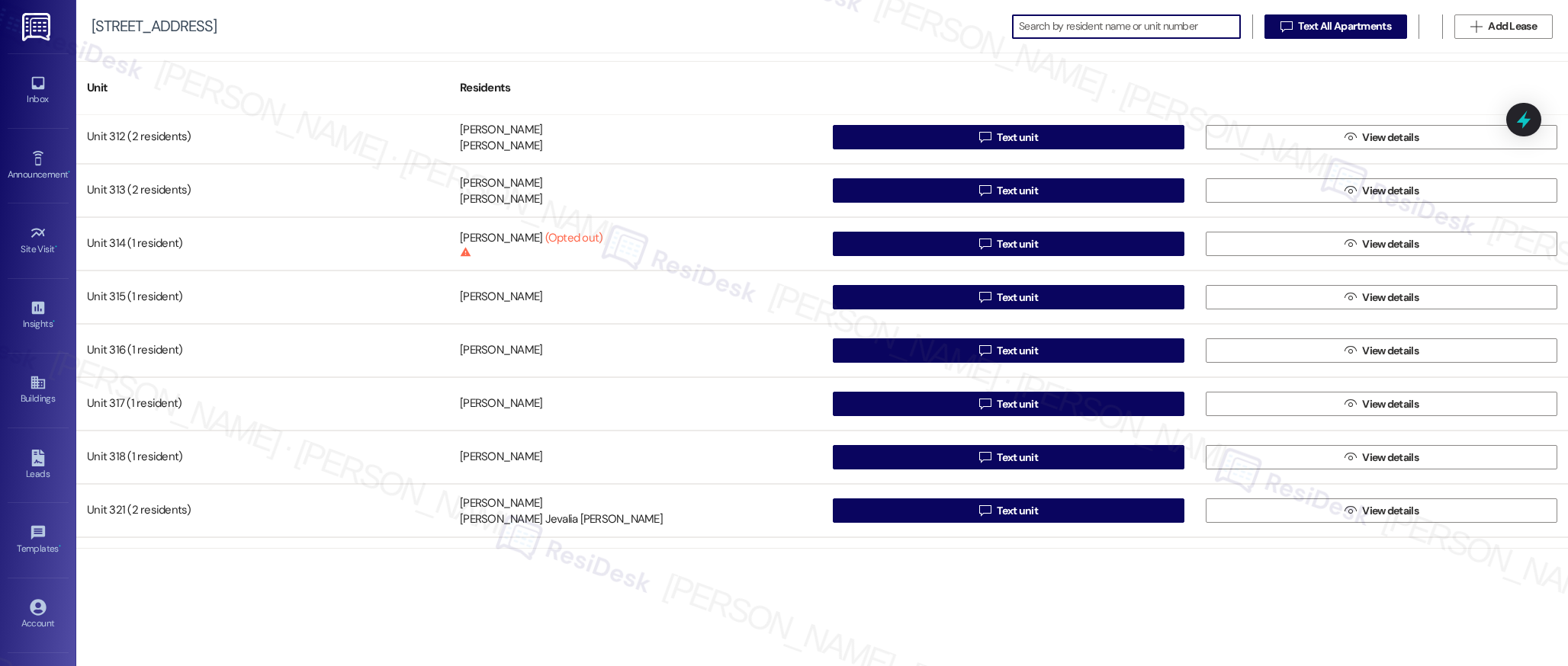
scroll to position [1977, 0]
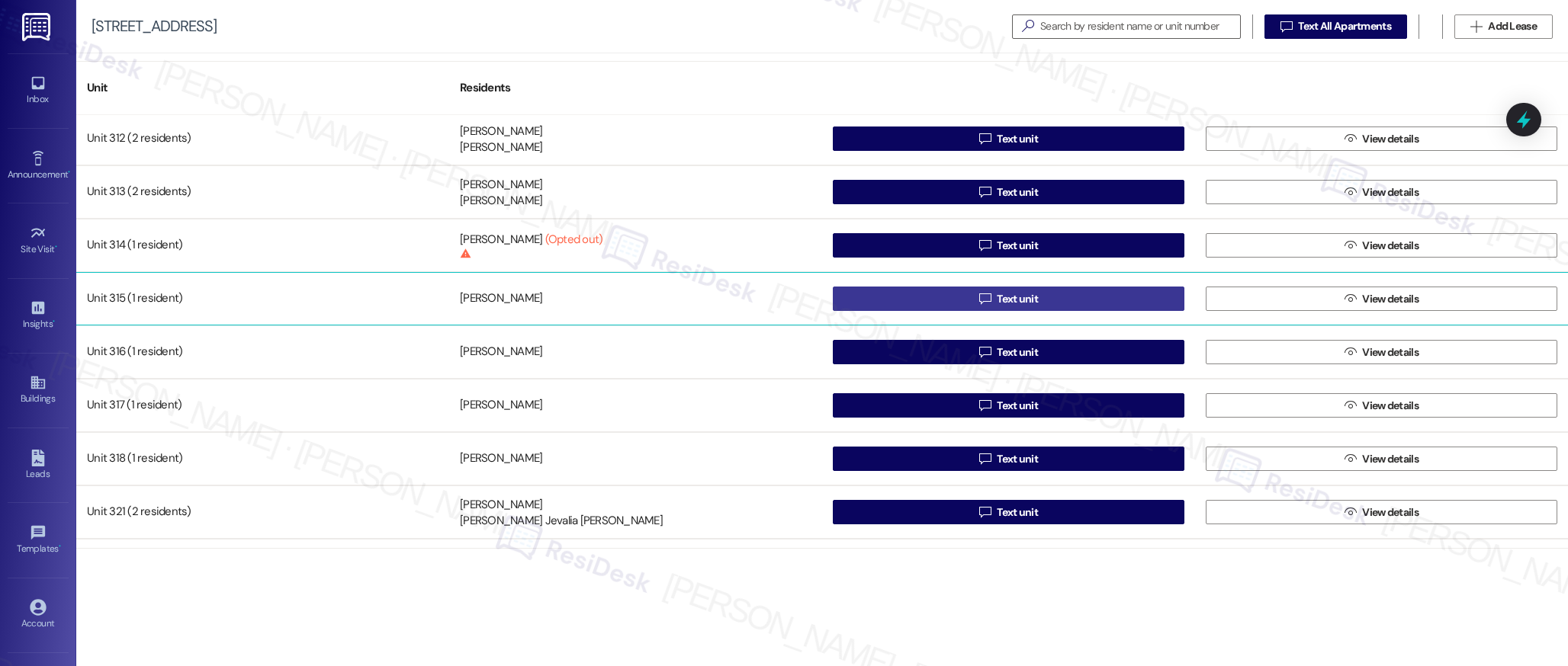
click at [1017, 300] on span "Text unit" at bounding box center [1017, 299] width 41 height 16
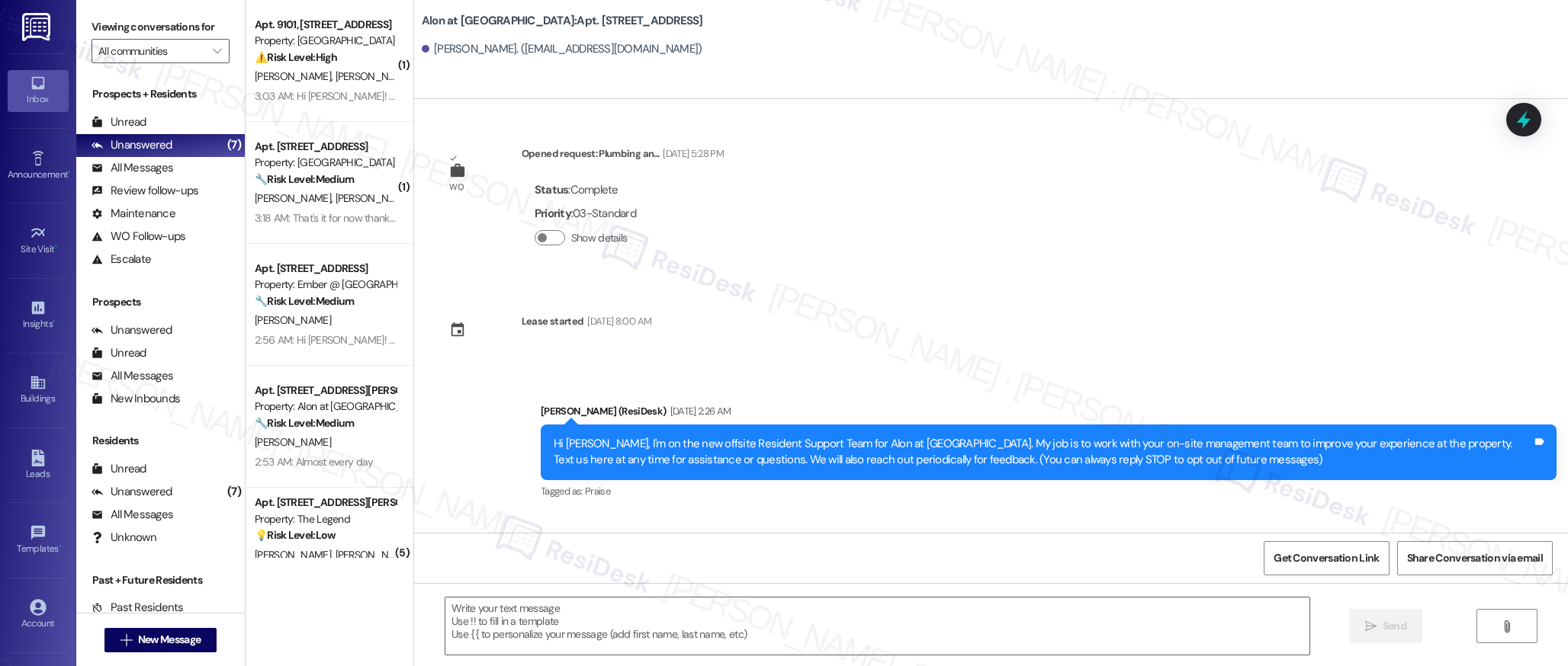
type textarea "Fetching suggested responses. Please feel free to read through the conversation…"
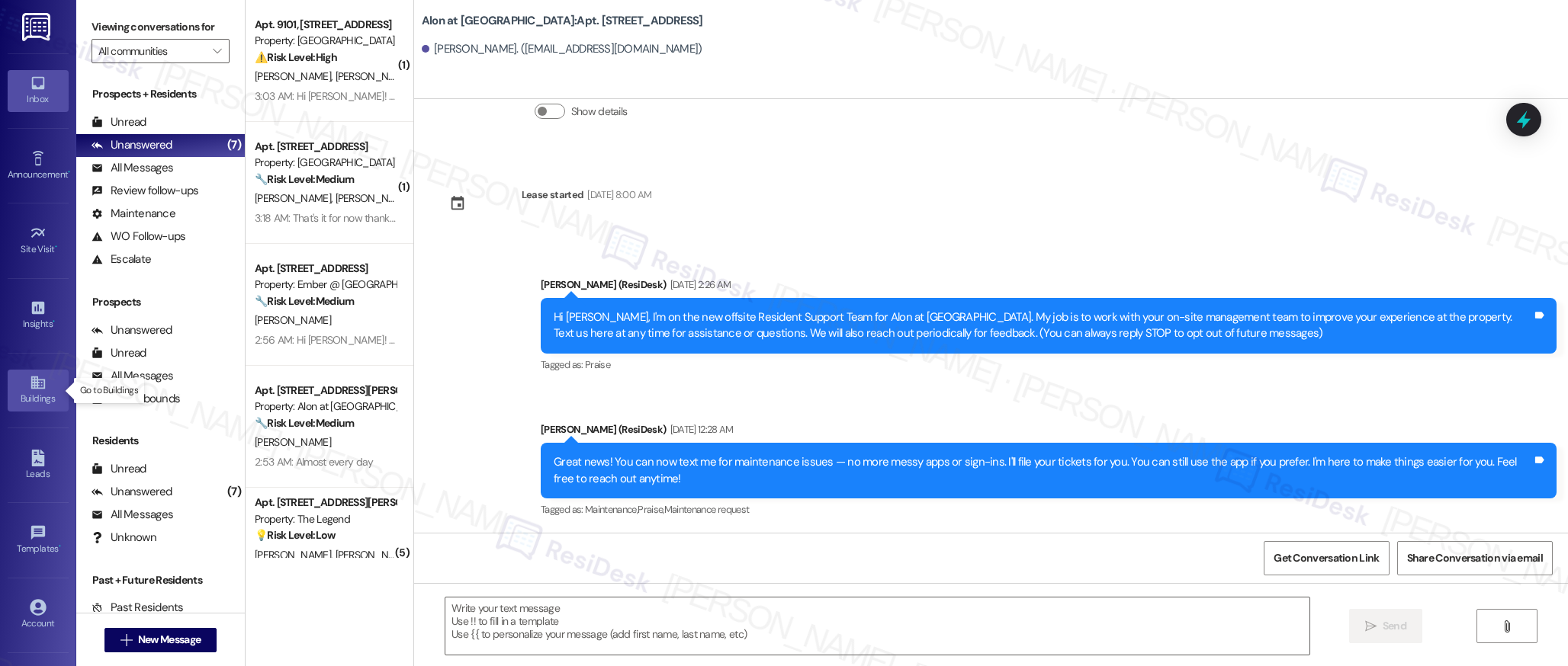
scroll to position [6, 0]
click at [32, 380] on icon at bounding box center [38, 377] width 14 height 13
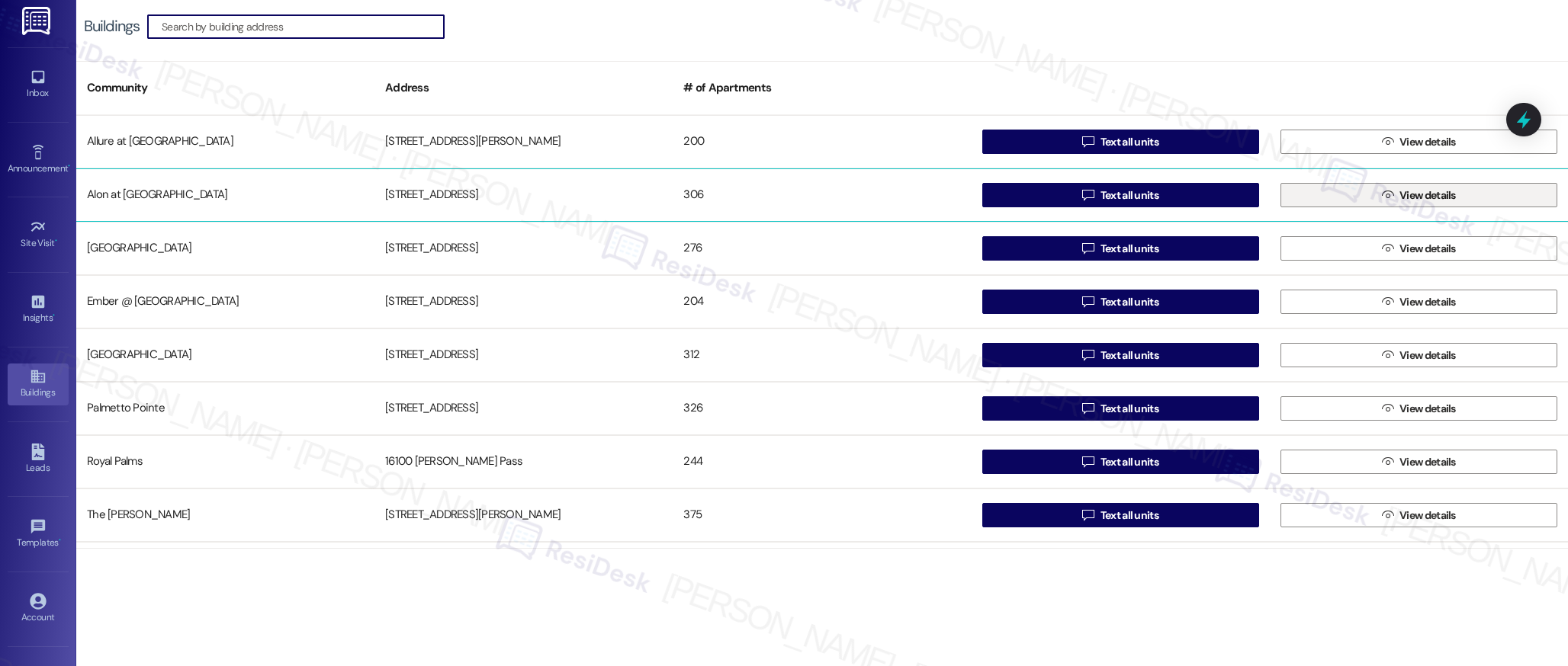
click at [1420, 202] on span "View details" at bounding box center [1427, 196] width 56 height 16
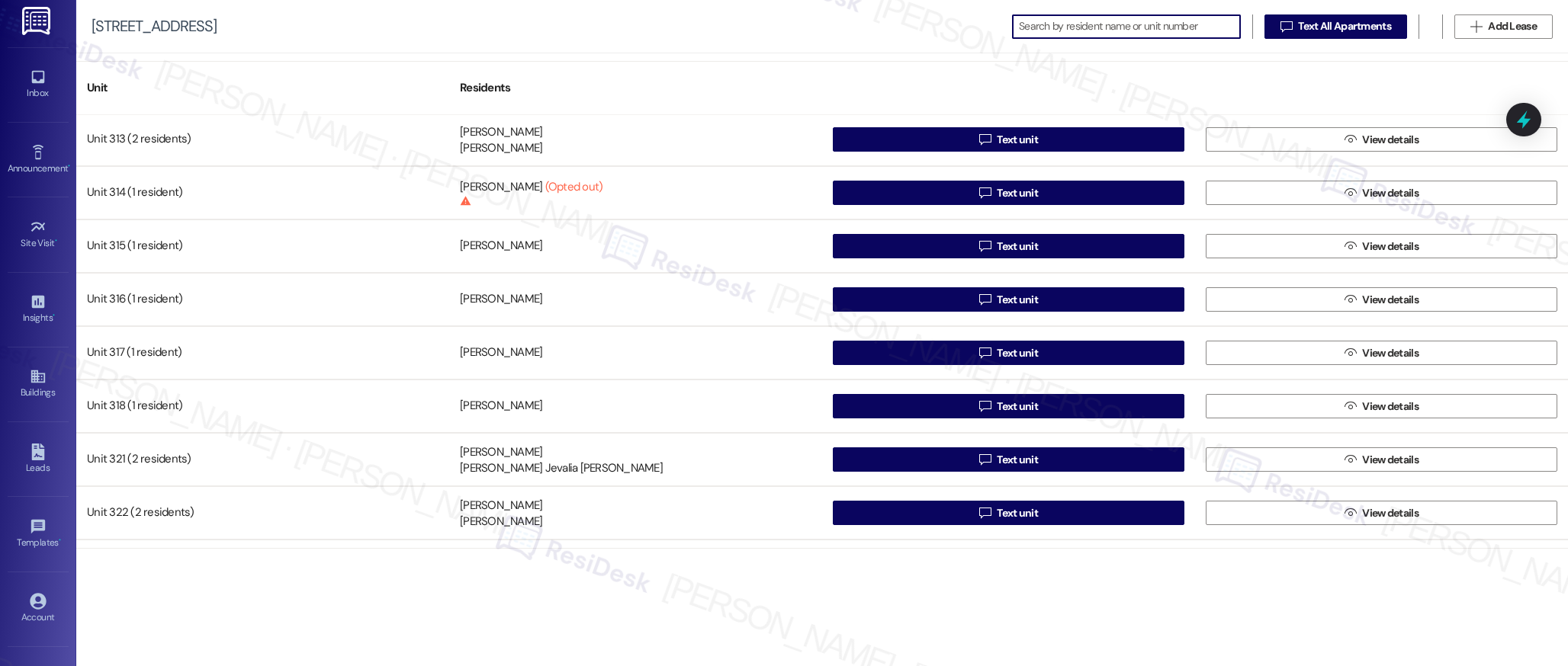
scroll to position [2030, 0]
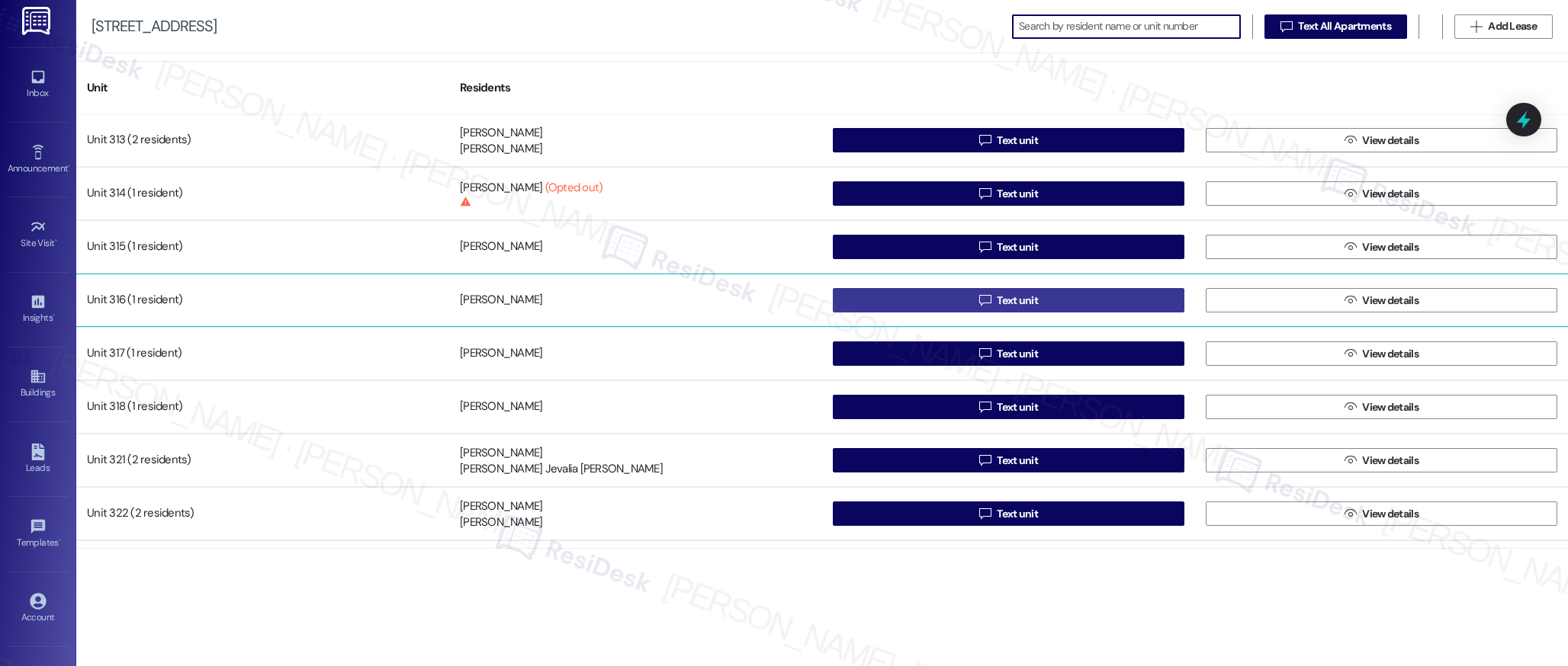
click at [1006, 296] on span "Text unit" at bounding box center [1017, 300] width 41 height 16
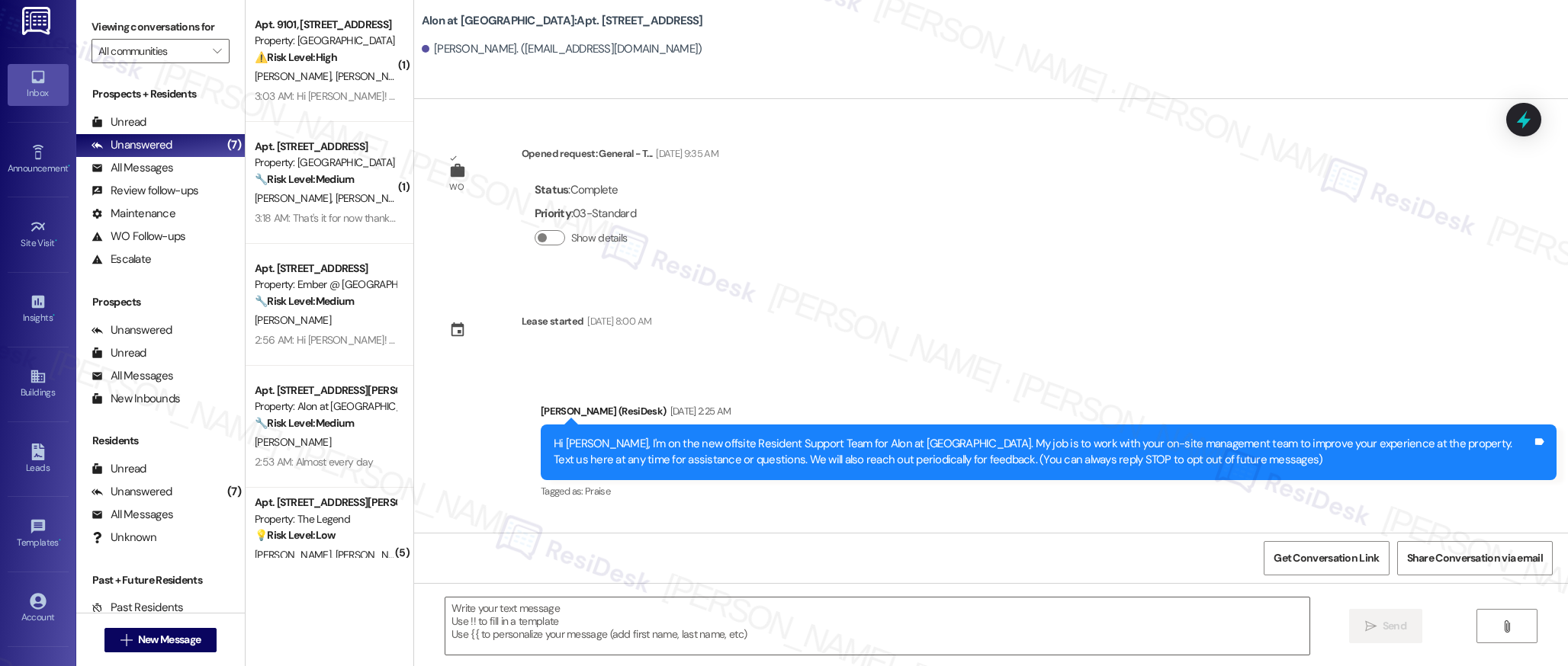
type textarea "Fetching suggested responses. Please feel free to read through the conversation…"
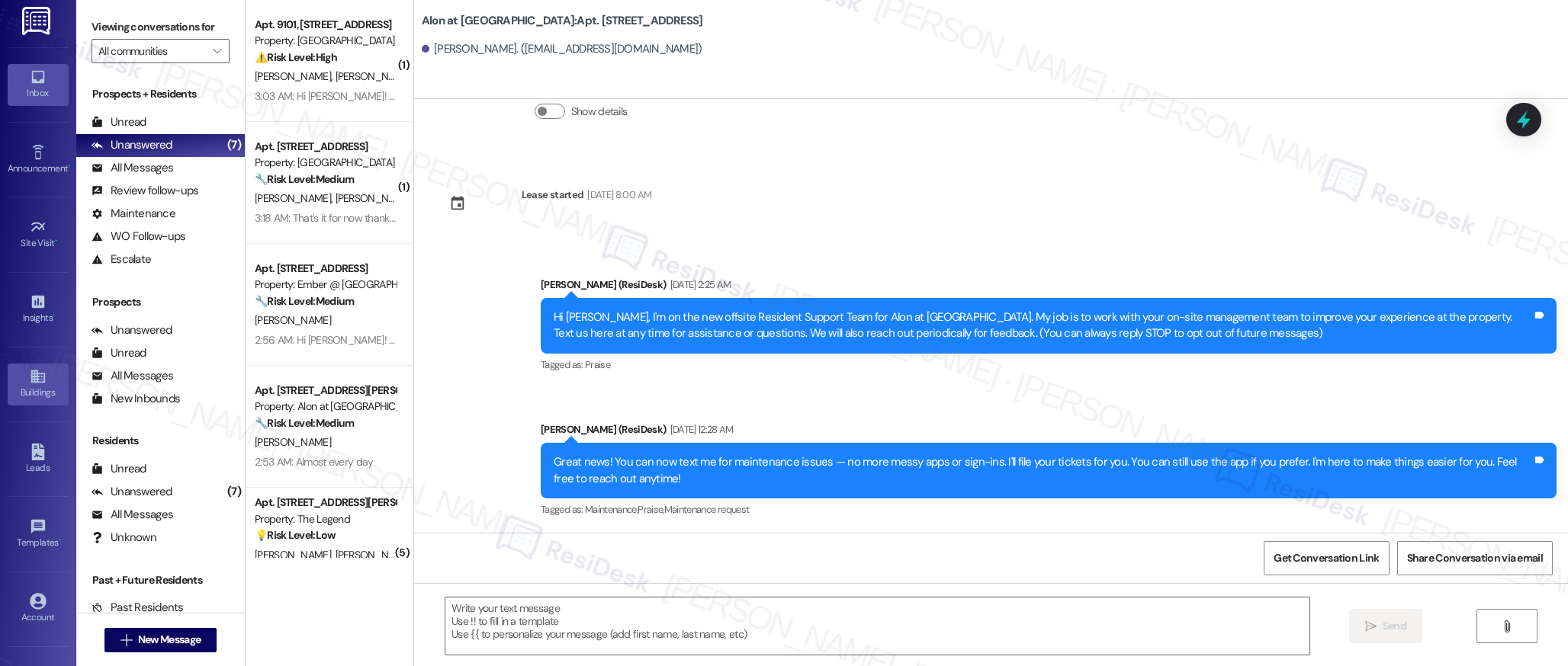
click at [29, 385] on div "Buildings" at bounding box center [38, 393] width 76 height 15
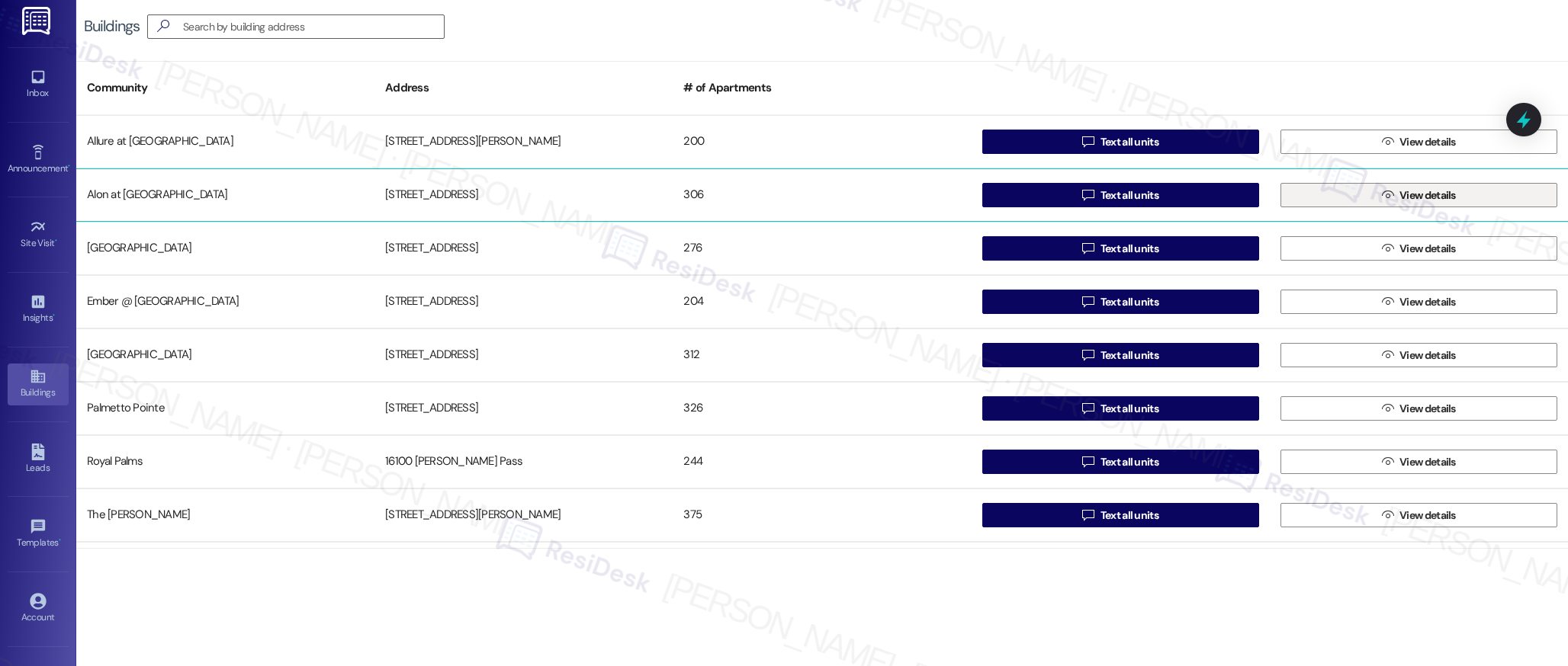
click at [1399, 194] on span "View details" at bounding box center [1427, 196] width 56 height 16
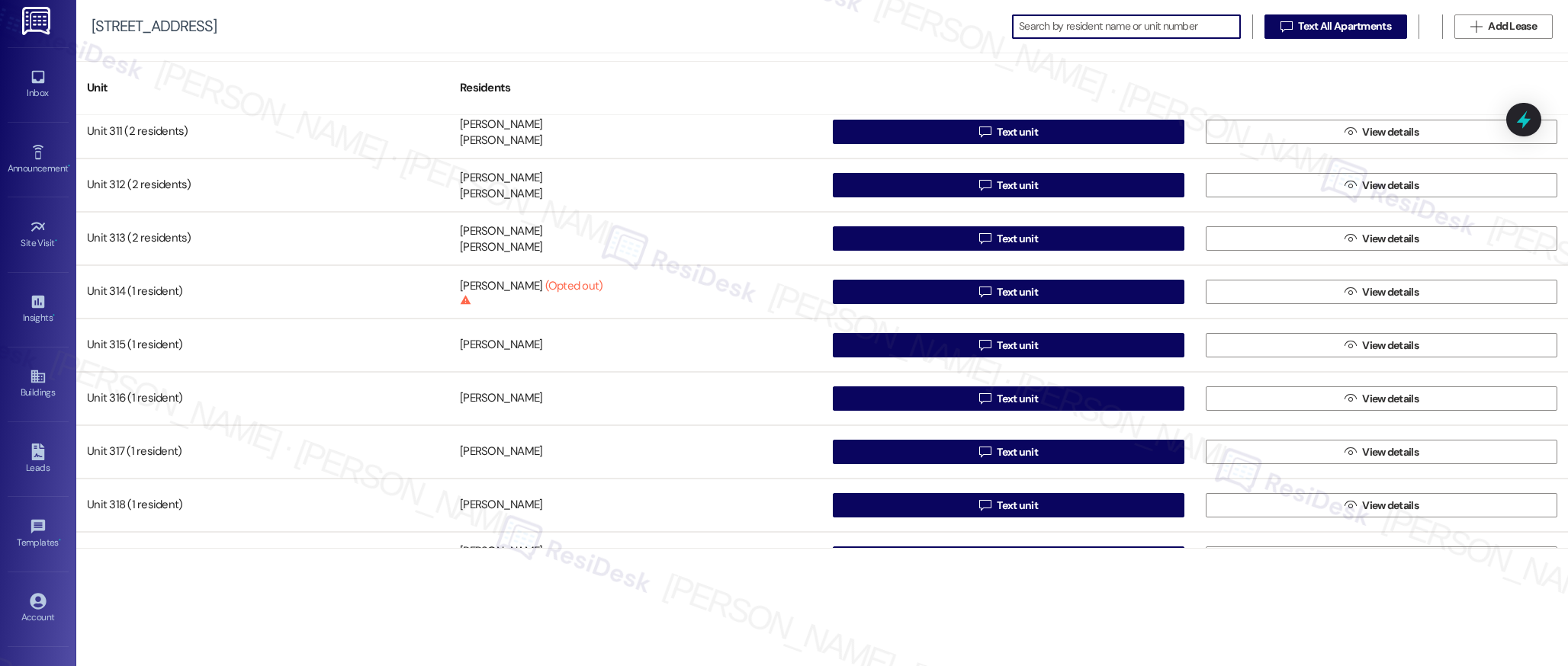
scroll to position [1940, 0]
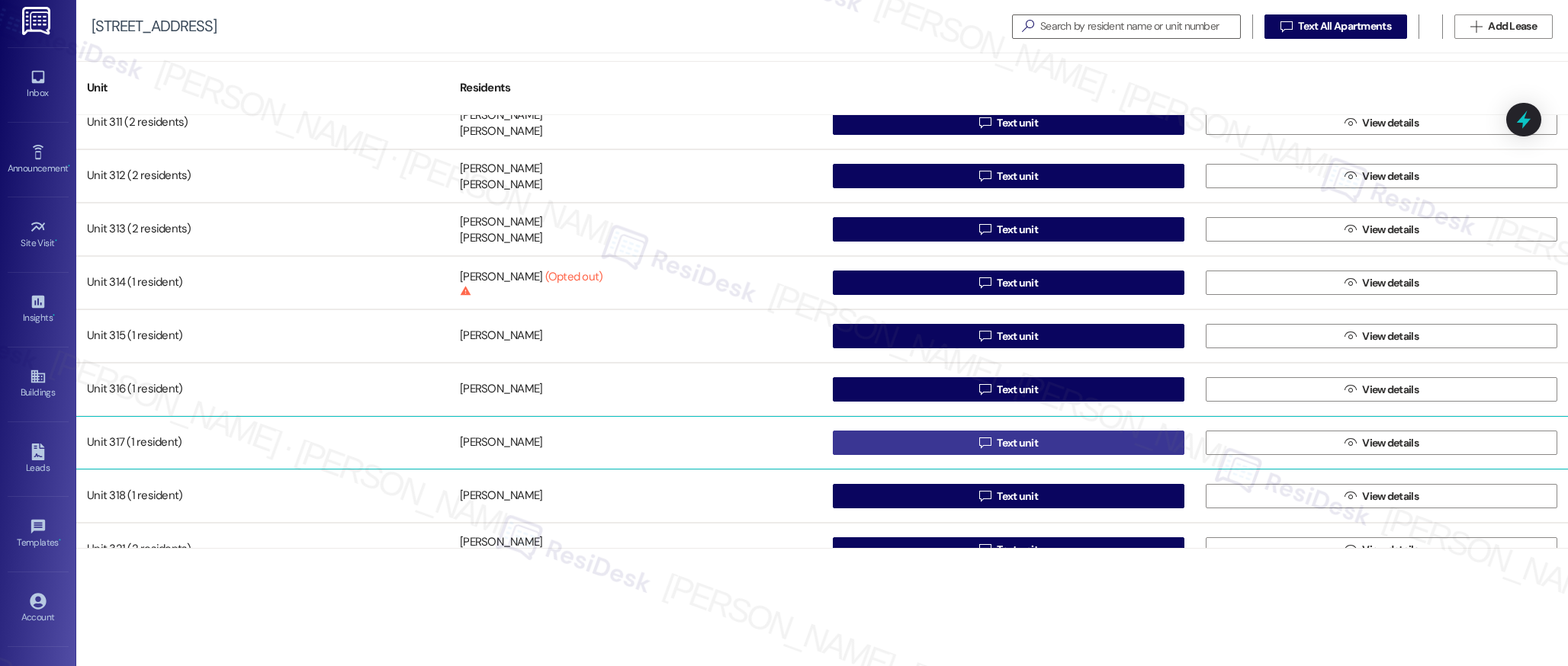
click at [1019, 440] on span "Text unit" at bounding box center [1017, 443] width 41 height 16
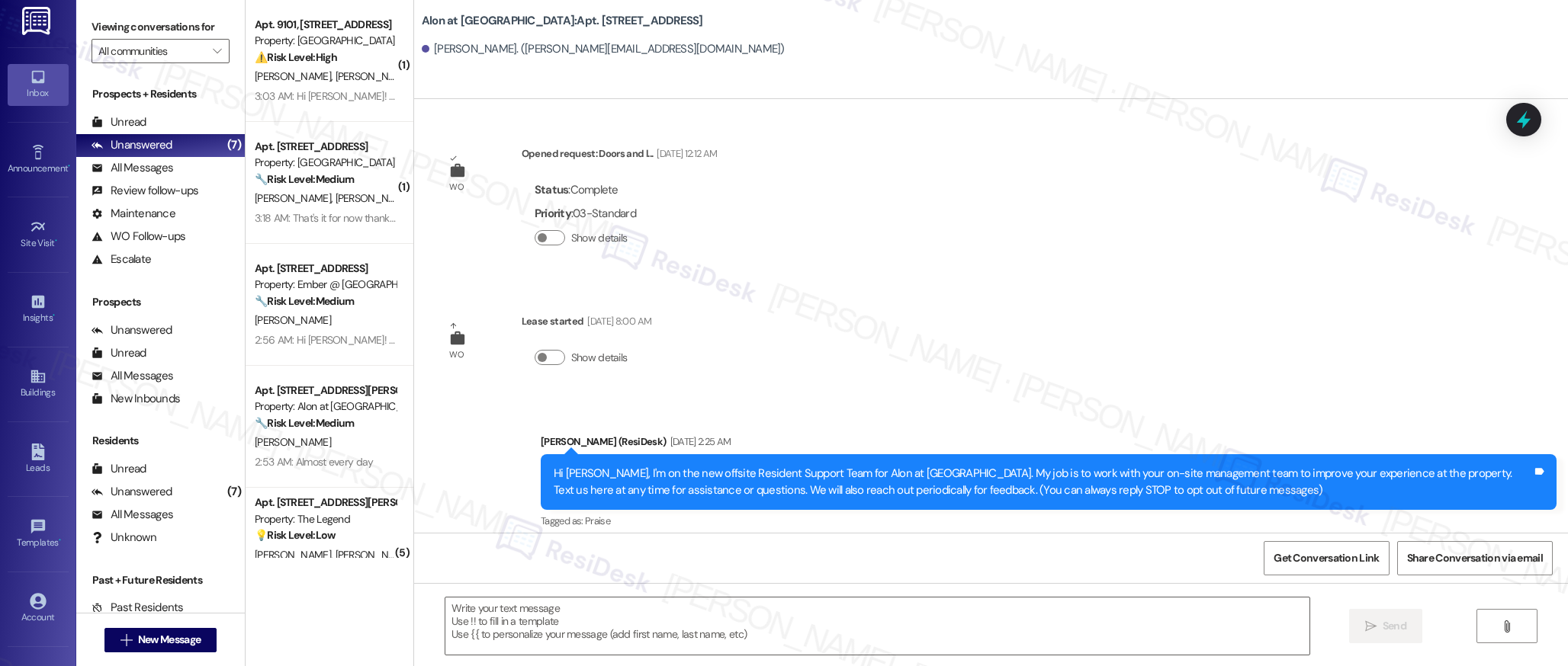
type textarea "Fetching suggested responses. Please feel free to read through the conversation…"
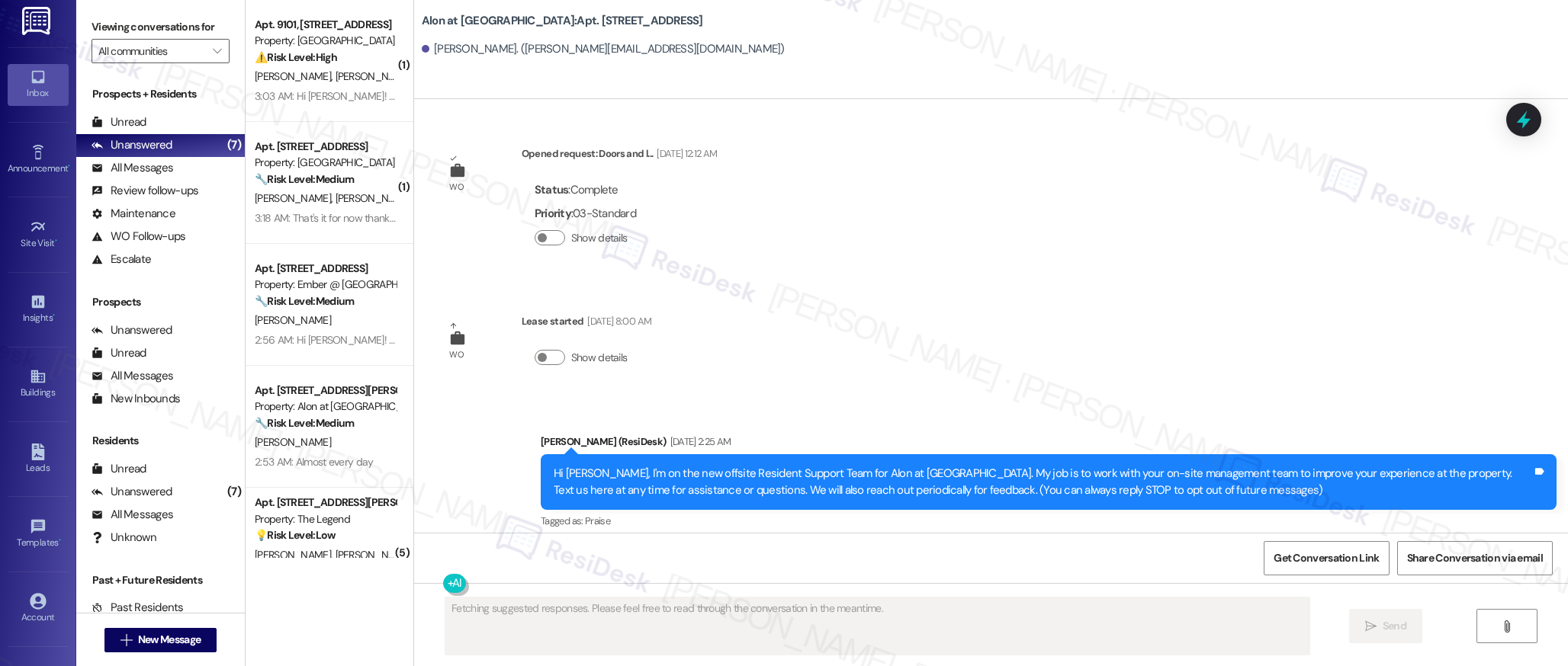
scroll to position [157, 0]
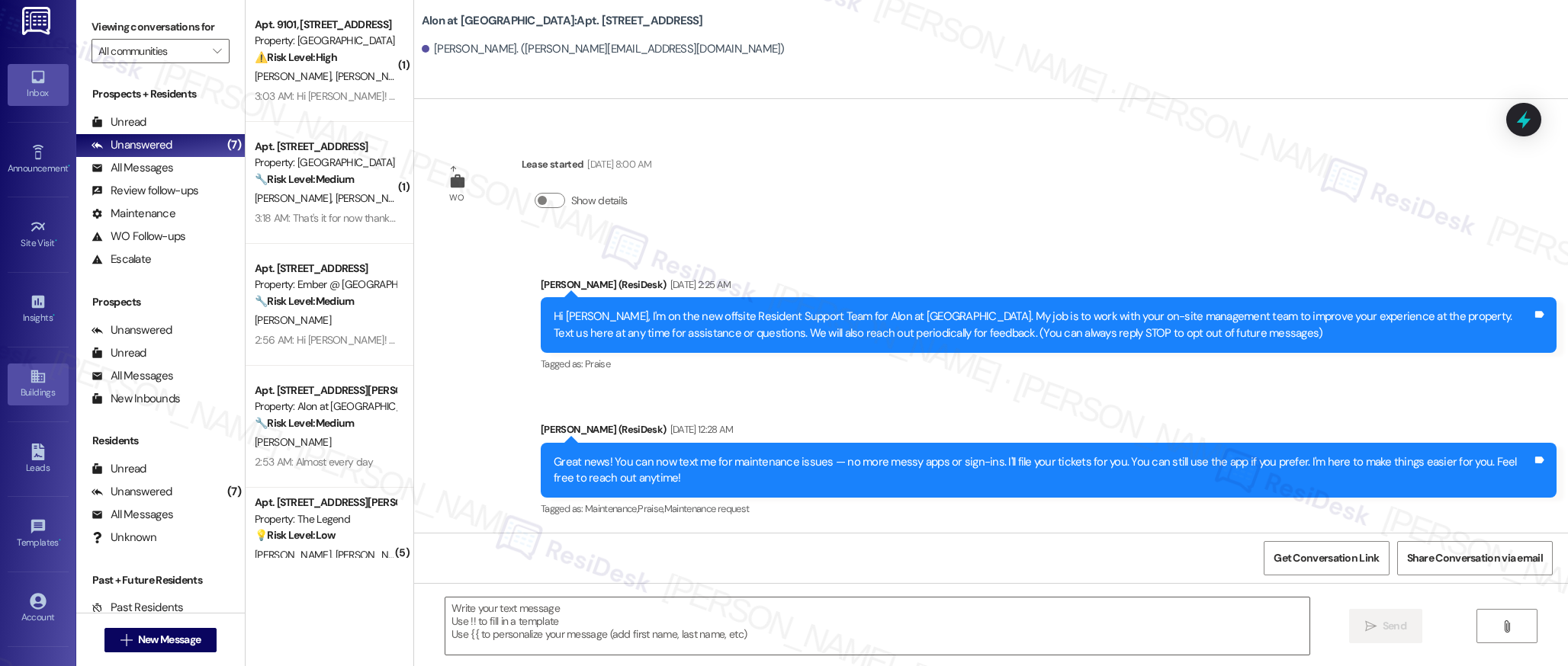
click at [25, 378] on link "Buildings" at bounding box center [38, 383] width 61 height 41
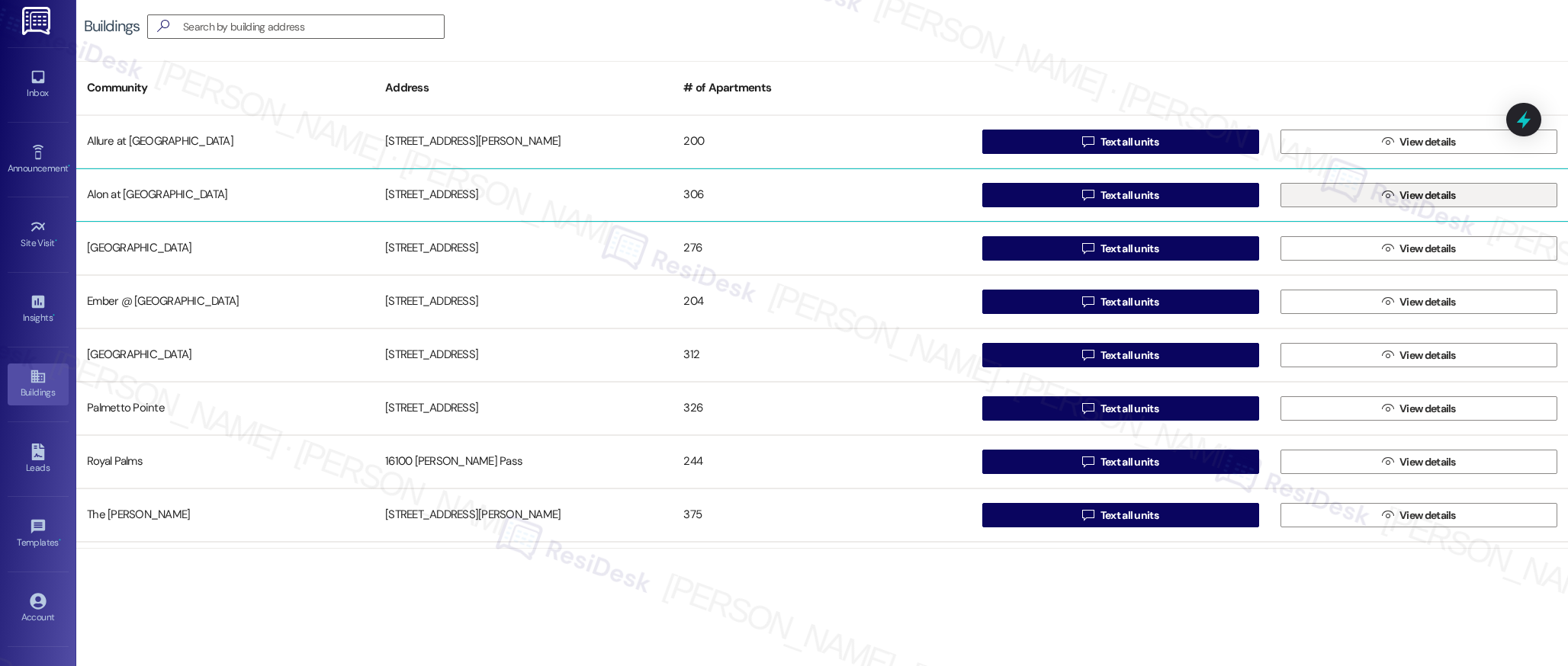
click at [1422, 198] on span "View details" at bounding box center [1427, 196] width 56 height 16
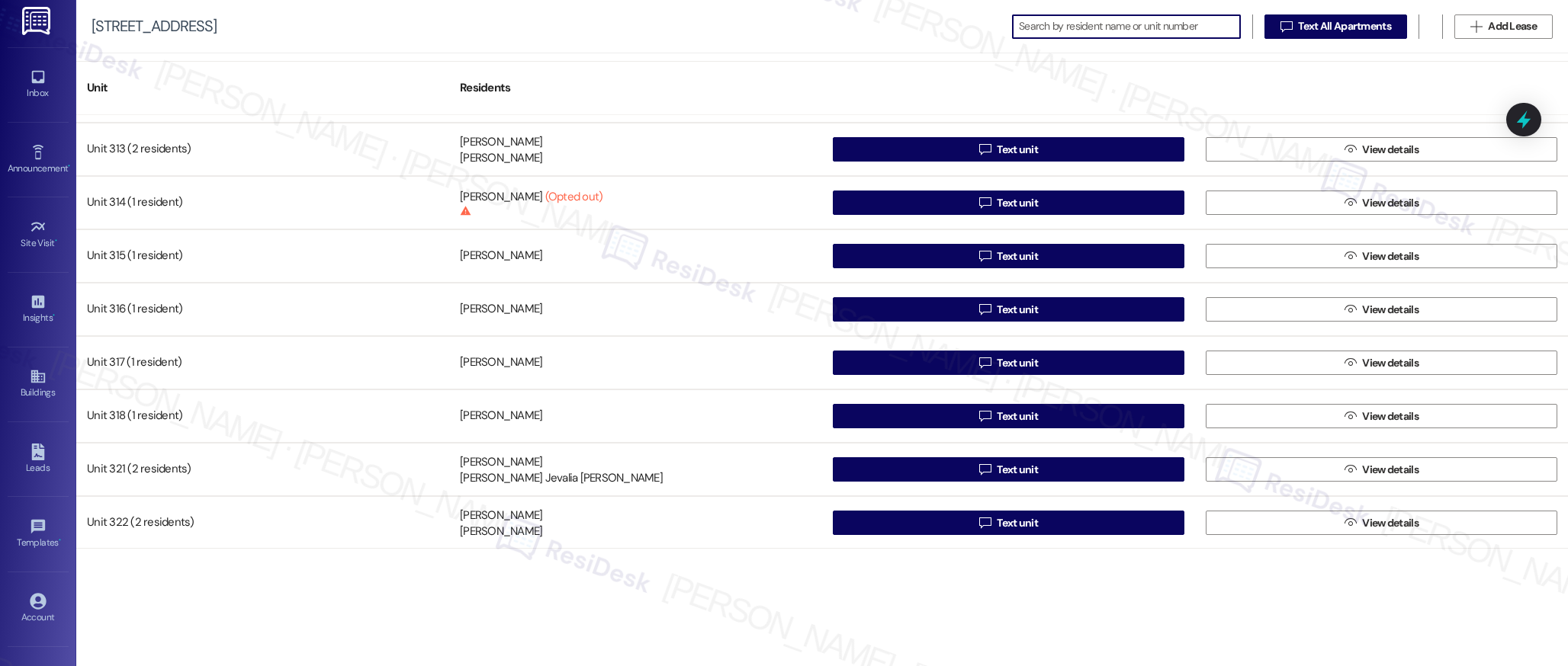
scroll to position [2033, 0]
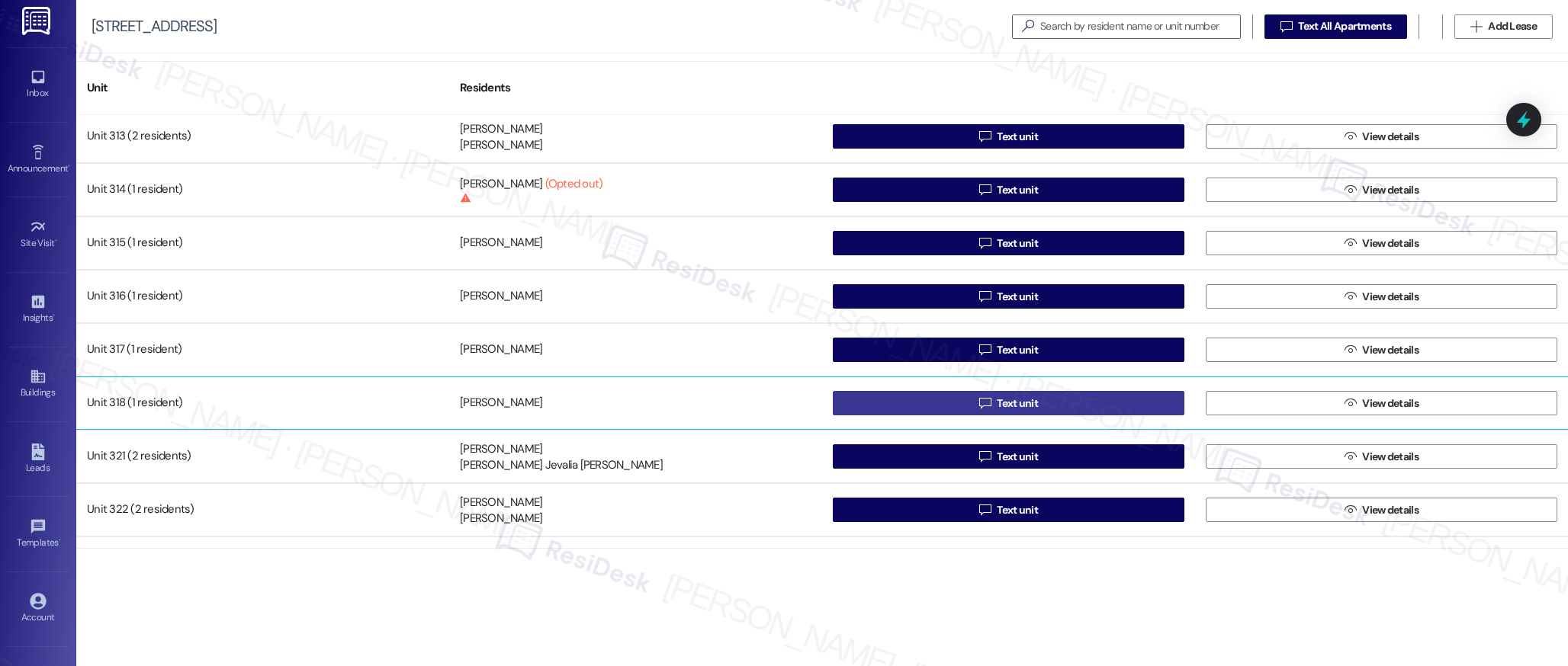
click at [1015, 407] on span "Text unit" at bounding box center [1017, 403] width 41 height 16
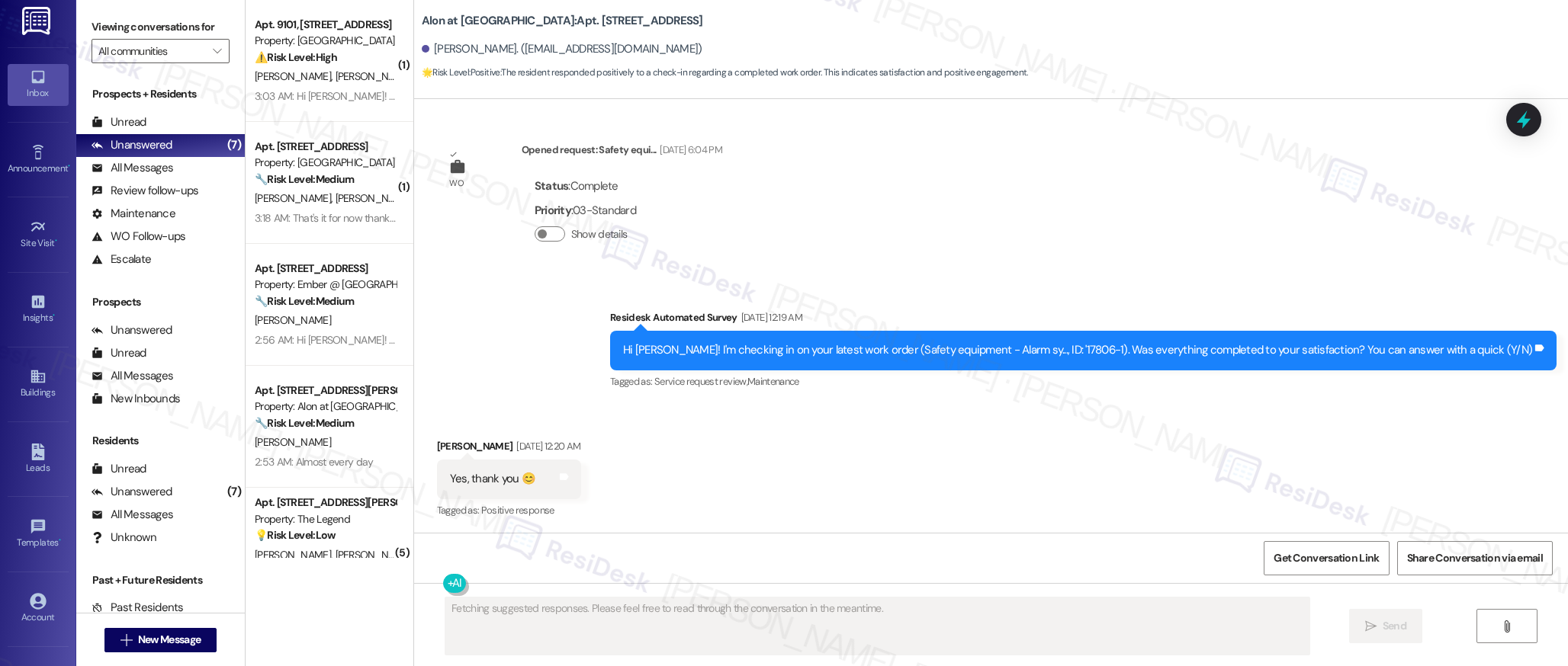
scroll to position [697, 0]
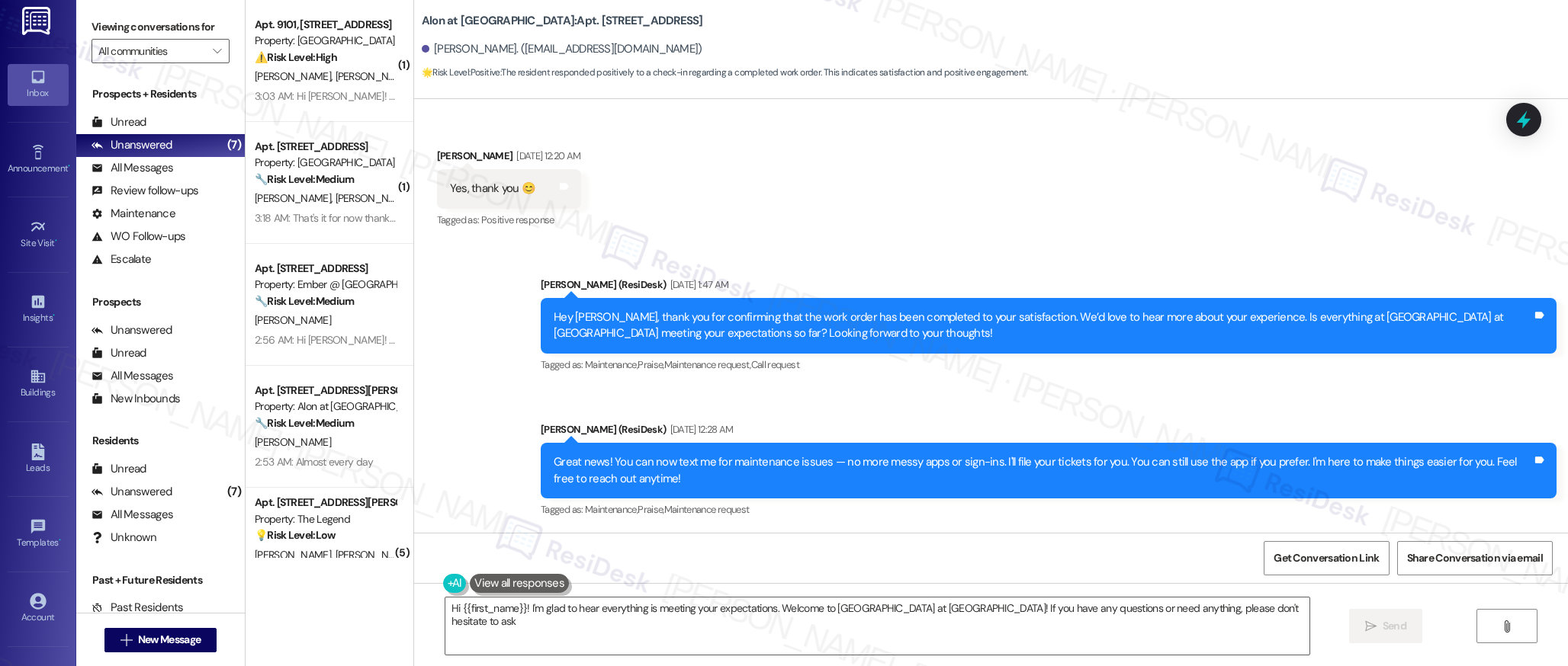
type textarea "Hi {{first_name}}! I'm glad to hear everything is meeting your expectations. We…"
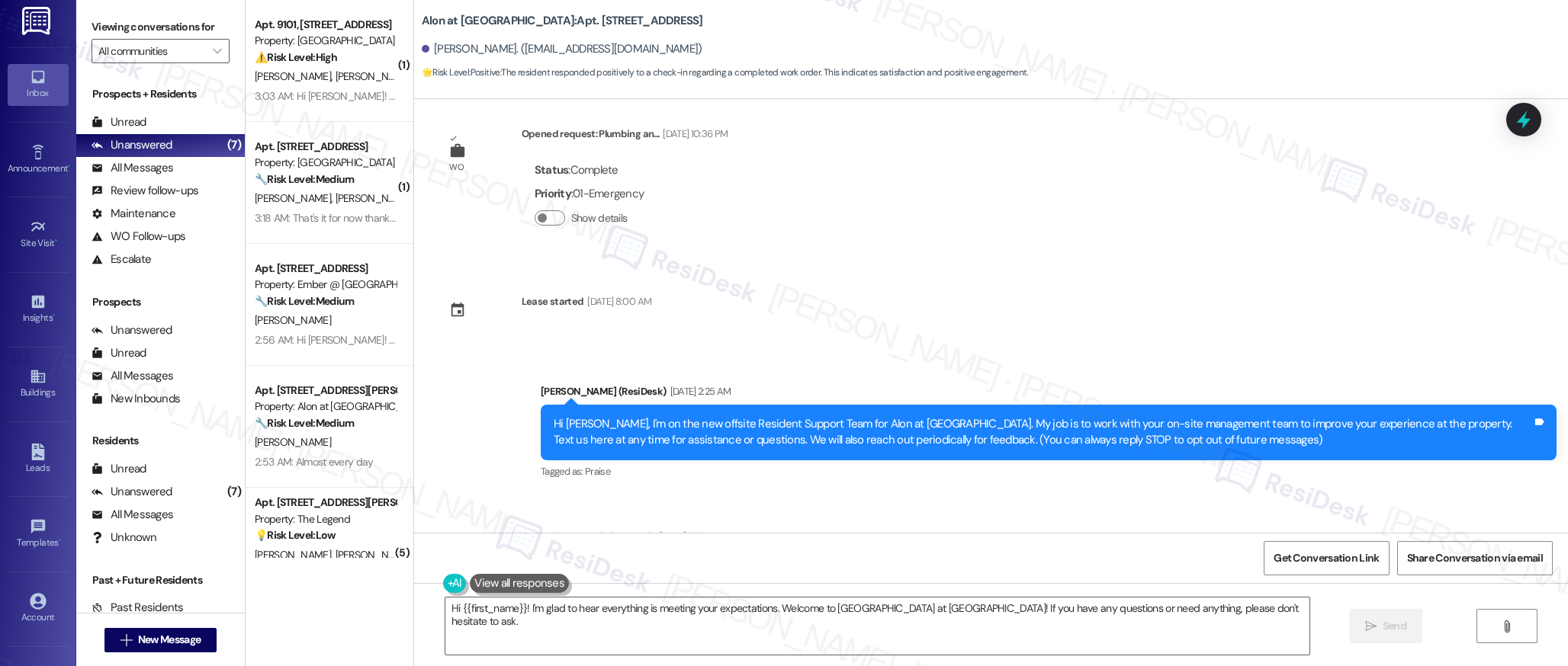
scroll to position [0, 0]
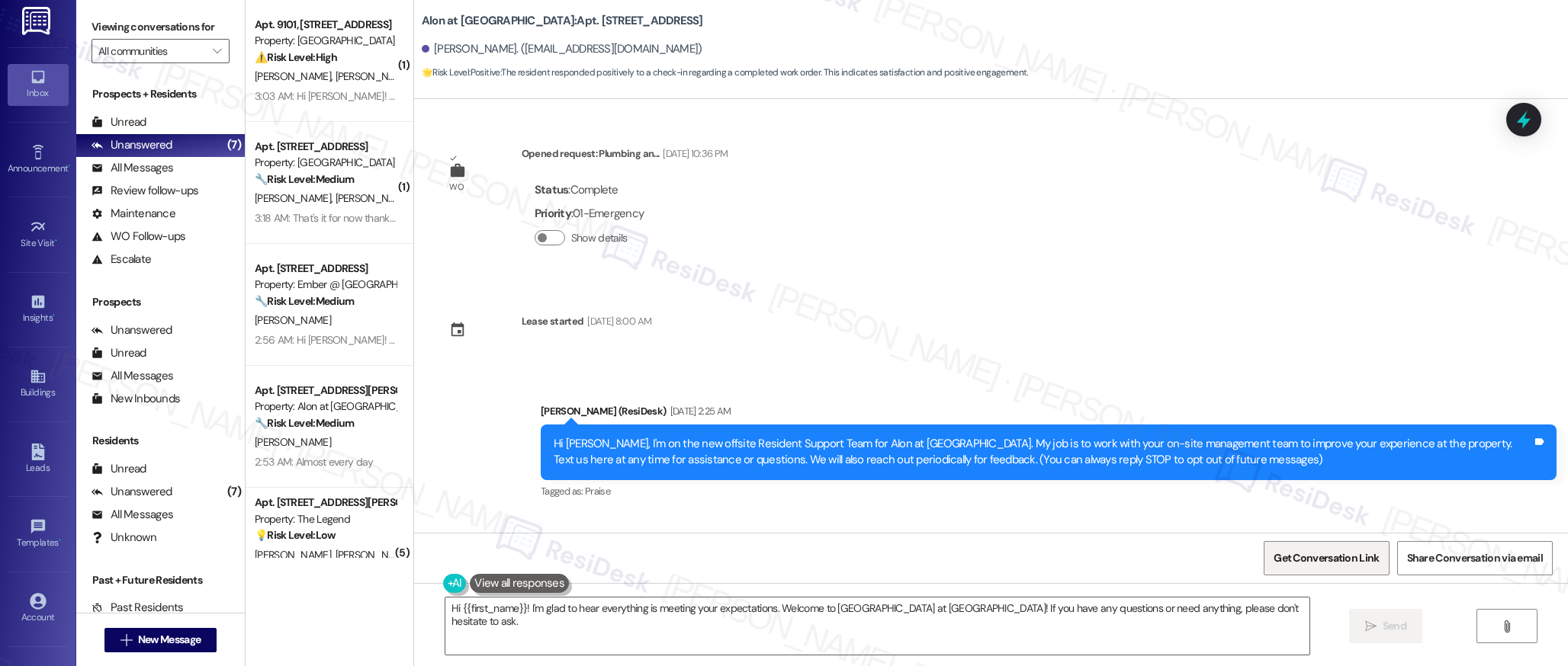
click at [1333, 558] on span "Get Conversation Link" at bounding box center [1325, 558] width 106 height 16
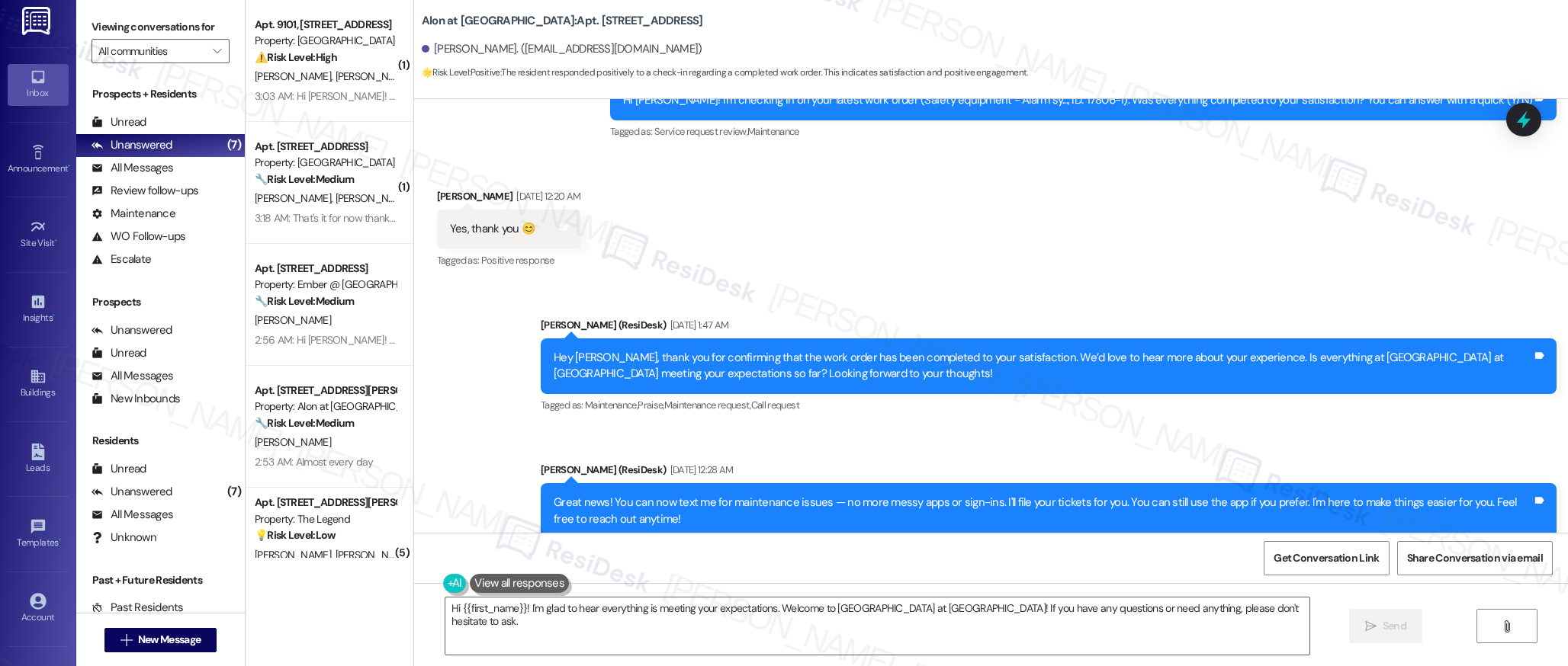
scroll to position [653, 0]
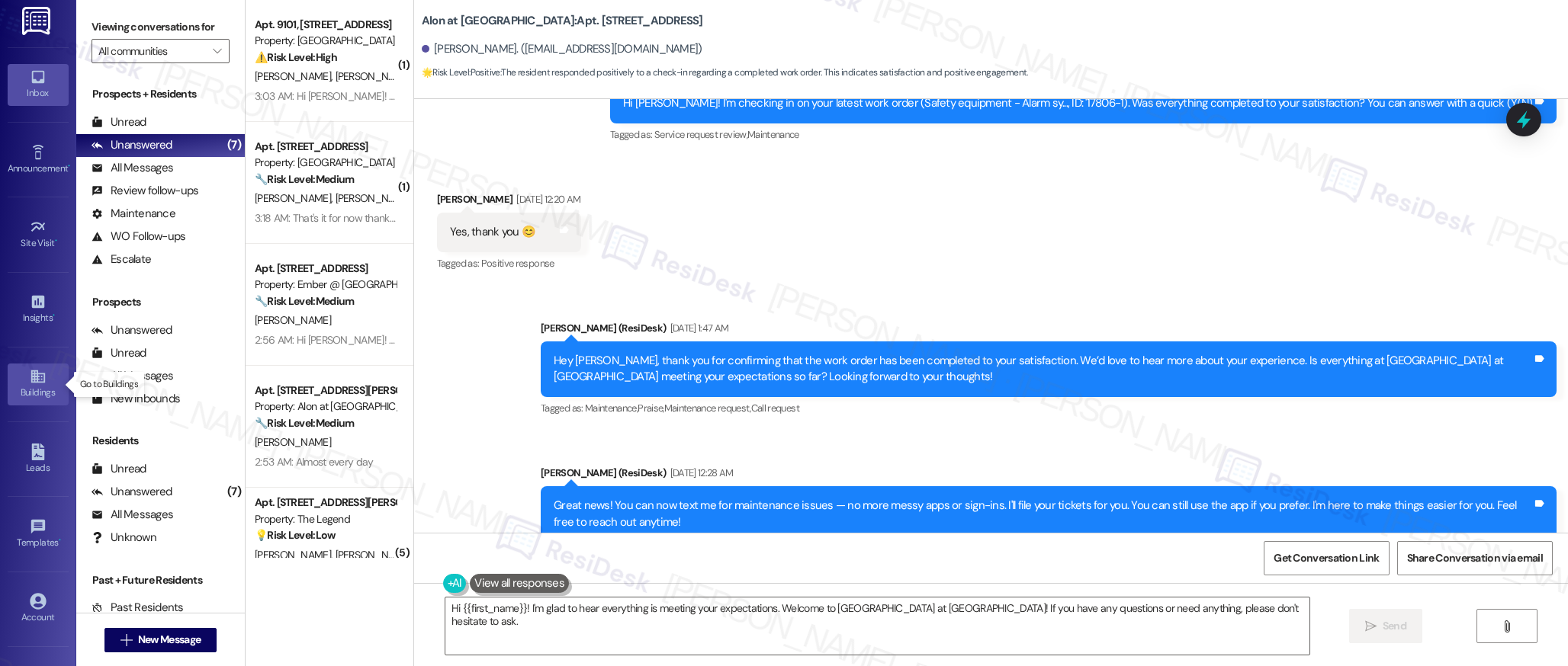
click at [43, 383] on link "Buildings" at bounding box center [38, 383] width 61 height 41
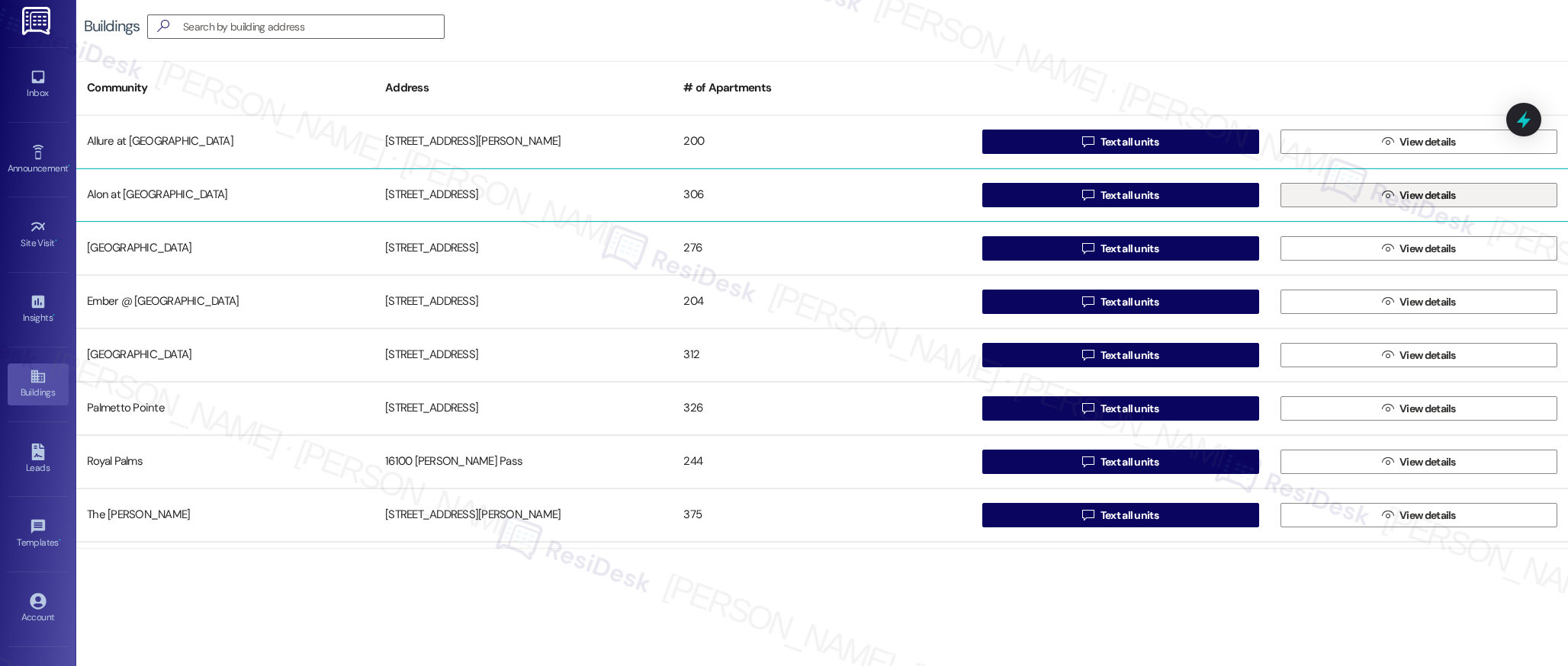
click at [1420, 201] on span "View details" at bounding box center [1427, 196] width 56 height 16
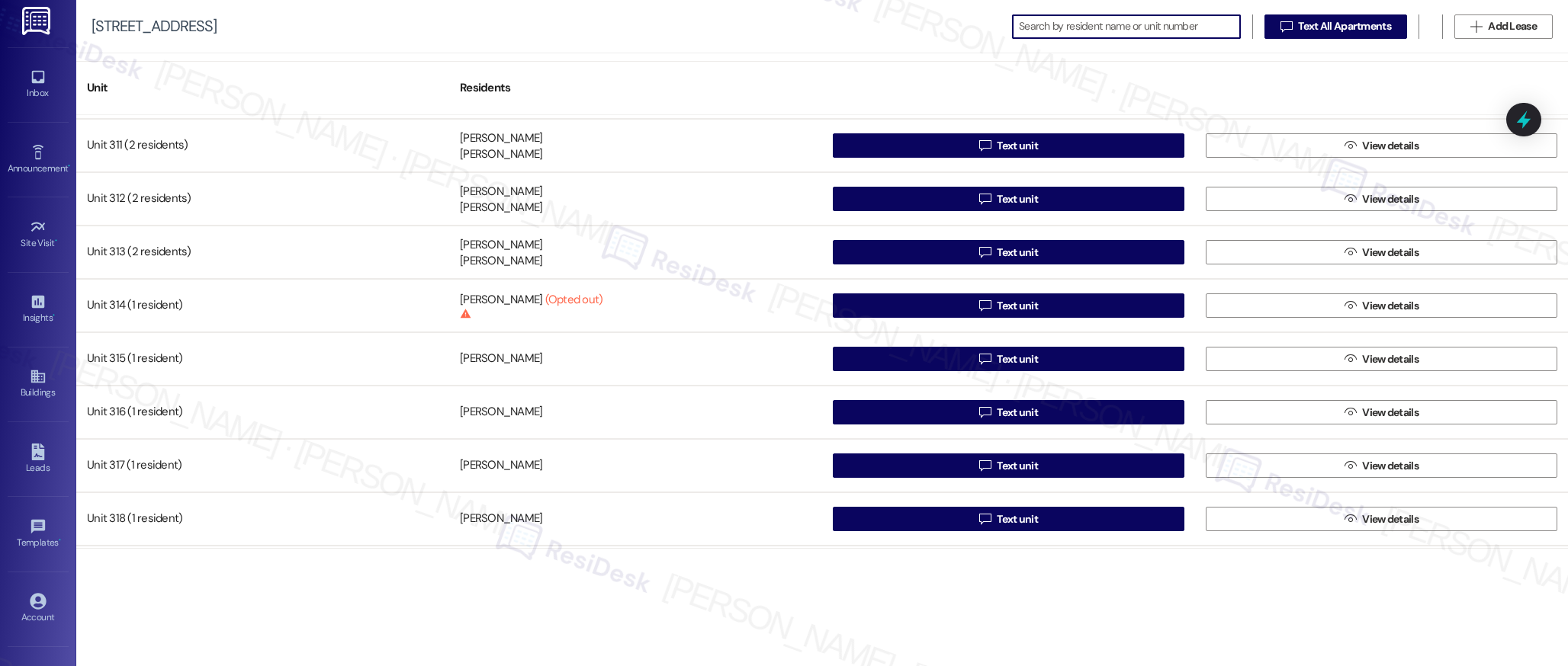
scroll to position [2017, 0]
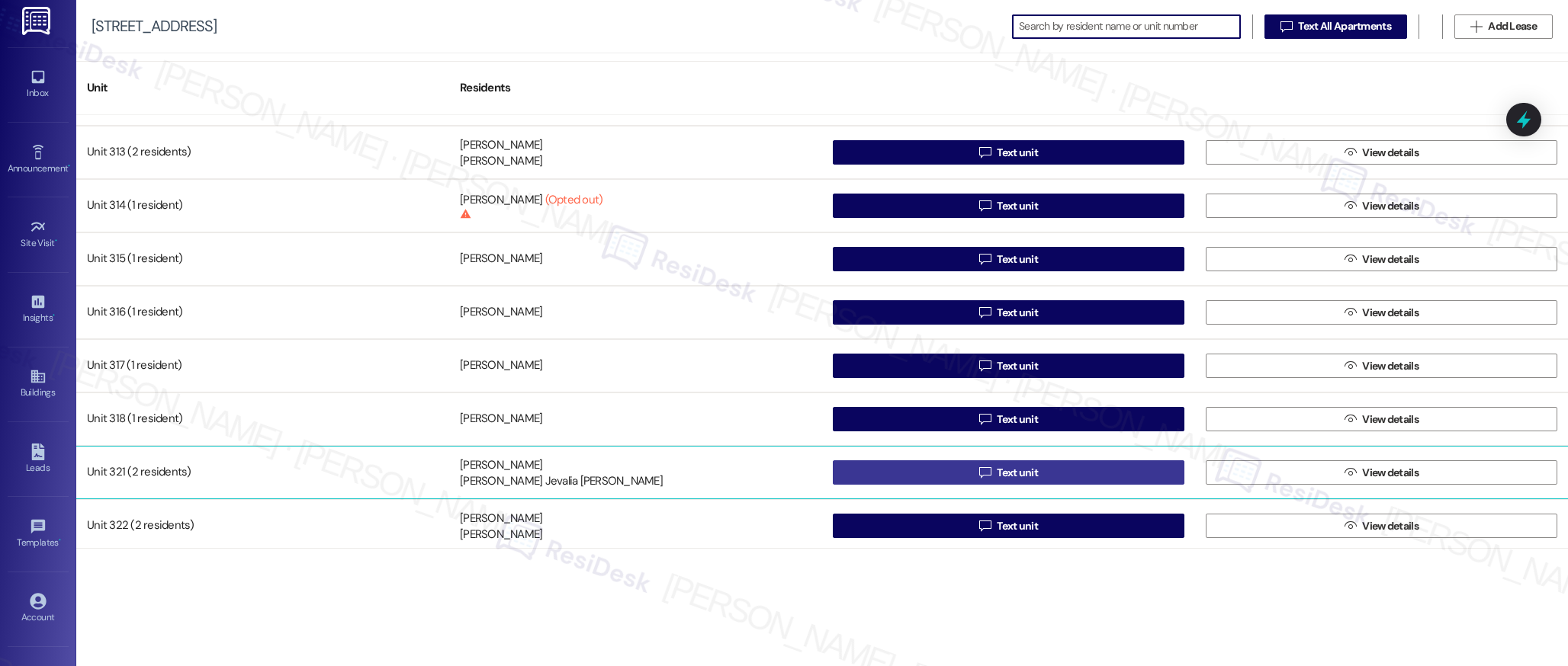
click at [1003, 479] on span "Text unit" at bounding box center [1017, 473] width 41 height 16
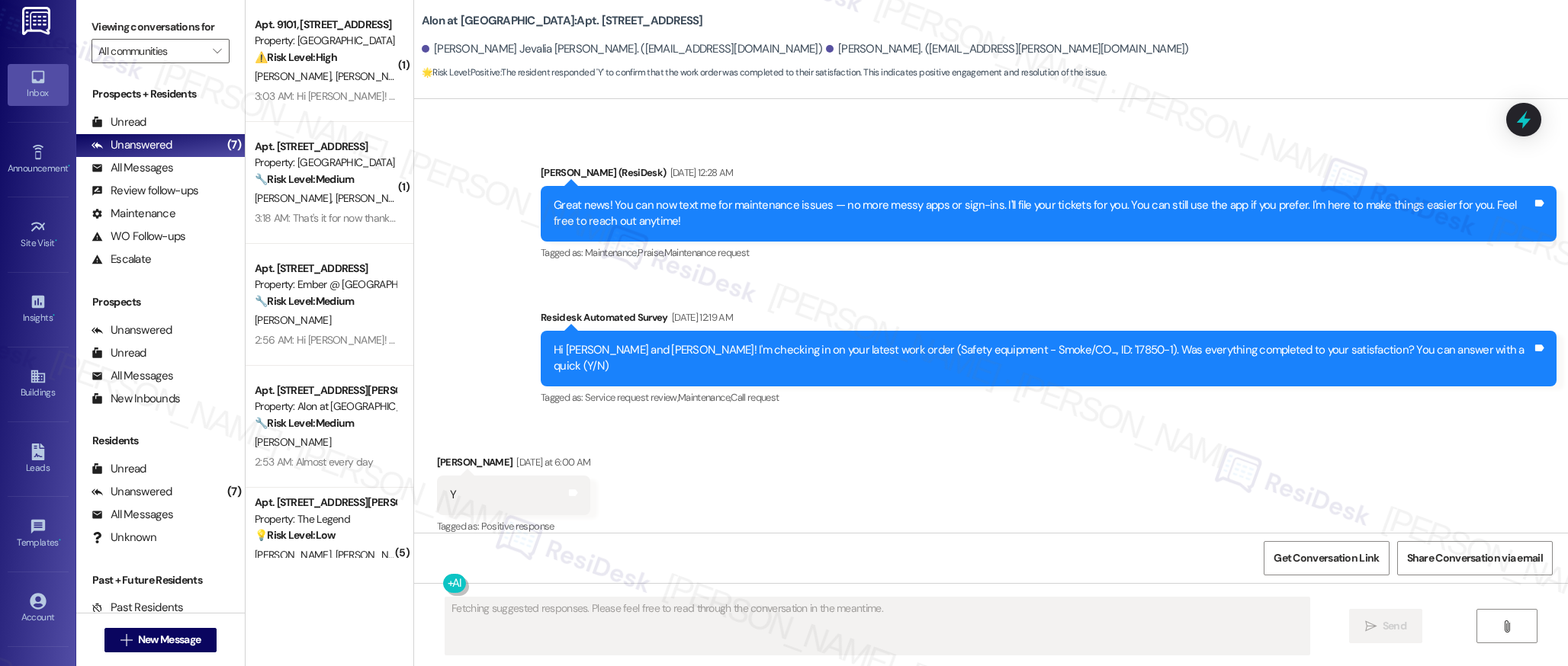
scroll to position [1182, 0]
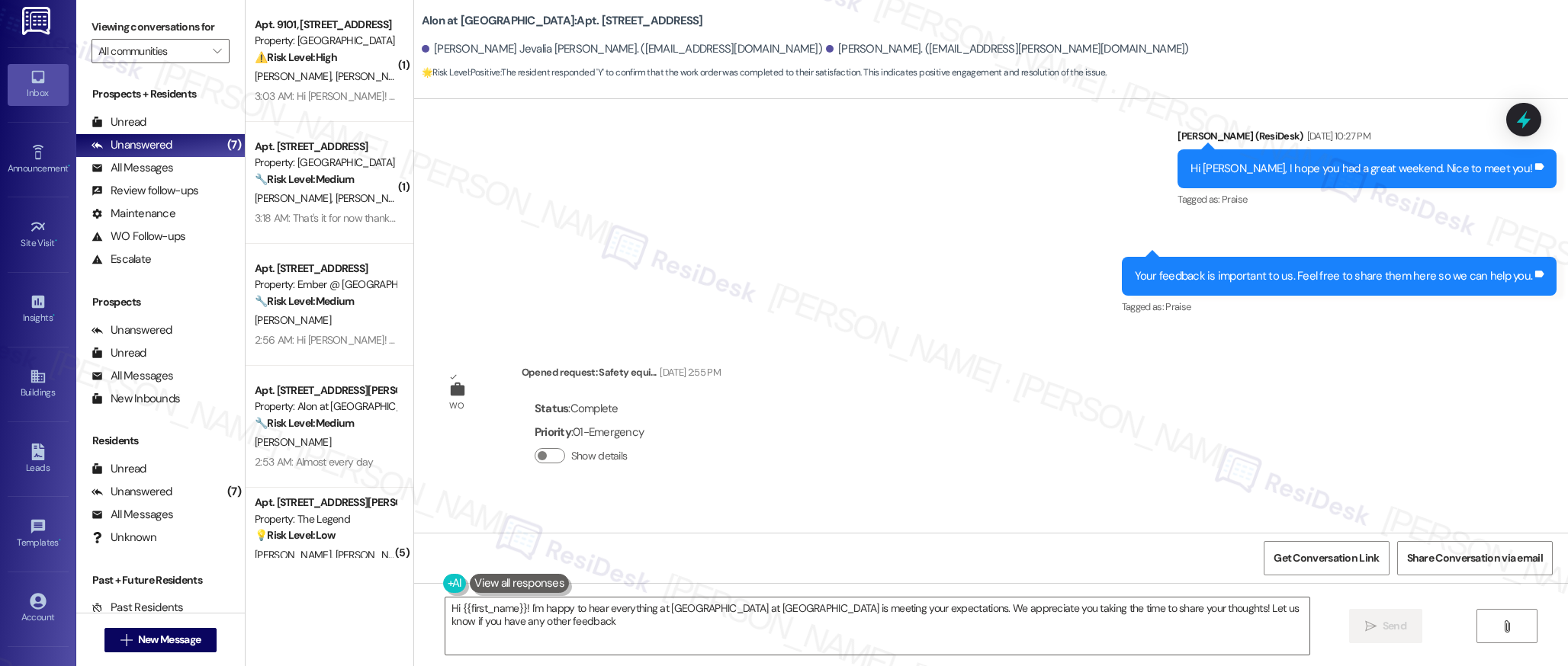
type textarea "Hi {{first_name}}! I'm happy to hear everything at Alon at Castle Hills is meet…"
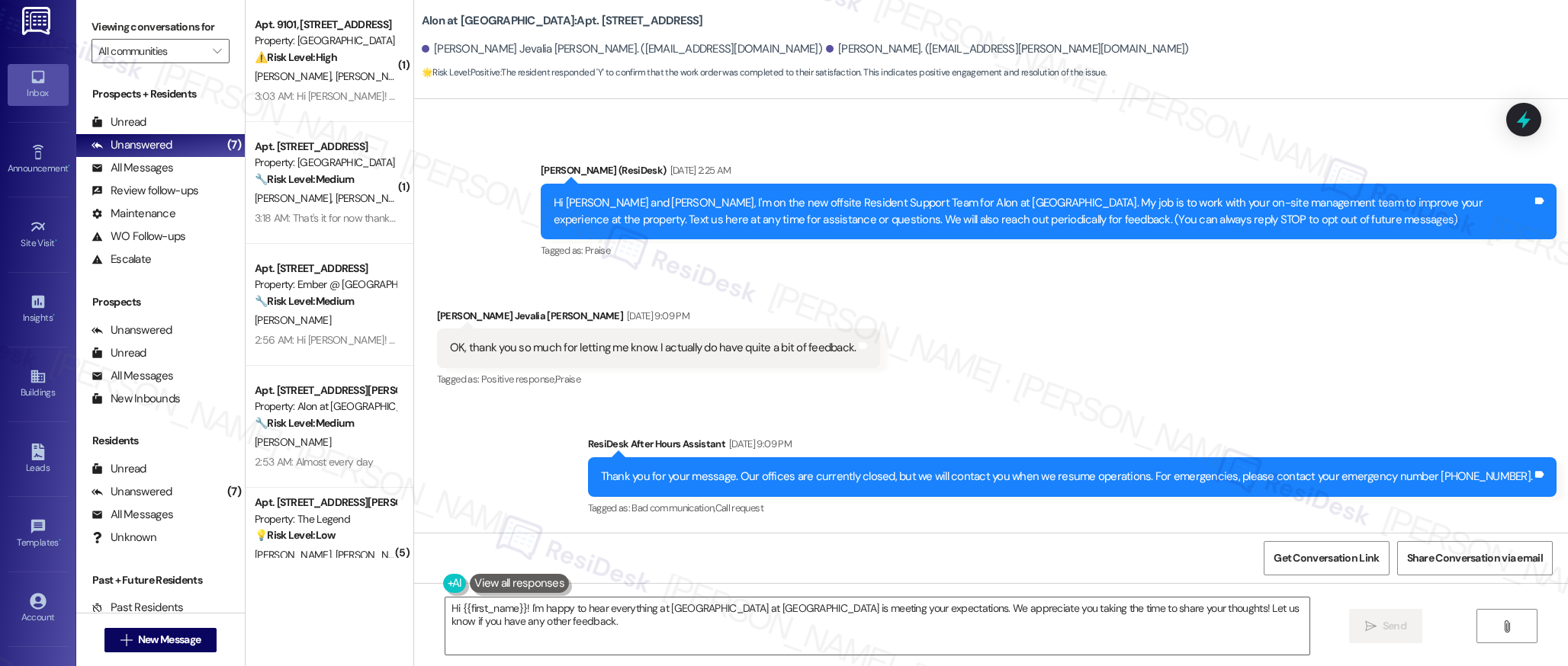
scroll to position [0, 0]
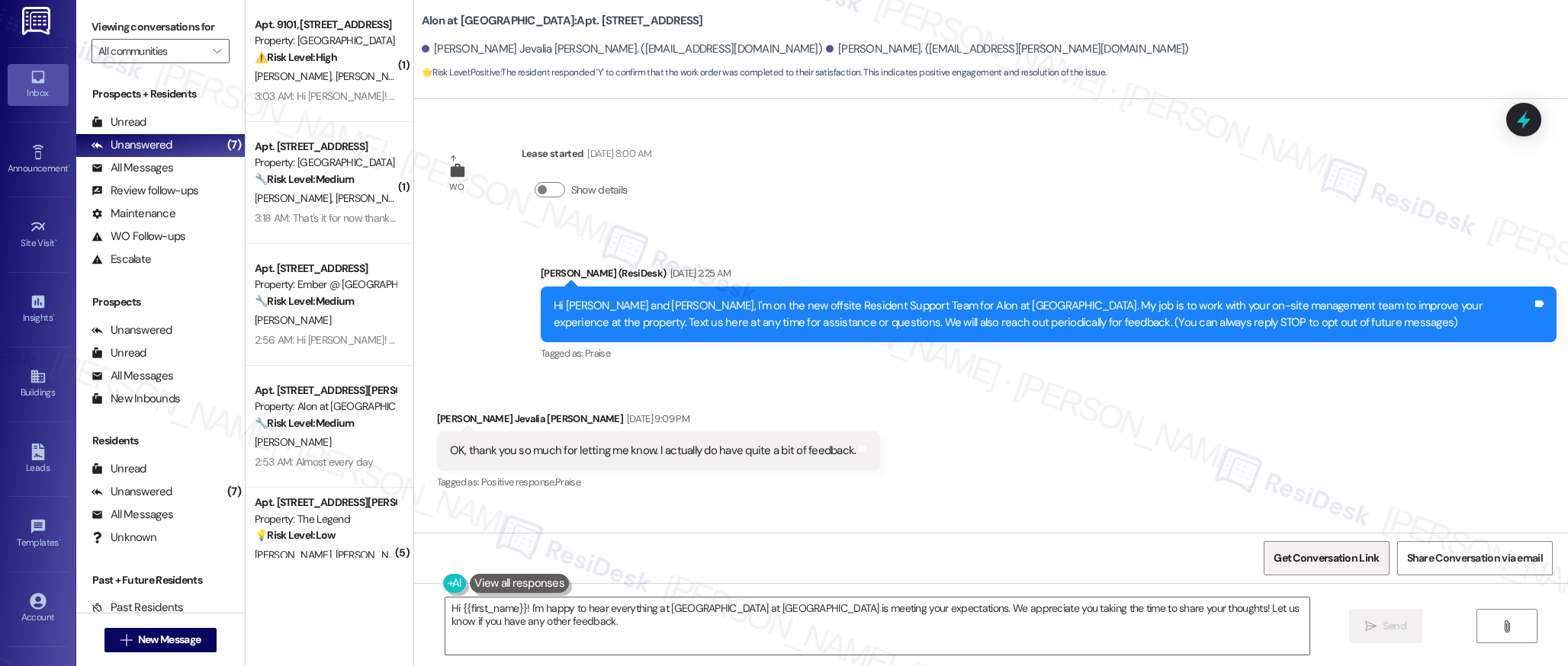
click at [1302, 562] on span "Get Conversation Link" at bounding box center [1325, 558] width 106 height 16
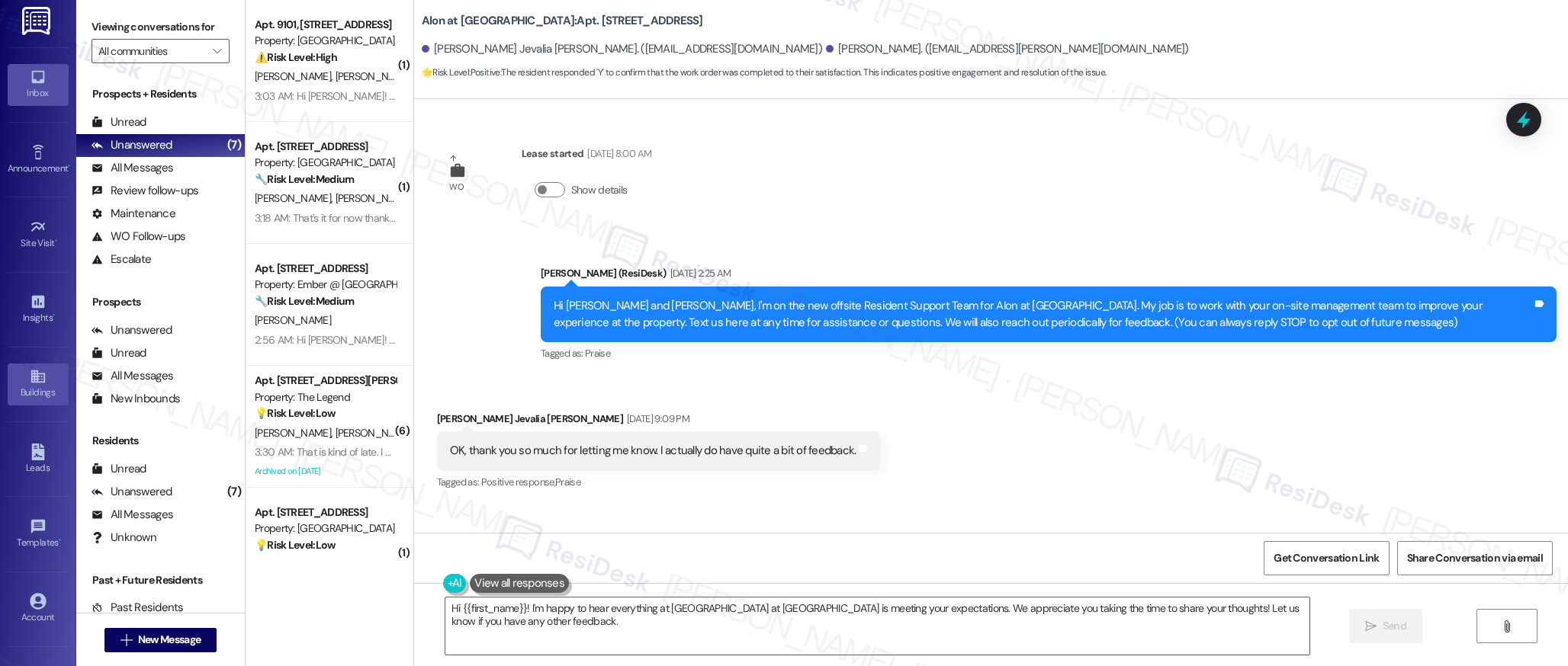
click at [33, 377] on icon at bounding box center [38, 377] width 14 height 13
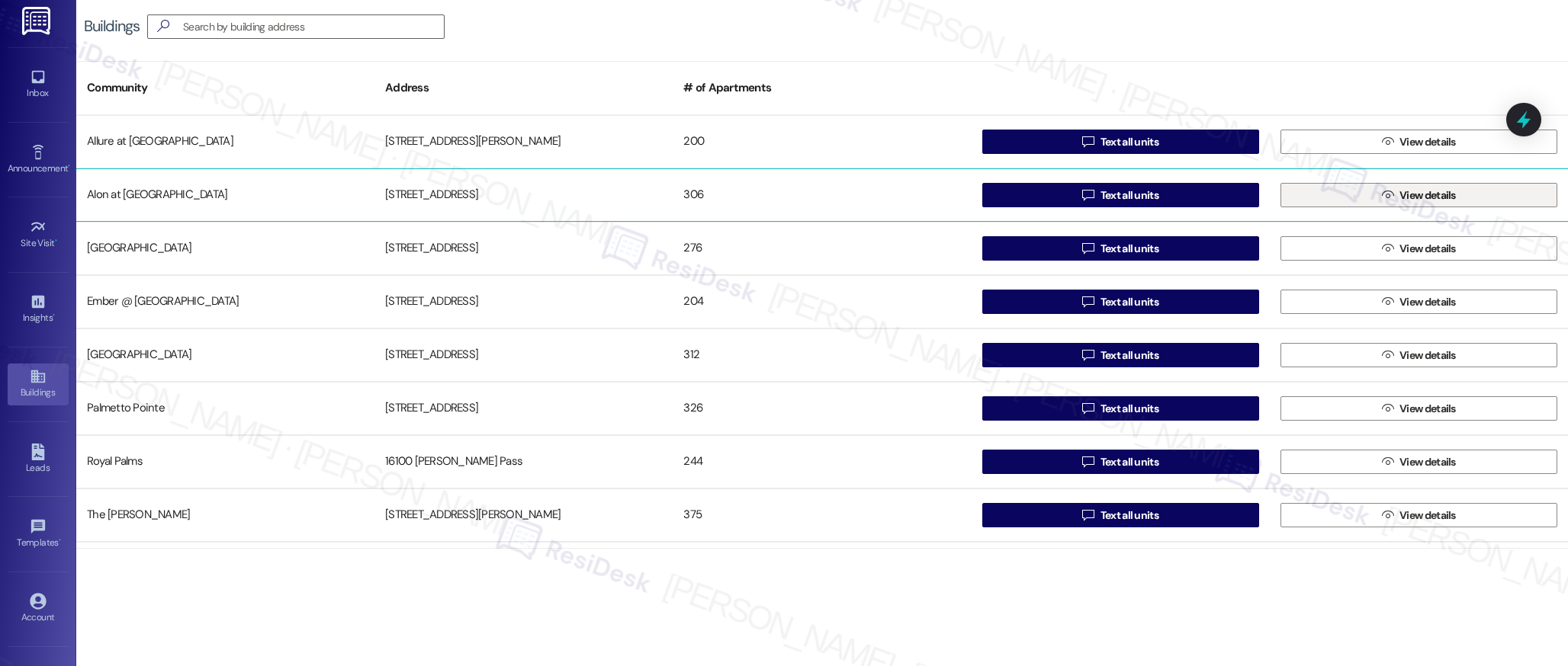
click at [1386, 196] on icon "" at bounding box center [1387, 196] width 12 height 12
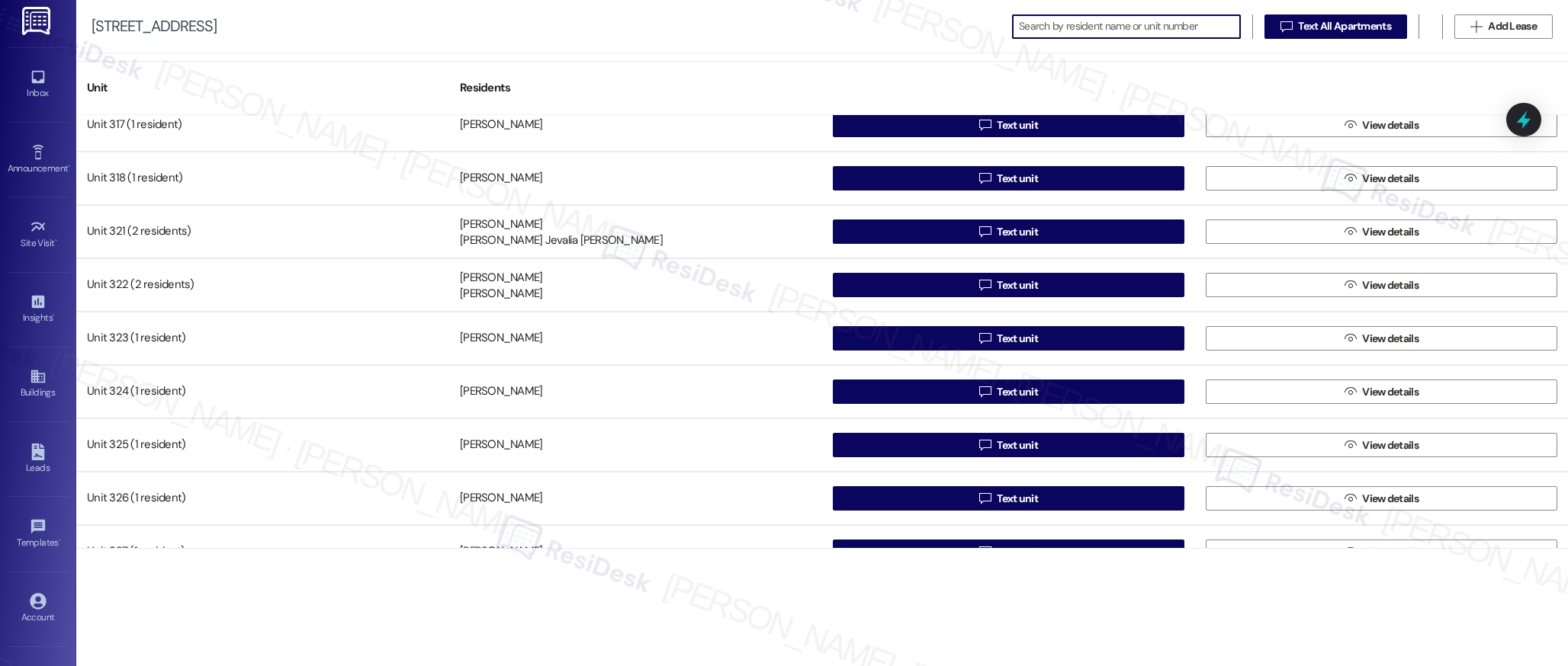
scroll to position [2245, 0]
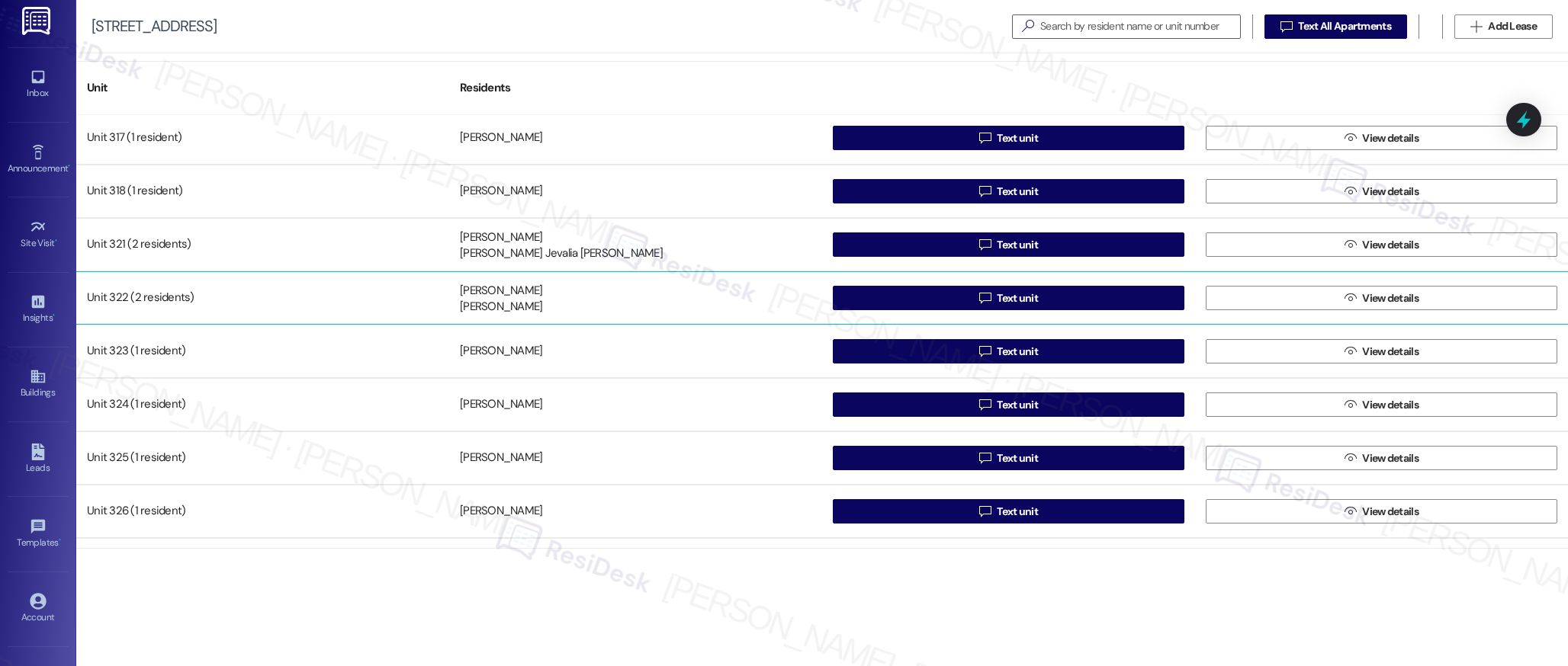
click at [1012, 284] on div " Text unit" at bounding box center [1008, 298] width 373 height 31
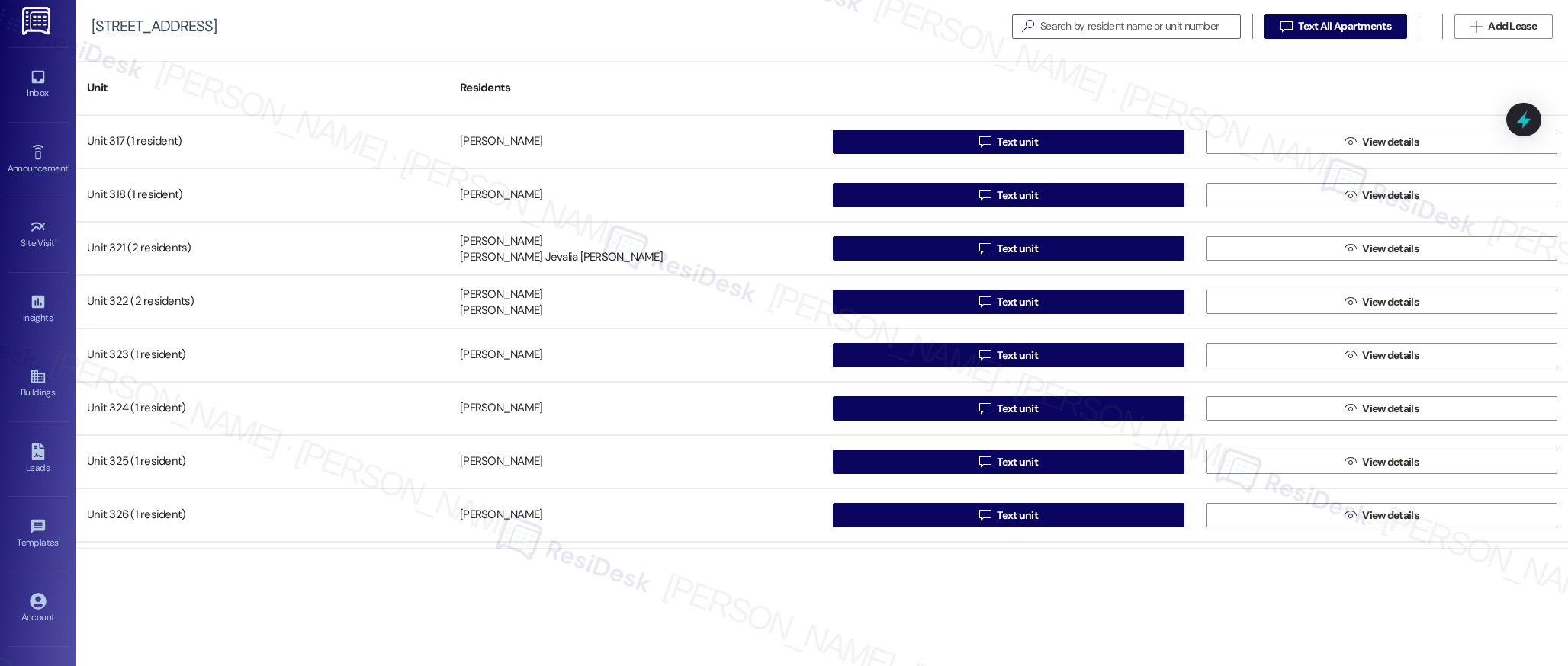
click at [1008, 294] on span "Text unit" at bounding box center [1017, 302] width 41 height 16
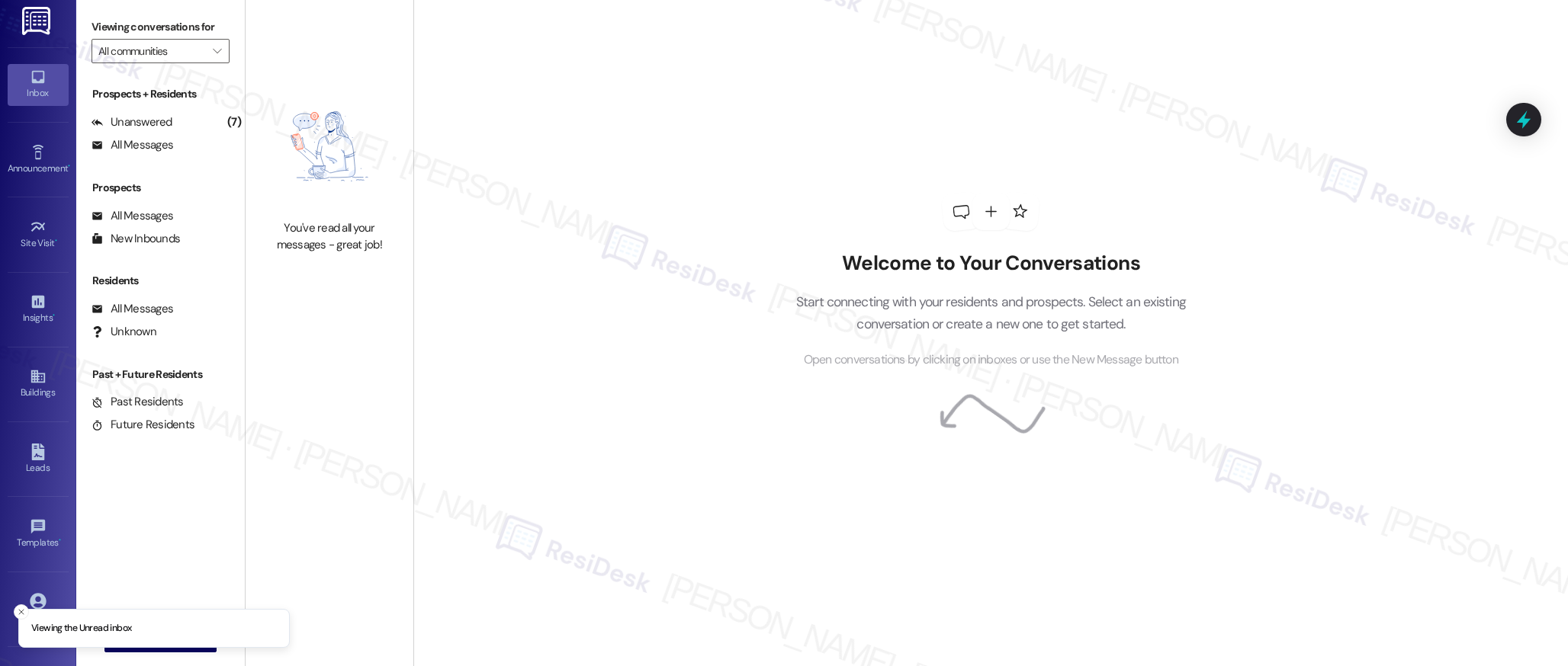
click at [1005, 310] on p "Start connecting with your residents and prospects. Select an existing conversa…" at bounding box center [990, 313] width 436 height 43
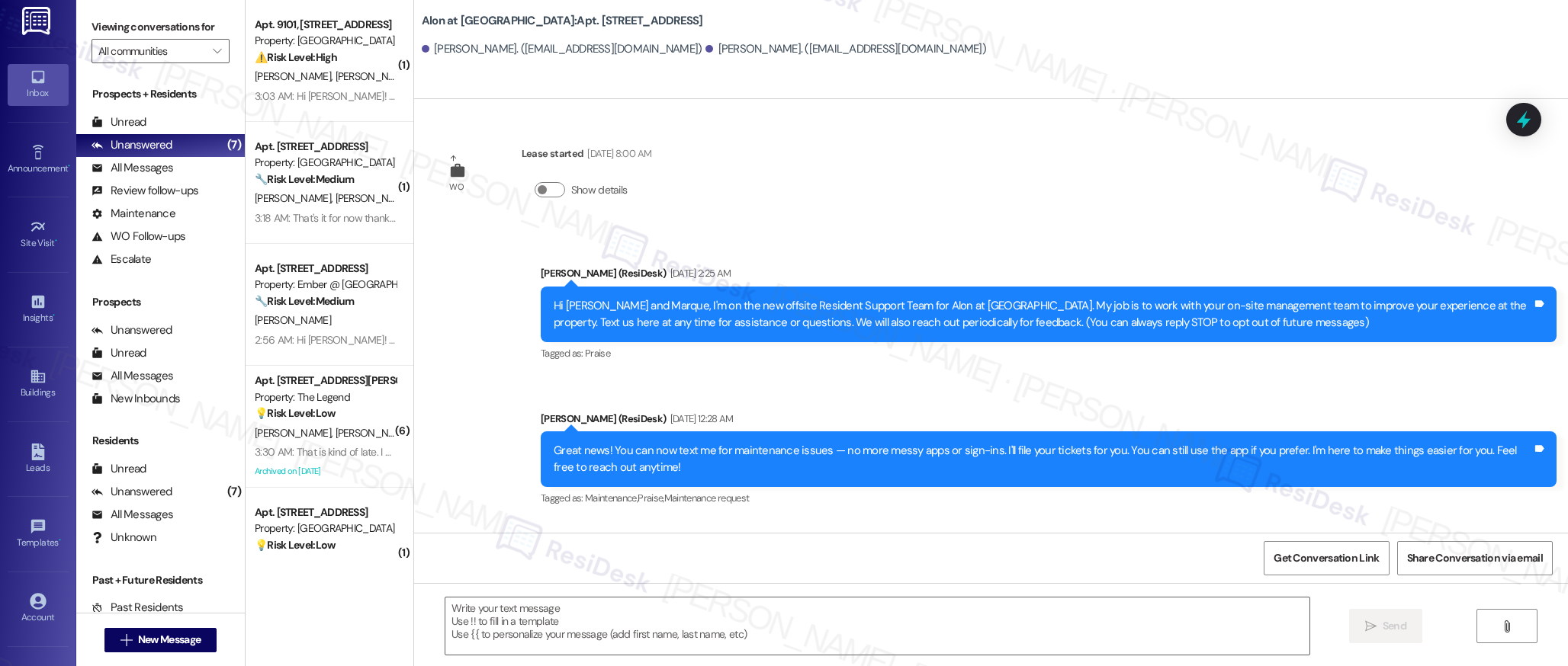
type textarea "Fetching suggested responses. Please feel free to read through the conversation…"
click at [25, 388] on div "Buildings" at bounding box center [38, 393] width 76 height 15
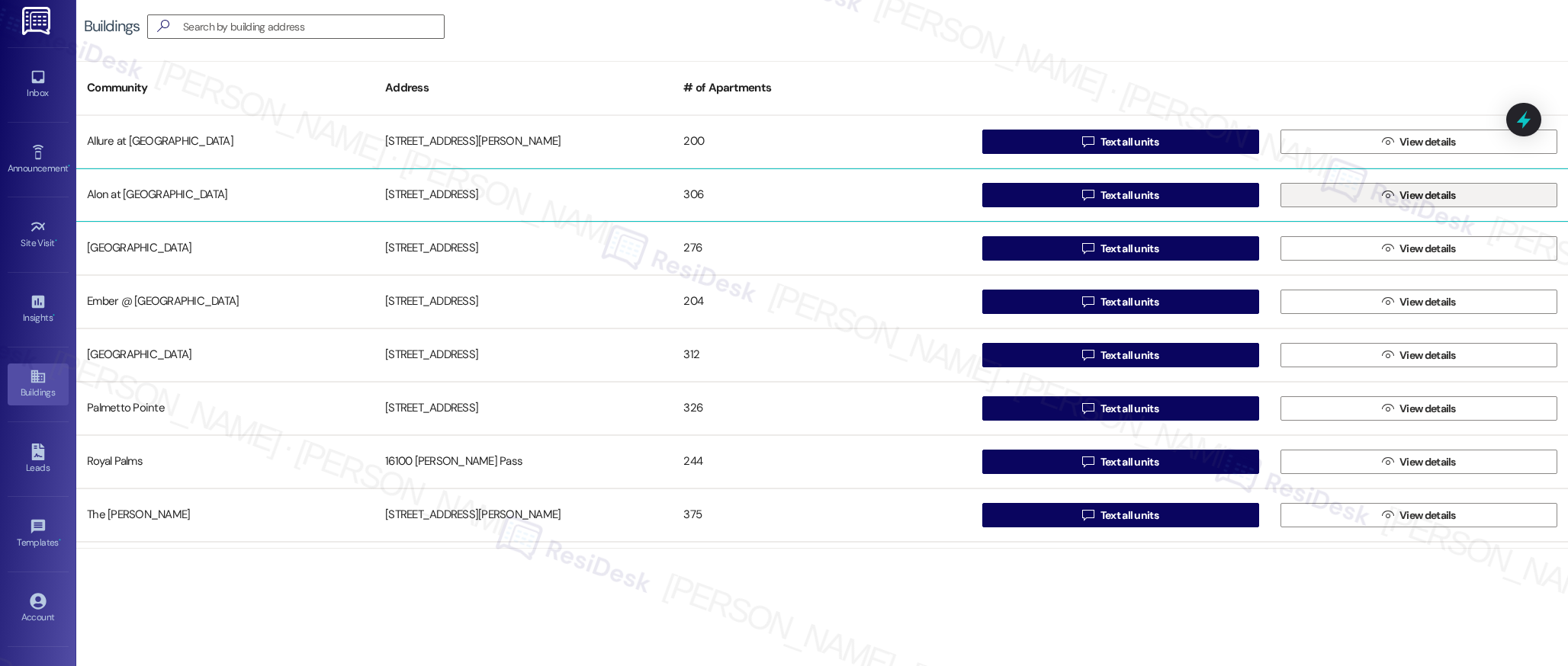
click at [1371, 199] on button " View details" at bounding box center [1418, 196] width 276 height 25
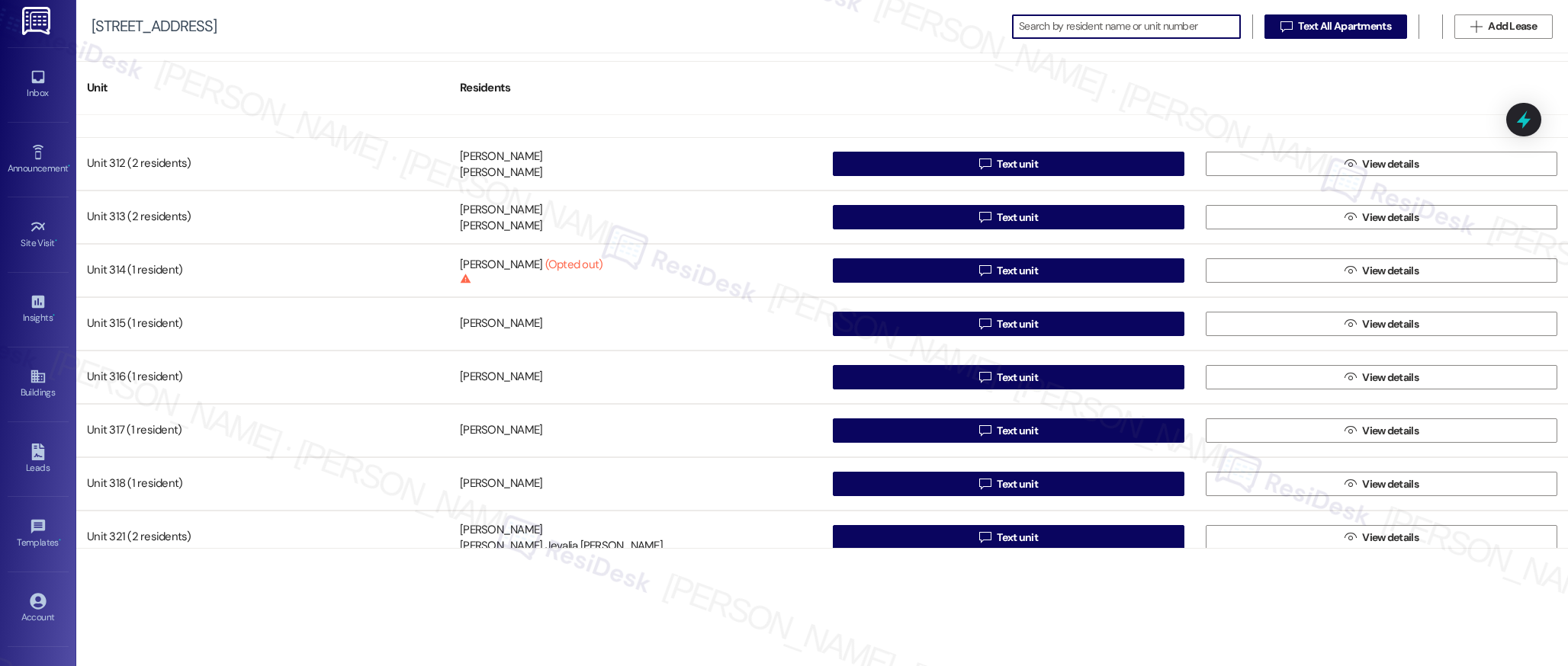
scroll to position [2180, 0]
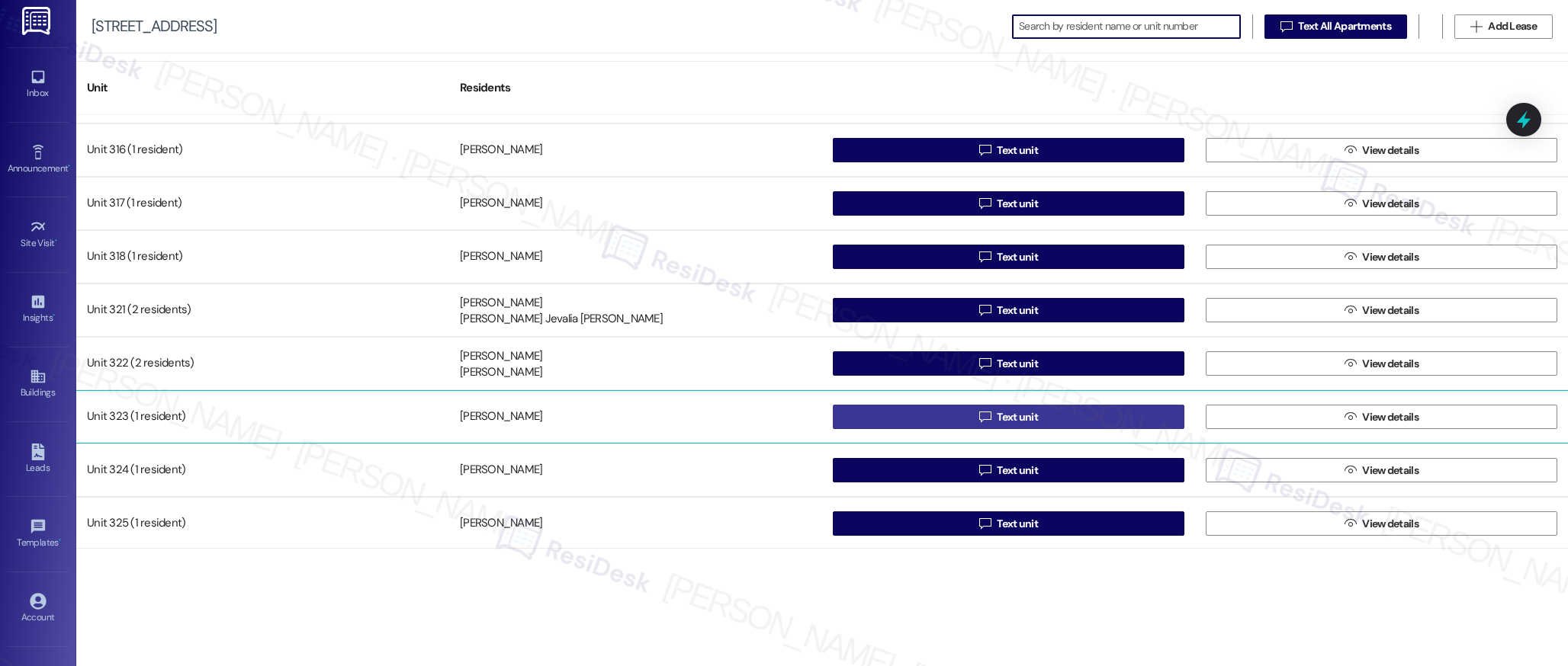
click at [1034, 420] on span "Text unit" at bounding box center [1017, 417] width 41 height 16
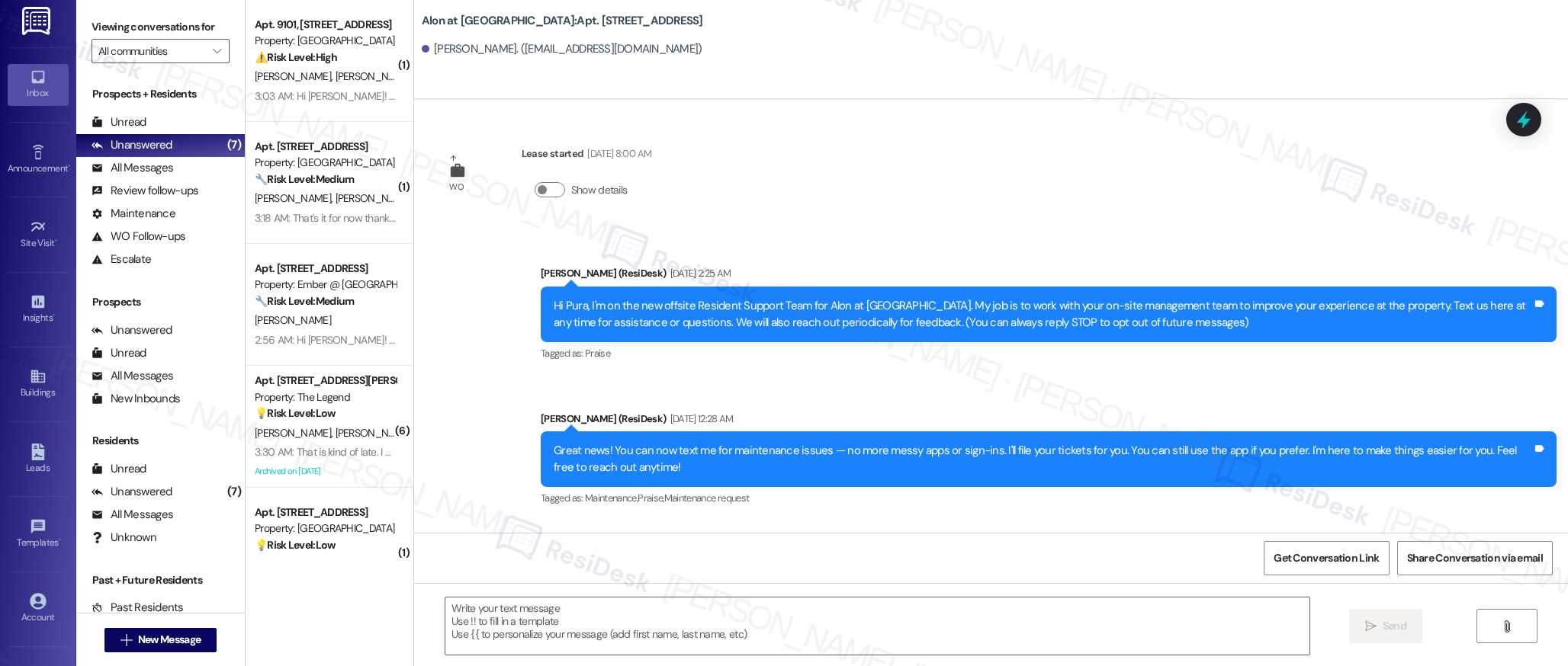
type textarea "Fetching suggested responses. Please feel free to read through the conversation…"
click at [31, 387] on div "Buildings" at bounding box center [38, 393] width 76 height 15
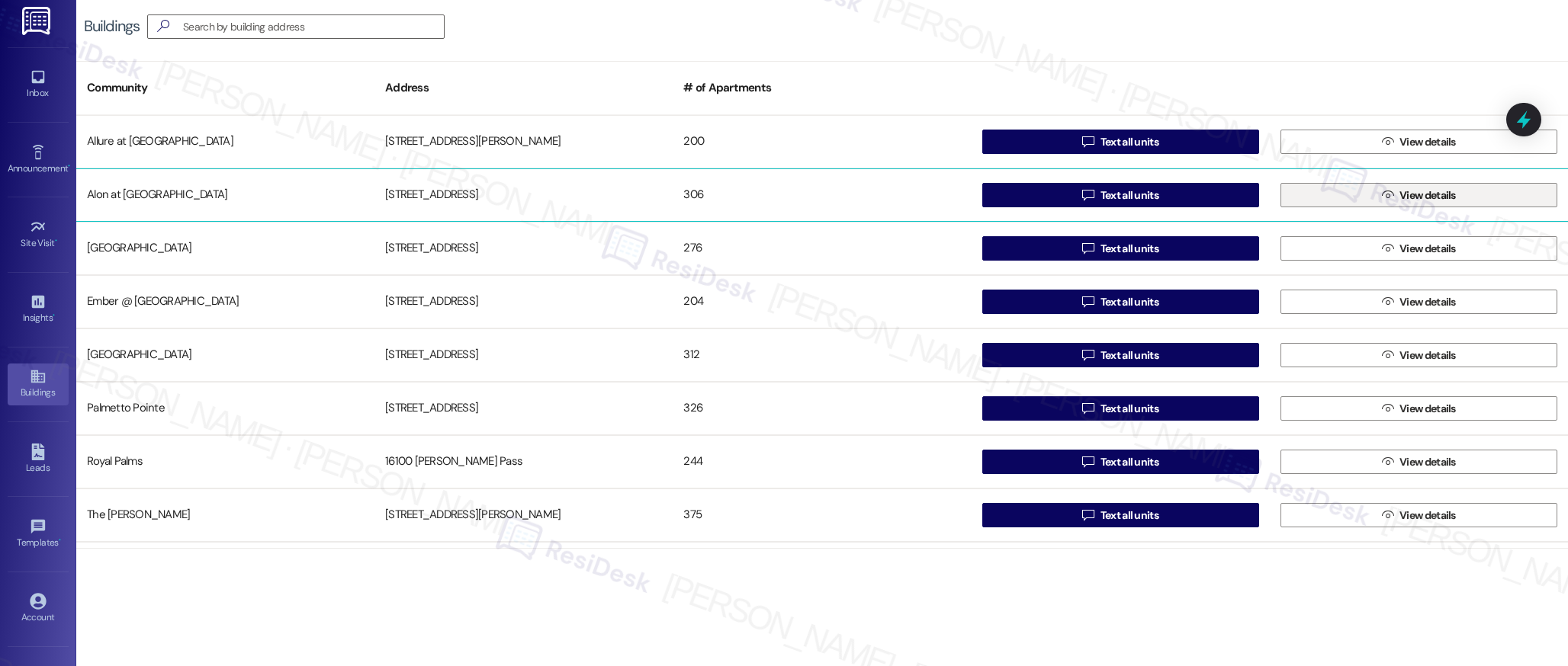
click at [1406, 199] on span "View details" at bounding box center [1427, 196] width 56 height 16
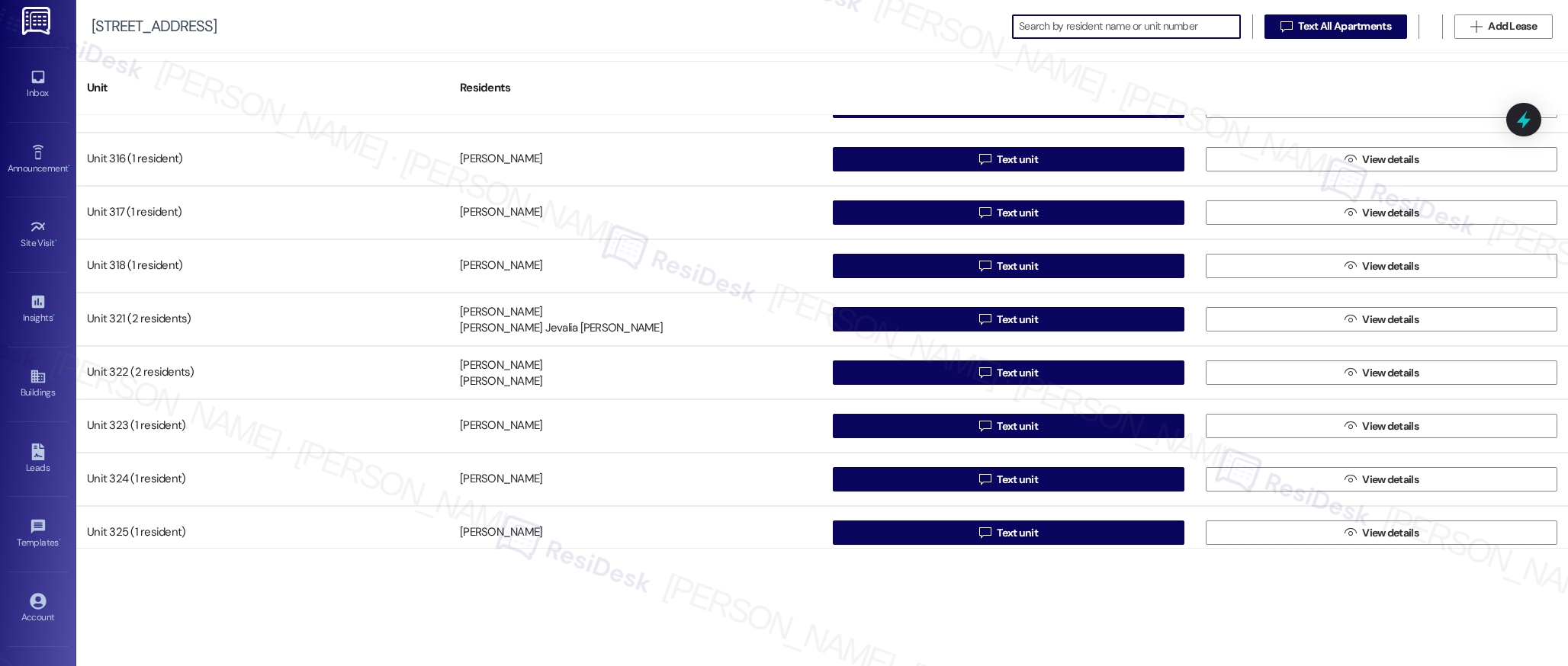
scroll to position [2231, 0]
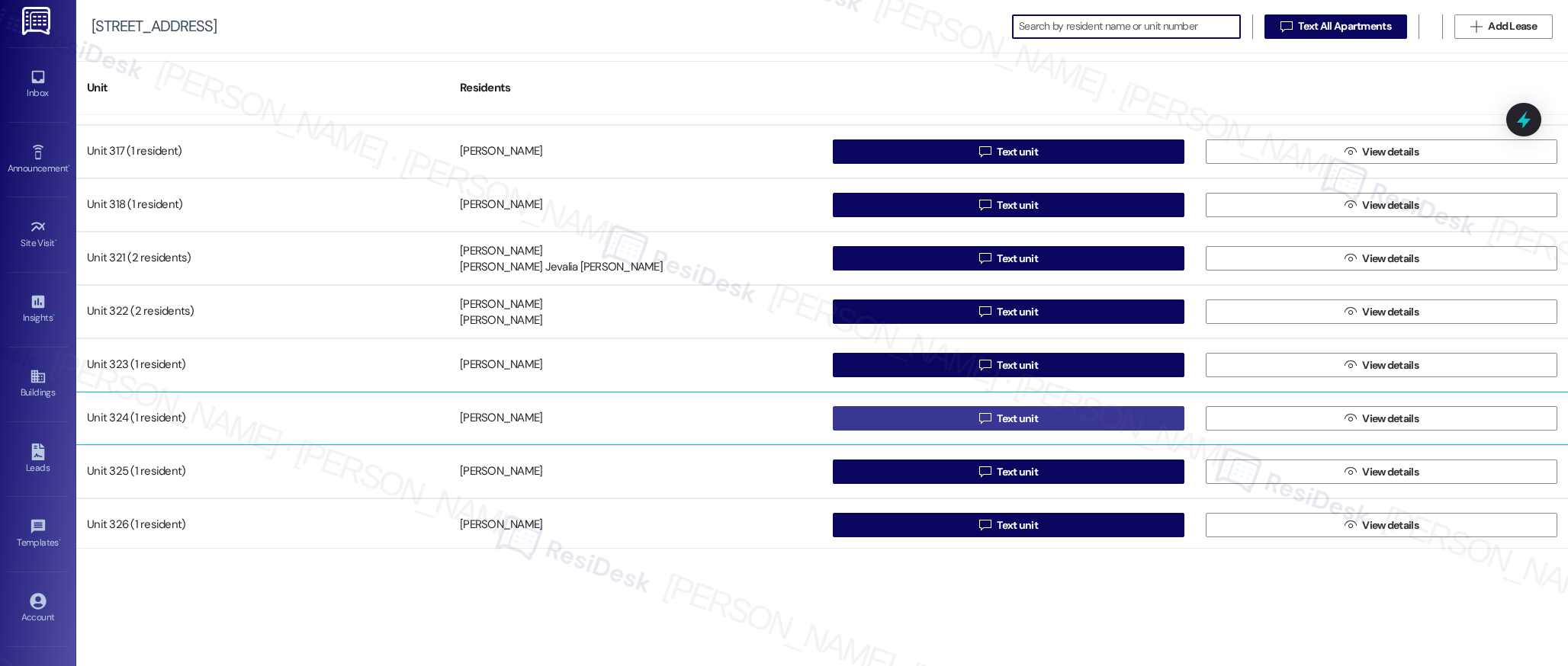
click at [1012, 417] on span "Text unit" at bounding box center [1017, 419] width 41 height 16
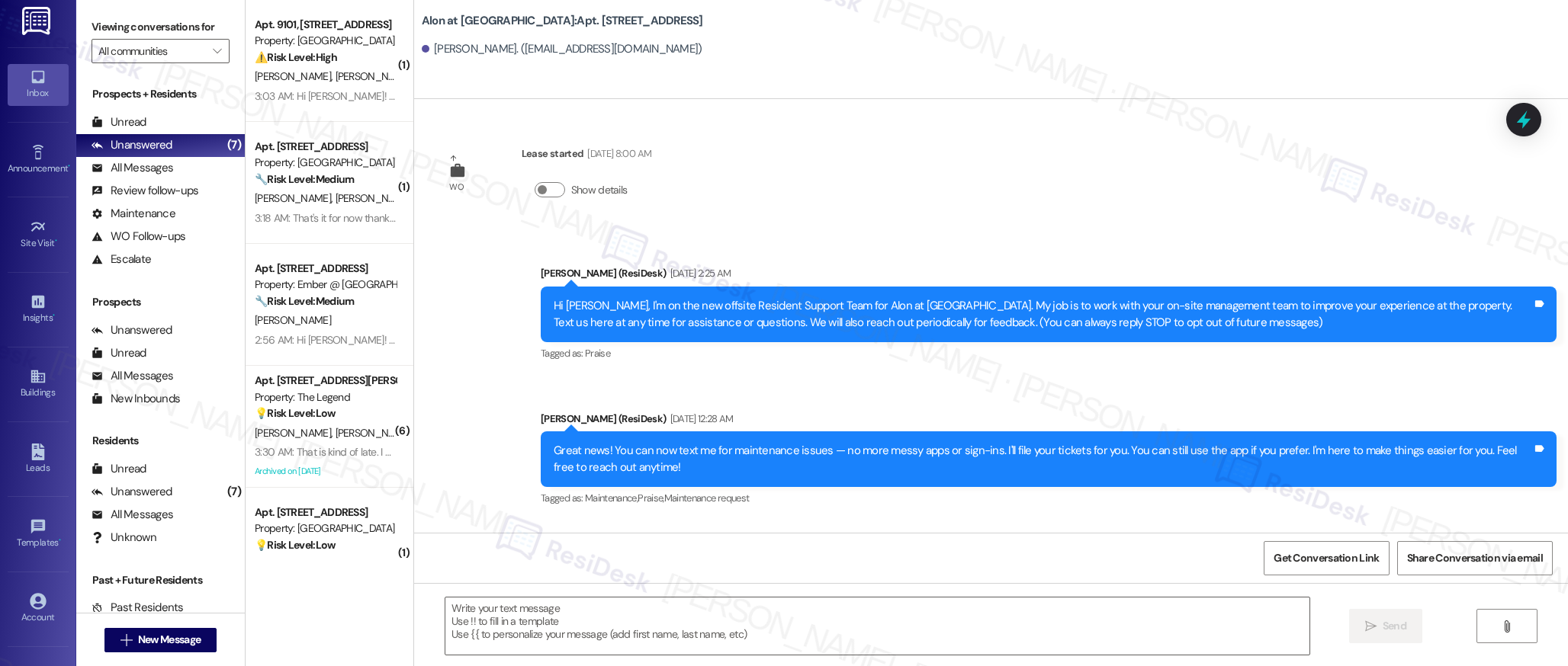
type textarea "Fetching suggested responses. Please feel free to read through the conversation…"
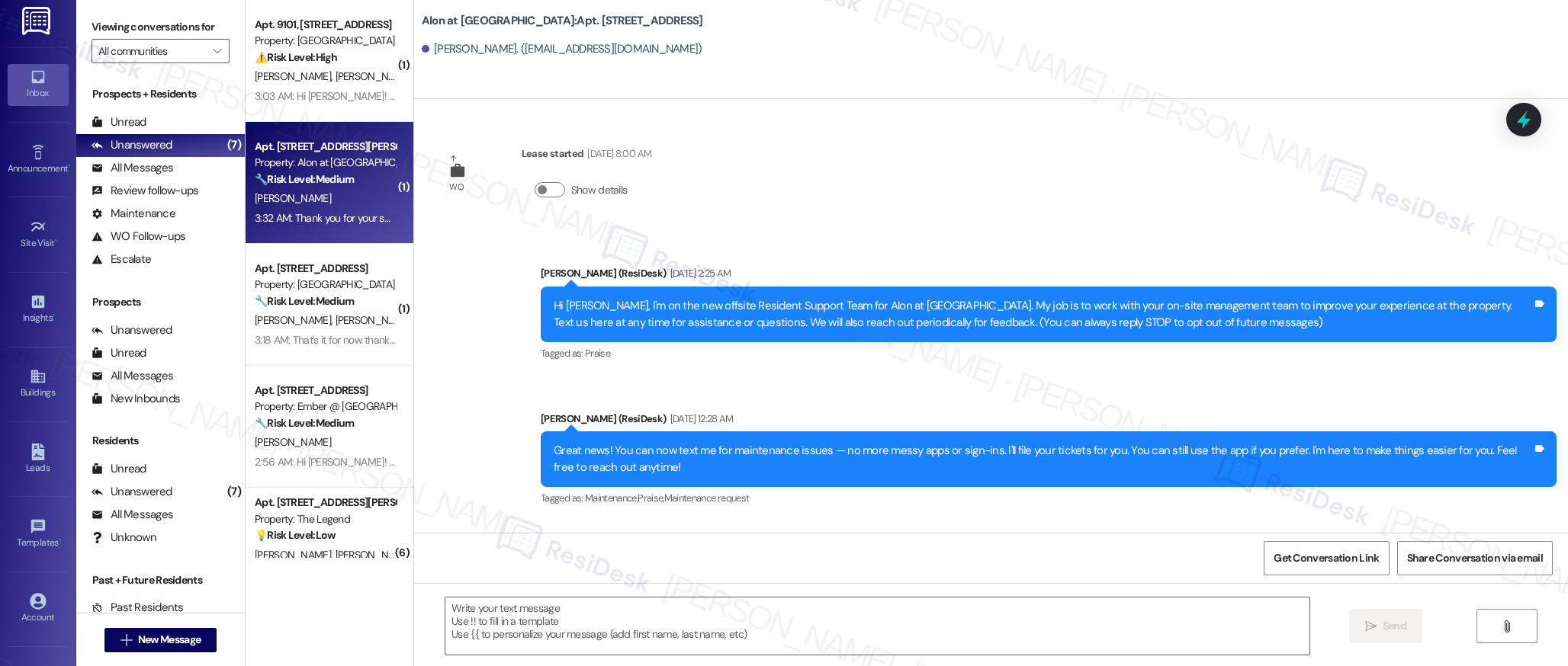
click at [357, 186] on div "🔧 Risk Level: Medium The resident is reporting a recurring issue of pet owners …" at bounding box center [325, 179] width 141 height 16
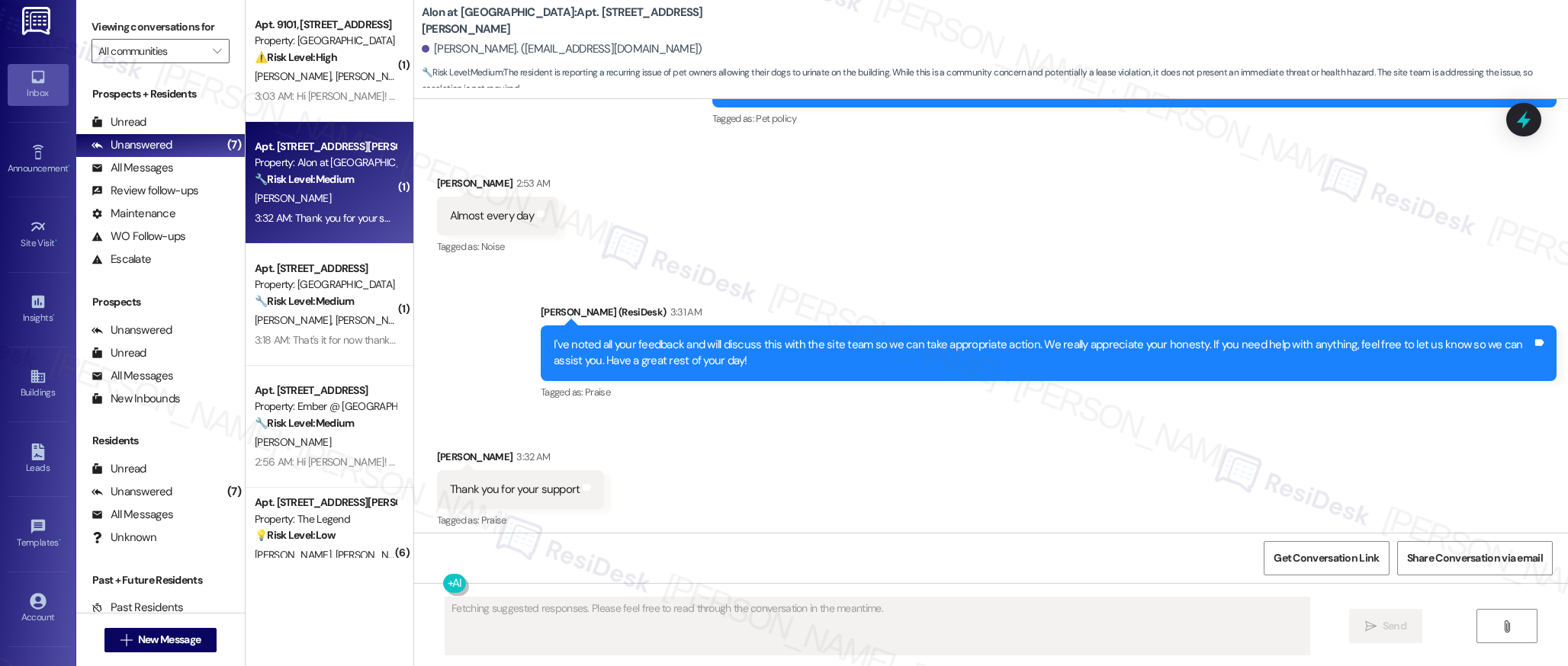
scroll to position [1023, 0]
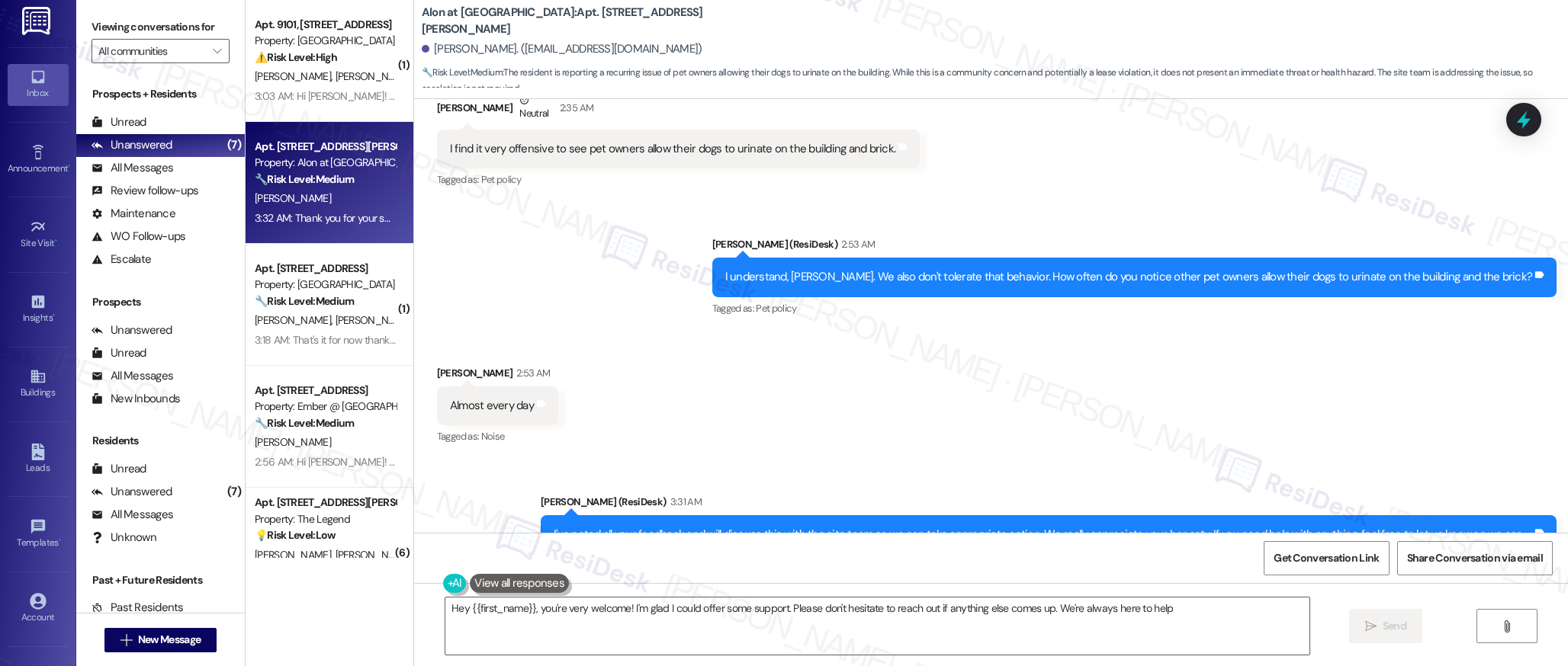
type textarea "Hey {{first_name}}, you're very welcome! I'm glad I could offer some support. P…"
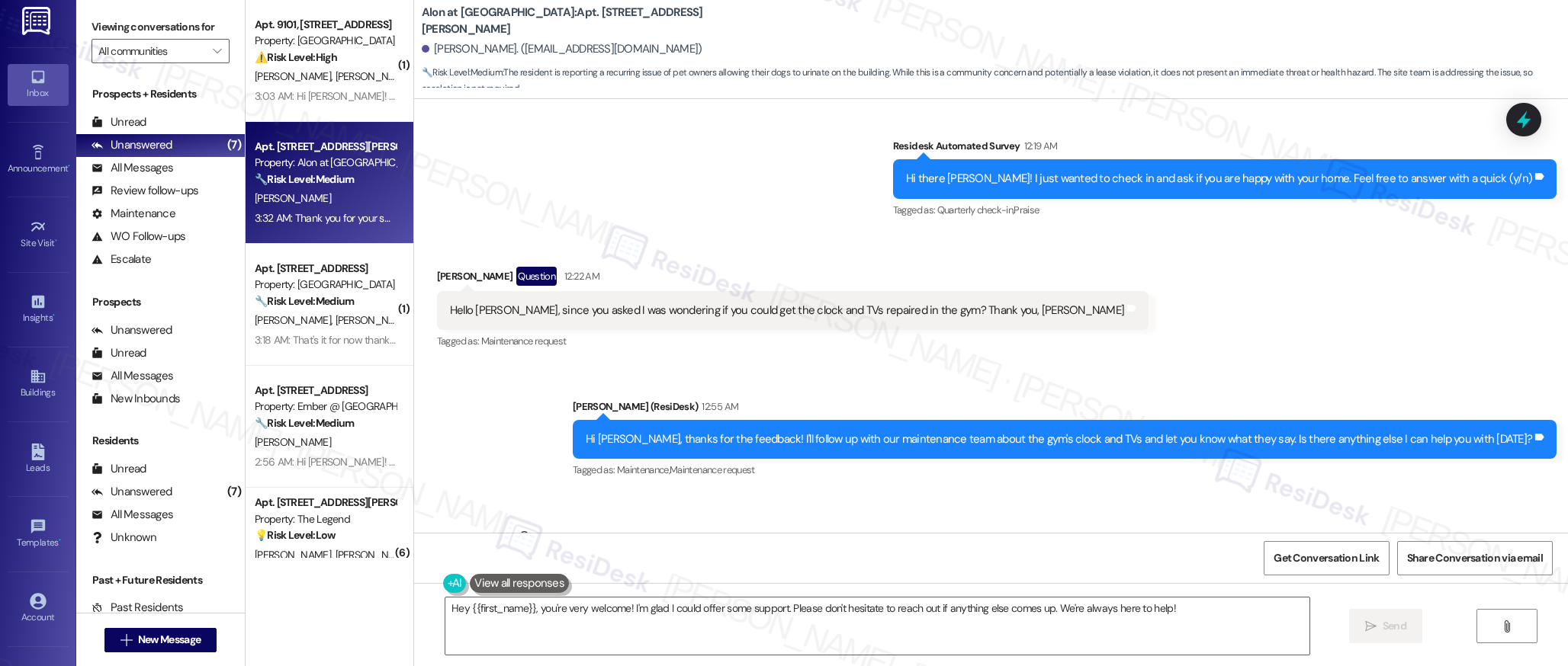
scroll to position [377, 0]
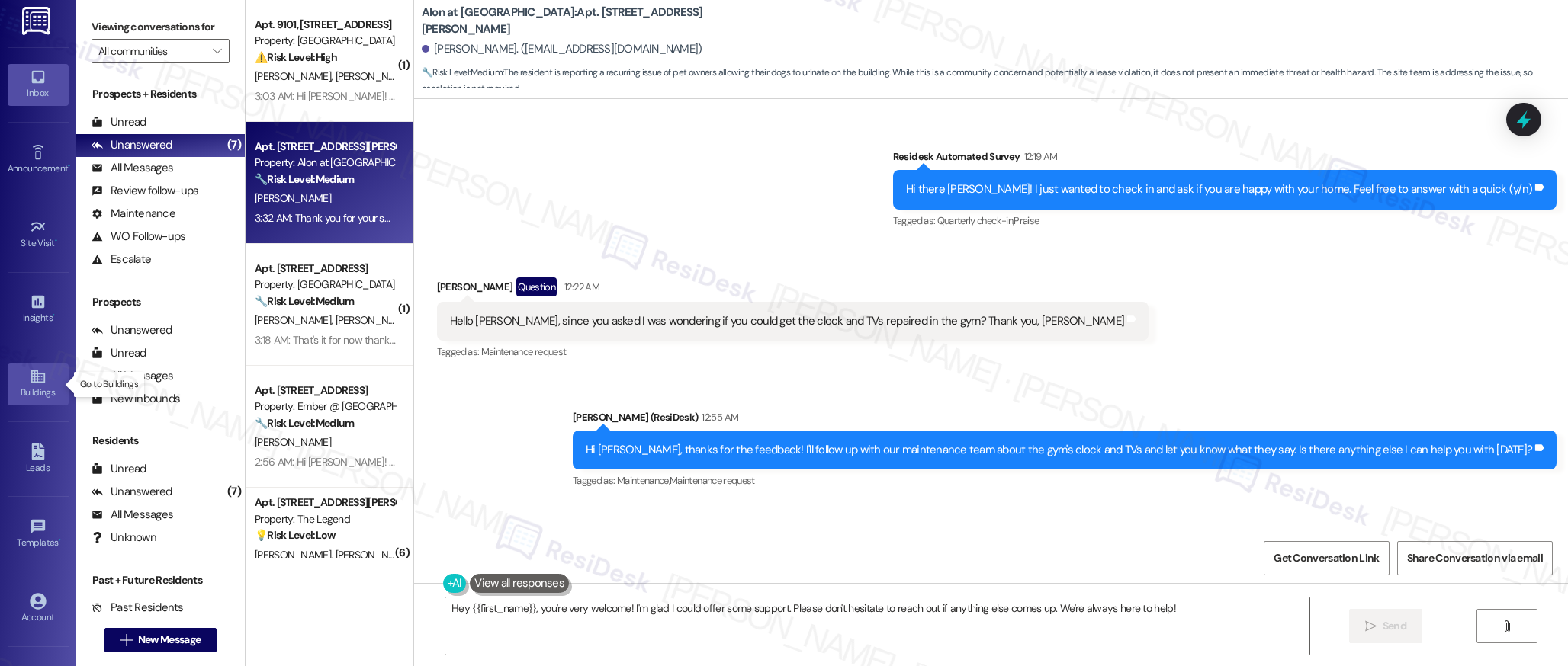
click at [31, 389] on div "Buildings" at bounding box center [38, 393] width 76 height 15
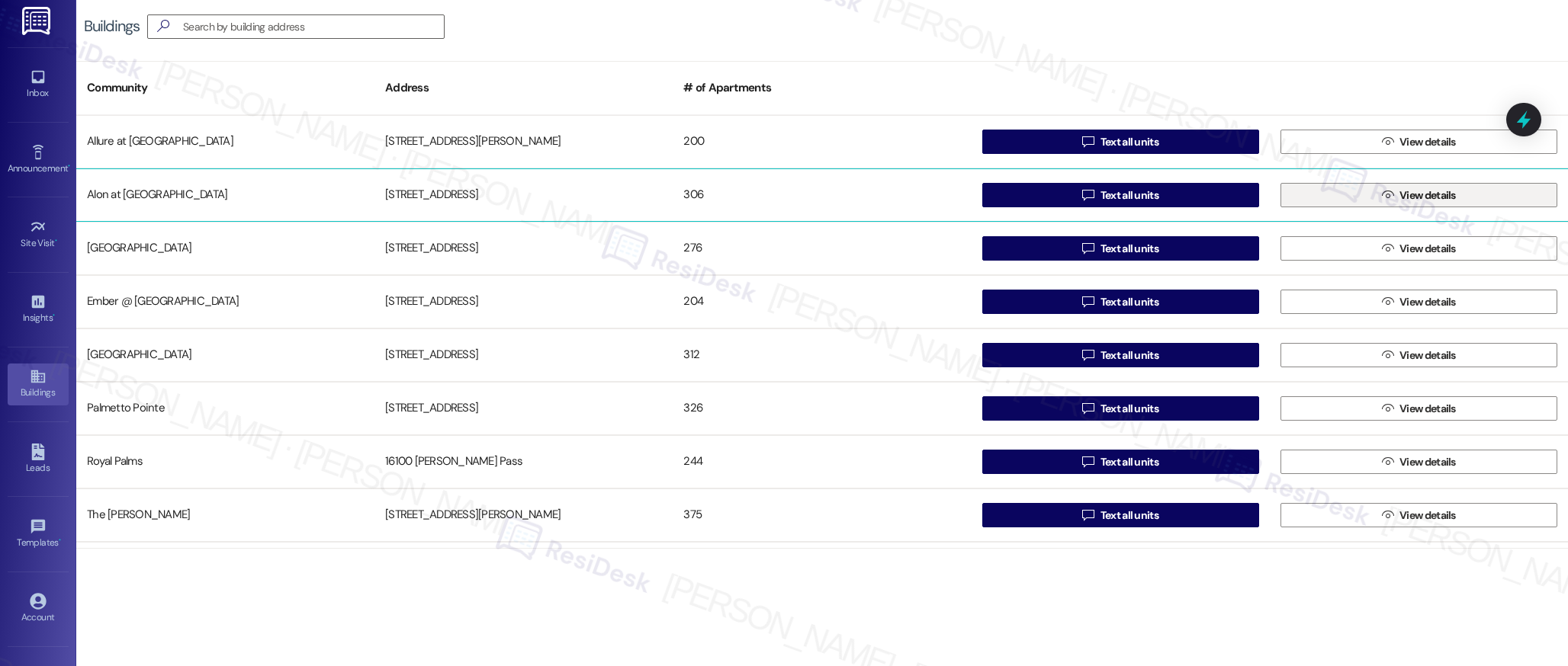
click at [1351, 200] on button " View details" at bounding box center [1418, 196] width 276 height 25
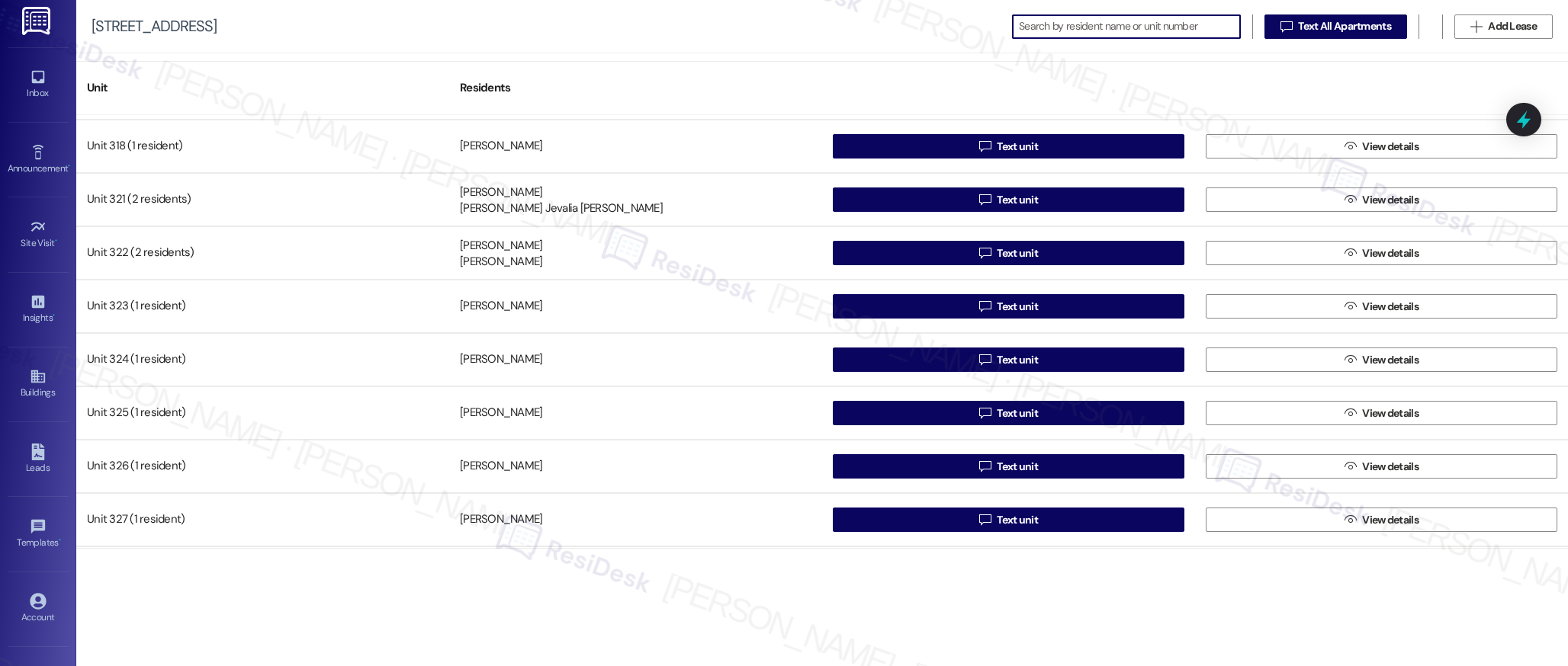
scroll to position [2305, 0]
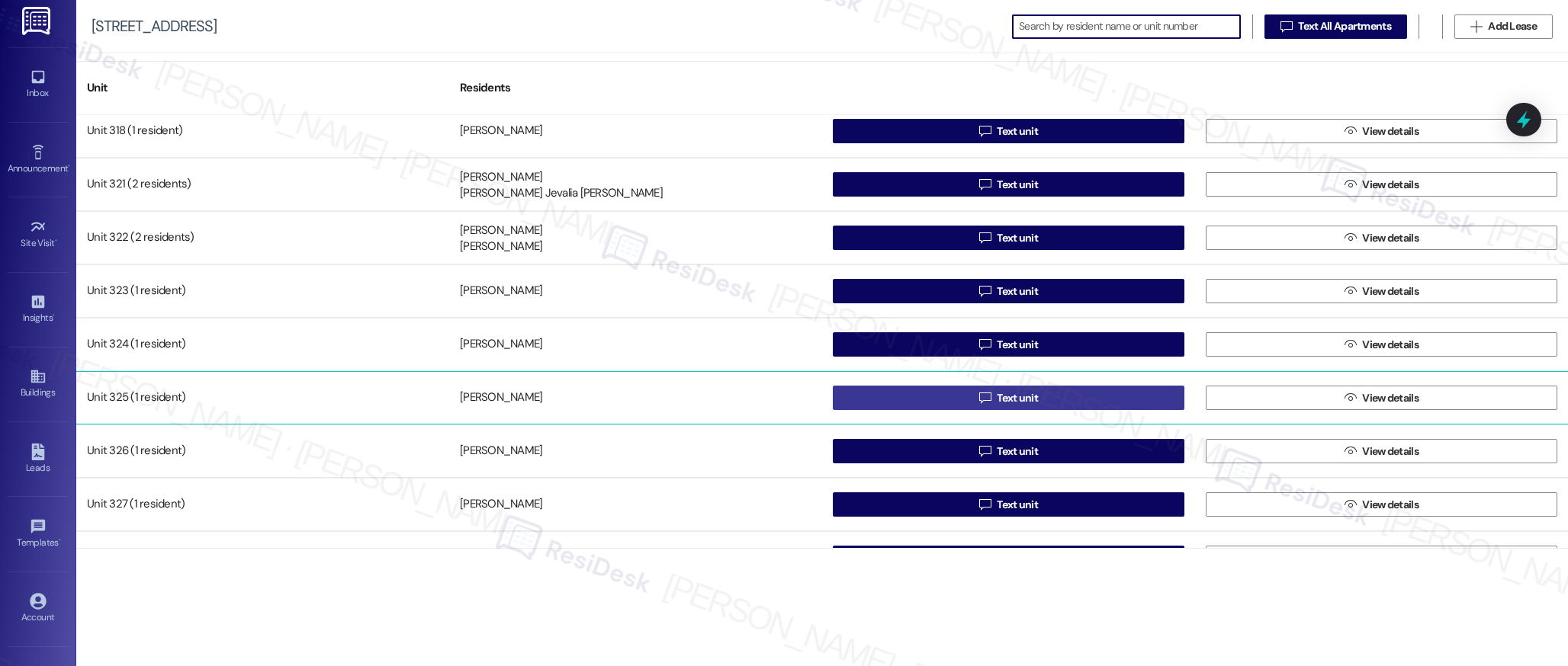
click at [987, 400] on span " Text unit" at bounding box center [1008, 398] width 65 height 23
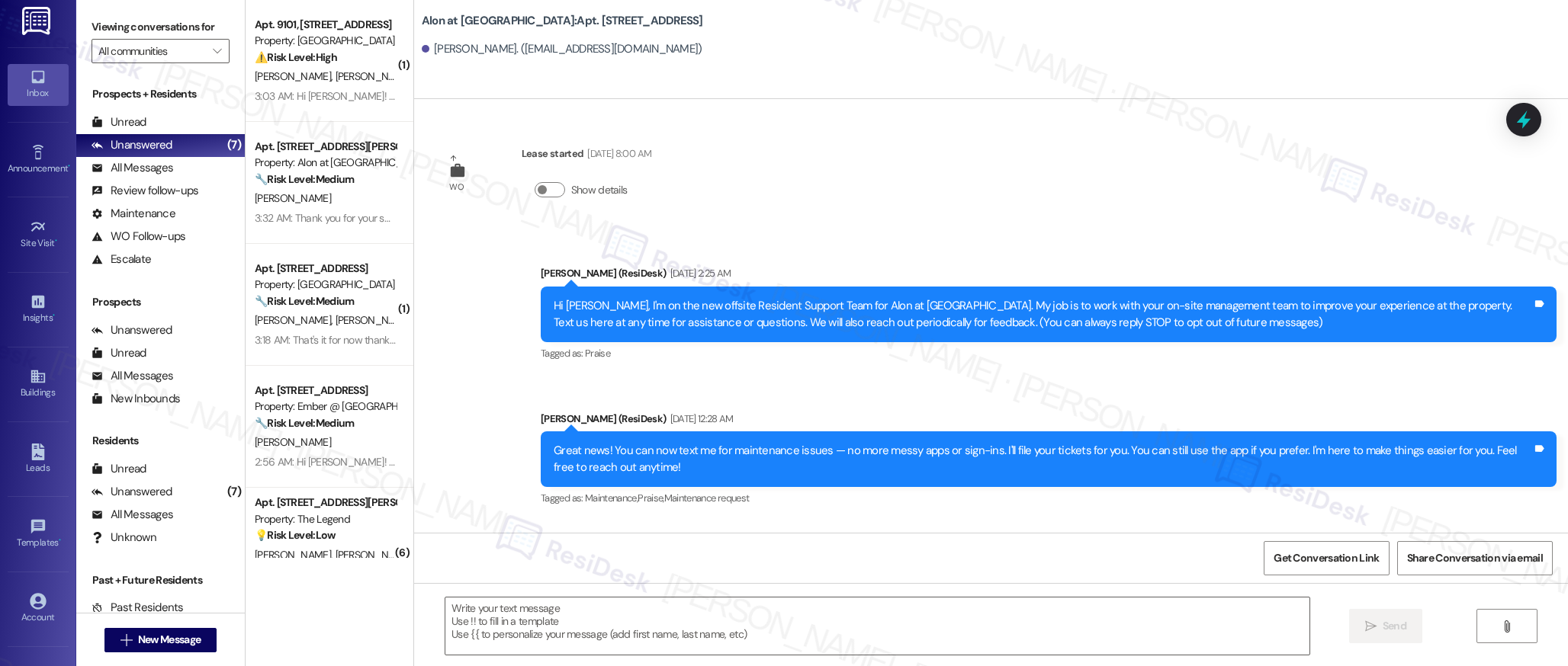
type textarea "Fetching suggested responses. Please feel free to read through the conversation…"
